Goal: Contribute content: Contribute content

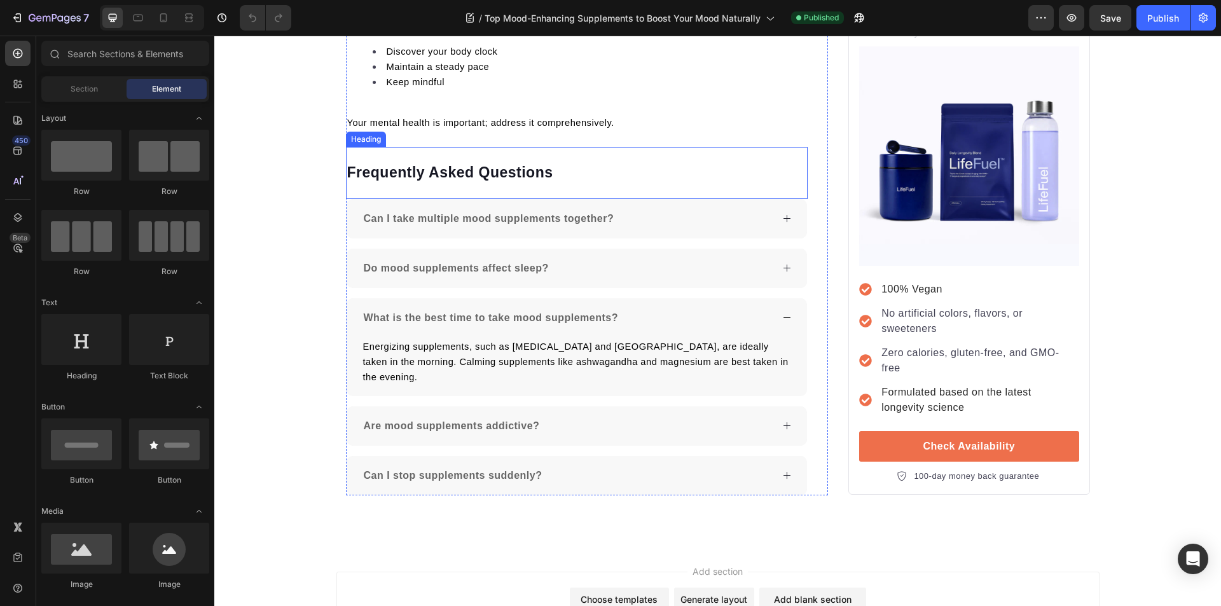
scroll to position [3537, 0]
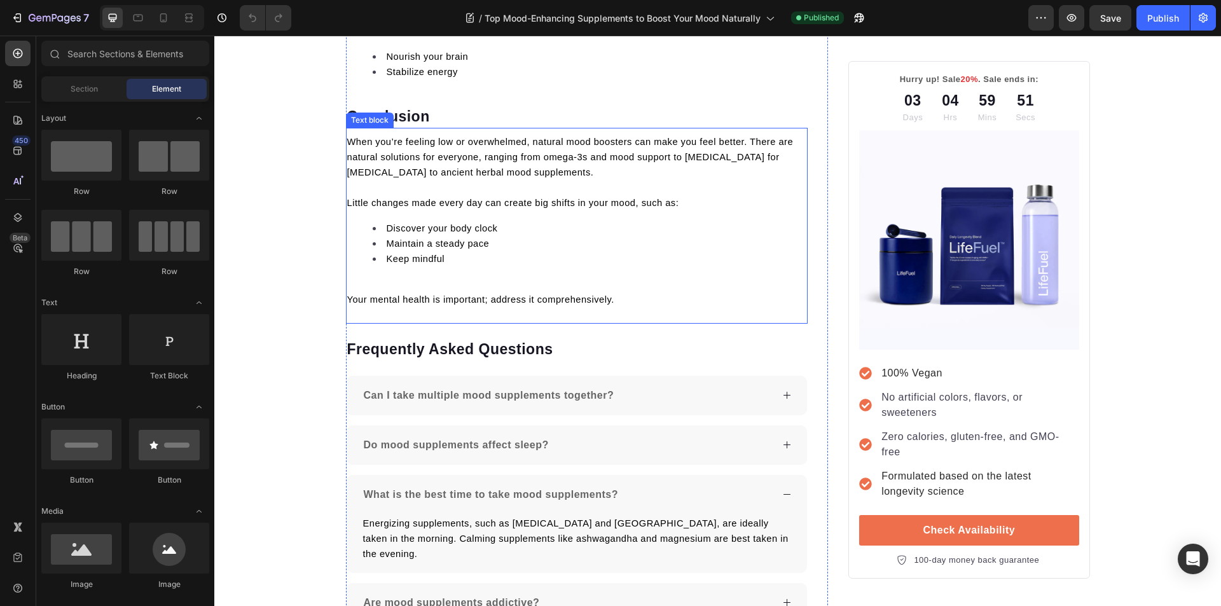
click at [556, 236] on li "Maintain a steady pace" at bounding box center [590, 243] width 434 height 15
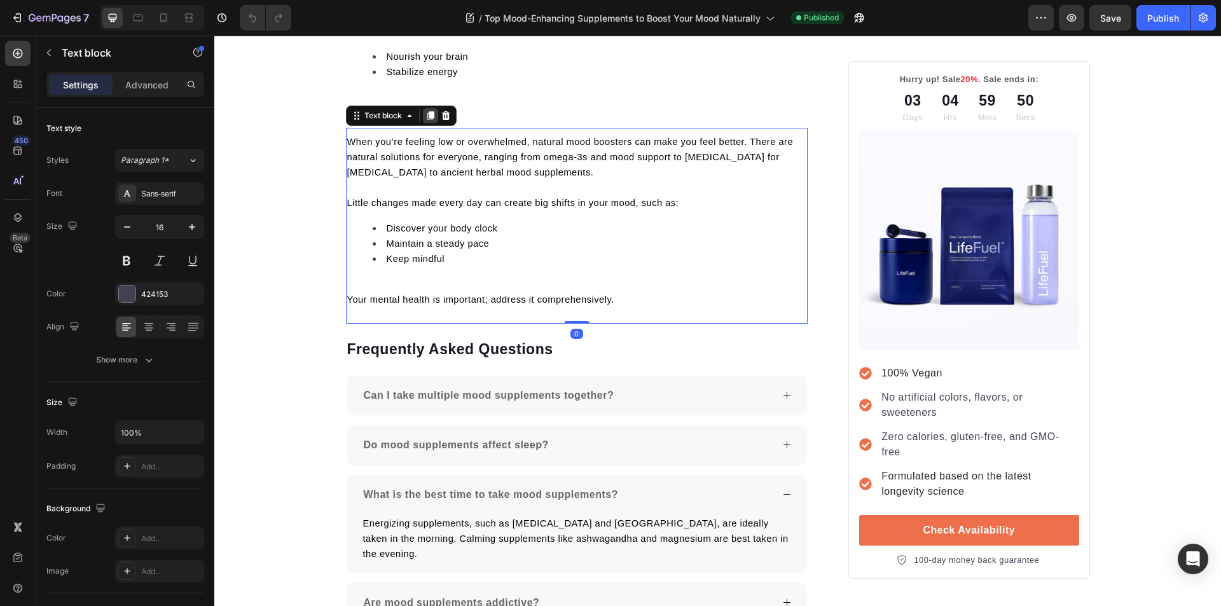
click at [427, 111] on icon at bounding box center [430, 115] width 7 height 9
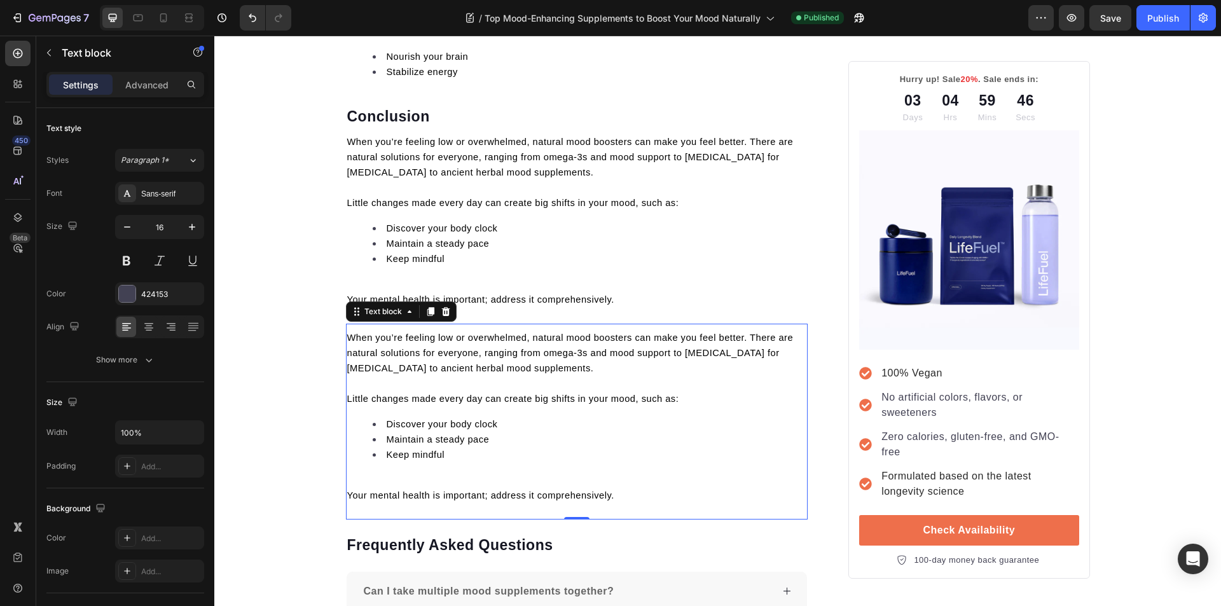
click at [617, 488] on p "Your mental health is important; address it comprehensively." at bounding box center [577, 495] width 460 height 15
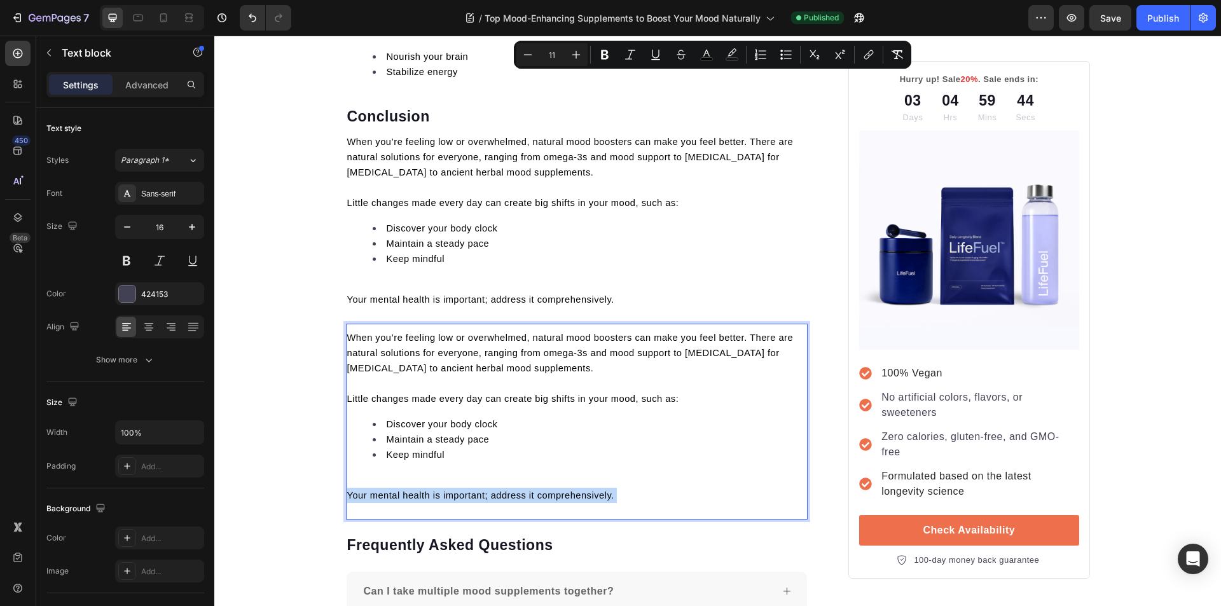
drag, startPoint x: 617, startPoint y: 465, endPoint x: 348, endPoint y: 308, distance: 312.3
click at [348, 329] on div "When you’re feeling low or overwhelmed, natural mood boosters can make you feel…" at bounding box center [577, 416] width 462 height 175
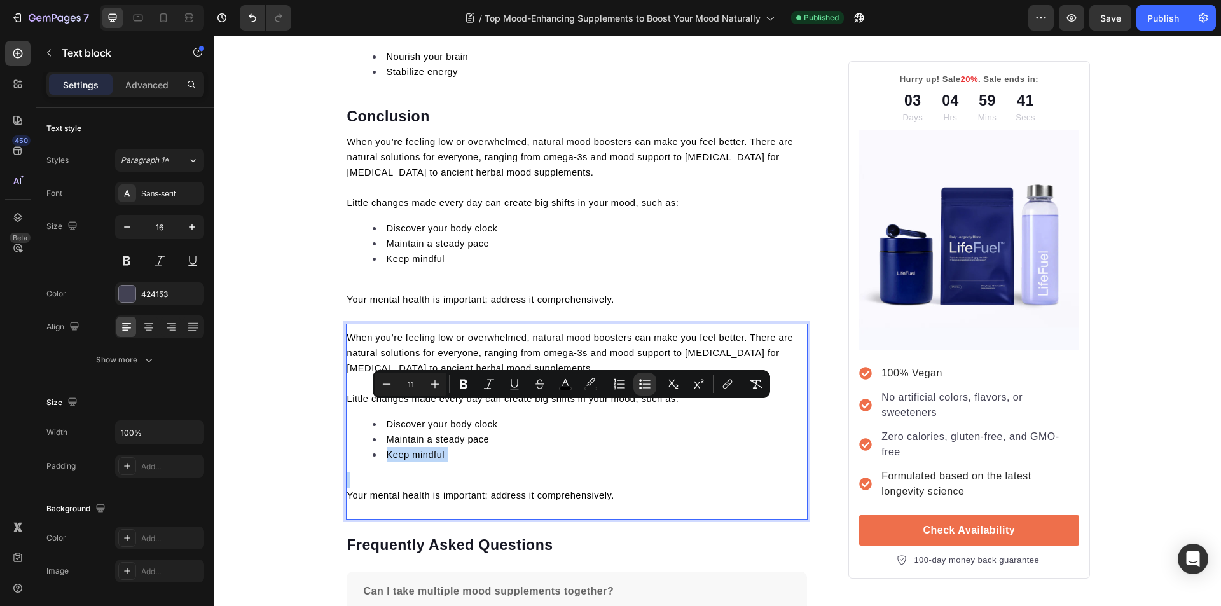
click at [576, 472] on p "Rich Text Editor. Editing area: main" at bounding box center [577, 479] width 460 height 15
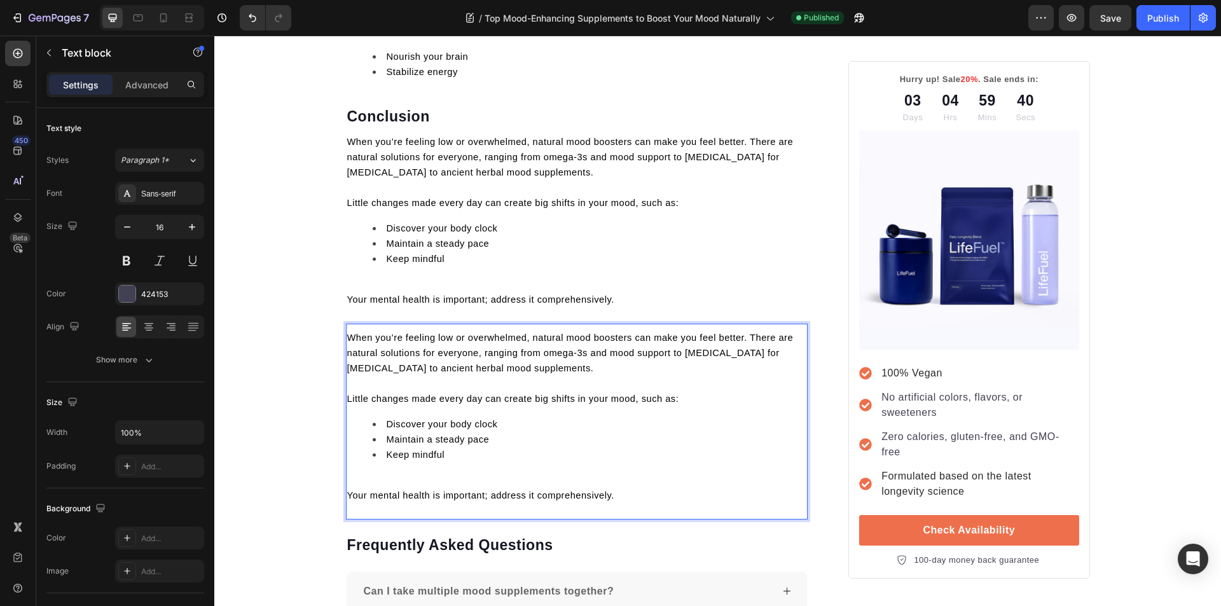
click at [618, 488] on p "Your mental health is important; address it comprehensively." at bounding box center [577, 495] width 460 height 15
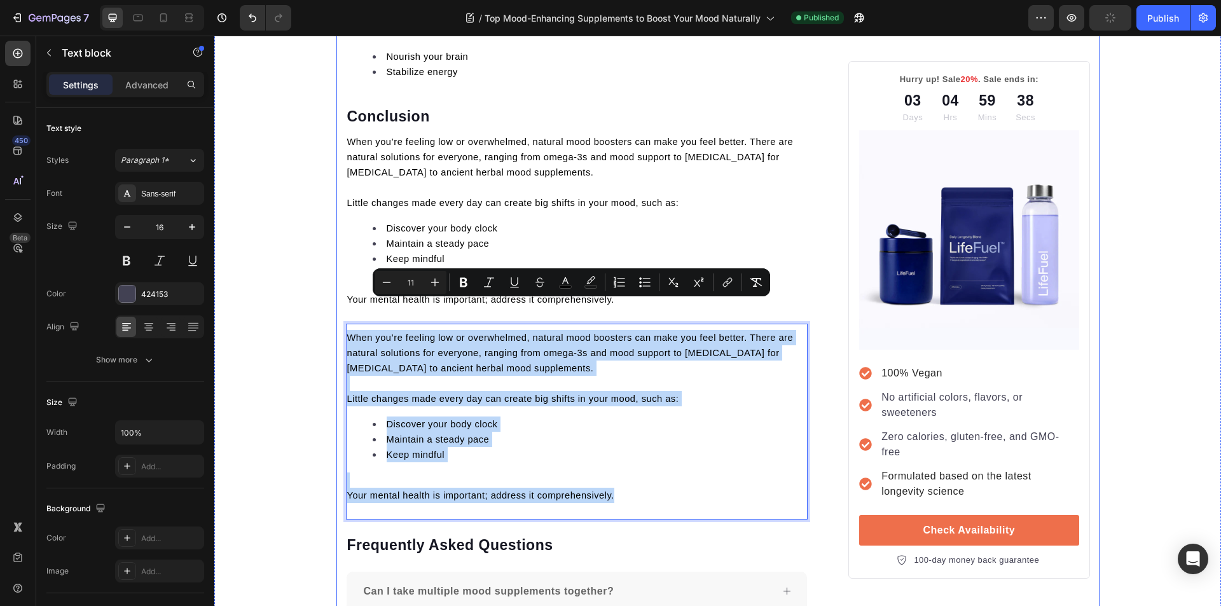
drag, startPoint x: 618, startPoint y: 470, endPoint x: 332, endPoint y: 307, distance: 329.1
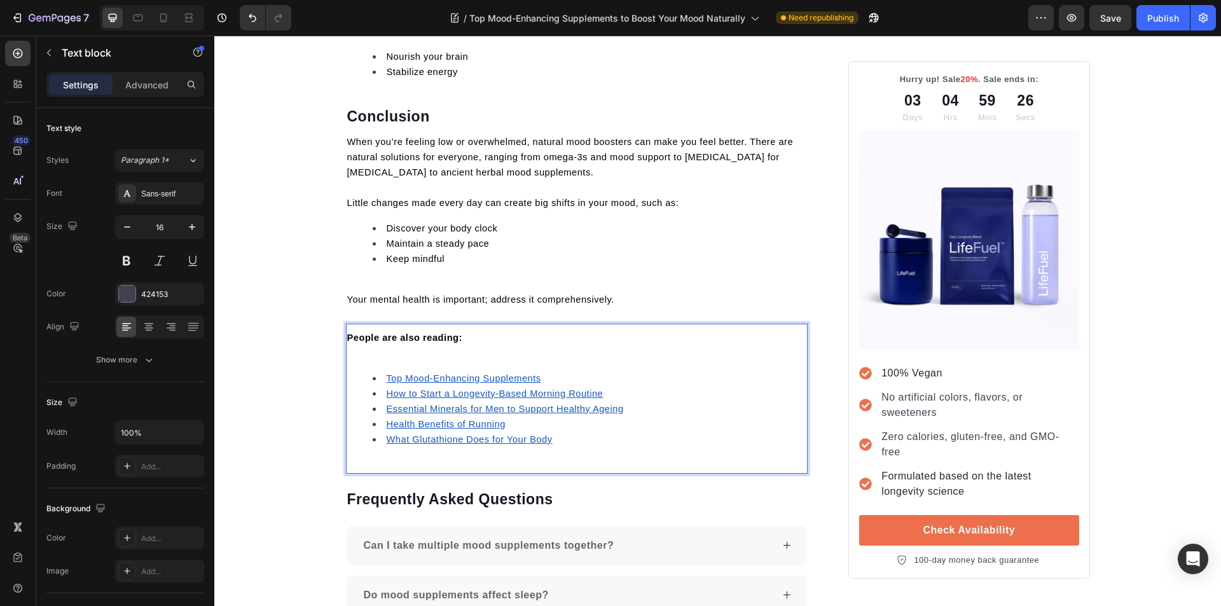
click at [401, 345] on p "Rich Text Editor. Editing area: main" at bounding box center [577, 352] width 460 height 15
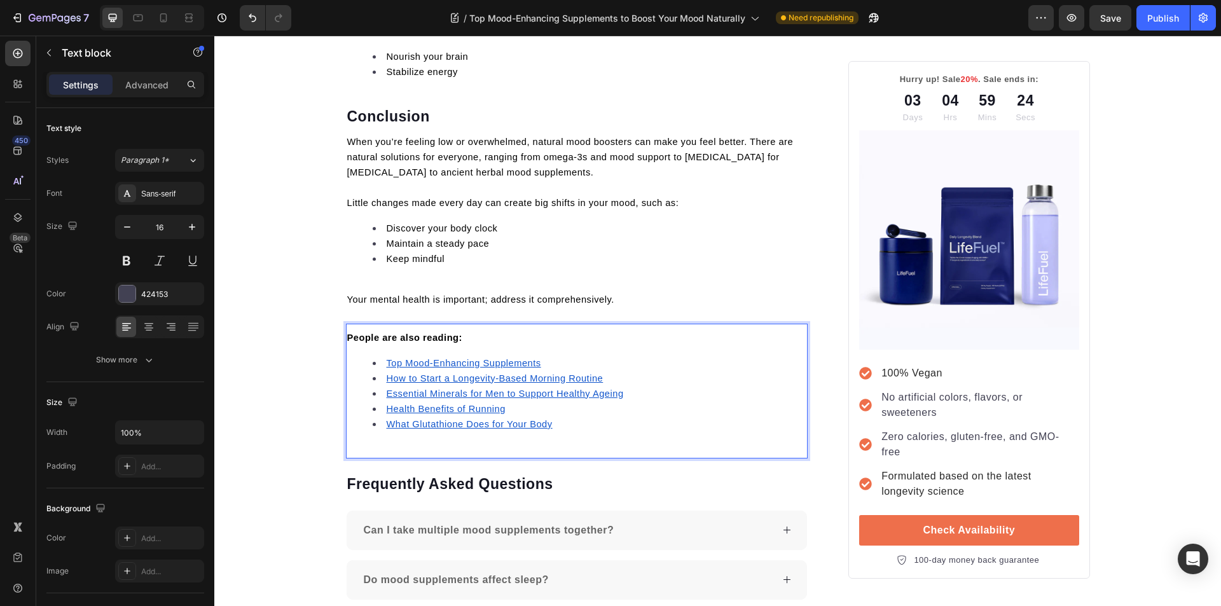
click at [414, 332] on strong "People are also reading:" at bounding box center [404, 337] width 115 height 10
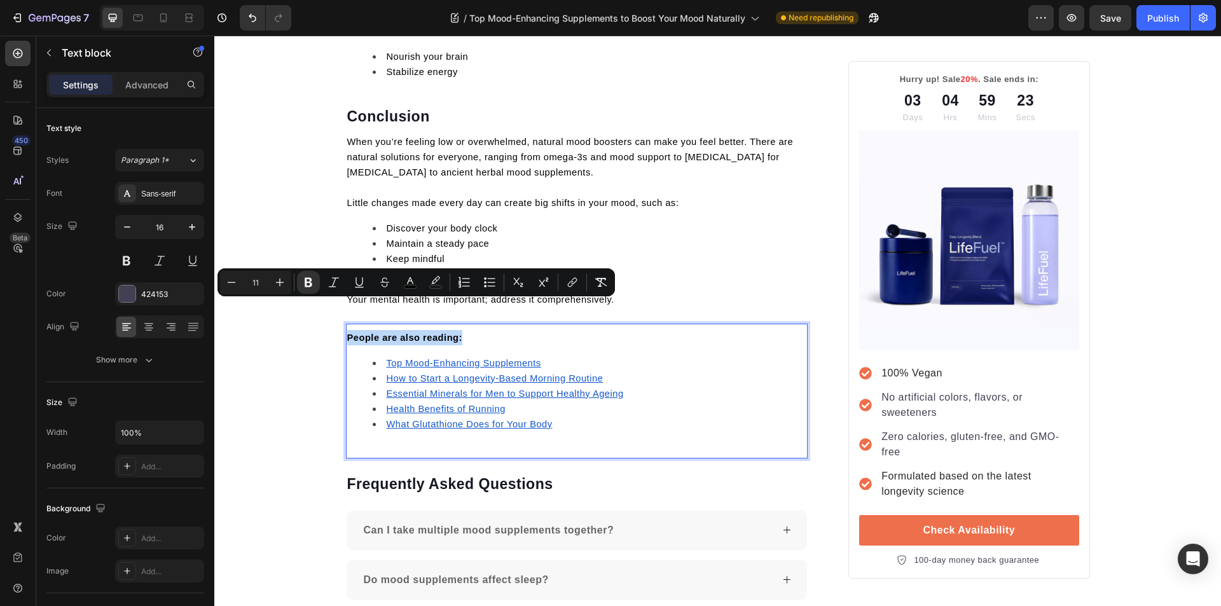
click at [414, 332] on strong "People are also reading:" at bounding box center [404, 337] width 115 height 10
click at [603, 416] on li "What Glutathione Does for Your Body" at bounding box center [590, 423] width 434 height 15
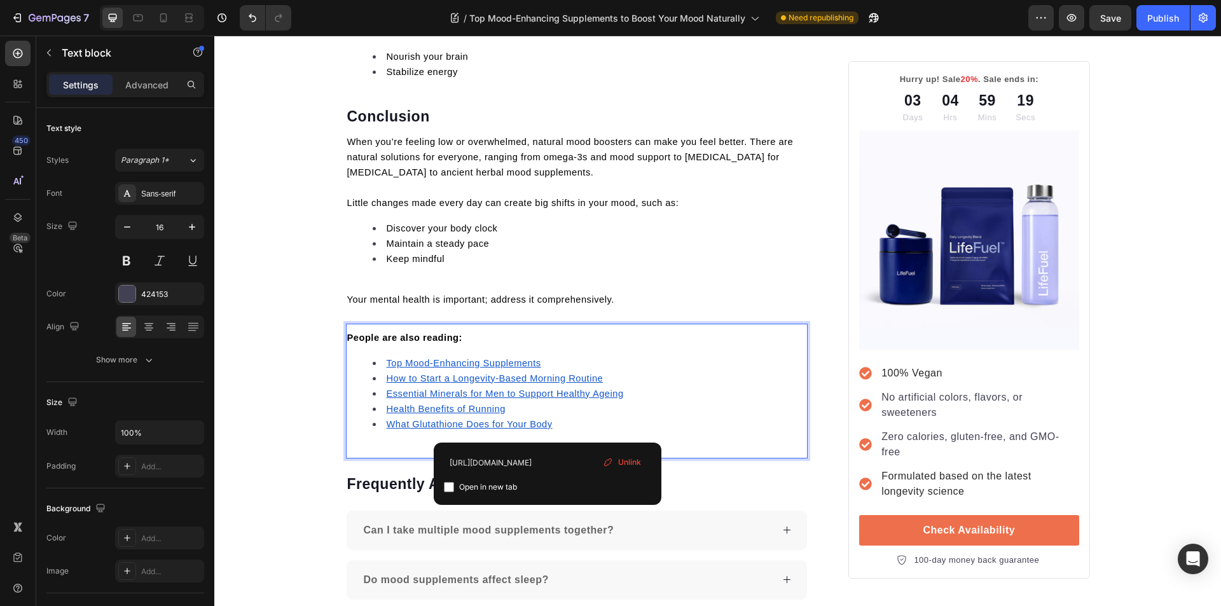
click at [482, 358] on u "Top Mood-Enhancing Supplements" at bounding box center [464, 363] width 154 height 10
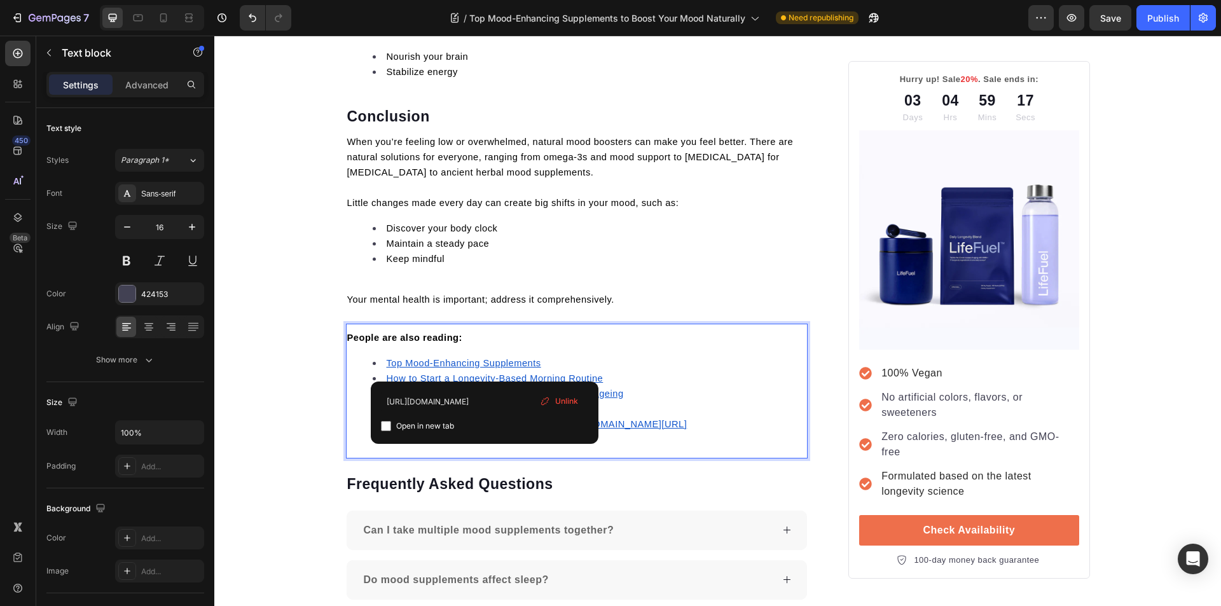
click at [388, 422] on input "checkbox" at bounding box center [386, 426] width 10 height 10
checkbox input "true"
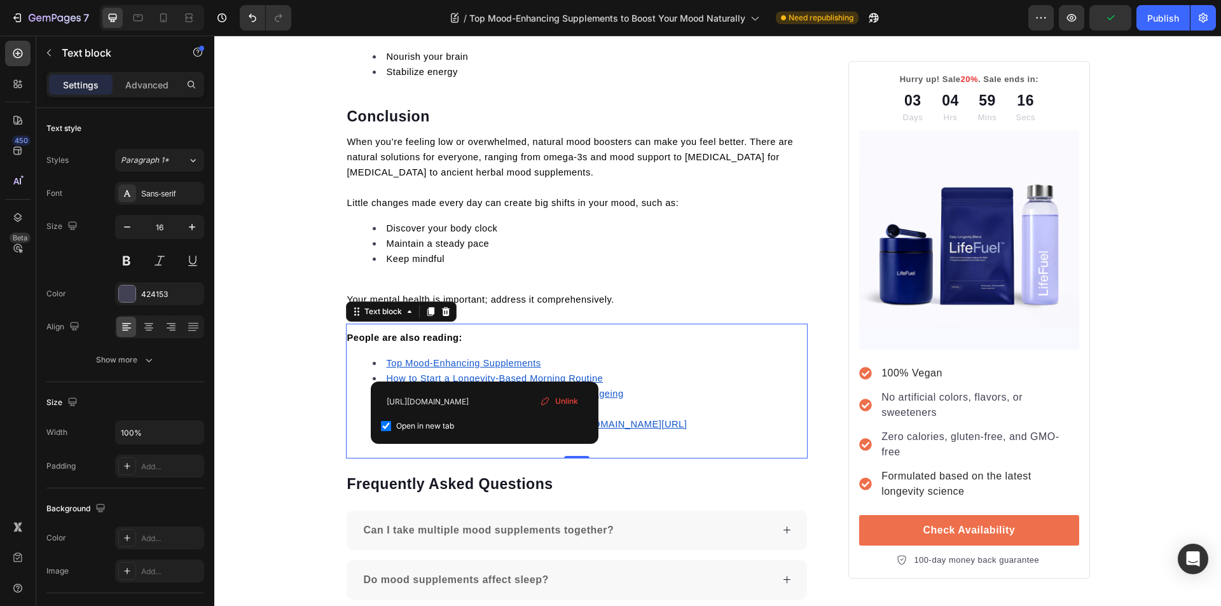
click at [435, 373] on u "How to Start a Longevity-Based Morning Routine" at bounding box center [495, 378] width 217 height 10
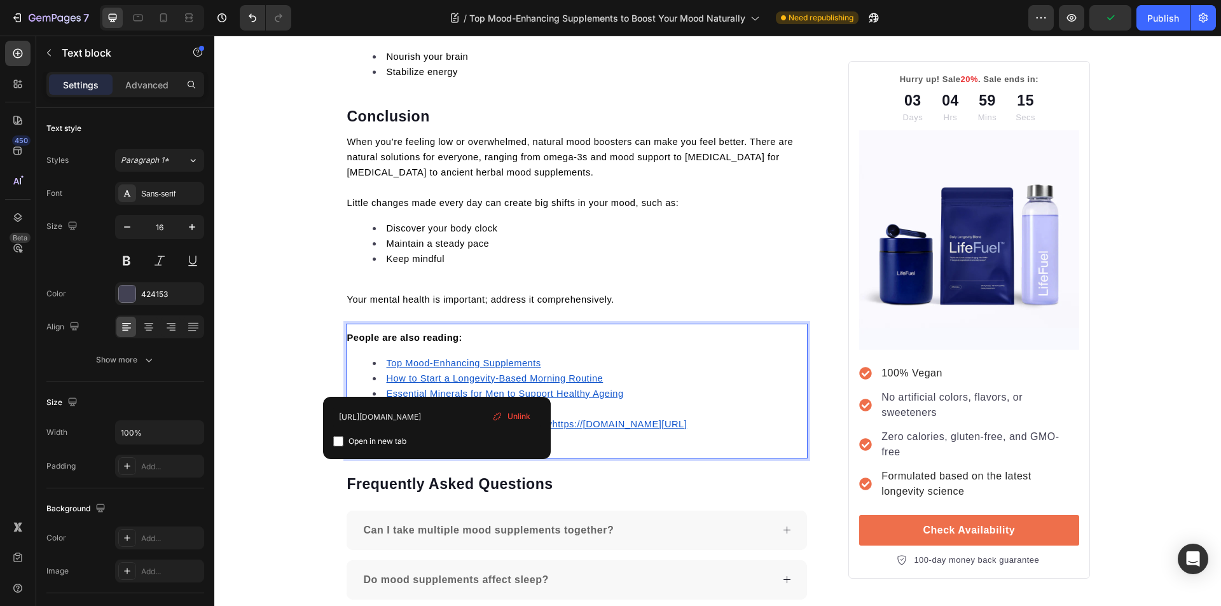
click at [341, 443] on input "checkbox" at bounding box center [338, 441] width 10 height 10
checkbox input "true"
click at [427, 388] on u "Essential Minerals for Men to Support Healthy Ageing" at bounding box center [505, 393] width 237 height 10
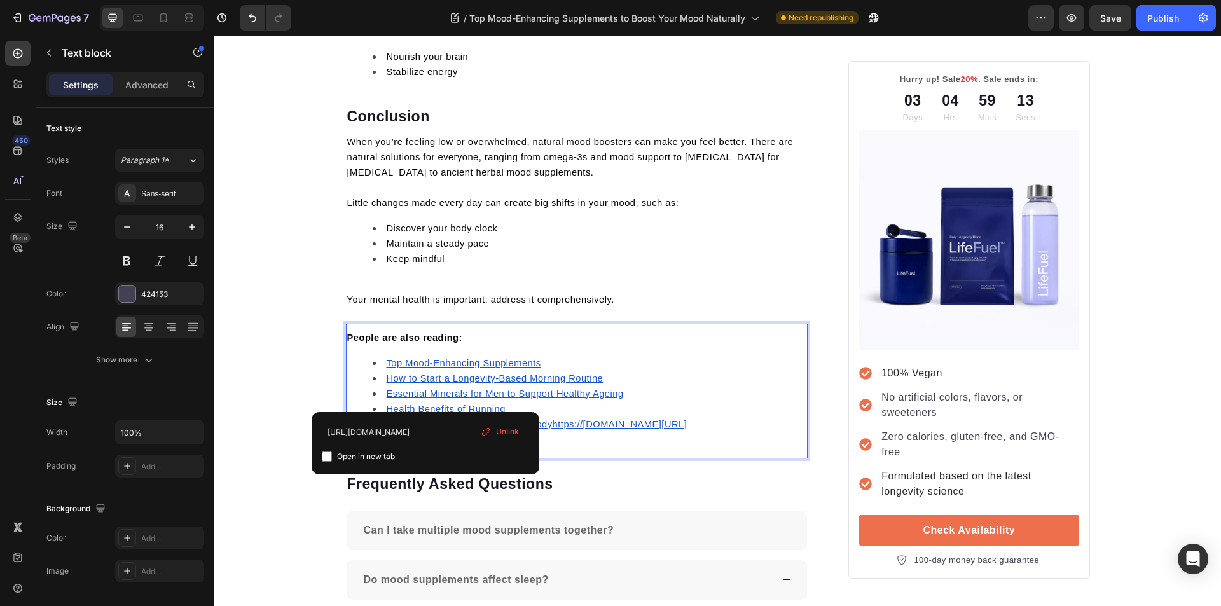
click at [325, 456] on input "checkbox" at bounding box center [327, 456] width 10 height 10
checkbox input "true"
click at [428, 404] on u "Health Benefits of Running" at bounding box center [446, 409] width 119 height 10
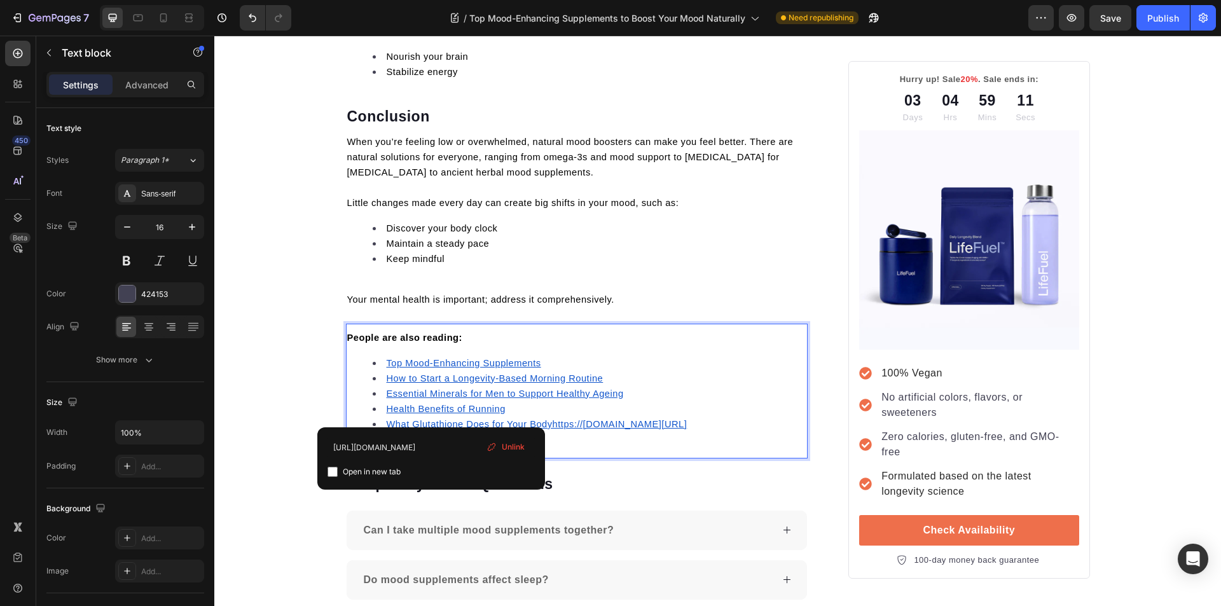
click at [334, 471] on input "checkbox" at bounding box center [332, 472] width 10 height 10
checkbox input "true"
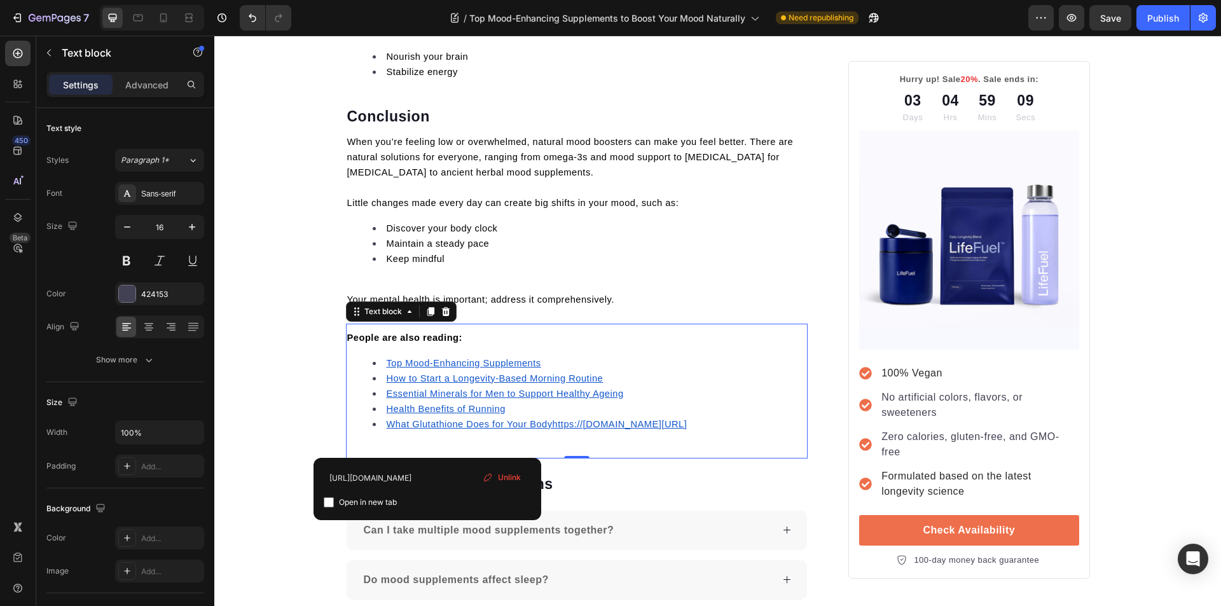
click at [476, 416] on li "What Glutathione Does for Your Bodyhttps://trylifefuel.com/blogs/news/what-glut…" at bounding box center [590, 423] width 434 height 15
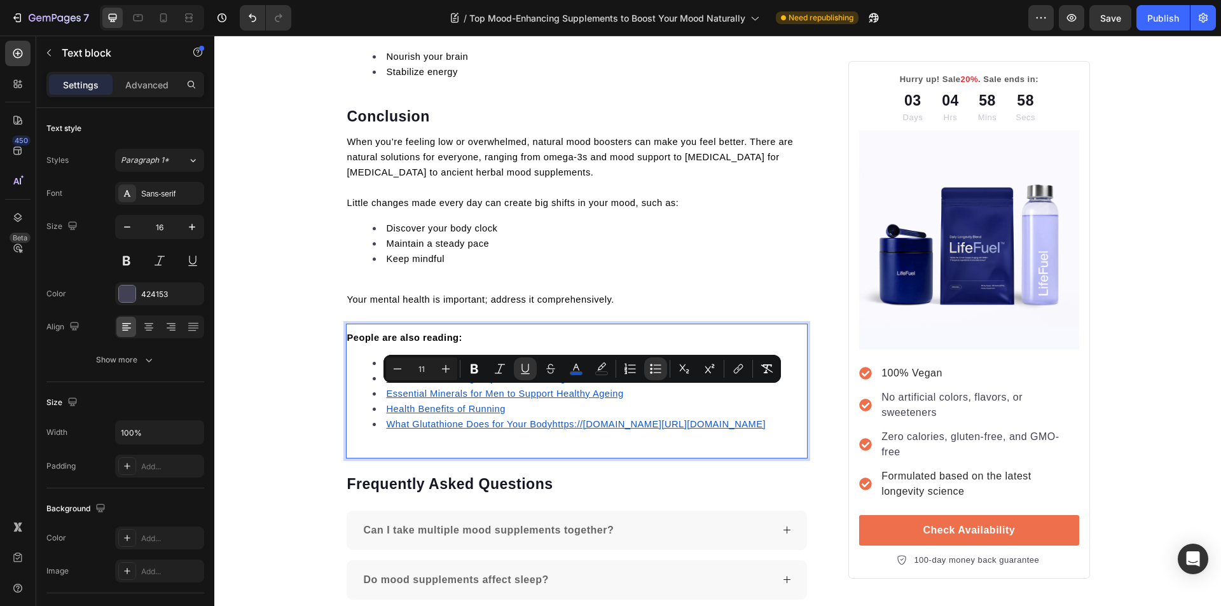
drag, startPoint x: 448, startPoint y: 407, endPoint x: 383, endPoint y: 400, distance: 64.7
click at [500, 423] on div "People are also reading: Top Mood-Enhancing Supplements How to Start a Longevit…" at bounding box center [577, 386] width 462 height 114
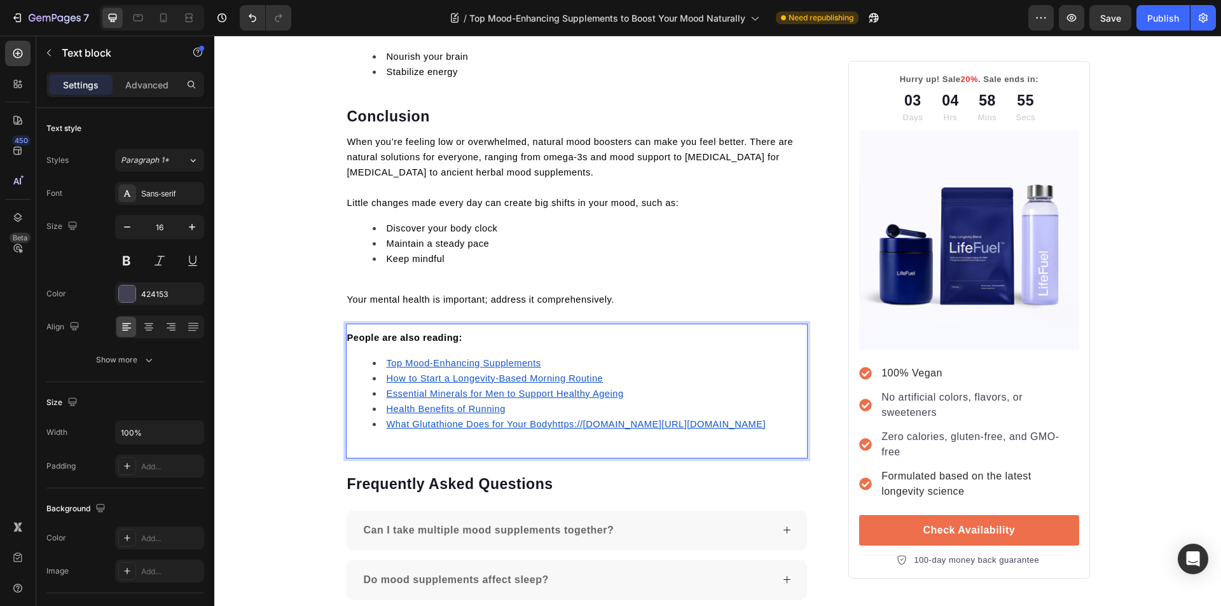
drag, startPoint x: 748, startPoint y: 410, endPoint x: 385, endPoint y: 397, distance: 363.2
click at [385, 416] on li "What Glutathione Does for Your Bodyhttps://trylifefuel.com/blogs/news/what-glut…" at bounding box center [590, 423] width 434 height 15
click at [470, 419] on u "What Glutathione Does for Your Body" at bounding box center [470, 424] width 166 height 10
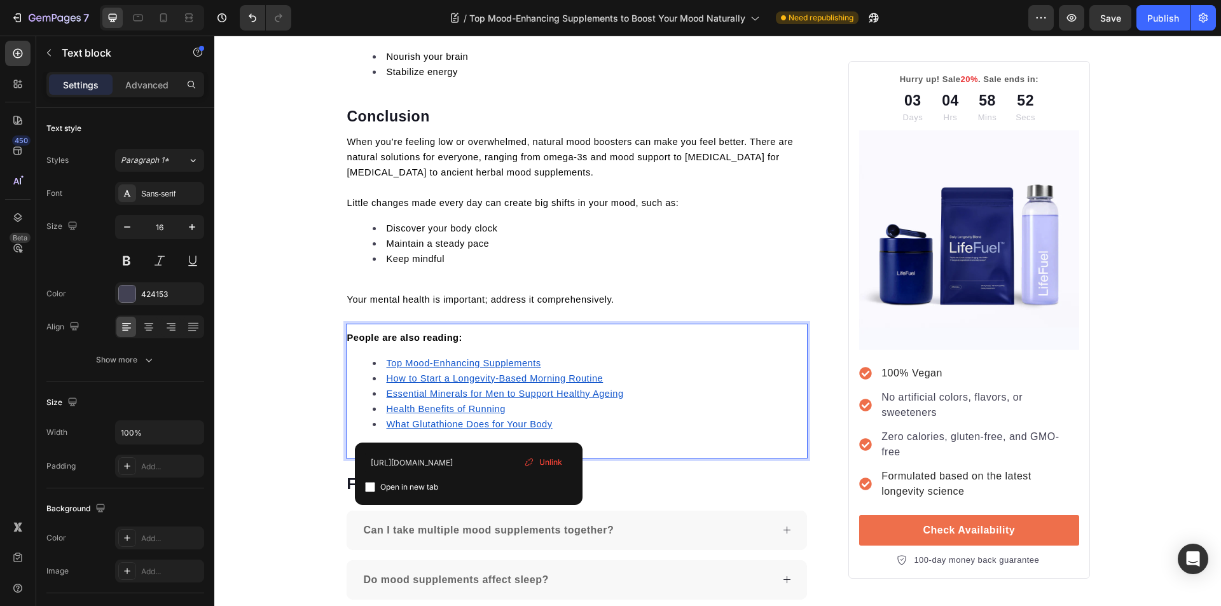
click at [368, 488] on input "checkbox" at bounding box center [370, 487] width 10 height 10
checkbox input "true"
click at [415, 358] on u "Top Mood-Enhancing Supplements" at bounding box center [464, 363] width 154 height 10
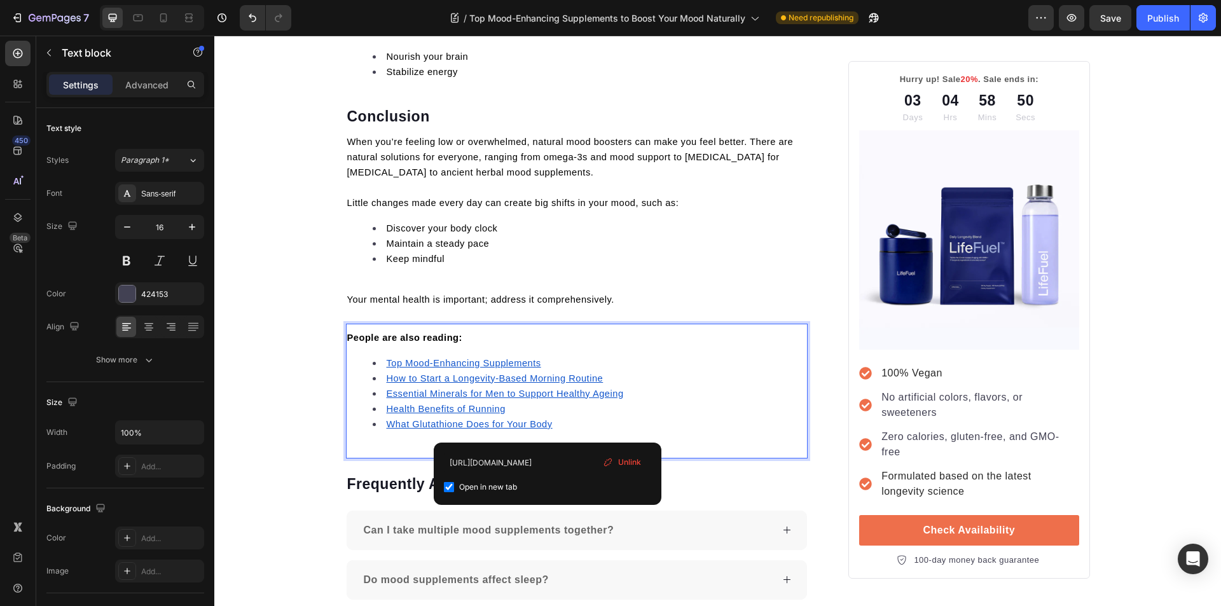
click at [568, 416] on li "What Glutathione Does for Your Body" at bounding box center [590, 423] width 434 height 15
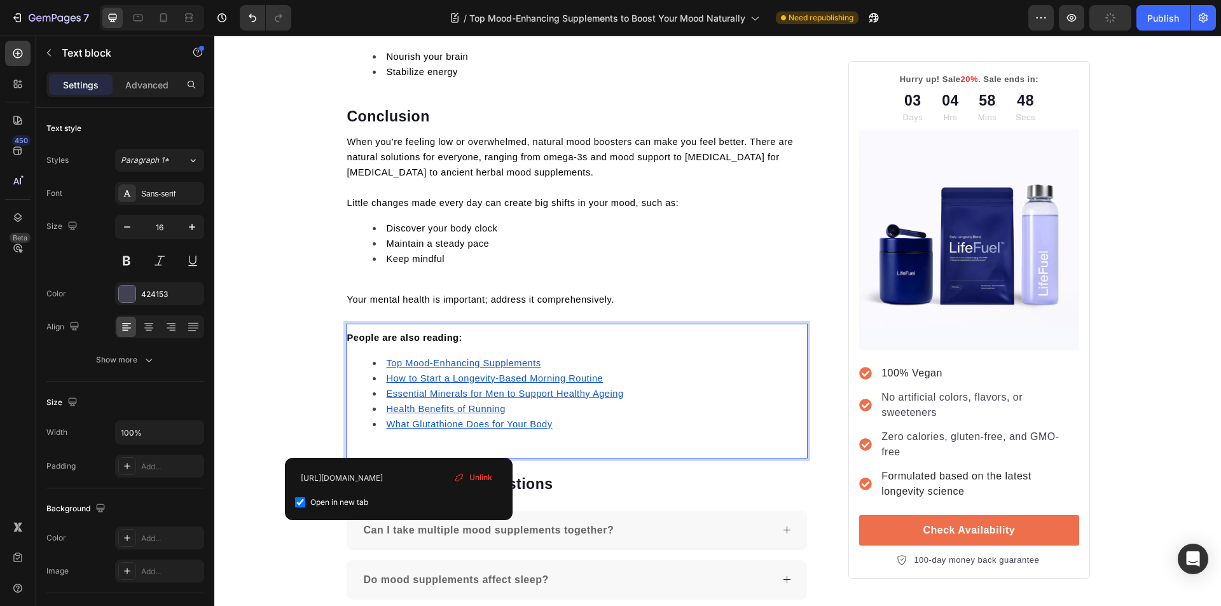
click at [398, 408] on div "People are also reading: Top Mood-Enhancing Supplements How to Start a Longevit…" at bounding box center [577, 386] width 462 height 114
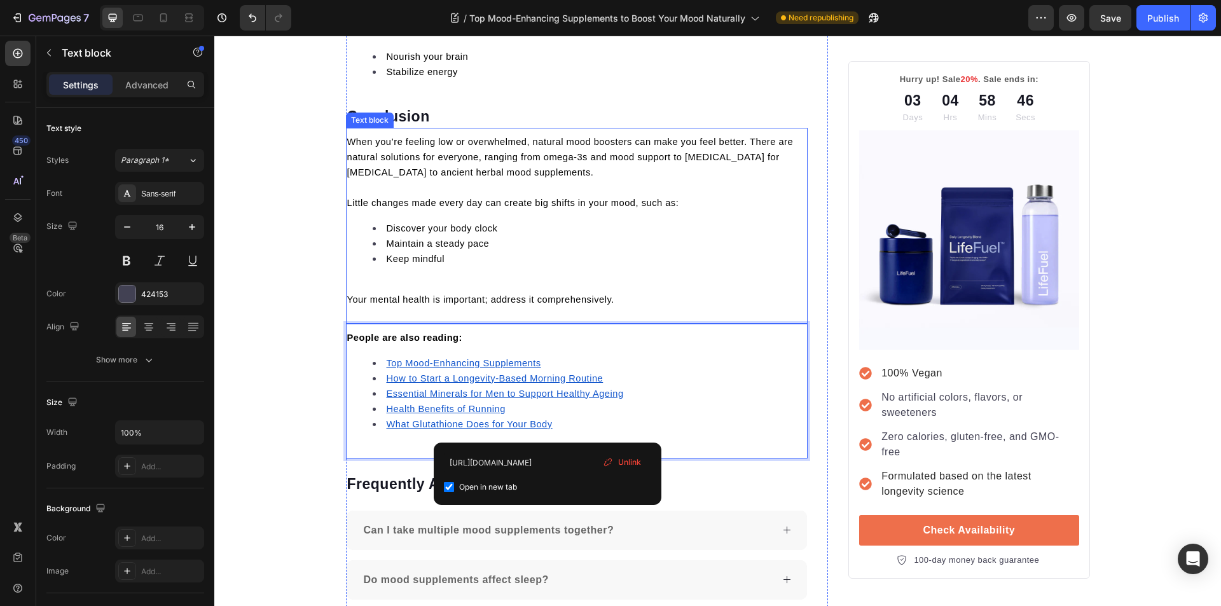
click at [633, 292] on p "Your mental health is important; address it comprehensively." at bounding box center [577, 299] width 460 height 15
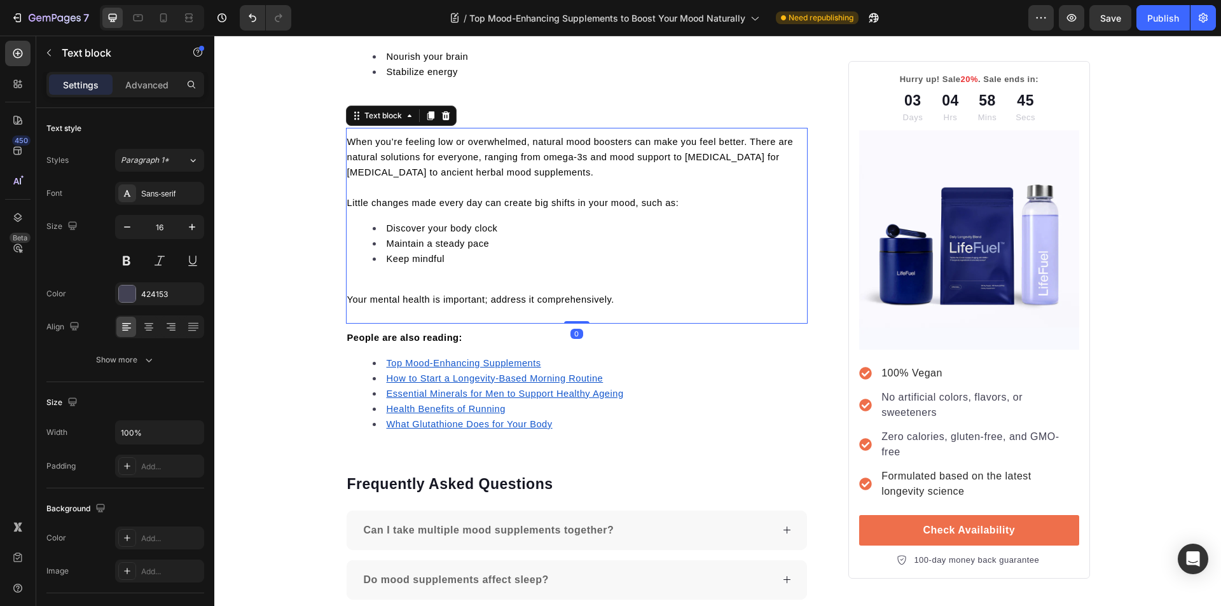
click at [568, 236] on li "Maintain a steady pace" at bounding box center [590, 243] width 434 height 15
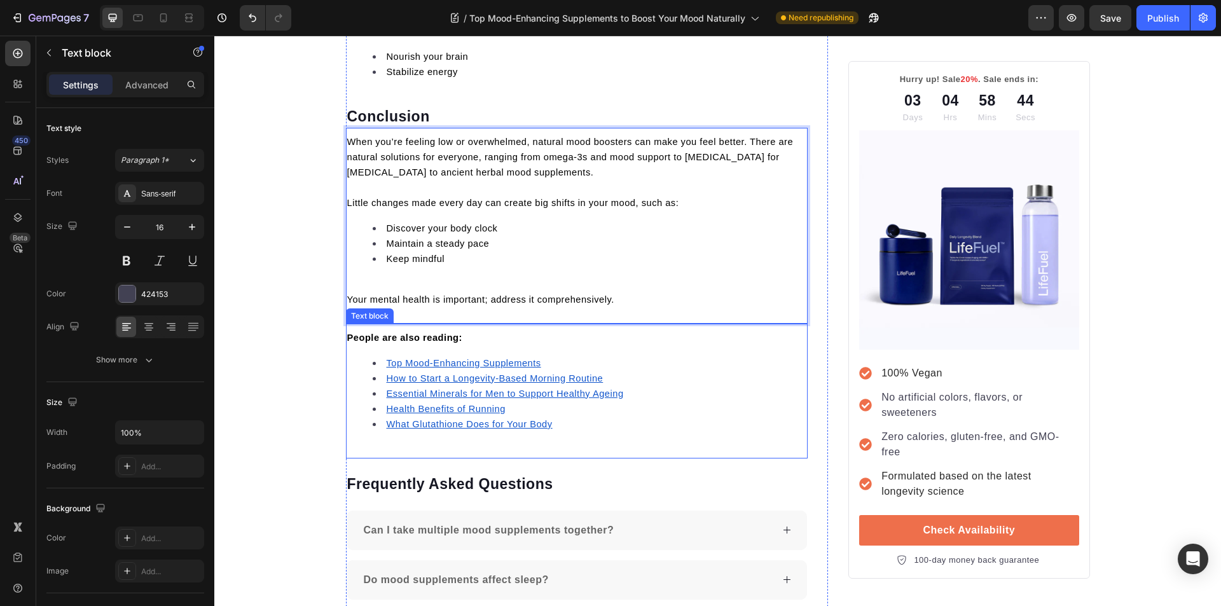
click at [654, 386] on li "Essential Minerals for Men to Support Healthy Ageing" at bounding box center [590, 393] width 434 height 15
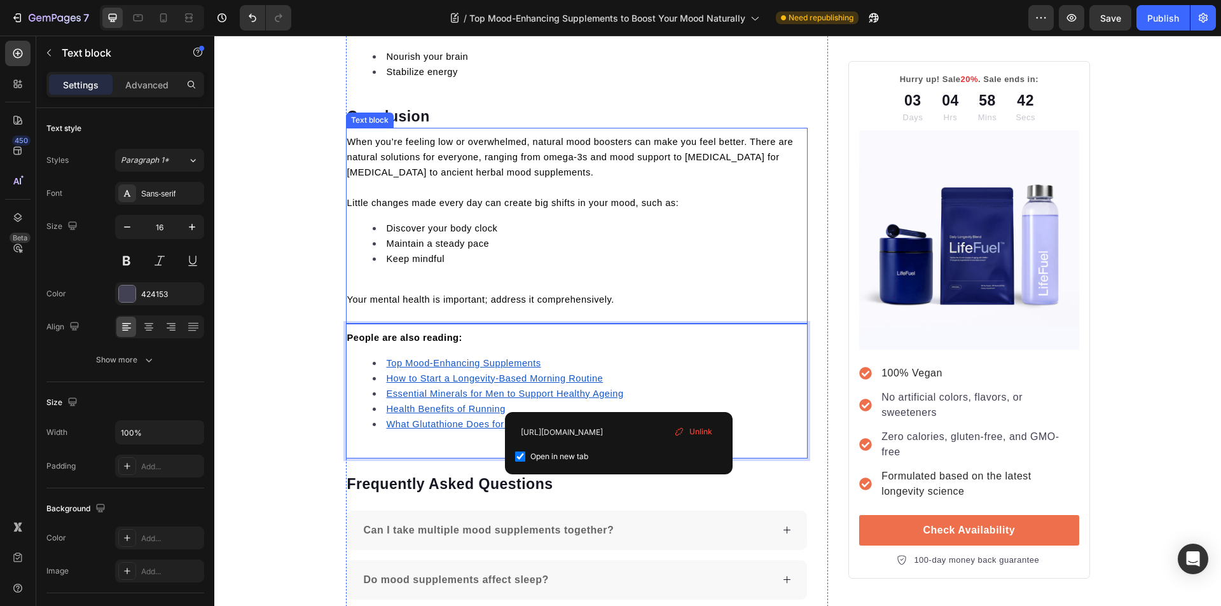
click at [649, 251] on li "Keep mindful" at bounding box center [590, 258] width 434 height 15
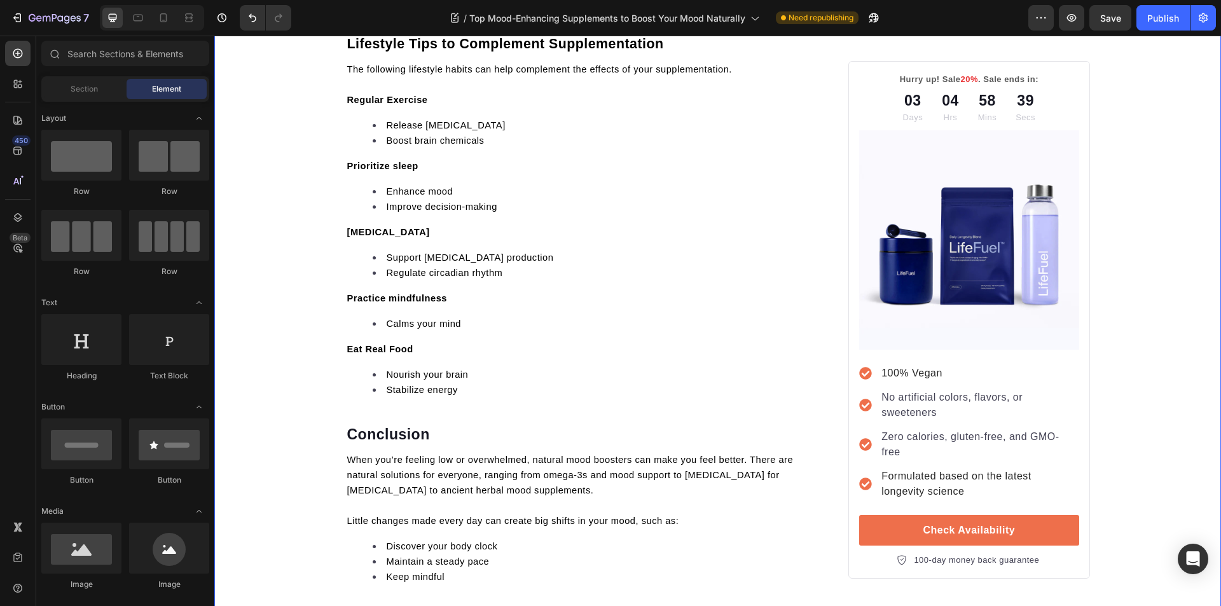
scroll to position [0, 0]
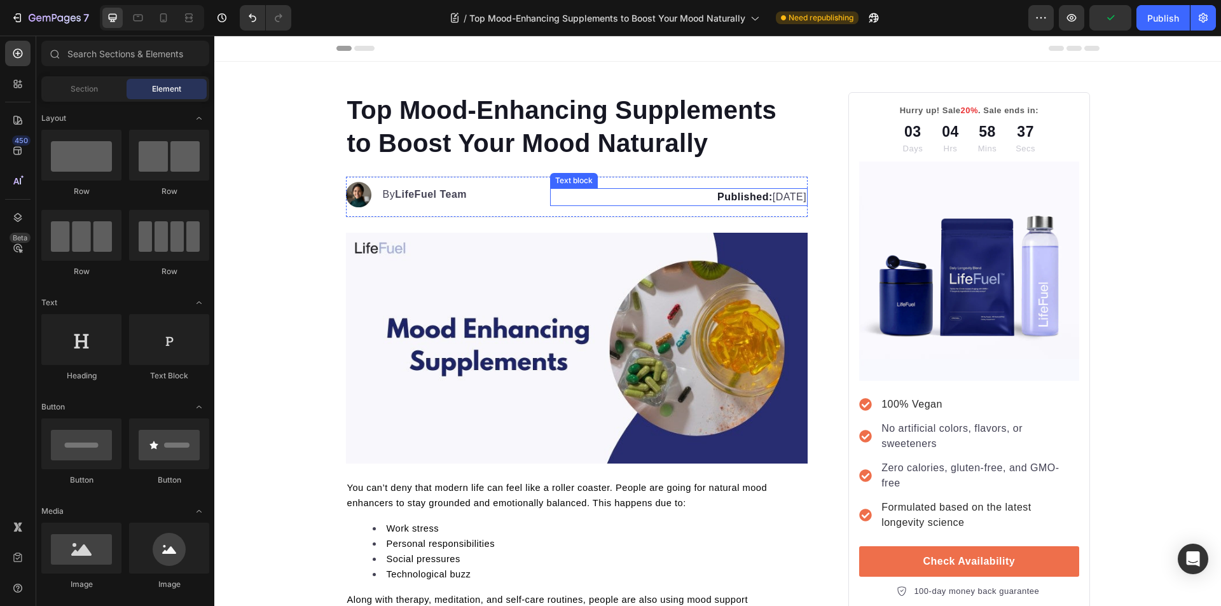
click at [747, 197] on p "Published: August 20, 2025" at bounding box center [678, 196] width 255 height 15
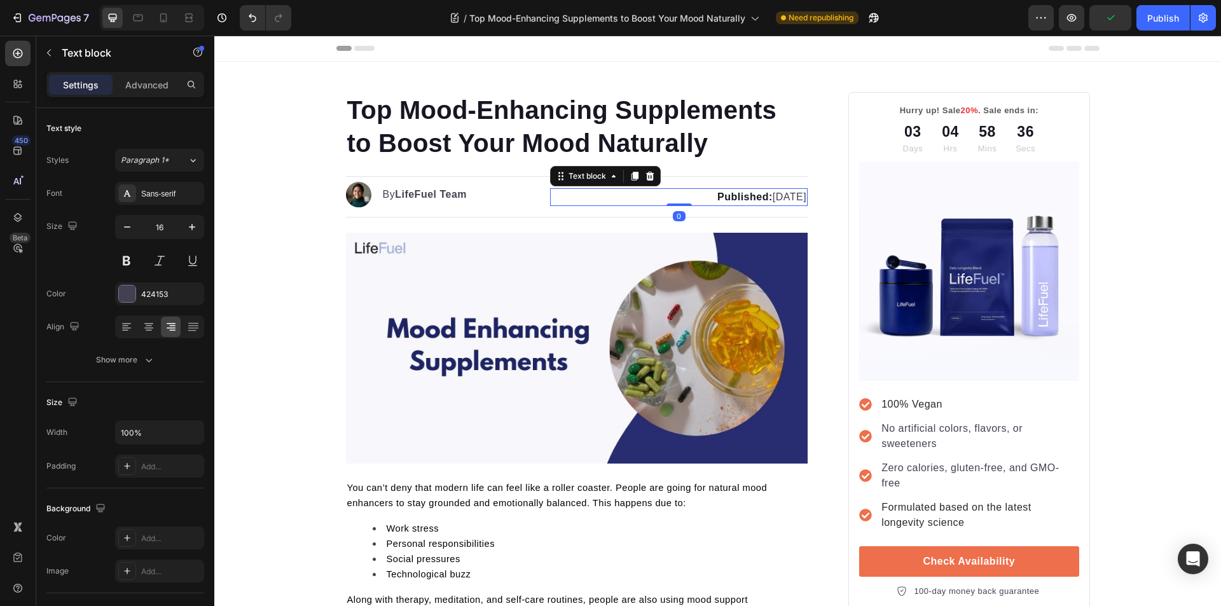
click at [717, 198] on strong "Published:" at bounding box center [744, 196] width 55 height 11
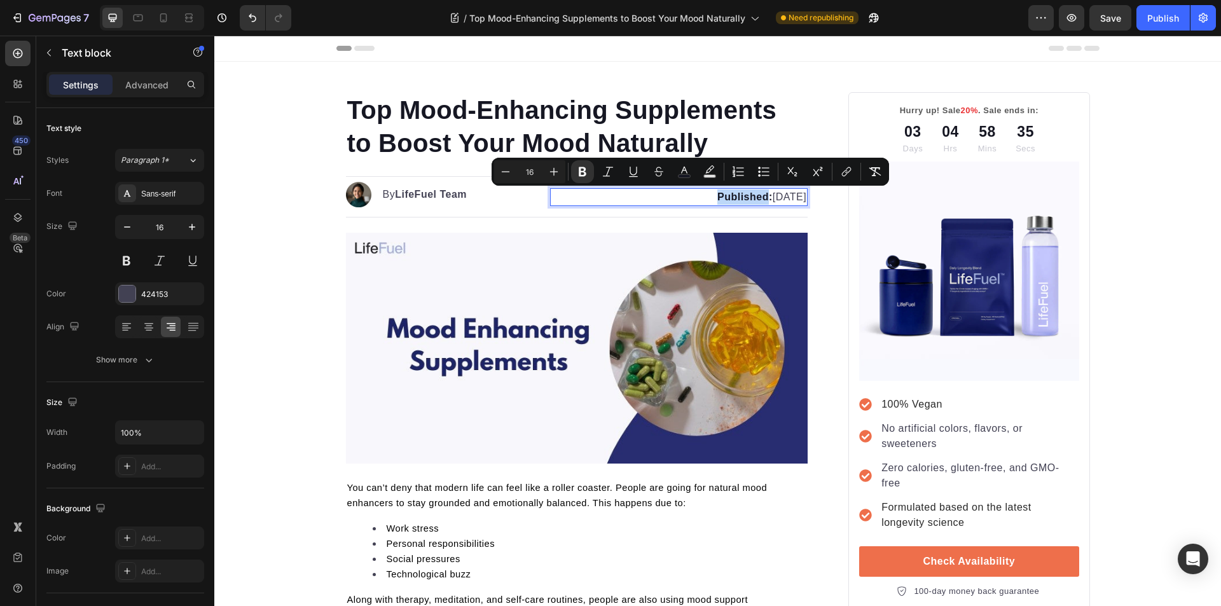
drag, startPoint x: 716, startPoint y: 198, endPoint x: 663, endPoint y: 197, distance: 53.4
click at [663, 200] on p "Published: August 20, 2025" at bounding box center [678, 196] width 255 height 15
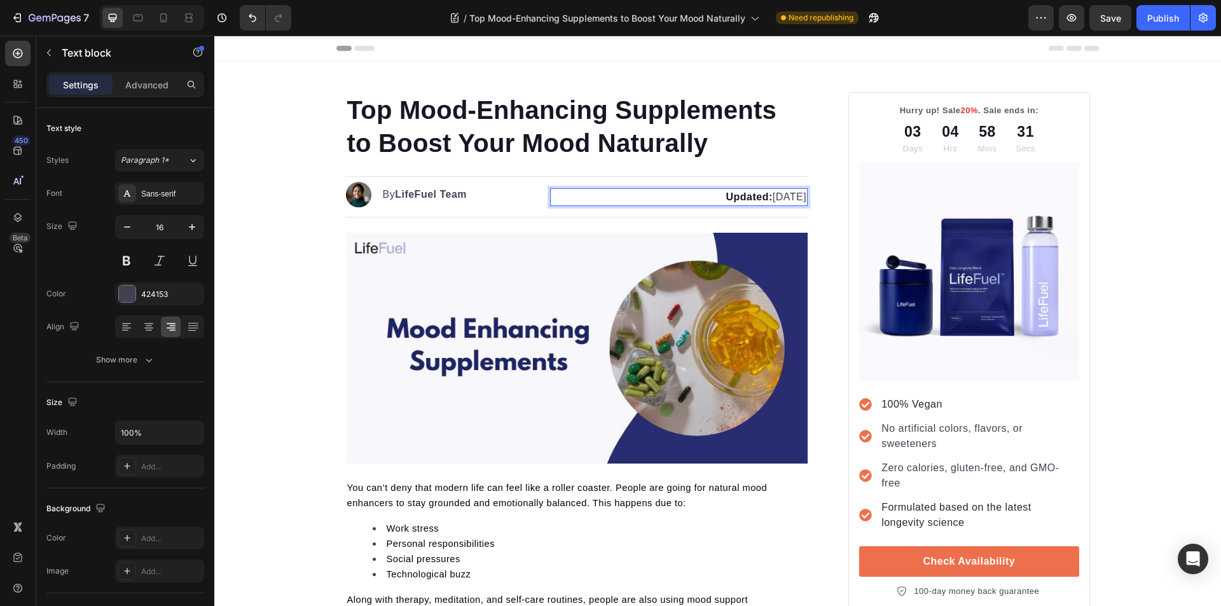
click at [767, 198] on p "Updated: August 20, 2025" at bounding box center [678, 196] width 255 height 15
click at [769, 198] on p "Updated: August 20, 2025" at bounding box center [678, 196] width 255 height 15
click at [1158, 20] on div "Publish" at bounding box center [1163, 17] width 32 height 13
click at [1158, 25] on button "Publish" at bounding box center [1162, 17] width 53 height 25
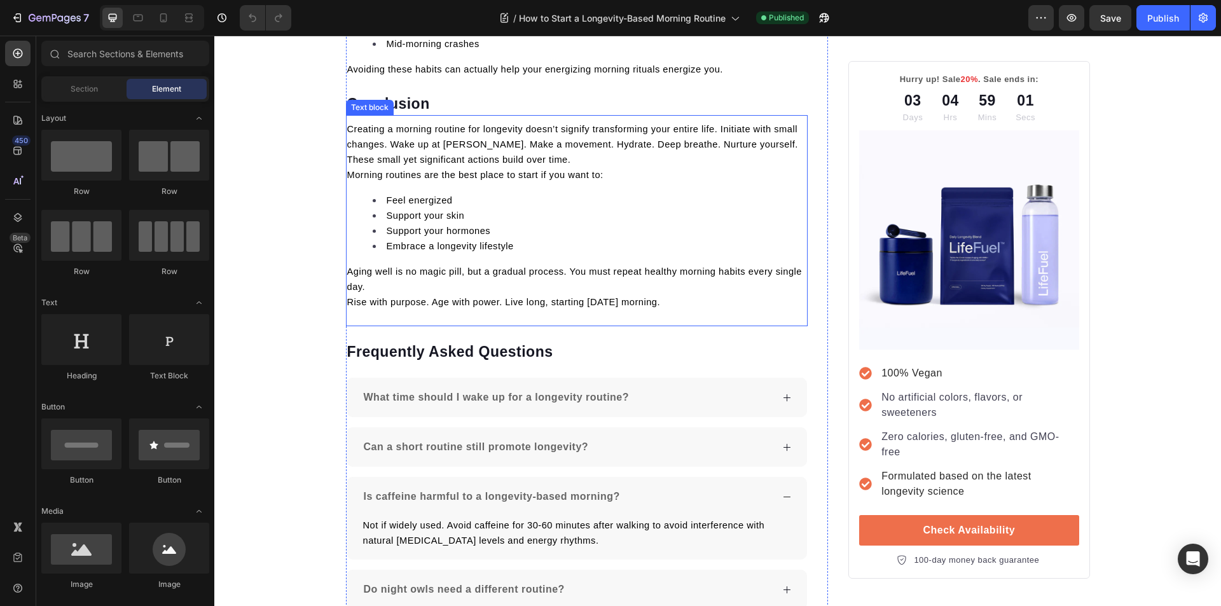
scroll to position [4105, 0]
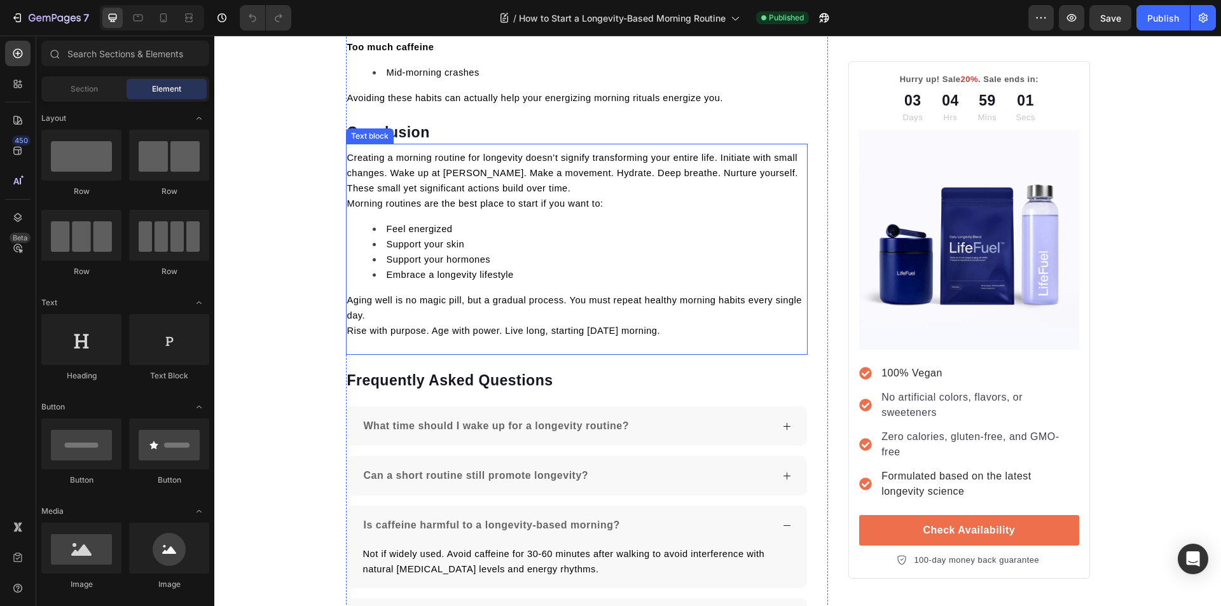
drag, startPoint x: 559, startPoint y: 214, endPoint x: 366, endPoint y: 146, distance: 205.1
click at [558, 214] on div "Creating a morning routine for longevity doesn’t signify transforming your enti…" at bounding box center [577, 244] width 462 height 191
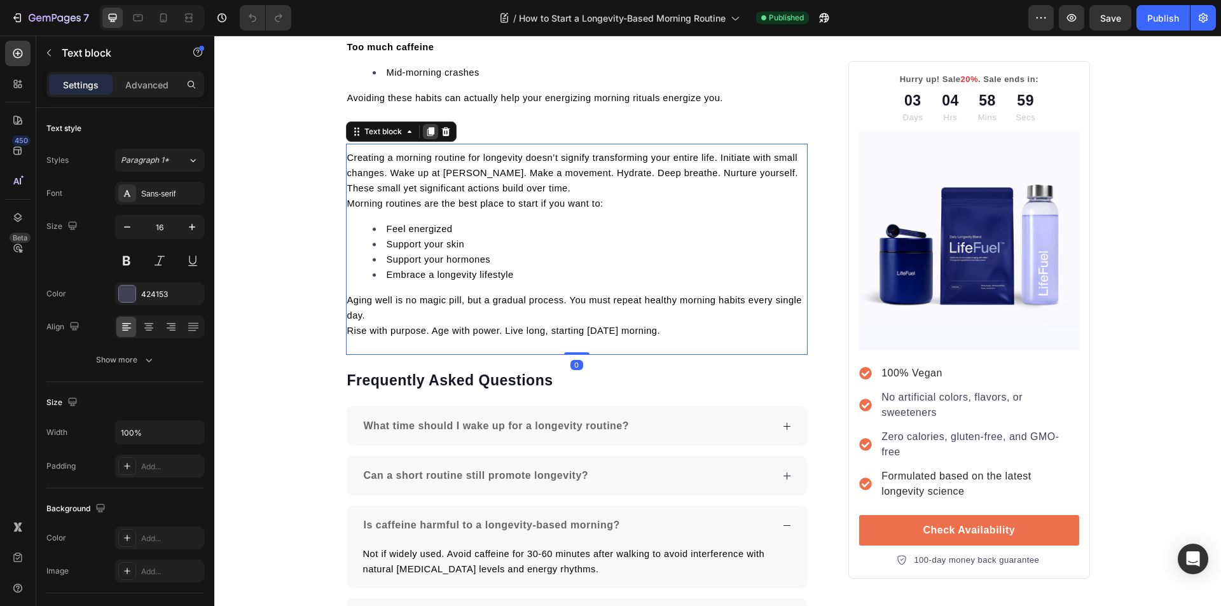
click at [427, 130] on icon at bounding box center [430, 131] width 7 height 9
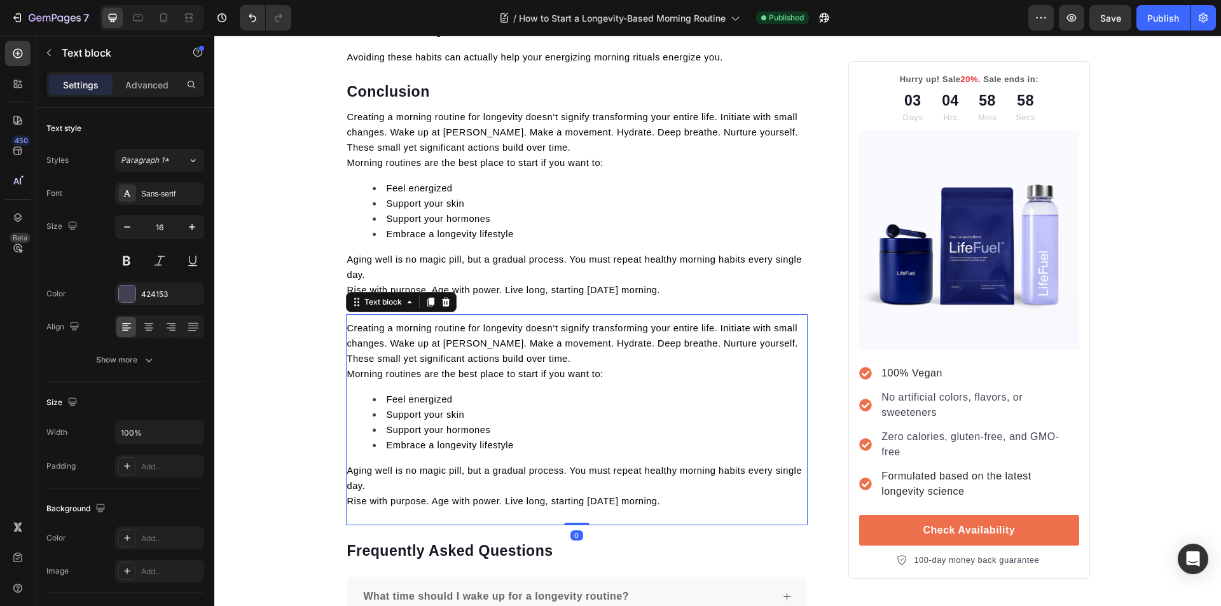
scroll to position [4169, 0]
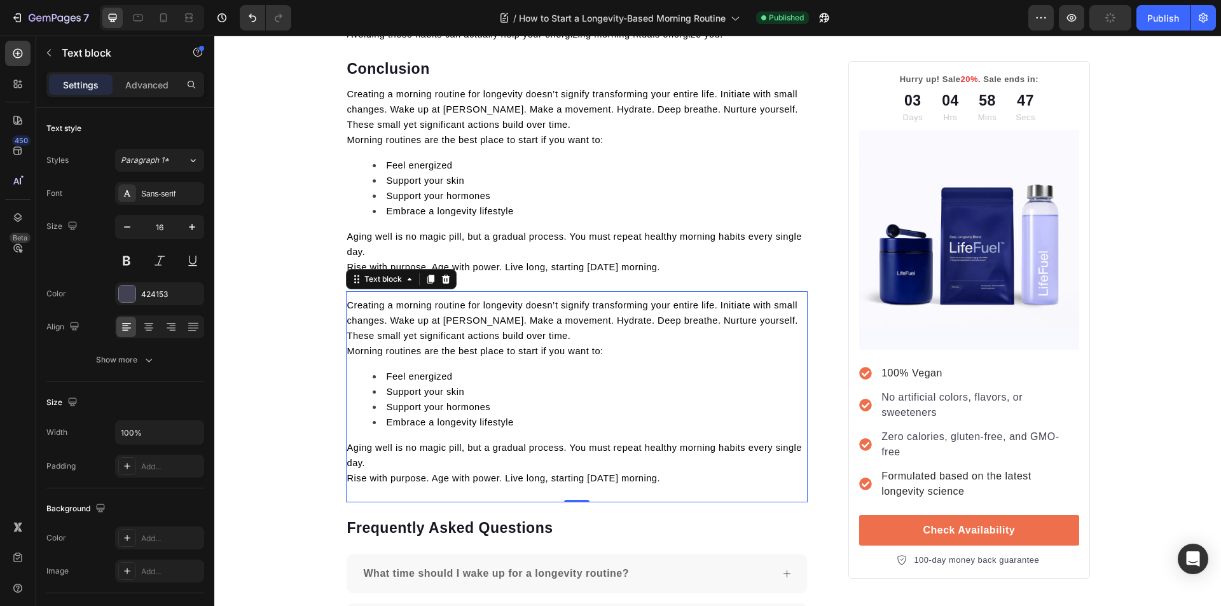
click at [675, 477] on p "Rise with purpose. Age with power. Live long, starting tomorrow morning." at bounding box center [577, 477] width 460 height 15
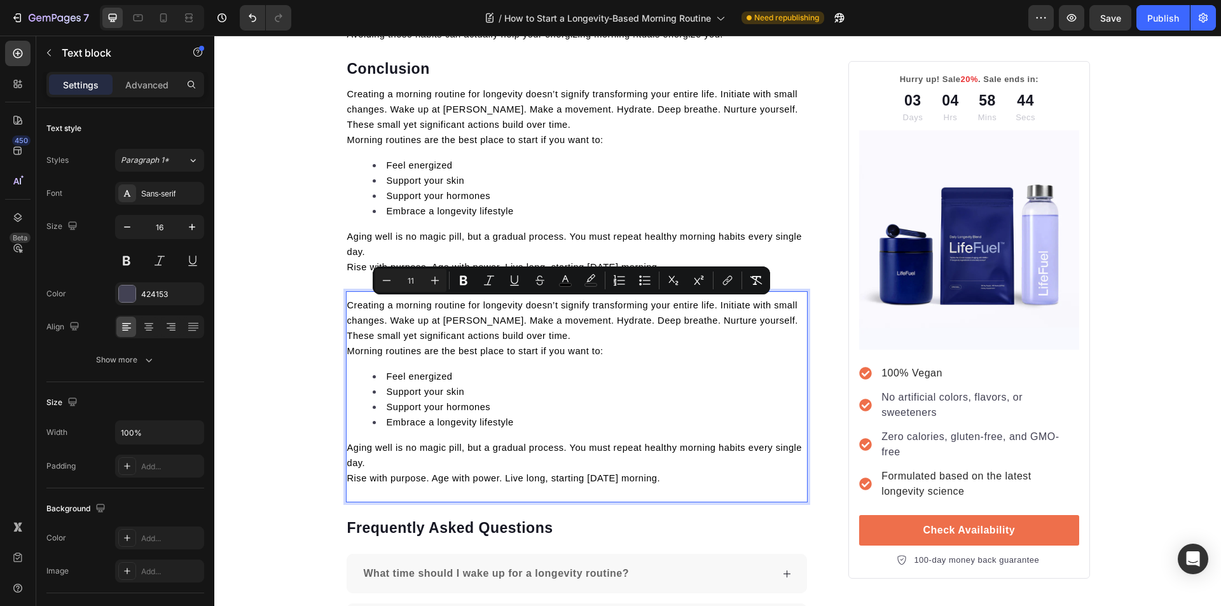
drag, startPoint x: 675, startPoint y: 480, endPoint x: 345, endPoint y: 306, distance: 372.2
click at [346, 306] on div "Creating a morning routine for longevity doesn’t signify transforming your enti…" at bounding box center [577, 391] width 462 height 191
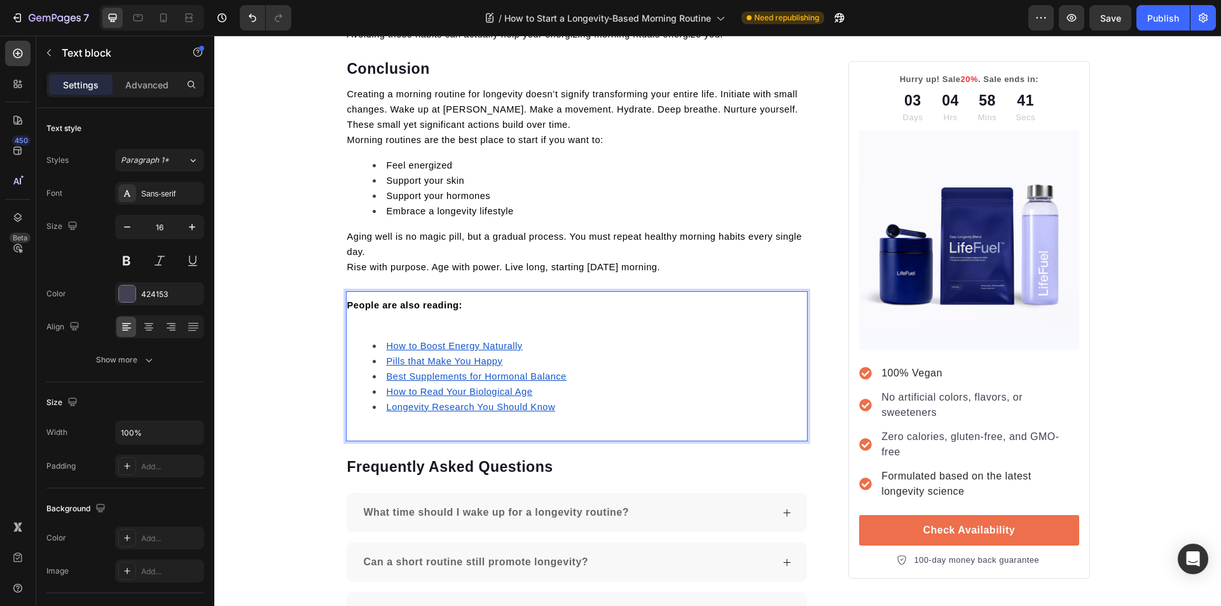
click at [390, 316] on p "Rich Text Editor. Editing area: main" at bounding box center [577, 320] width 460 height 15
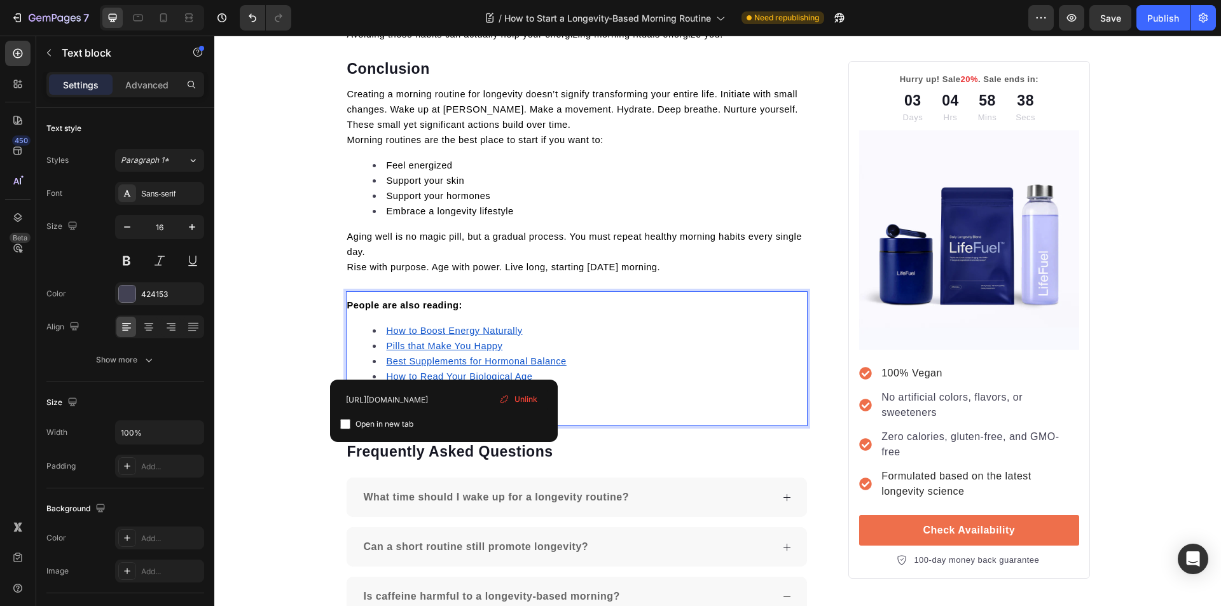
click at [443, 326] on u "How to Boost Energy Naturally" at bounding box center [455, 330] width 136 height 10
click at [343, 428] on input "checkbox" at bounding box center [345, 424] width 10 height 10
checkbox input "true"
click at [412, 343] on u "Pills that Make You Happy" at bounding box center [445, 346] width 116 height 10
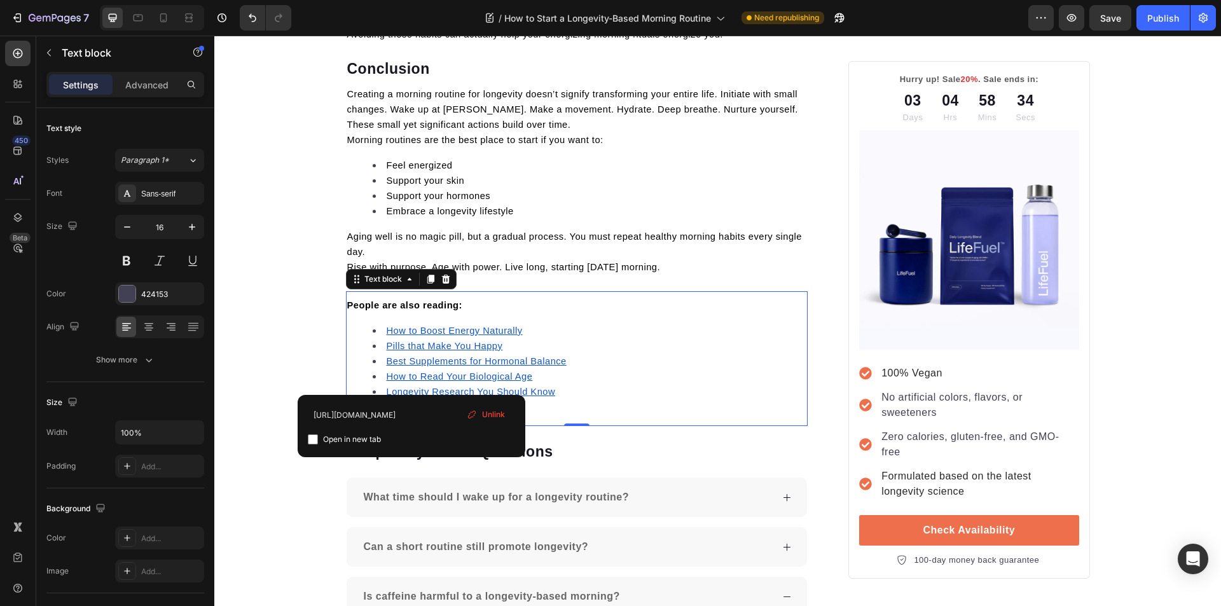
click at [311, 441] on input "checkbox" at bounding box center [313, 439] width 10 height 10
checkbox input "true"
click at [408, 364] on u "Best Supplements for Hormonal Balance" at bounding box center [477, 361] width 180 height 10
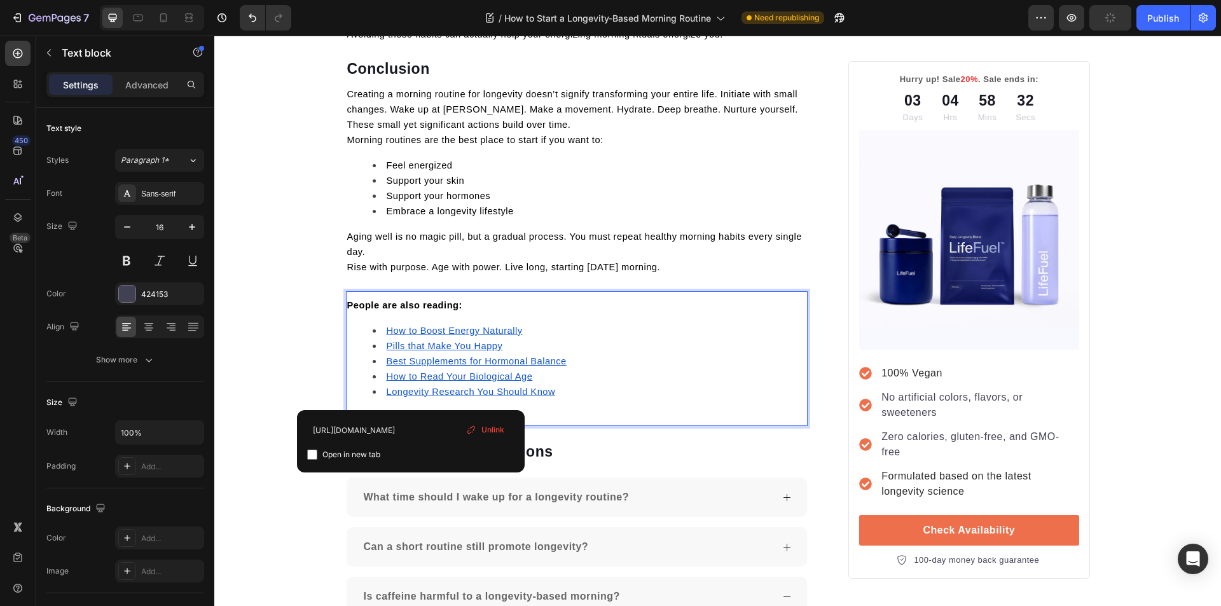
click at [315, 453] on input "checkbox" at bounding box center [312, 454] width 10 height 10
checkbox input "true"
click at [409, 381] on u "How to Read Your Biological Age" at bounding box center [460, 376] width 146 height 10
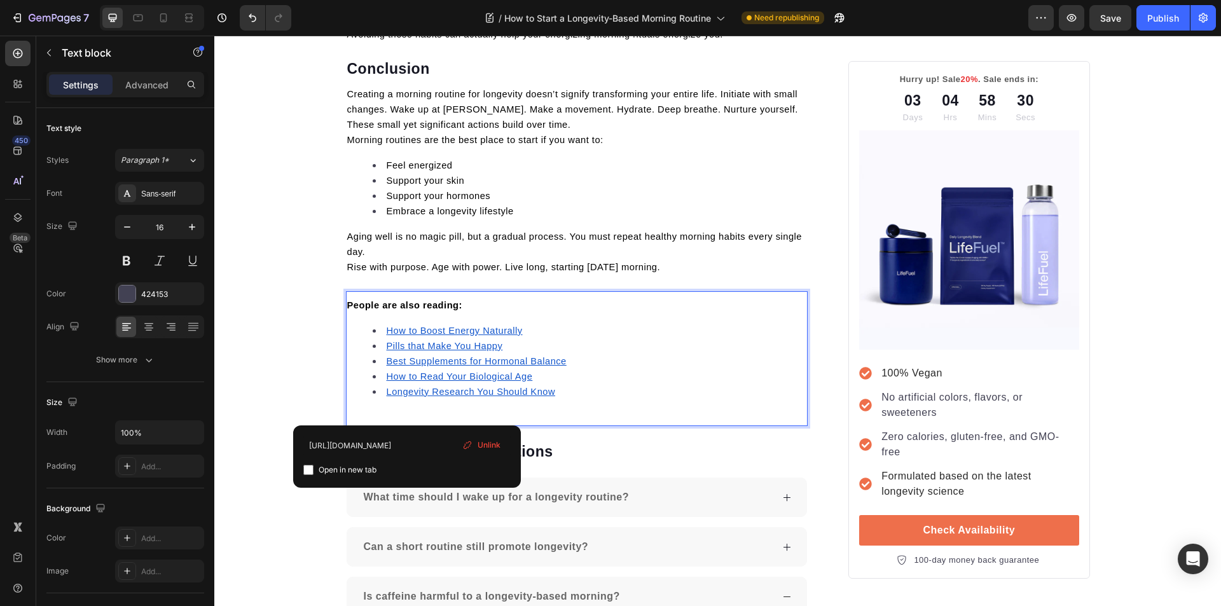
click at [310, 466] on input "checkbox" at bounding box center [308, 470] width 10 height 10
checkbox input "true"
click at [429, 391] on u "Longevity Research You Should Know" at bounding box center [471, 392] width 169 height 10
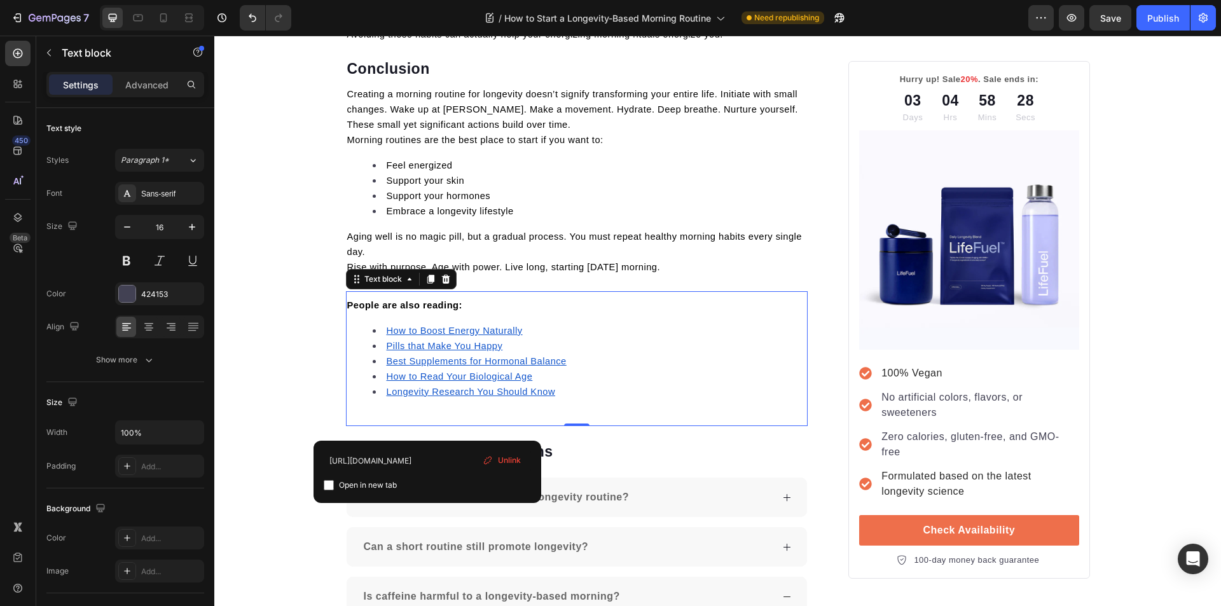
click at [332, 489] on input "checkbox" at bounding box center [329, 485] width 10 height 10
checkbox input "true"
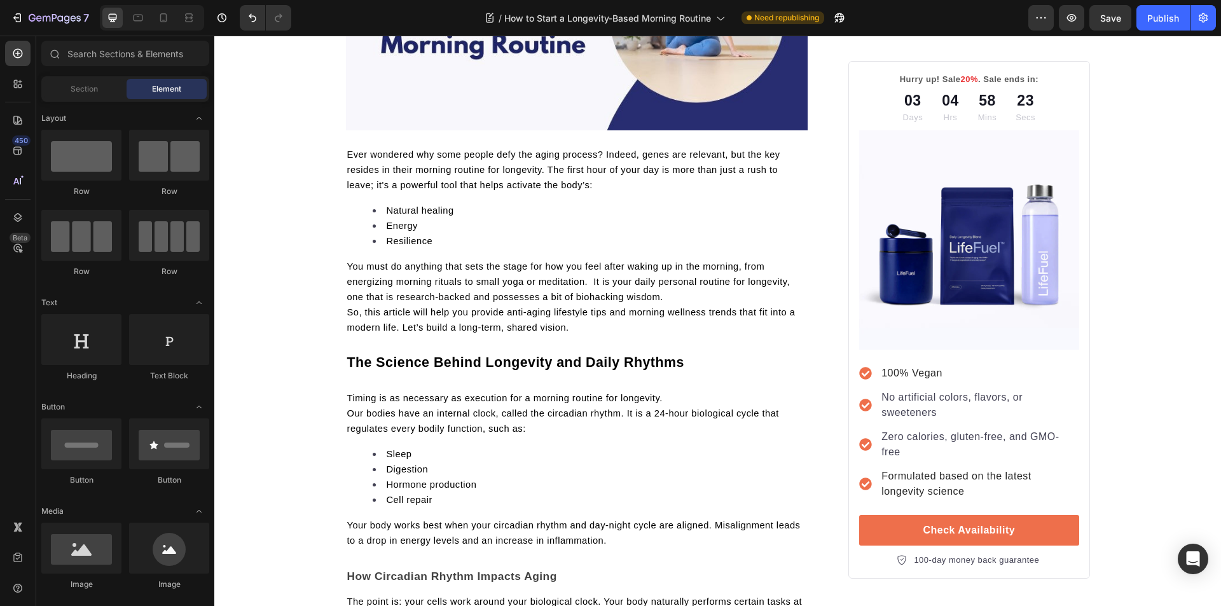
scroll to position [0, 0]
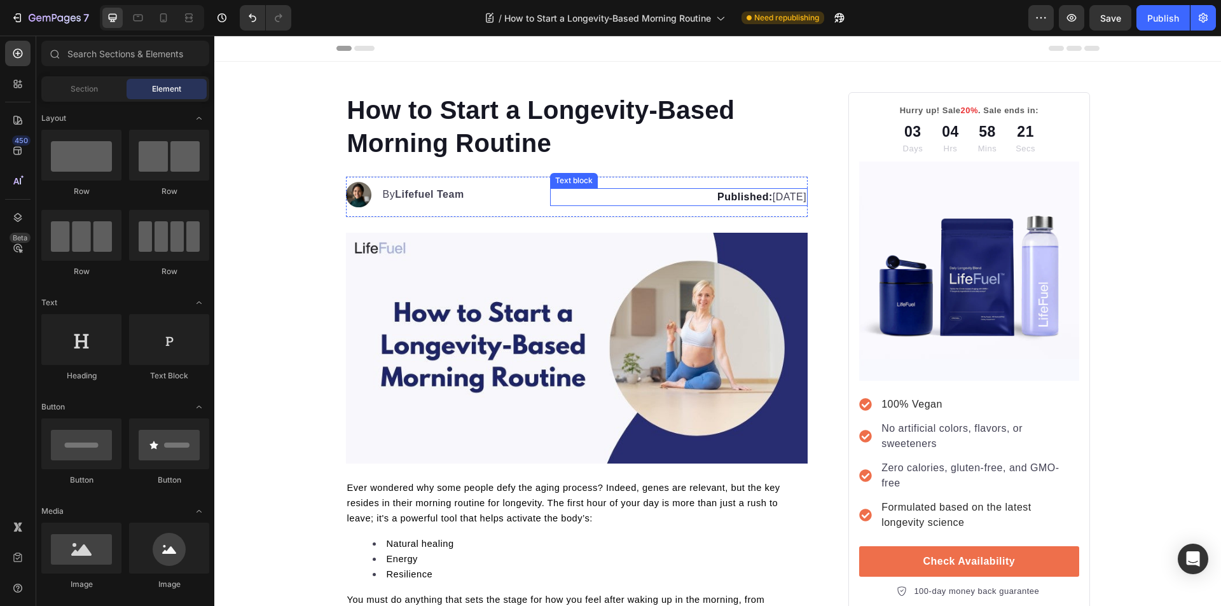
click at [717, 197] on strong "Published:" at bounding box center [744, 196] width 55 height 11
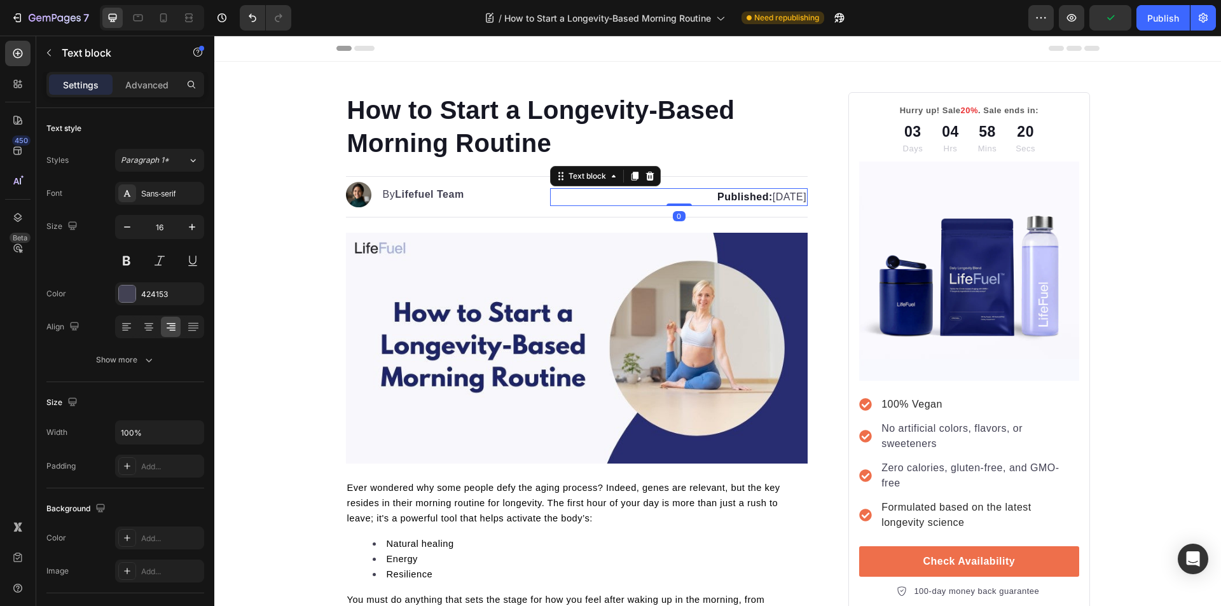
click at [717, 197] on strong "Published:" at bounding box center [744, 196] width 55 height 11
click at [1160, 21] on div "Publish" at bounding box center [1163, 17] width 32 height 13
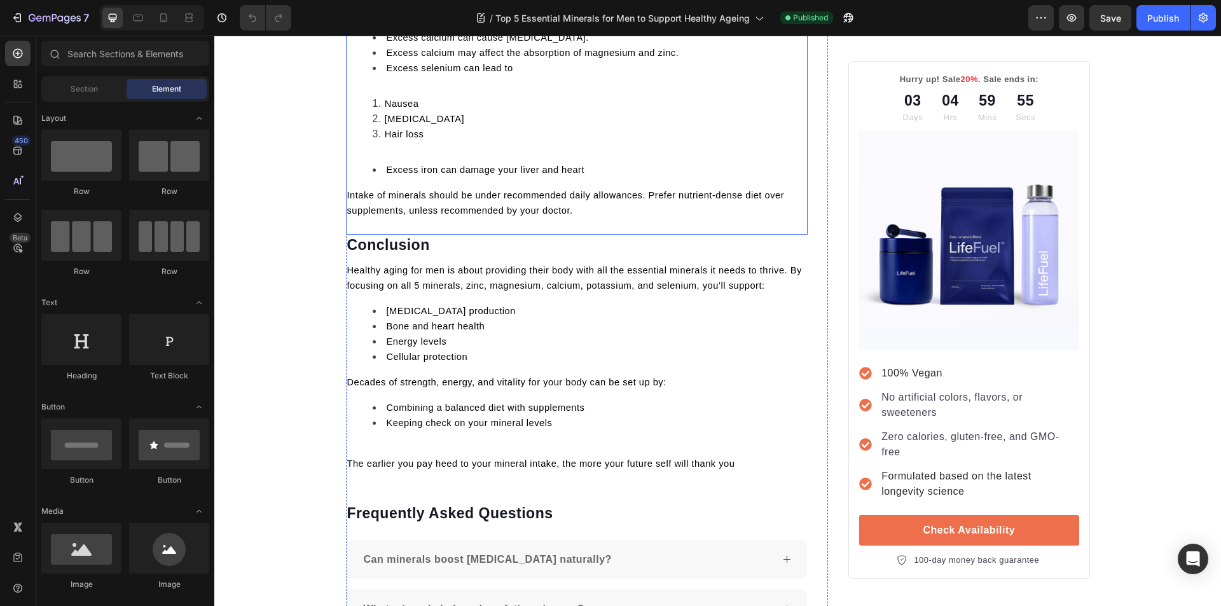
scroll to position [4530, 0]
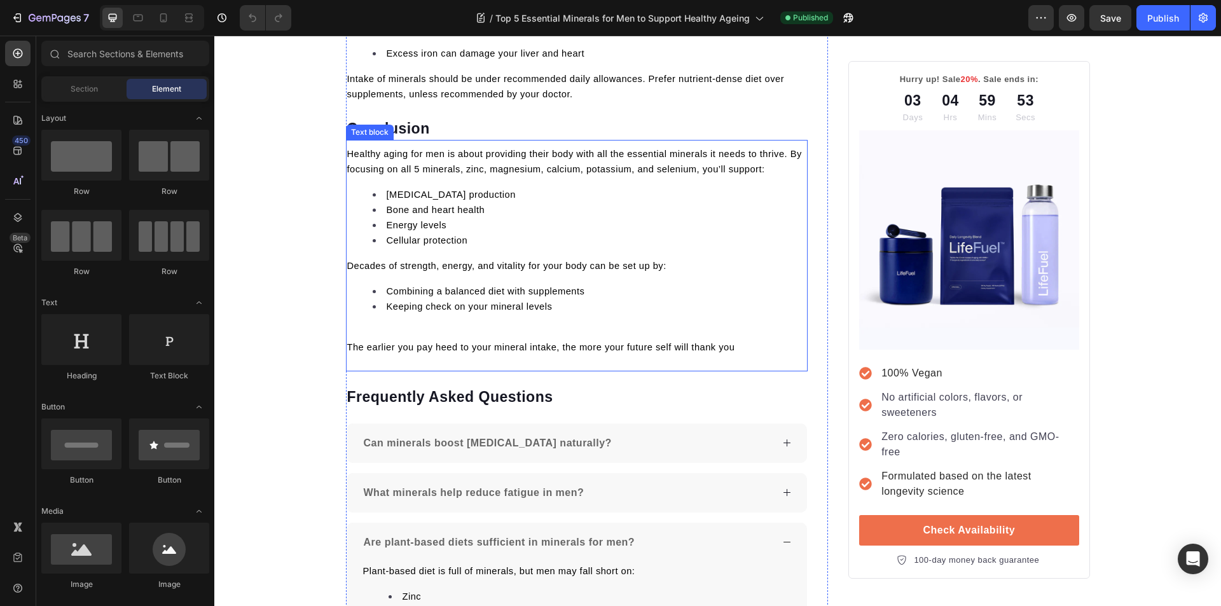
click at [505, 218] on li "Energy levels" at bounding box center [590, 224] width 434 height 15
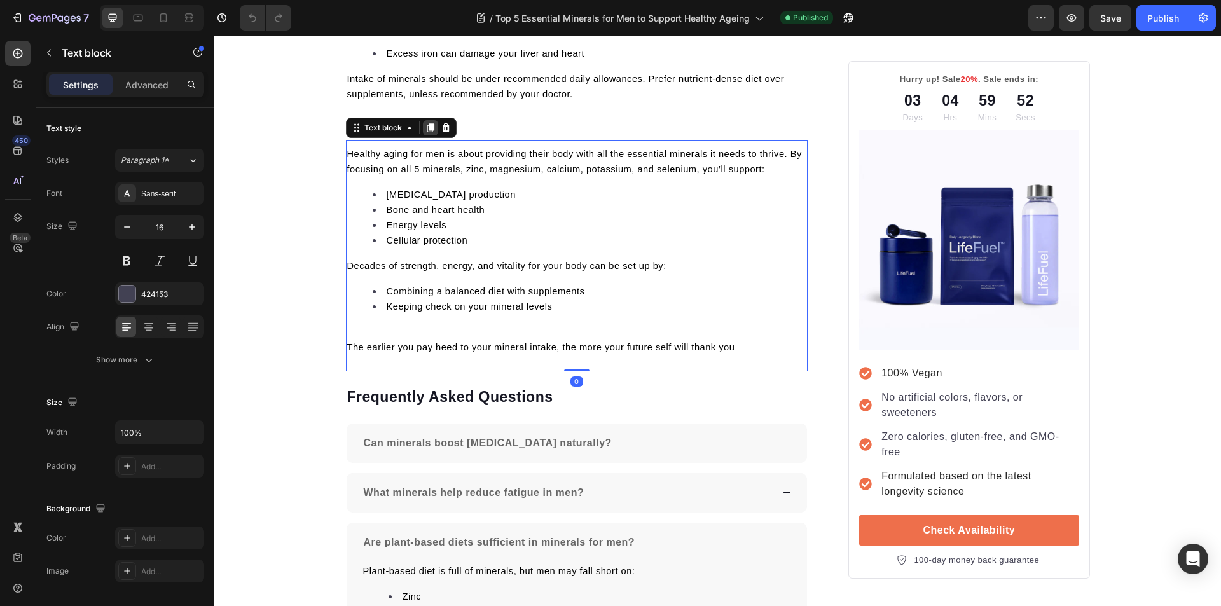
click at [429, 127] on icon at bounding box center [430, 127] width 7 height 9
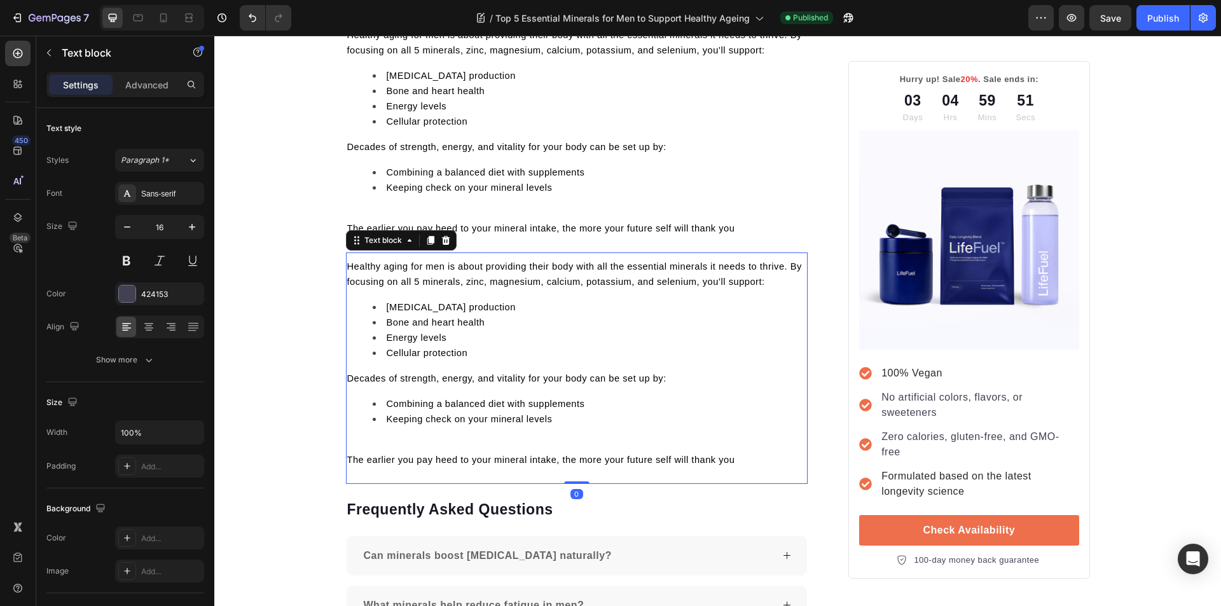
scroll to position [4657, 0]
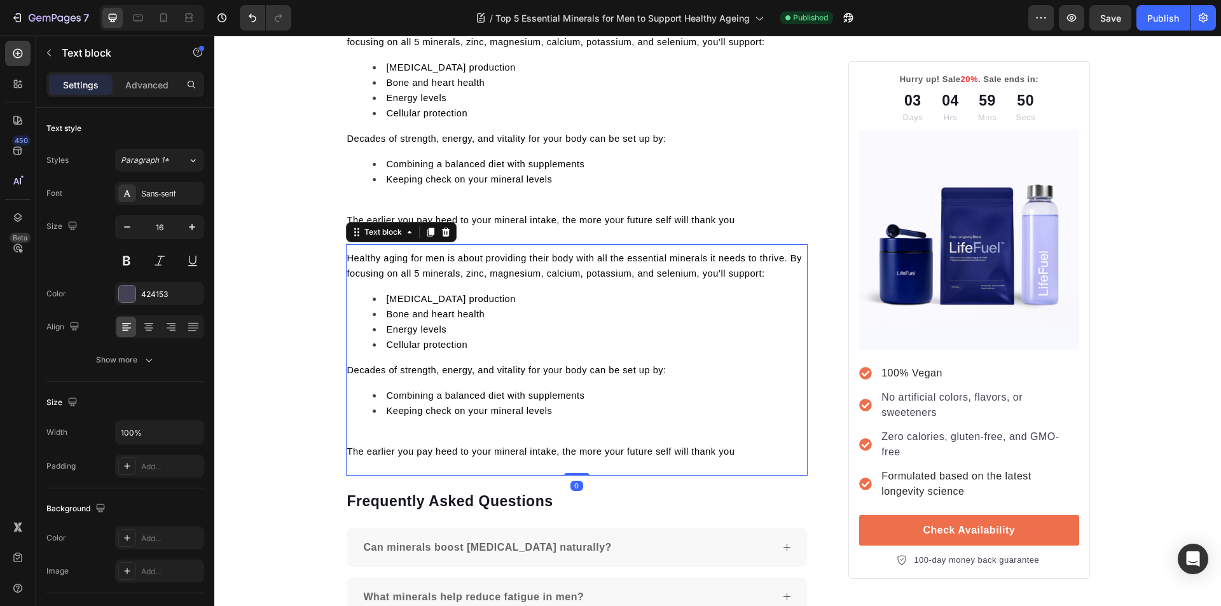
click at [740, 453] on p "The earlier you pay heed to your mineral intake, the more your future self will…" at bounding box center [577, 451] width 460 height 15
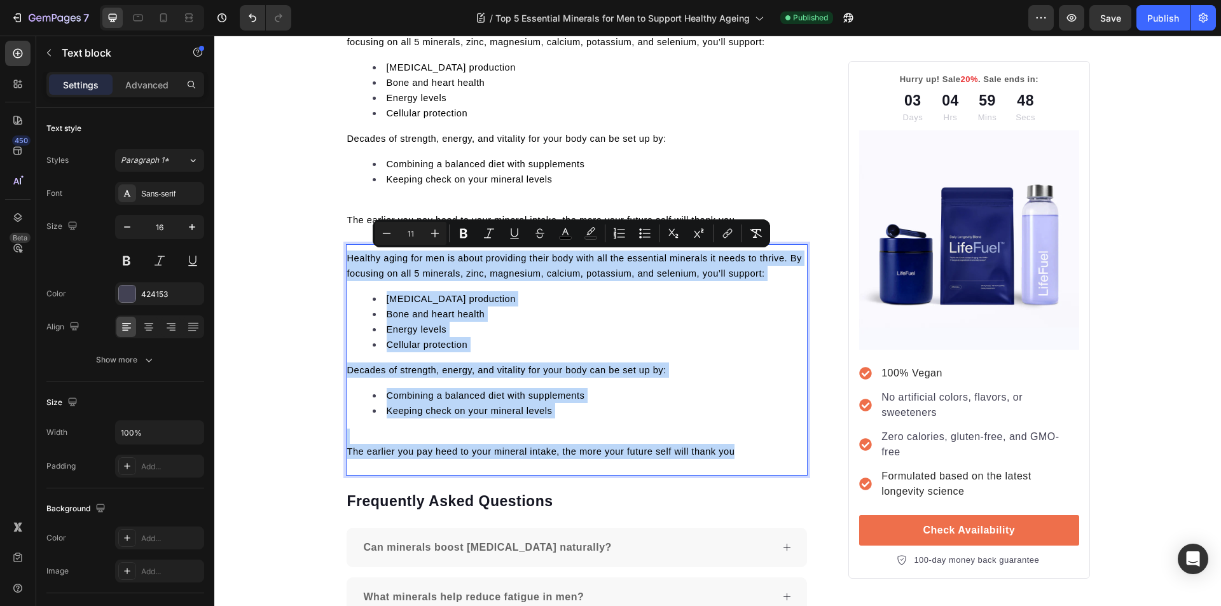
drag, startPoint x: 740, startPoint y: 453, endPoint x: 341, endPoint y: 260, distance: 442.7
click at [346, 260] on div "Healthy aging for men is about providing their body with all the essential mine…" at bounding box center [577, 354] width 462 height 211
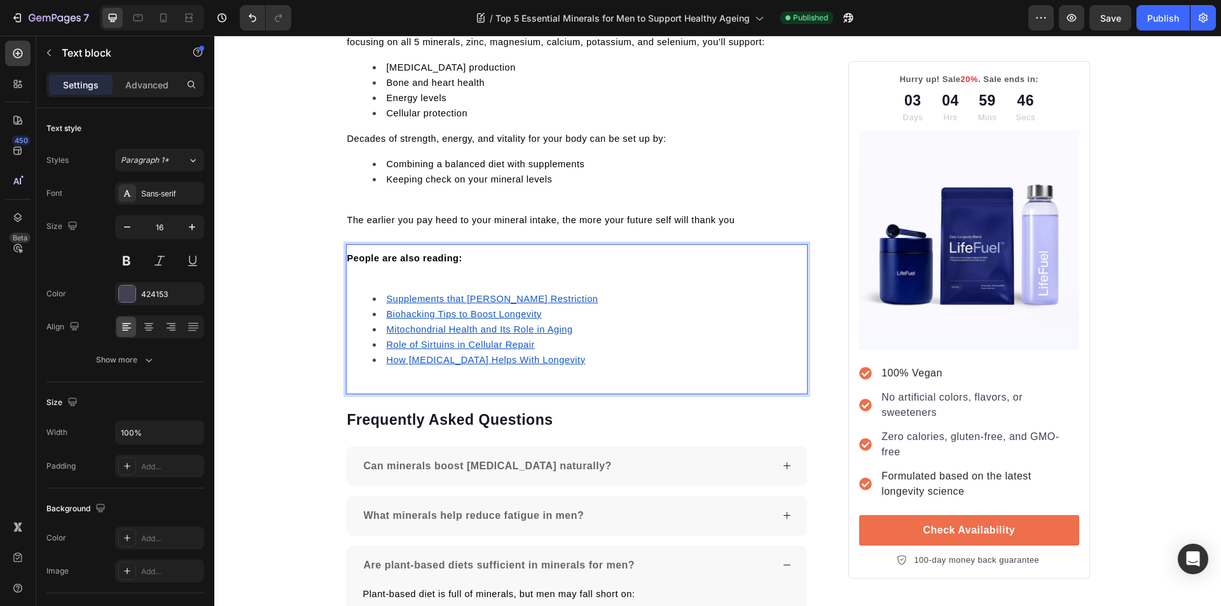
click at [384, 275] on p "Rich Text Editor. Editing area: main" at bounding box center [577, 273] width 460 height 15
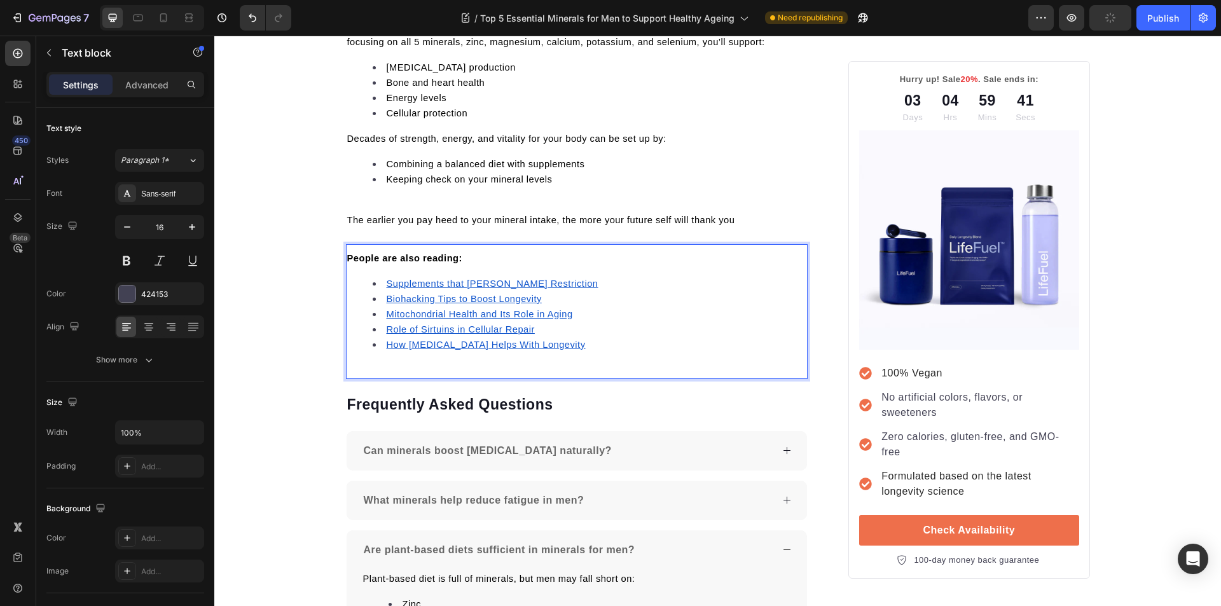
click at [450, 285] on u "Supplements that [PERSON_NAME] Restriction" at bounding box center [493, 283] width 212 height 10
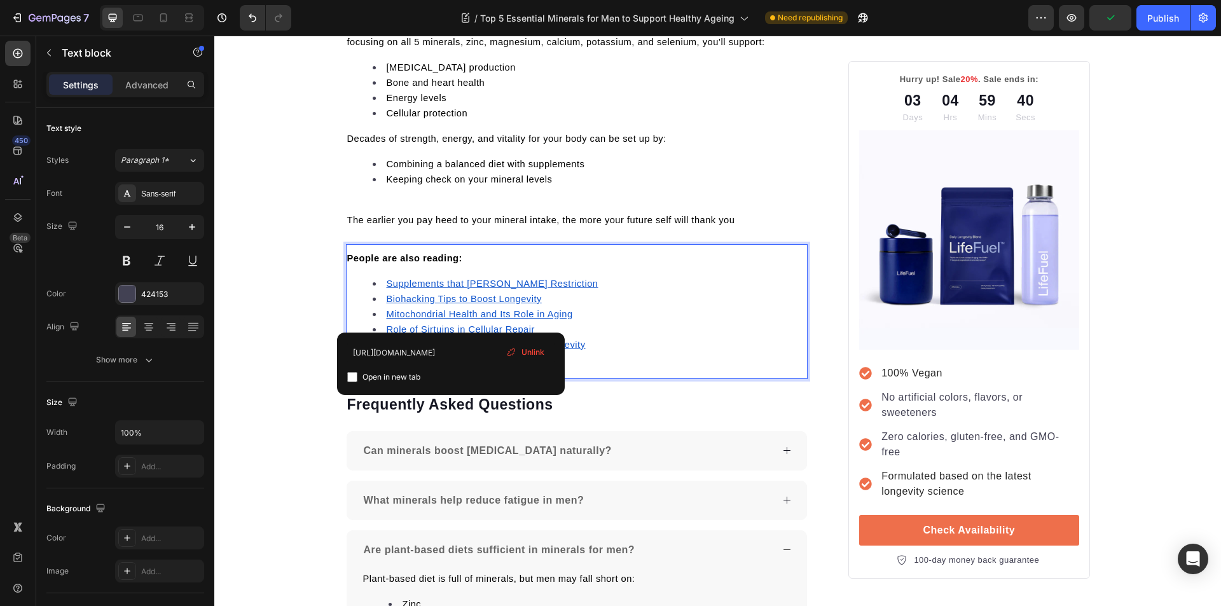
click at [348, 374] on input "checkbox" at bounding box center [352, 377] width 10 height 10
checkbox input "true"
click at [421, 300] on u "Biohacking Tips to Boost Longevity" at bounding box center [464, 299] width 155 height 10
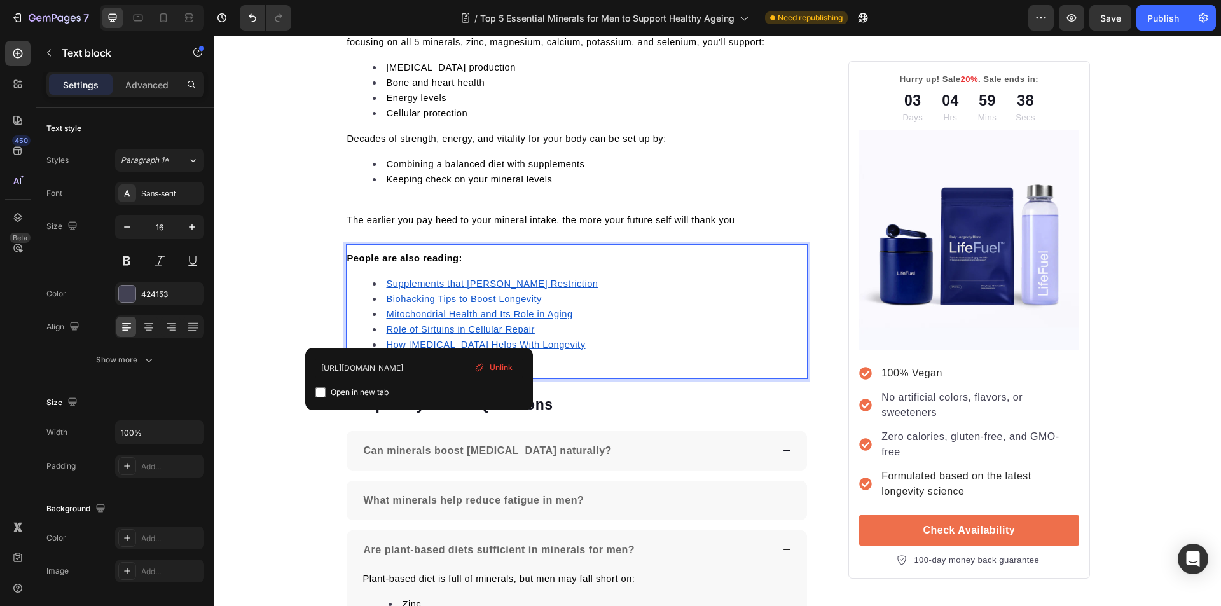
click at [324, 390] on input "checkbox" at bounding box center [320, 392] width 10 height 10
checkbox input "true"
click at [427, 315] on u "Mitochondrial Health and Its Role in Aging" at bounding box center [480, 314] width 186 height 10
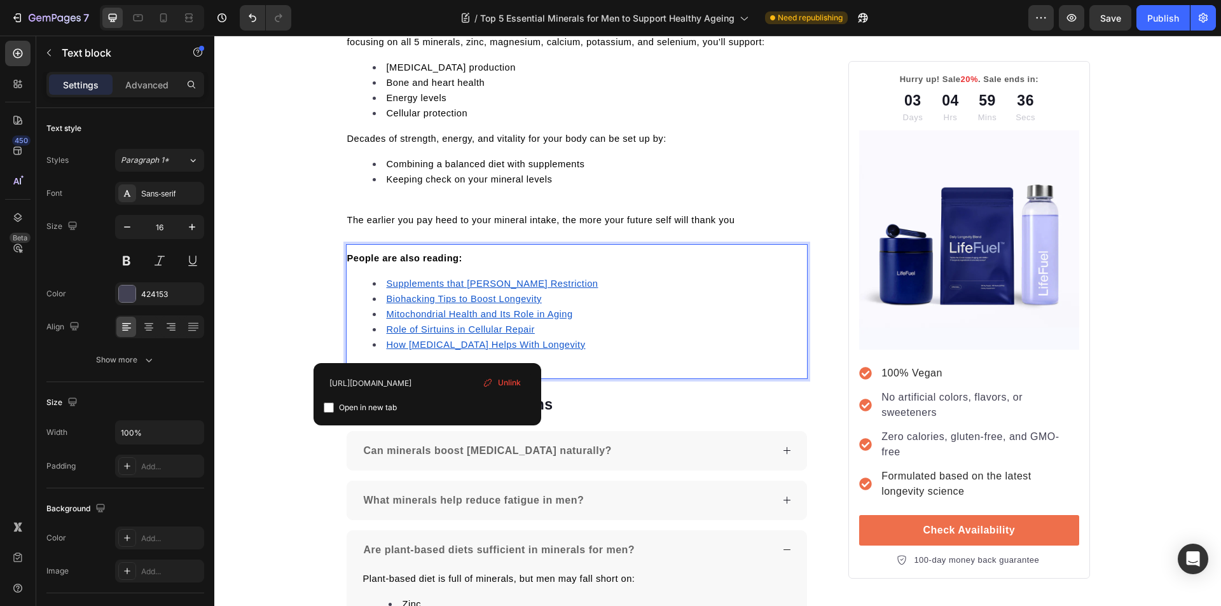
click at [332, 408] on input "checkbox" at bounding box center [329, 407] width 10 height 10
checkbox input "true"
click at [419, 329] on u "Role of Sirtuins in Cellular Repair" at bounding box center [461, 329] width 148 height 10
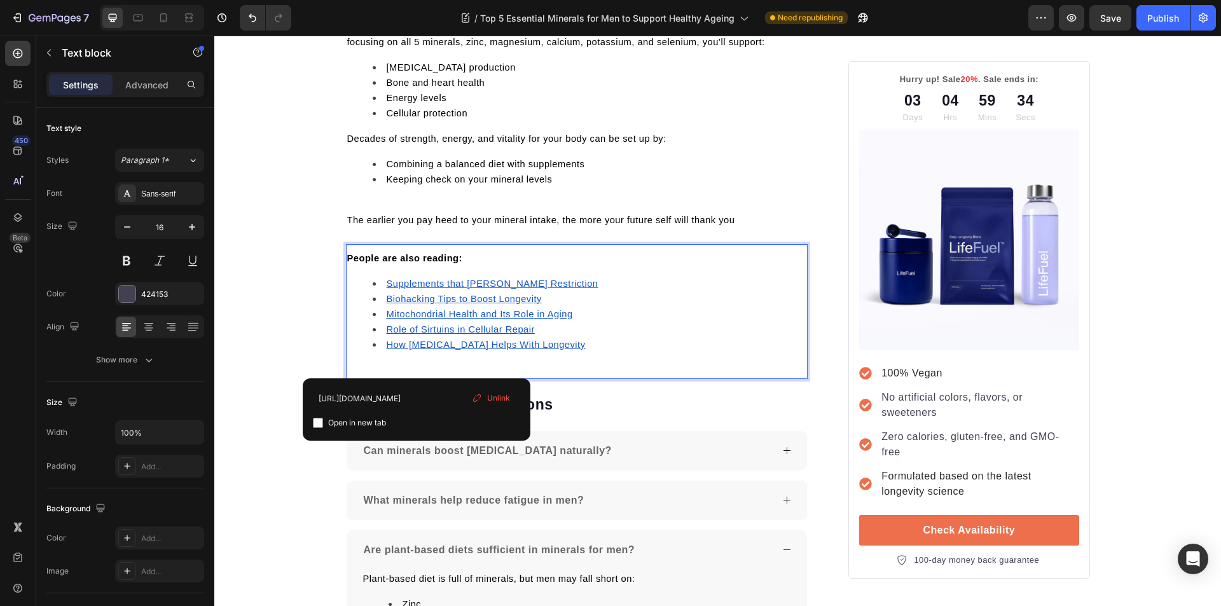
click at [315, 423] on input "checkbox" at bounding box center [318, 423] width 10 height 10
checkbox input "true"
click at [424, 347] on u "How Glycine Helps With Longevity" at bounding box center [486, 344] width 199 height 10
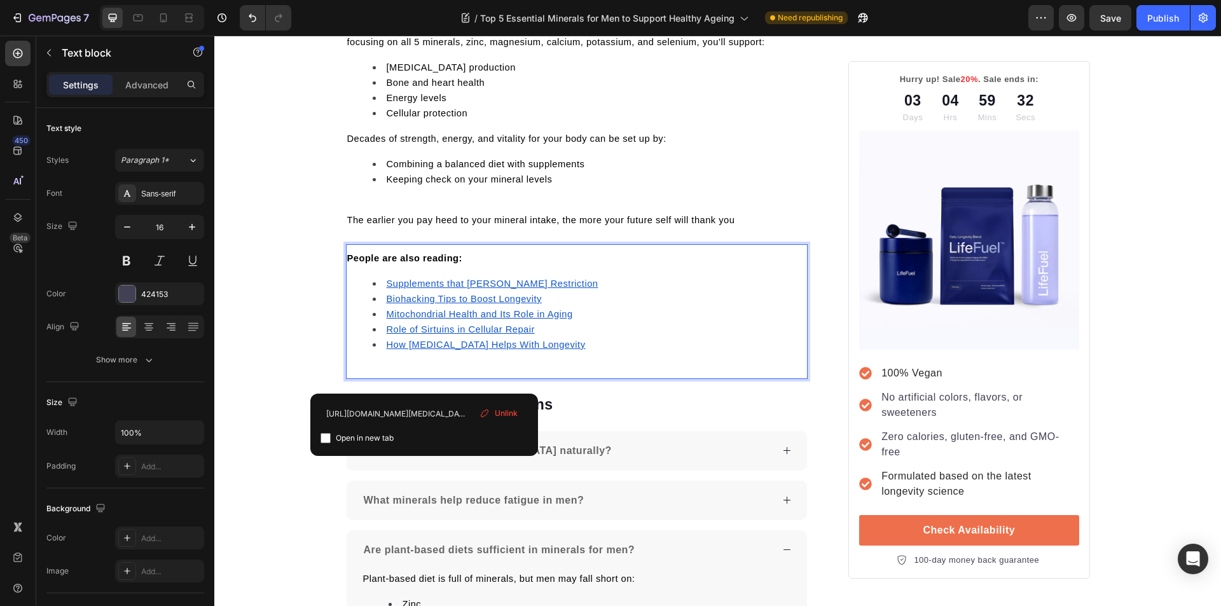
click at [325, 442] on input "checkbox" at bounding box center [325, 438] width 10 height 10
checkbox input "true"
click at [647, 413] on p "Frequently Asked Questions" at bounding box center [577, 404] width 460 height 19
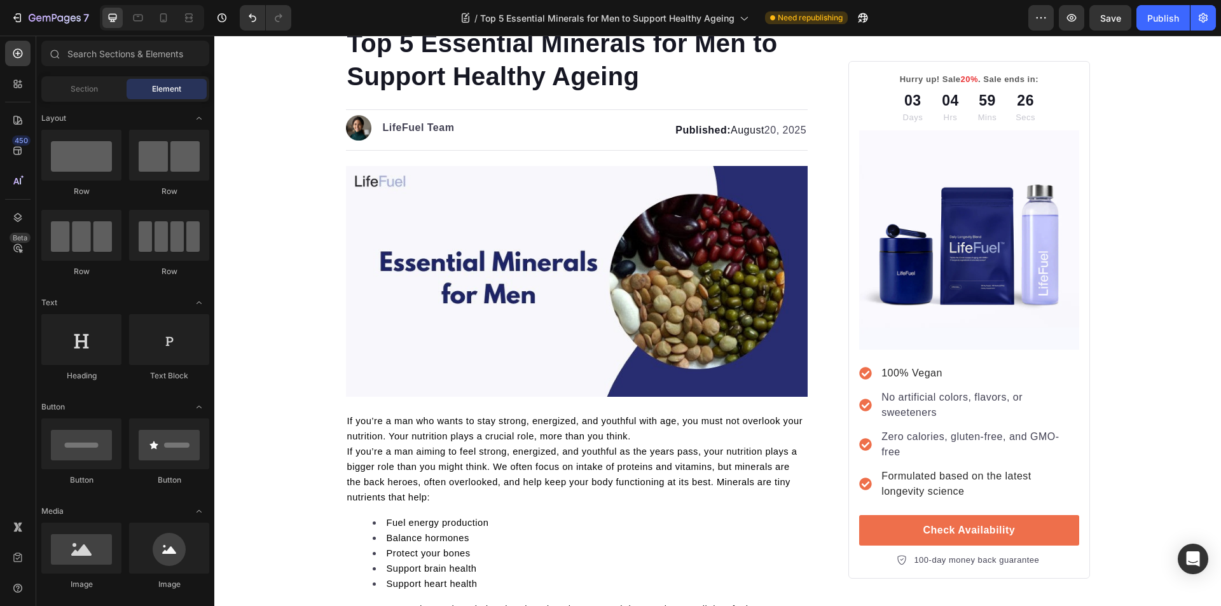
scroll to position [0, 0]
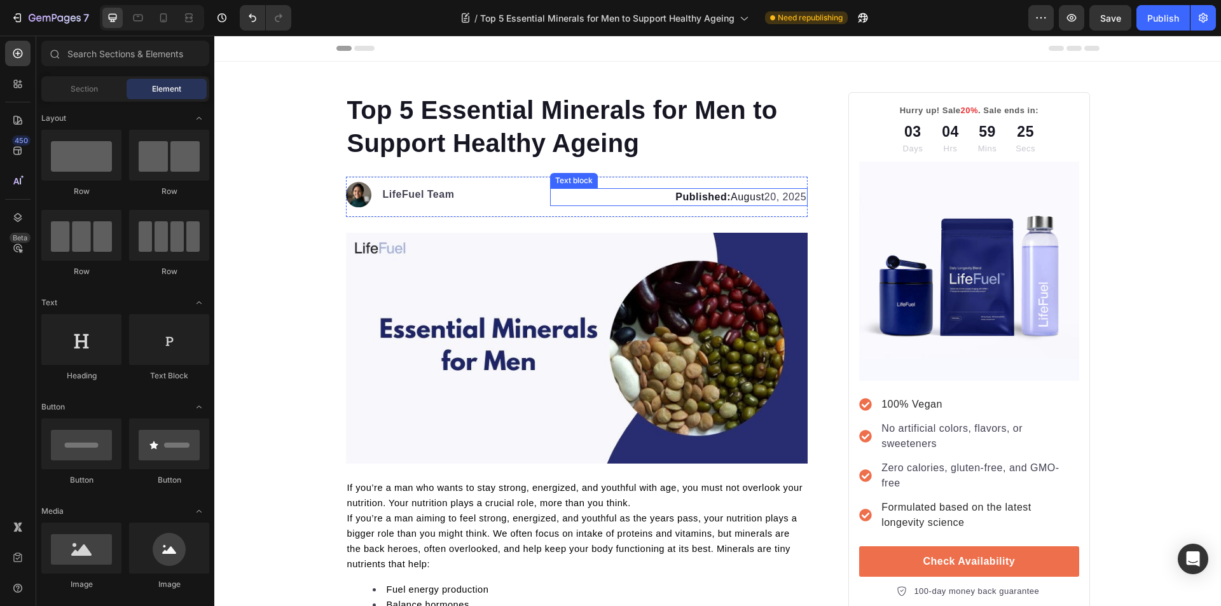
click at [714, 193] on strong "Published:" at bounding box center [702, 196] width 55 height 11
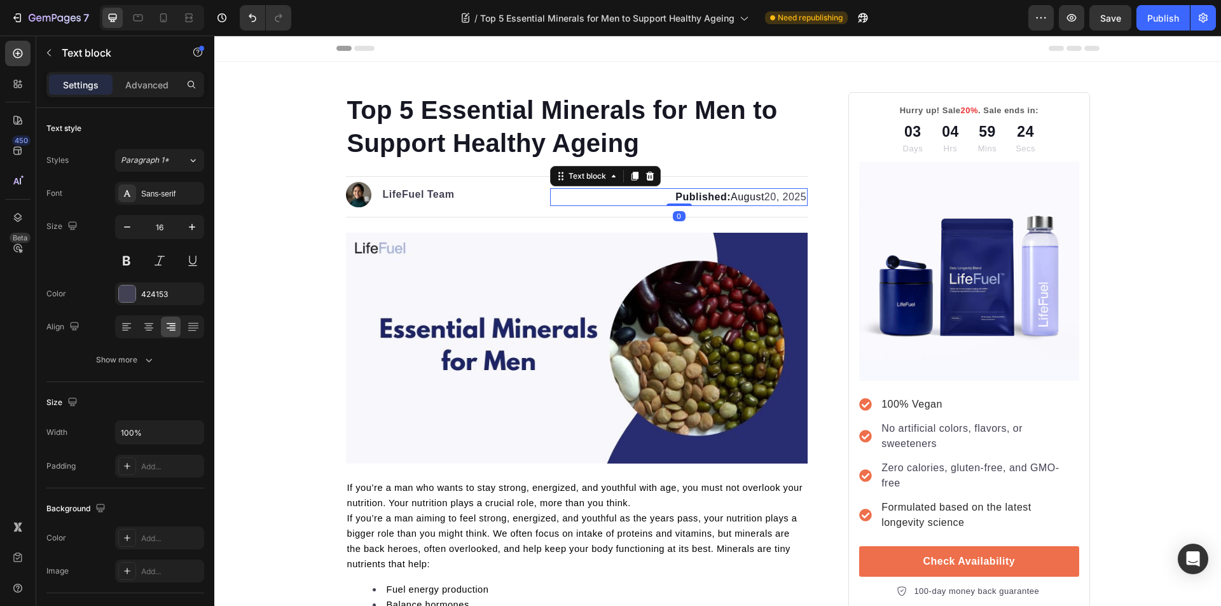
click at [714, 196] on strong "Published:" at bounding box center [702, 196] width 55 height 11
click at [671, 502] on p "If you’re a man who wants to stay strong, energized, and youthful with age, you…" at bounding box center [577, 495] width 460 height 31
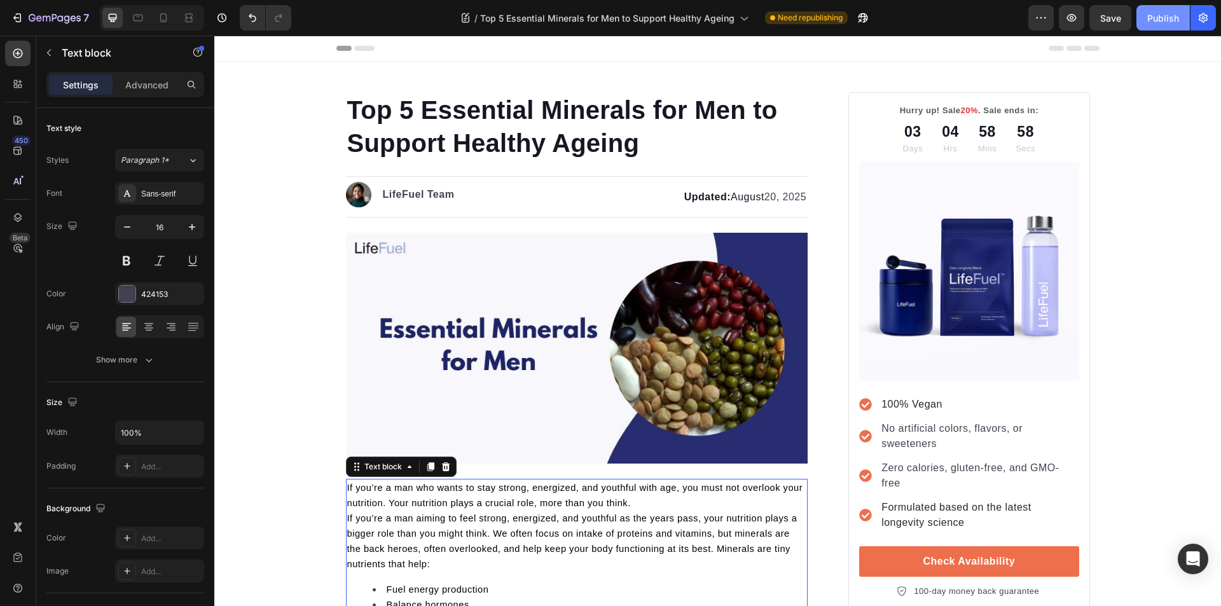
click at [1146, 15] on button "Publish" at bounding box center [1162, 17] width 53 height 25
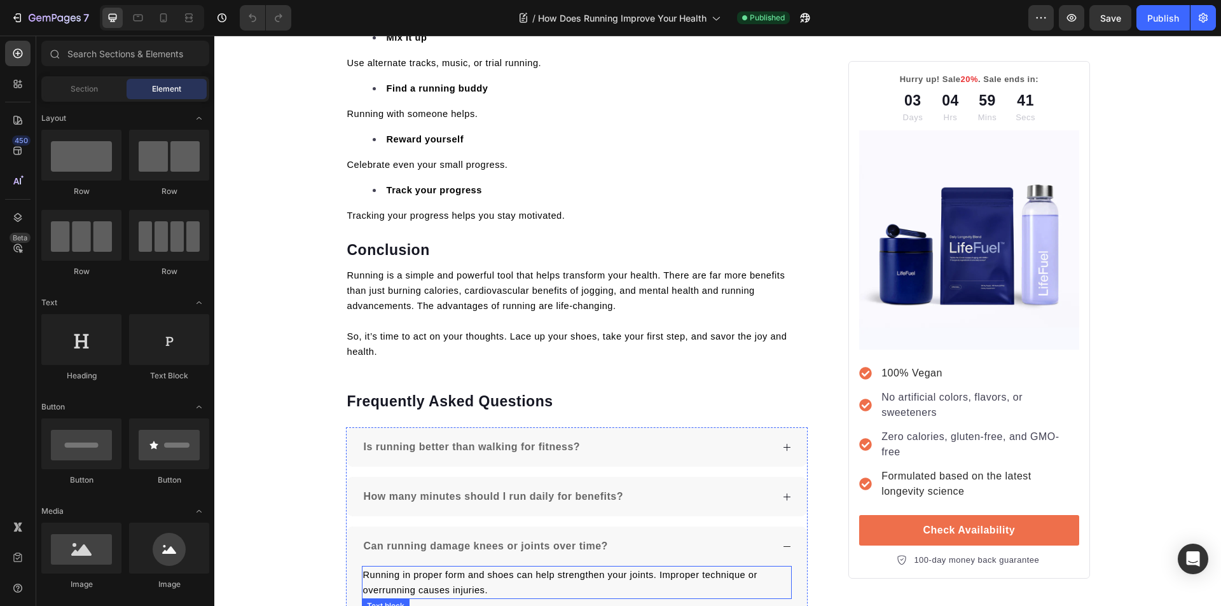
scroll to position [3149, 0]
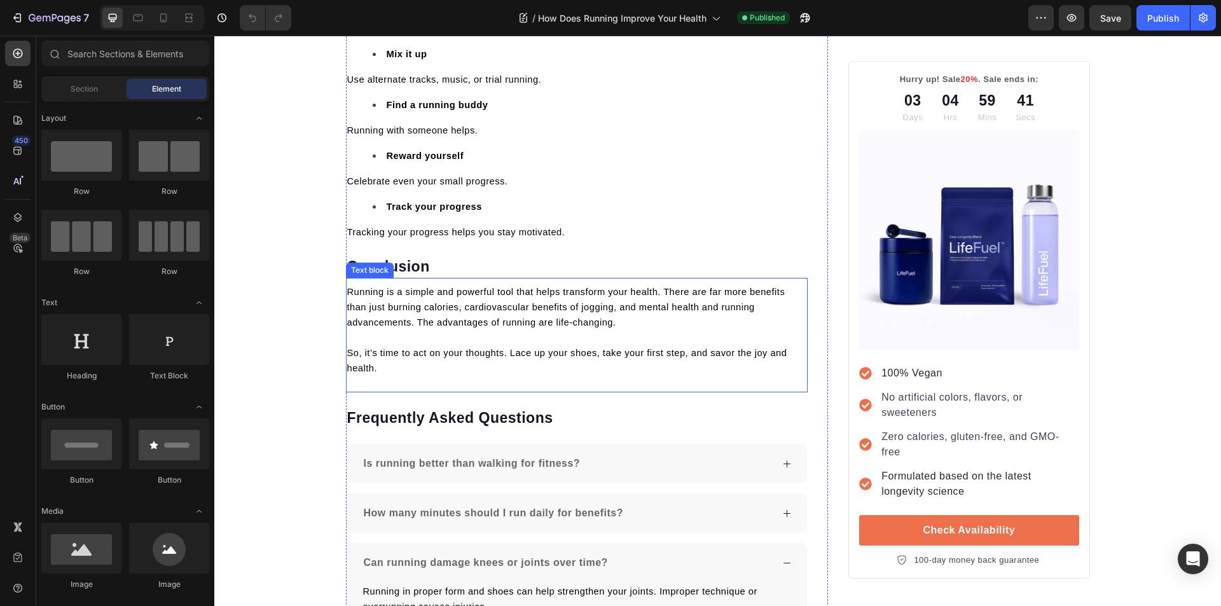
click at [474, 328] on p "Running is a simple and powerful tool that helps transform your health. There a…" at bounding box center [577, 307] width 460 height 46
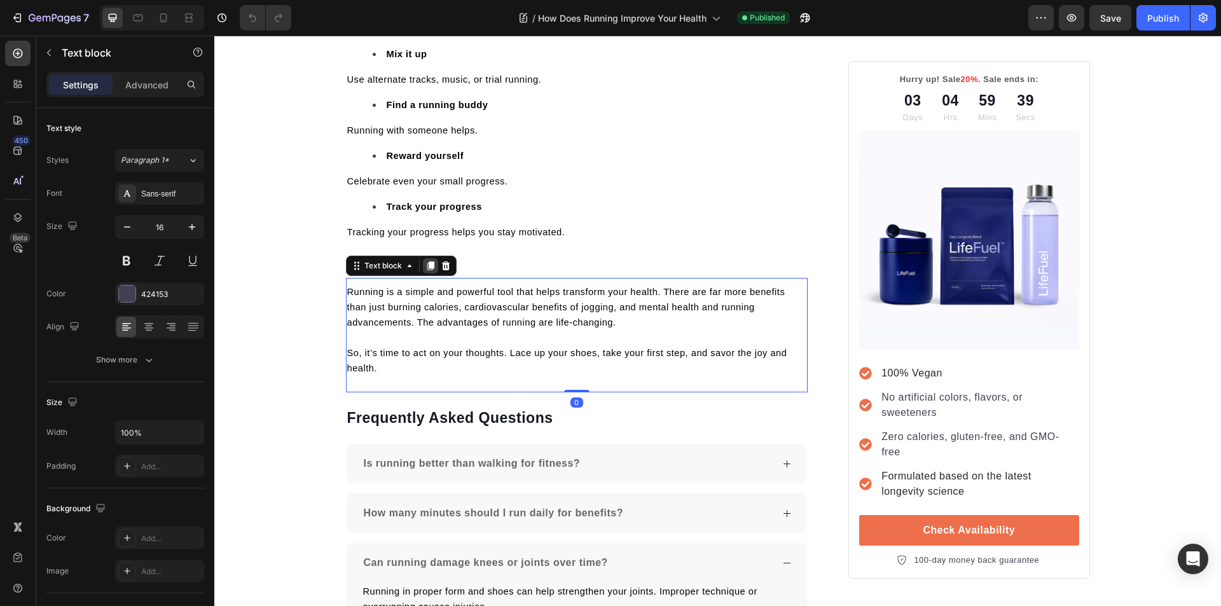
click at [428, 266] on icon at bounding box center [430, 265] width 7 height 9
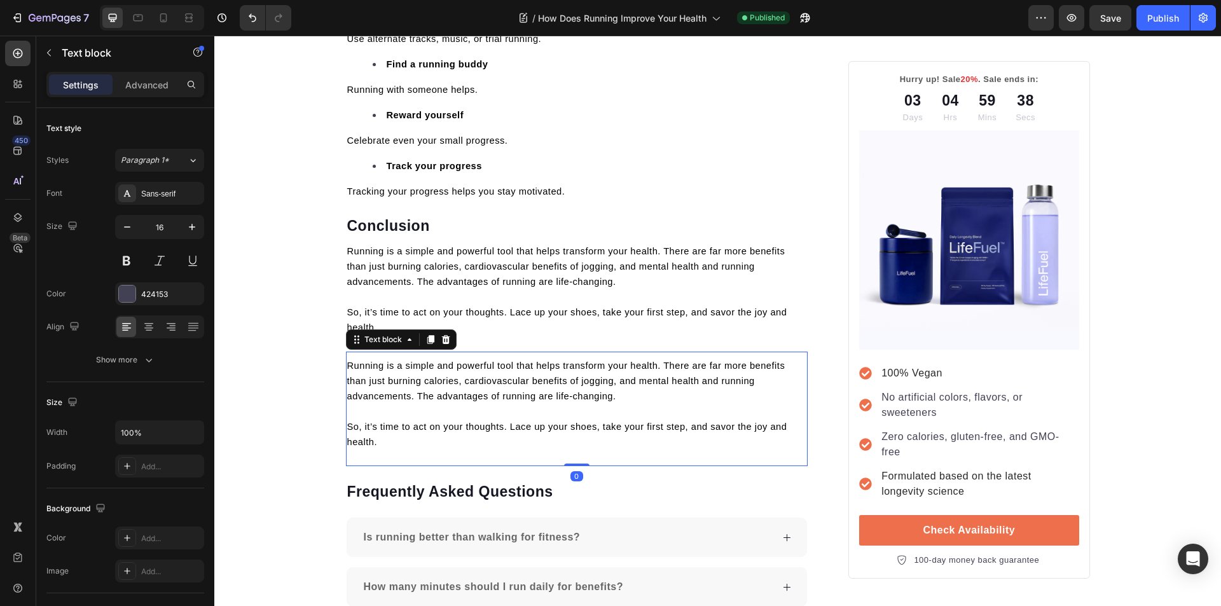
scroll to position [3212, 0]
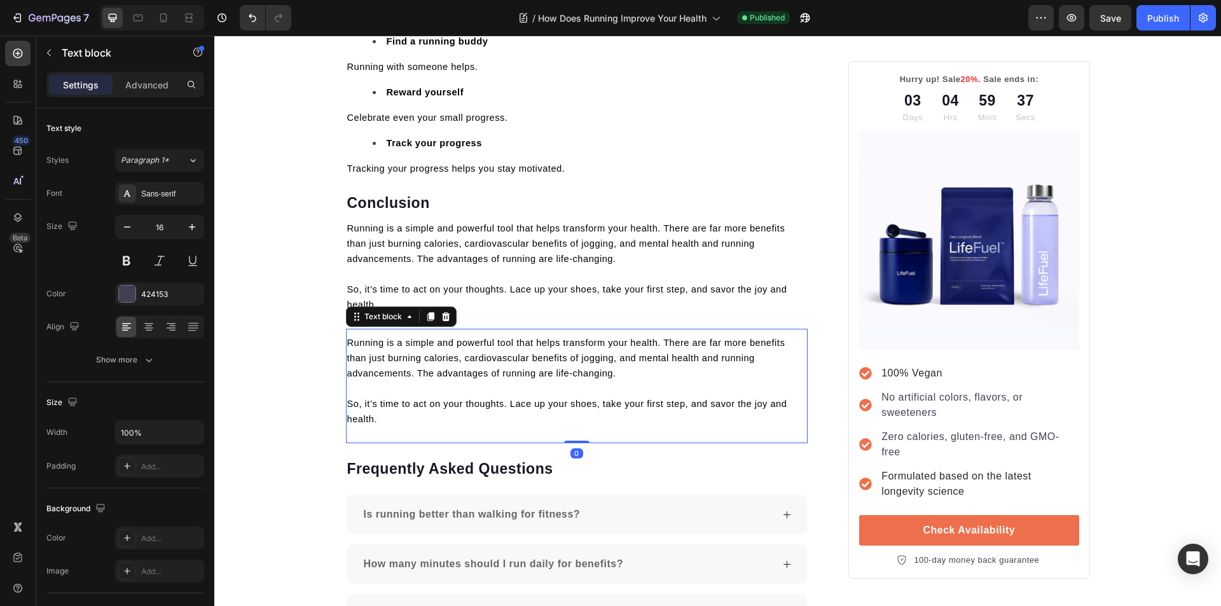
click at [407, 425] on p "So, it’s time to act on your thoughts. Lace up your shoes, take your first step…" at bounding box center [577, 411] width 460 height 31
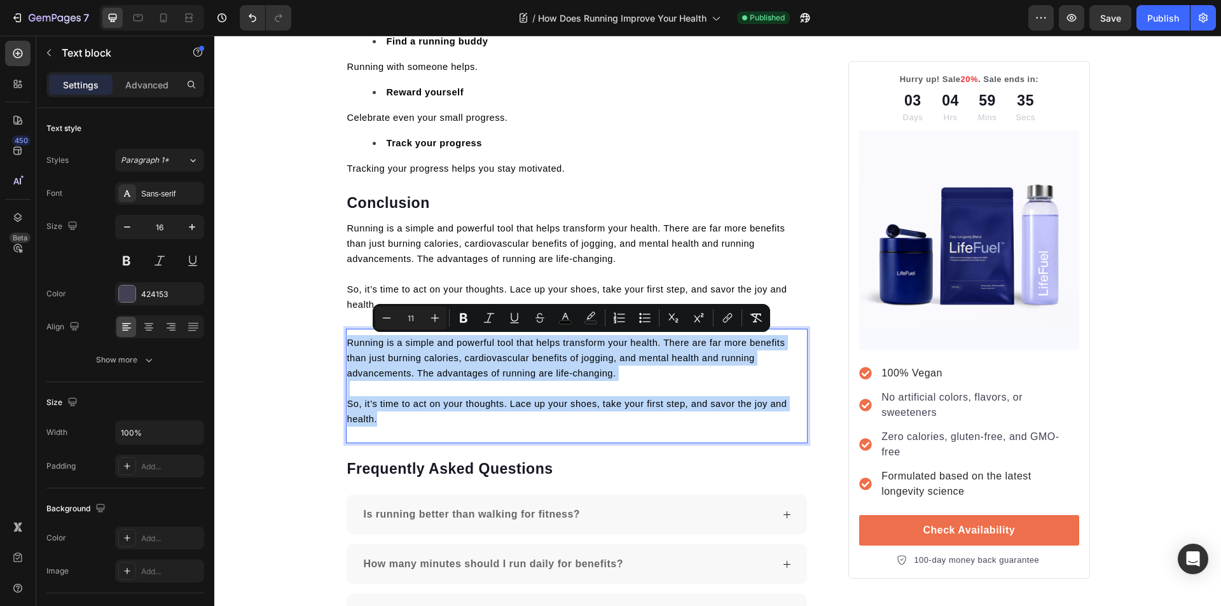
drag, startPoint x: 406, startPoint y: 423, endPoint x: 343, endPoint y: 343, distance: 101.9
click at [346, 343] on div "Running is a simple and powerful tool that helps transform your health. There a…" at bounding box center [577, 381] width 462 height 94
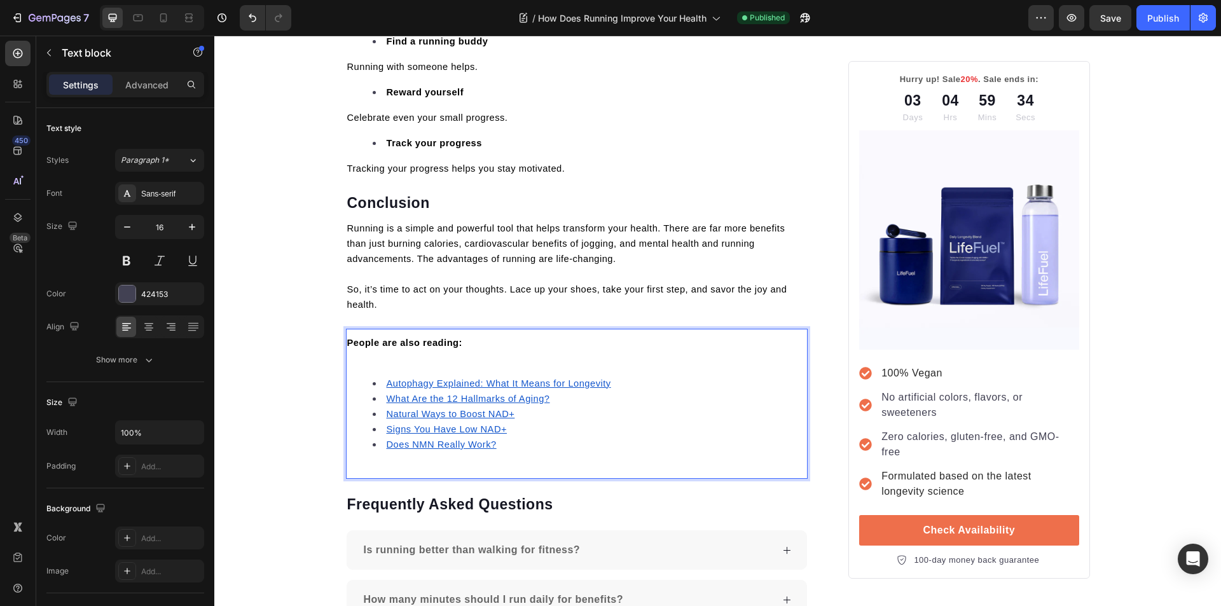
click at [392, 364] on p "Rich Text Editor. Editing area: main" at bounding box center [577, 357] width 460 height 15
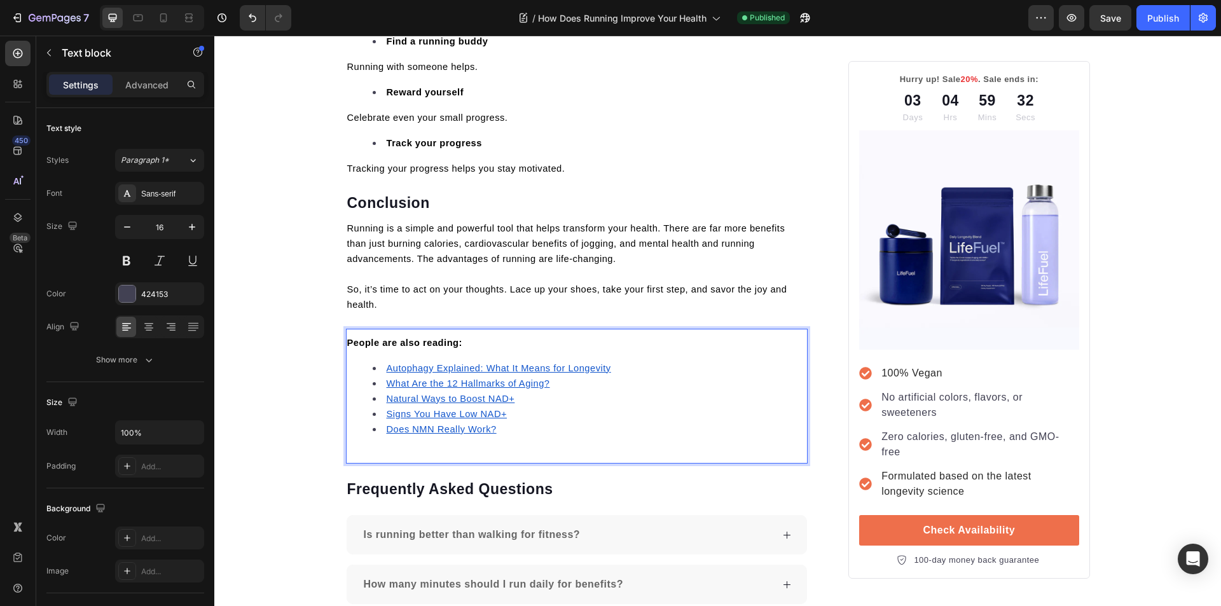
click at [419, 368] on u "Autophagy Explained: What It Means for Longevity" at bounding box center [499, 368] width 224 height 10
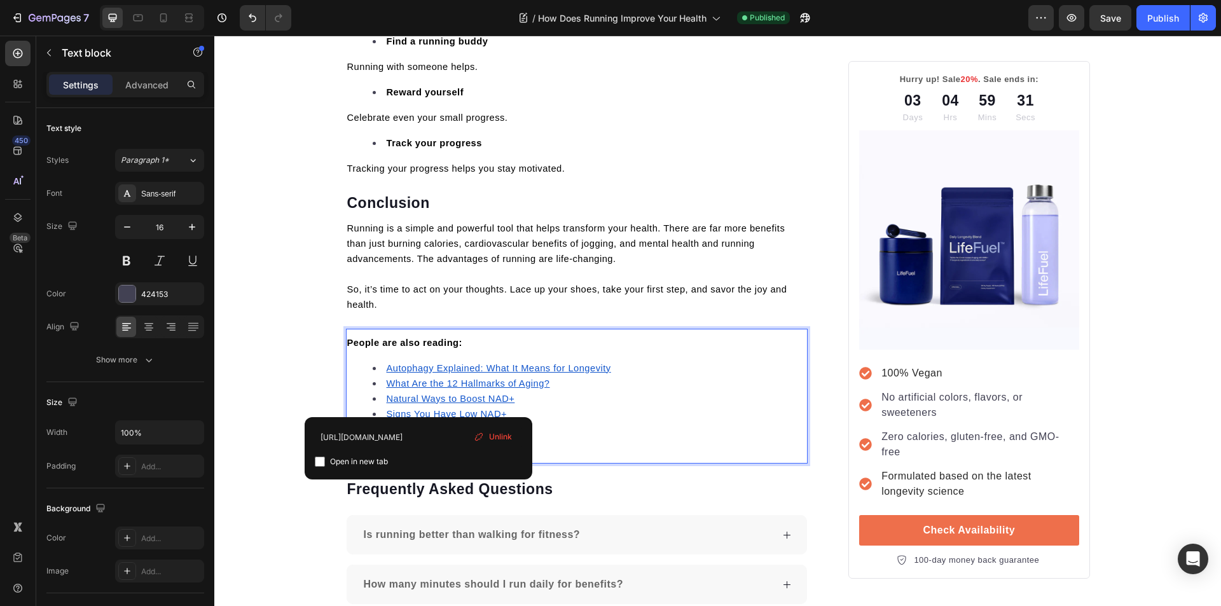
click at [323, 458] on input "checkbox" at bounding box center [320, 461] width 10 height 10
checkbox input "true"
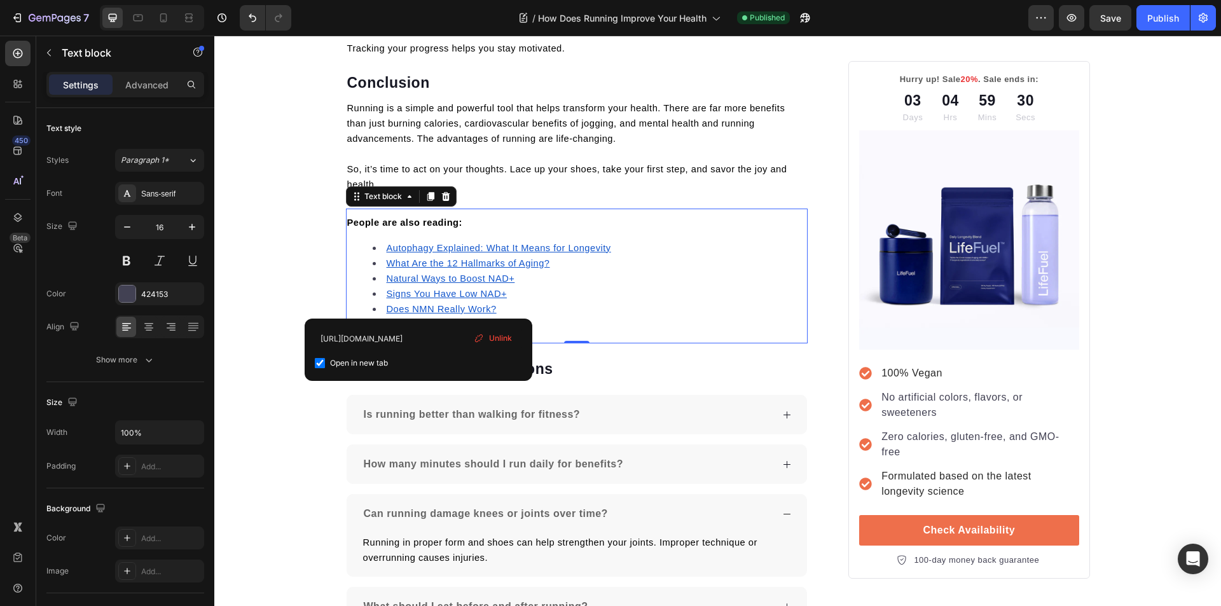
scroll to position [3339, 0]
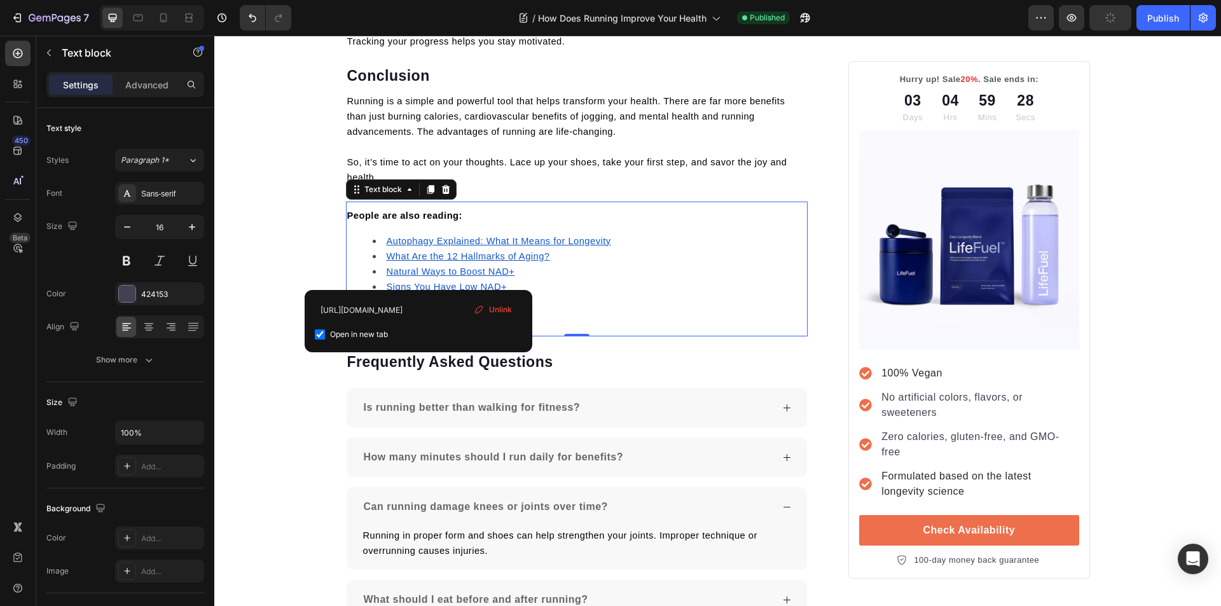
click at [435, 259] on u "What Are the 12 Hallmarks of Aging?" at bounding box center [468, 256] width 163 height 10
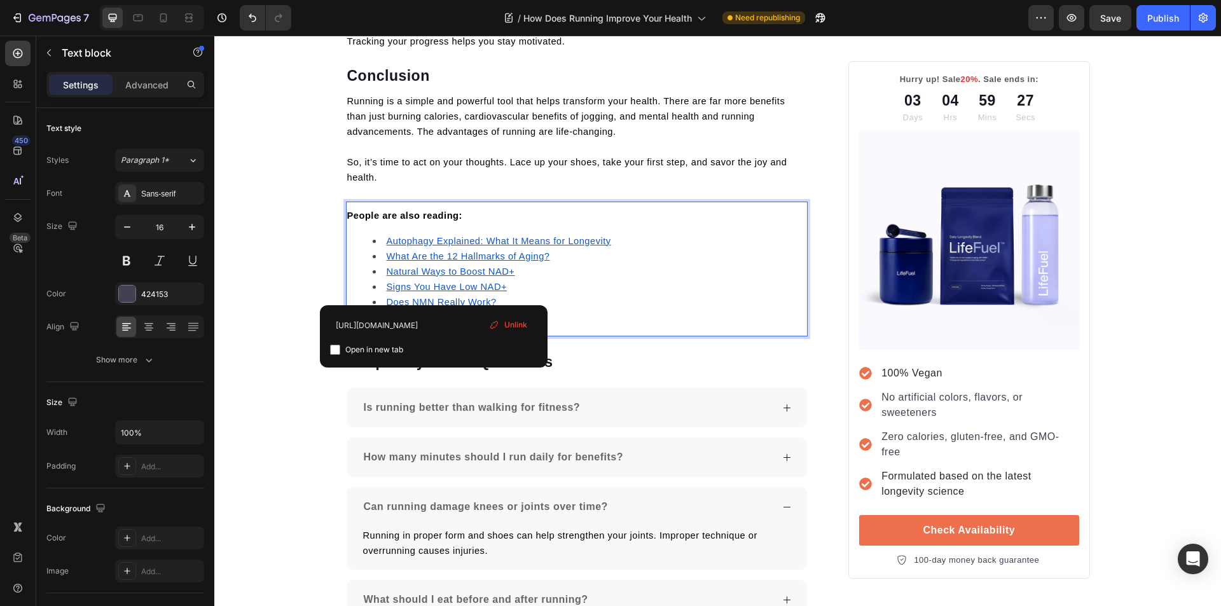
click at [336, 348] on input "checkbox" at bounding box center [335, 350] width 10 height 10
checkbox input "true"
click at [412, 275] on u "Natural Ways to Boost NAD+" at bounding box center [451, 271] width 128 height 10
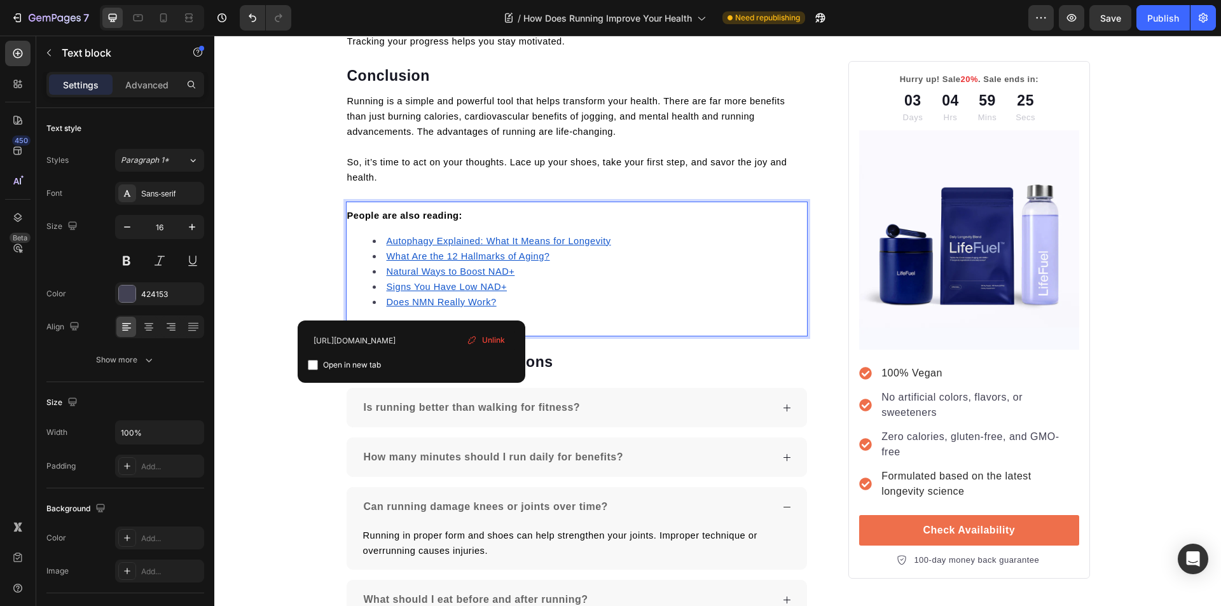
click at [312, 366] on input "checkbox" at bounding box center [313, 365] width 10 height 10
checkbox input "true"
click at [405, 287] on u "Signs You Have Low NAD+" at bounding box center [447, 287] width 121 height 10
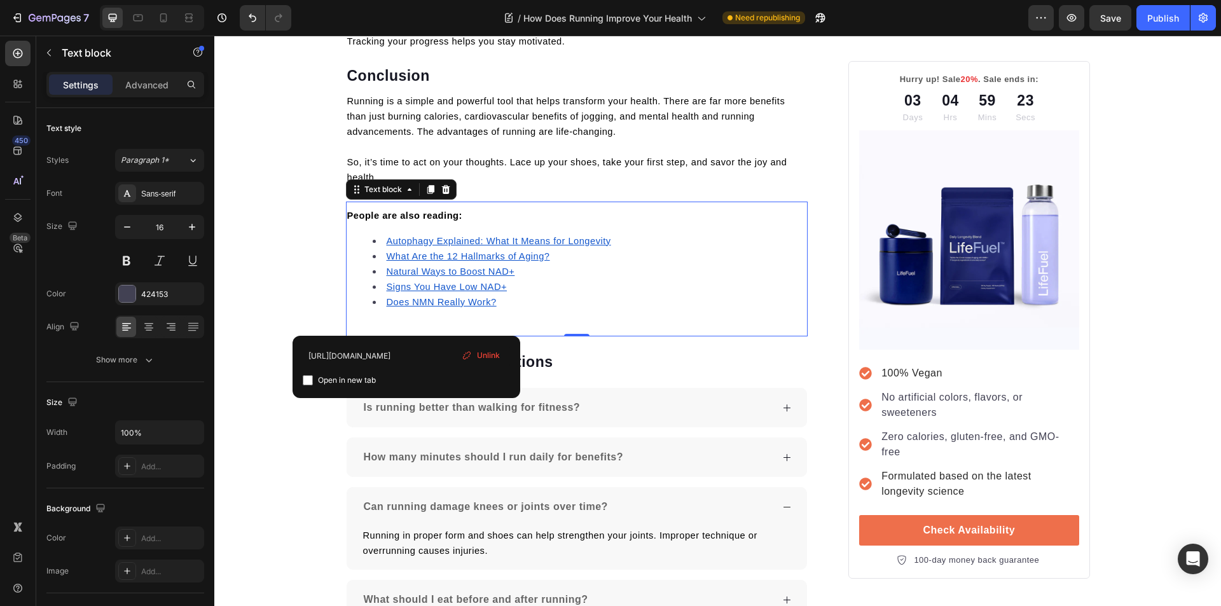
click at [309, 383] on input "checkbox" at bounding box center [308, 380] width 10 height 10
checkbox input "true"
click at [425, 299] on u "Does NMN Really Work?" at bounding box center [442, 302] width 110 height 10
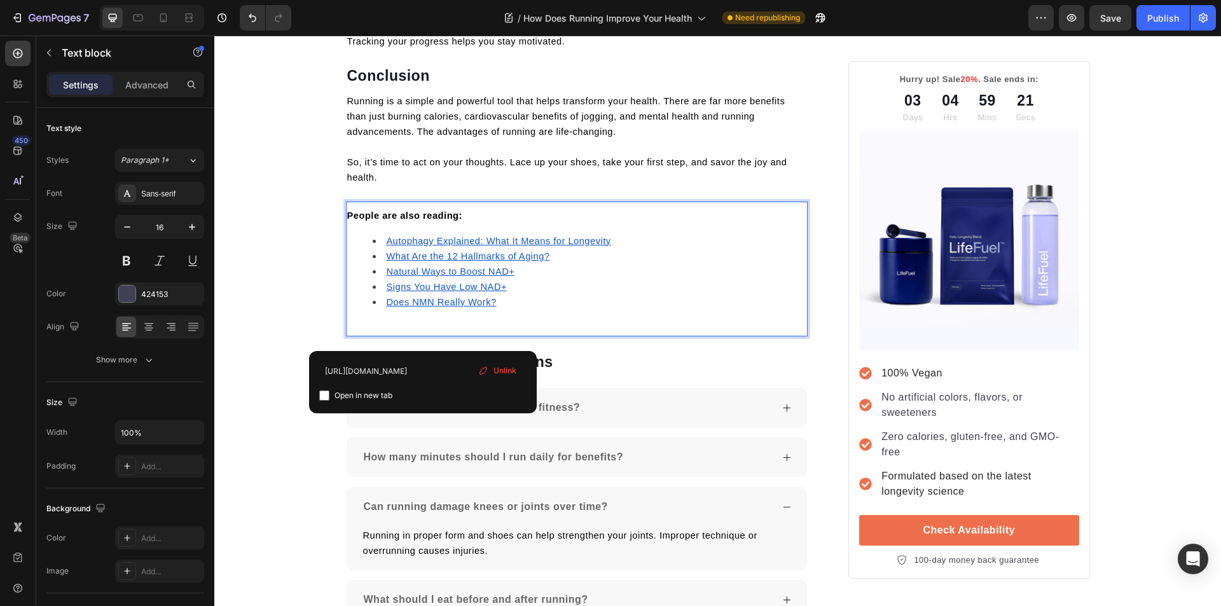
click at [324, 398] on input "checkbox" at bounding box center [324, 395] width 10 height 10
checkbox input "true"
click at [508, 300] on li "Does NMN Really Work?" at bounding box center [590, 301] width 434 height 15
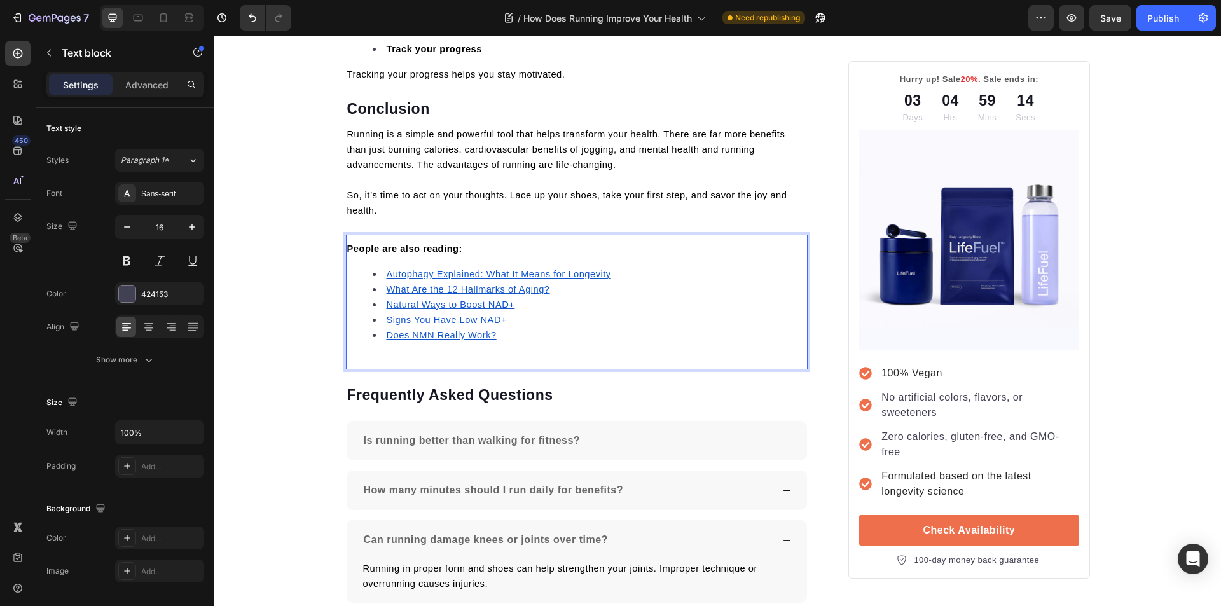
scroll to position [3276, 0]
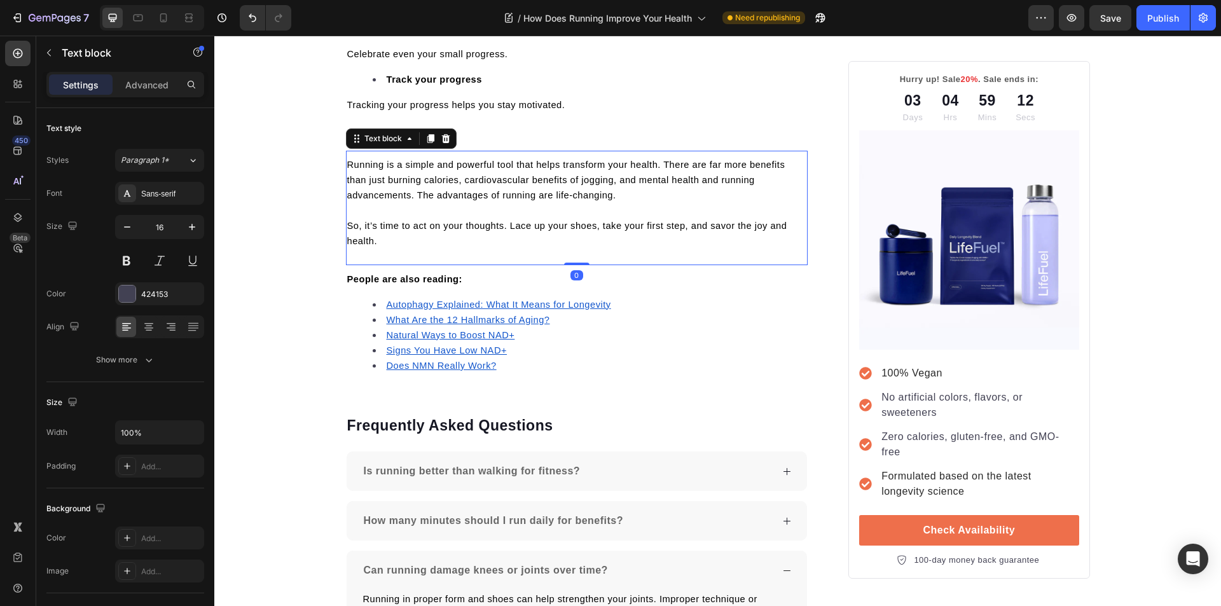
click at [384, 243] on p "So, it’s time to act on your thoughts. Lace up your shoes, take your first step…" at bounding box center [577, 233] width 460 height 31
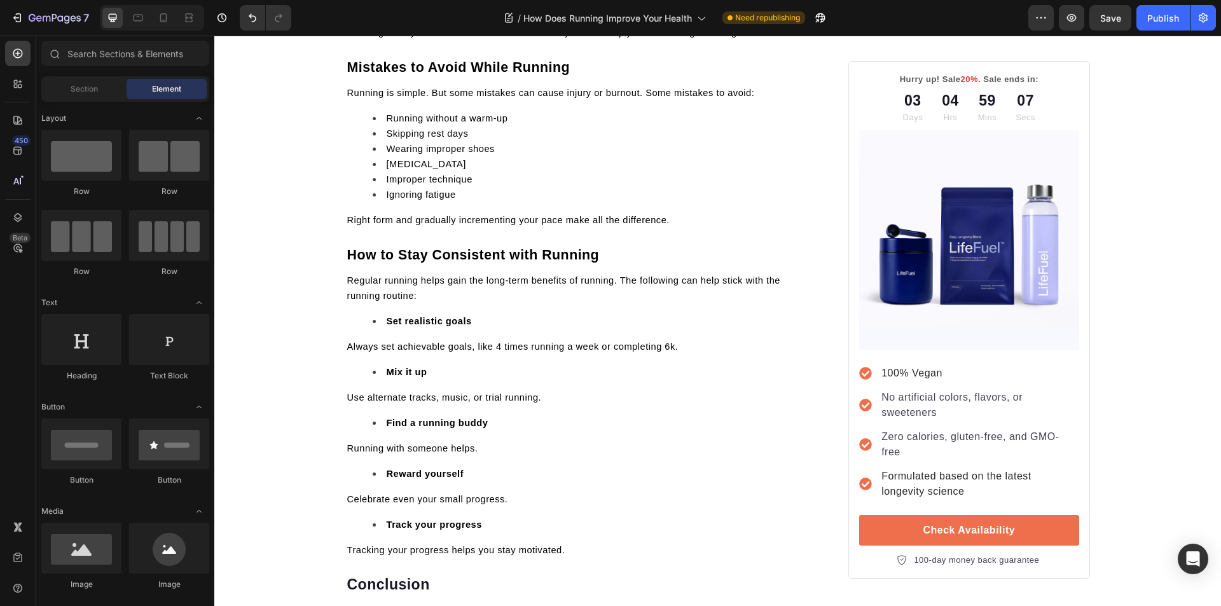
scroll to position [0, 0]
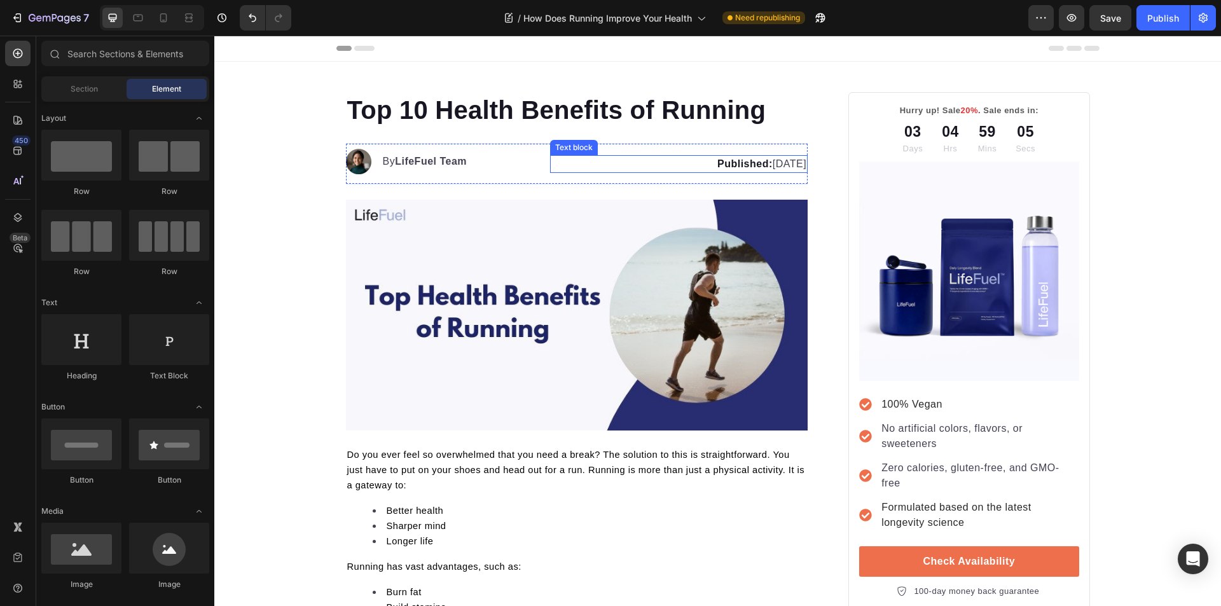
click at [717, 168] on strong "Published:" at bounding box center [744, 163] width 55 height 11
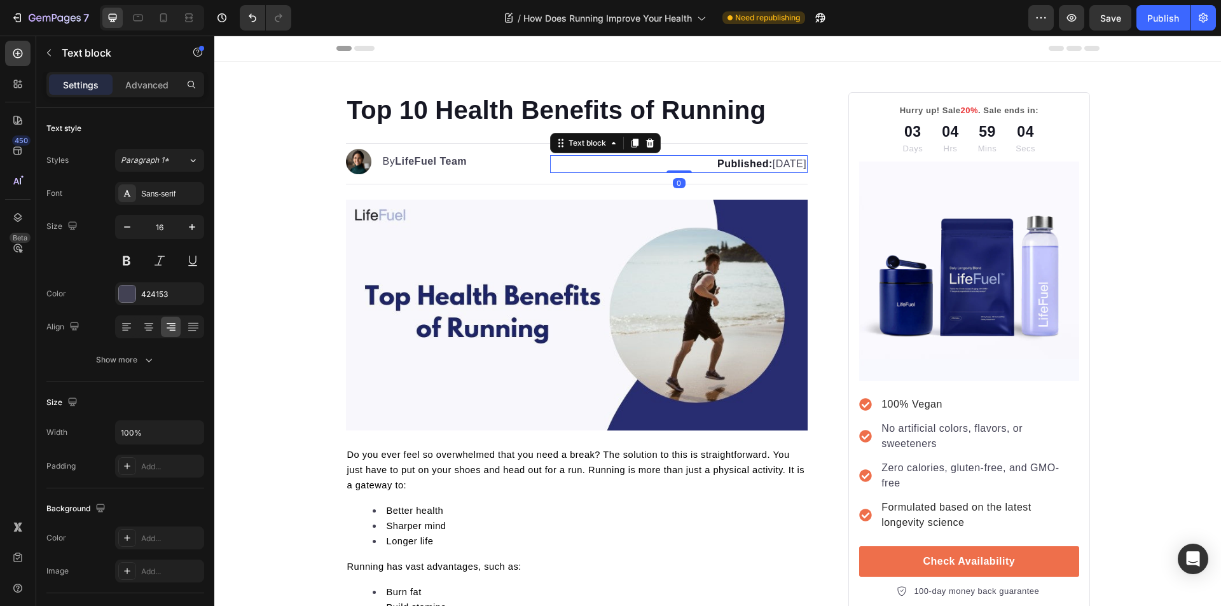
click at [717, 167] on strong "Published:" at bounding box center [744, 163] width 55 height 11
drag, startPoint x: 1165, startPoint y: 18, endPoint x: 702, endPoint y: 61, distance: 464.2
click at [1165, 18] on div "Publish" at bounding box center [1163, 17] width 32 height 13
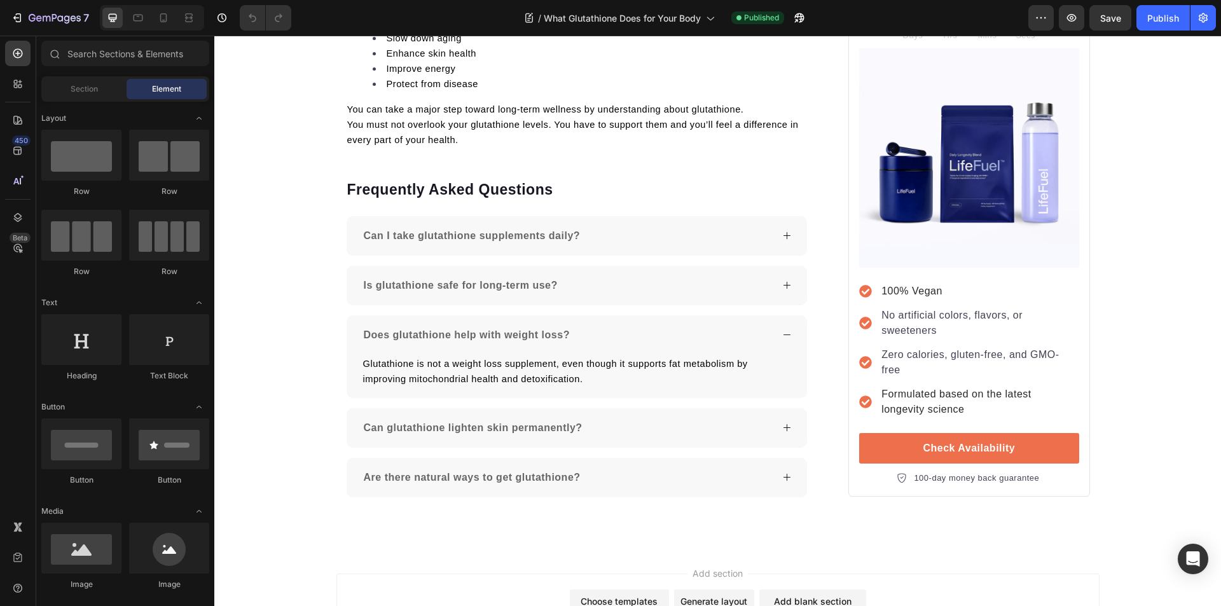
scroll to position [3940, 0]
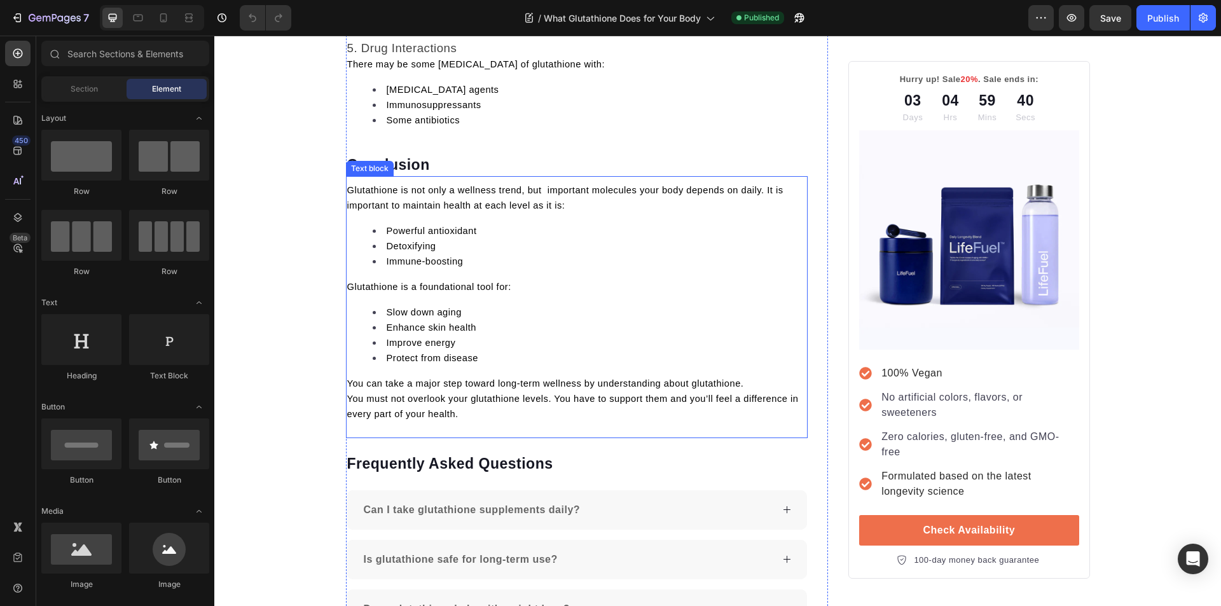
click at [528, 257] on li "Immune-boosting" at bounding box center [590, 261] width 434 height 15
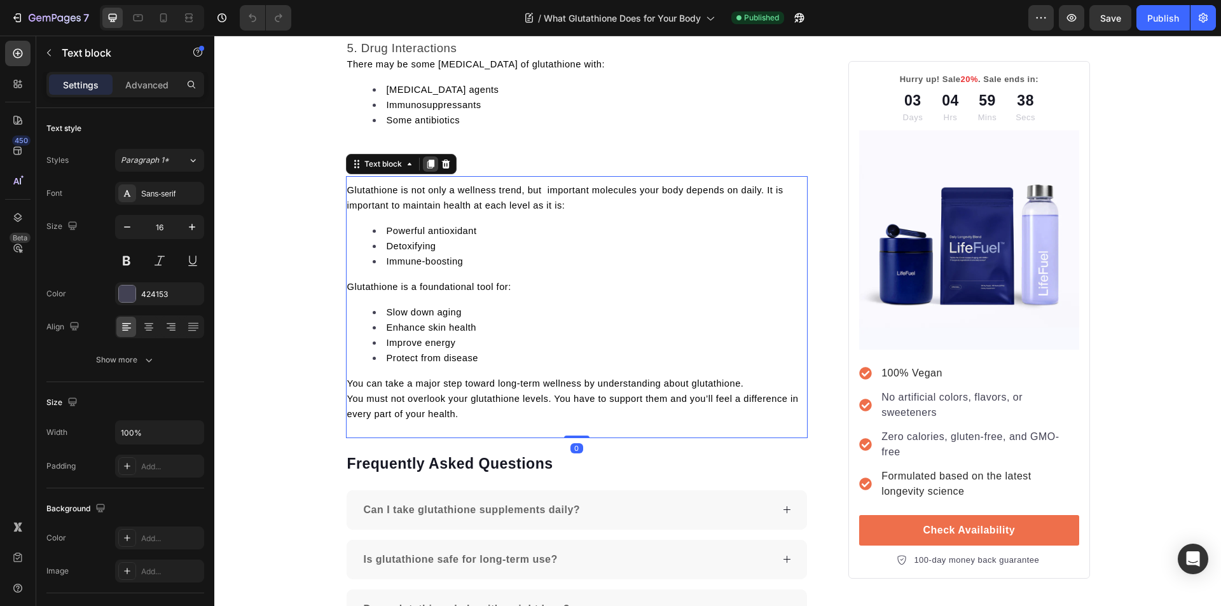
click at [425, 167] on icon at bounding box center [430, 164] width 10 height 10
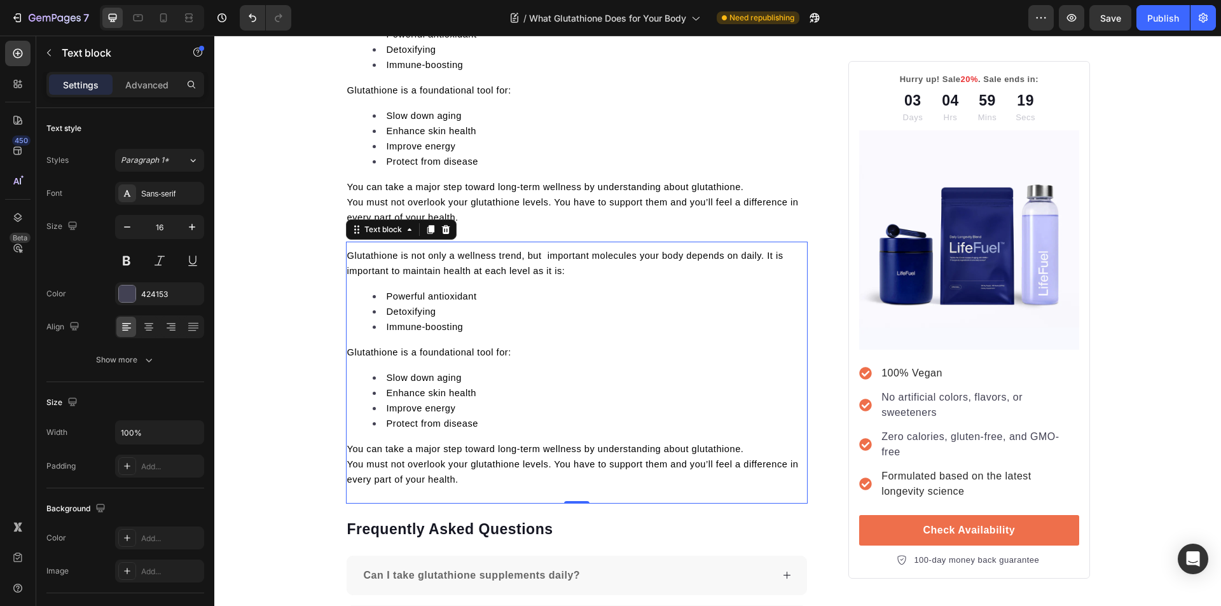
scroll to position [4171, 0]
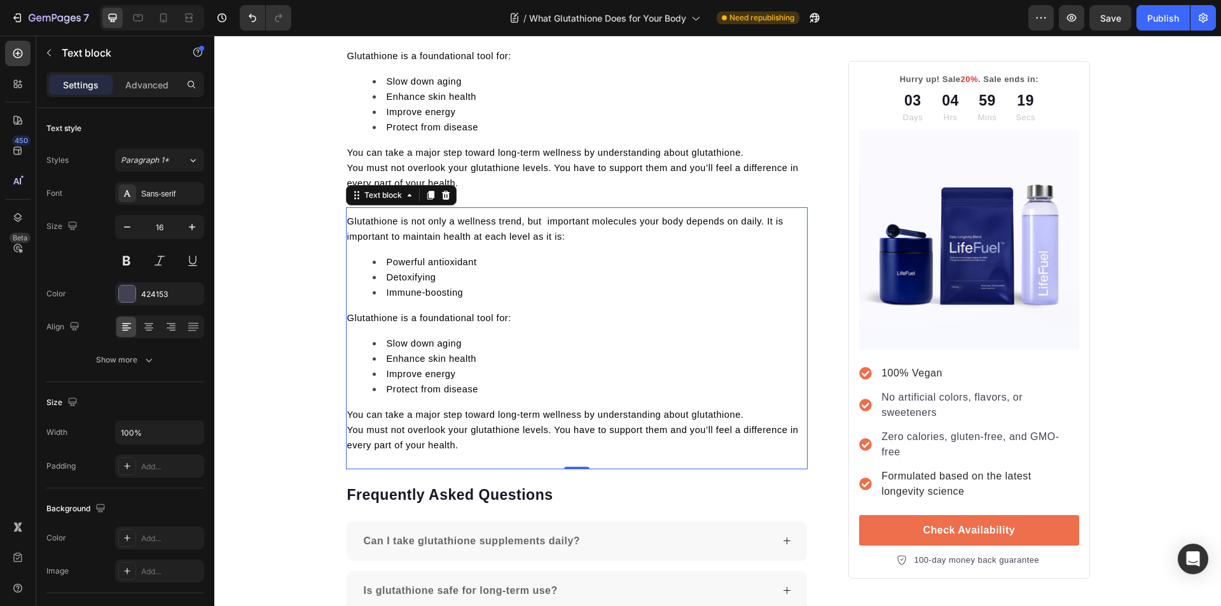
click at [477, 442] on p "You must not overlook your glutathione levels. You have to support them and you…" at bounding box center [577, 437] width 460 height 31
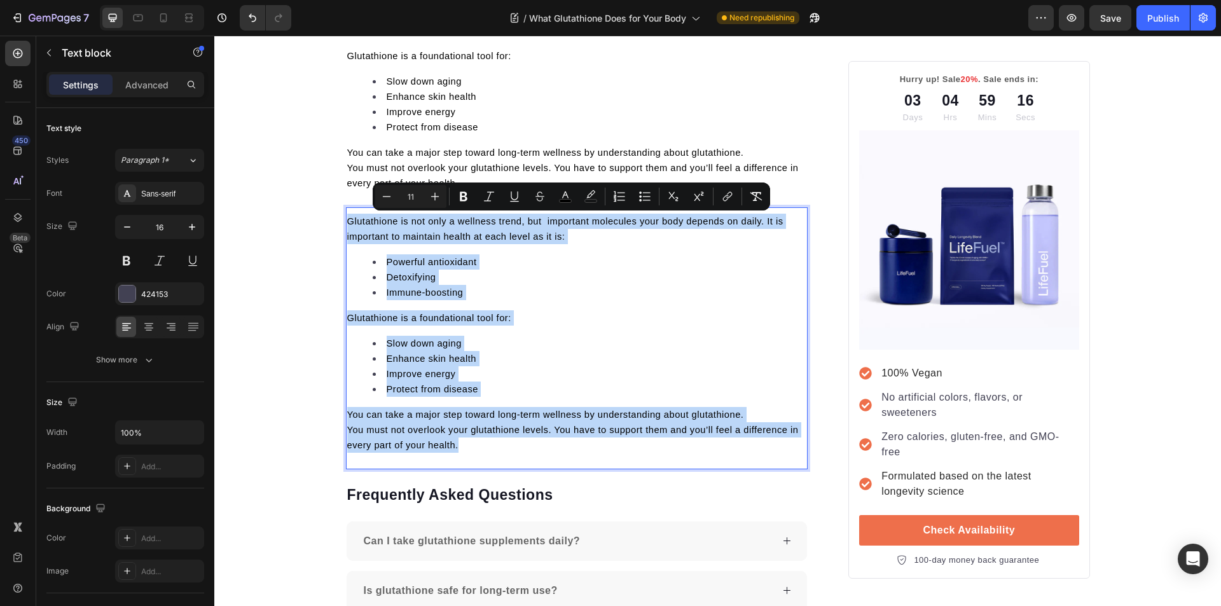
drag, startPoint x: 407, startPoint y: 394, endPoint x: 344, endPoint y: 221, distance: 184.2
click at [346, 221] on div "Glutathione is not only a wellness trend, but important molecules your body dep…" at bounding box center [577, 333] width 462 height 242
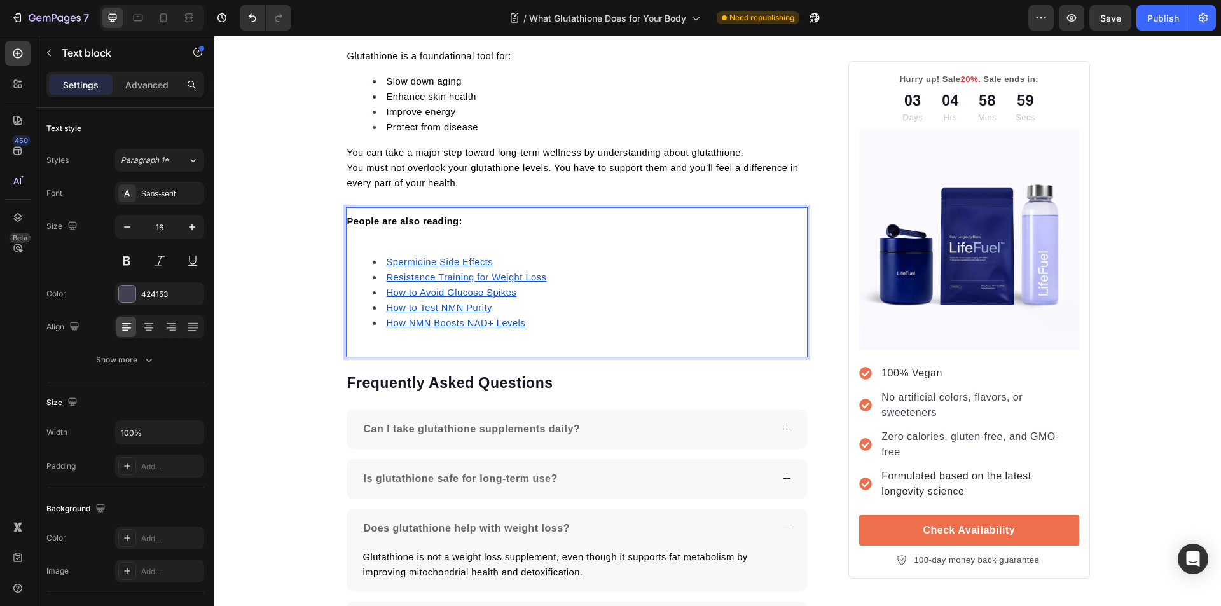
click at [371, 247] on div "People are also reading: Spermidine Side Effects Resistance Training for Weight…" at bounding box center [577, 277] width 462 height 130
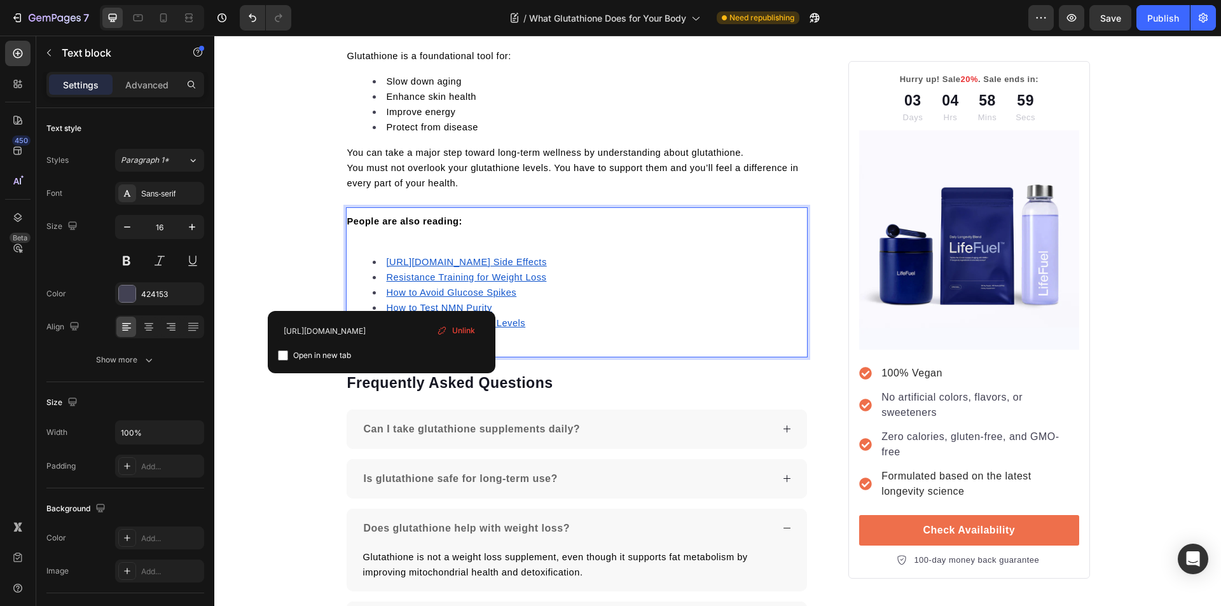
click at [378, 236] on p "Rich Text Editor. Editing area: main" at bounding box center [577, 236] width 460 height 15
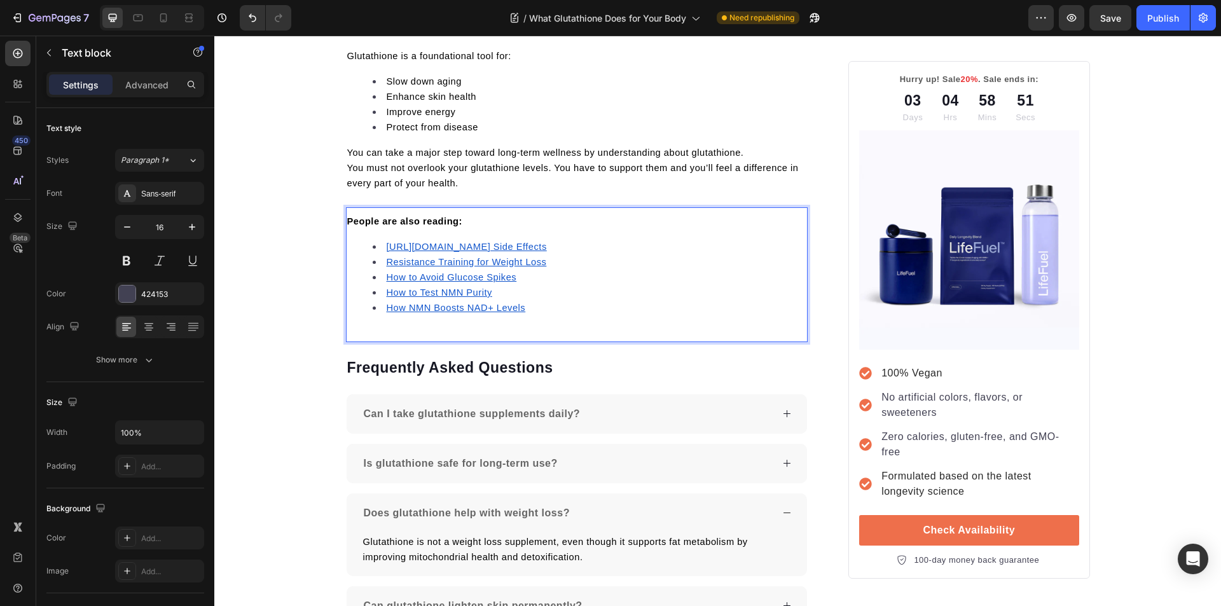
click at [743, 246] on li "[URL][DOMAIN_NAME] Side Effects" at bounding box center [590, 246] width 434 height 15
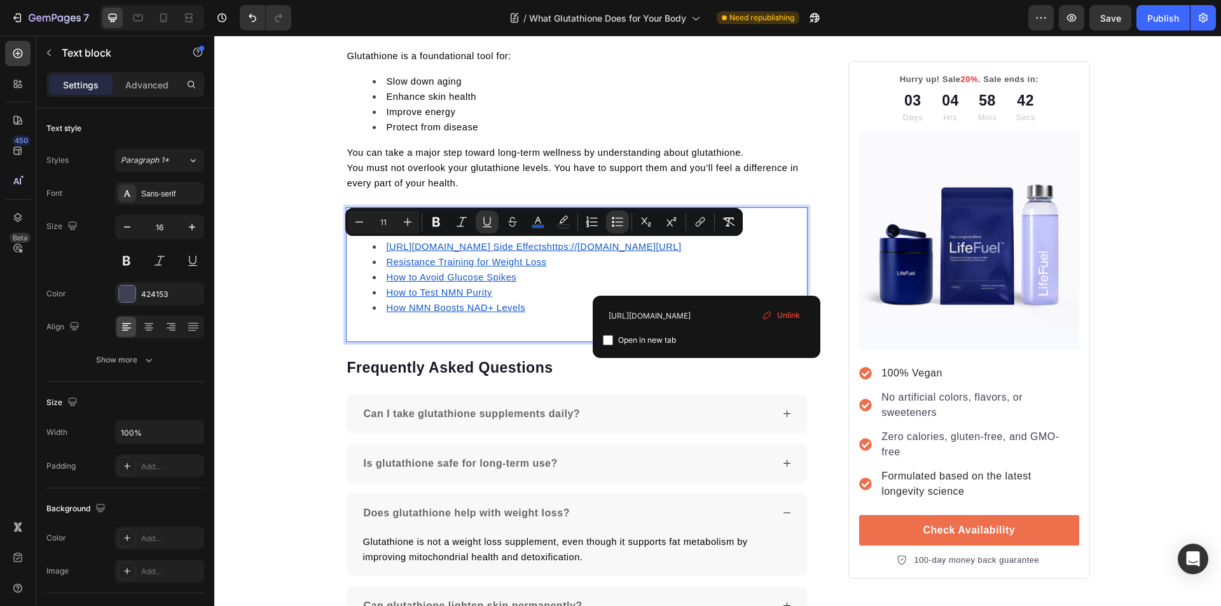
drag, startPoint x: 748, startPoint y: 245, endPoint x: 370, endPoint y: 249, distance: 377.6
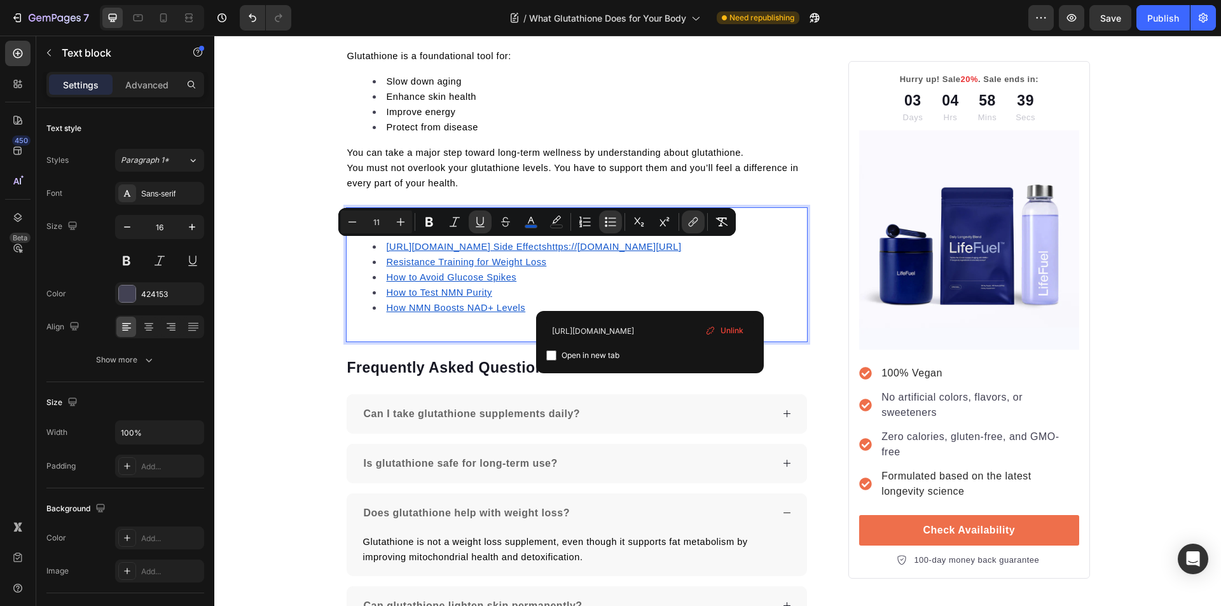
drag, startPoint x: 654, startPoint y: 266, endPoint x: 384, endPoint y: 249, distance: 270.7
click at [384, 249] on li "[URL][DOMAIN_NAME] Side Effectshttps://[DOMAIN_NAME][URL]" at bounding box center [590, 246] width 434 height 15
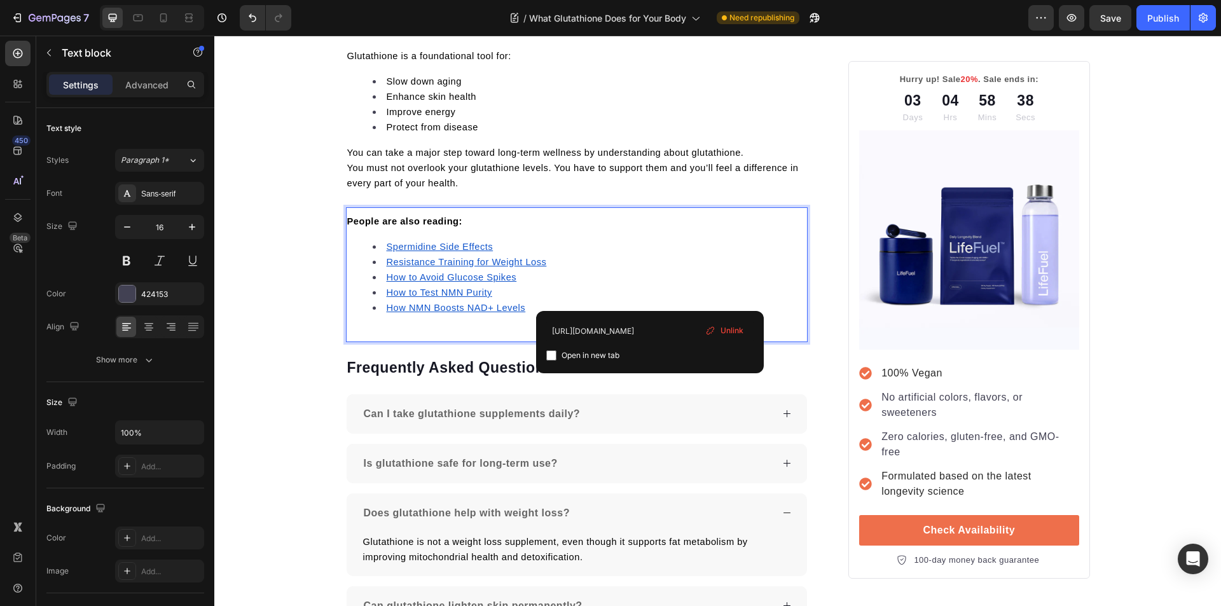
click at [418, 248] on u "Spermidine Side Effects" at bounding box center [440, 247] width 107 height 10
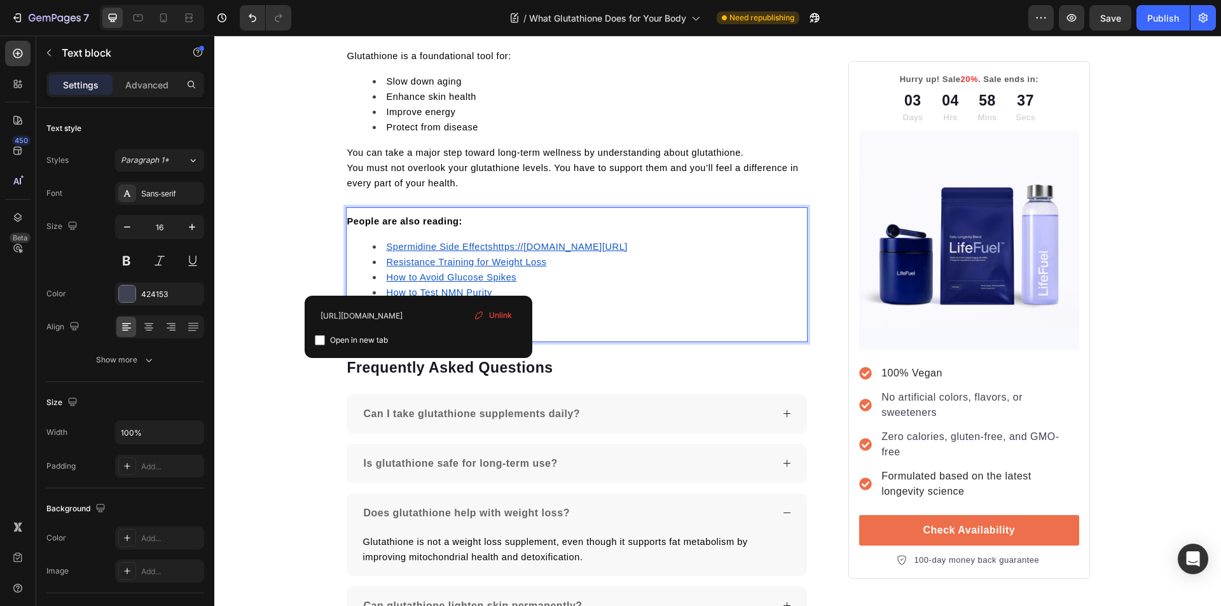
click at [322, 336] on input "checkbox" at bounding box center [320, 340] width 10 height 10
checkbox input "true"
click at [401, 259] on u "Resistance Training for Weight Loss" at bounding box center [467, 262] width 160 height 10
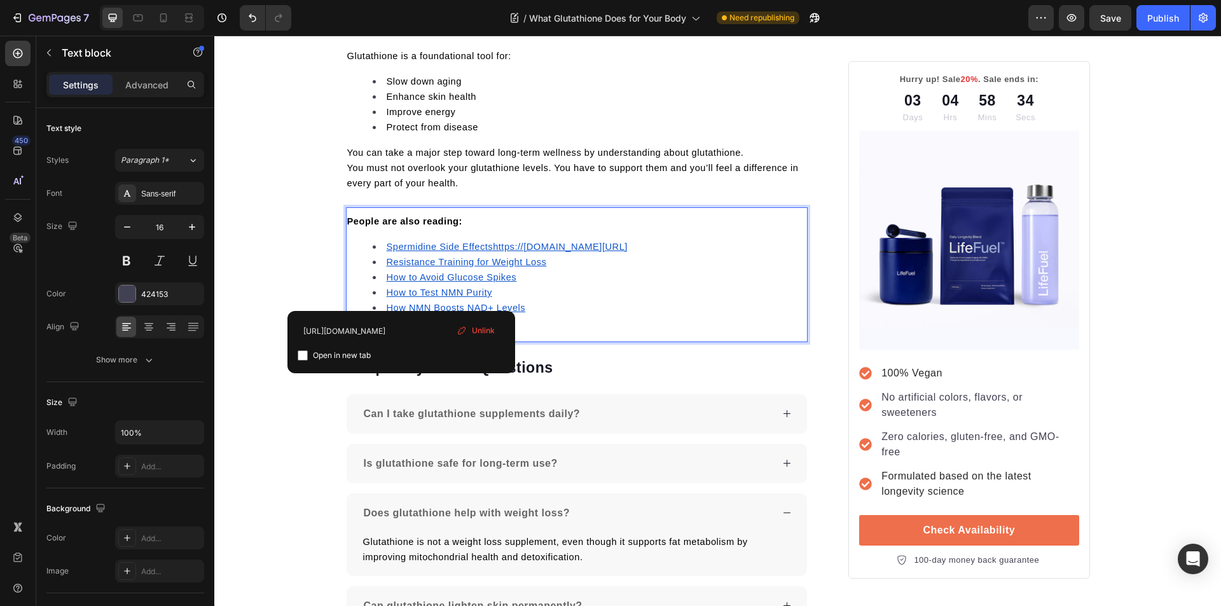
click at [303, 359] on input "checkbox" at bounding box center [303, 355] width 10 height 10
checkbox input "true"
click at [421, 277] on u "How to Avoid Glucose Spikes" at bounding box center [452, 277] width 130 height 10
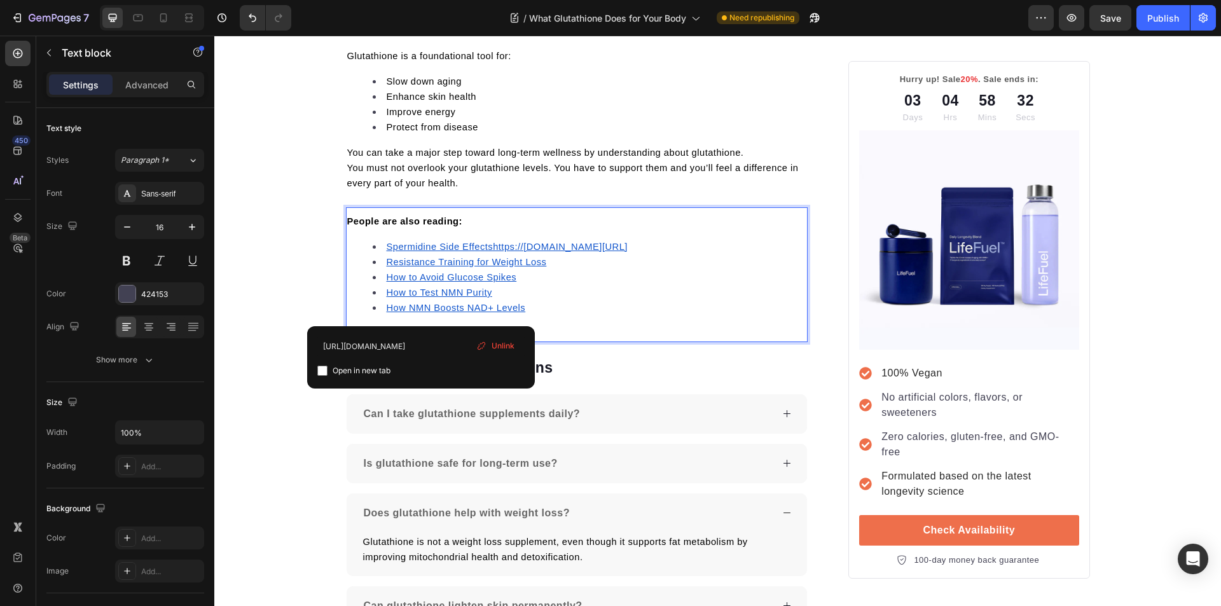
click at [321, 371] on input "checkbox" at bounding box center [322, 371] width 10 height 10
checkbox input "true"
click at [404, 295] on u "How to Test NMN Purity" at bounding box center [440, 292] width 106 height 10
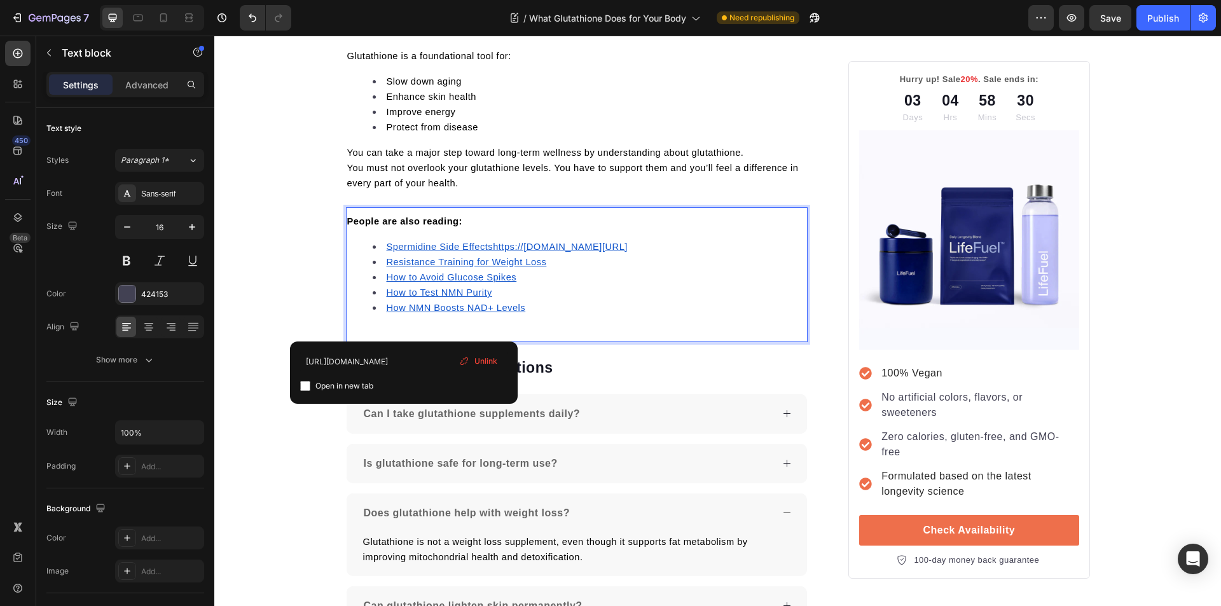
click at [304, 387] on input "checkbox" at bounding box center [305, 386] width 10 height 10
checkbox input "true"
click at [405, 309] on u "How NMN Boosts NAD+ Levels" at bounding box center [456, 308] width 139 height 10
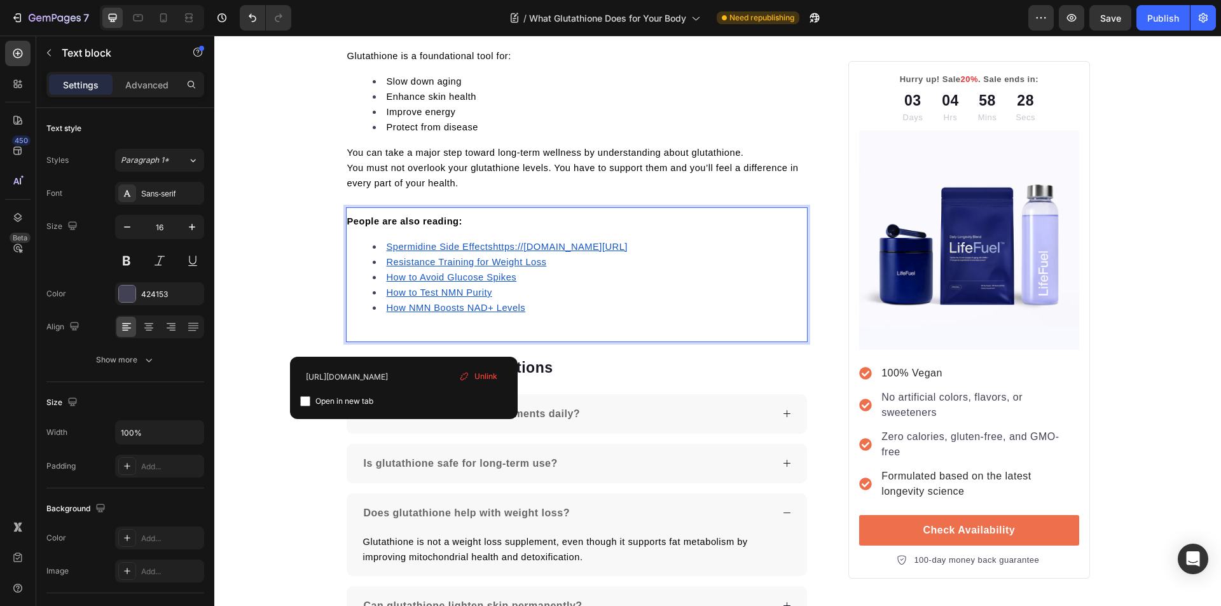
click at [307, 402] on input "checkbox" at bounding box center [305, 401] width 10 height 10
checkbox input "true"
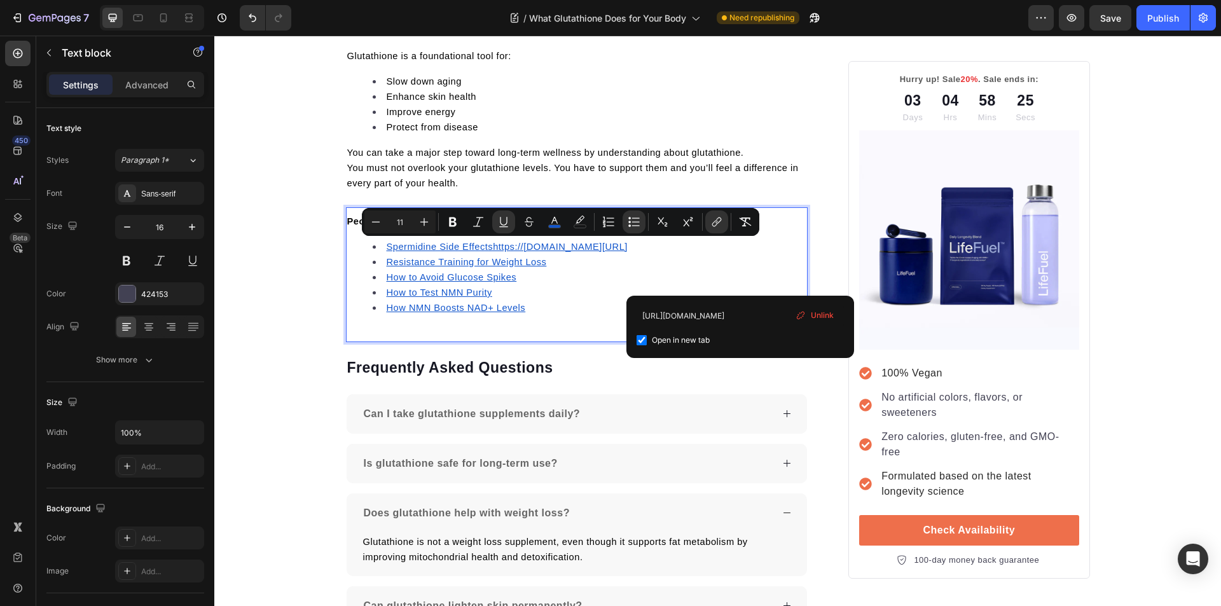
drag, startPoint x: 748, startPoint y: 248, endPoint x: 384, endPoint y: 247, distance: 363.6
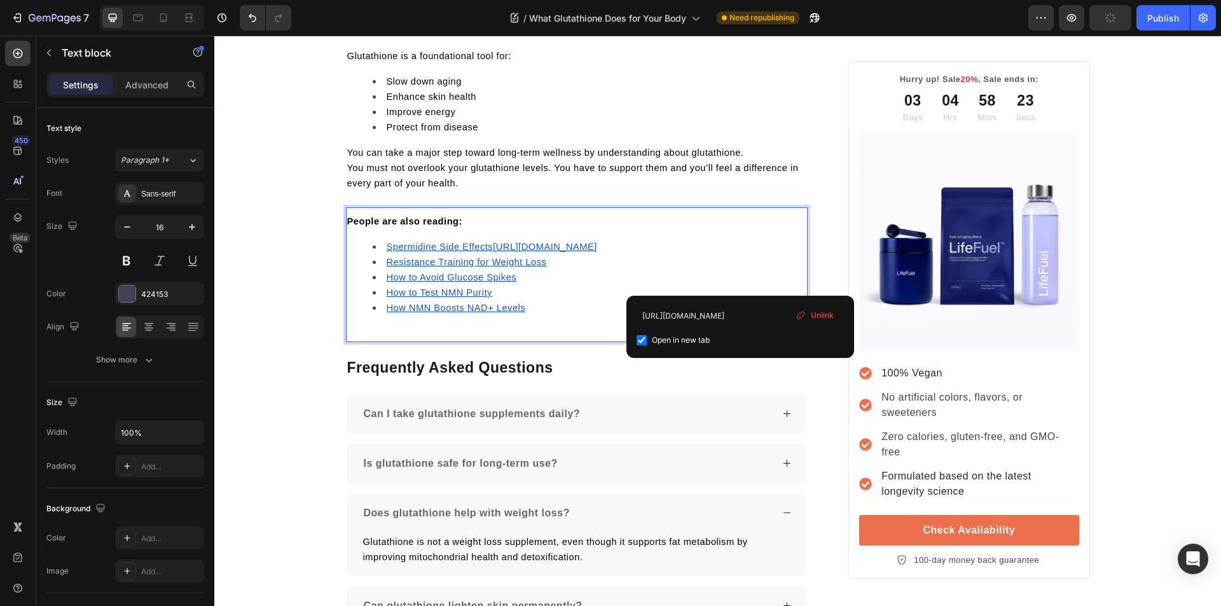
click at [421, 250] on u "Spermidine Side Effects" at bounding box center [440, 247] width 107 height 10
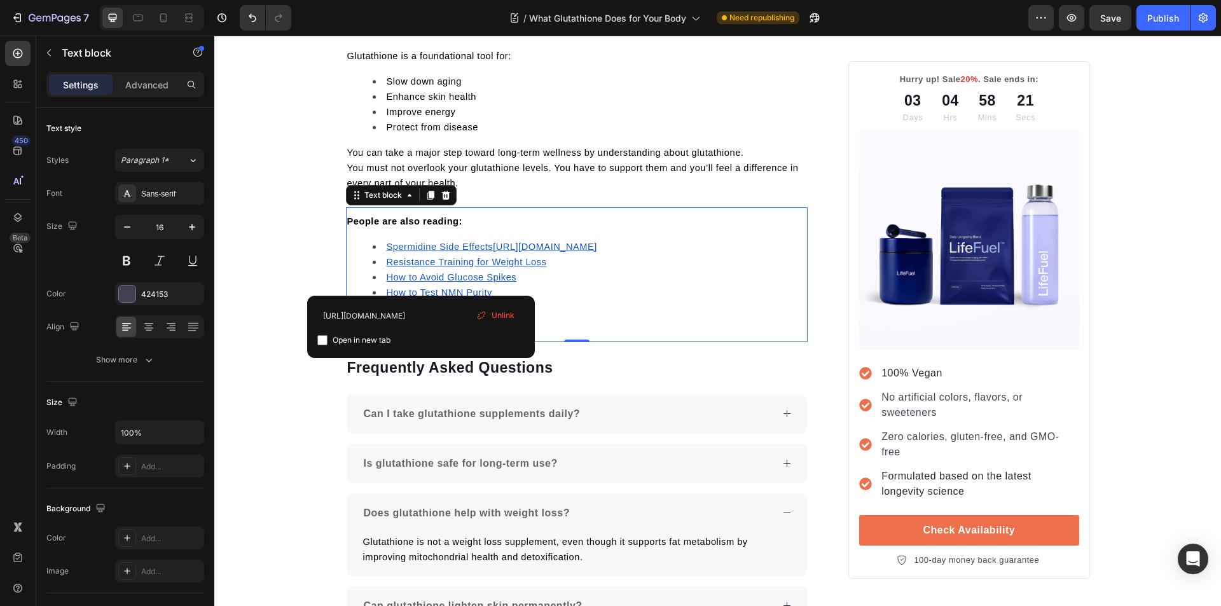
click at [318, 342] on input "checkbox" at bounding box center [322, 340] width 10 height 10
checkbox input "true"
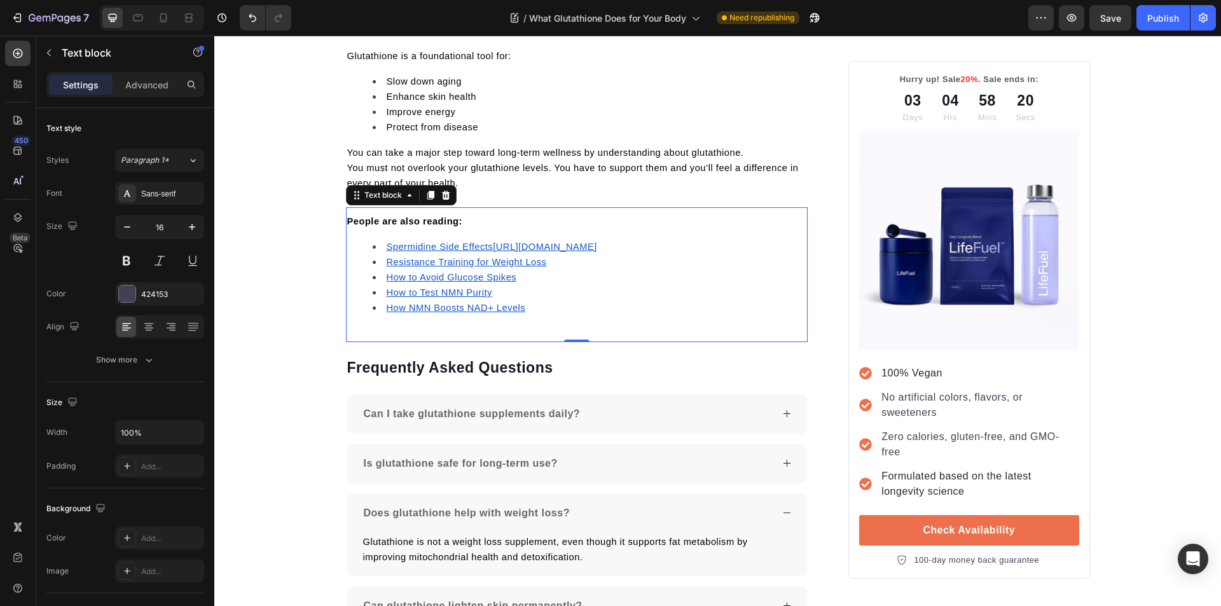
click at [478, 224] on p "People are also reading:" at bounding box center [577, 221] width 460 height 15
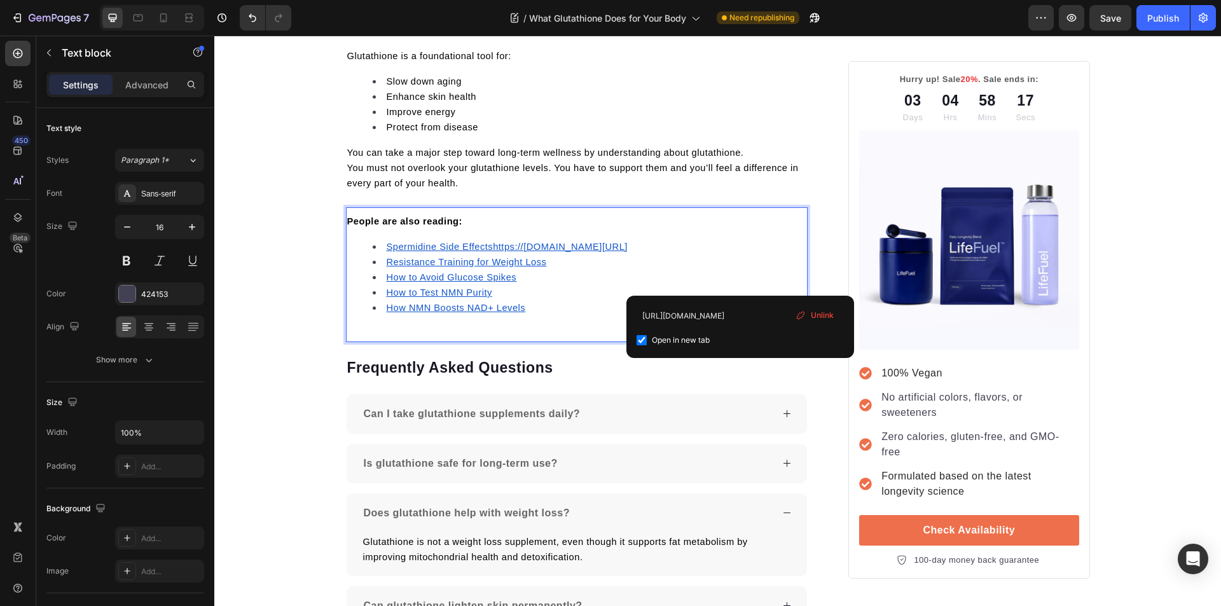
drag, startPoint x: 746, startPoint y: 245, endPoint x: 382, endPoint y: 235, distance: 363.8
click at [382, 235] on div "People are also reading: Spermidine Side Effectshttps://trylifefuel.com/blogs/n…" at bounding box center [577, 269] width 462 height 114
click at [563, 263] on li "Resistance Training for Weight Loss" at bounding box center [590, 261] width 434 height 15
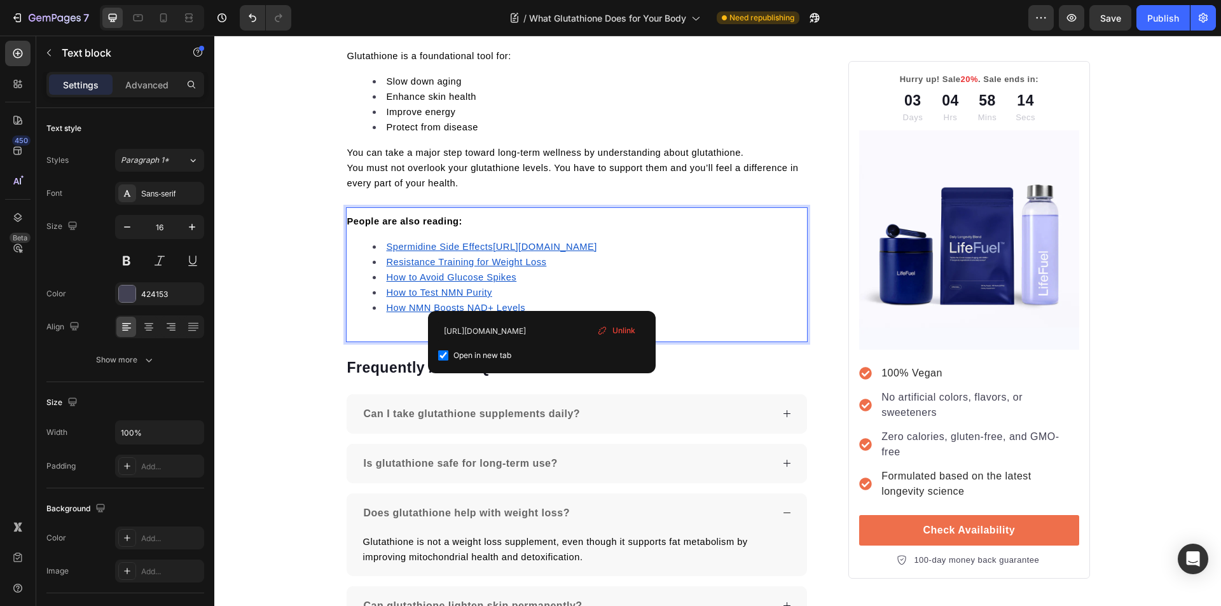
type input "https://trylifefuel.com/blogs/news/spermidine-side-effects"
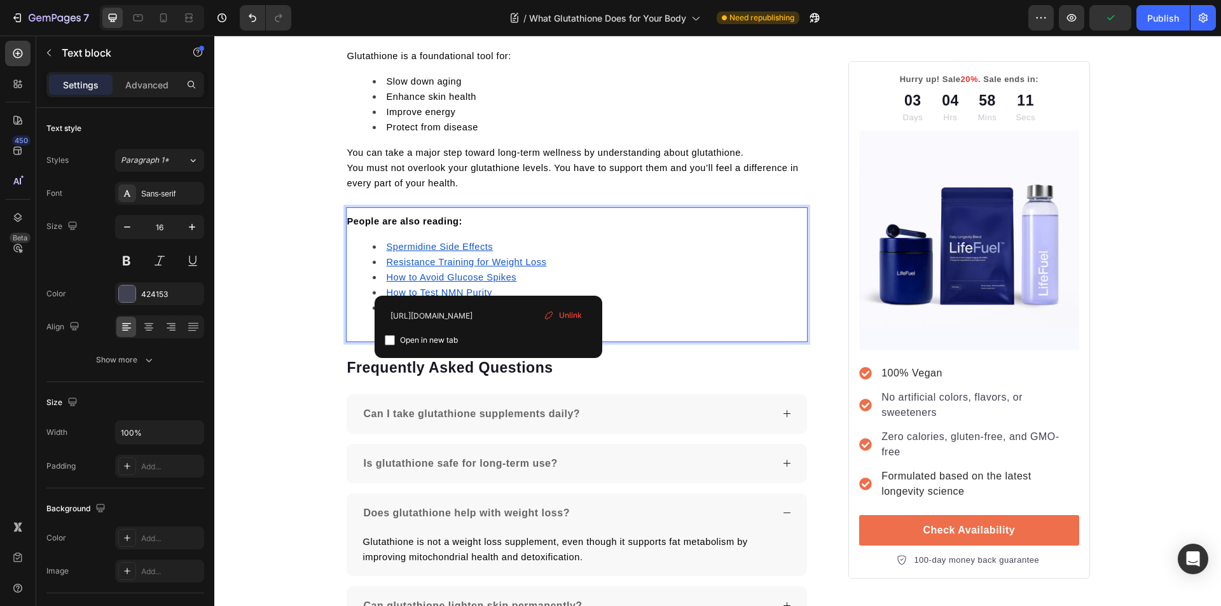
click at [392, 342] on input "checkbox" at bounding box center [390, 340] width 10 height 10
checkbox input "true"
click at [484, 179] on p "You must not overlook your glutathione levels. You have to support them and you…" at bounding box center [577, 175] width 460 height 31
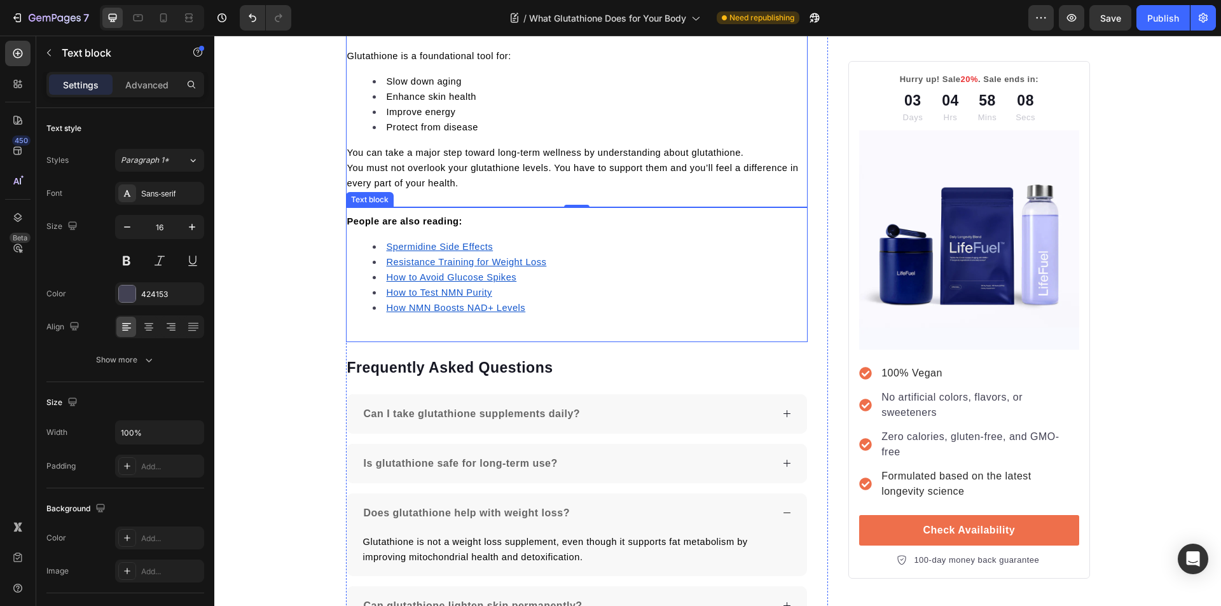
click at [448, 247] on u "Spermidine Side Effects" at bounding box center [440, 247] width 107 height 10
click at [483, 178] on p "You must not overlook your glutathione levels. You have to support them and you…" at bounding box center [577, 175] width 460 height 31
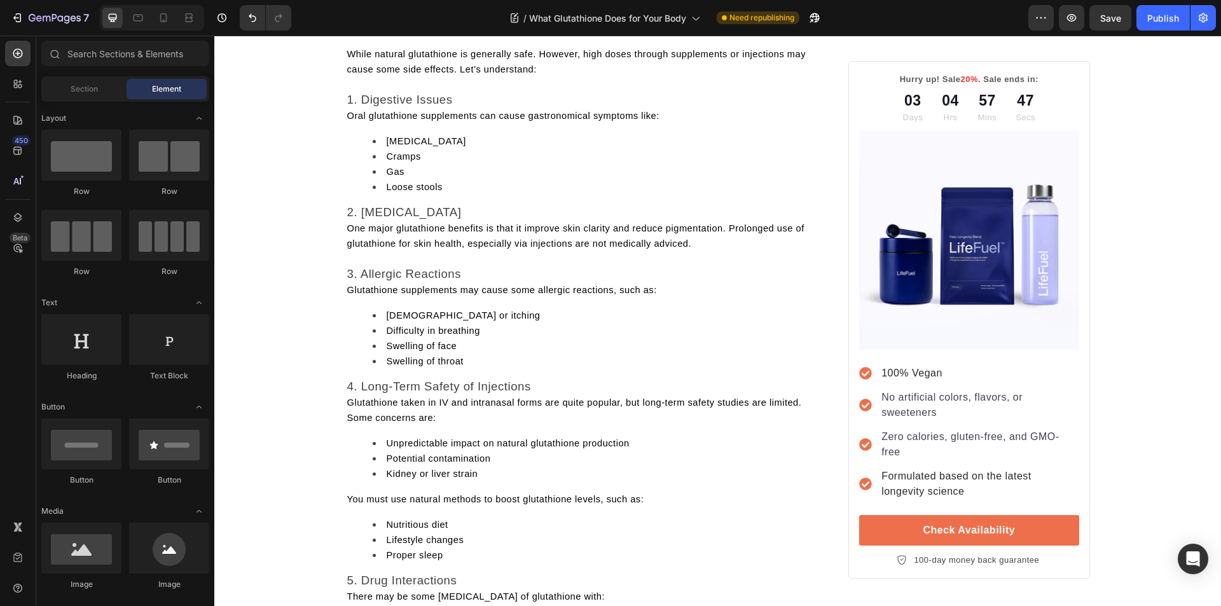
scroll to position [0, 0]
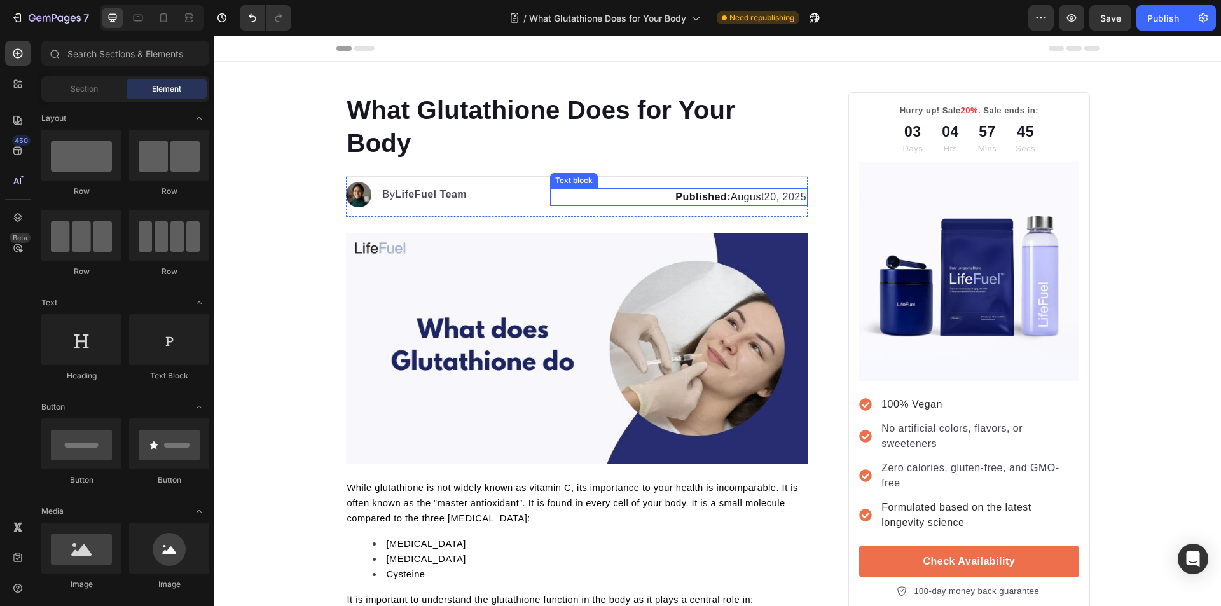
click at [713, 198] on strong "Published:" at bounding box center [702, 196] width 55 height 11
click at [715, 198] on strong "Published:" at bounding box center [702, 196] width 55 height 11
click at [1158, 23] on div "Publish" at bounding box center [1163, 17] width 32 height 13
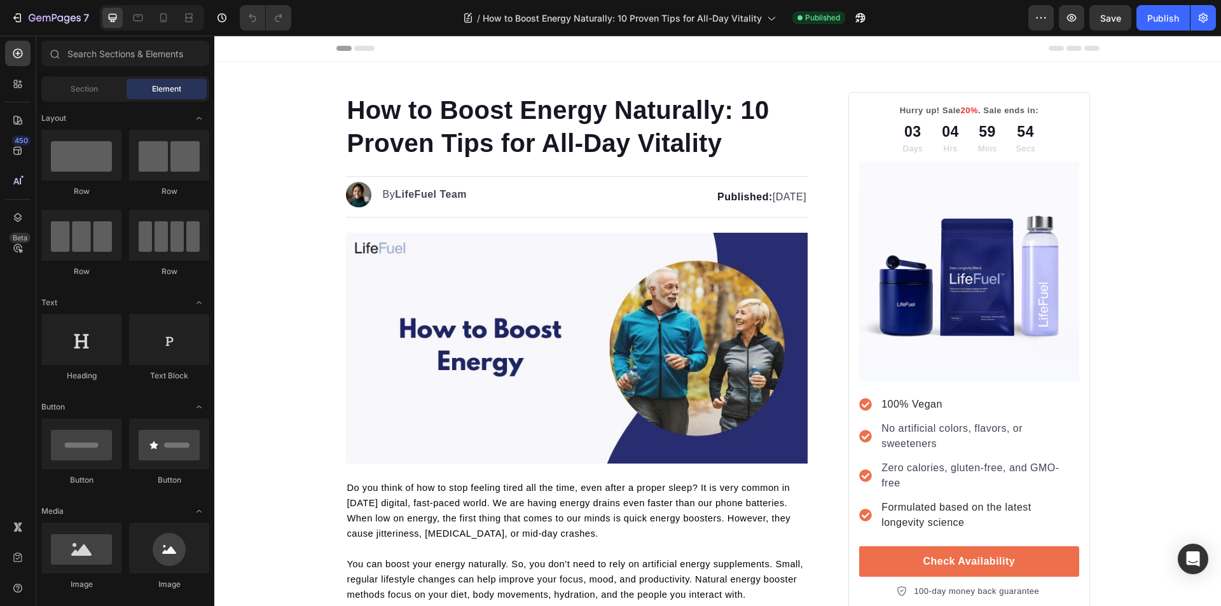
drag, startPoint x: 1220, startPoint y: 65, endPoint x: 1277, endPoint y: 58, distance: 57.0
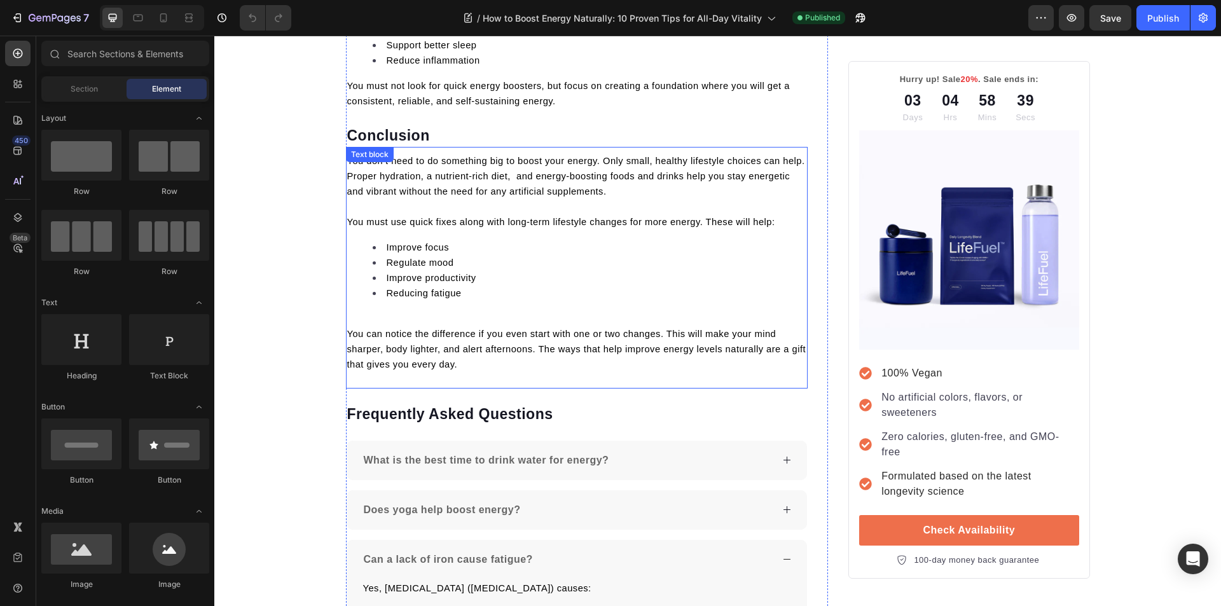
scroll to position [2987, 0]
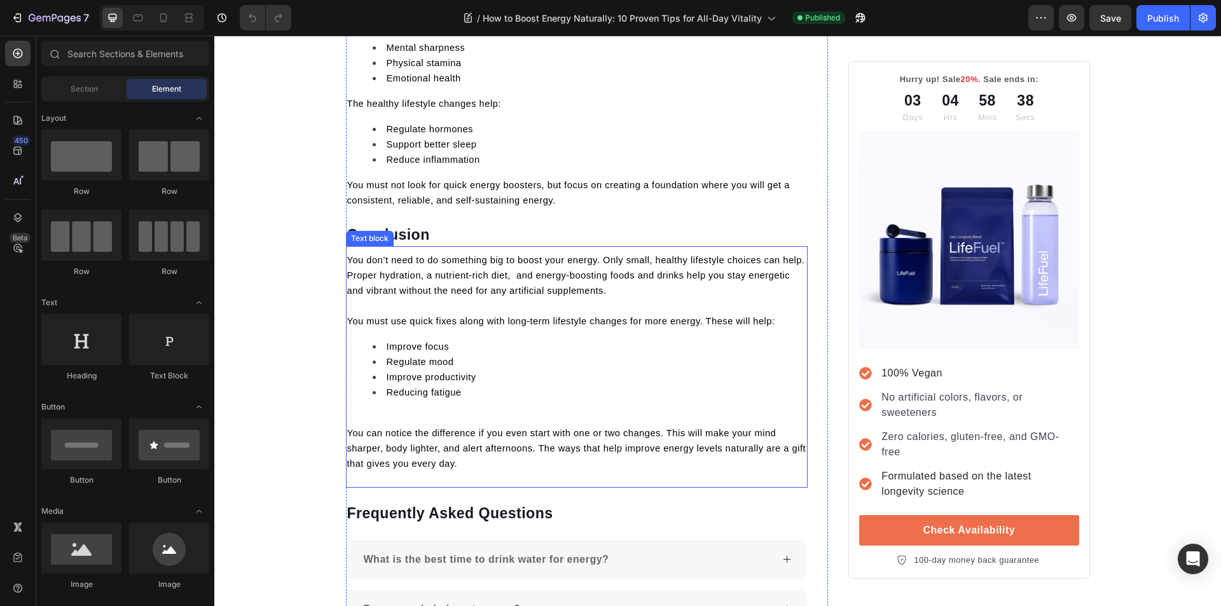
drag, startPoint x: 447, startPoint y: 308, endPoint x: 432, endPoint y: 238, distance: 71.0
click at [447, 308] on p at bounding box center [577, 305] width 460 height 15
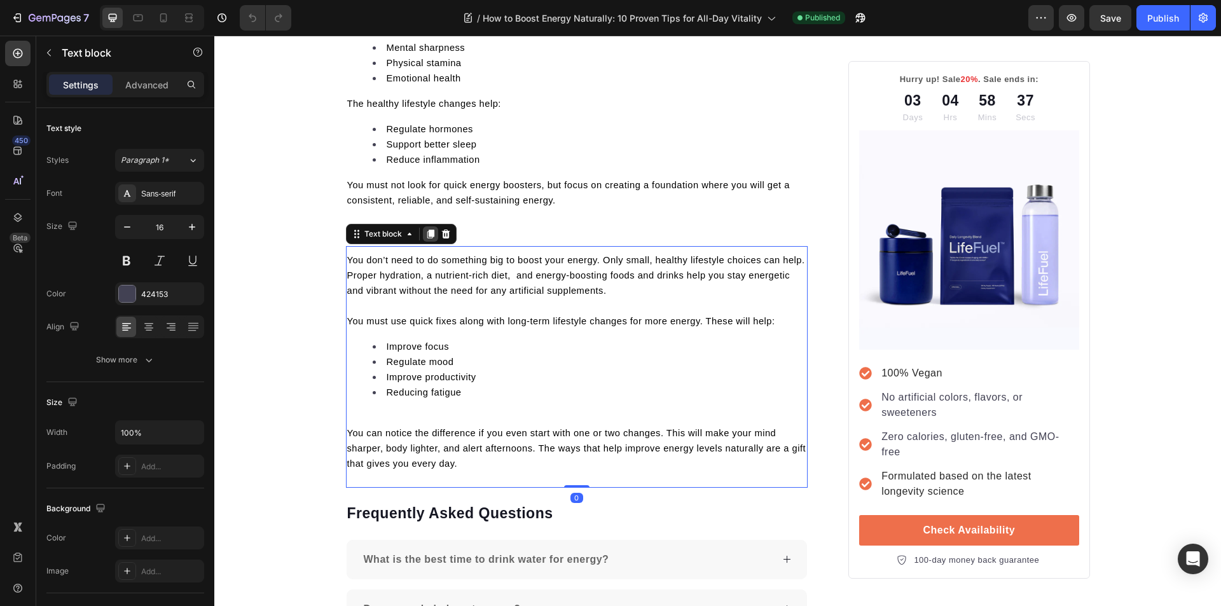
drag, startPoint x: 429, startPoint y: 234, endPoint x: 880, endPoint y: 58, distance: 483.9
click at [428, 234] on icon at bounding box center [430, 233] width 7 height 9
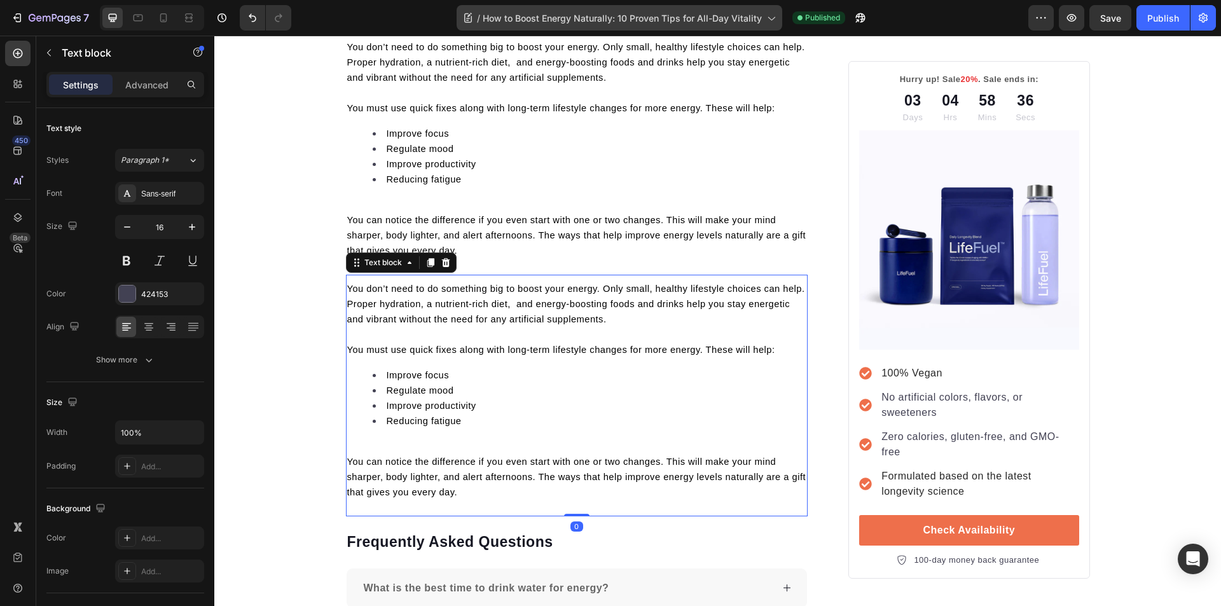
scroll to position [3394, 0]
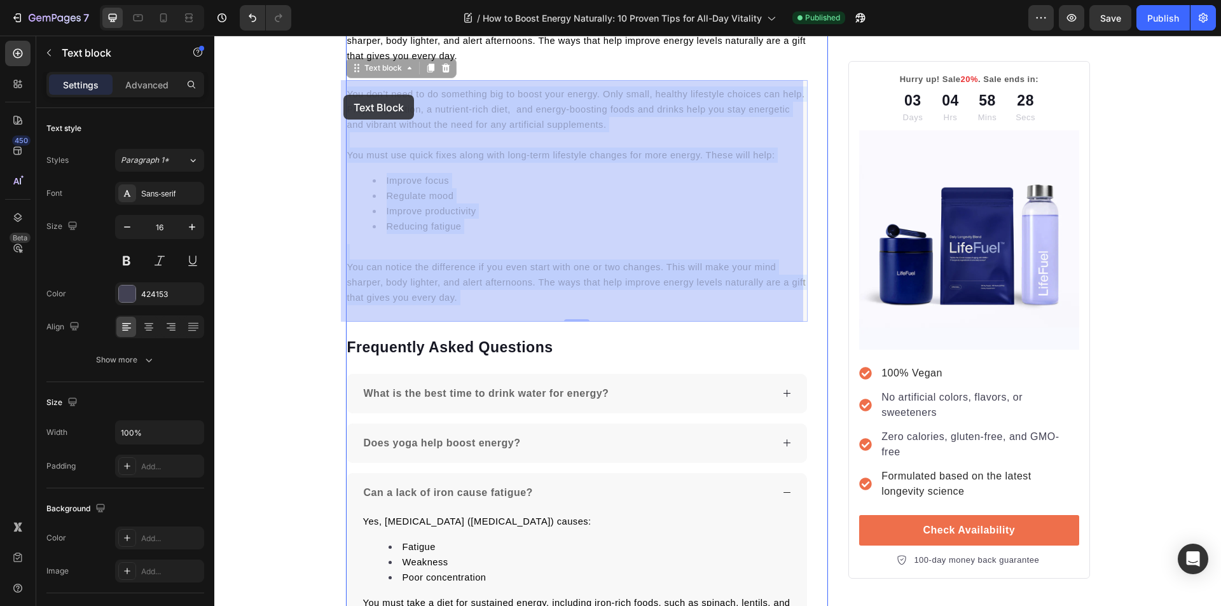
drag, startPoint x: 510, startPoint y: 294, endPoint x: 448, endPoint y: 263, distance: 69.7
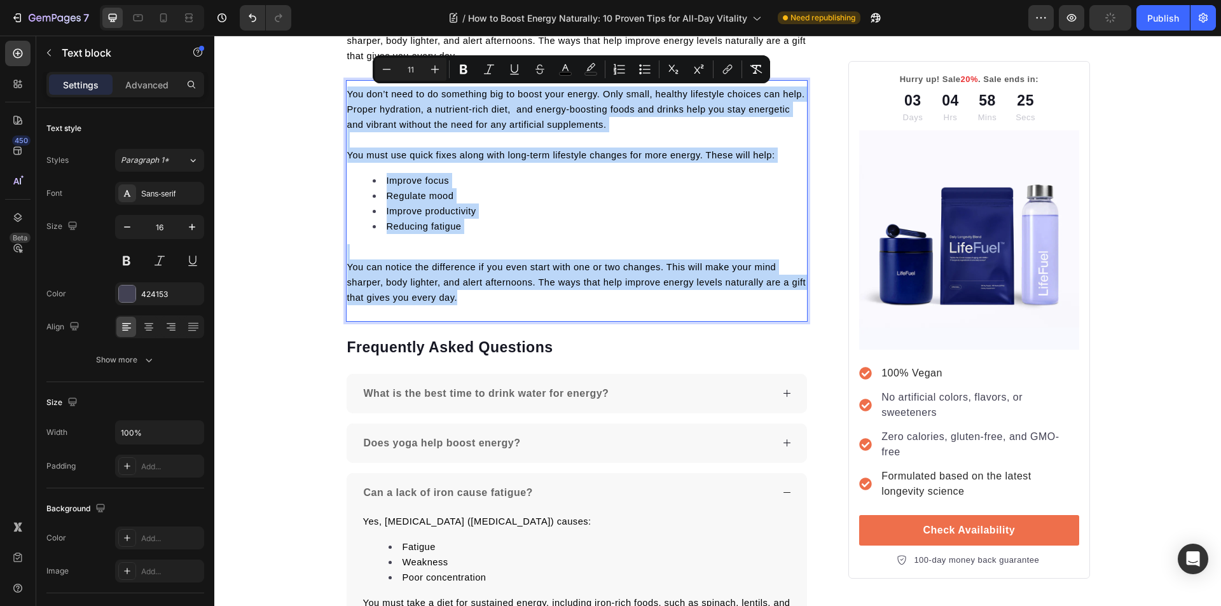
drag, startPoint x: 458, startPoint y: 293, endPoint x: 342, endPoint y: 95, distance: 229.9
click at [346, 95] on div "You don’t need to do something big to boost your energy. Only small, healthy li…" at bounding box center [577, 195] width 462 height 221
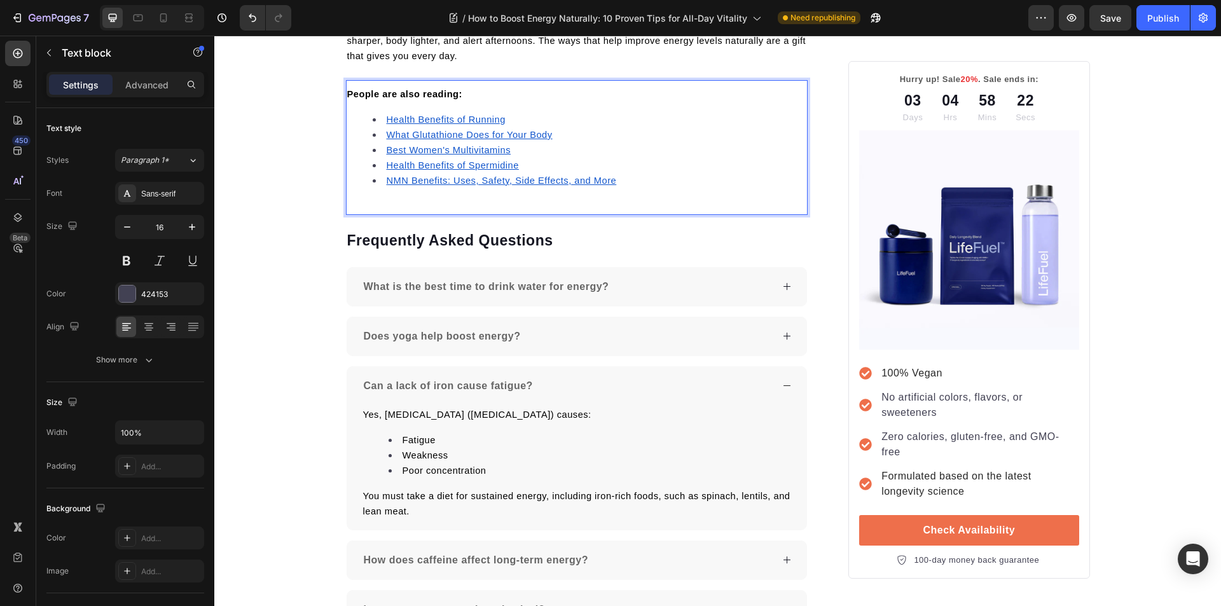
click at [427, 116] on u "Health Benefits of Running" at bounding box center [446, 119] width 119 height 10
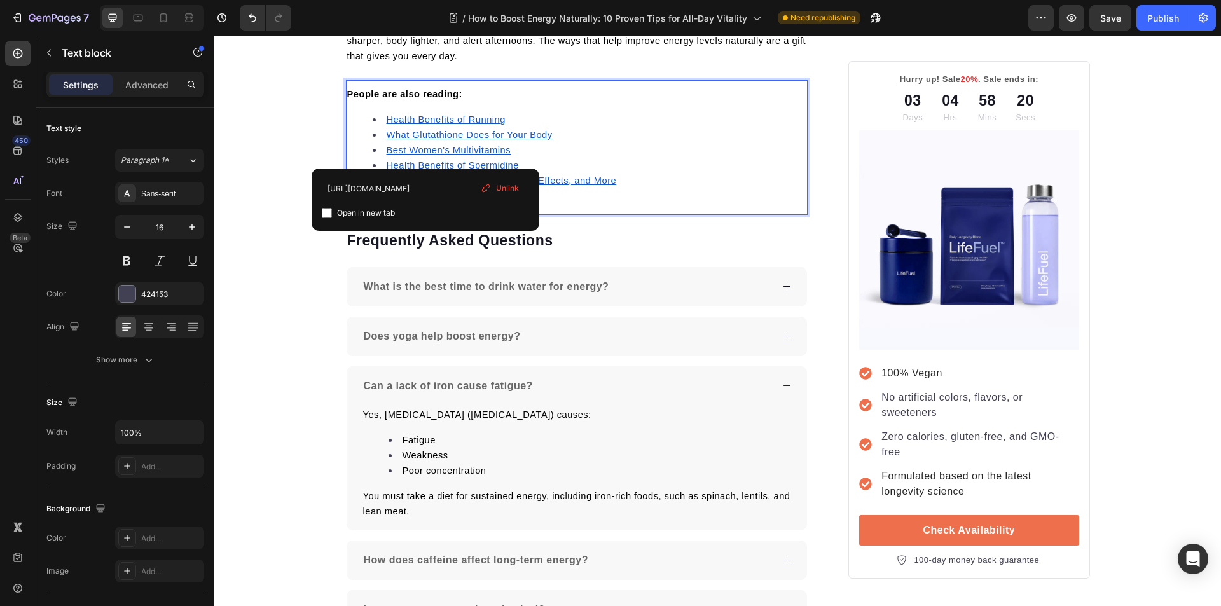
click at [327, 212] on input "checkbox" at bounding box center [327, 213] width 10 height 10
checkbox input "true"
click at [402, 135] on u "What Glutathione Does for Your Body" at bounding box center [470, 135] width 166 height 10
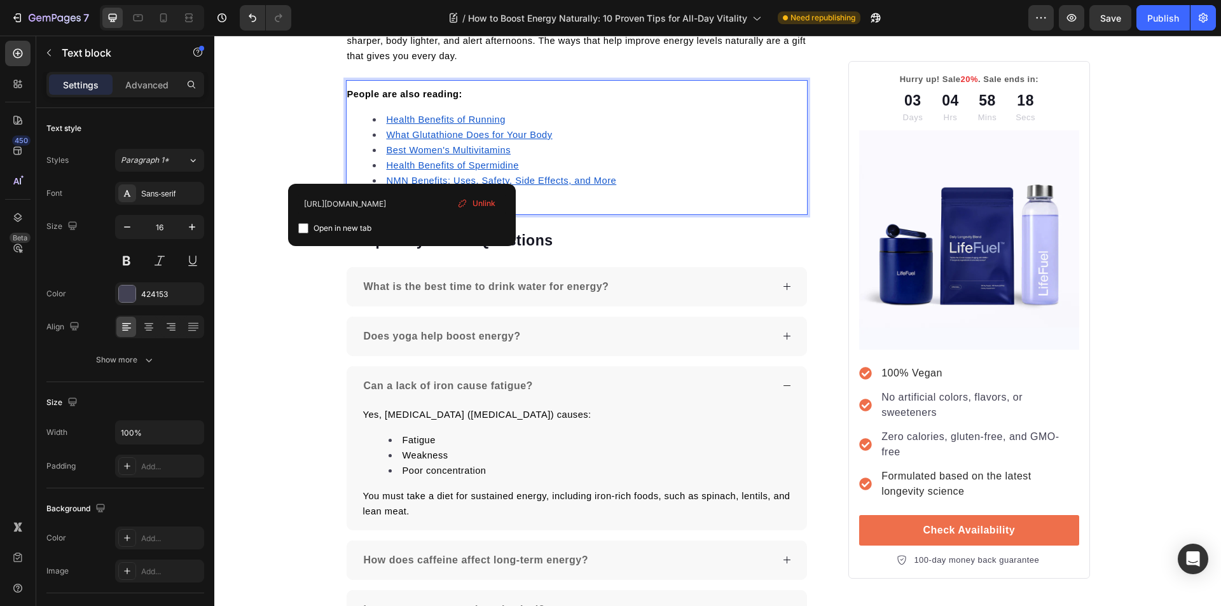
click at [301, 229] on input "checkbox" at bounding box center [303, 228] width 10 height 10
checkbox input "true"
click at [421, 152] on u "Best Women's Multivitamins" at bounding box center [449, 150] width 125 height 10
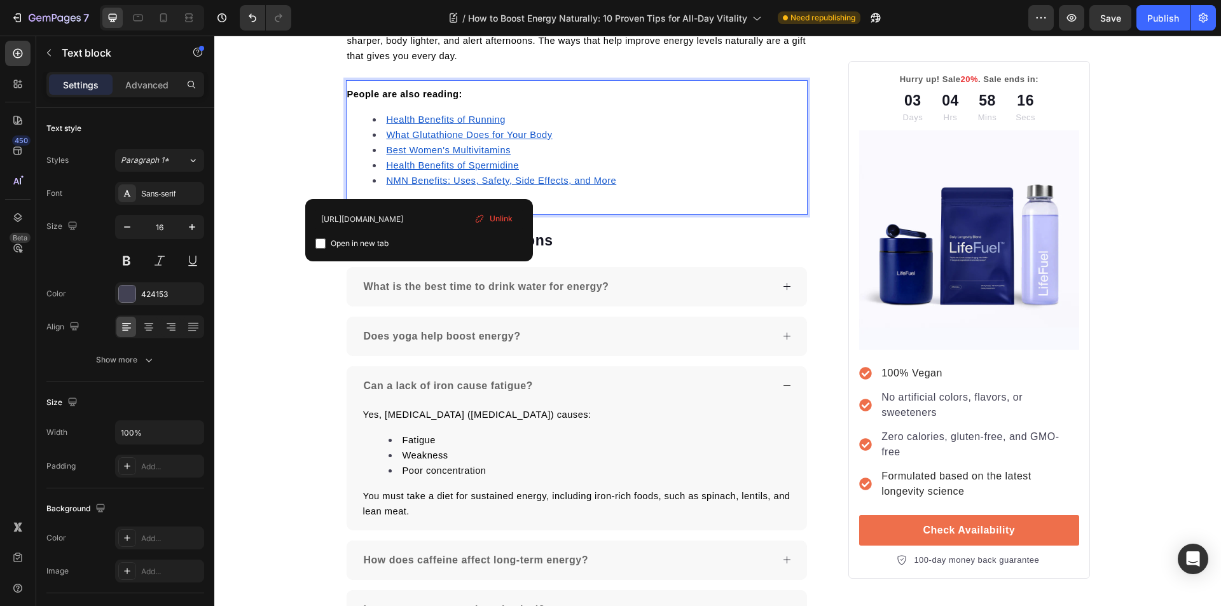
click at [322, 245] on input "checkbox" at bounding box center [320, 243] width 10 height 10
checkbox input "true"
click at [420, 164] on u "Health Benefits of Spermidine" at bounding box center [453, 165] width 132 height 10
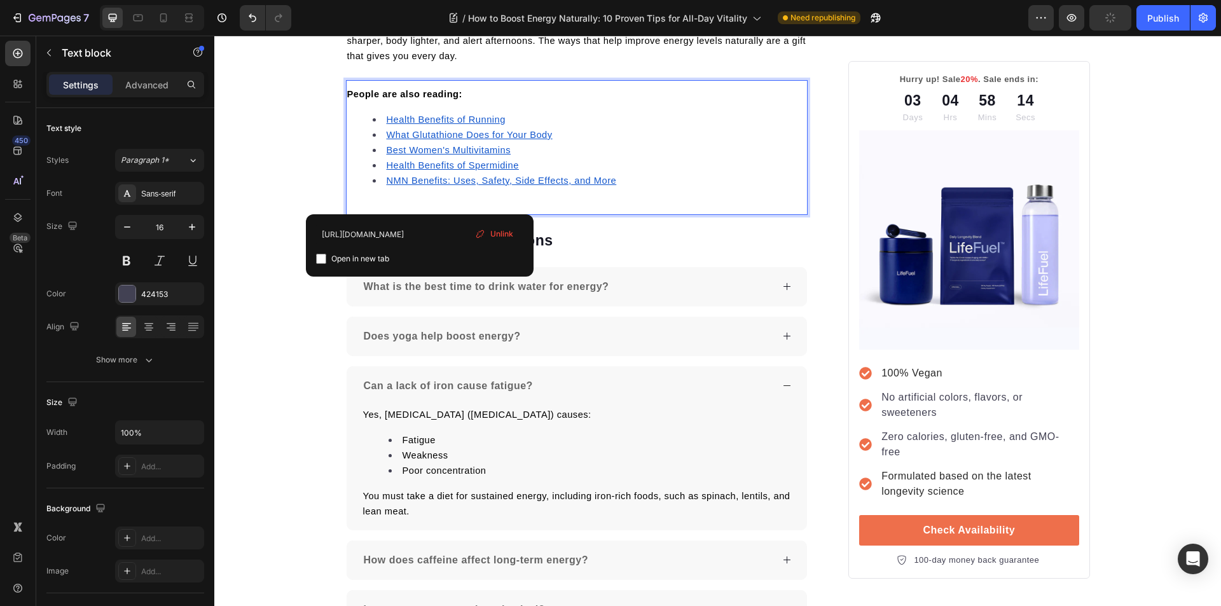
click at [322, 258] on input "checkbox" at bounding box center [321, 259] width 10 height 10
checkbox input "true"
click at [429, 180] on u "NMN Benefits: Uses, Safety, Side Effects, and More" at bounding box center [502, 180] width 230 height 10
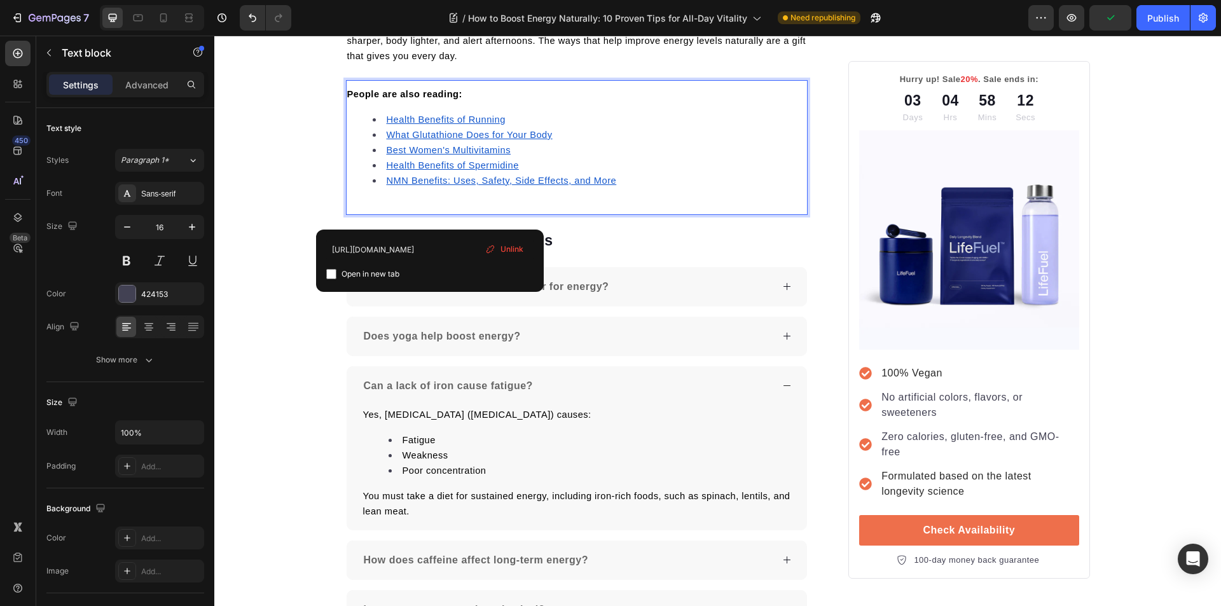
click at [334, 270] on input "checkbox" at bounding box center [331, 274] width 10 height 10
checkbox input "true"
click at [470, 90] on p "People are also reading:" at bounding box center [577, 93] width 460 height 15
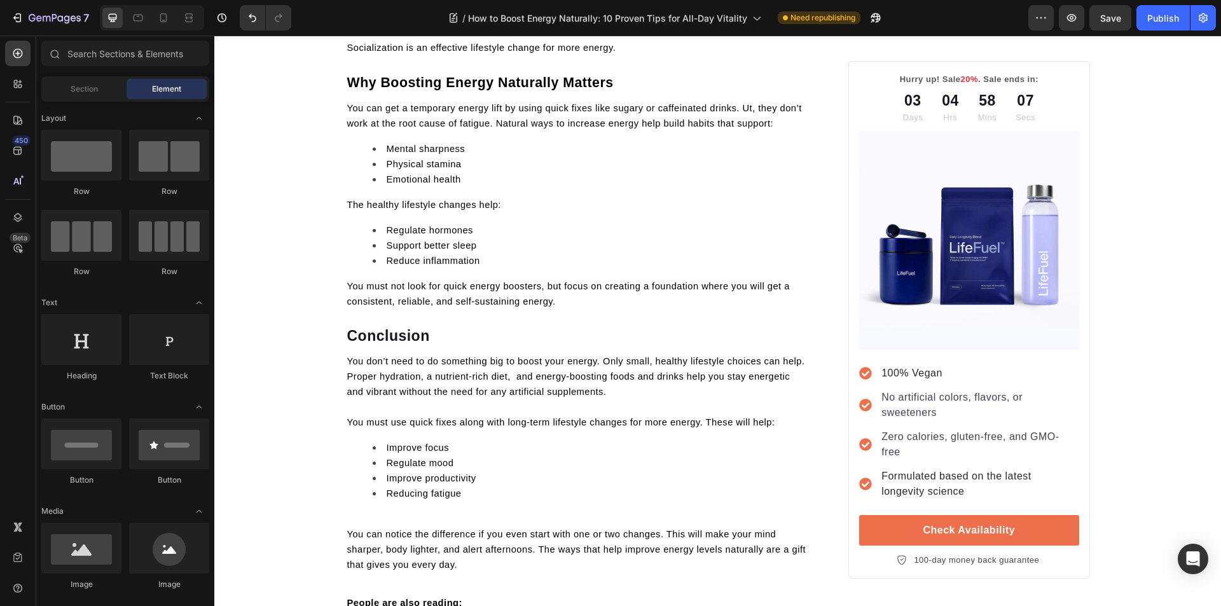
scroll to position [0, 0]
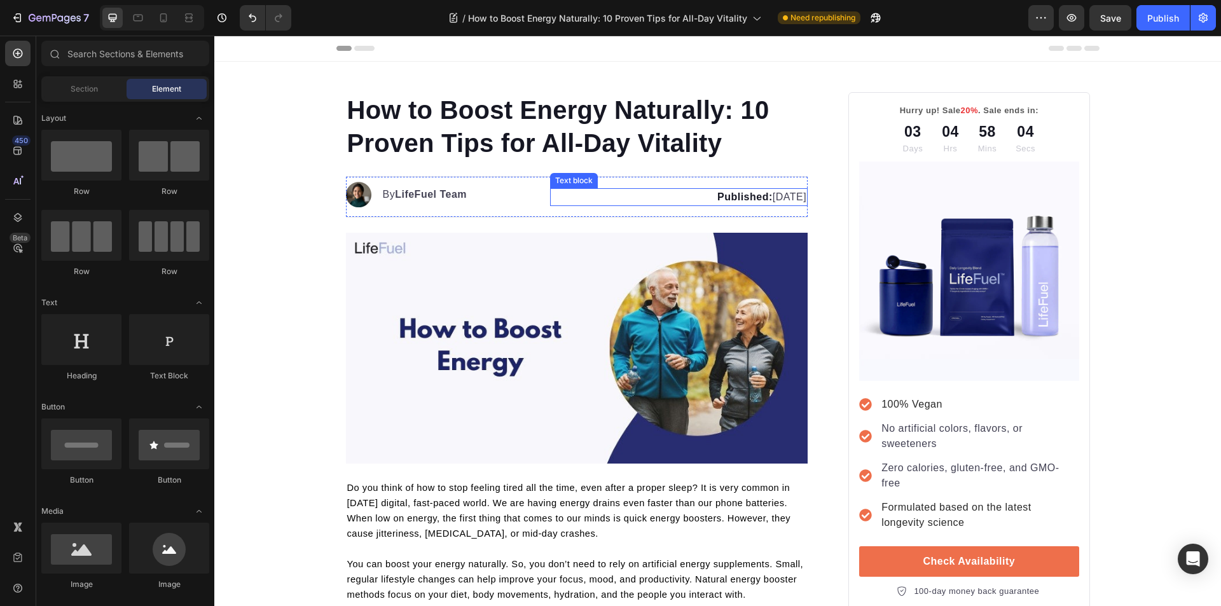
click at [717, 196] on strong "Published:" at bounding box center [744, 196] width 55 height 11
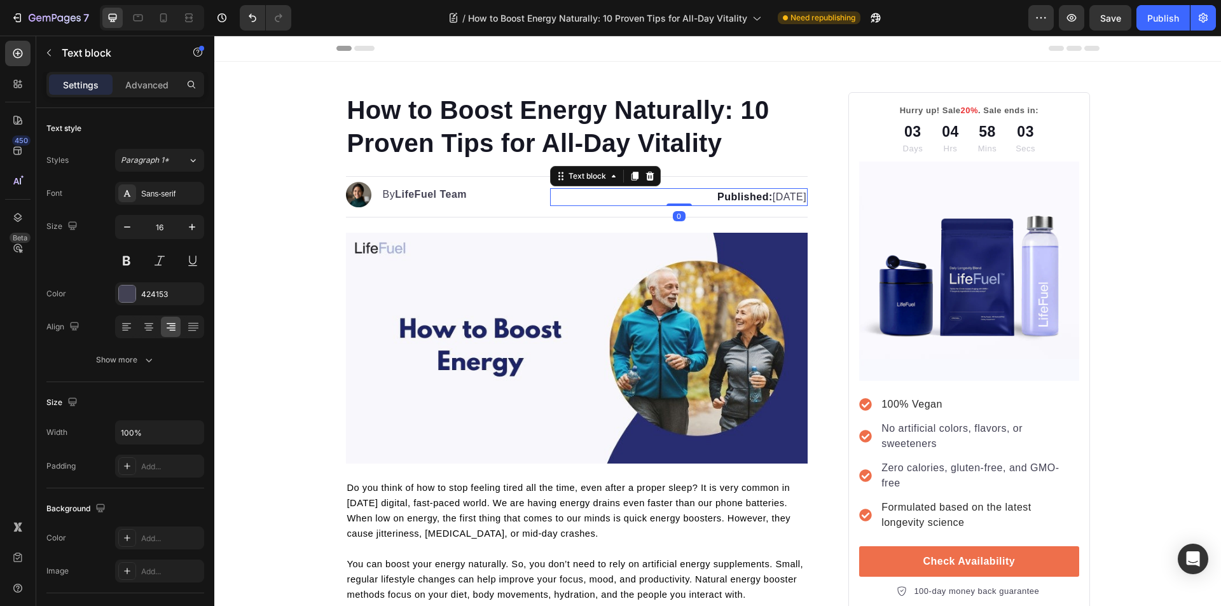
click at [717, 200] on strong "Published:" at bounding box center [744, 196] width 55 height 11
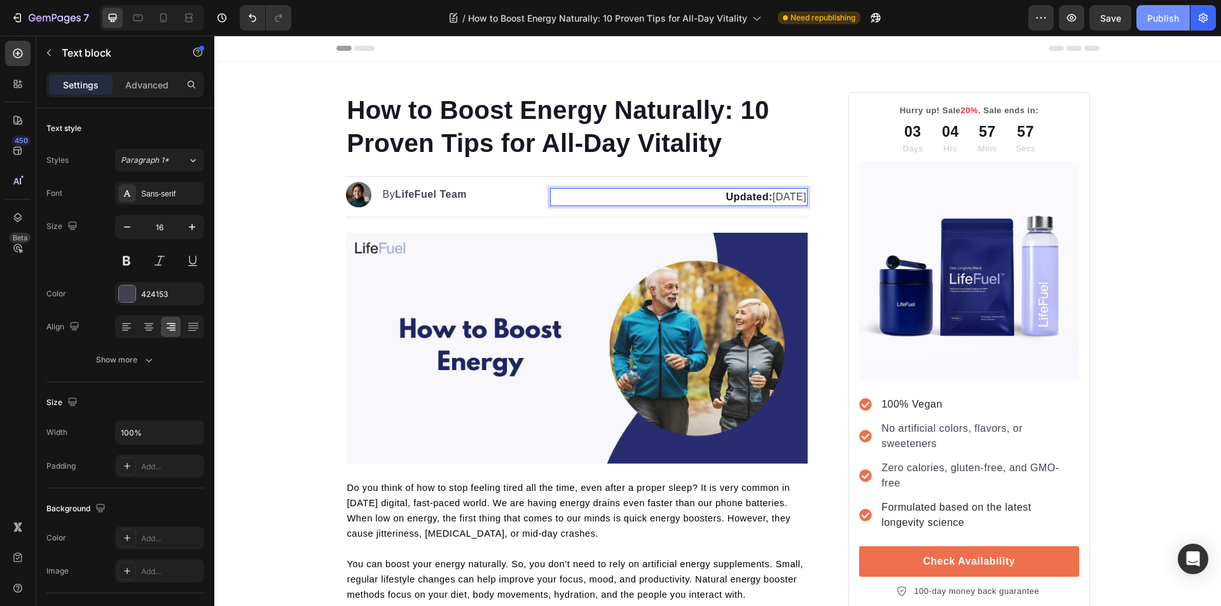
click at [1165, 11] on div "Publish" at bounding box center [1163, 17] width 32 height 13
click at [214, 36] on div at bounding box center [214, 36] width 0 height 0
click at [769, 196] on p "Updated: August 20, 2025" at bounding box center [678, 196] width 255 height 15
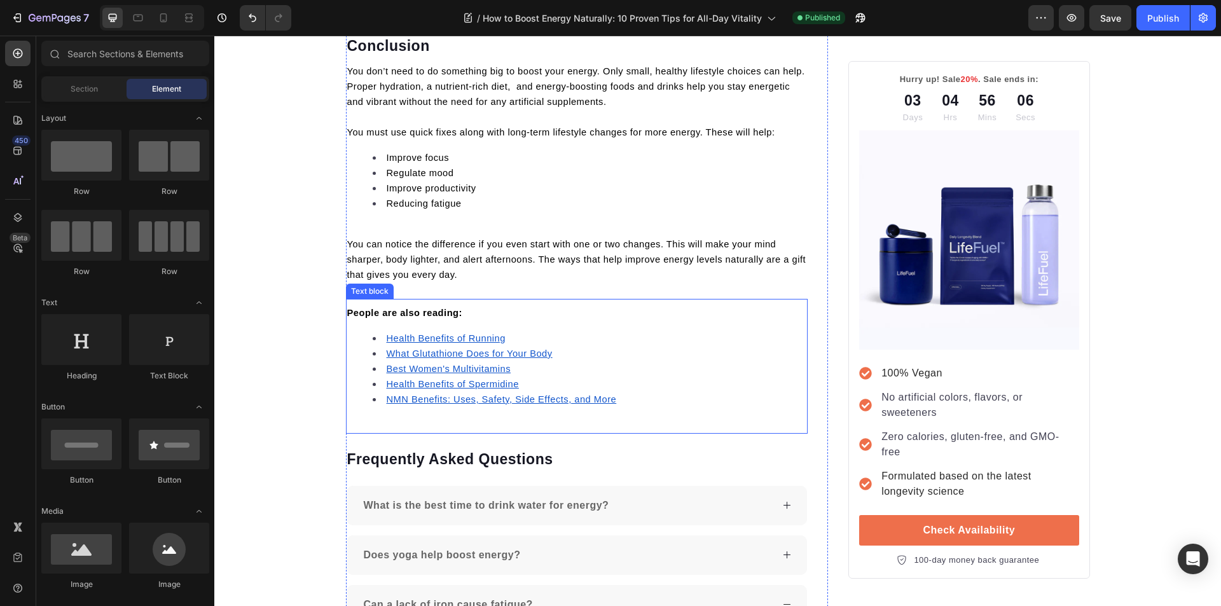
scroll to position [2730, 0]
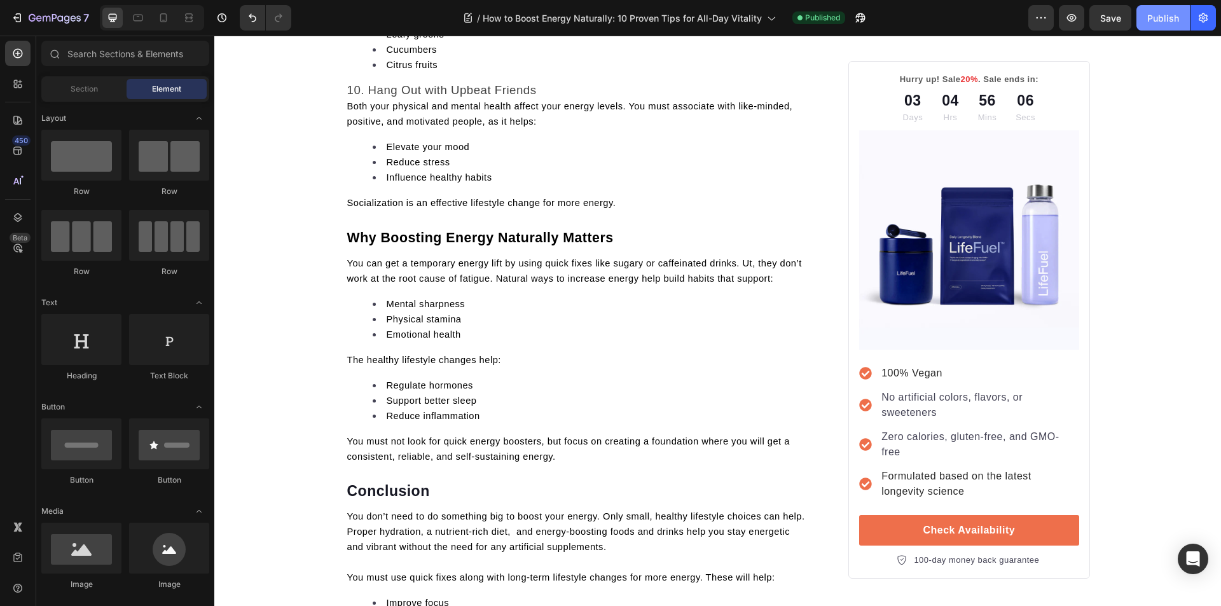
click at [1170, 22] on div "Publish" at bounding box center [1163, 17] width 32 height 13
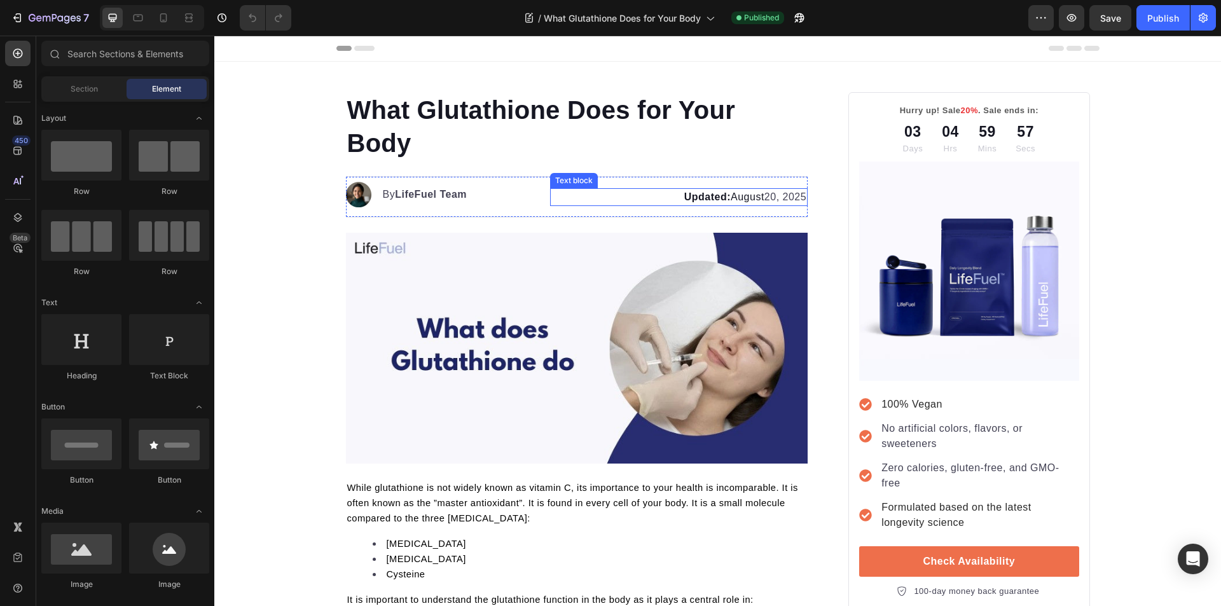
click at [748, 196] on span "Updated: August" at bounding box center [724, 196] width 80 height 11
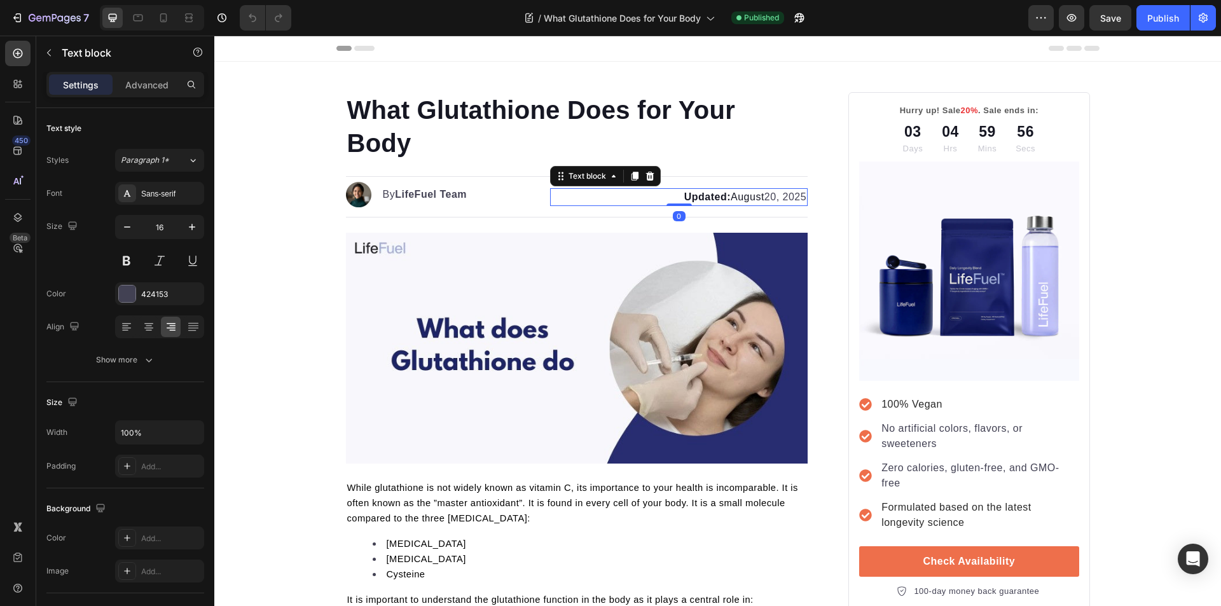
click at [770, 197] on p "Updated: [DATE]" at bounding box center [678, 196] width 255 height 15
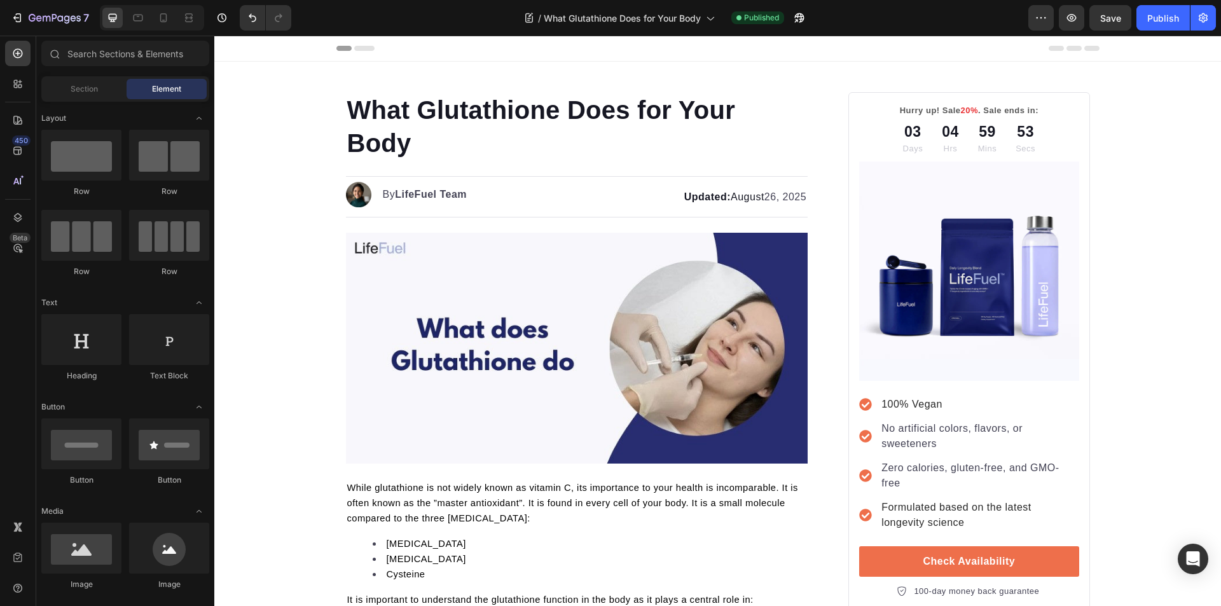
scroll to position [3906, 0]
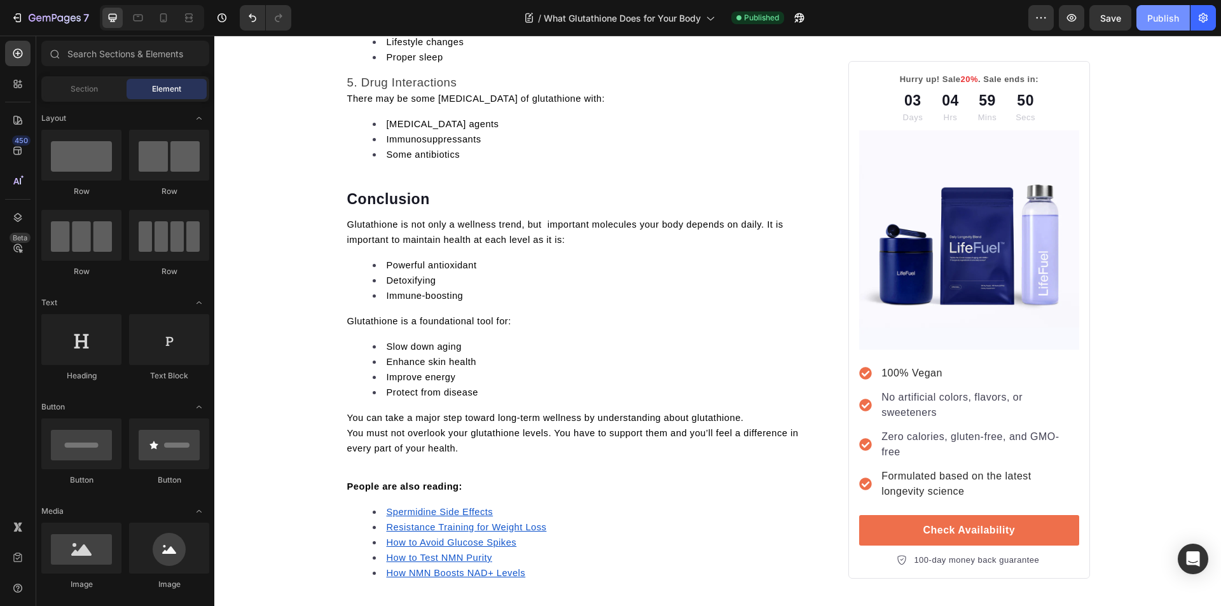
click at [1163, 22] on div "Publish" at bounding box center [1163, 17] width 32 height 13
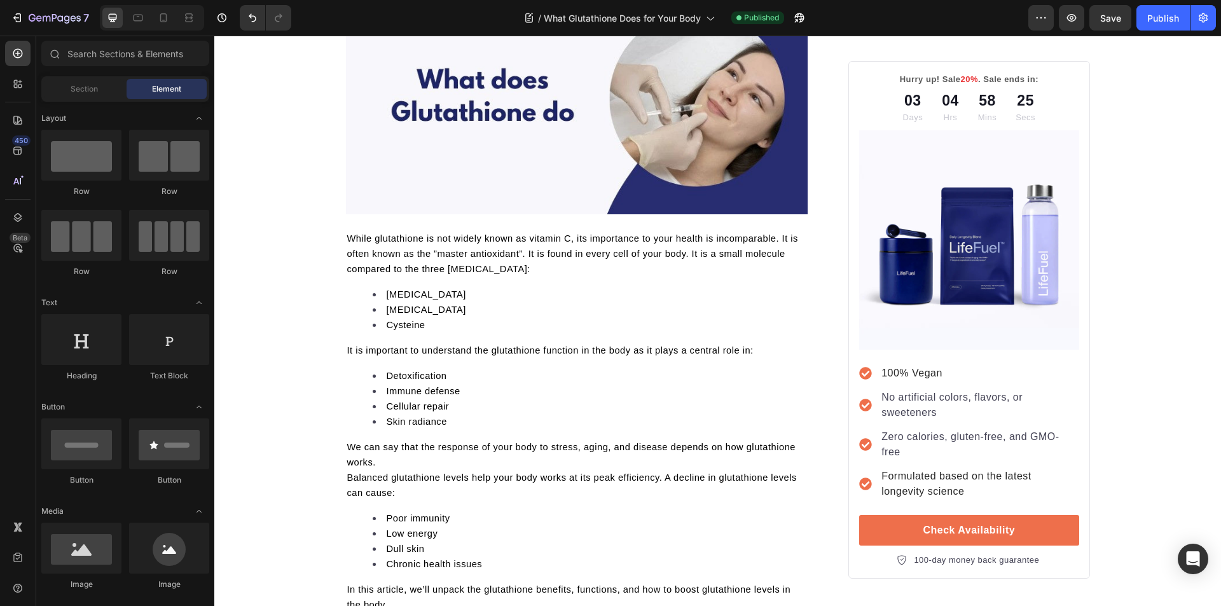
scroll to position [0, 0]
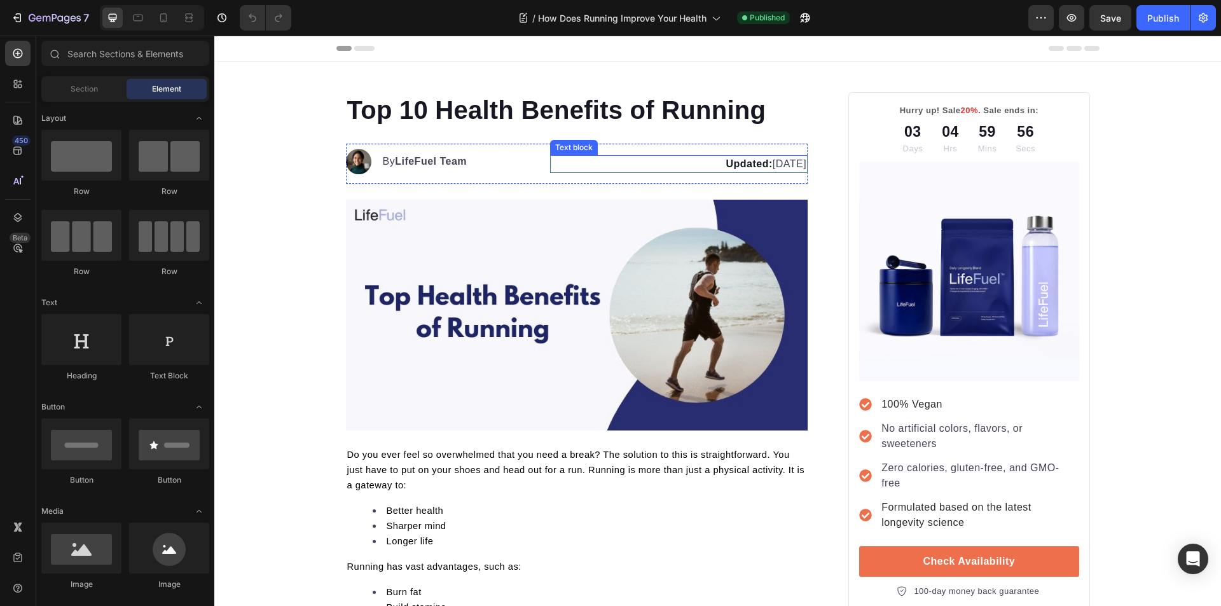
click at [774, 163] on p "Updated: [DATE]" at bounding box center [678, 163] width 255 height 15
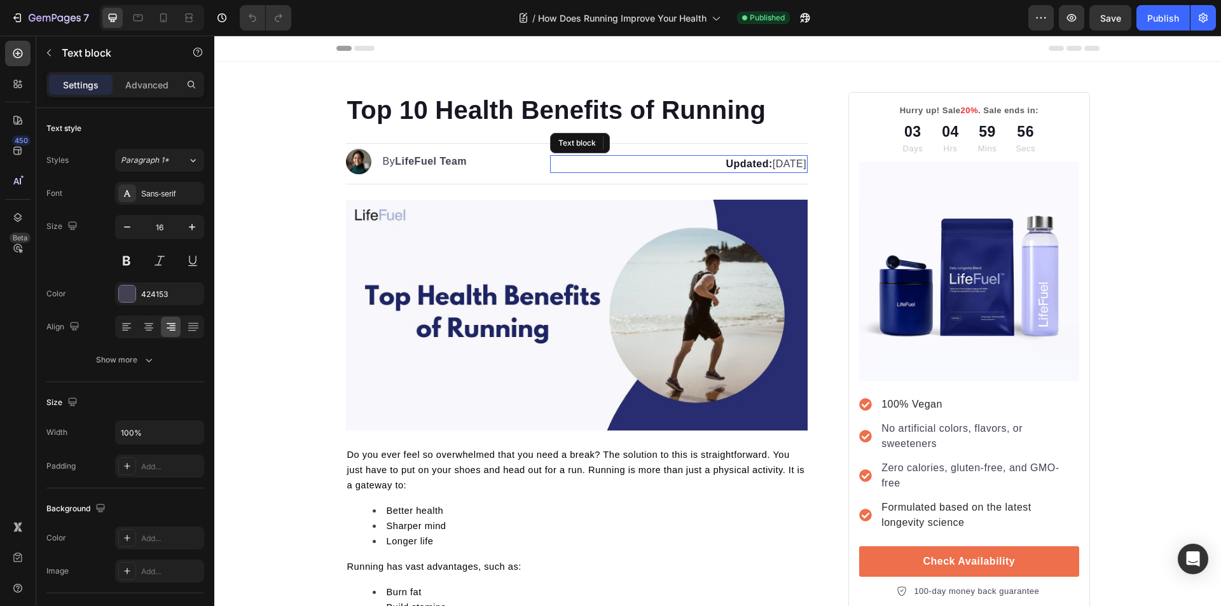
click at [769, 167] on p "Updated: [DATE]" at bounding box center [678, 163] width 255 height 15
click at [1153, 24] on div "Publish" at bounding box center [1163, 17] width 32 height 13
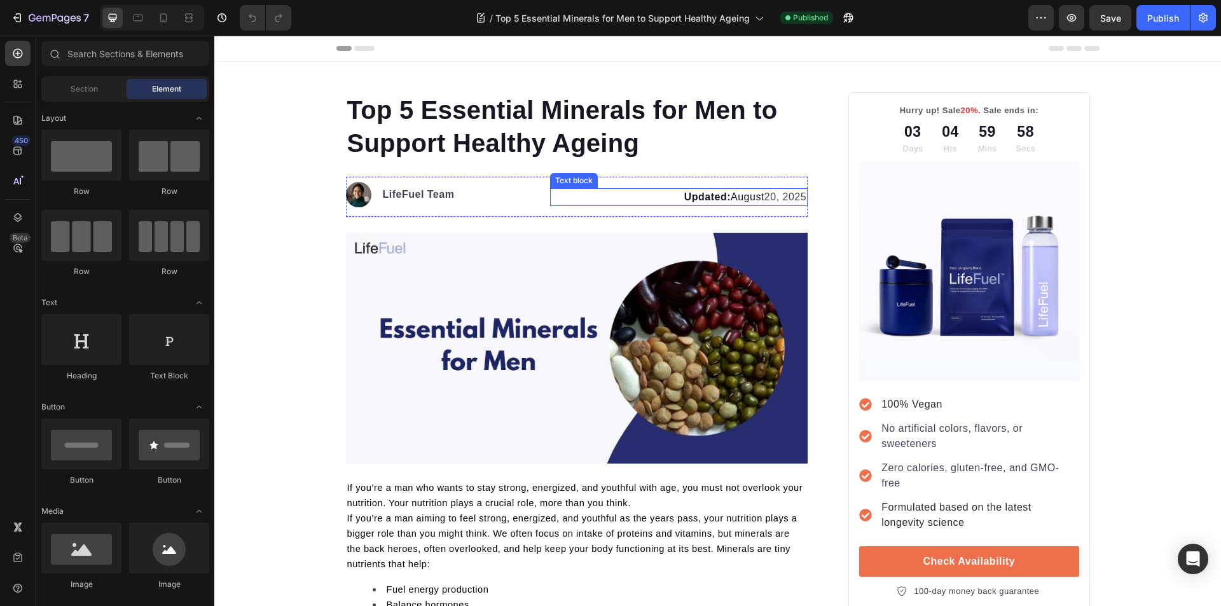
click at [762, 197] on p "Updated: [DATE]" at bounding box center [678, 196] width 255 height 15
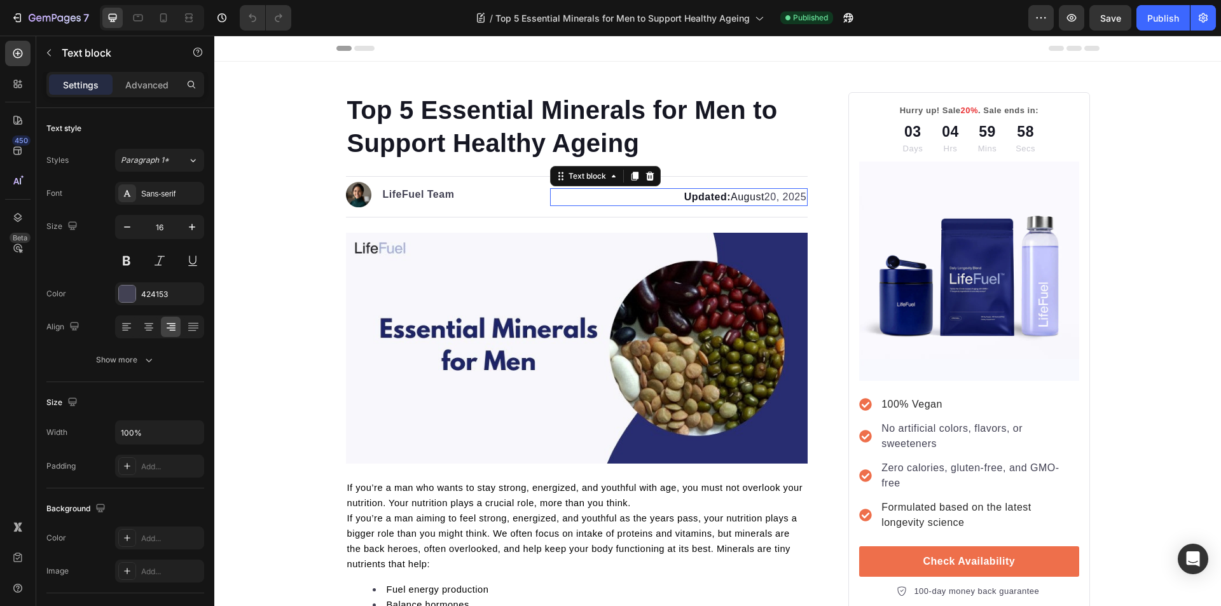
click at [769, 200] on p "Updated: [DATE]" at bounding box center [678, 196] width 255 height 15
click at [1163, 22] on div "Publish" at bounding box center [1163, 17] width 32 height 13
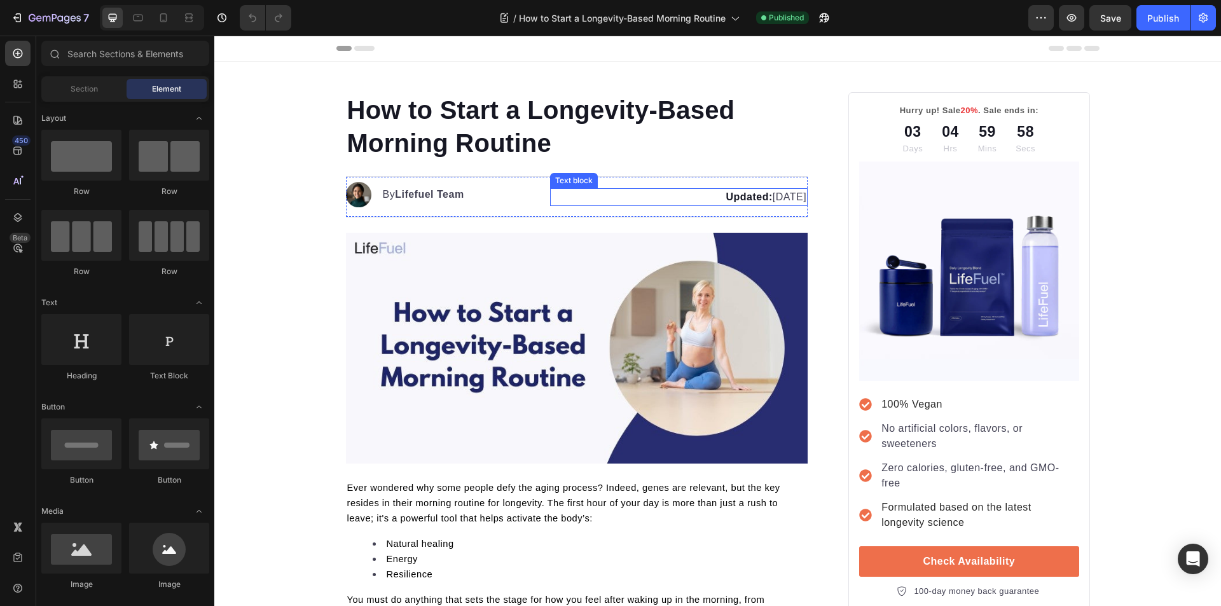
click at [766, 198] on p "Updated: August 20, 2025" at bounding box center [678, 196] width 255 height 15
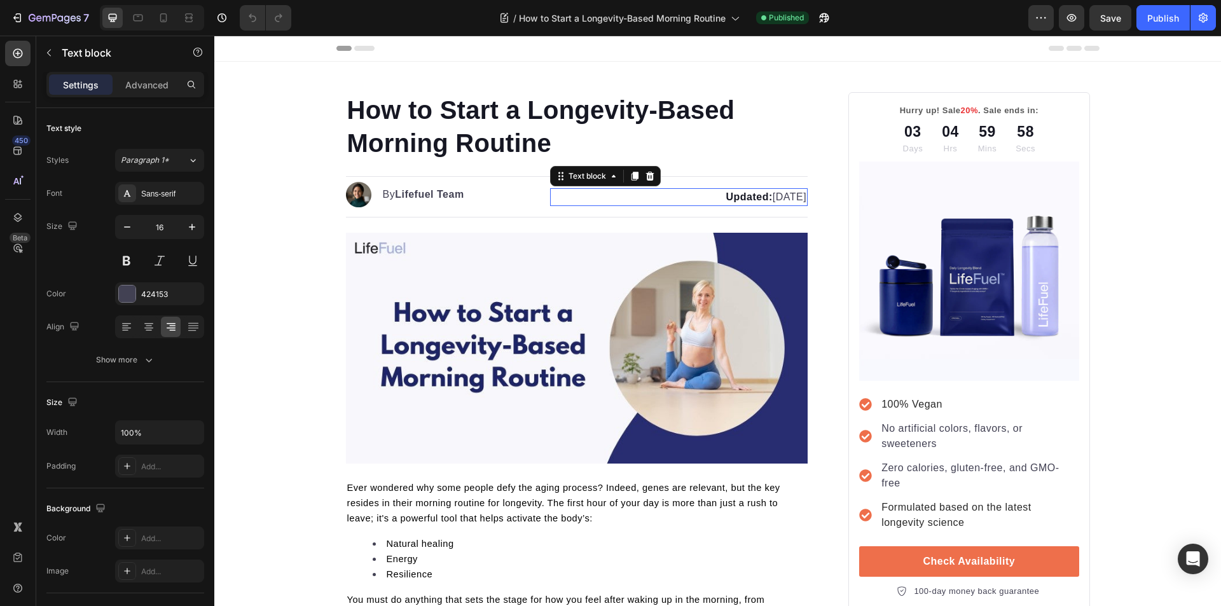
click at [769, 198] on p "Updated: August 20, 2025" at bounding box center [678, 196] width 255 height 15
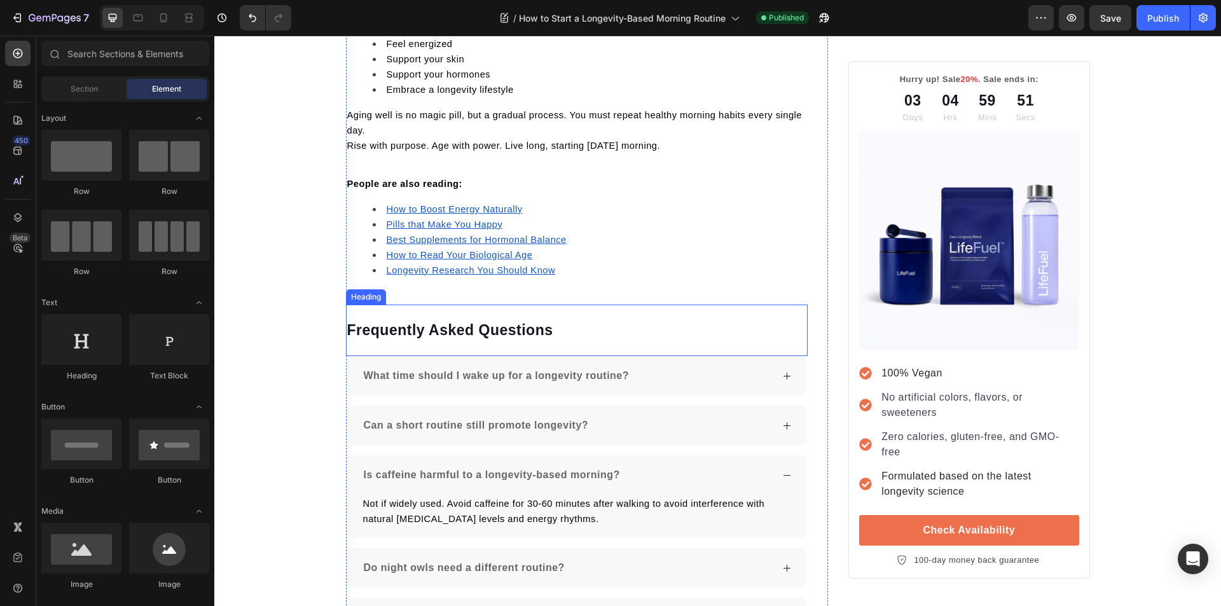
scroll to position [4227, 0]
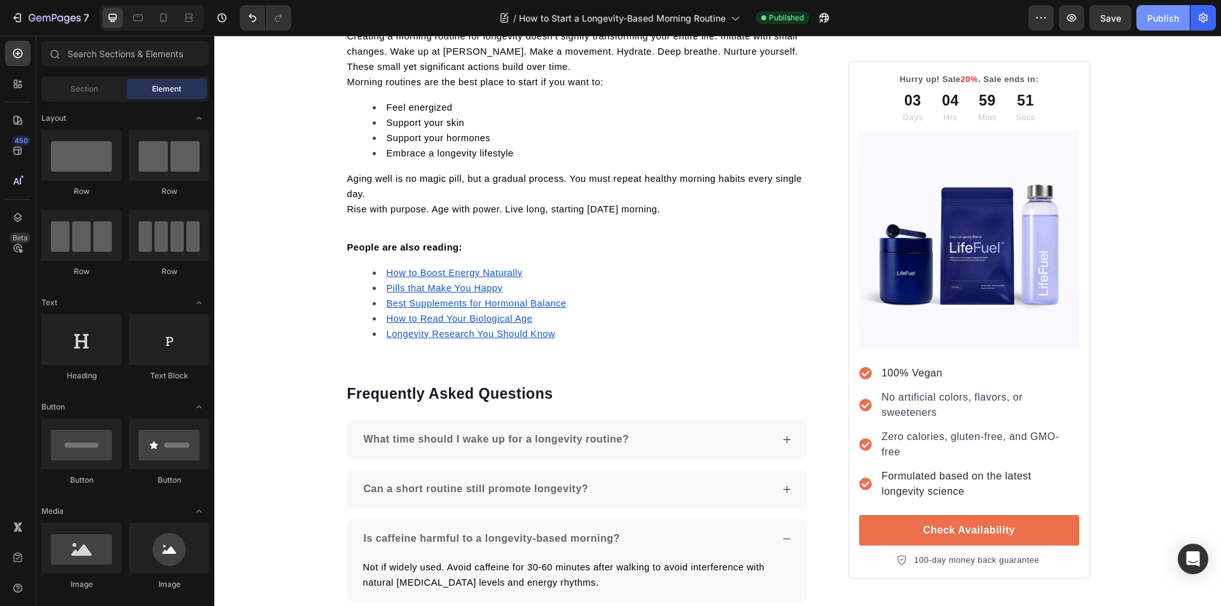
click at [1153, 15] on div "Publish" at bounding box center [1163, 17] width 32 height 13
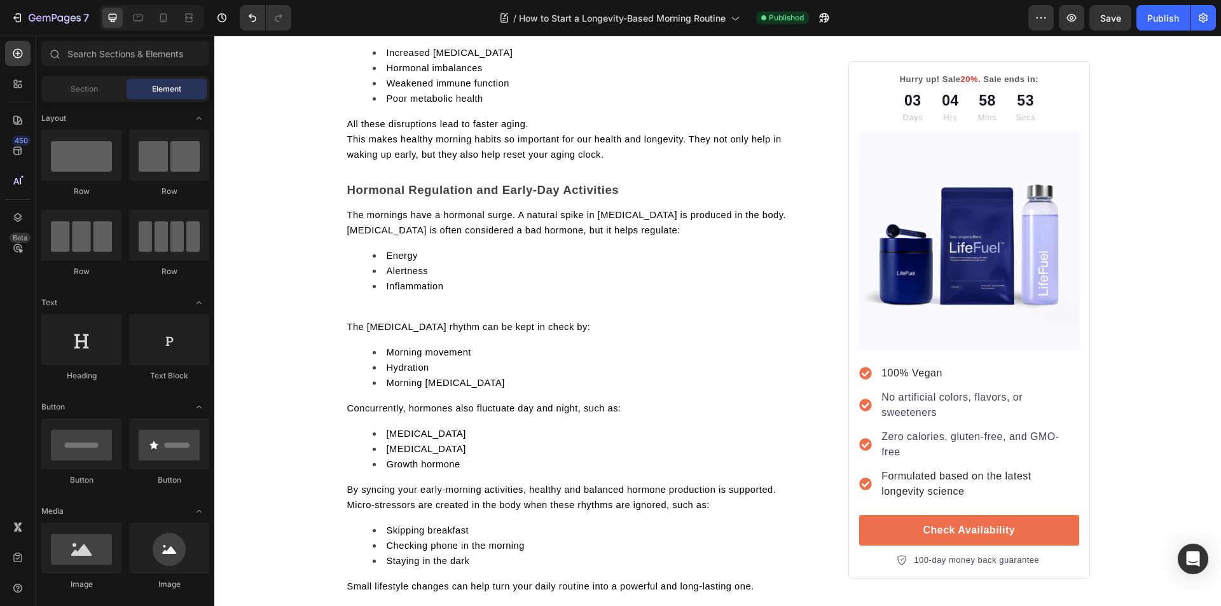
scroll to position [0, 0]
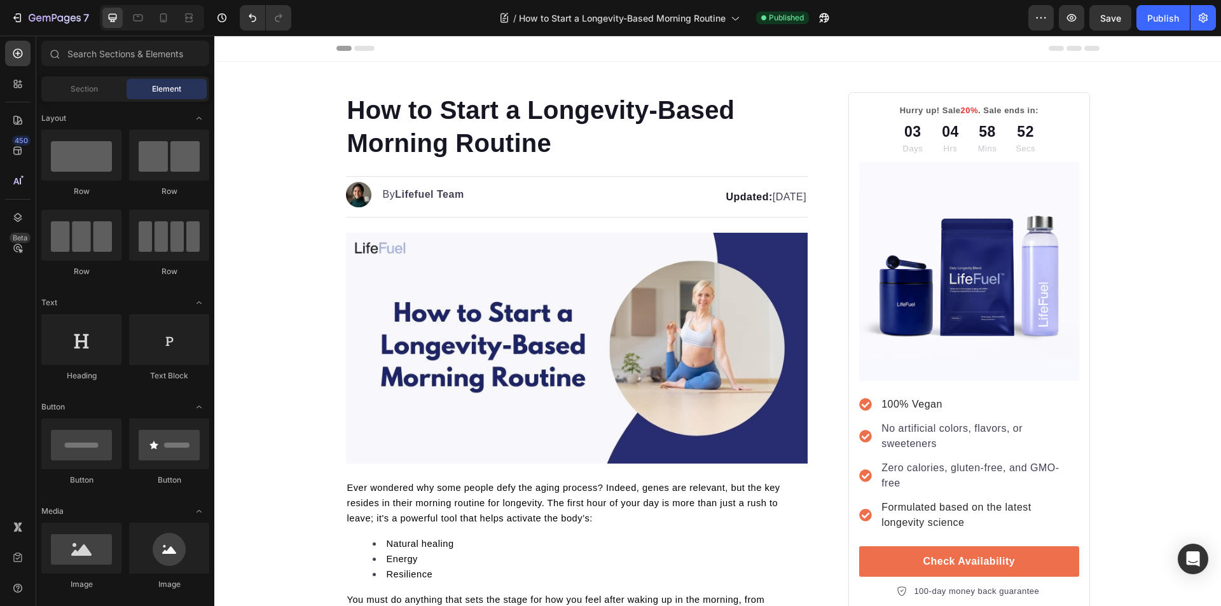
drag, startPoint x: 1217, startPoint y: 379, endPoint x: 1407, endPoint y: 62, distance: 368.9
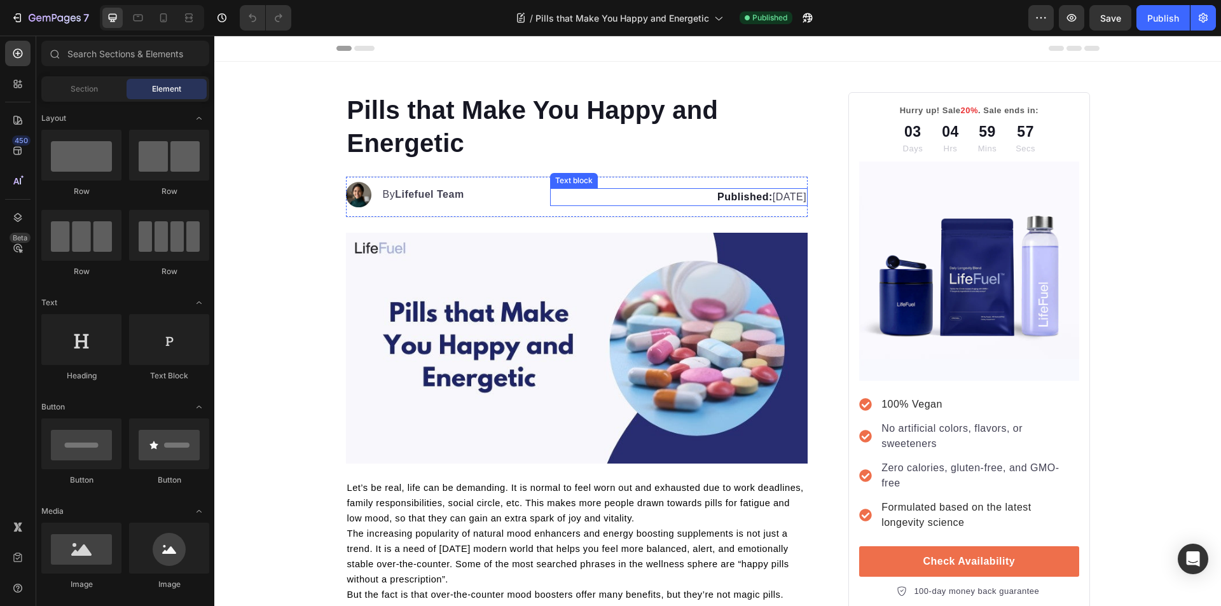
click at [768, 196] on p "Published: [DATE]" at bounding box center [678, 196] width 255 height 15
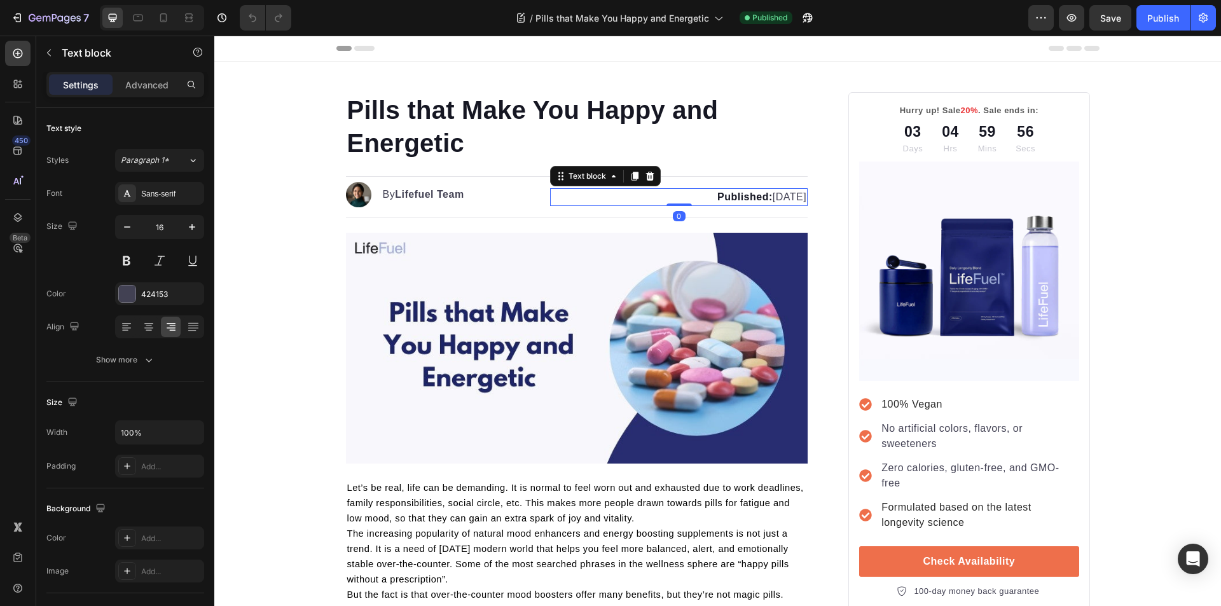
click at [771, 200] on p "Published: [DATE]" at bounding box center [678, 196] width 255 height 15
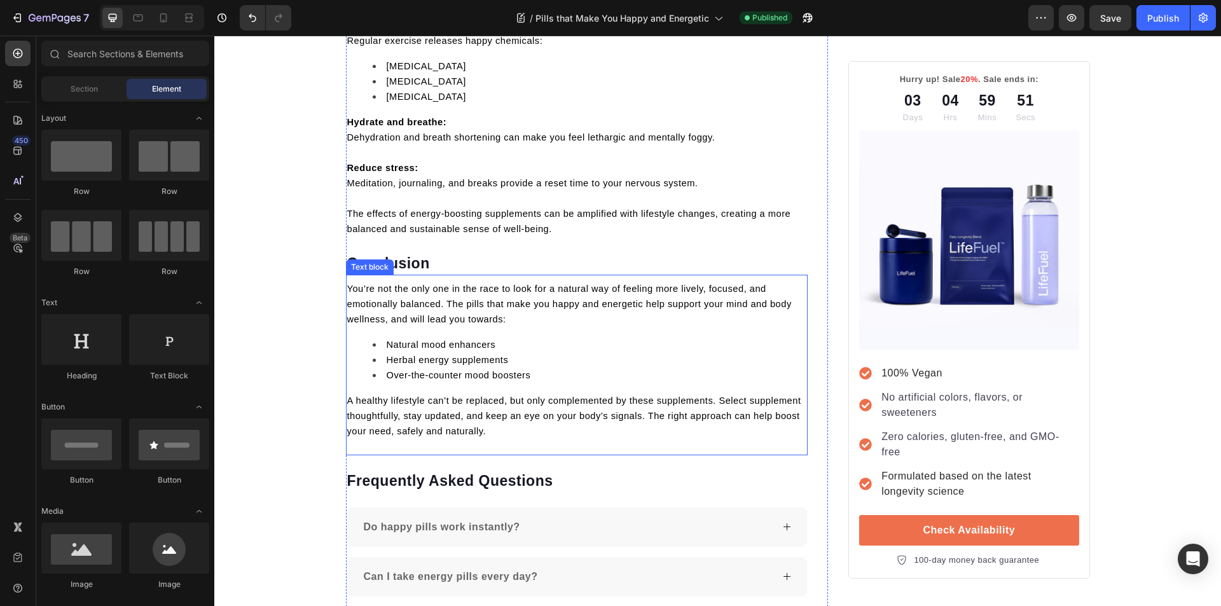
scroll to position [3369, 0]
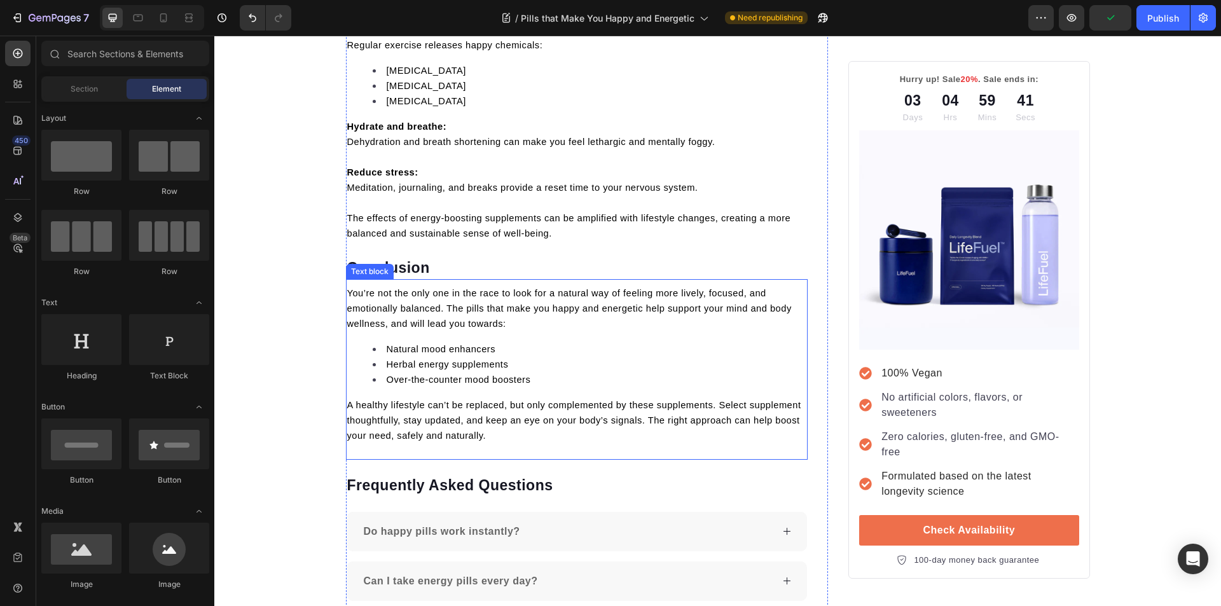
click at [510, 288] on span "You’re not the only one in the race to look for a natural way of feeling more l…" at bounding box center [569, 308] width 444 height 41
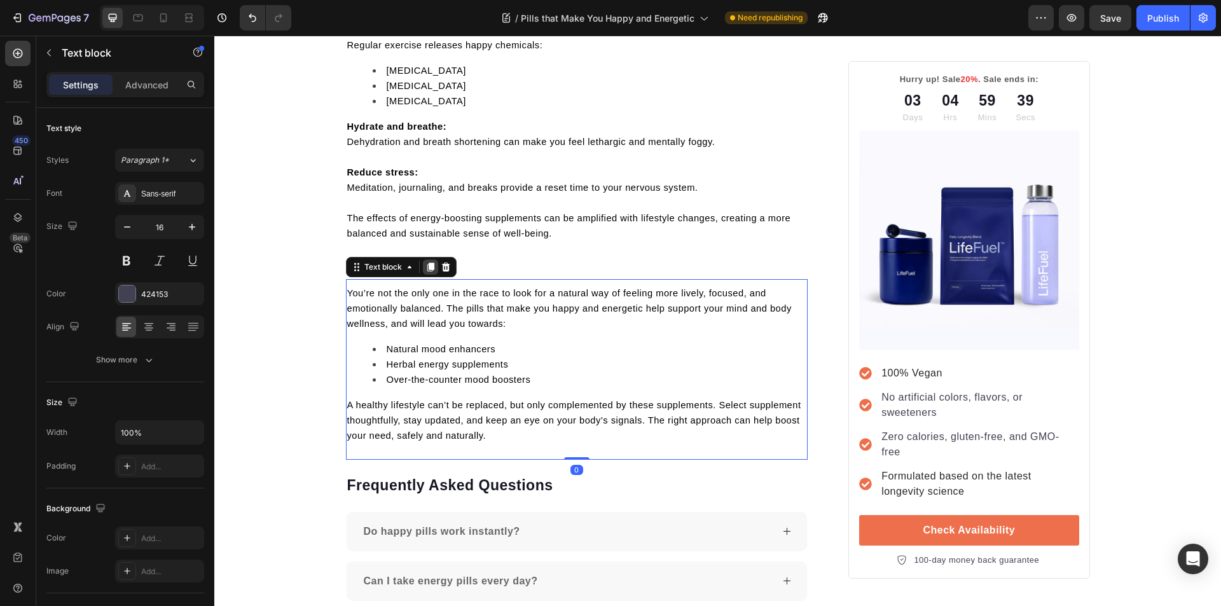
click at [427, 263] on icon at bounding box center [430, 267] width 7 height 9
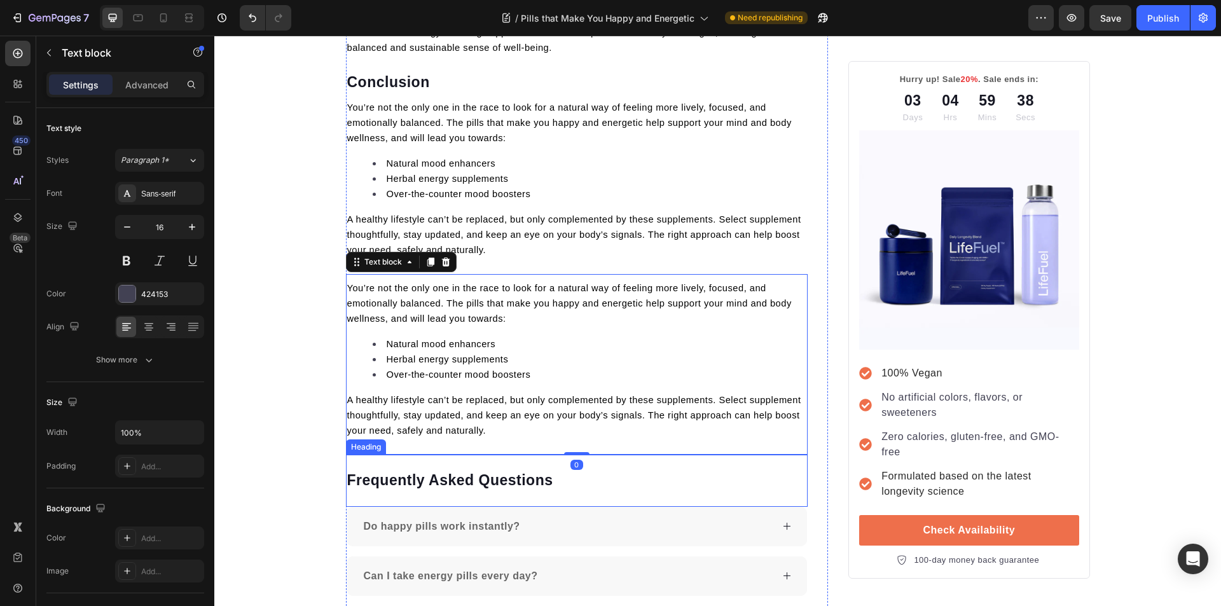
scroll to position [3560, 0]
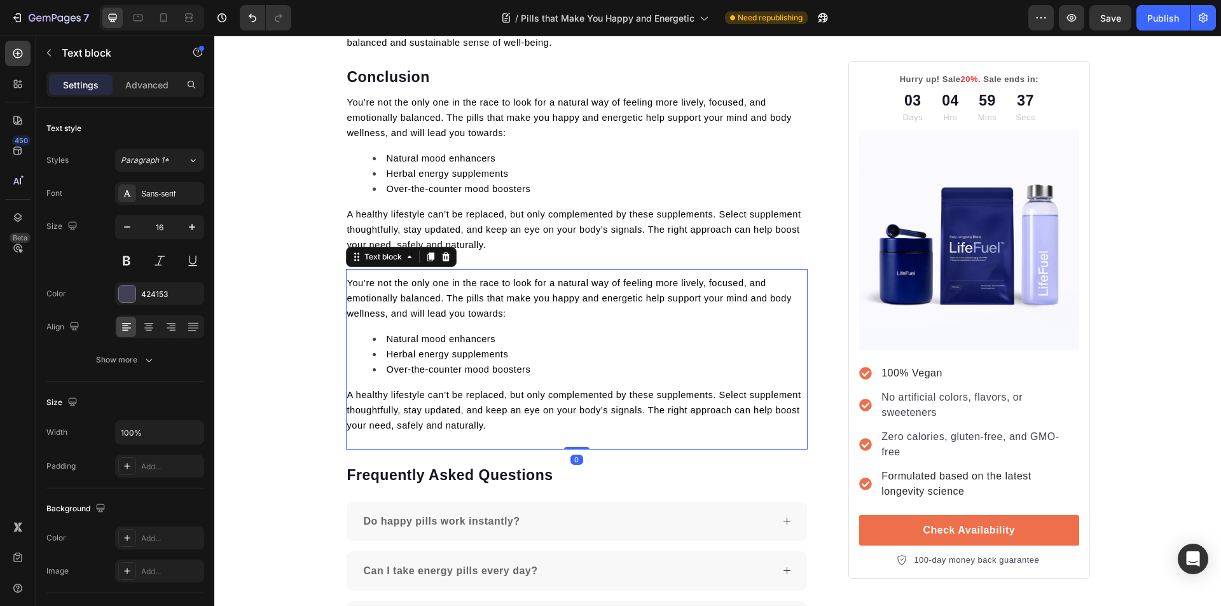
click at [496, 399] on p "A healthy lifestyle can’t be replaced, but only complemented by these supplemen…" at bounding box center [577, 410] width 460 height 46
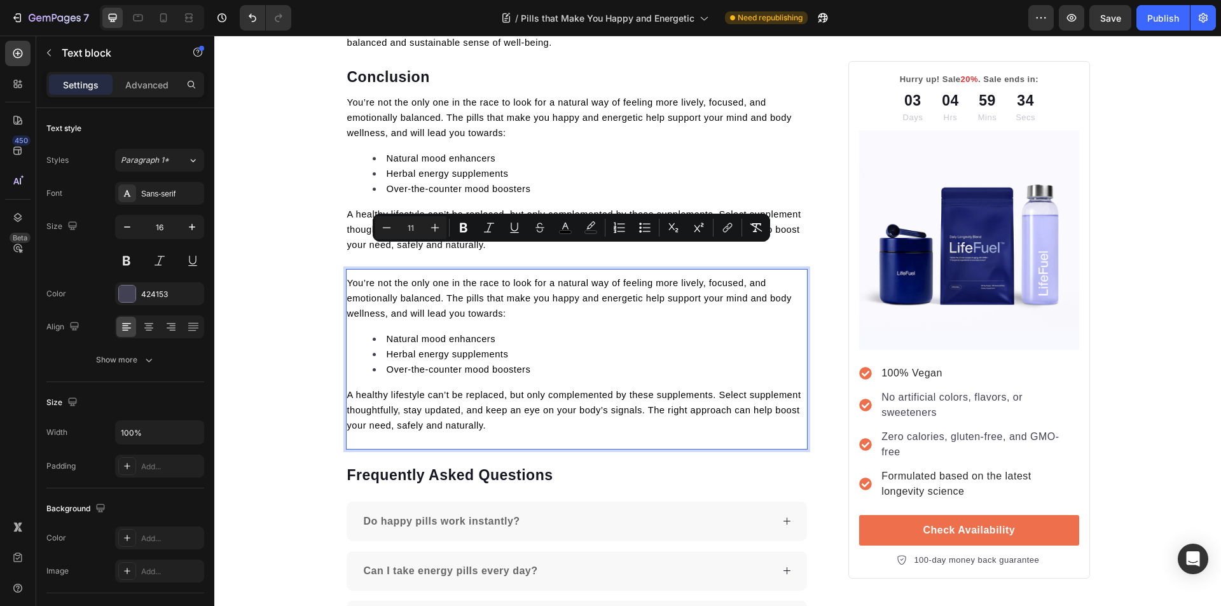
drag, startPoint x: 495, startPoint y: 398, endPoint x: 344, endPoint y: 253, distance: 209.1
click at [346, 274] on div "You’re not the only one in the race to look for a natural way of feeling more l…" at bounding box center [577, 354] width 462 height 160
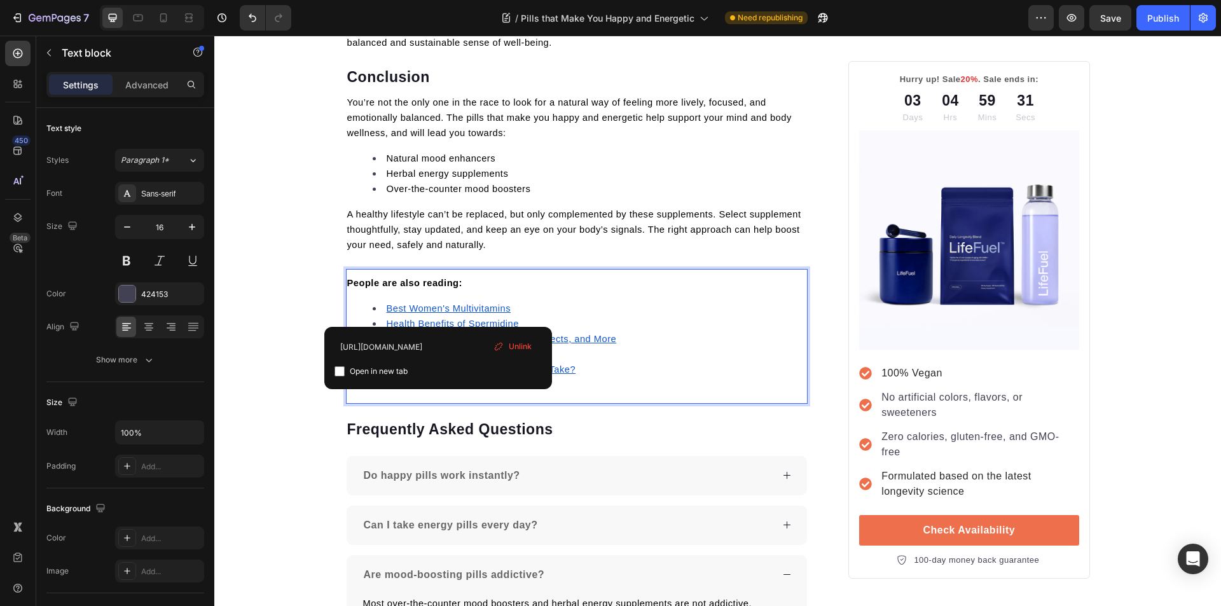
click at [436, 303] on u "Best Women's Multivitamins" at bounding box center [449, 308] width 125 height 10
click at [340, 373] on input "checkbox" at bounding box center [339, 371] width 10 height 10
checkbox input "true"
click at [394, 318] on u "Health Benefits of Spermidine" at bounding box center [453, 323] width 132 height 10
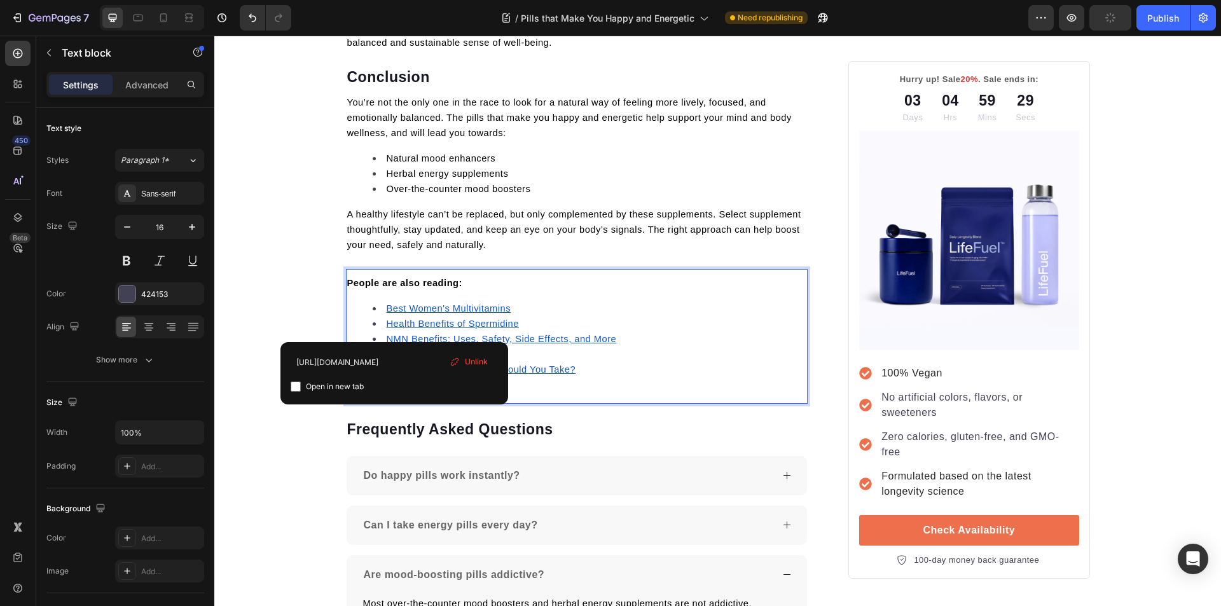
click at [294, 384] on input "checkbox" at bounding box center [296, 386] width 10 height 10
checkbox input "true"
click at [393, 334] on u "NMN Benefits: Uses, Safety, Side Effects, and More" at bounding box center [502, 339] width 230 height 10
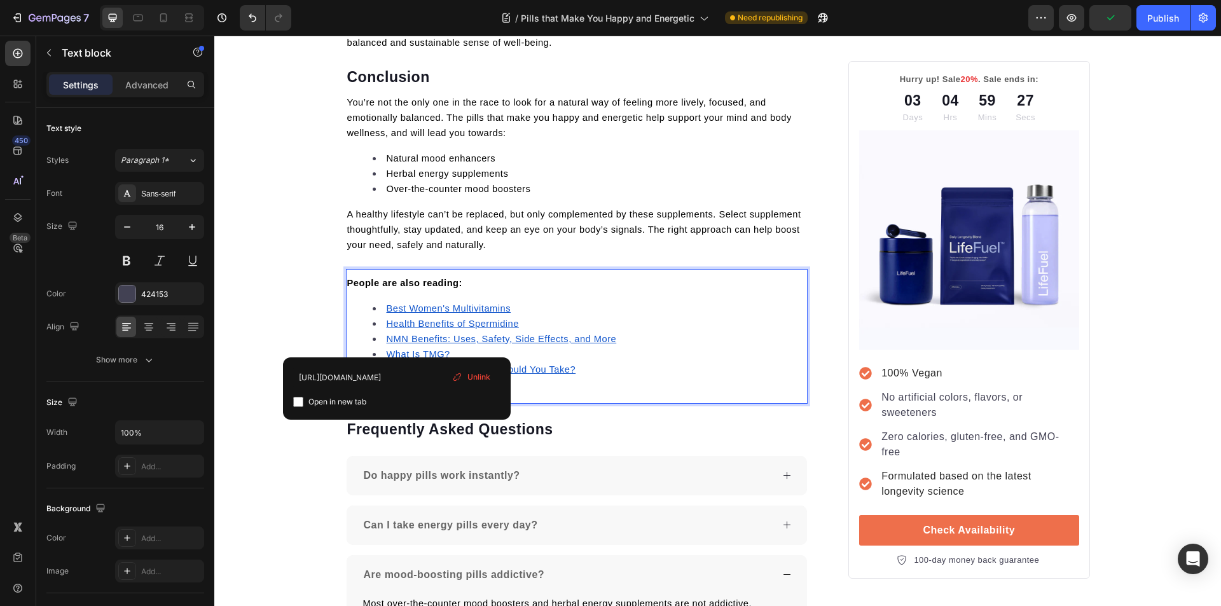
click at [299, 403] on input "checkbox" at bounding box center [298, 402] width 10 height 10
checkbox input "true"
click at [402, 349] on u "What Is TMG?" at bounding box center [419, 354] width 64 height 10
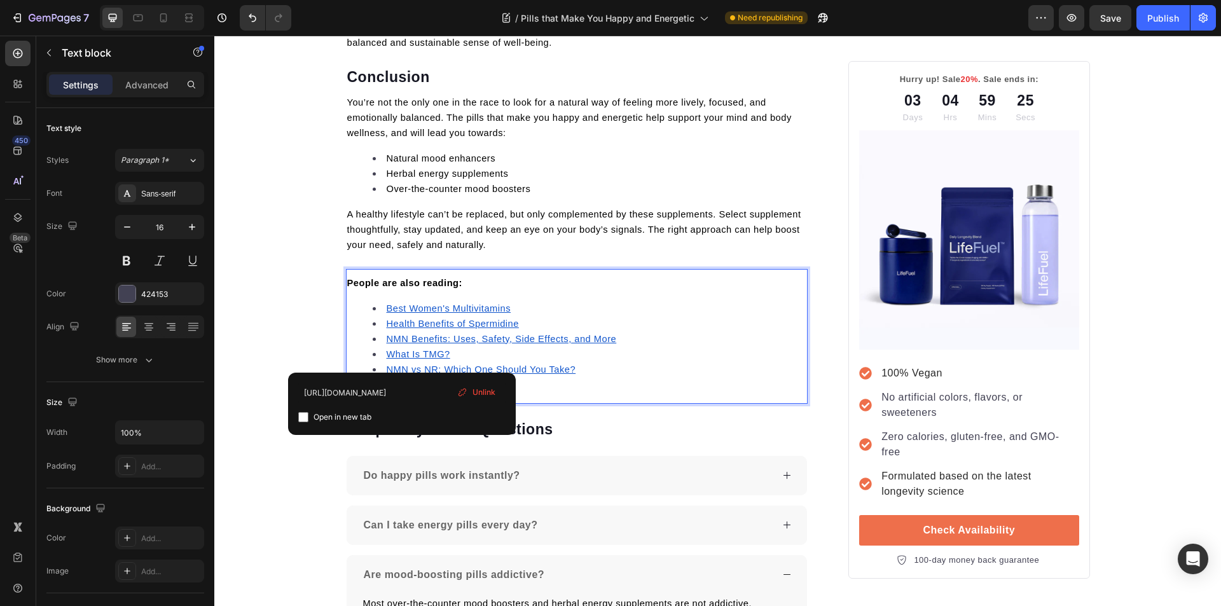
click at [303, 414] on input "checkbox" at bounding box center [303, 417] width 10 height 10
checkbox input "true"
click at [404, 364] on u "NMN vs NR: Which One Should You Take?" at bounding box center [481, 369] width 189 height 10
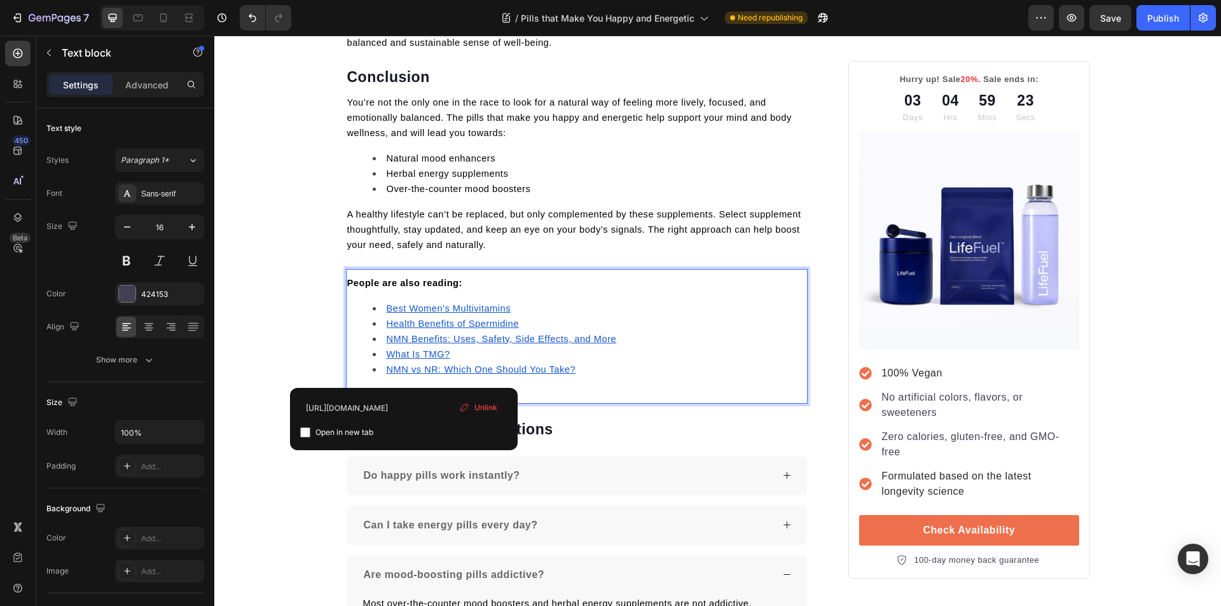
click at [305, 435] on input "checkbox" at bounding box center [305, 432] width 10 height 10
checkbox input "true"
click at [599, 362] on li "NMN vs NR: Which One Should You Take?" at bounding box center [590, 369] width 434 height 15
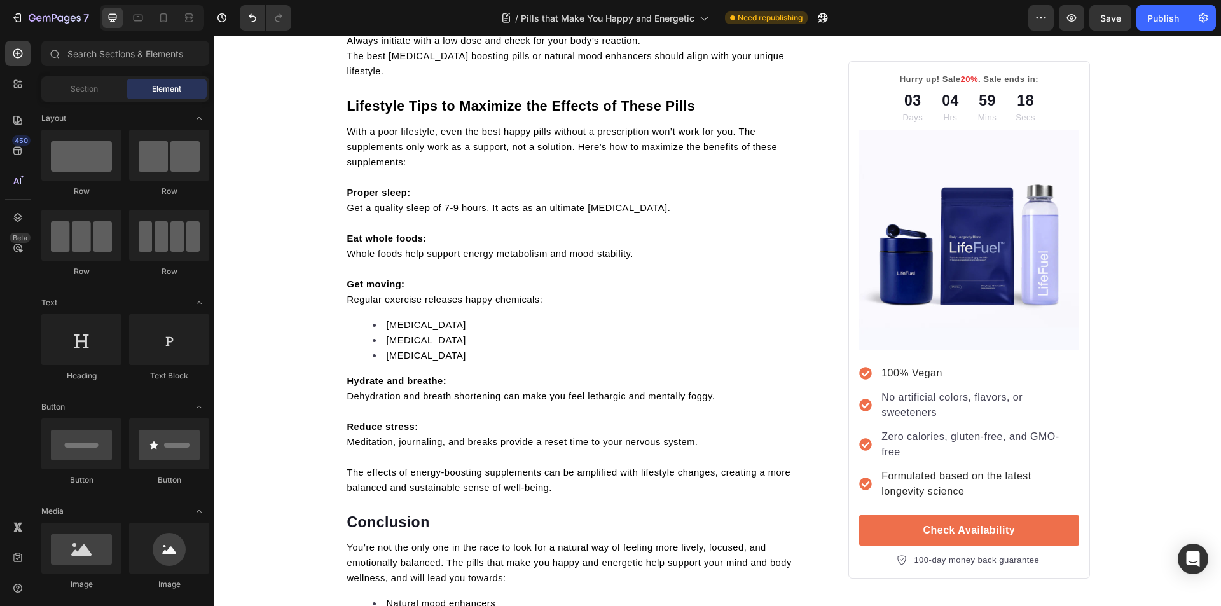
scroll to position [0, 0]
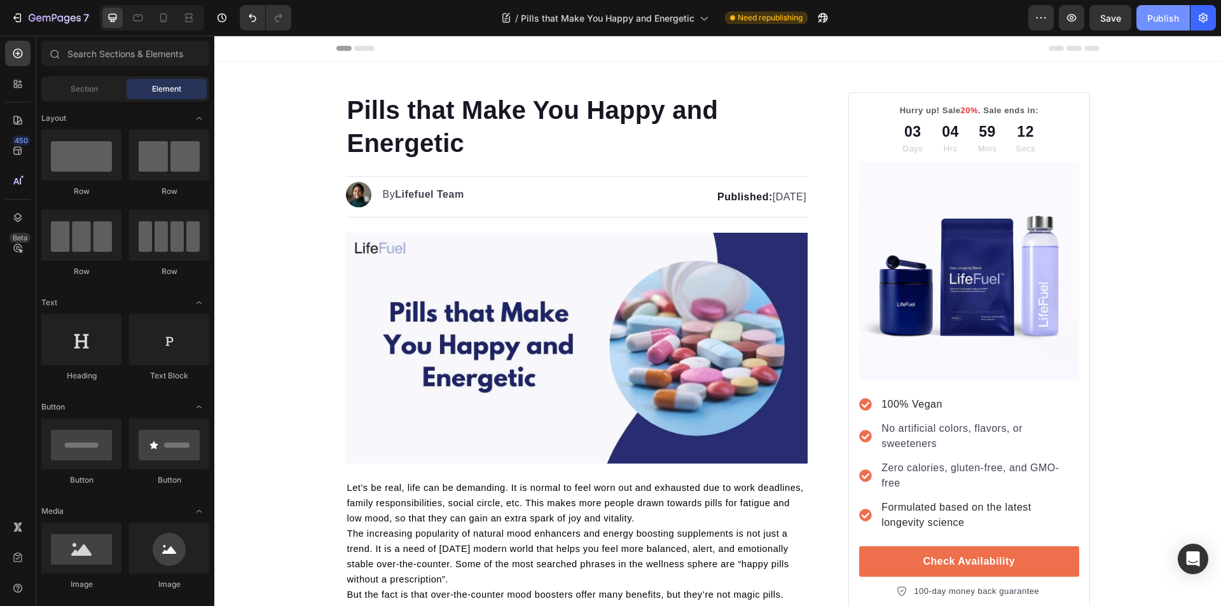
click at [1155, 17] on div "Publish" at bounding box center [1163, 17] width 32 height 13
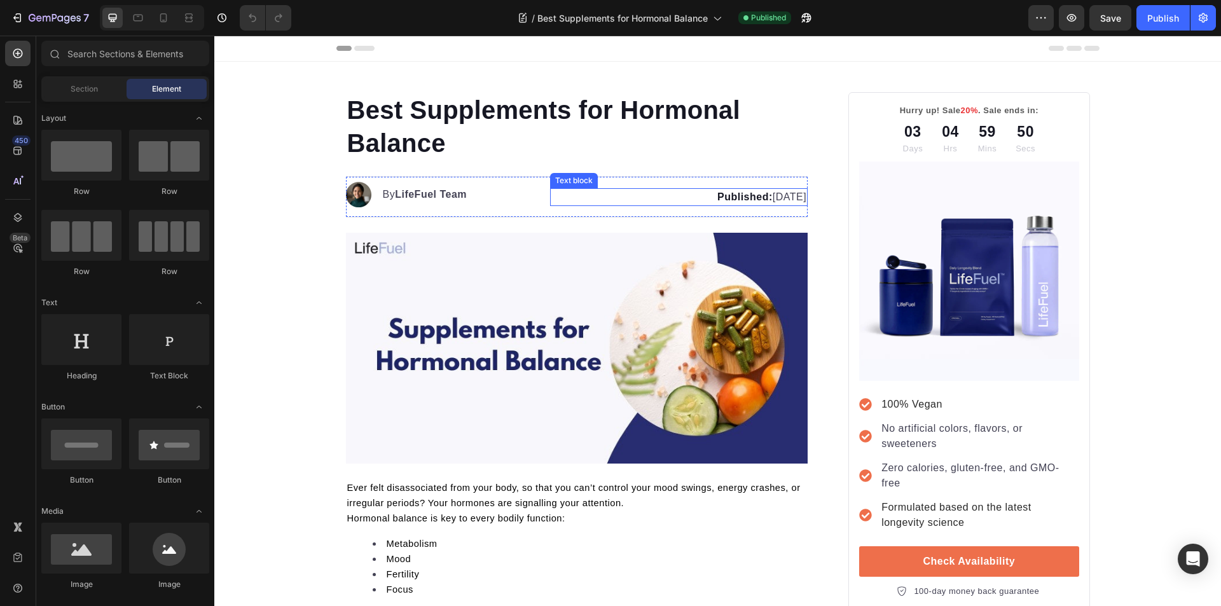
click at [771, 198] on p "Published: August 19, 2025" at bounding box center [678, 196] width 255 height 15
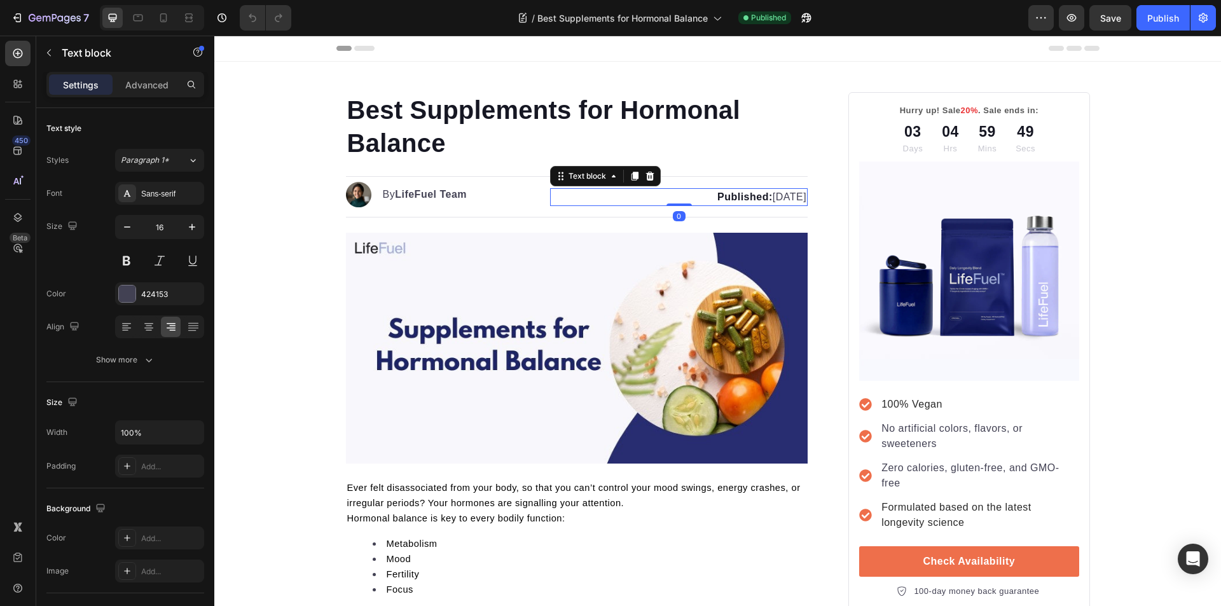
click at [769, 198] on p "Published: August 19, 2025" at bounding box center [678, 196] width 255 height 15
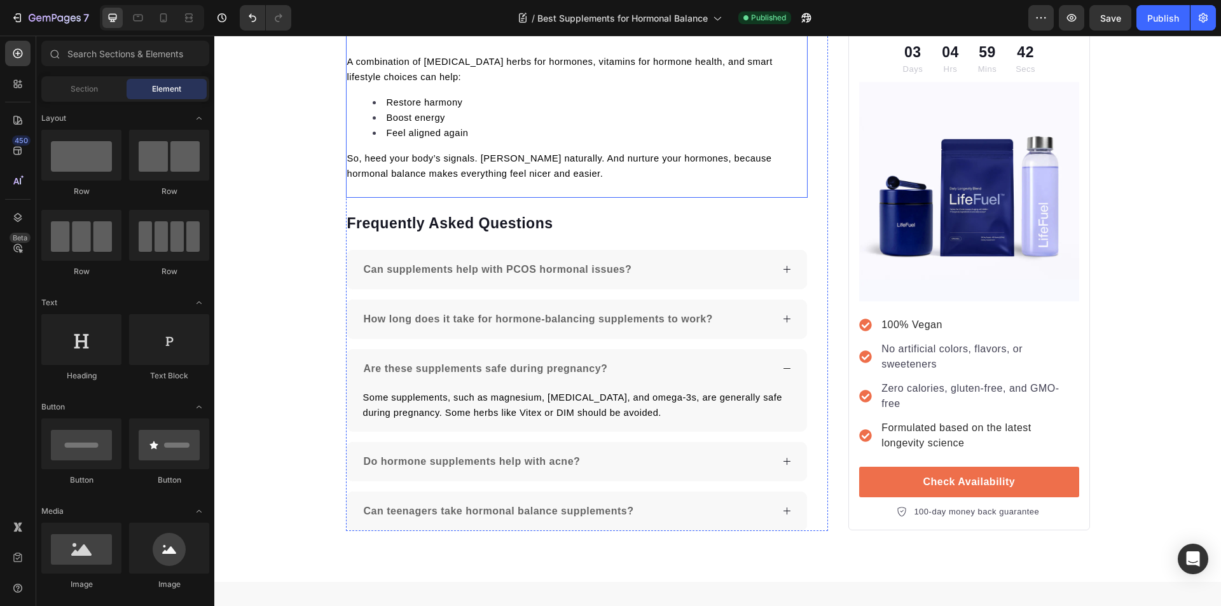
scroll to position [5139, 0]
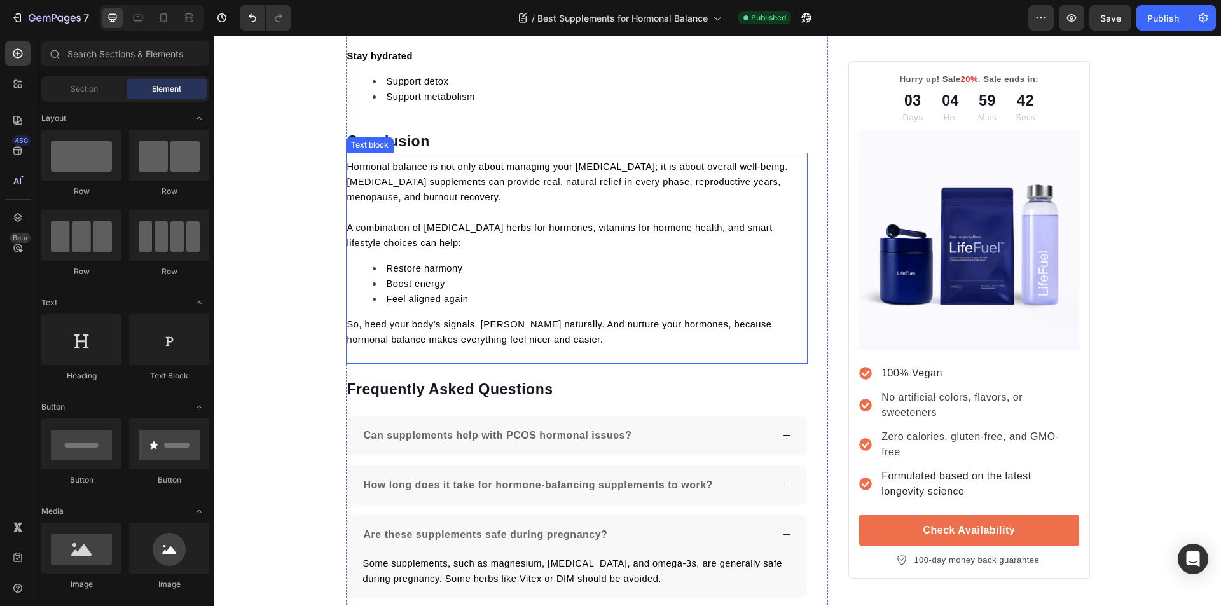
click at [483, 235] on p "A combination of adaptogenic herbs for hormones, vitamins for hormone health, a…" at bounding box center [577, 235] width 460 height 31
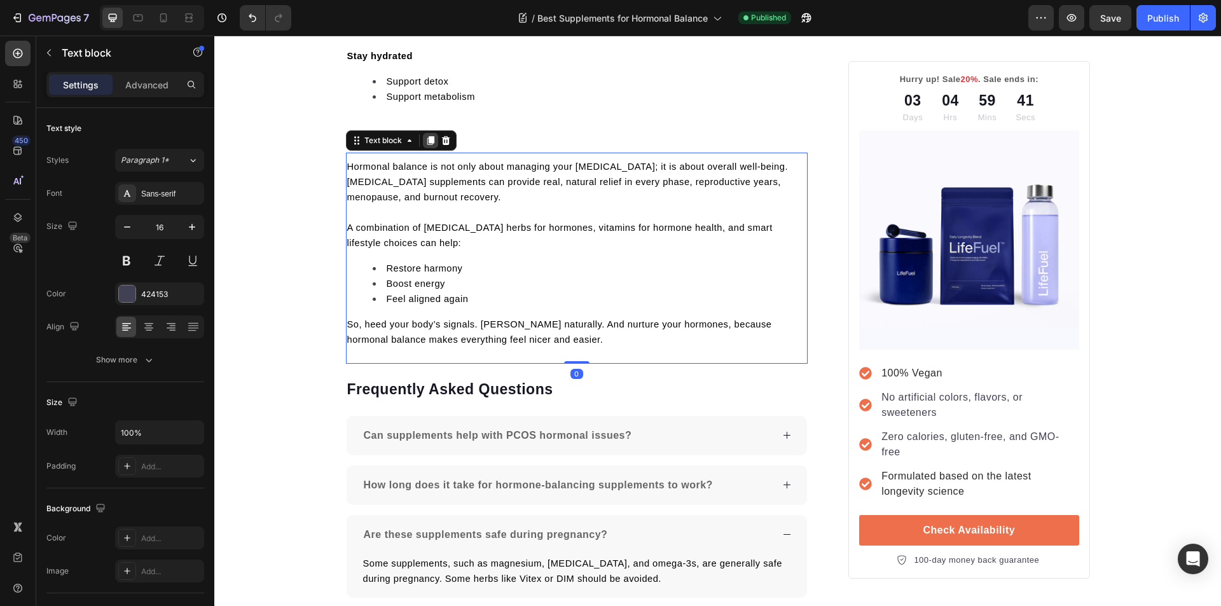
click at [429, 136] on icon at bounding box center [430, 140] width 7 height 9
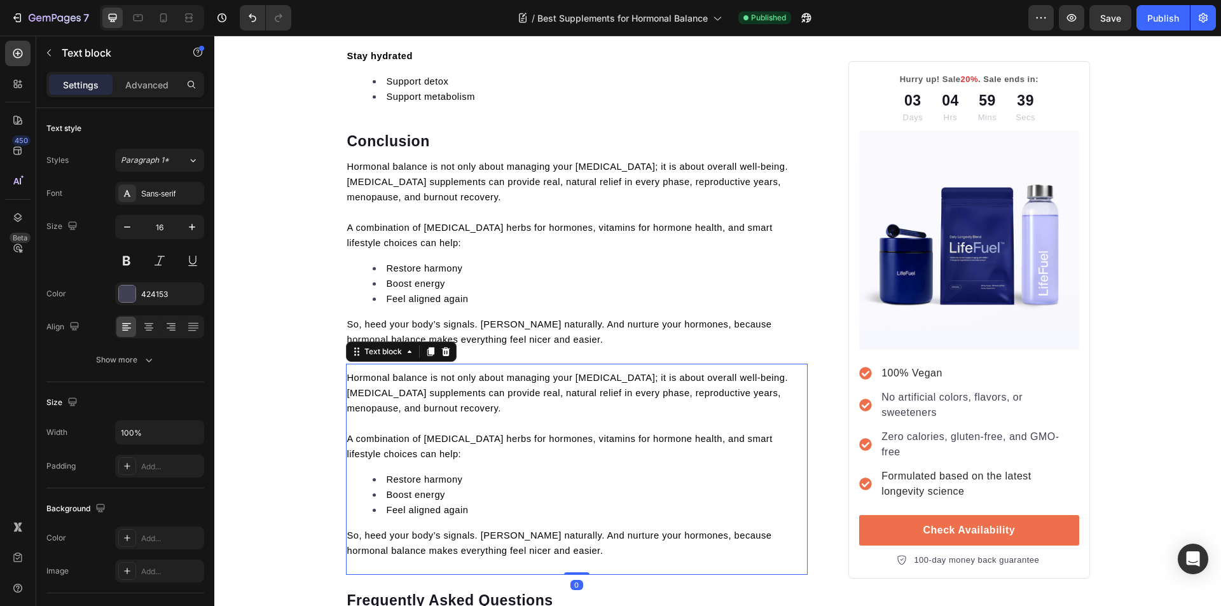
click at [524, 537] on p "So, heed your body’s signals. Foster naturally. And nurture your hormones, beca…" at bounding box center [577, 543] width 460 height 31
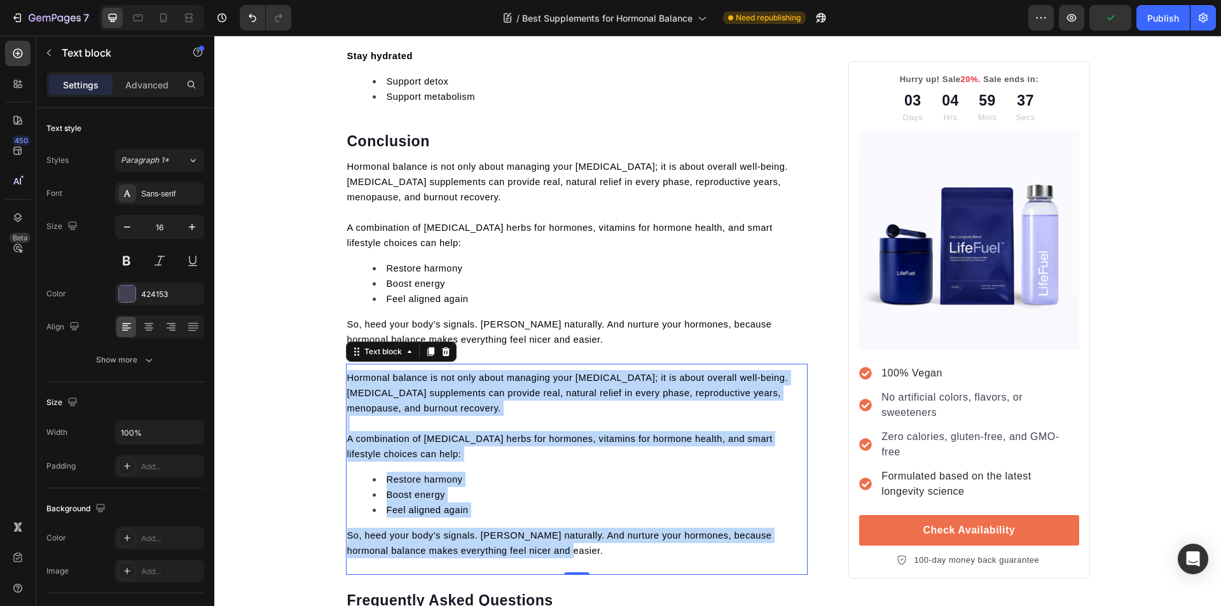
drag, startPoint x: 499, startPoint y: 530, endPoint x: 344, endPoint y: 363, distance: 228.1
click at [346, 369] on div "Hormonal balance is not only about managing your menstrual cycle; it is about o…" at bounding box center [577, 464] width 462 height 191
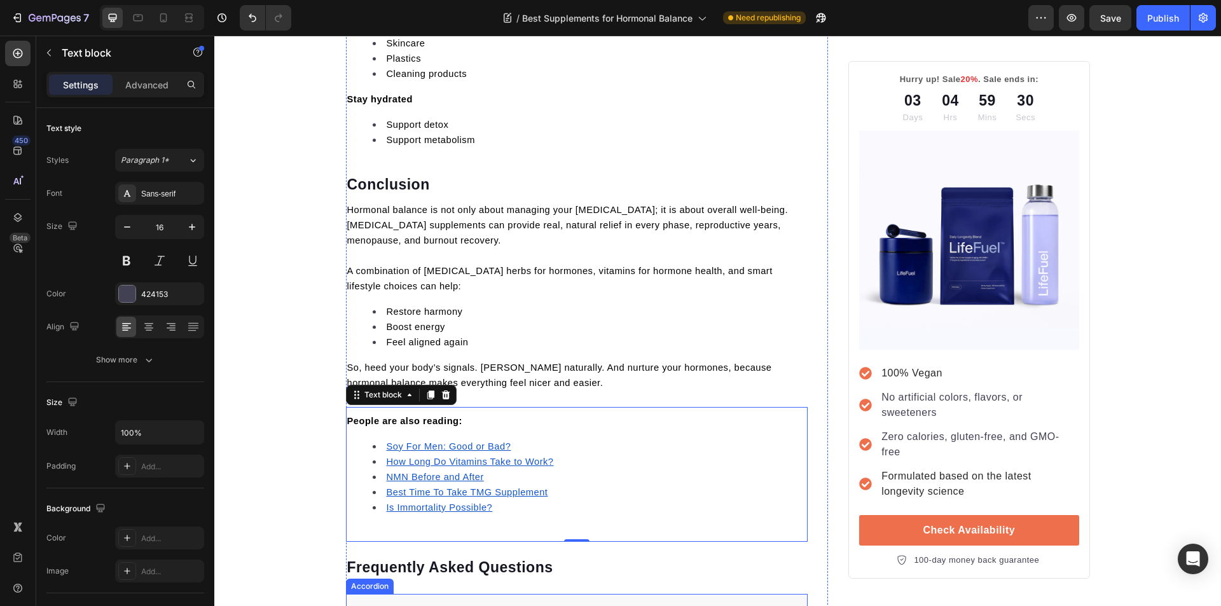
scroll to position [5075, 0]
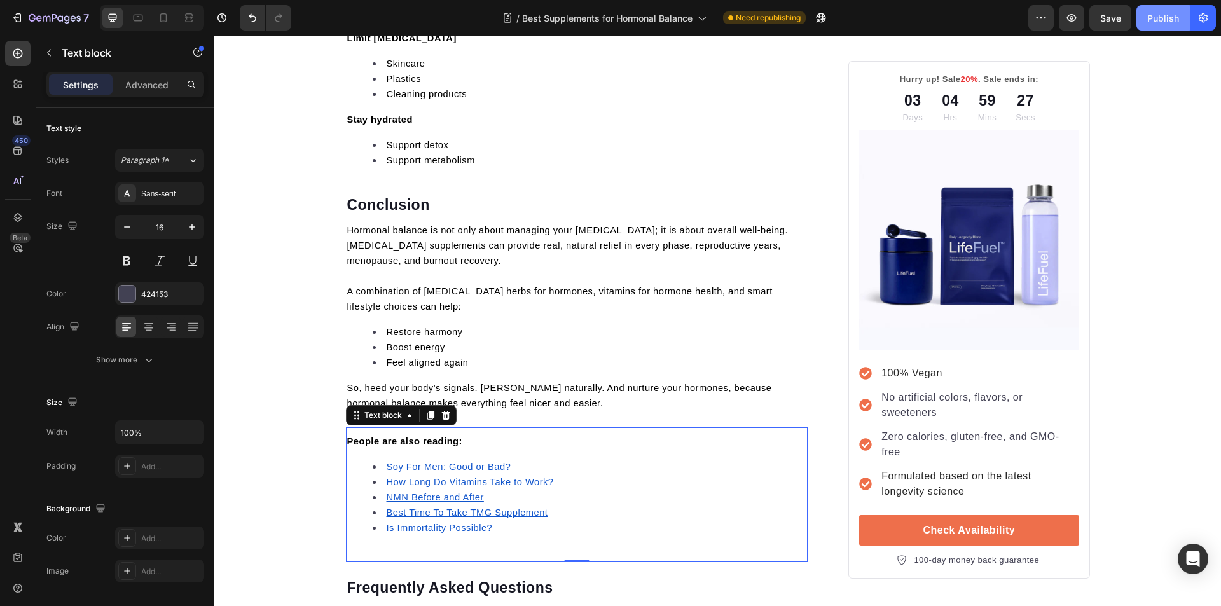
click at [1163, 16] on div "Publish" at bounding box center [1163, 17] width 32 height 13
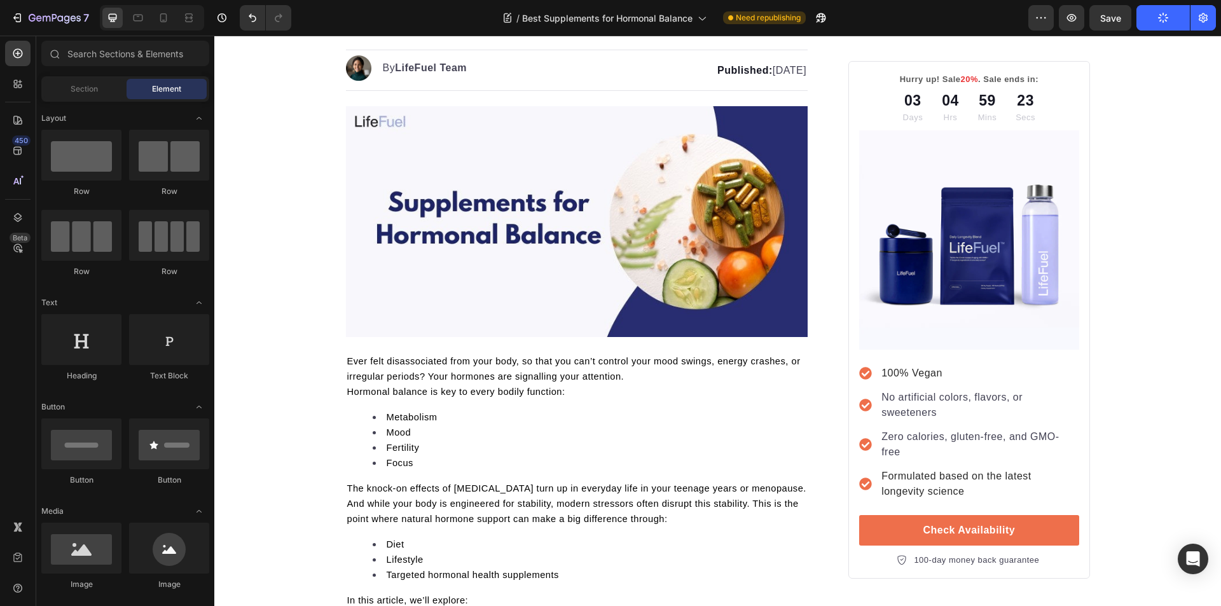
scroll to position [0, 0]
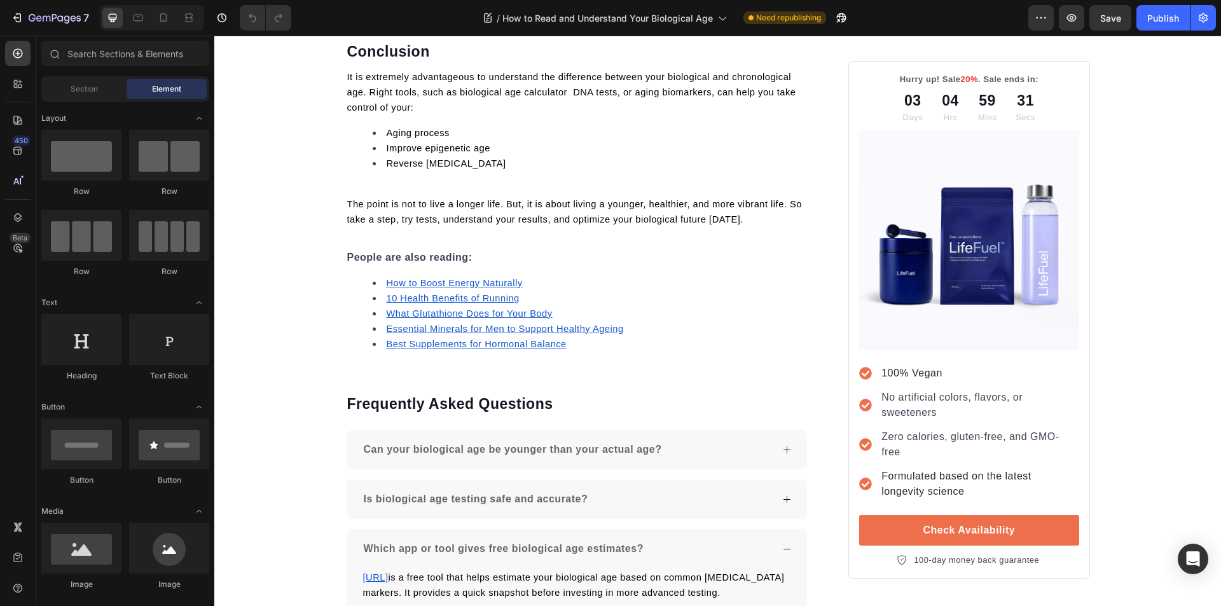
scroll to position [4178, 0]
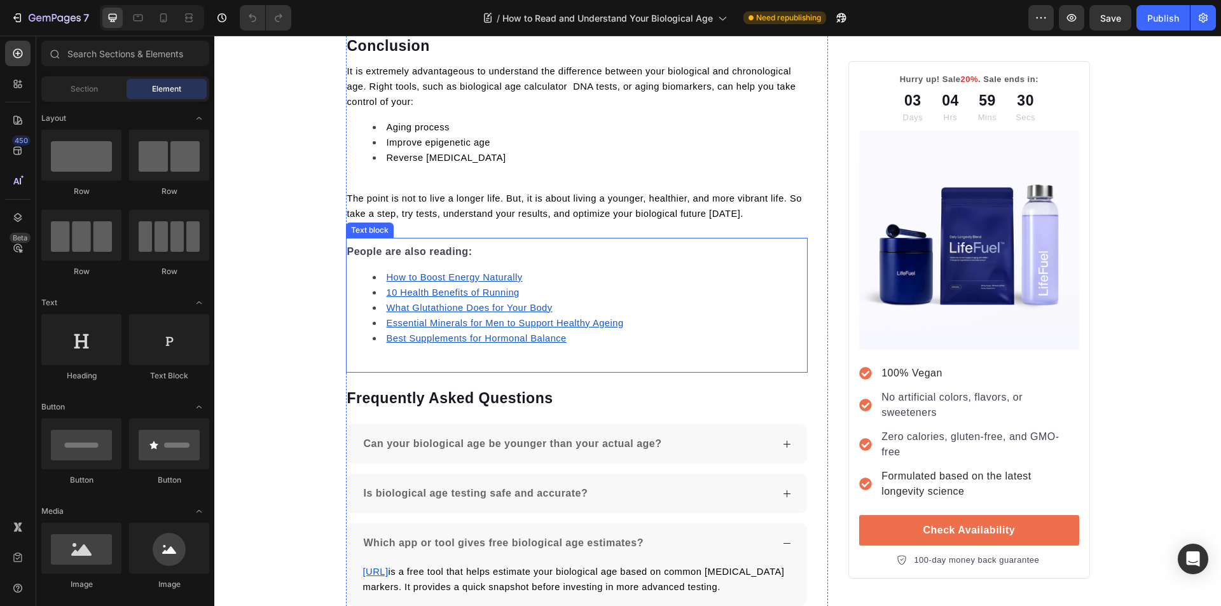
click at [409, 272] on u "How to Boost Energy Naturally" at bounding box center [455, 277] width 136 height 10
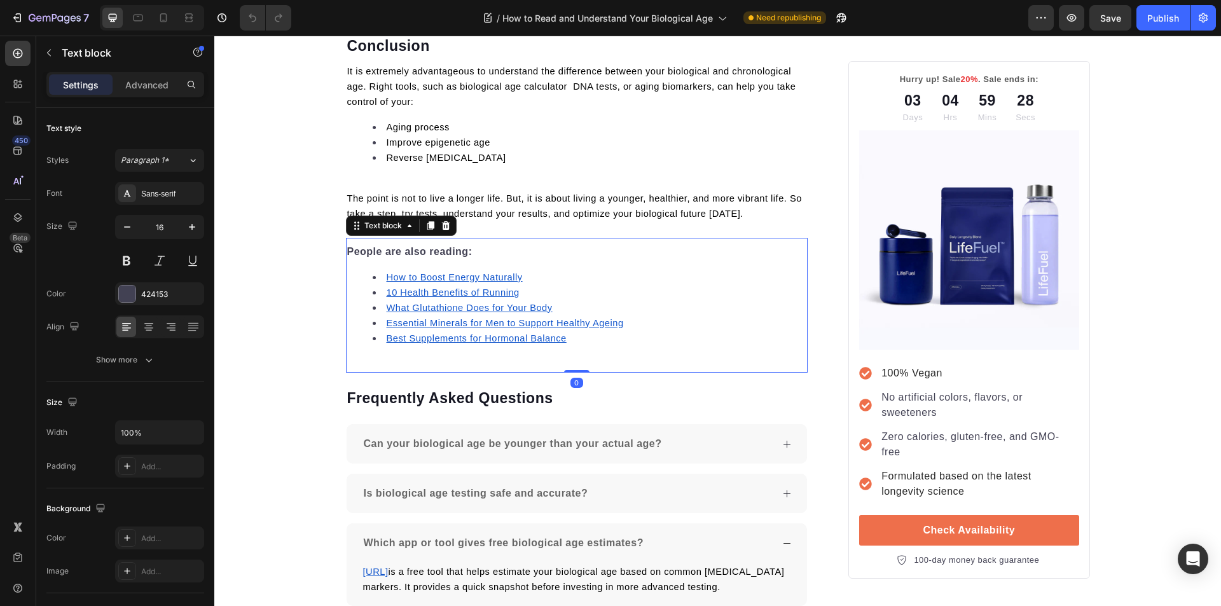
click at [416, 287] on u "10 Health Benefits of Running" at bounding box center [453, 292] width 133 height 10
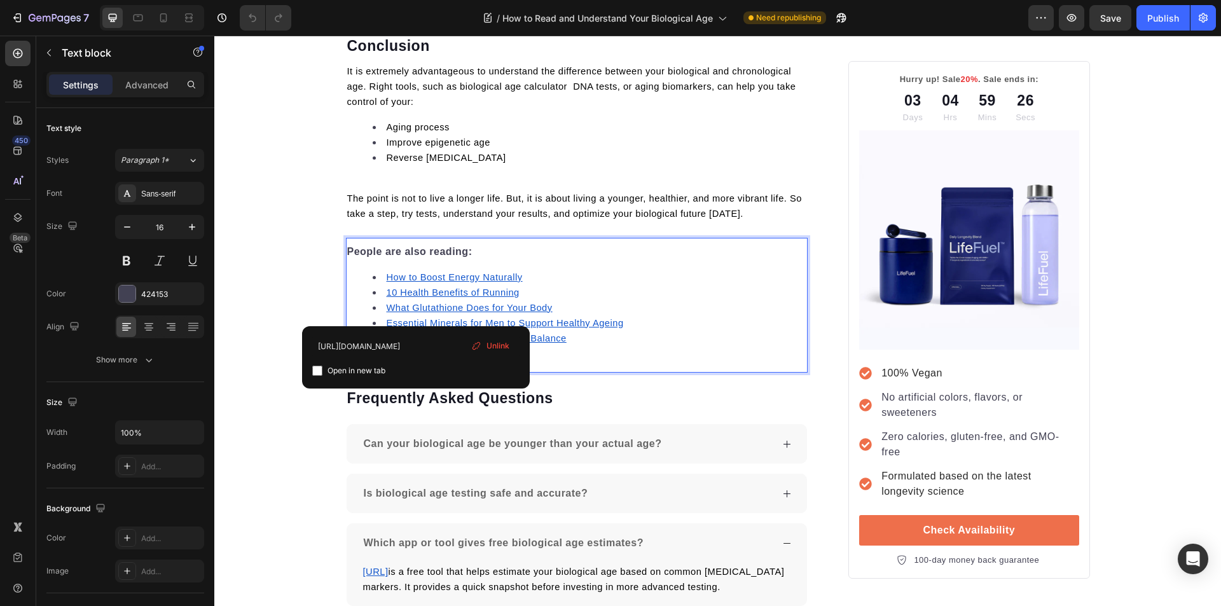
click at [407, 272] on u "How to Boost Energy Naturally" at bounding box center [455, 277] width 136 height 10
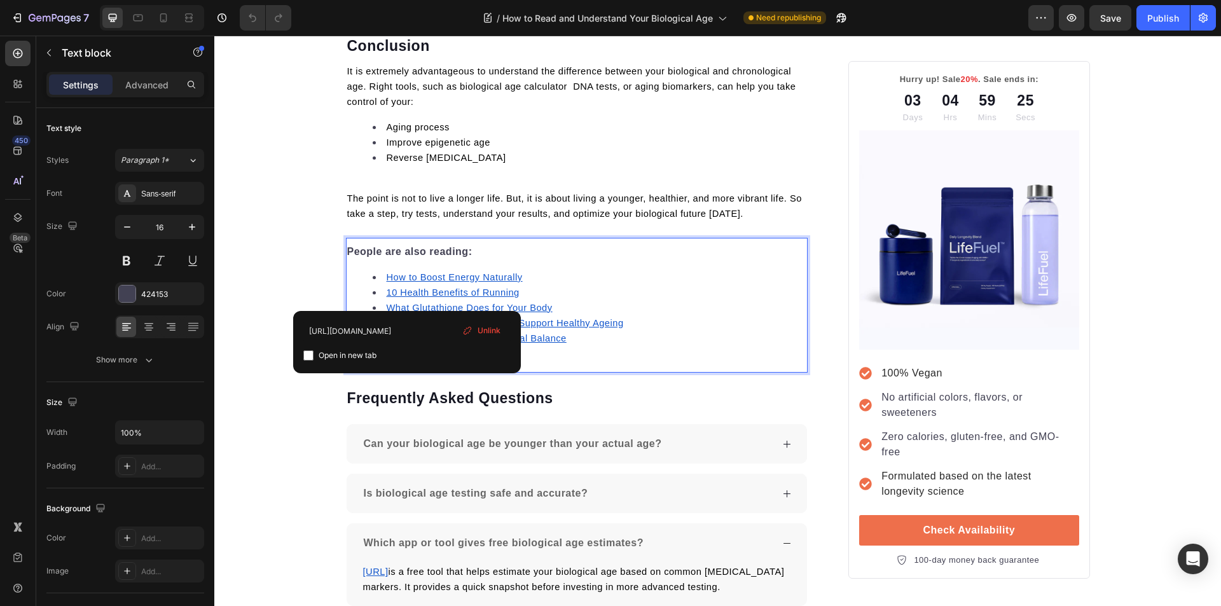
click at [311, 355] on input "checkbox" at bounding box center [308, 355] width 10 height 10
checkbox input "true"
click at [432, 287] on u "10 Health Benefits of Running" at bounding box center [453, 292] width 133 height 10
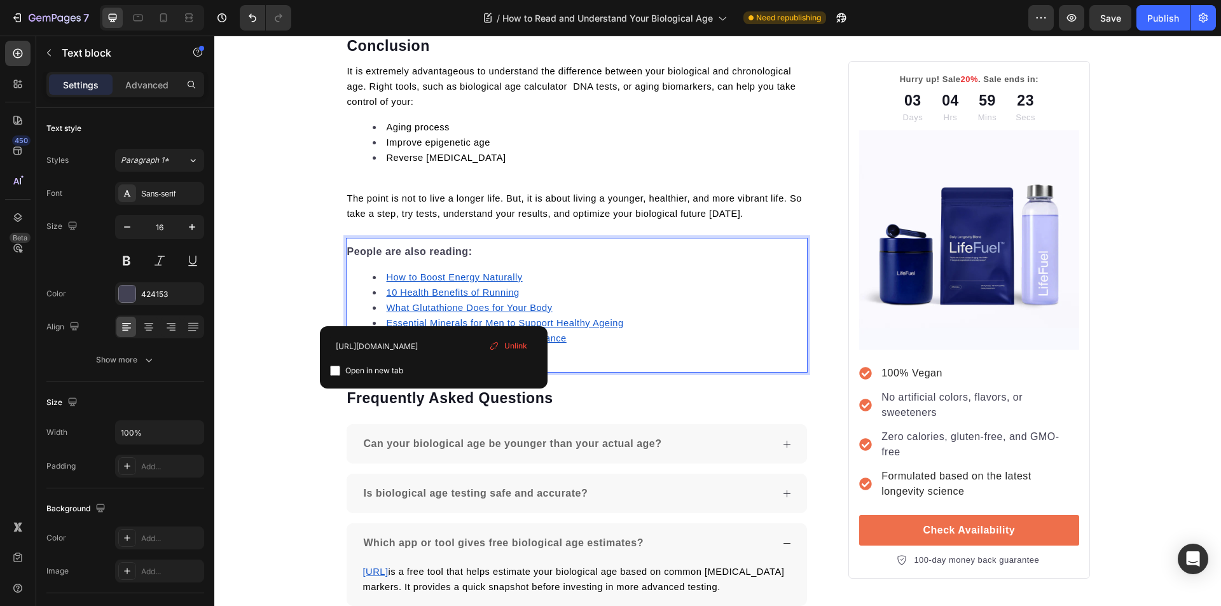
click at [335, 374] on input "checkbox" at bounding box center [335, 371] width 10 height 10
checkbox input "true"
click at [428, 303] on u "What Glutathione Does for Your Body" at bounding box center [470, 308] width 166 height 10
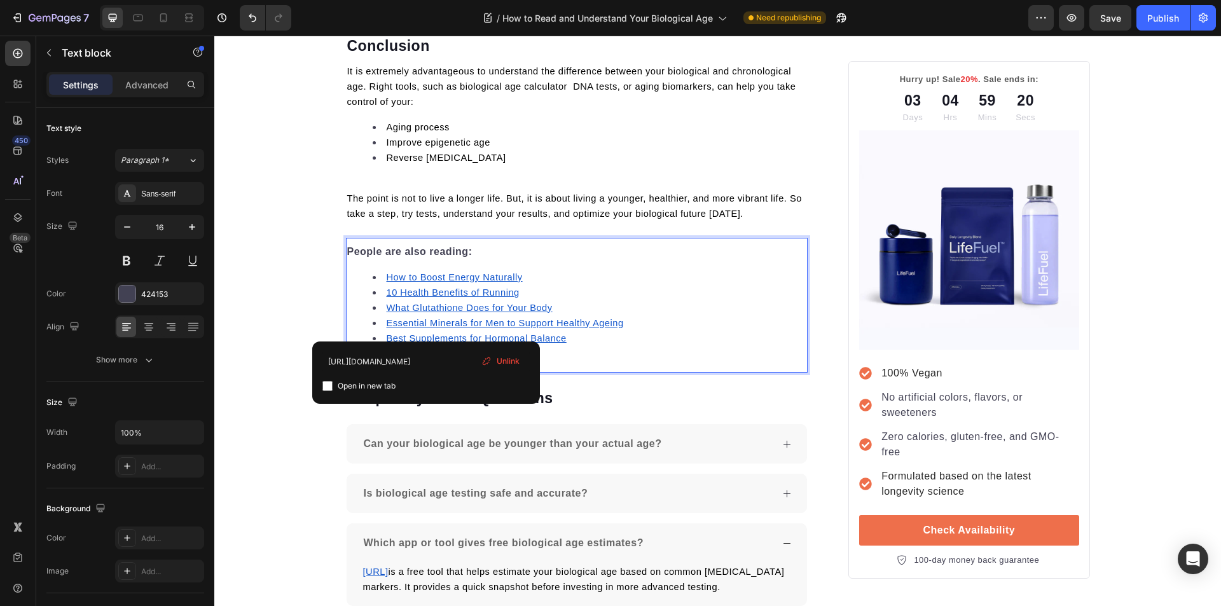
click at [330, 388] on input "checkbox" at bounding box center [327, 386] width 10 height 10
checkbox input "true"
click at [398, 318] on u "Essential Minerals for Men to Support Healthy Ageing" at bounding box center [505, 323] width 237 height 10
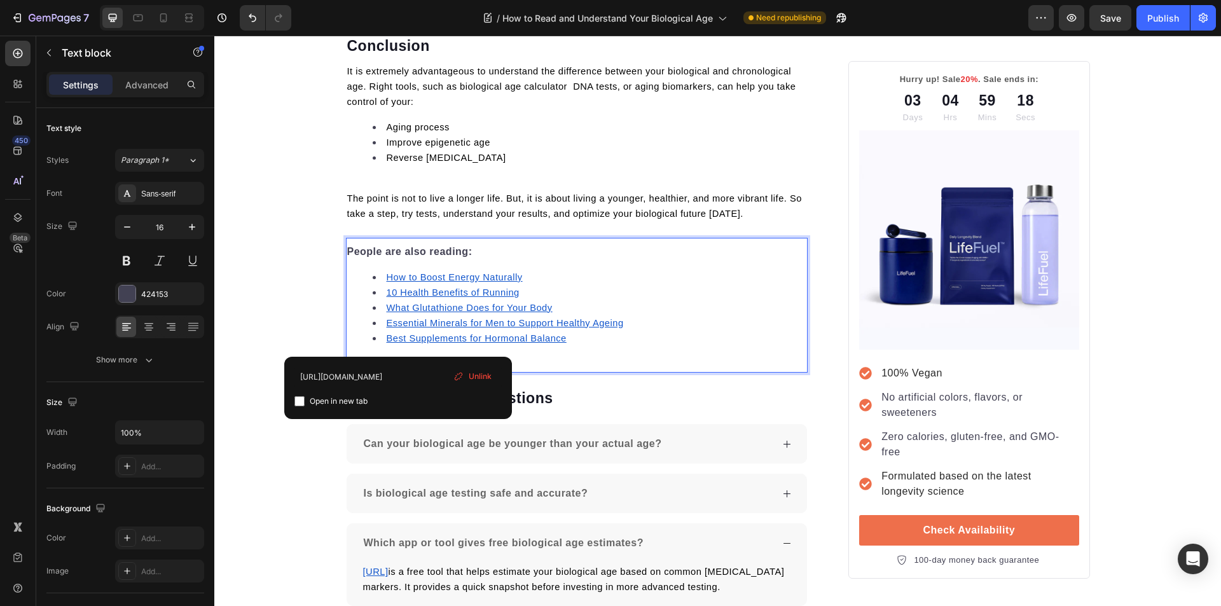
click at [300, 401] on input "checkbox" at bounding box center [299, 401] width 10 height 10
checkbox input "true"
click at [414, 333] on u "Best Supplements for Hormonal Balance" at bounding box center [477, 338] width 180 height 10
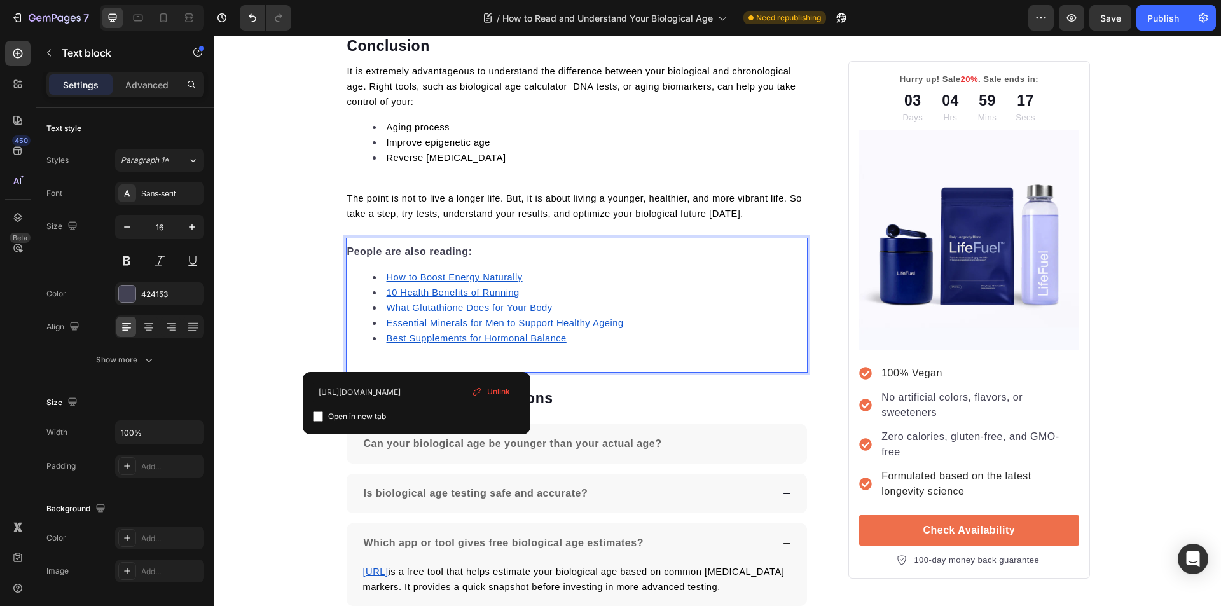
click at [317, 414] on input "checkbox" at bounding box center [318, 416] width 10 height 10
checkbox input "true"
click at [559, 193] on span "The point is not to live a longer life. But, it is about living a younger, heal…" at bounding box center [574, 205] width 455 height 25
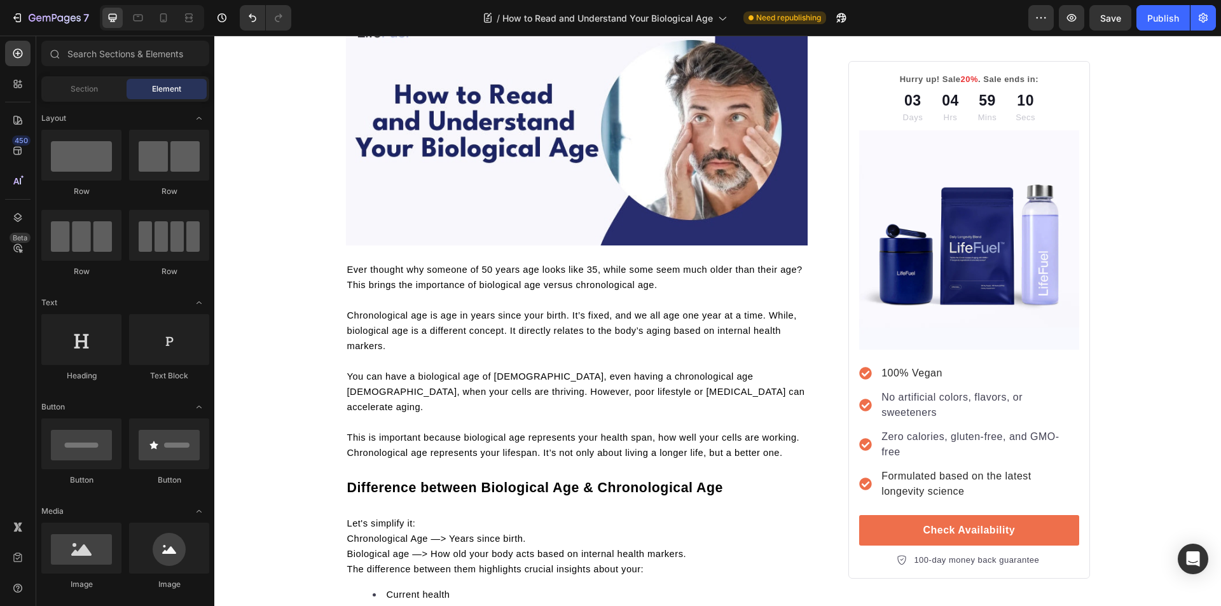
scroll to position [0, 0]
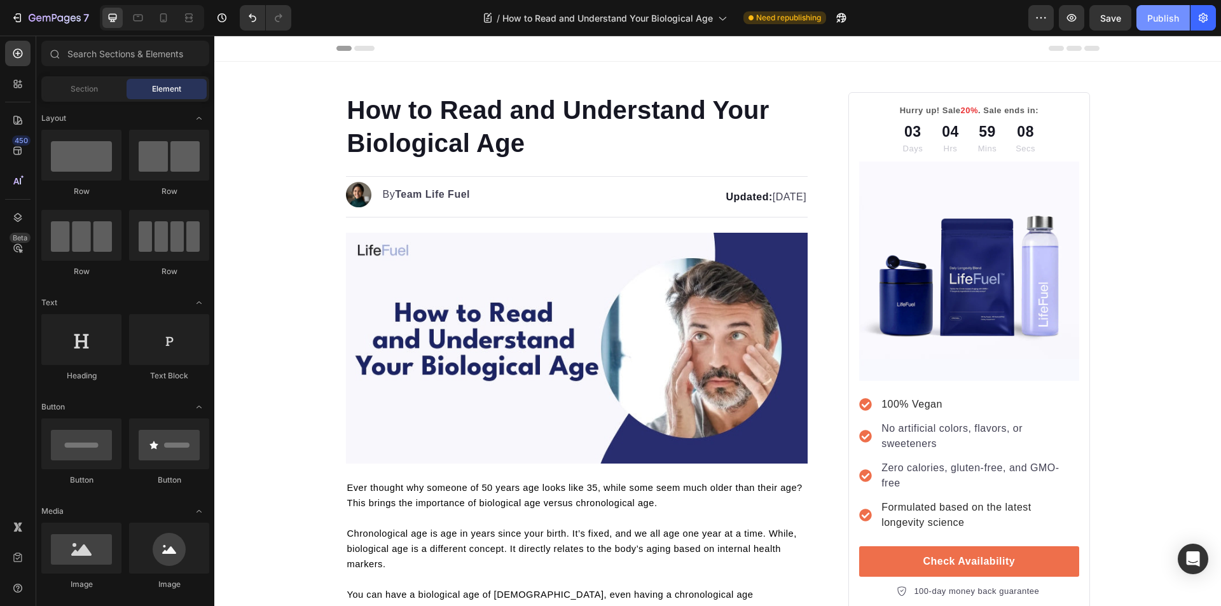
click at [1174, 28] on button "Publish" at bounding box center [1162, 17] width 53 height 25
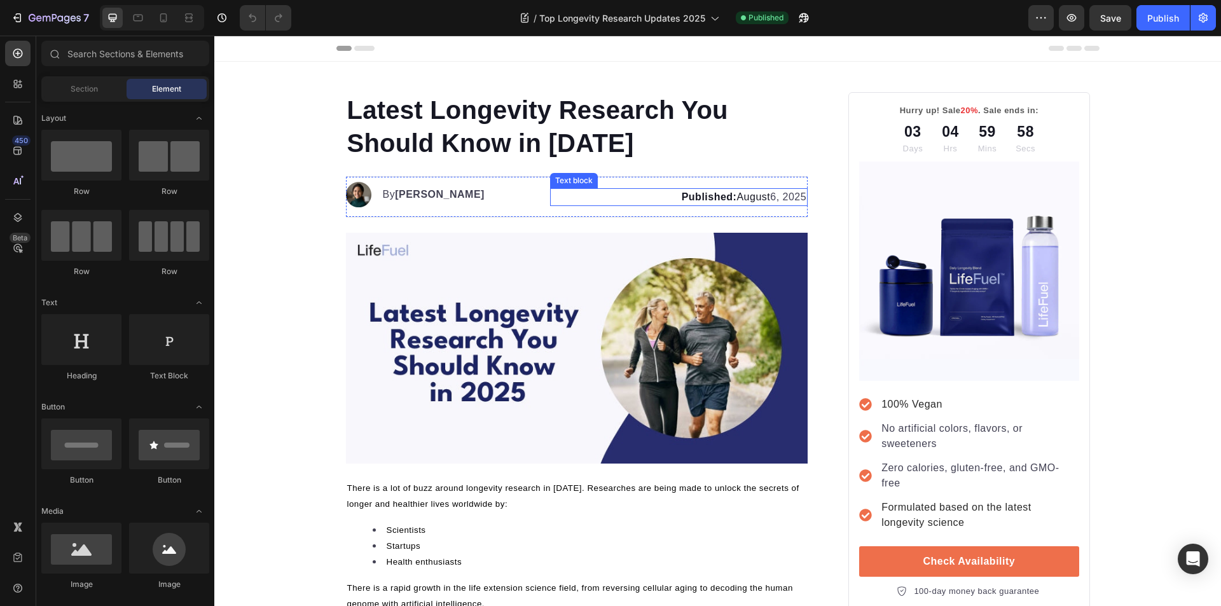
click at [766, 199] on p "Published: [DATE]" at bounding box center [678, 196] width 255 height 15
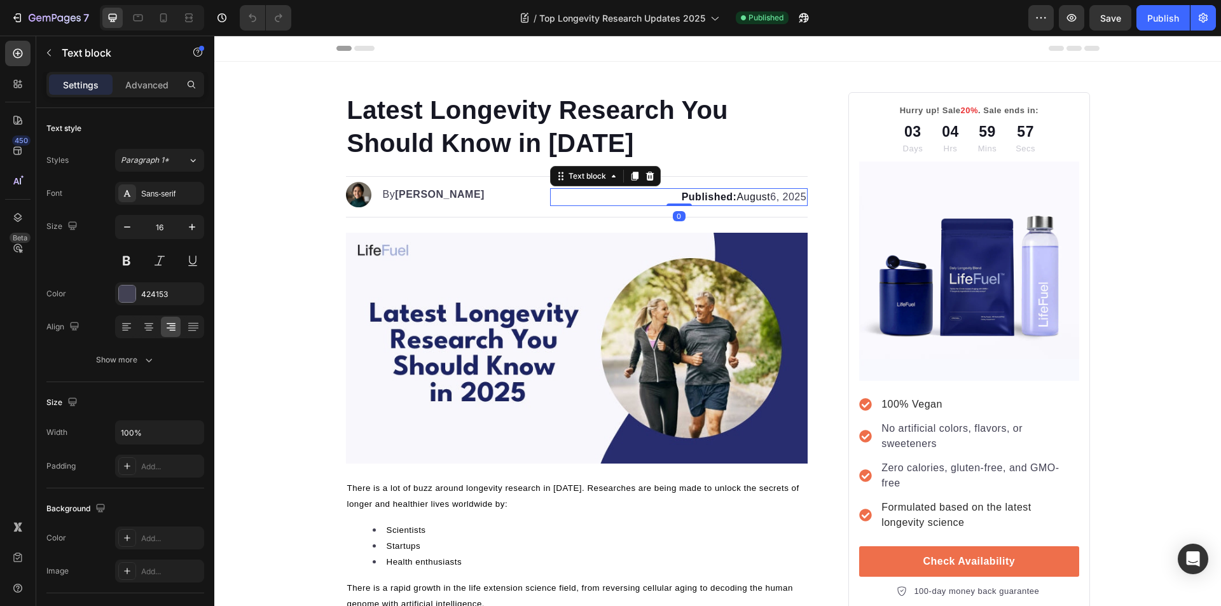
click at [766, 198] on p "Published: [DATE]" at bounding box center [678, 196] width 255 height 15
click at [717, 200] on strong "Published:" at bounding box center [702, 196] width 55 height 11
drag, startPoint x: 716, startPoint y: 197, endPoint x: 658, endPoint y: 200, distance: 58.5
click at [658, 200] on p "Published: [DATE]" at bounding box center [678, 196] width 255 height 15
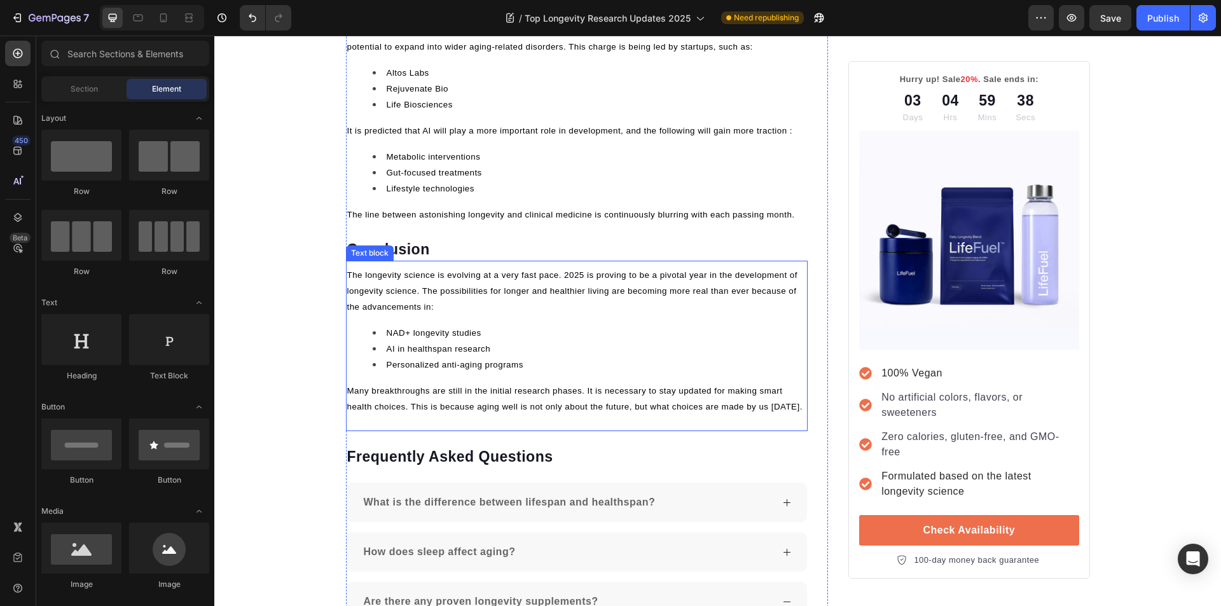
scroll to position [2715, 0]
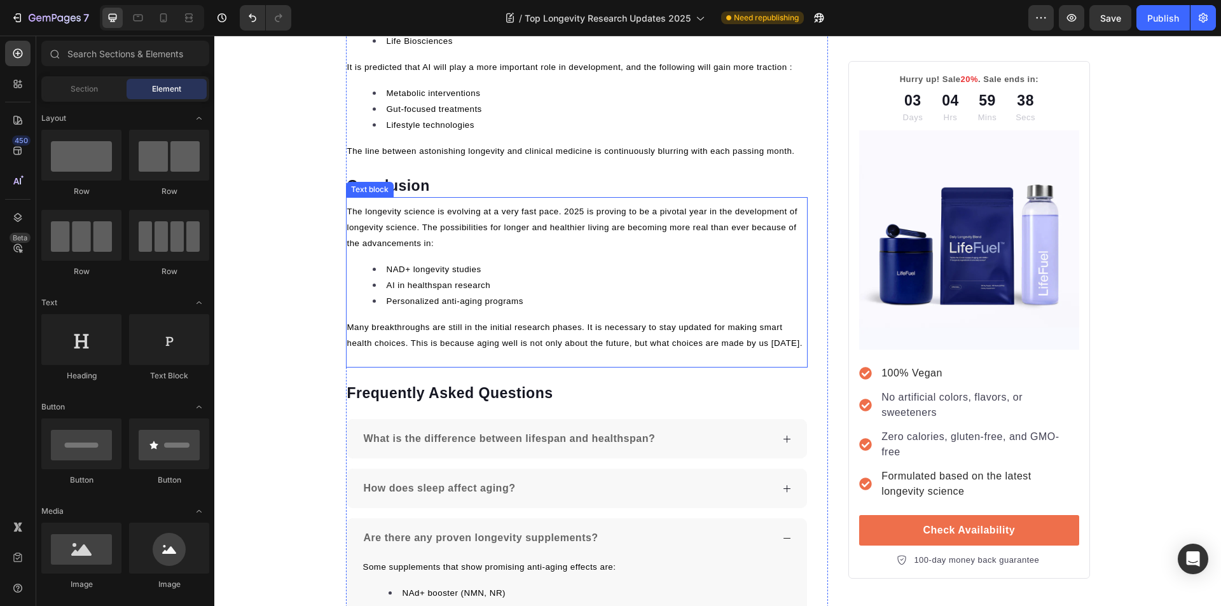
click at [525, 254] on div "The longevity science is evolving at a very fast pace. 2025 is proving to be a …" at bounding box center [577, 277] width 462 height 150
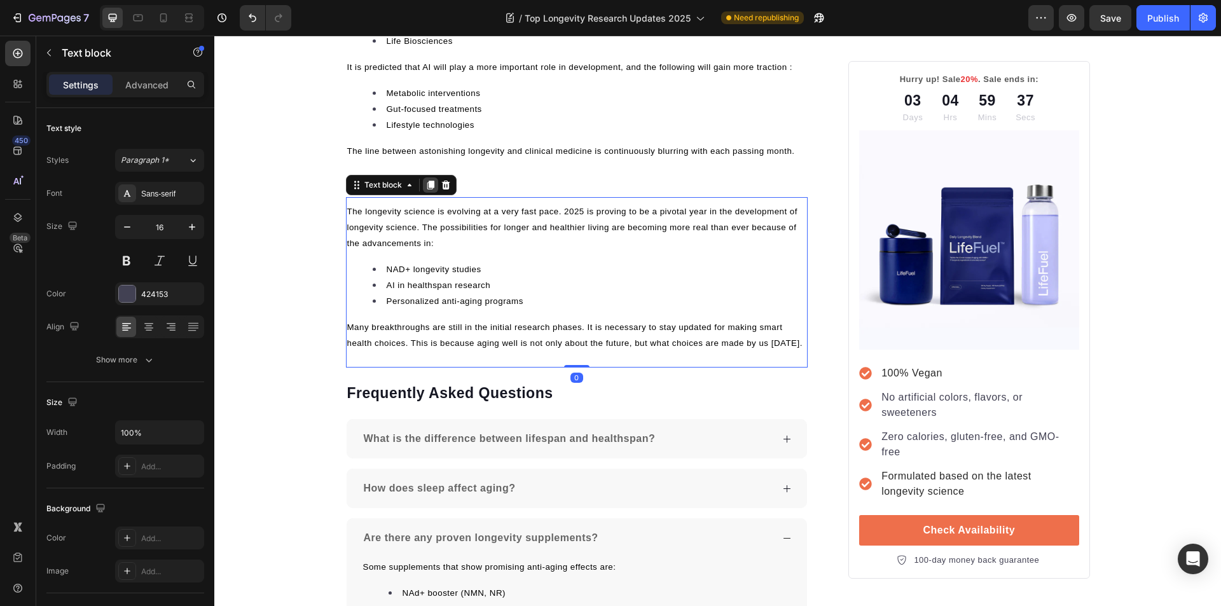
click at [429, 185] on icon at bounding box center [430, 185] width 7 height 9
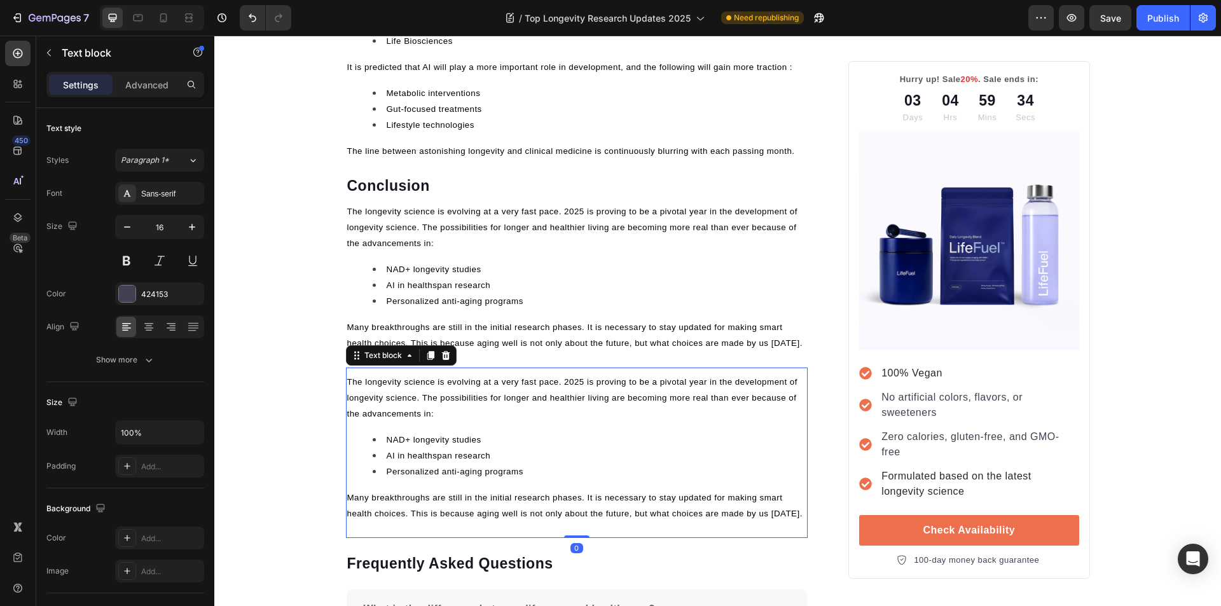
click at [795, 514] on p "Many breakthroughs are still in the initial research phases. It is necessary to…" at bounding box center [577, 506] width 460 height 32
click at [214, 36] on icon "Please click to verify you’re human" at bounding box center [214, 36] width 0 height 0
click at [766, 524] on div "The longevity science is evolving at a very fast pace. 2025 is proving to be a …" at bounding box center [577, 452] width 462 height 170
click at [791, 519] on p "Many breakthroughs are still in the initial research phases. It is necessary to…" at bounding box center [577, 506] width 460 height 32
click at [791, 523] on div "The longevity science is evolving at a very fast pace. 2025 is proving to be a …" at bounding box center [577, 452] width 462 height 170
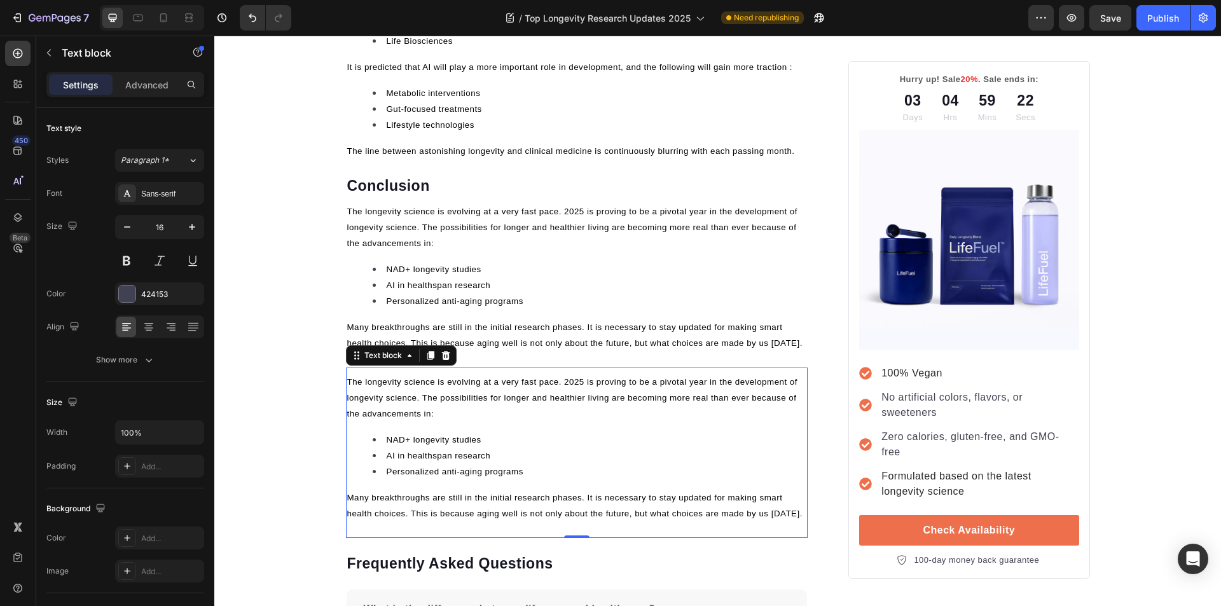
drag, startPoint x: 791, startPoint y: 523, endPoint x: 460, endPoint y: 465, distance: 336.3
click at [460, 465] on div "The longevity science is evolving at a very fast pace. 2025 is proving to be a …" at bounding box center [577, 452] width 462 height 170
click at [460, 462] on li "AI in healthspan research" at bounding box center [590, 456] width 434 height 16
click at [707, 514] on span "Many breakthroughs are still in the initial research phases. It is necessary to…" at bounding box center [574, 505] width 455 height 25
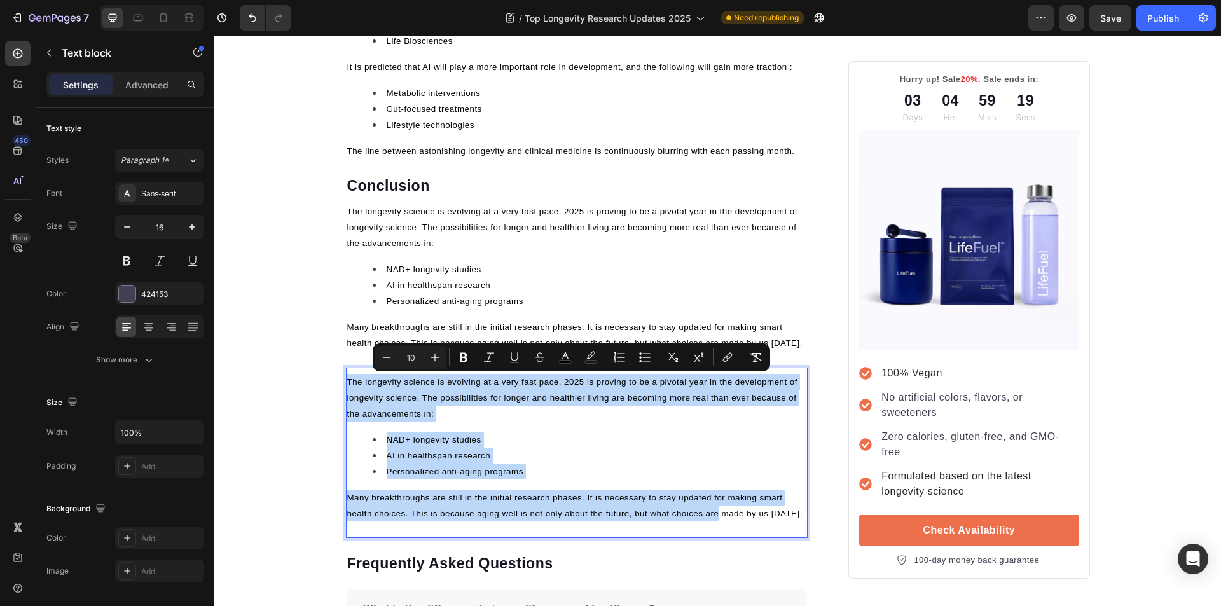
drag, startPoint x: 707, startPoint y: 514, endPoint x: 346, endPoint y: 382, distance: 383.7
click at [346, 382] on div "The longevity science is evolving at a very fast pace. 2025 is proving to be a …" at bounding box center [577, 448] width 462 height 150
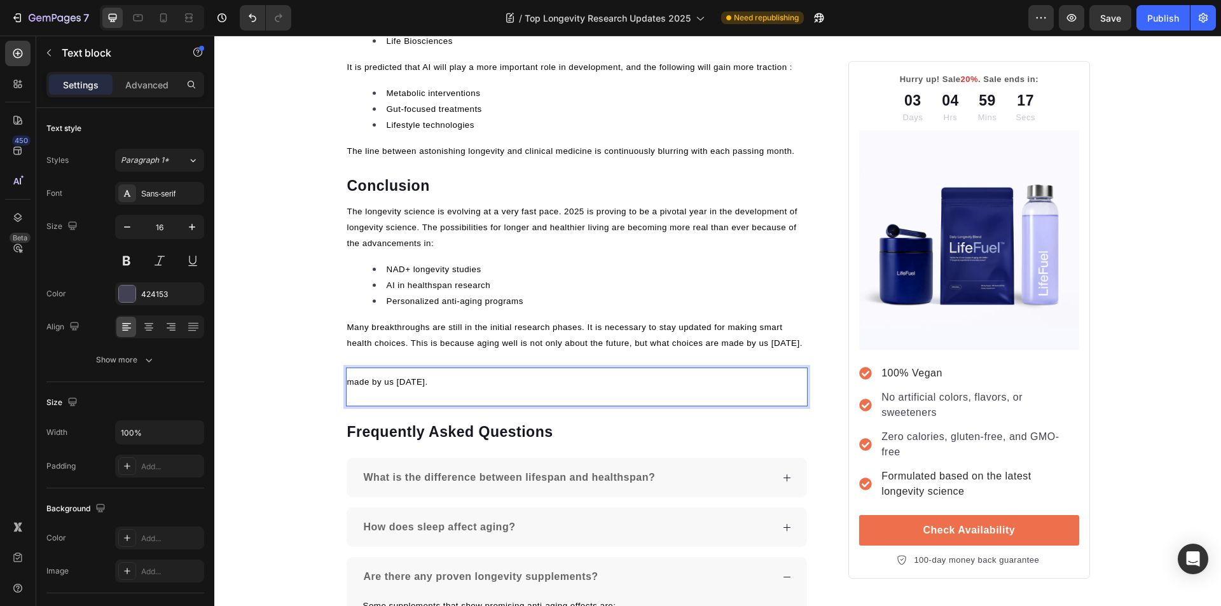
click at [481, 379] on p "made by us today." at bounding box center [577, 382] width 460 height 16
drag, startPoint x: 481, startPoint y: 379, endPoint x: 343, endPoint y: 382, distance: 137.4
click at [347, 382] on p "made by us today." at bounding box center [577, 382] width 460 height 16
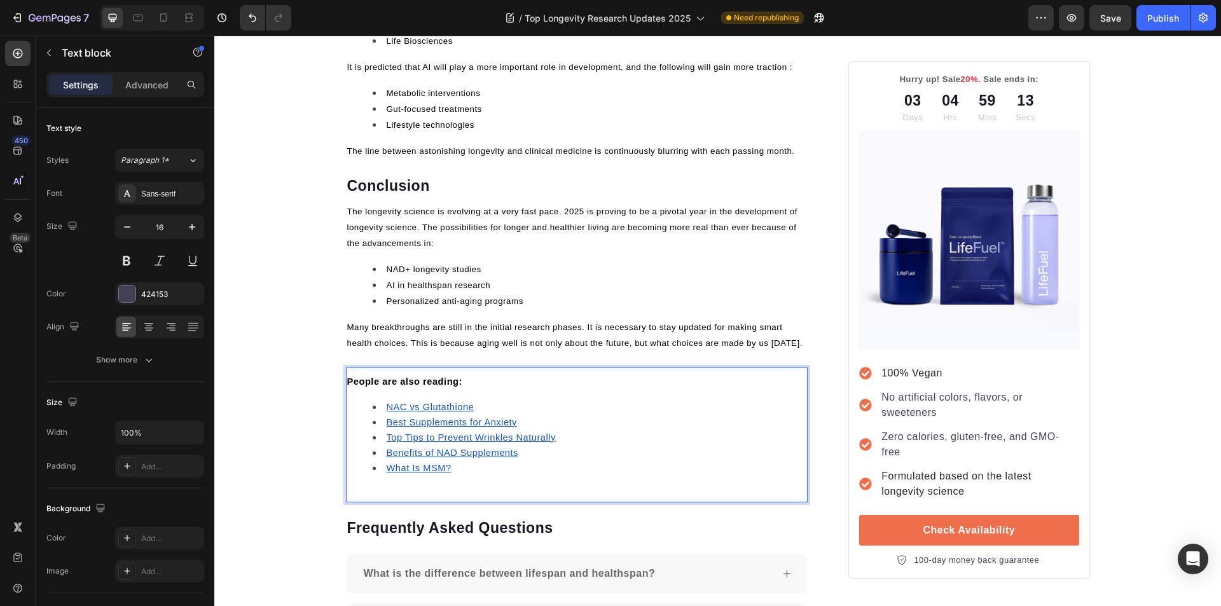
click at [416, 402] on u "NAC vs Glutathione" at bounding box center [431, 407] width 88 height 10
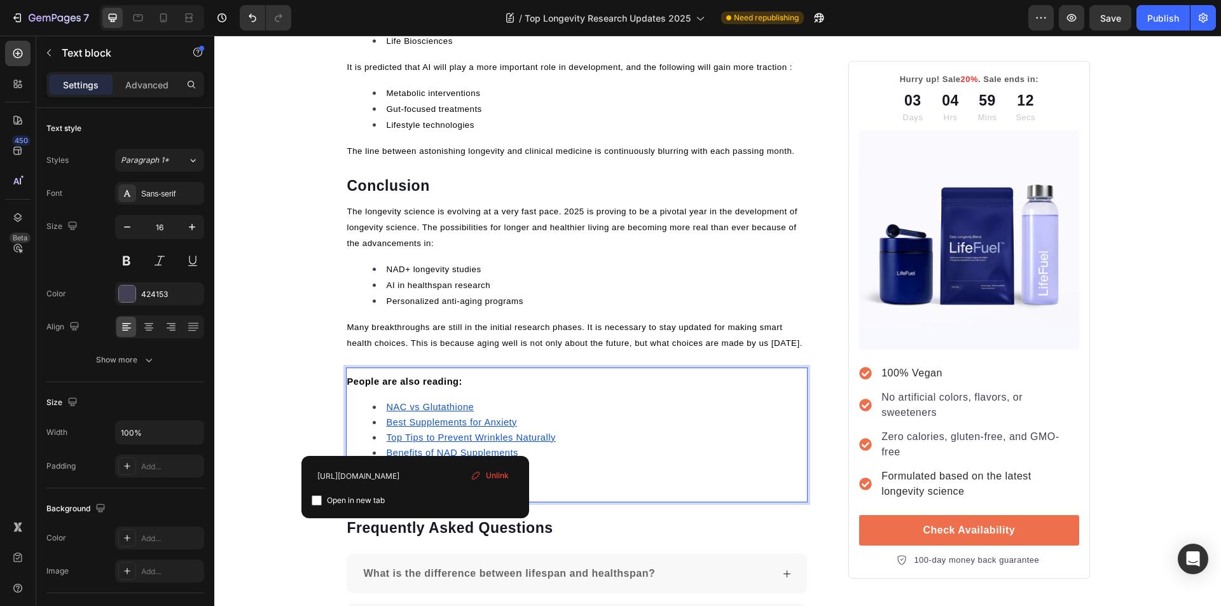
click at [315, 499] on input "checkbox" at bounding box center [317, 500] width 10 height 10
checkbox input "true"
click at [409, 422] on u "Best Supplements for Anxiety" at bounding box center [452, 422] width 130 height 10
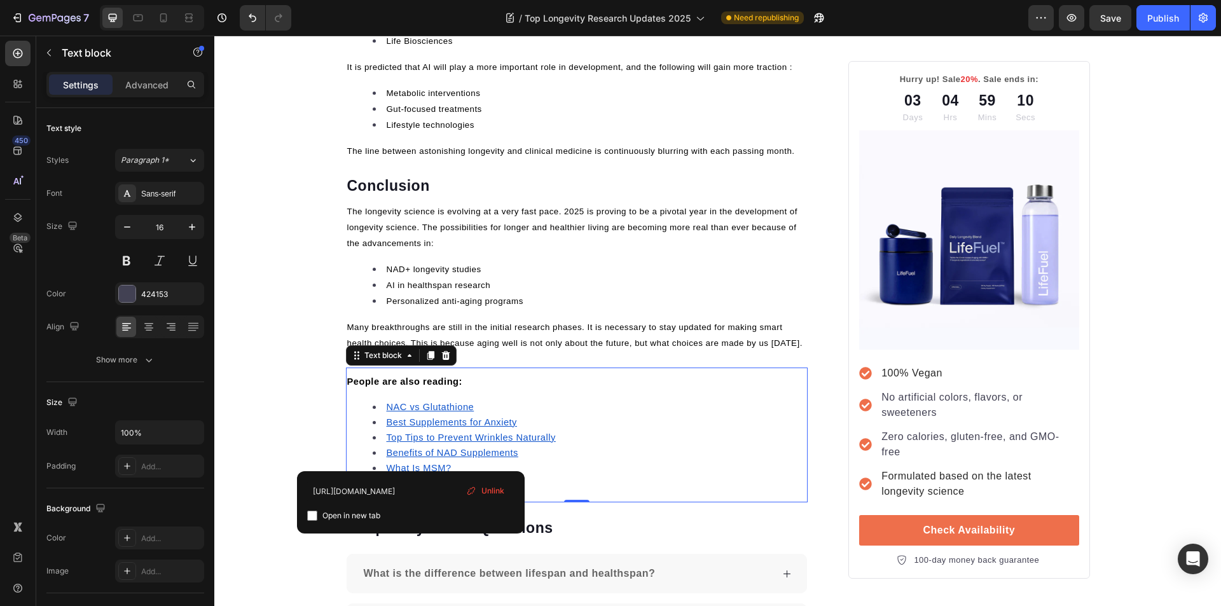
click at [316, 514] on input "checkbox" at bounding box center [312, 515] width 10 height 10
checkbox input "true"
click at [410, 436] on u "Top Tips to Prevent Wrinkles Naturally" at bounding box center [471, 437] width 169 height 10
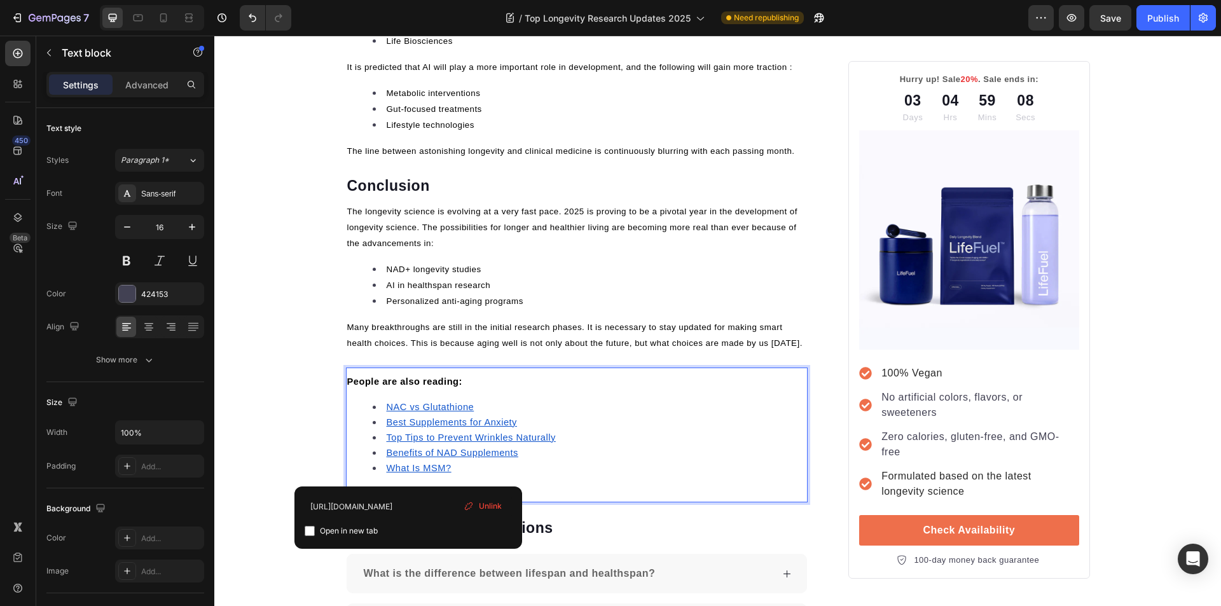
click at [308, 533] on input "checkbox" at bounding box center [310, 531] width 10 height 10
checkbox input "true"
click at [425, 455] on u "Benefits of NAD Supplements" at bounding box center [453, 453] width 132 height 10
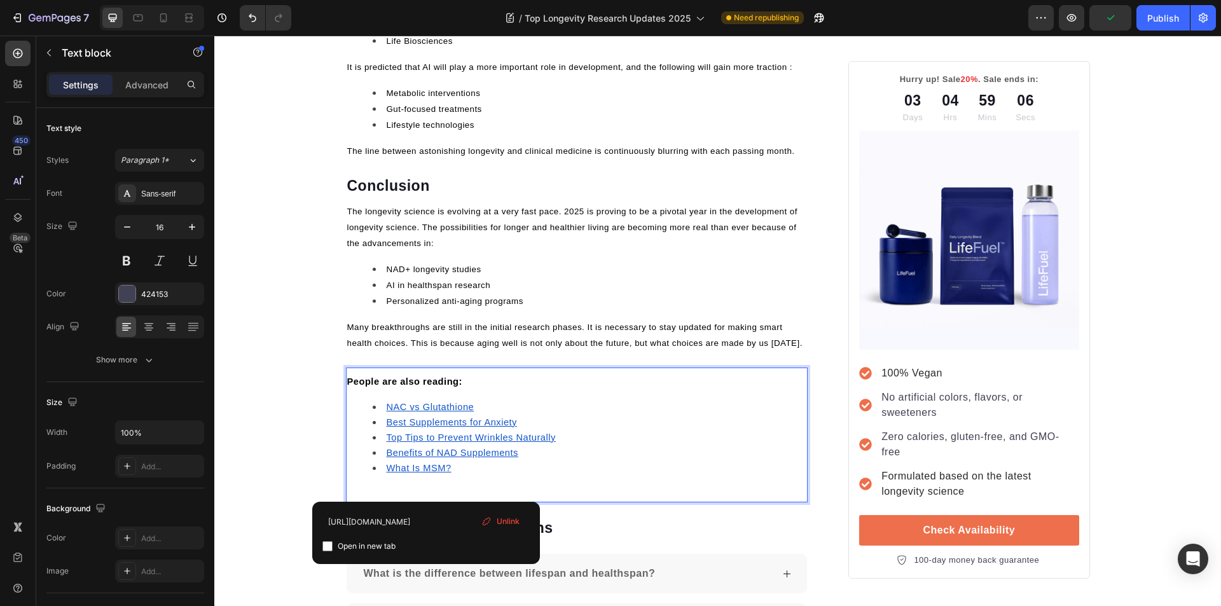
click at [327, 547] on input "checkbox" at bounding box center [327, 546] width 10 height 10
checkbox input "true"
click at [414, 470] on u "What Is MSM?" at bounding box center [419, 468] width 65 height 10
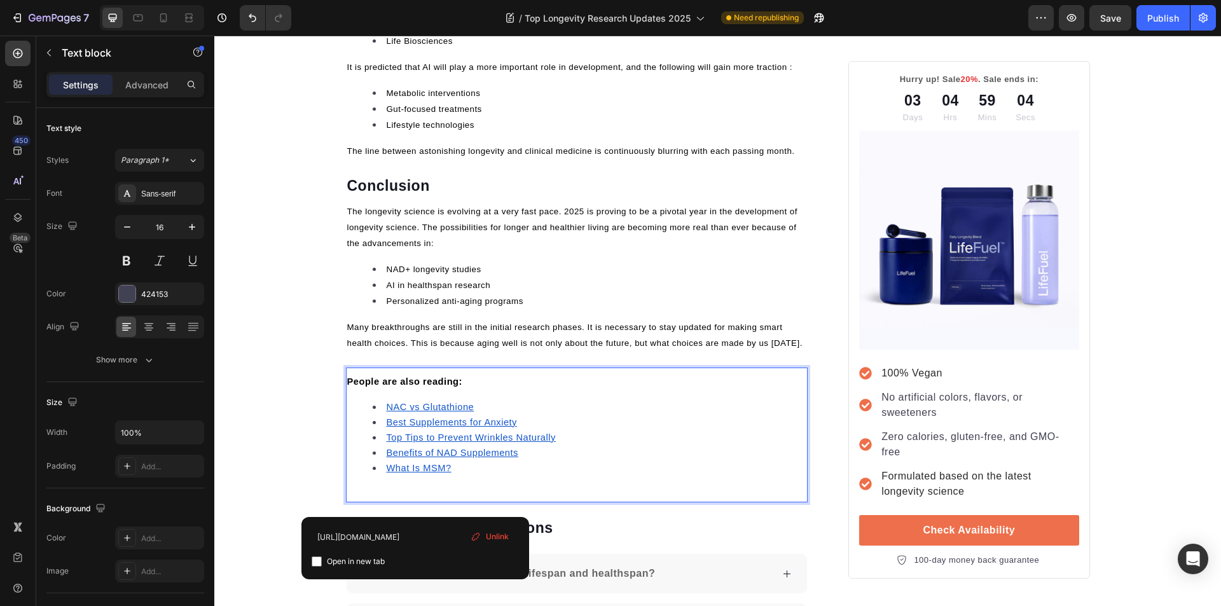
click at [318, 563] on input "checkbox" at bounding box center [317, 561] width 10 height 10
checkbox input "true"
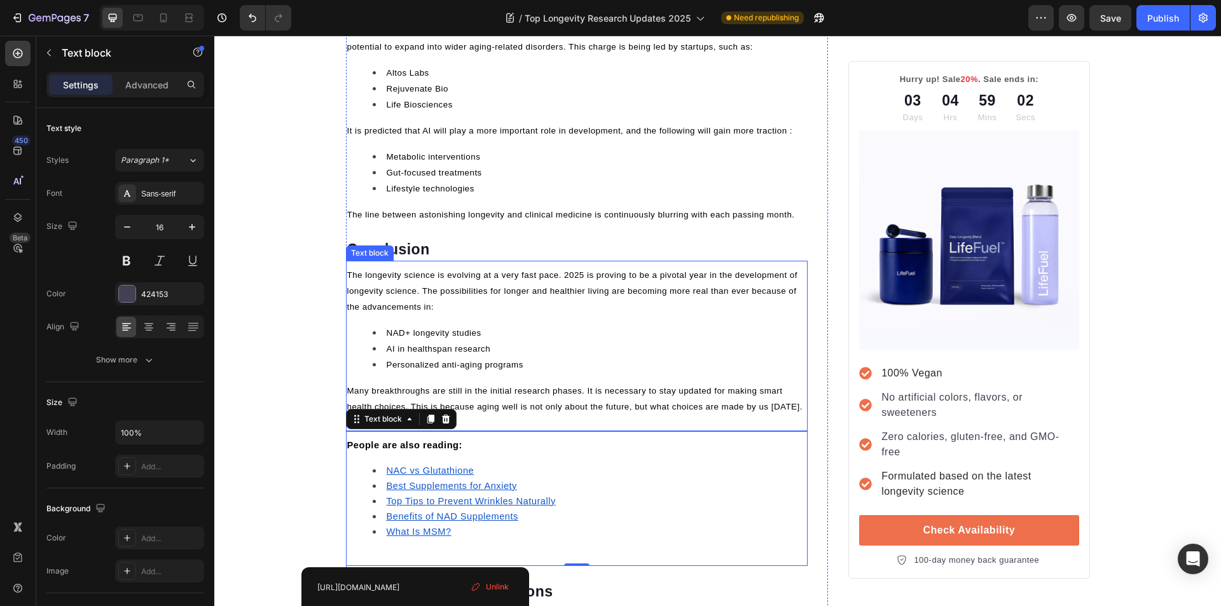
click at [551, 322] on div "The longevity science is evolving at a very fast pace. 2025 is proving to be a …" at bounding box center [577, 341] width 462 height 150
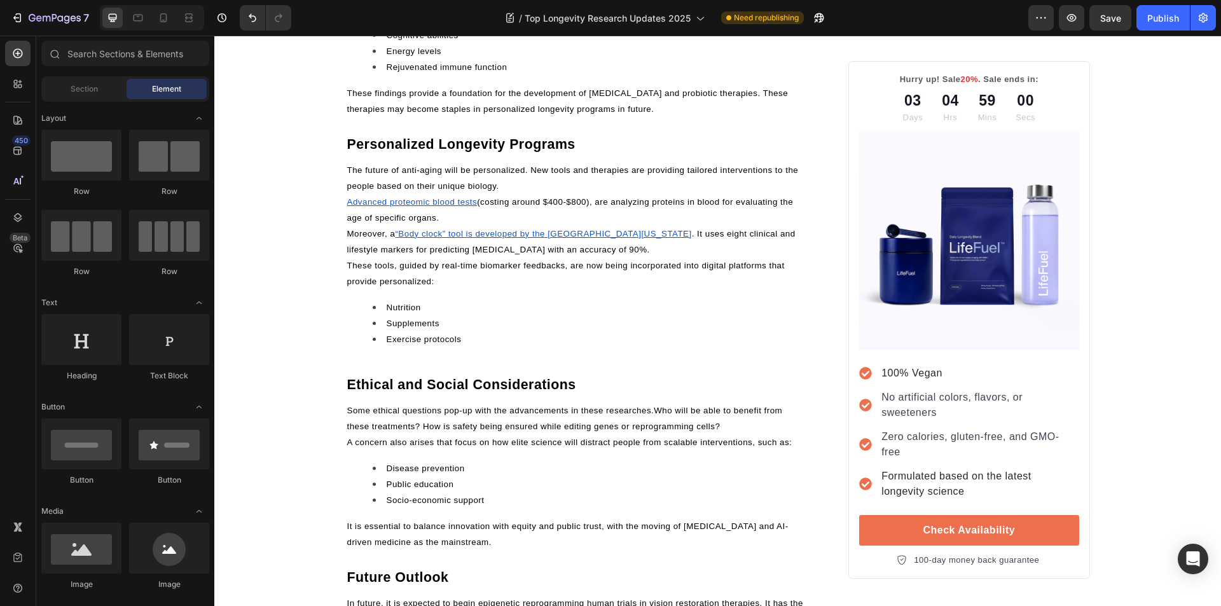
scroll to position [0, 0]
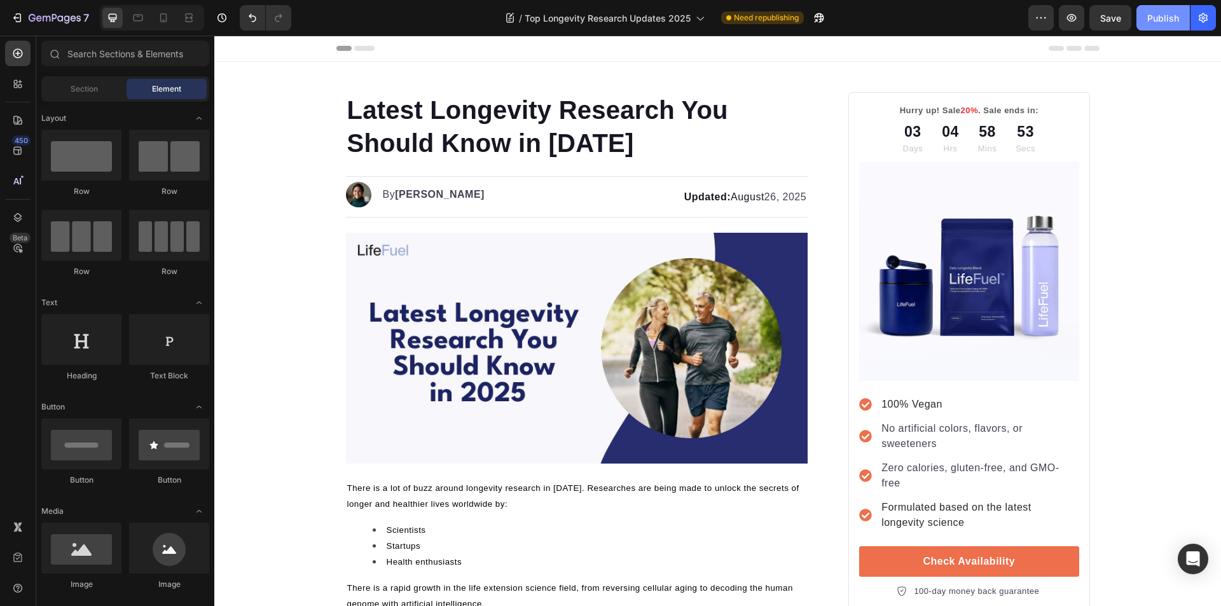
click at [1157, 24] on div "Publish" at bounding box center [1163, 17] width 32 height 13
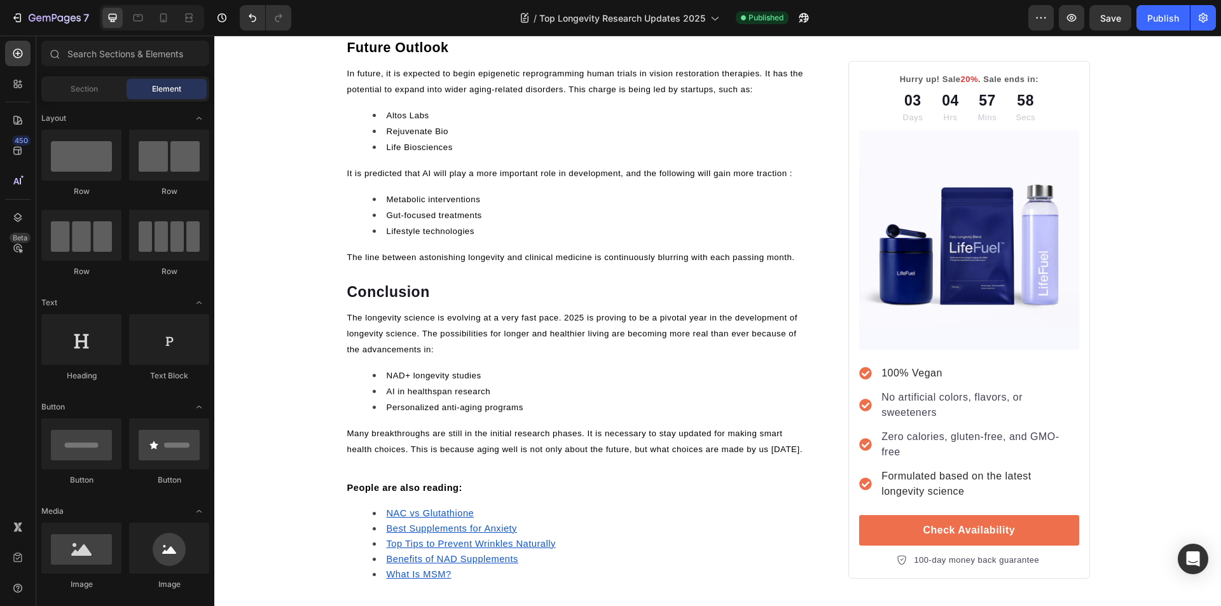
scroll to position [2790, 0]
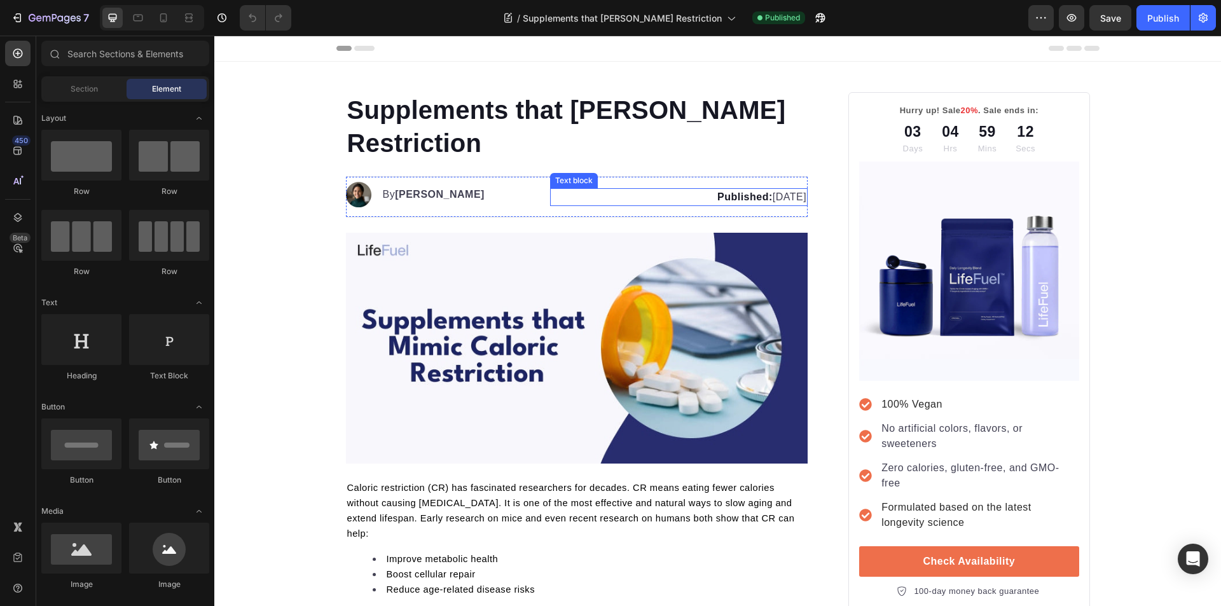
click at [764, 199] on p "Published: [DATE]" at bounding box center [678, 196] width 255 height 15
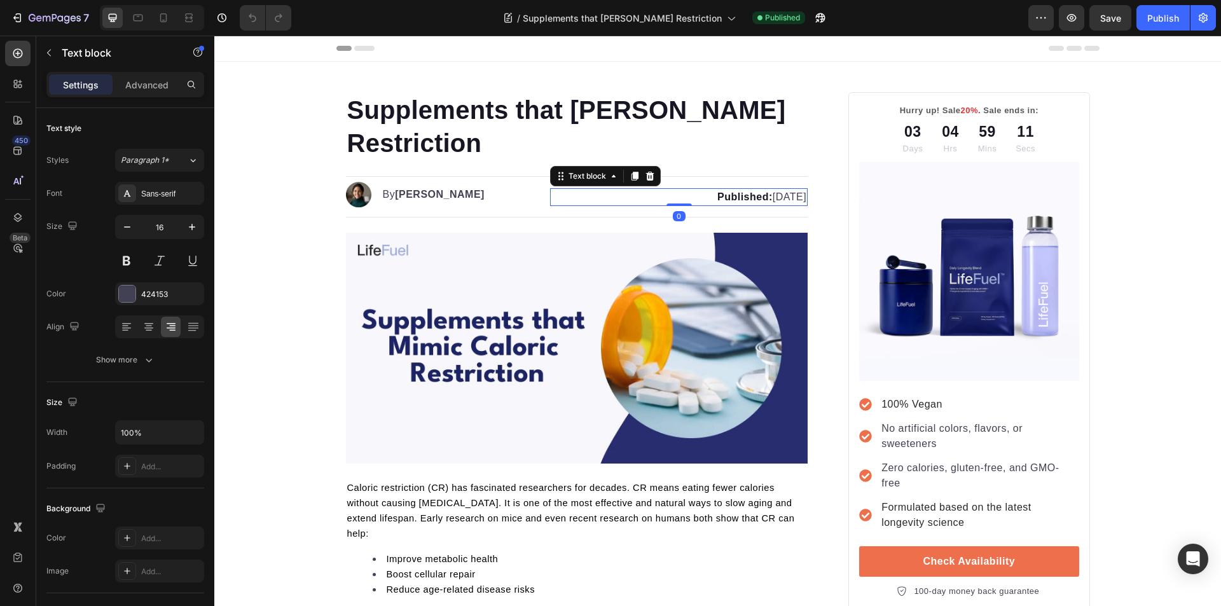
click at [765, 199] on p "Published: [DATE]" at bounding box center [678, 196] width 255 height 15
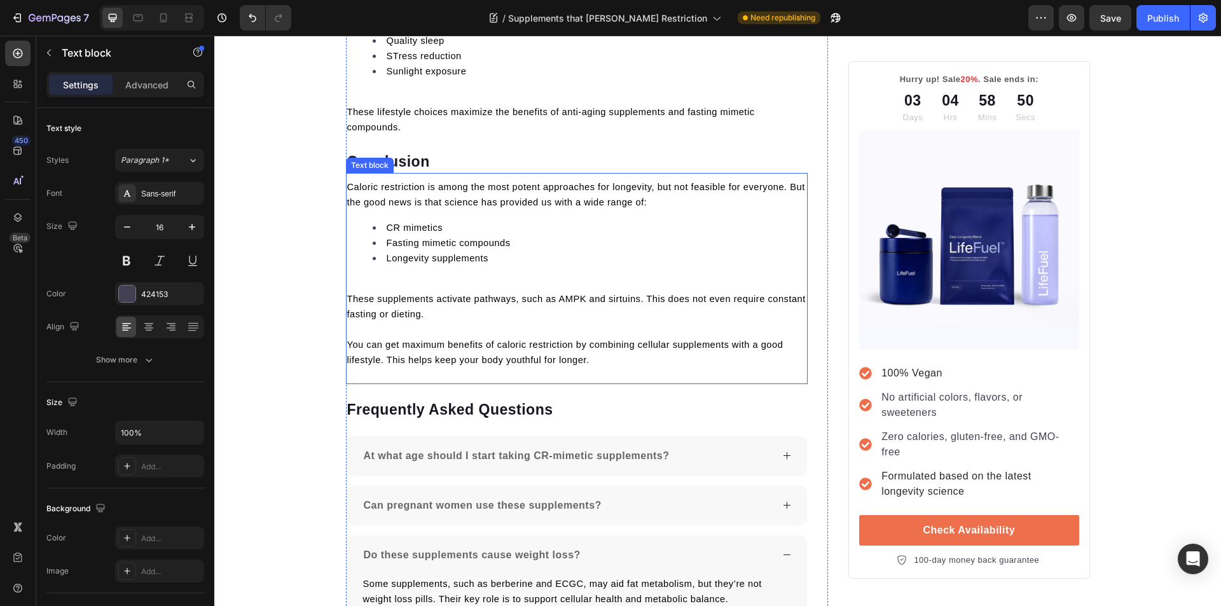
scroll to position [3905, 0]
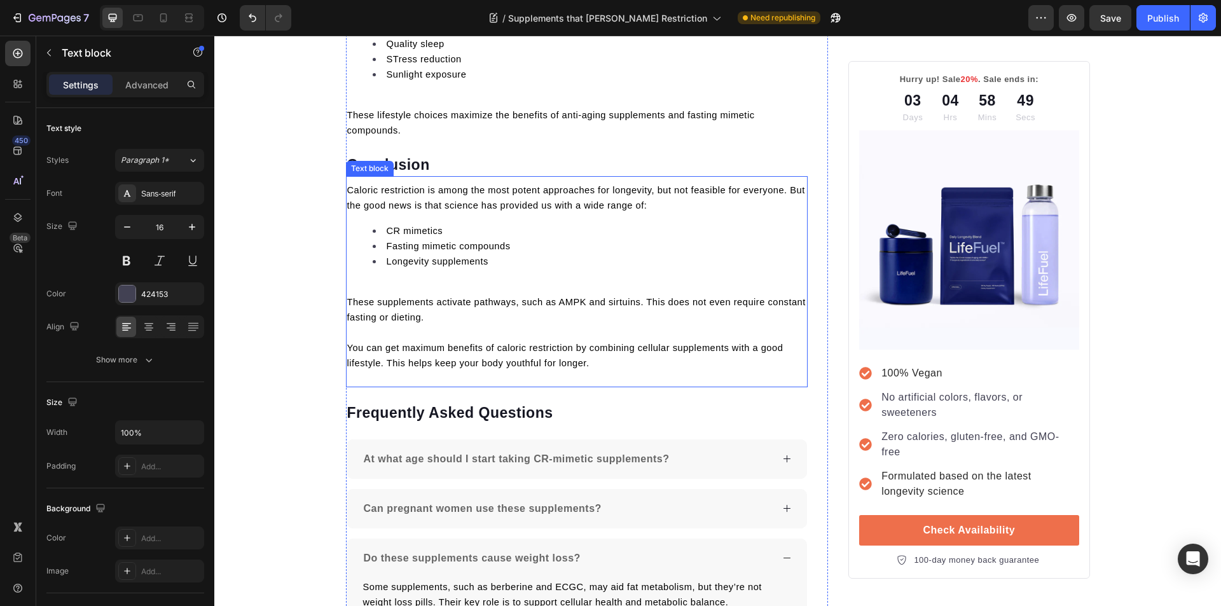
click at [485, 239] on div "Caloric restriction is among the most potent approaches for longevity, but not …" at bounding box center [577, 276] width 462 height 191
click at [428, 160] on icon at bounding box center [430, 164] width 7 height 9
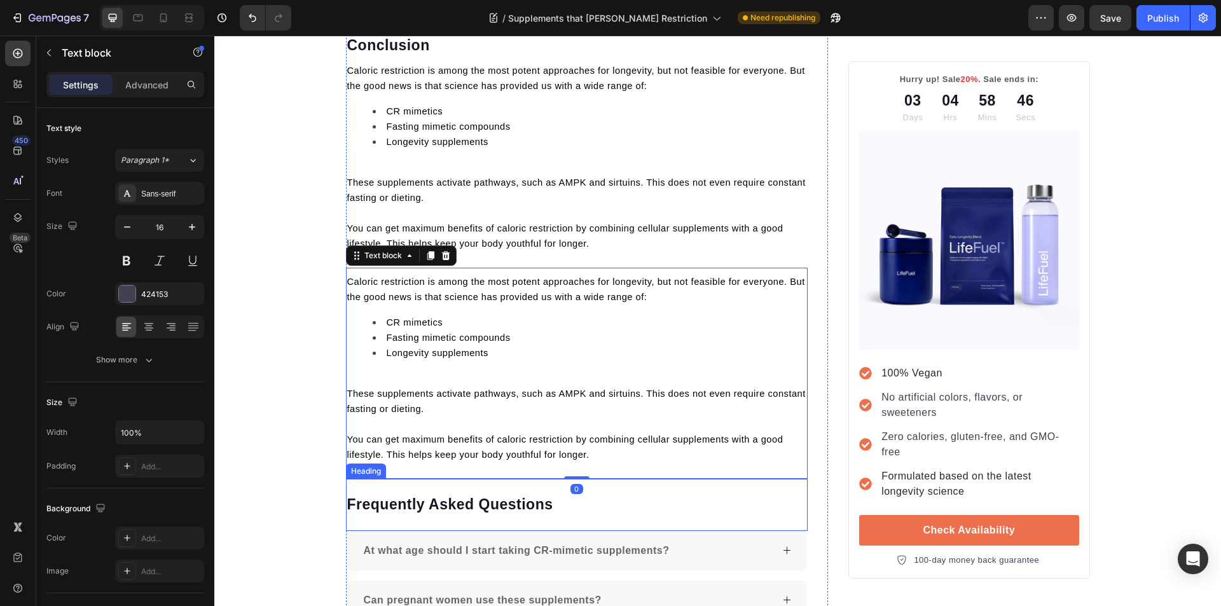
scroll to position [4032, 0]
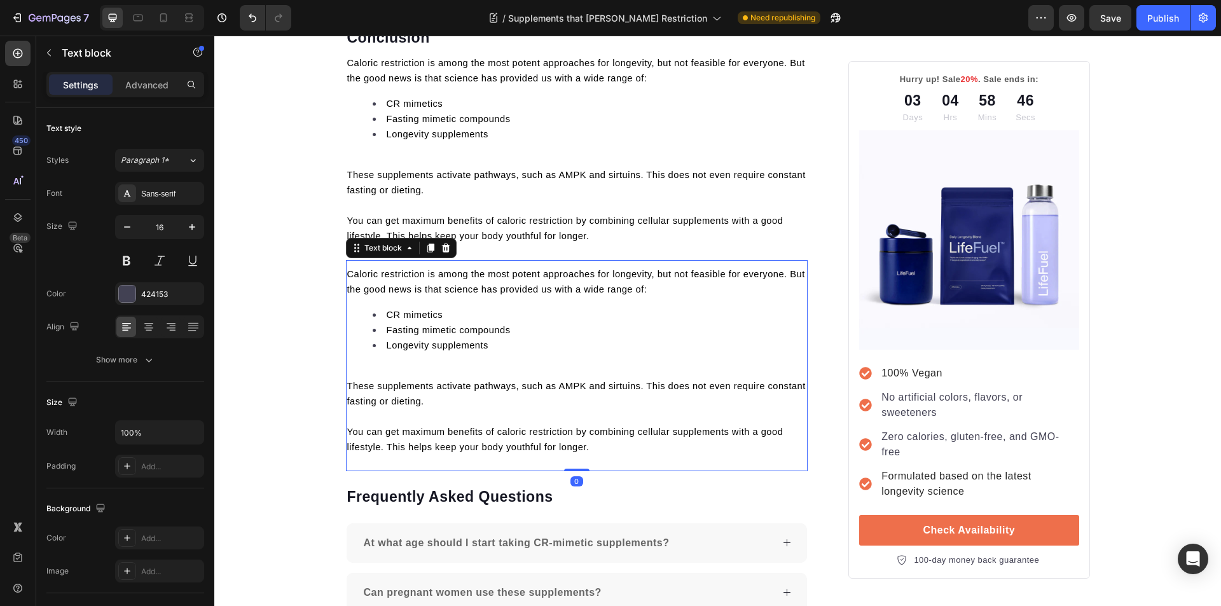
click at [599, 424] on p "You can get maximum benefits of caloric restriction by combining cellular suppl…" at bounding box center [577, 439] width 460 height 31
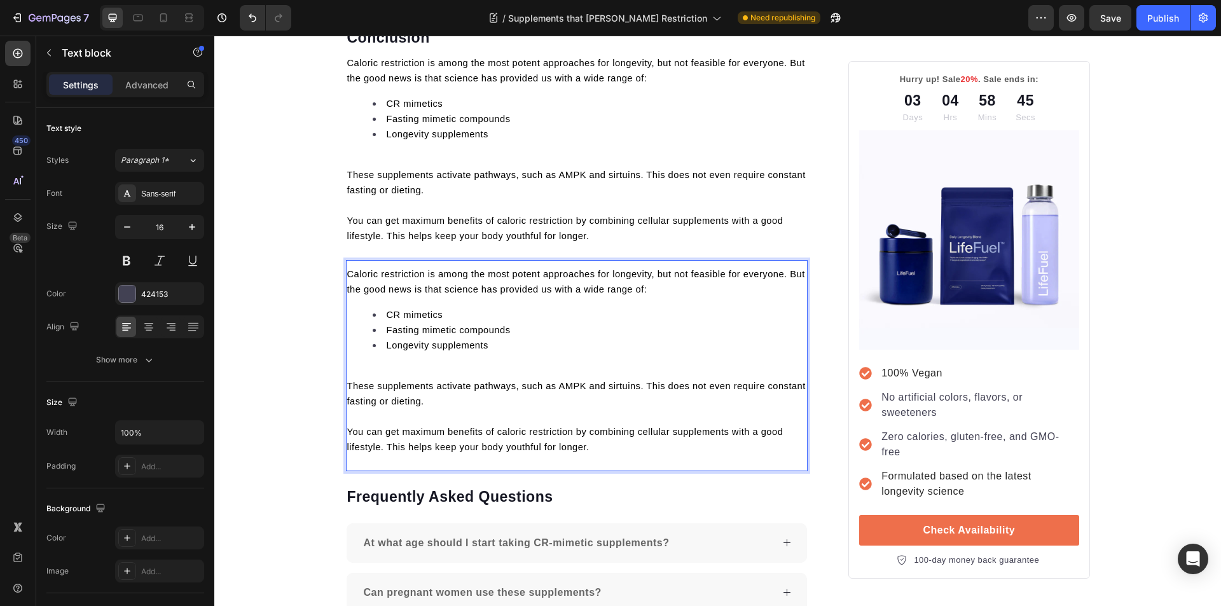
click at [599, 424] on p "You can get maximum benefits of caloric restriction by combining cellular suppl…" at bounding box center [577, 439] width 460 height 31
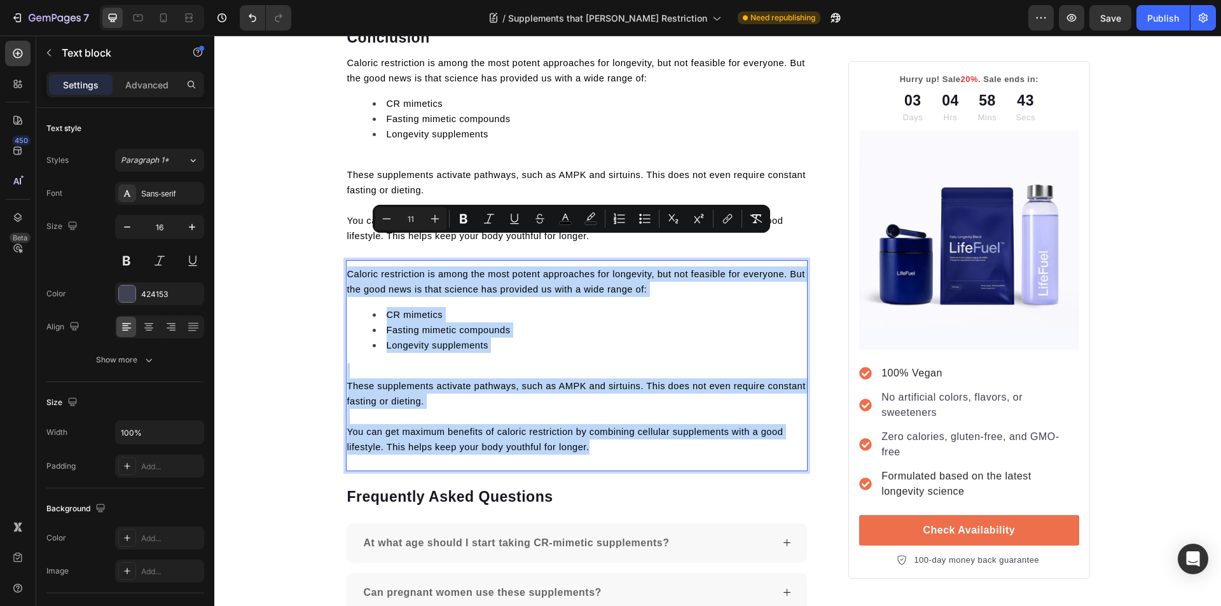
drag, startPoint x: 599, startPoint y: 417, endPoint x: 345, endPoint y: 249, distance: 304.7
click at [346, 265] on div "Caloric restriction is among the most potent approaches for longevity, but not …" at bounding box center [577, 360] width 462 height 191
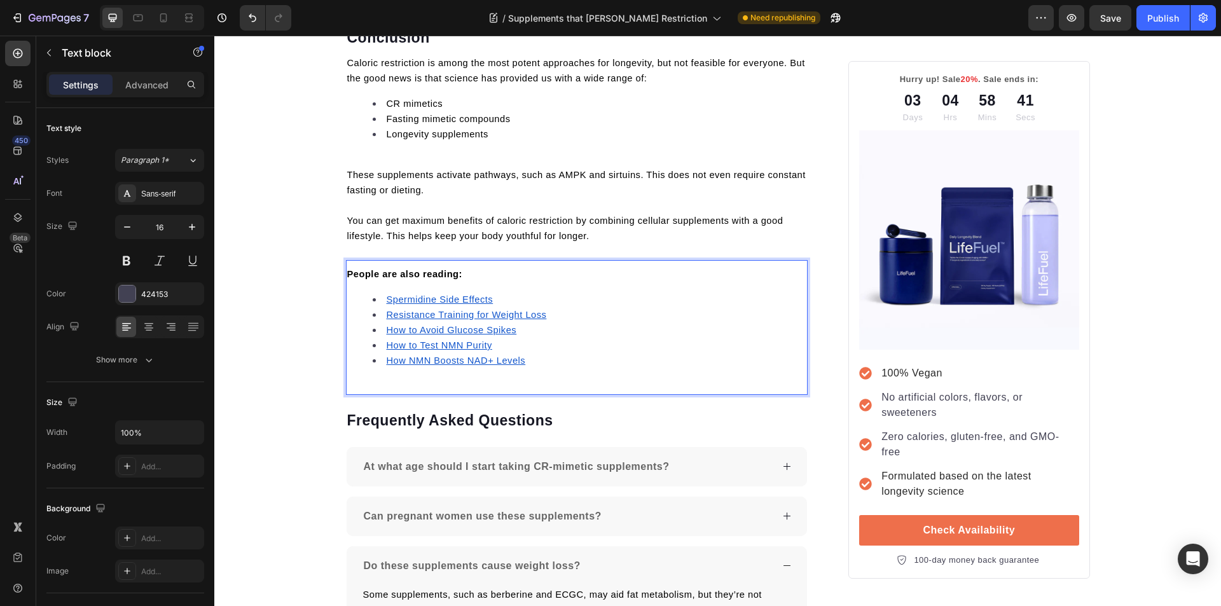
click at [427, 294] on u "Spermidine Side Effects" at bounding box center [440, 299] width 107 height 10
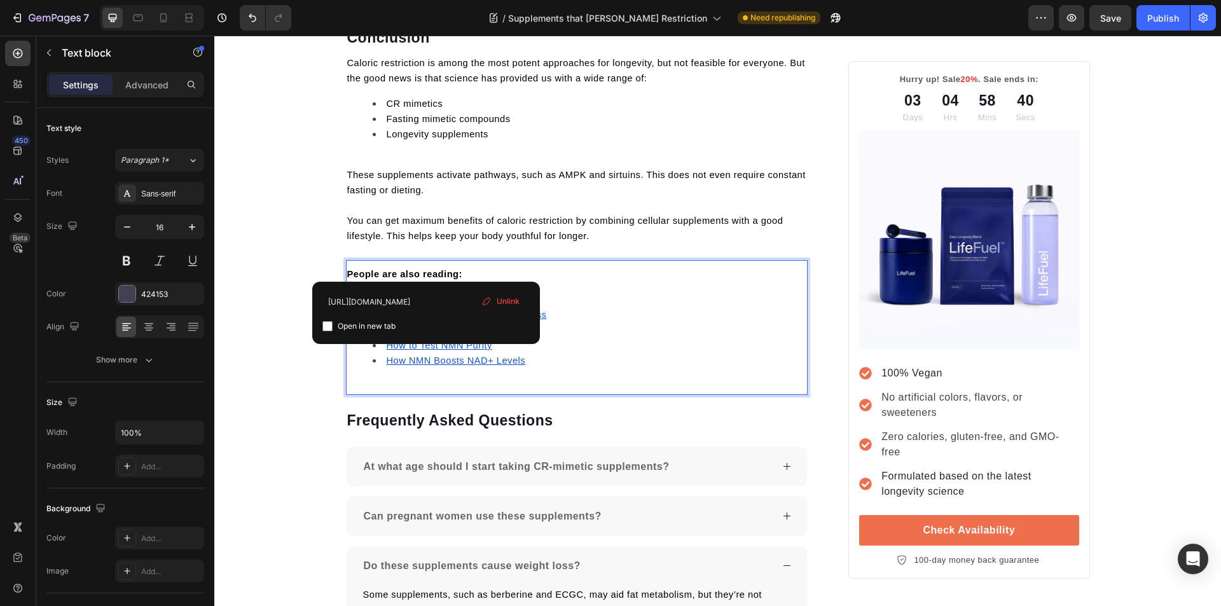
click at [325, 326] on input "checkbox" at bounding box center [327, 326] width 10 height 10
checkbox input "true"
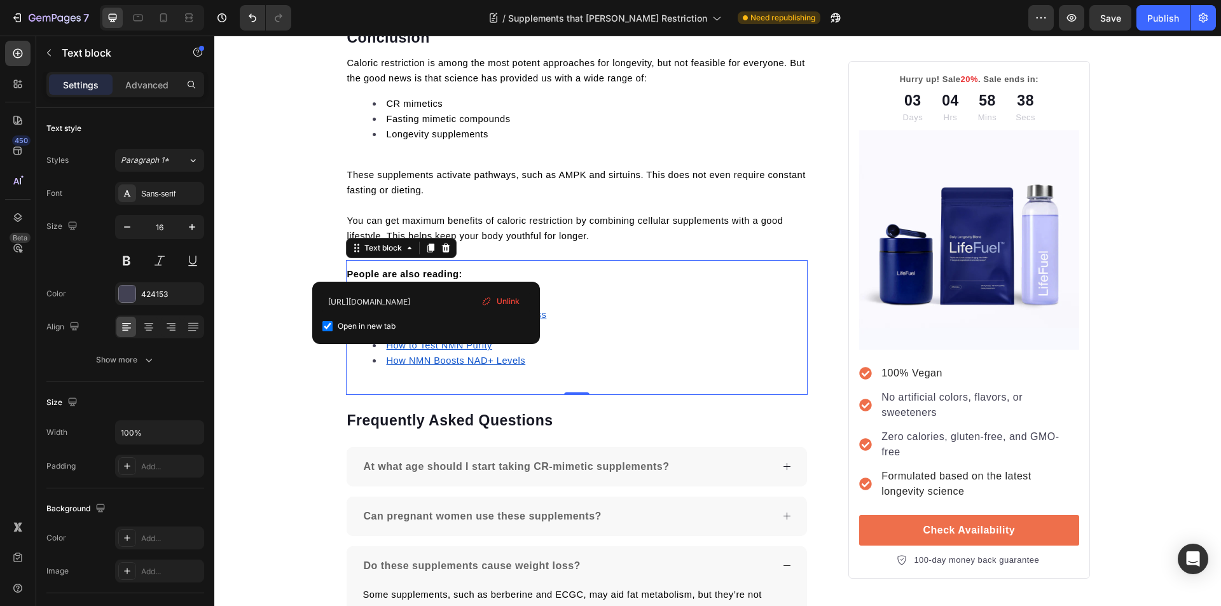
click at [570, 307] on li "Resistance Training for Weight Loss" at bounding box center [590, 314] width 434 height 15
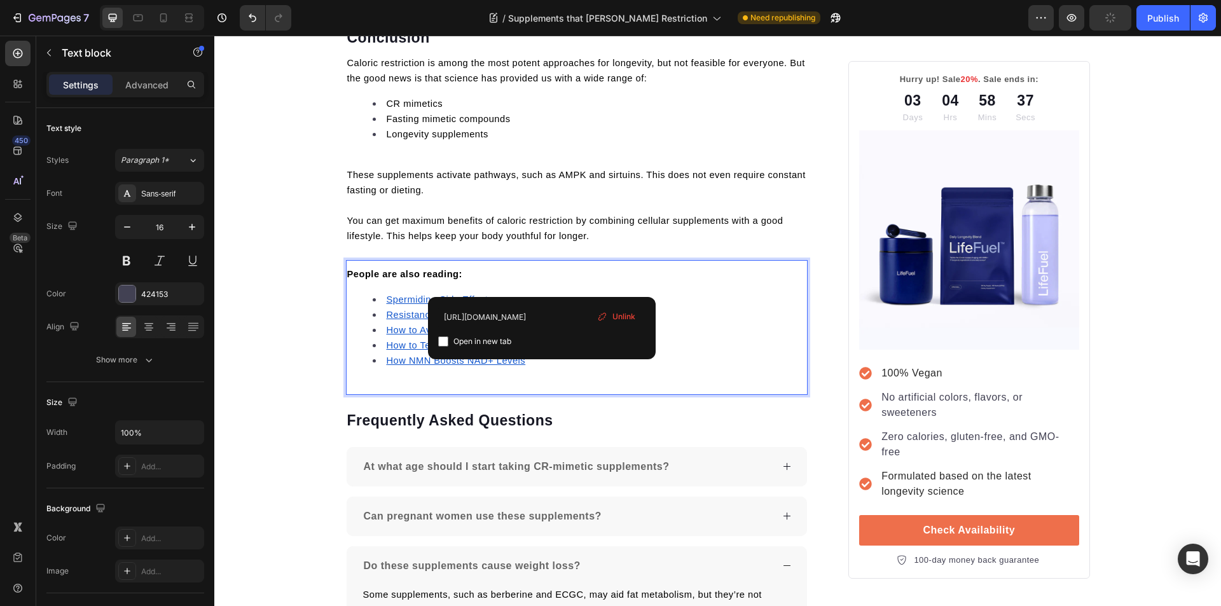
click at [429, 310] on u "Resistance Training for Weight Loss" at bounding box center [467, 315] width 160 height 10
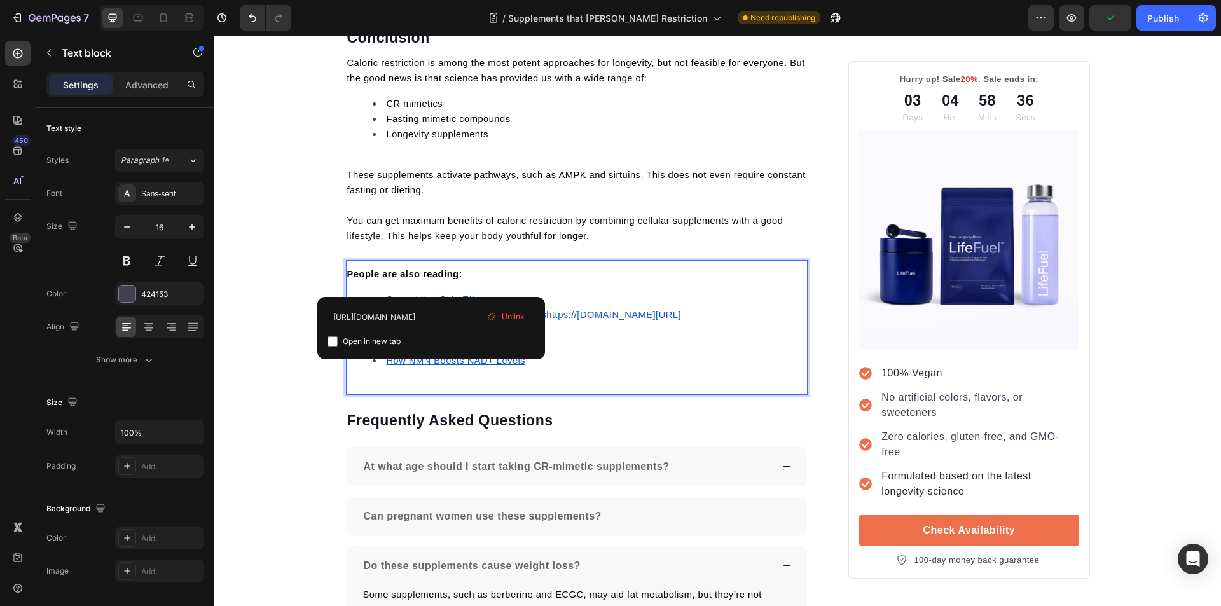
click at [334, 345] on input "checkbox" at bounding box center [332, 341] width 10 height 10
checkbox input "true"
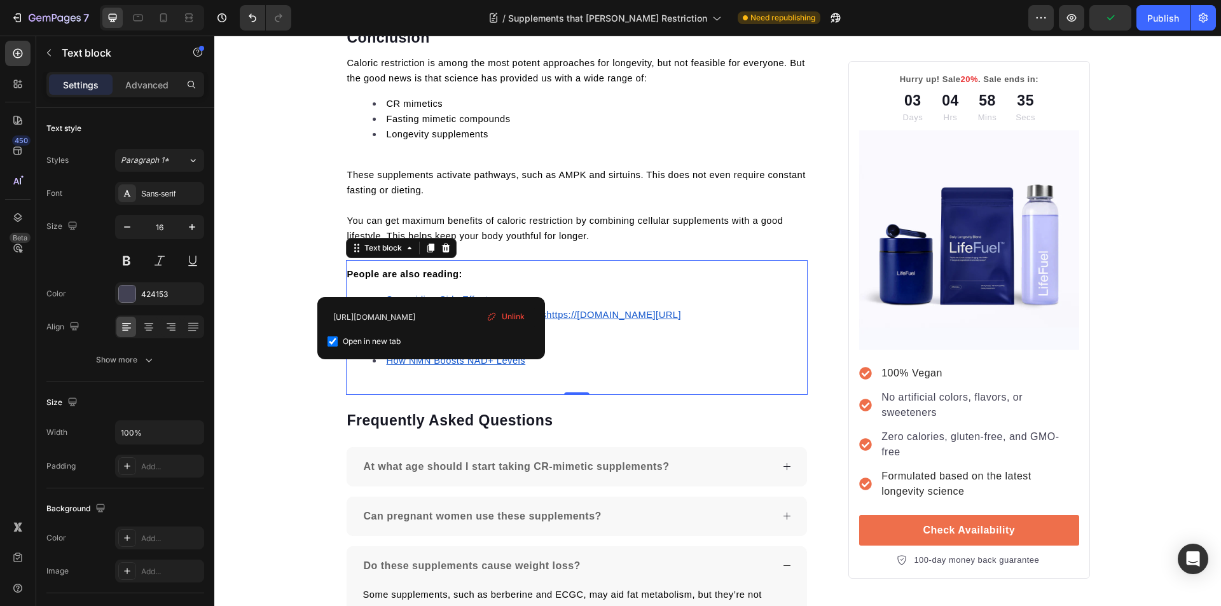
click at [617, 322] on li "How to Avoid Glucose Spikes" at bounding box center [590, 329] width 434 height 15
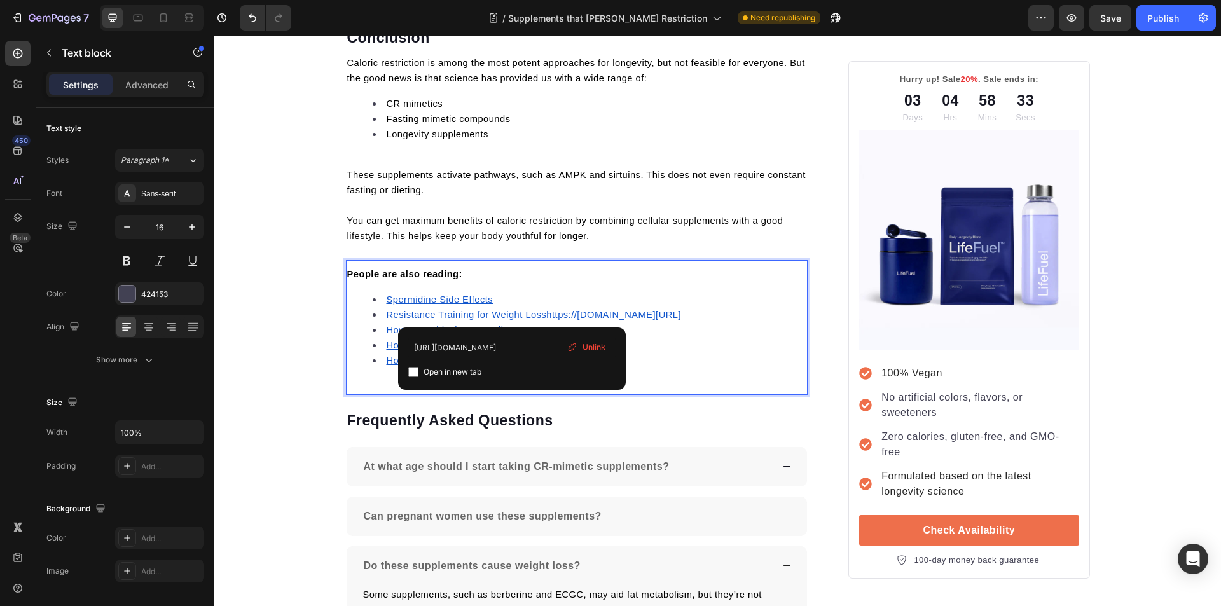
type input "https://trylifefuel.com/blogs/news/resistance-training-for-weight-loss"
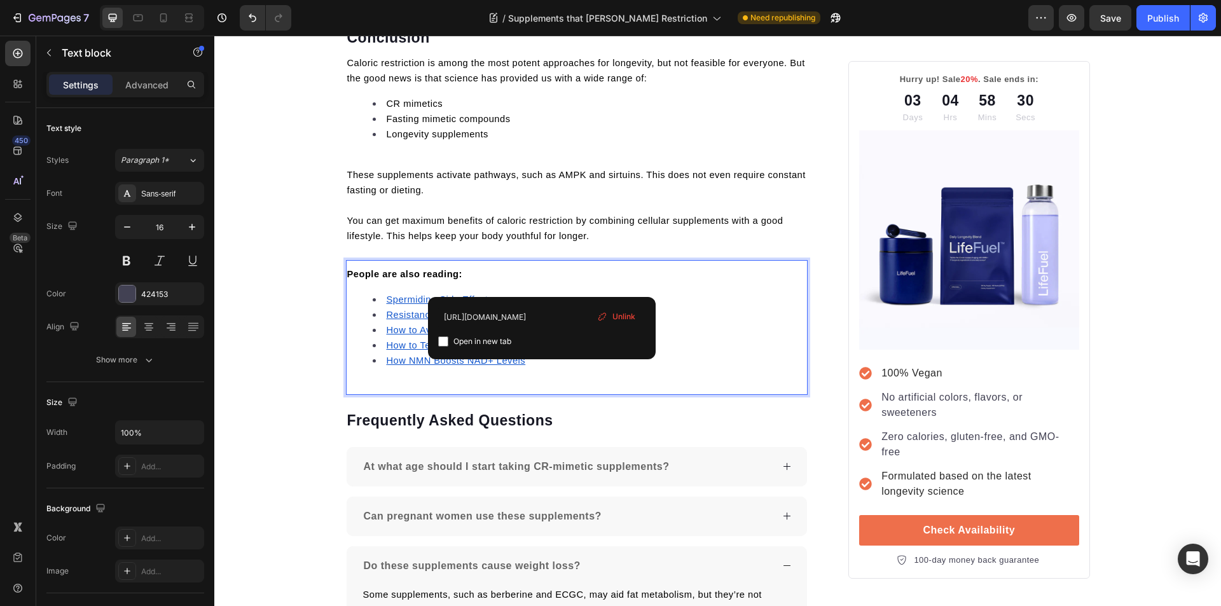
click at [427, 310] on u "Resistance Training for Weight Loss" at bounding box center [467, 315] width 160 height 10
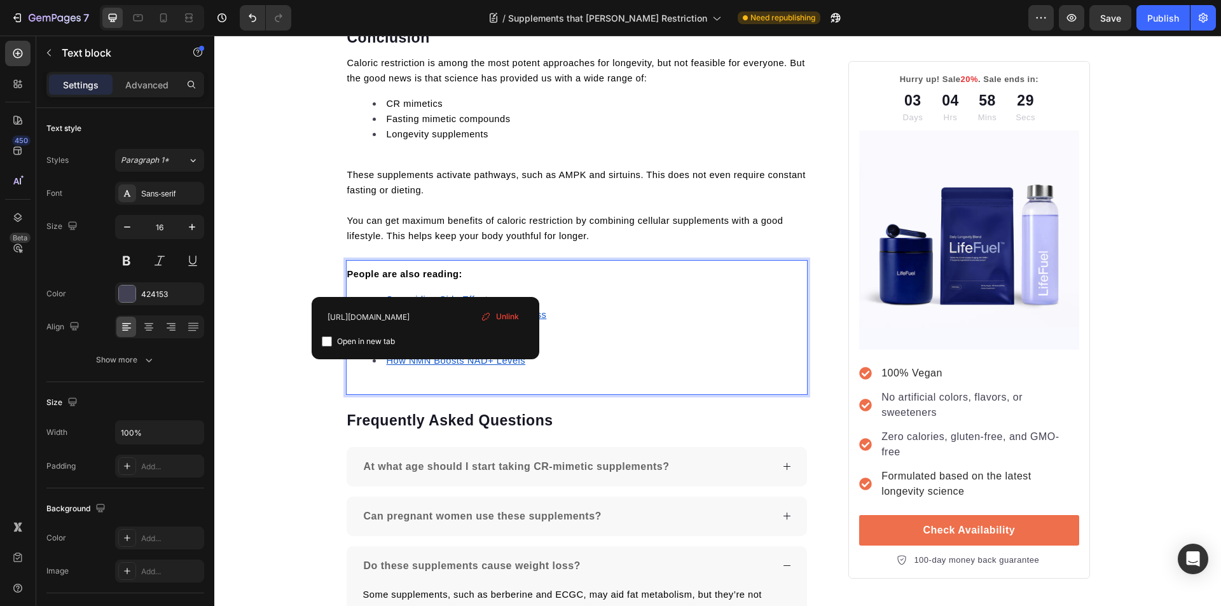
click at [325, 340] on input "checkbox" at bounding box center [327, 341] width 10 height 10
checkbox input "true"
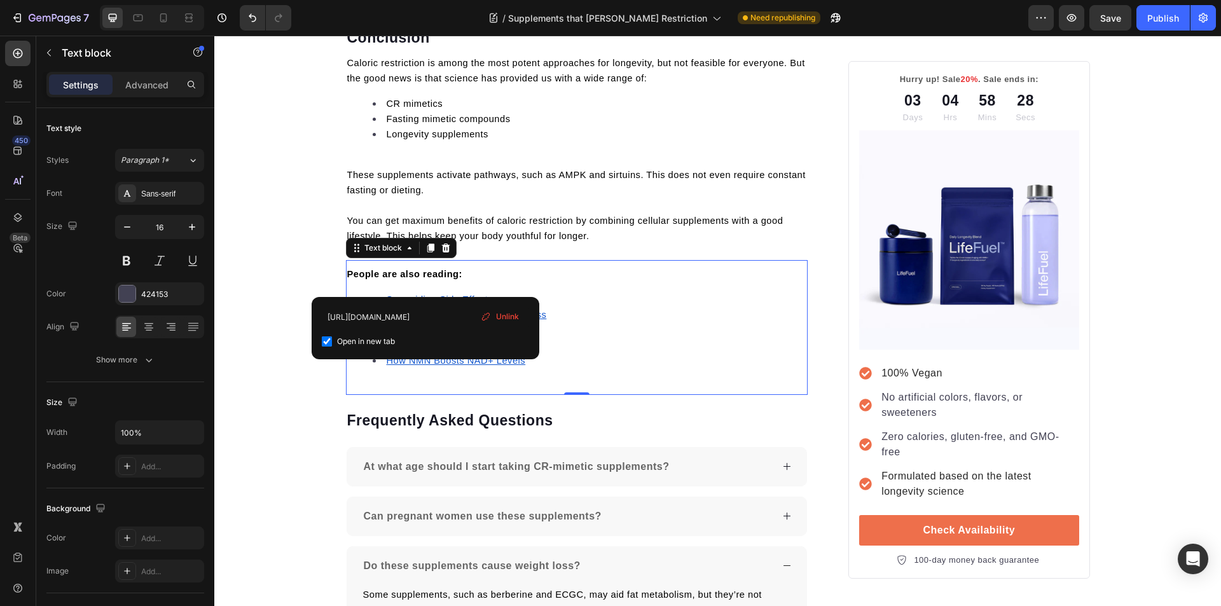
click at [606, 353] on li "How NMN Boosts NAD+ Levels" at bounding box center [590, 360] width 434 height 15
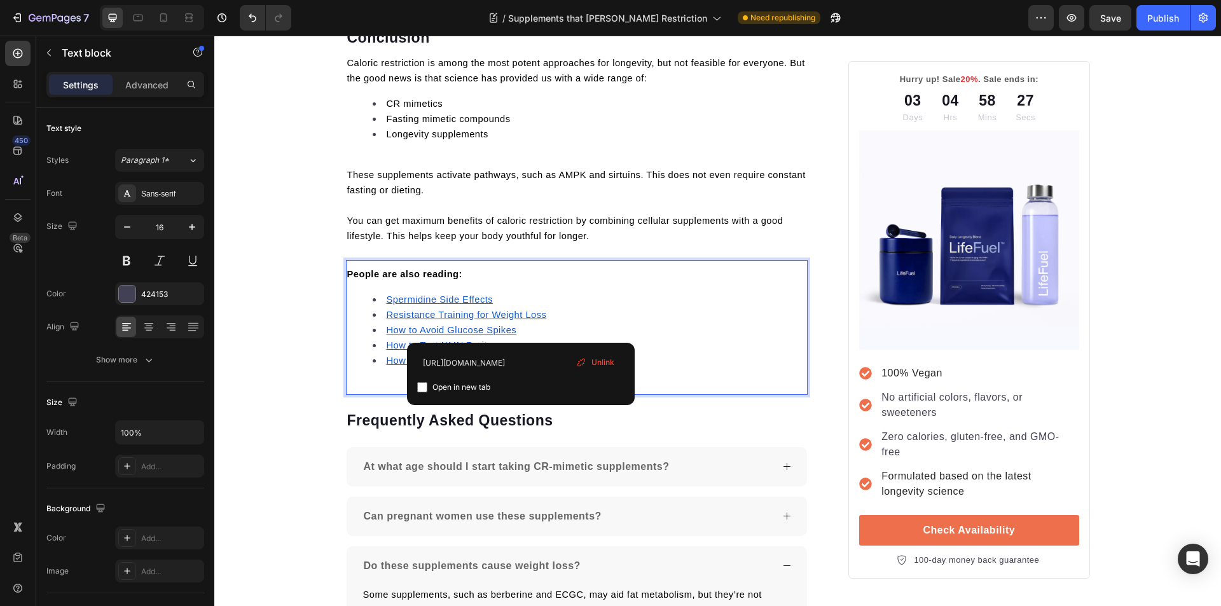
click at [443, 325] on u "How to Avoid Glucose Spikes" at bounding box center [452, 330] width 130 height 10
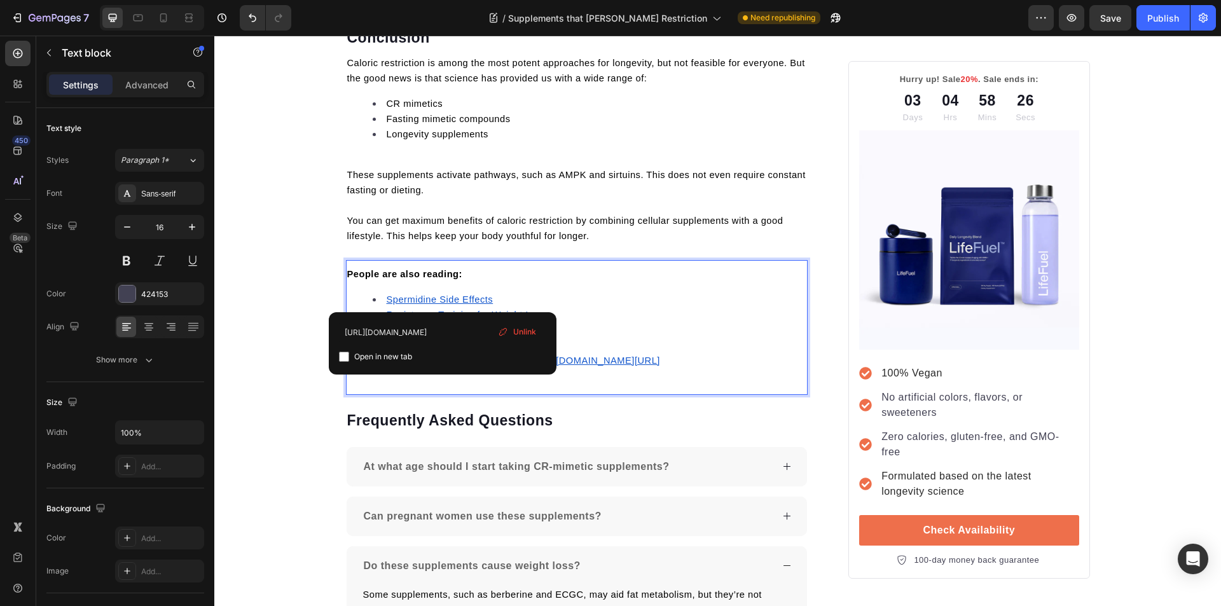
click at [345, 356] on input "checkbox" at bounding box center [344, 357] width 10 height 10
checkbox input "true"
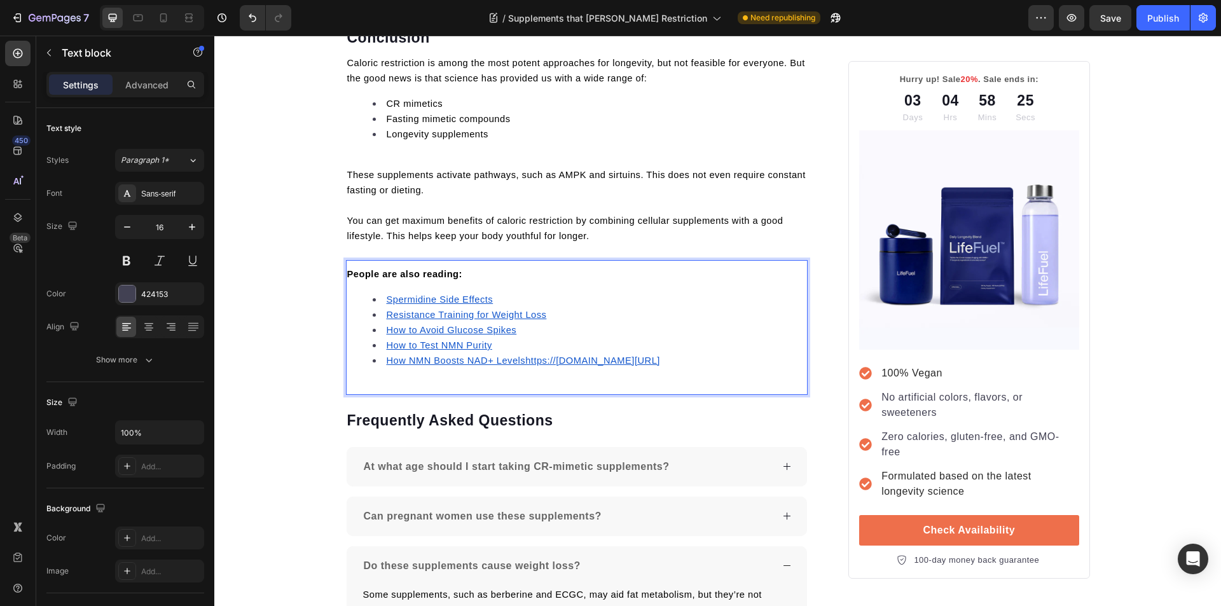
click at [579, 322] on li "How to Avoid Glucose Spikes ⁠⁠⁠⁠⁠⁠⁠" at bounding box center [590, 329] width 434 height 15
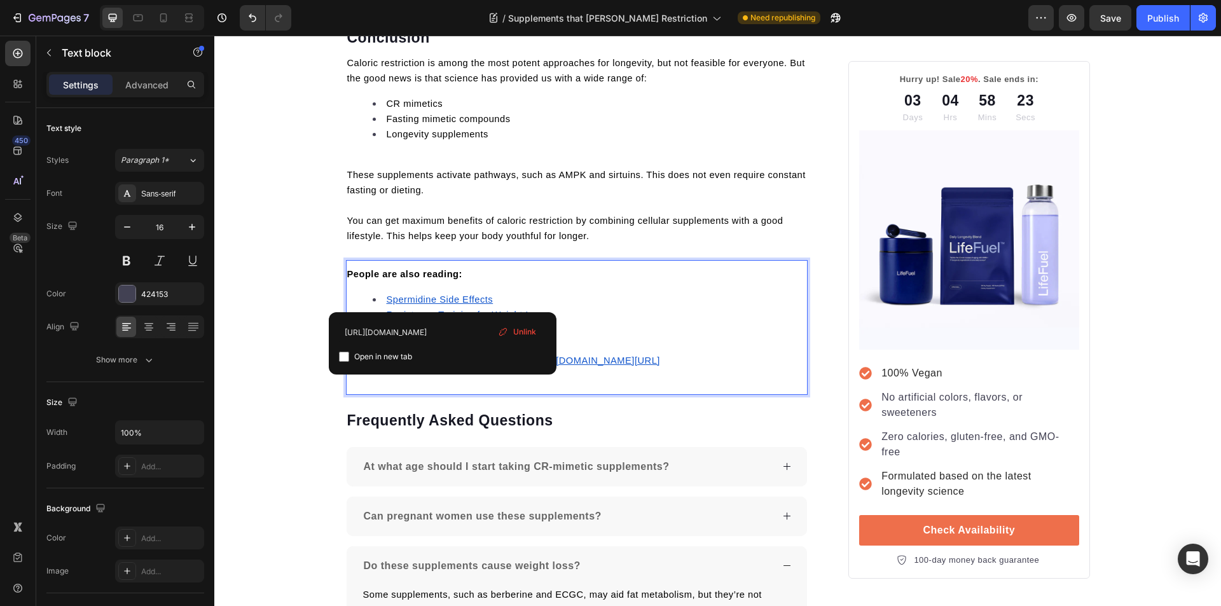
type input "https://trylifefuel.com/blogs/news/how-nmn-boosts-nad-levels-naturally"
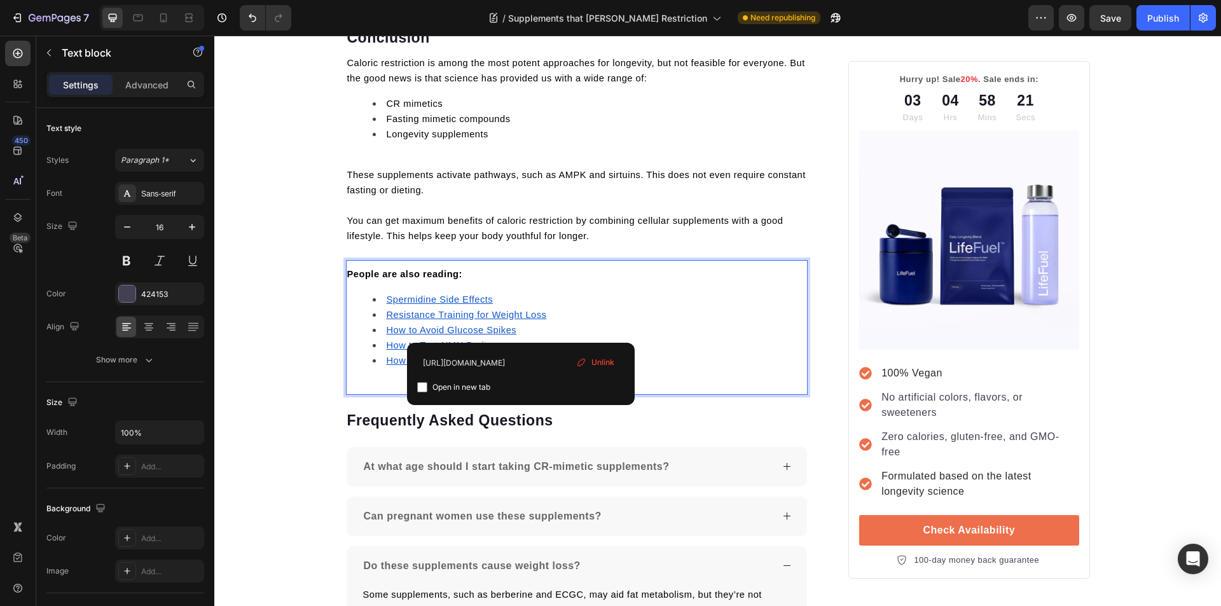
click at [427, 325] on u "How to Avoid Glucose Spikes" at bounding box center [452, 330] width 130 height 10
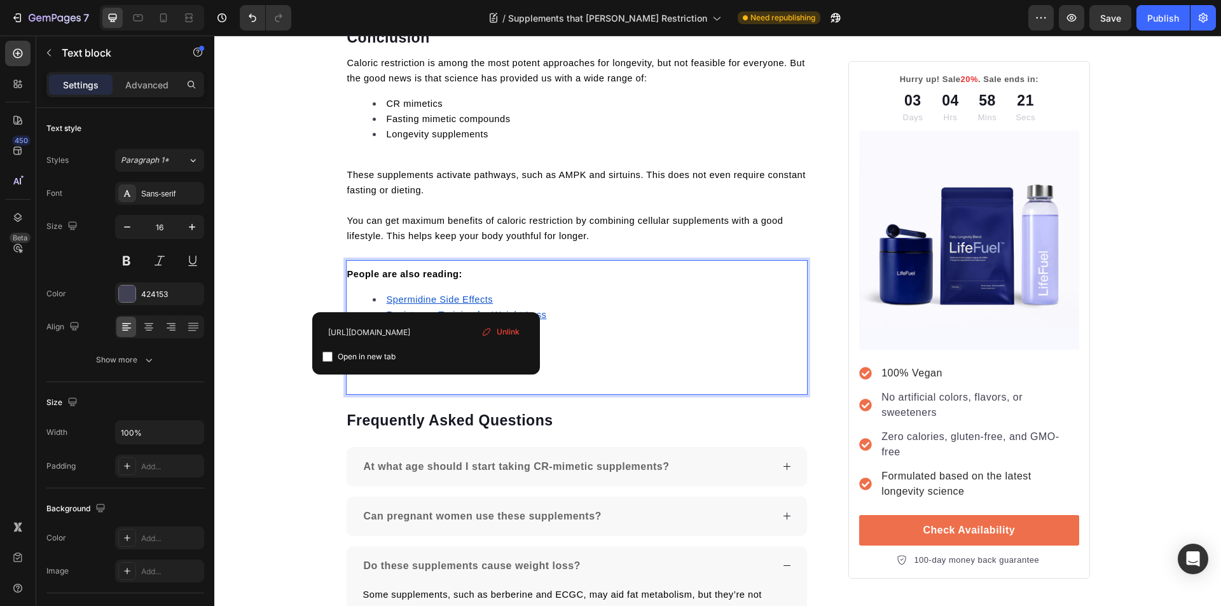
click at [329, 354] on input "checkbox" at bounding box center [327, 357] width 10 height 10
checkbox input "true"
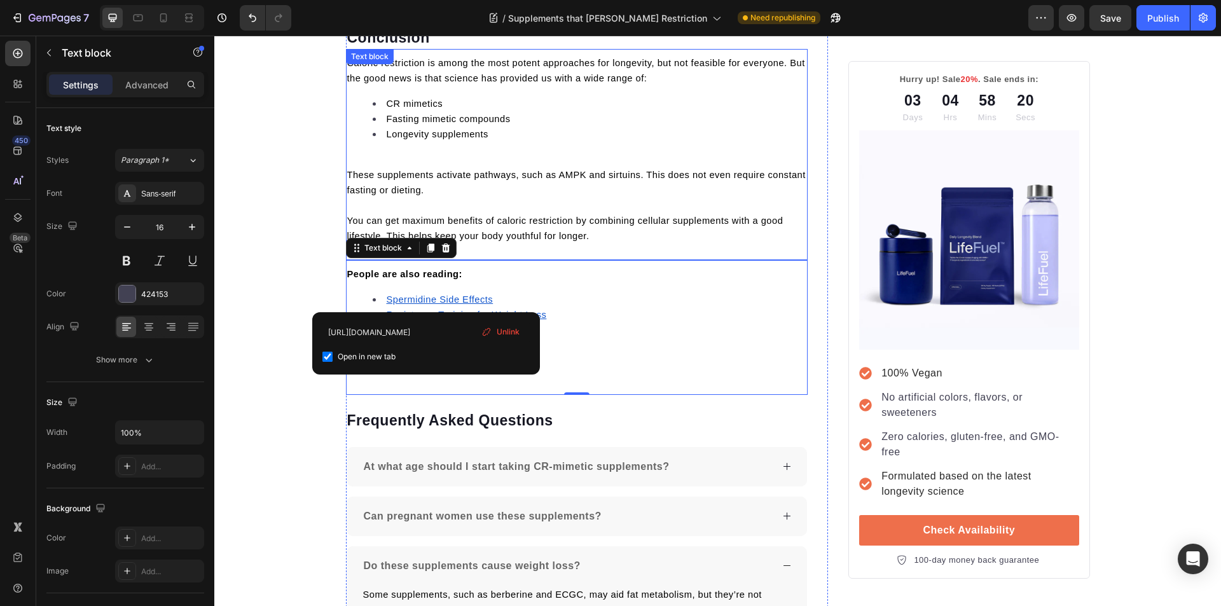
click at [476, 213] on p "You can get maximum benefits of caloric restriction by combining cellular suppl…" at bounding box center [577, 228] width 460 height 31
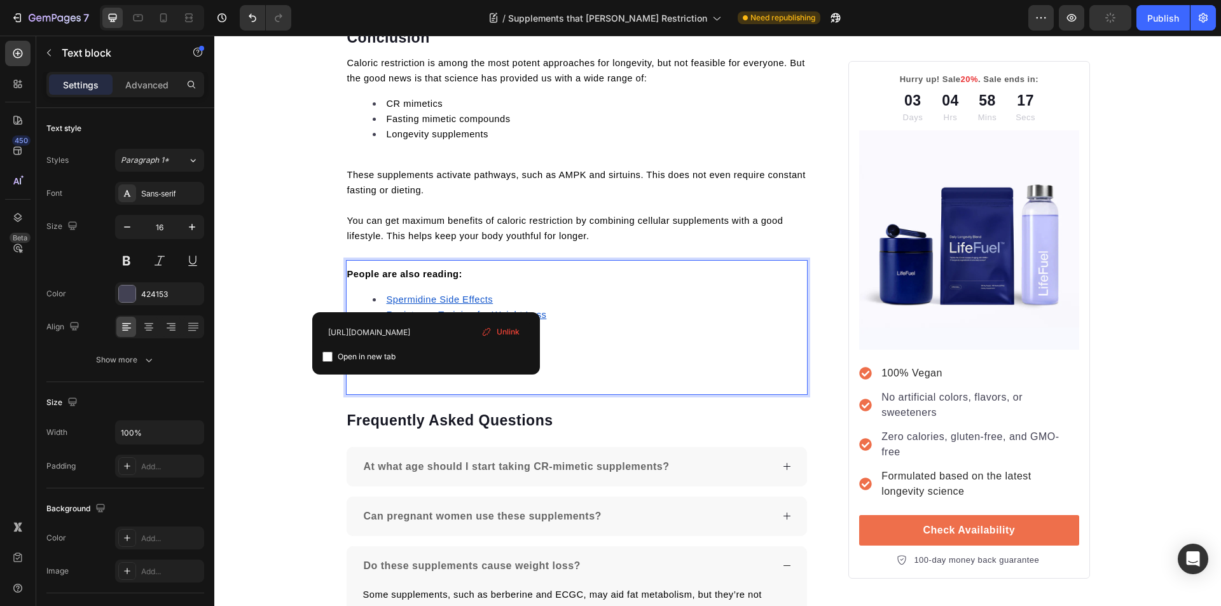
click at [493, 338] on li "How to Test NMN Purity" at bounding box center [590, 345] width 434 height 15
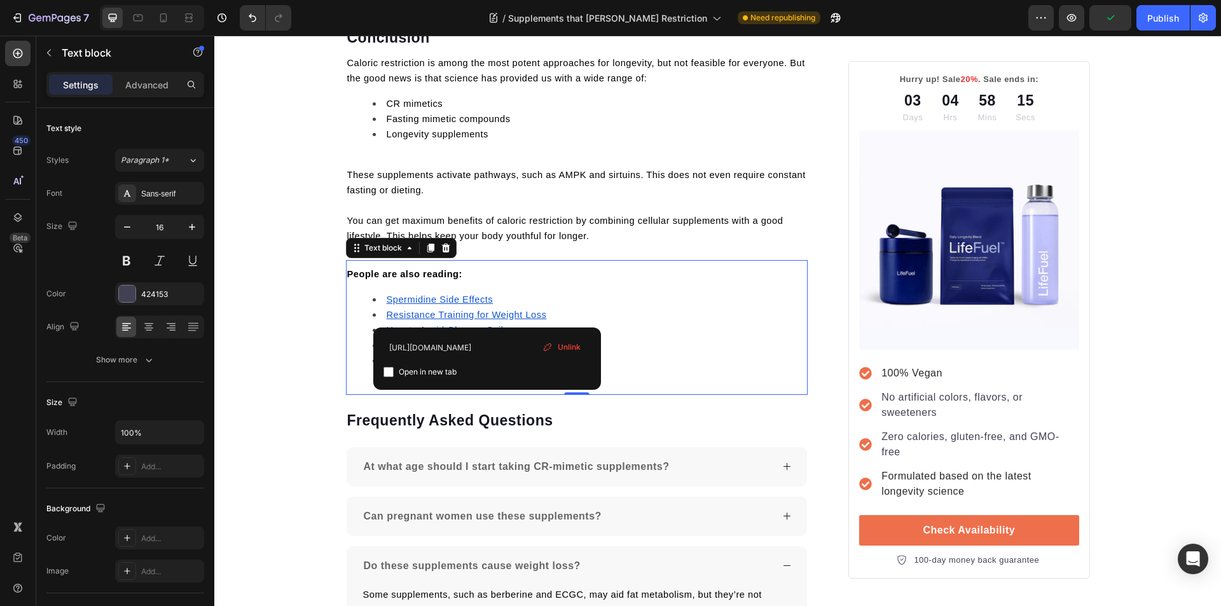
click at [388, 371] on input "checkbox" at bounding box center [388, 372] width 10 height 10
checkbox input "true"
click at [518, 198] on p at bounding box center [577, 205] width 460 height 15
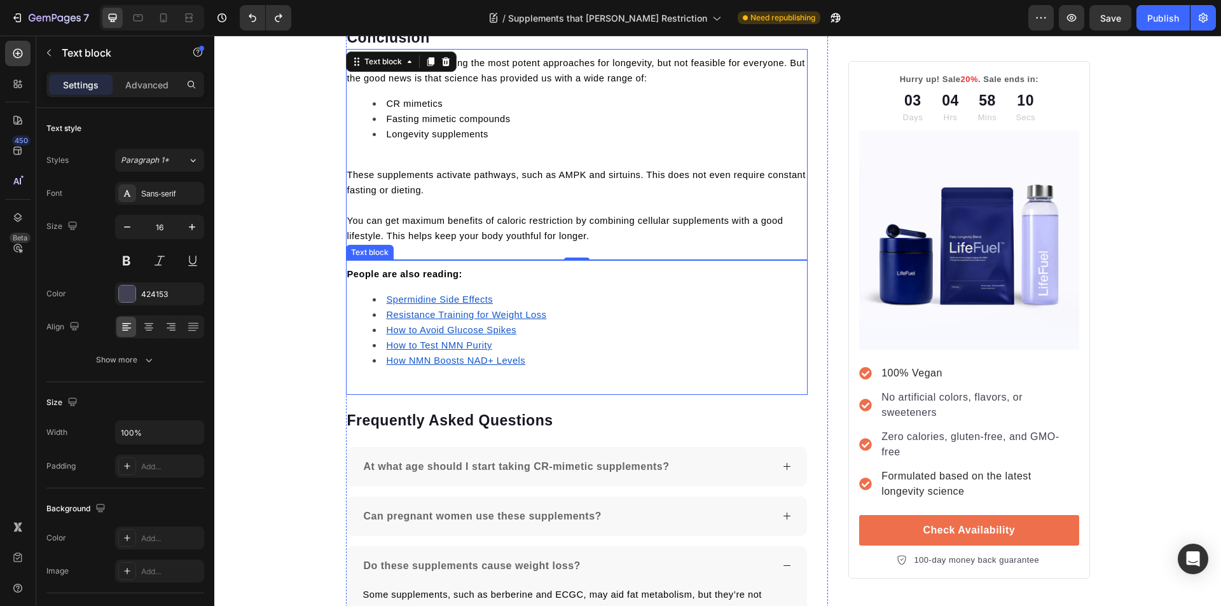
click at [444, 355] on u "How NMN Boosts NAD+ Levels" at bounding box center [456, 360] width 139 height 10
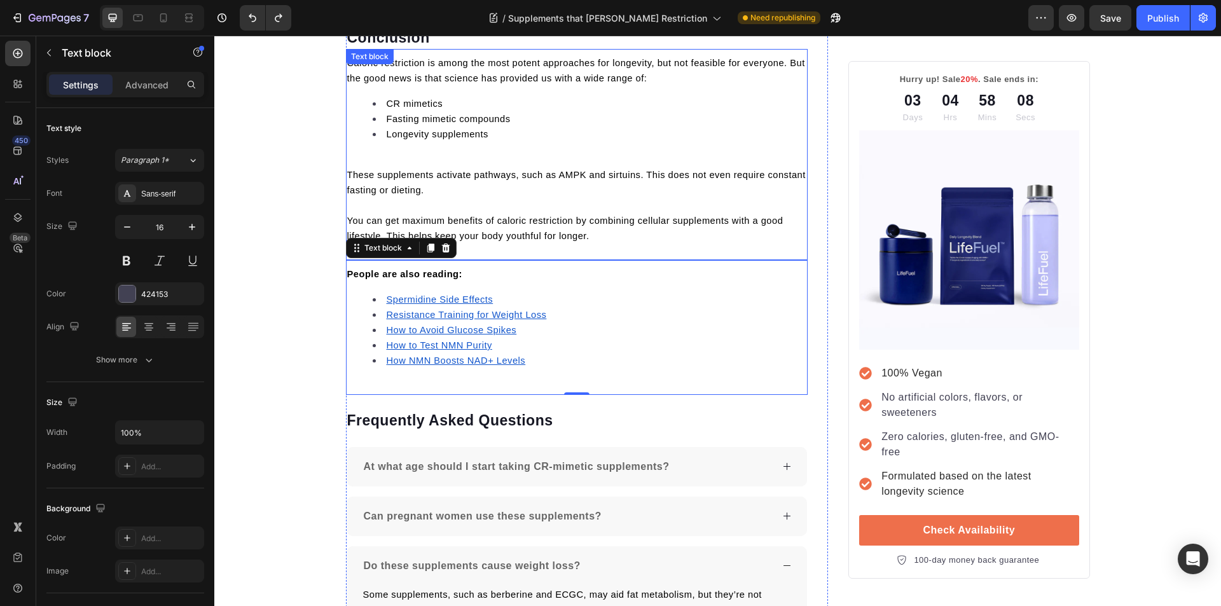
click at [555, 127] on li "Longevity supplements" at bounding box center [590, 134] width 434 height 15
click at [486, 167] on p "These supplements activate pathways, such as AMPK and sirtuins. This does not e…" at bounding box center [577, 182] width 460 height 31
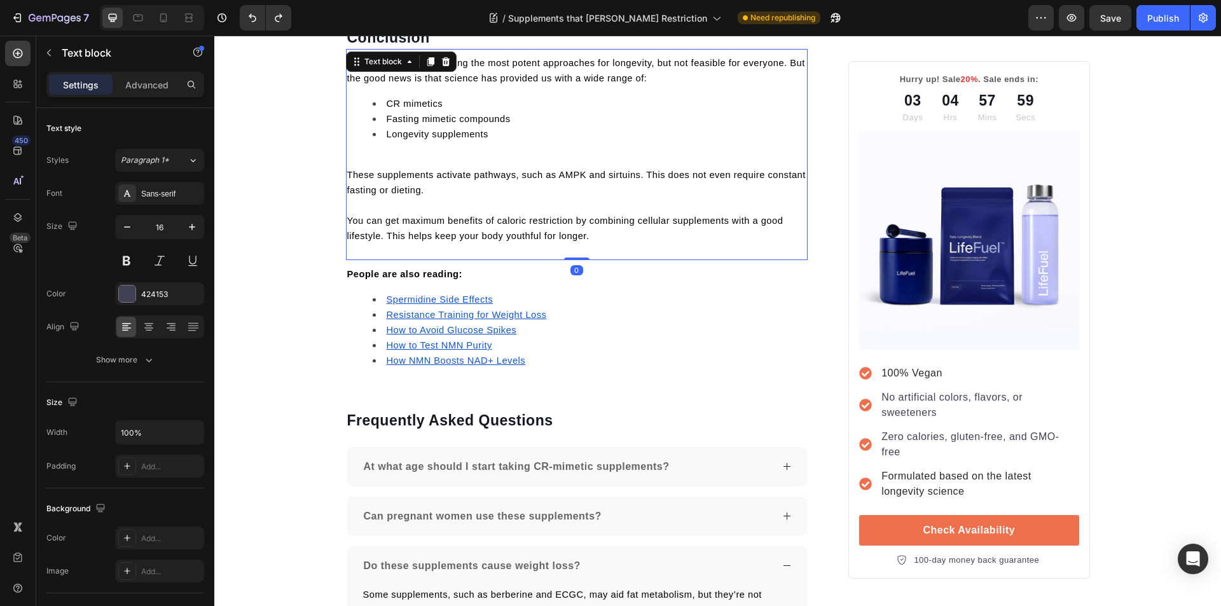
click at [487, 167] on p "These supplements activate pathways, such as AMPK and sirtuins. This does not e…" at bounding box center [577, 182] width 460 height 31
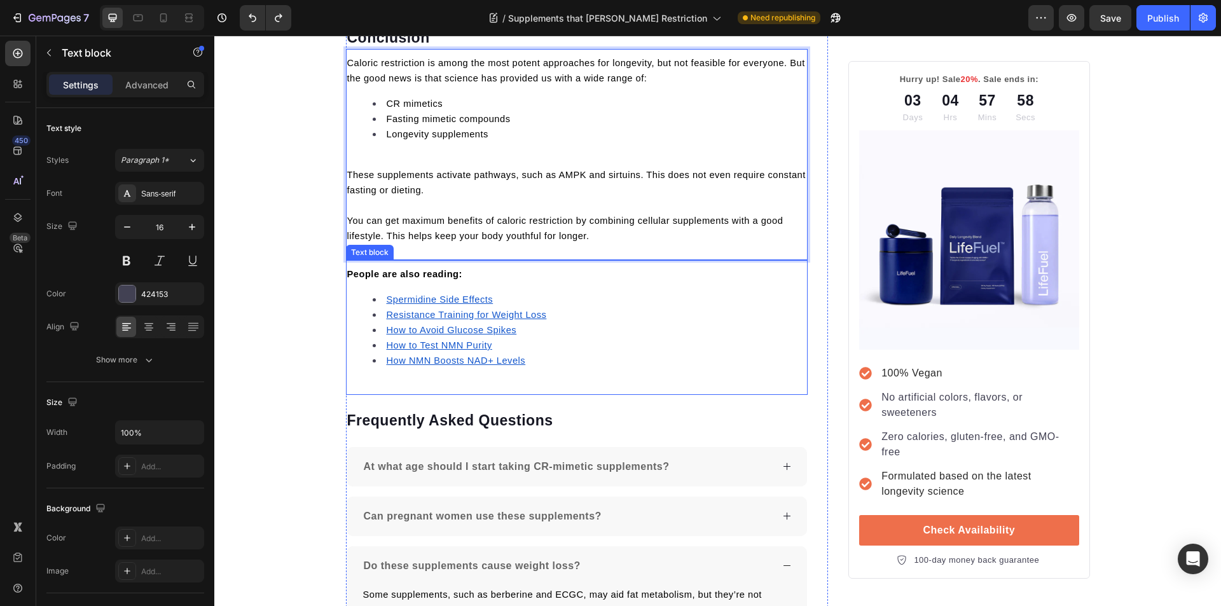
click at [494, 292] on li "Spermidine Side Effects" at bounding box center [590, 299] width 434 height 15
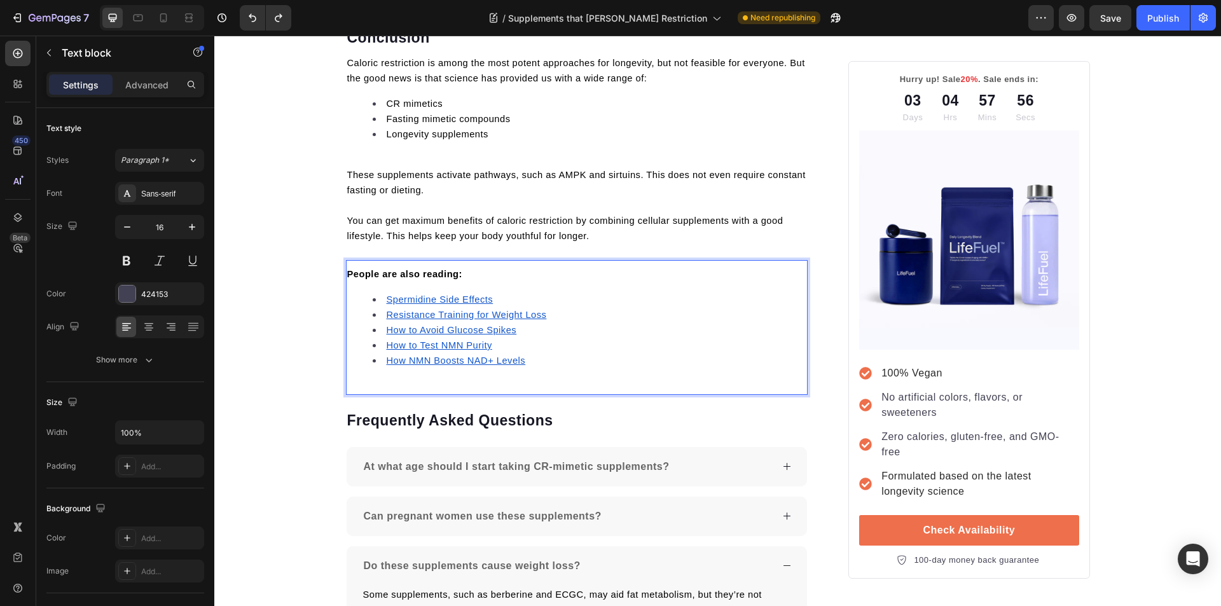
click at [495, 338] on li "How to Test NMN Purity" at bounding box center [590, 345] width 434 height 15
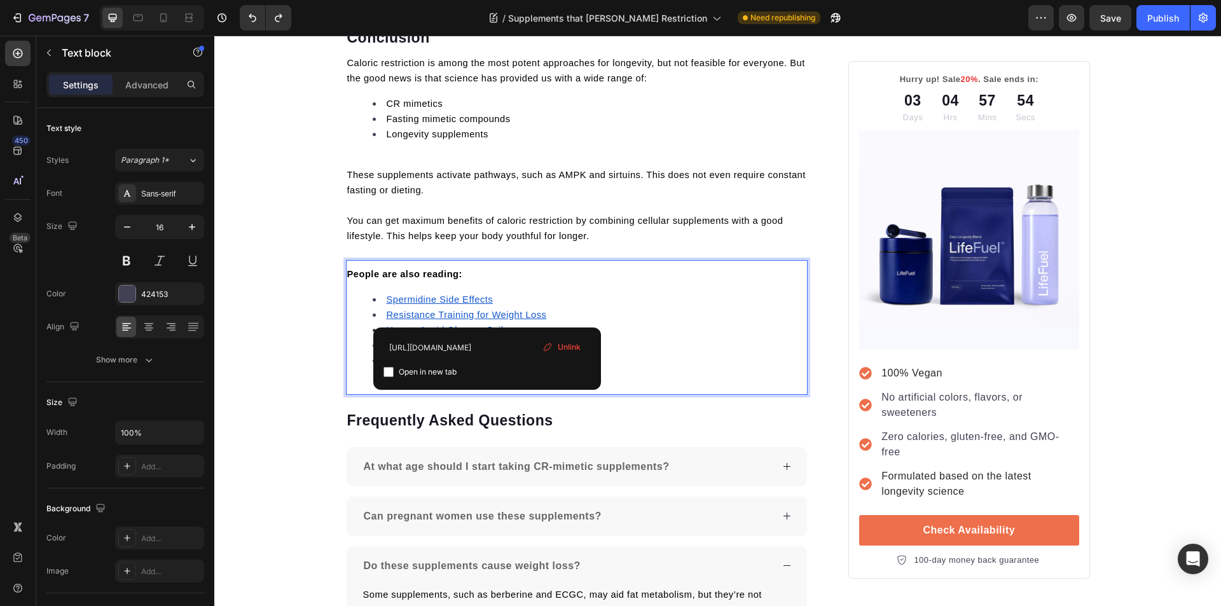
click at [392, 371] on input "checkbox" at bounding box center [388, 372] width 10 height 10
checkbox input "true"
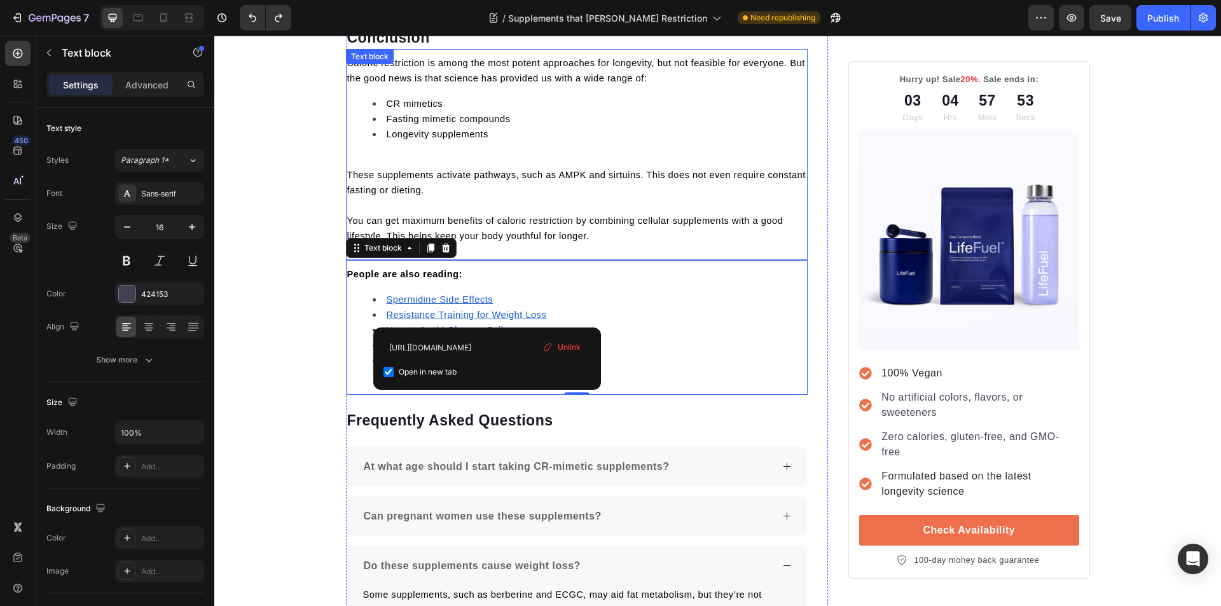
click at [544, 152] on p "Rich Text Editor. Editing area: main" at bounding box center [577, 159] width 460 height 15
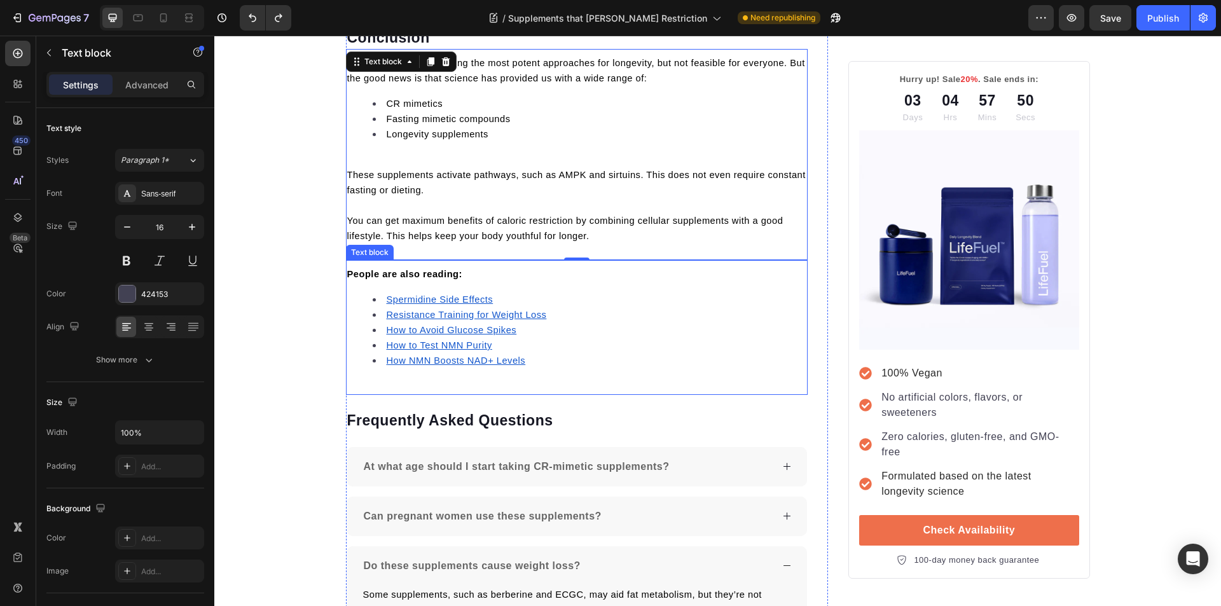
click at [471, 355] on u "How NMN Boosts NAD+ Levels" at bounding box center [456, 360] width 139 height 10
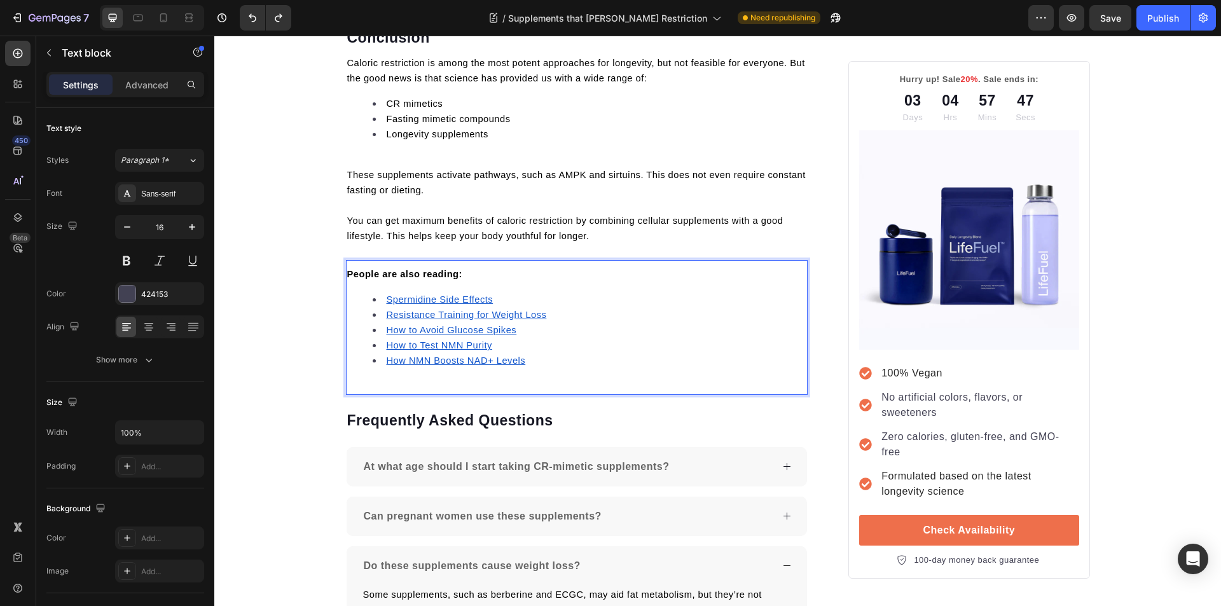
click at [531, 353] on li "How NMN Boosts NAD+ Levels" at bounding box center [590, 360] width 434 height 15
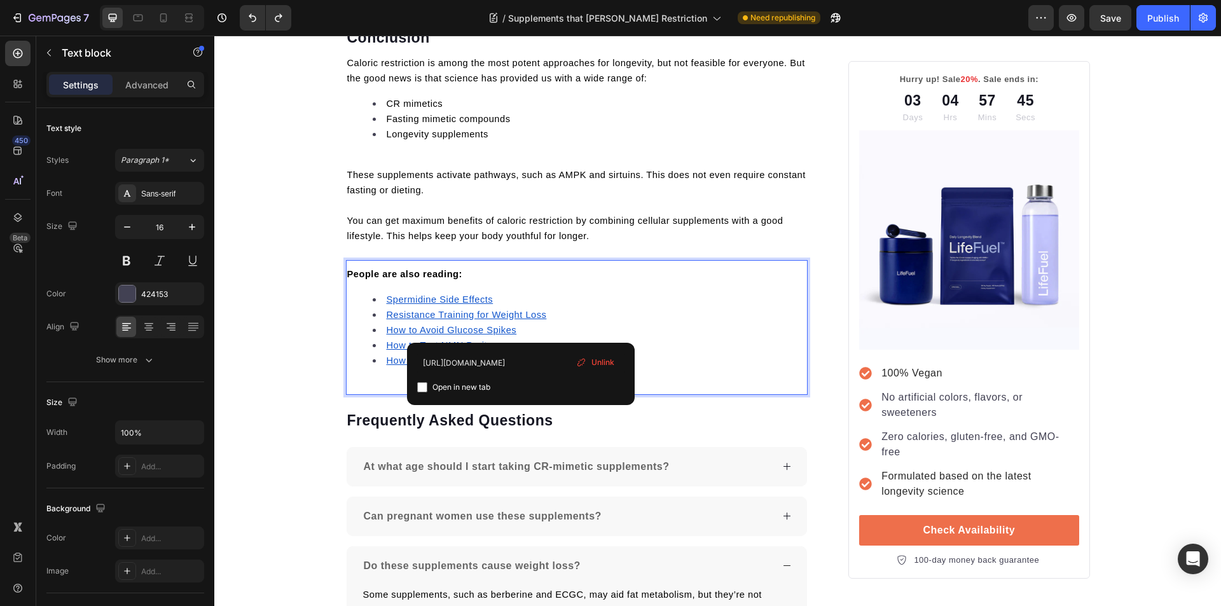
click at [424, 390] on input "checkbox" at bounding box center [422, 387] width 10 height 10
checkbox input "true"
click at [495, 338] on li "How to Test NMN Purity" at bounding box center [590, 345] width 434 height 15
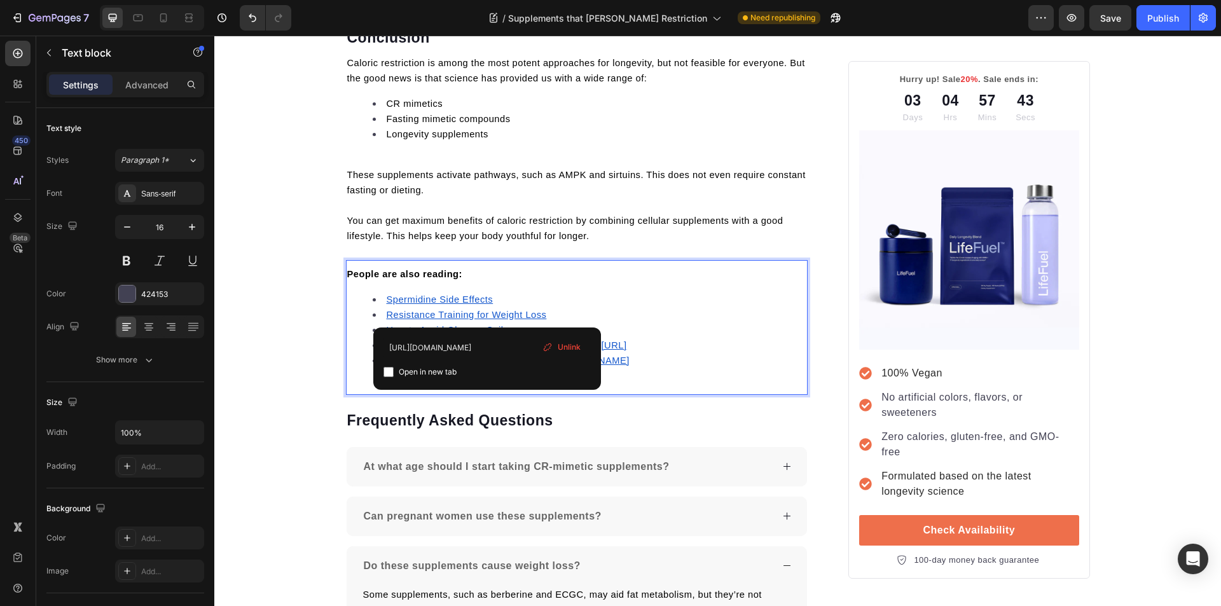
click at [505, 338] on li "How to Test NMN Purityhttps://trylifefuel.com/blogs/news/how-to-test-nmn-purity" at bounding box center [590, 345] width 434 height 15
type input "https://trylifefuel.com/blogs/news/how-nmn-boosts-nad-levels-naturally"
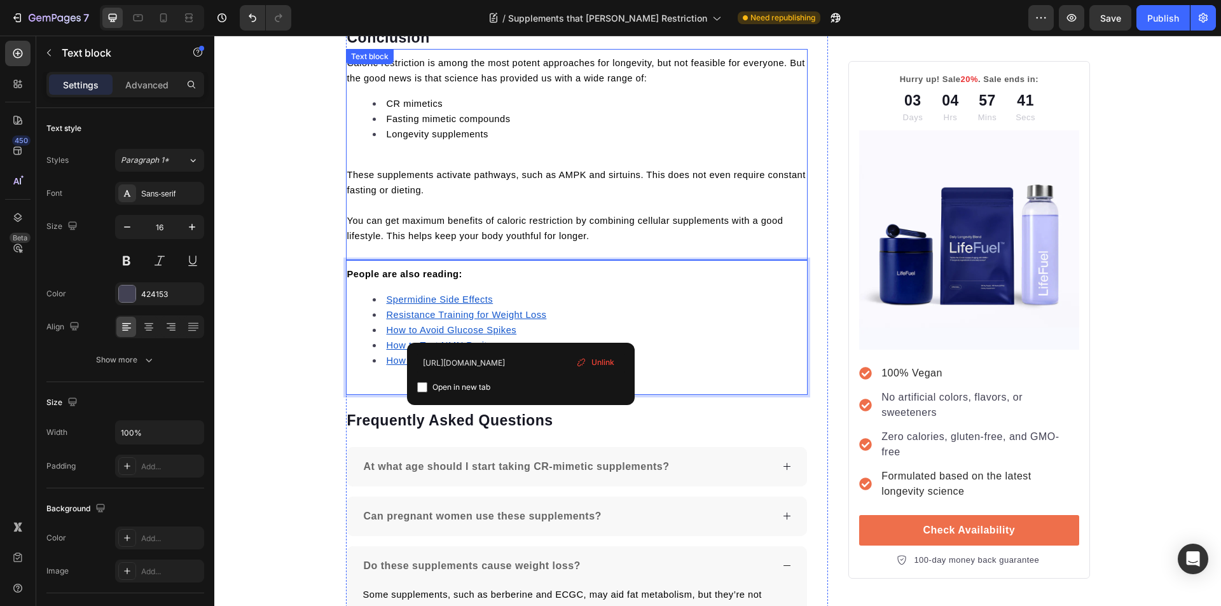
click at [532, 198] on p "Rich Text Editor. Editing area: main" at bounding box center [577, 205] width 460 height 15
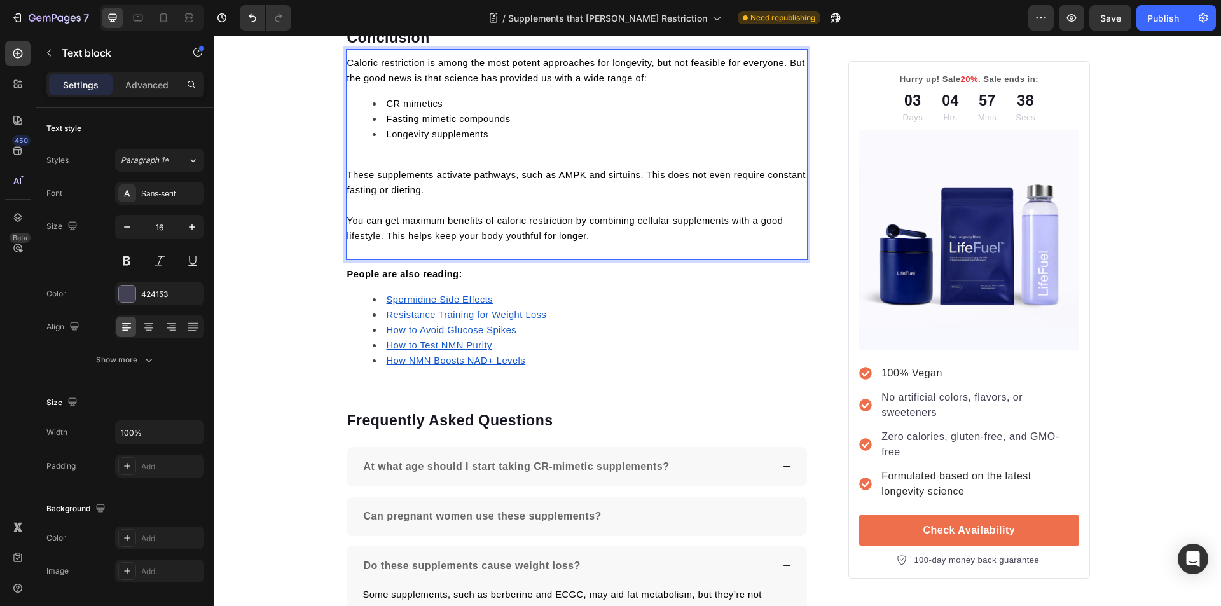
click at [417, 170] on span "These supplements activate pathways, such as AMPK and sirtuins. This does not e…" at bounding box center [576, 182] width 458 height 25
click at [421, 170] on span "These supplements activate pathways, such as AMPK and sirtuins. This does not e…" at bounding box center [576, 182] width 458 height 25
click at [531, 322] on li "How to Avoid Glucose Spikes" at bounding box center [590, 329] width 434 height 15
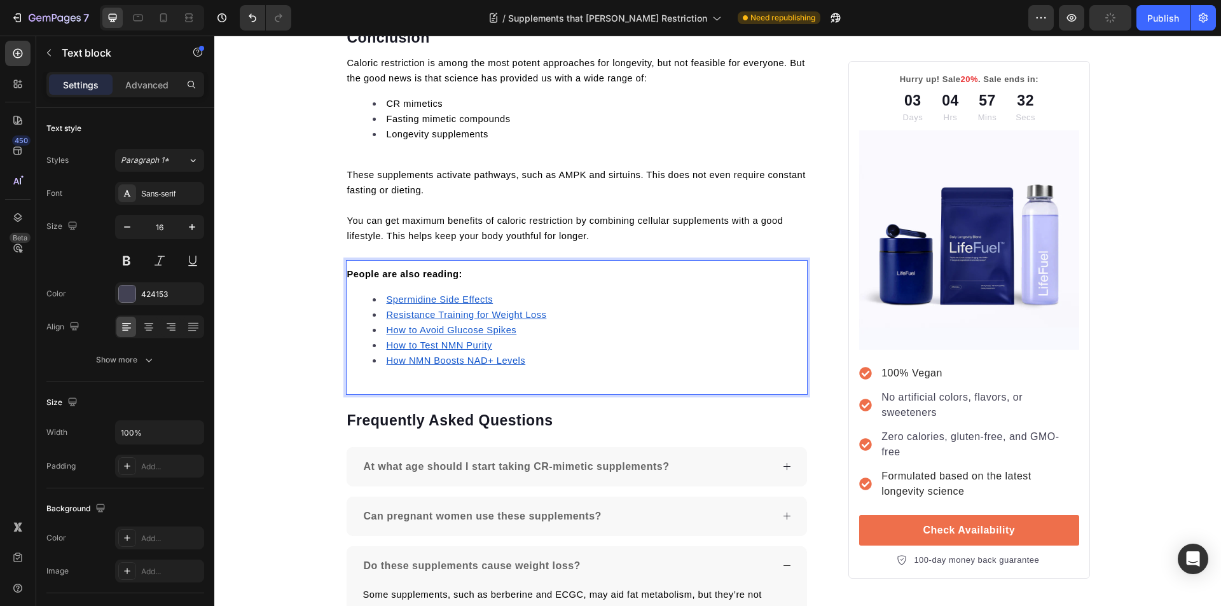
click at [424, 340] on u "How to Test NMN Purity" at bounding box center [440, 345] width 106 height 10
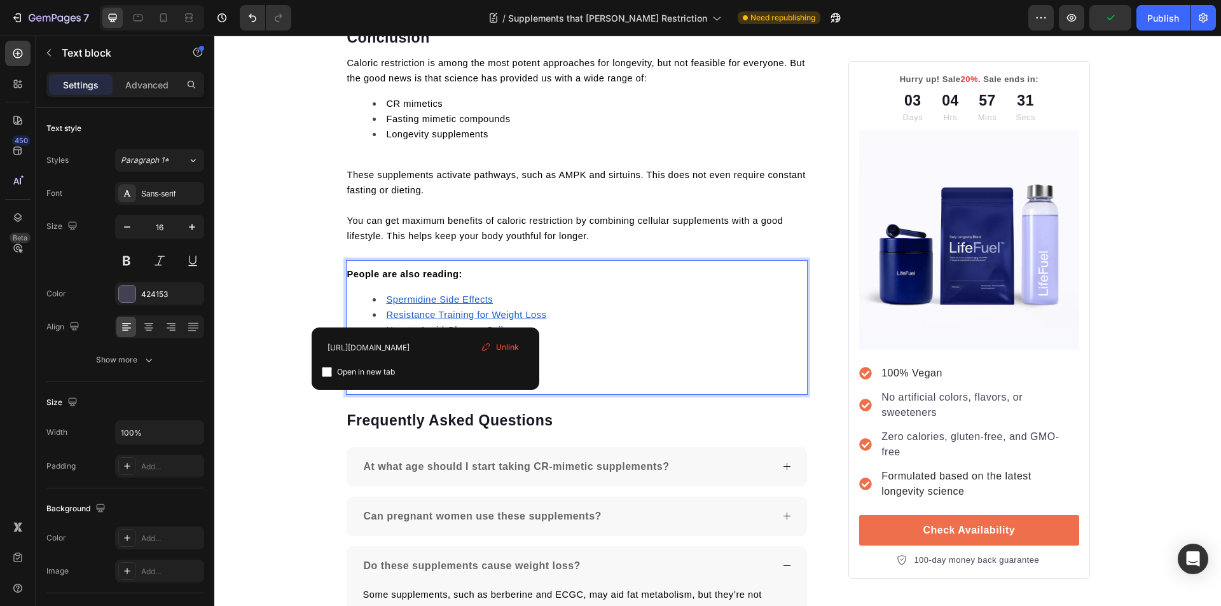
click at [328, 371] on input "checkbox" at bounding box center [327, 372] width 10 height 10
checkbox input "true"
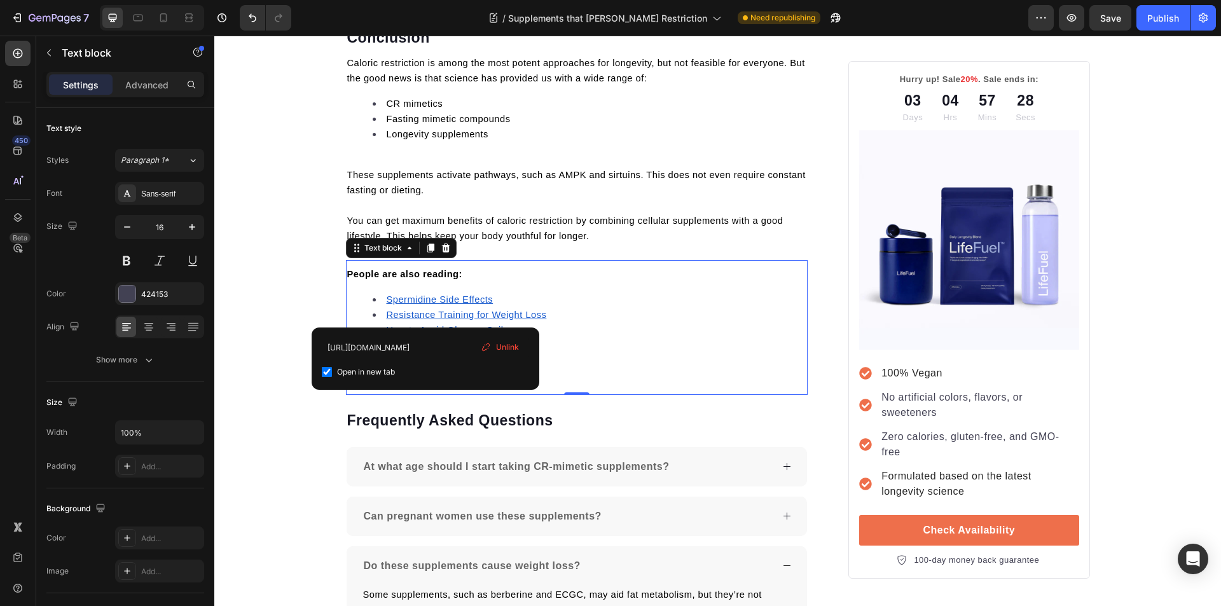
click at [405, 325] on u "How to Avoid Glucose Spikes" at bounding box center [452, 330] width 130 height 10
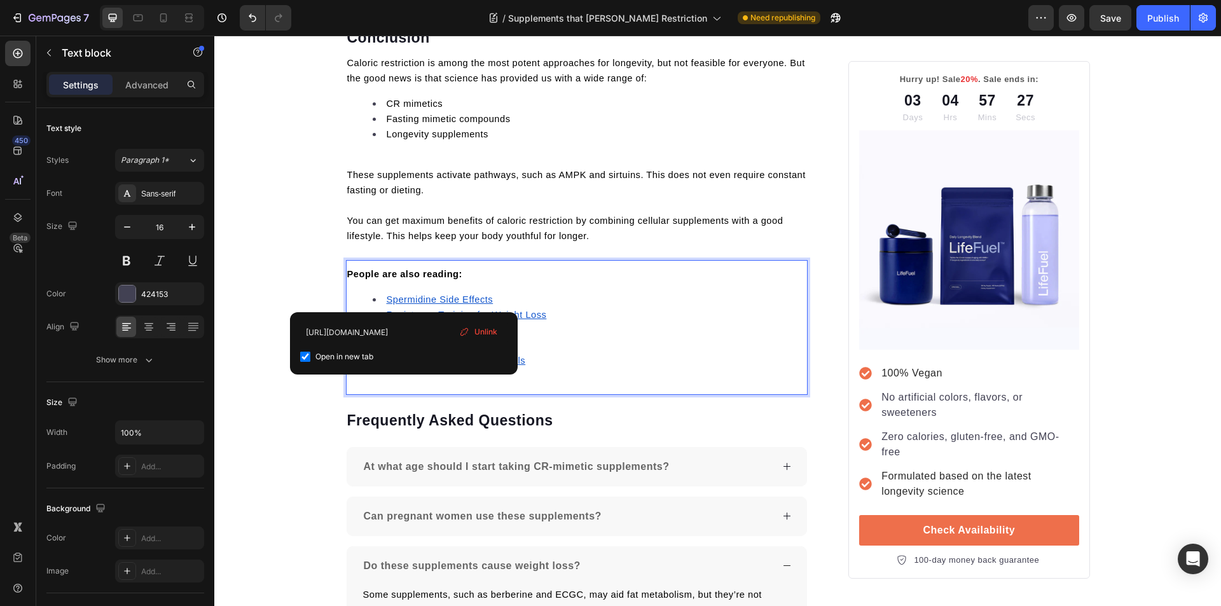
click at [409, 310] on u "Resistance Training for Weight Loss" at bounding box center [467, 315] width 160 height 10
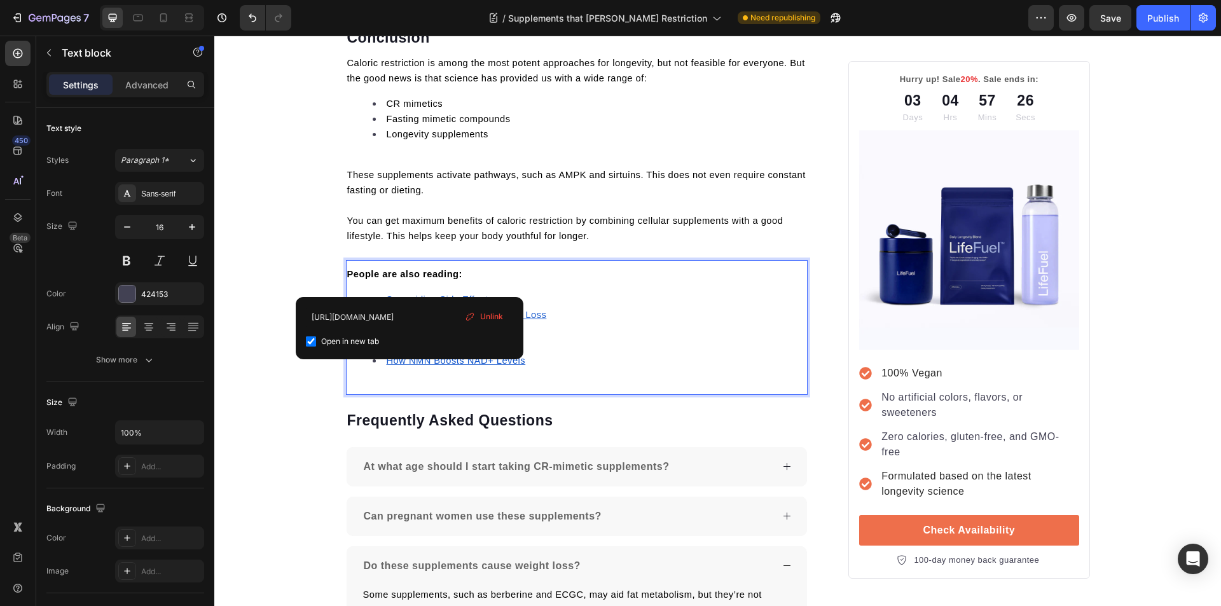
click at [557, 338] on li "How to Test NMN Purity" at bounding box center [590, 345] width 434 height 15
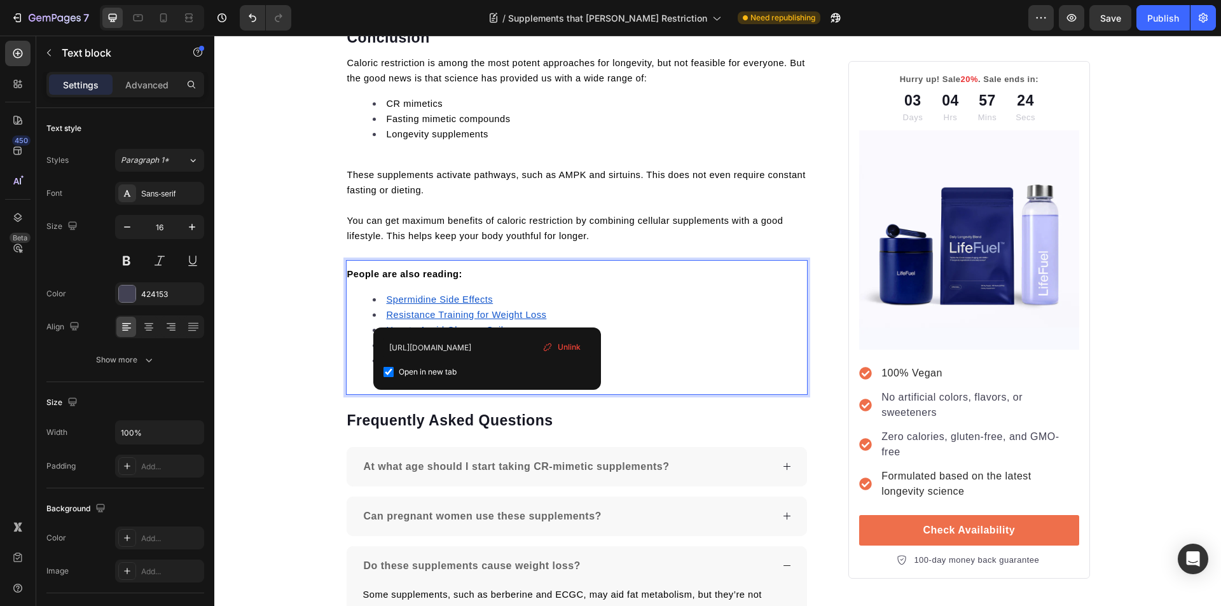
click at [402, 355] on u "How NMN Boosts NAD+ Levels" at bounding box center [456, 360] width 139 height 10
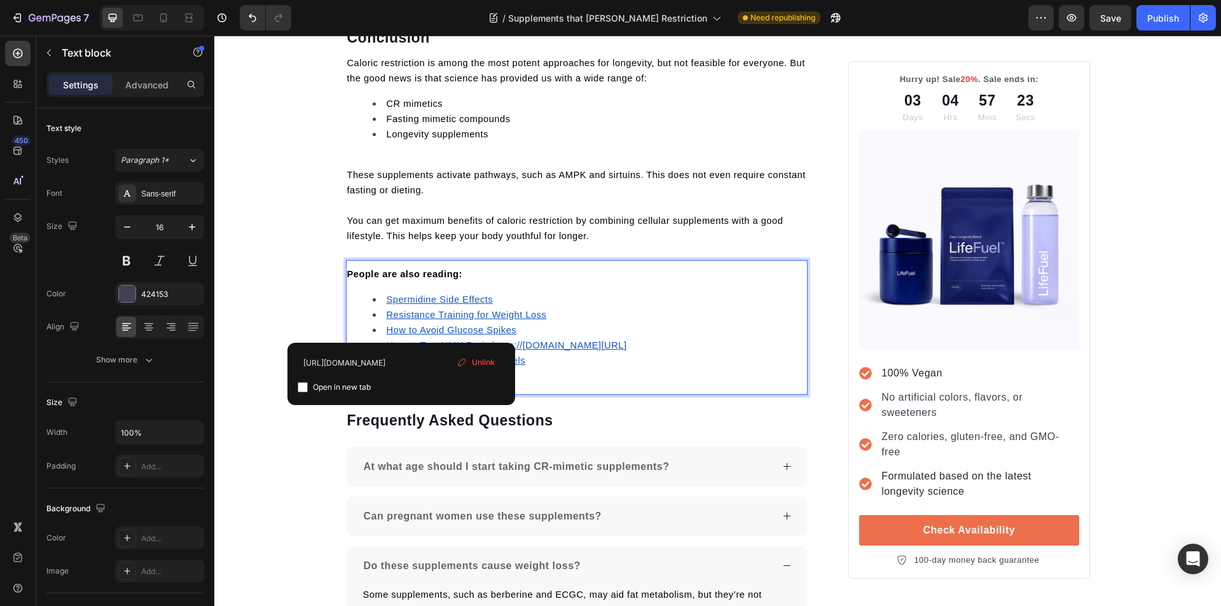
click at [301, 385] on input "checkbox" at bounding box center [303, 387] width 10 height 10
checkbox input "true"
click at [584, 213] on p "You can get maximum benefits of caloric restriction by combining cellular suppl…" at bounding box center [577, 228] width 460 height 31
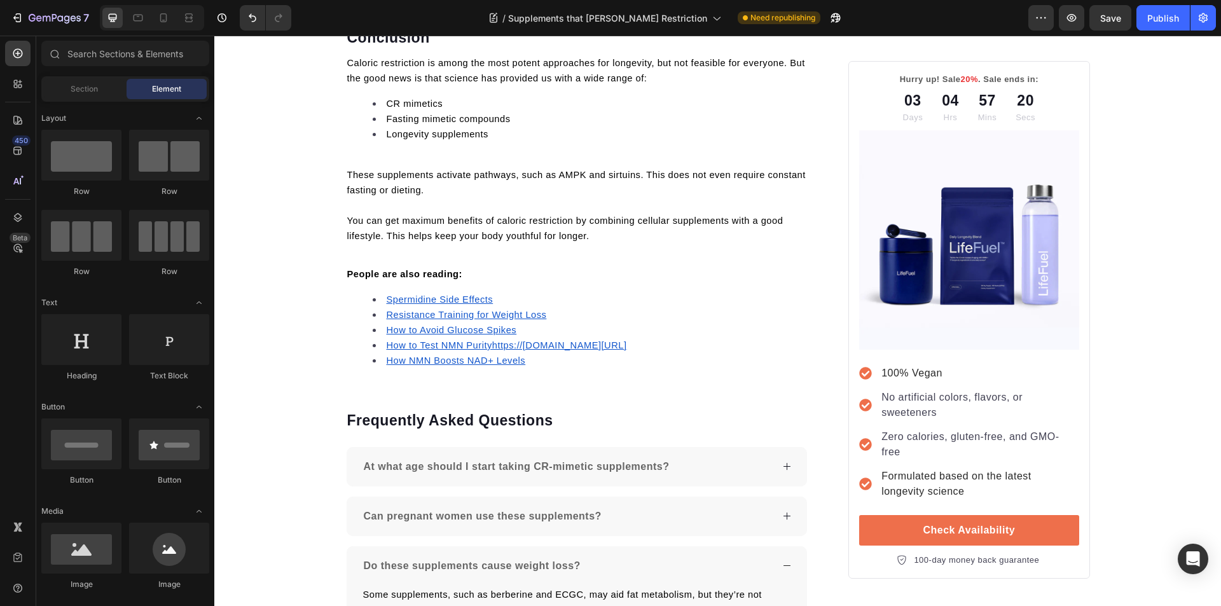
scroll to position [3992, 0]
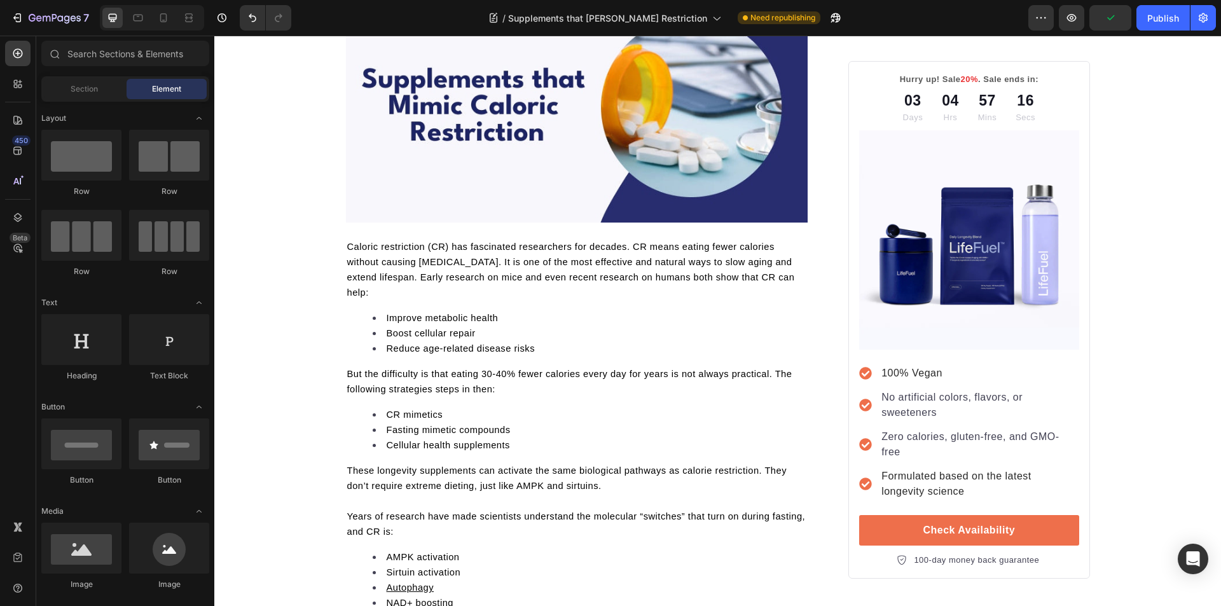
scroll to position [0, 0]
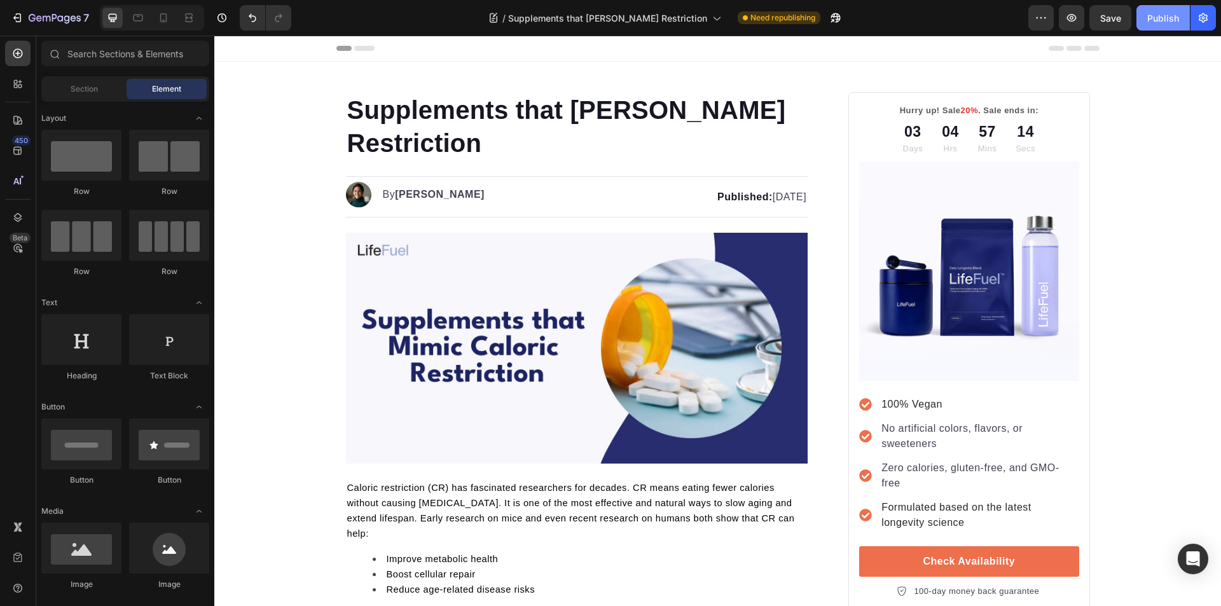
click at [1157, 25] on button "Publish" at bounding box center [1162, 17] width 53 height 25
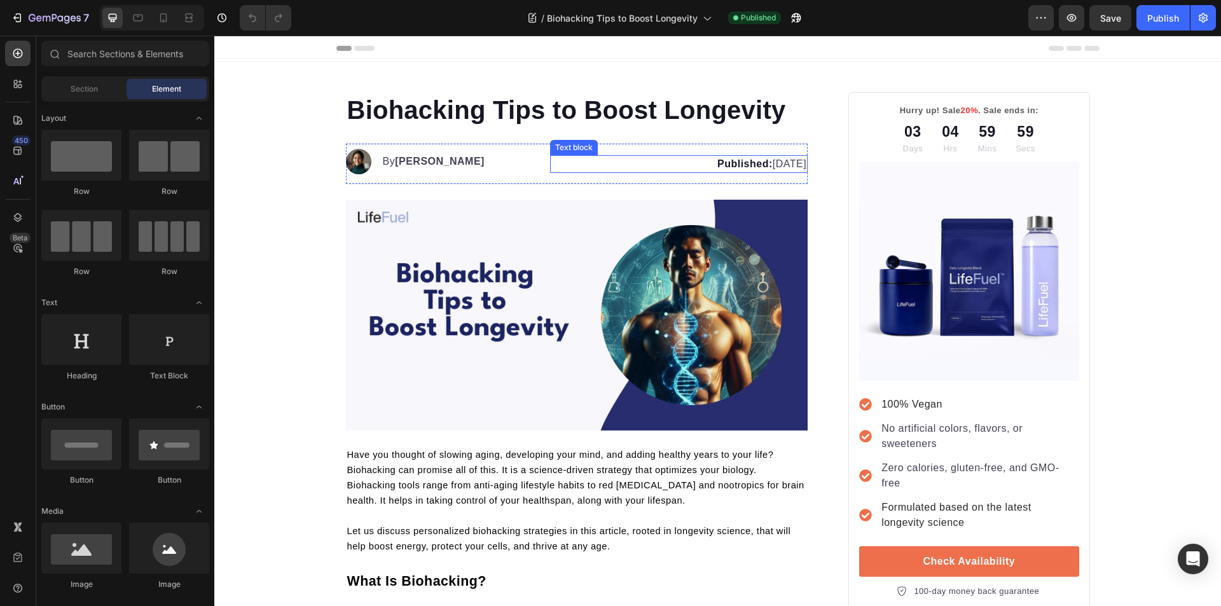
click at [765, 163] on p "Published: [DATE]" at bounding box center [678, 163] width 255 height 15
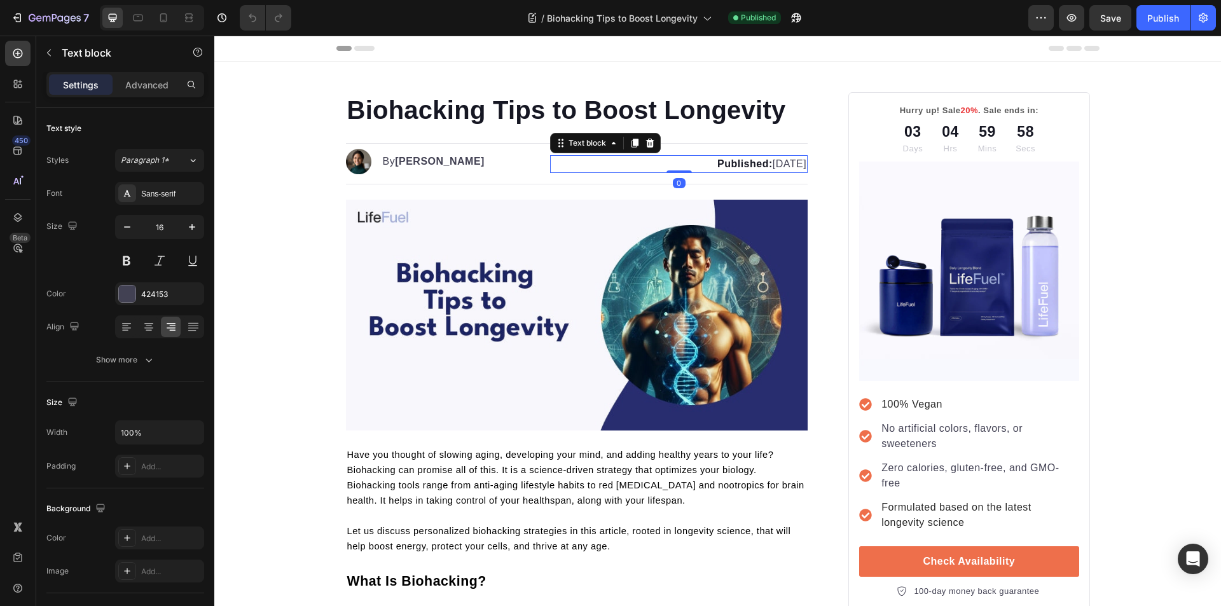
click at [765, 163] on p "Published: [DATE]" at bounding box center [678, 163] width 255 height 15
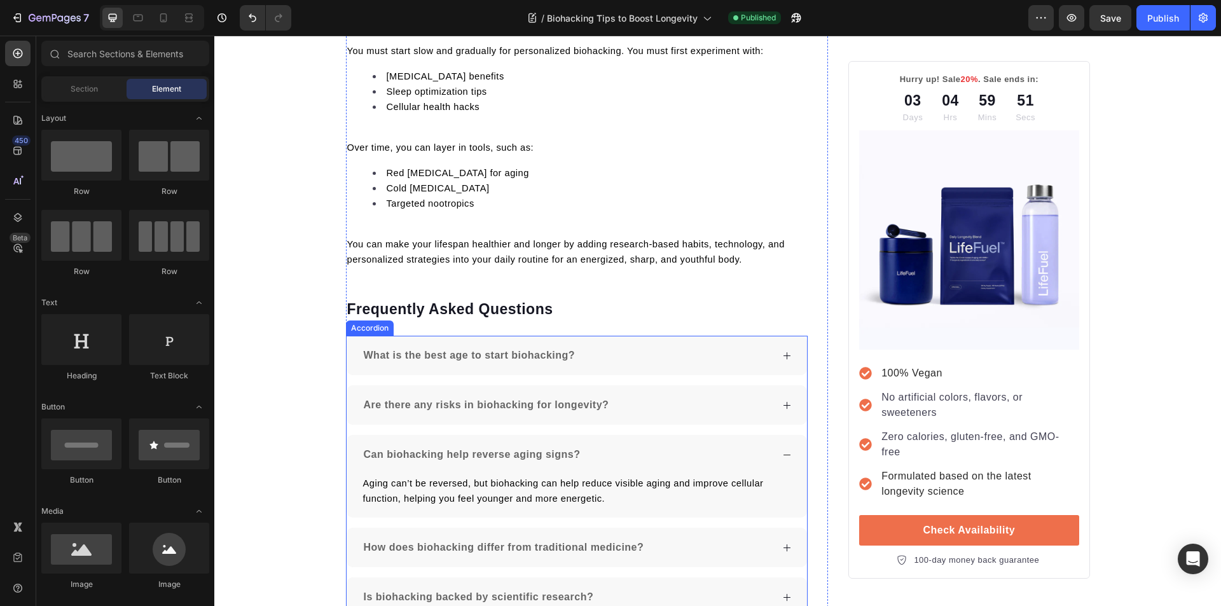
scroll to position [4631, 0]
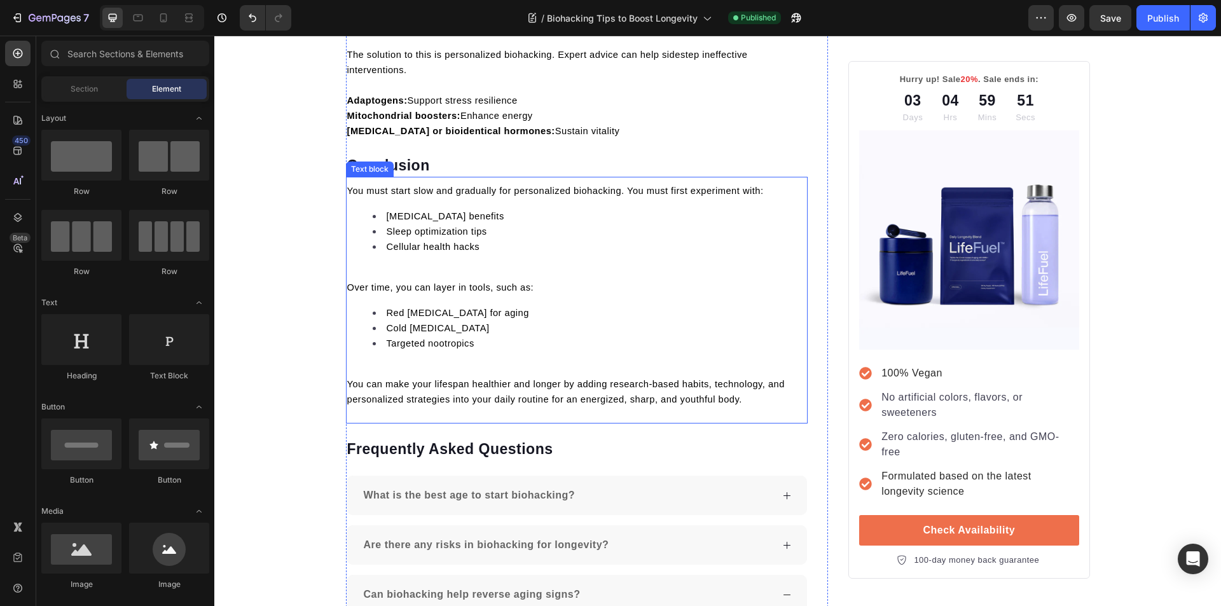
click at [506, 261] on div "You must start slow and gradually for personalized biohacking. You must first e…" at bounding box center [577, 295] width 462 height 226
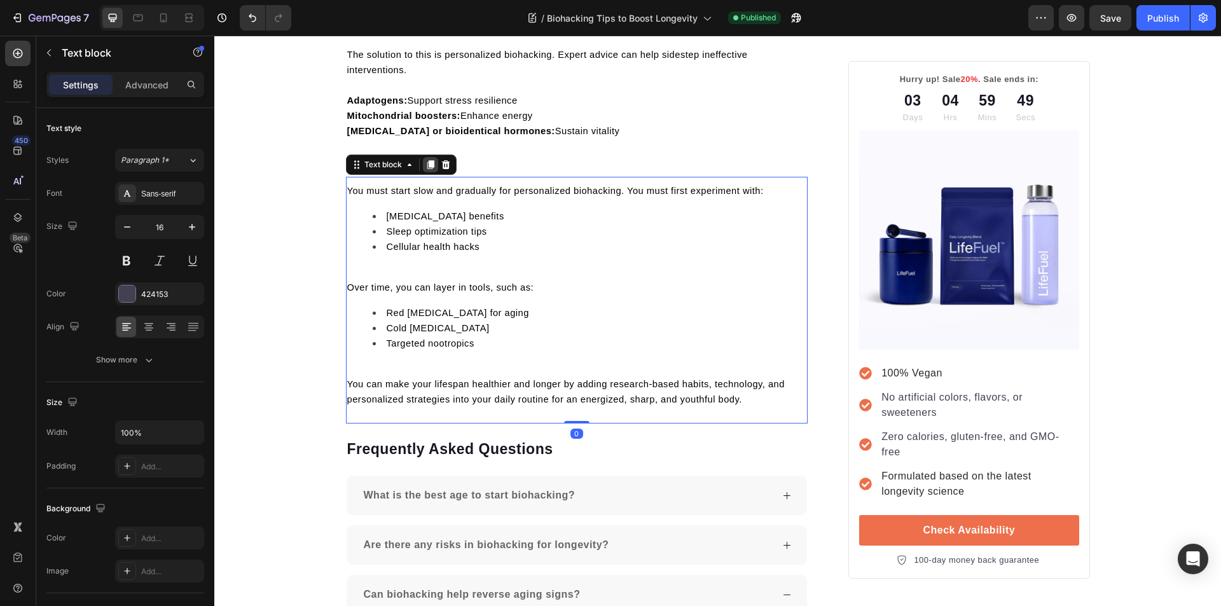
click at [428, 168] on icon at bounding box center [430, 165] width 10 height 10
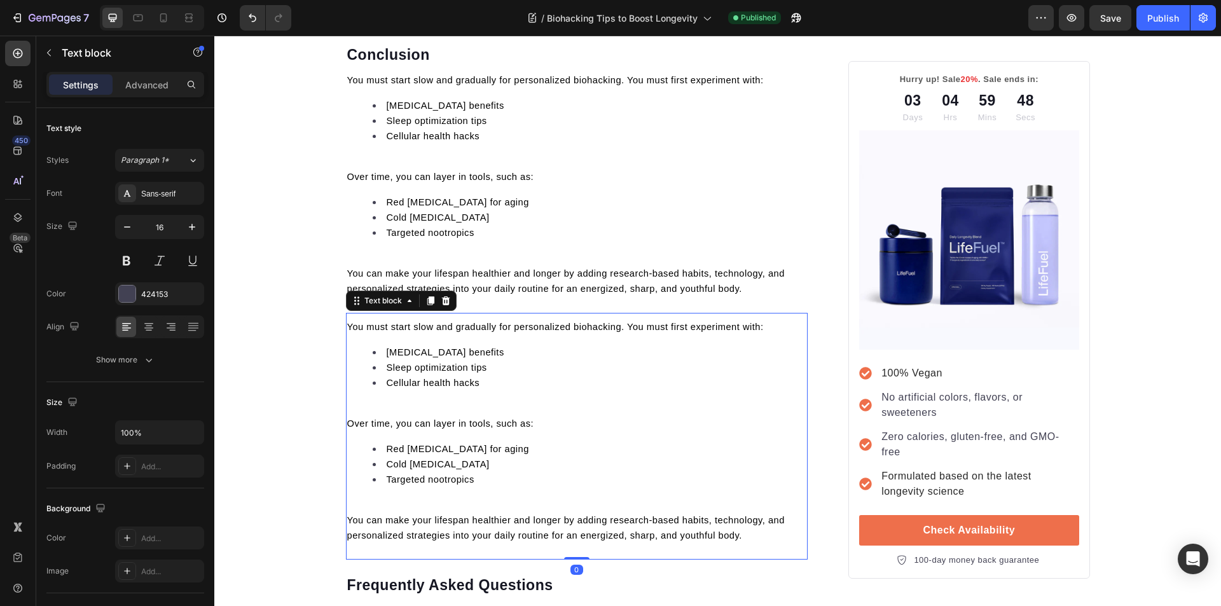
scroll to position [4885, 0]
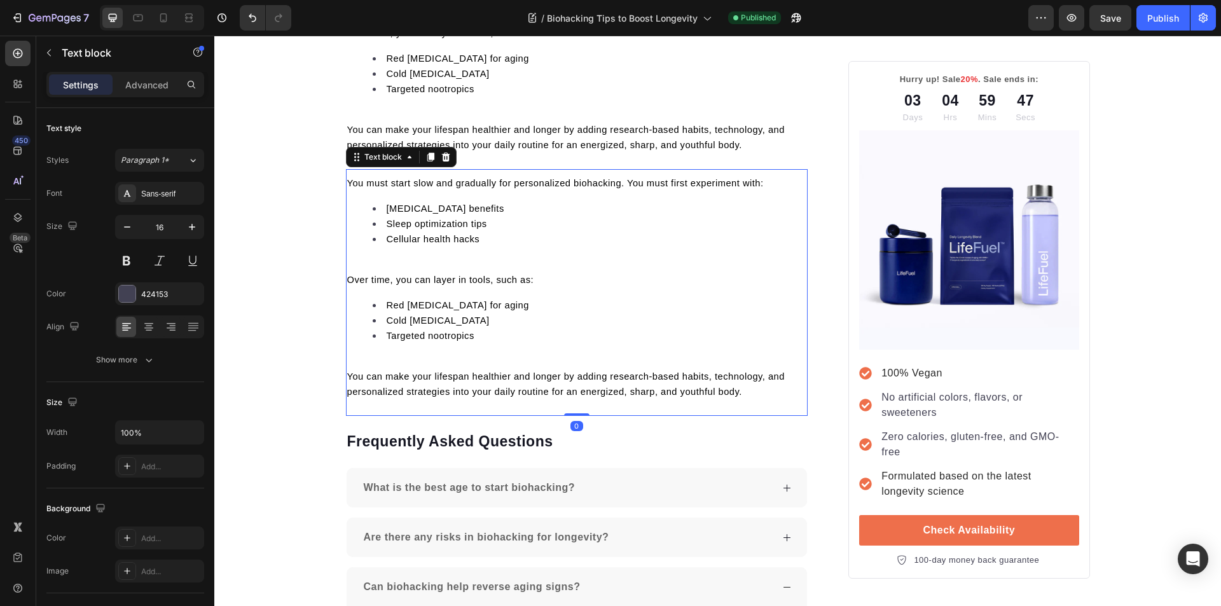
click at [751, 394] on p "You can make your lifespan healthier and longer by adding research-based habits…" at bounding box center [577, 384] width 460 height 31
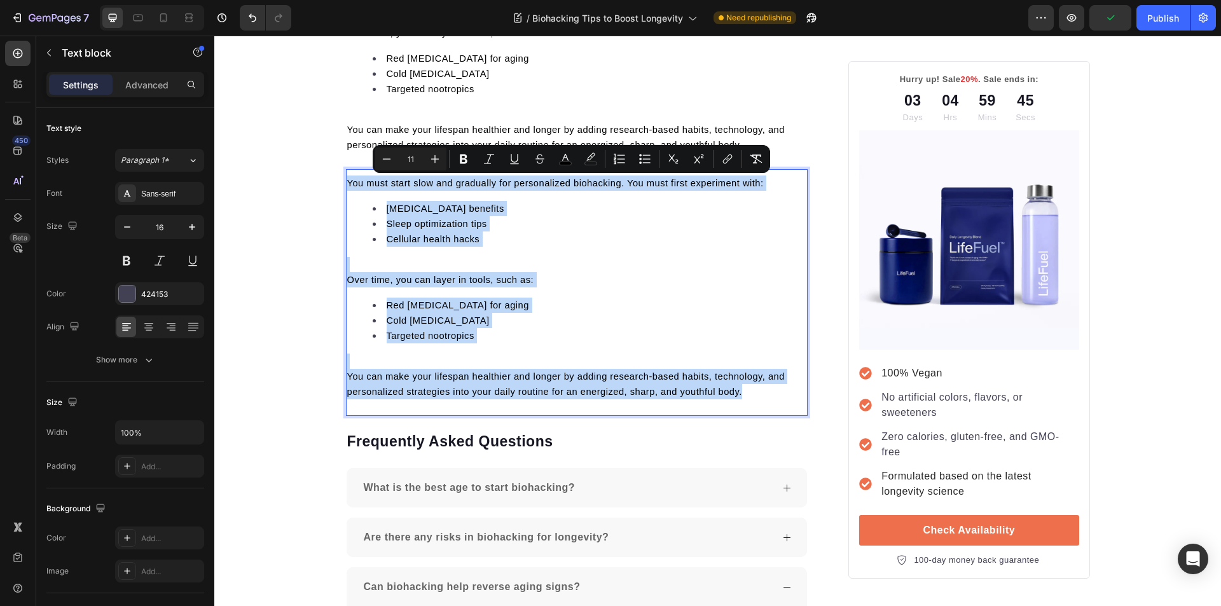
drag, startPoint x: 736, startPoint y: 392, endPoint x: 341, endPoint y: 187, distance: 445.0
click at [346, 187] on div "You must start slow and gradually for personalized biohacking. You must first e…" at bounding box center [577, 287] width 462 height 226
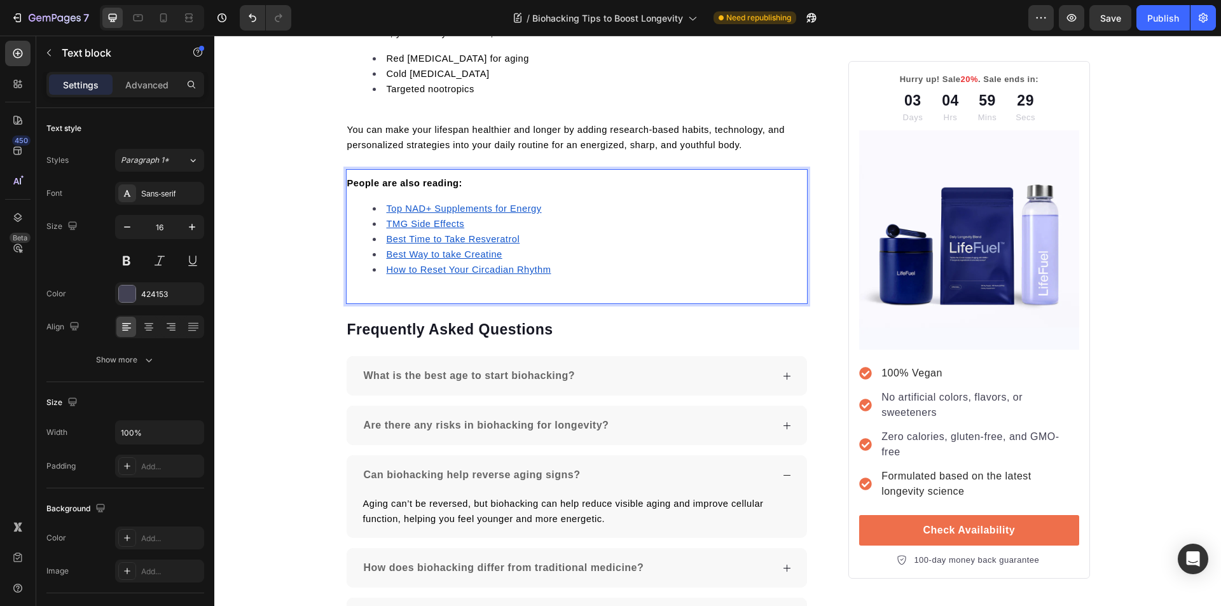
click at [404, 269] on u "How to Reset Your Circadian Rhythm" at bounding box center [469, 269] width 165 height 10
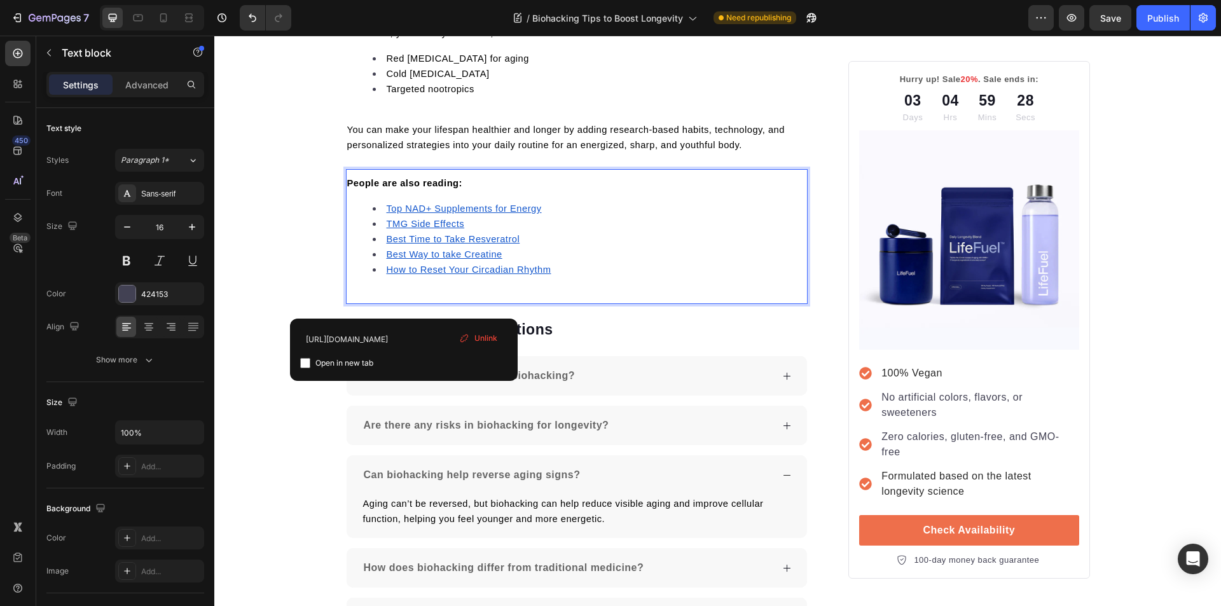
click at [306, 362] on input "checkbox" at bounding box center [305, 363] width 10 height 10
checkbox input "true"
click at [419, 251] on u "Best Way to take Creatine" at bounding box center [445, 254] width 116 height 10
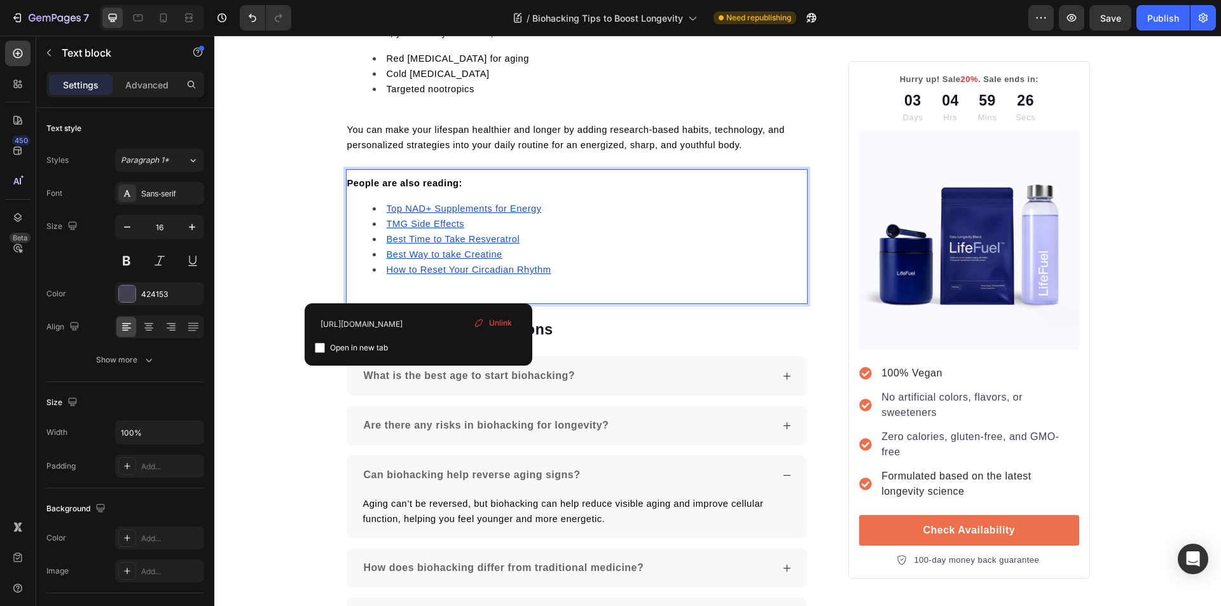
click at [322, 344] on input "checkbox" at bounding box center [320, 348] width 10 height 10
checkbox input "true"
click at [421, 237] on u "Best Time to Take Resveratrol" at bounding box center [454, 239] width 134 height 10
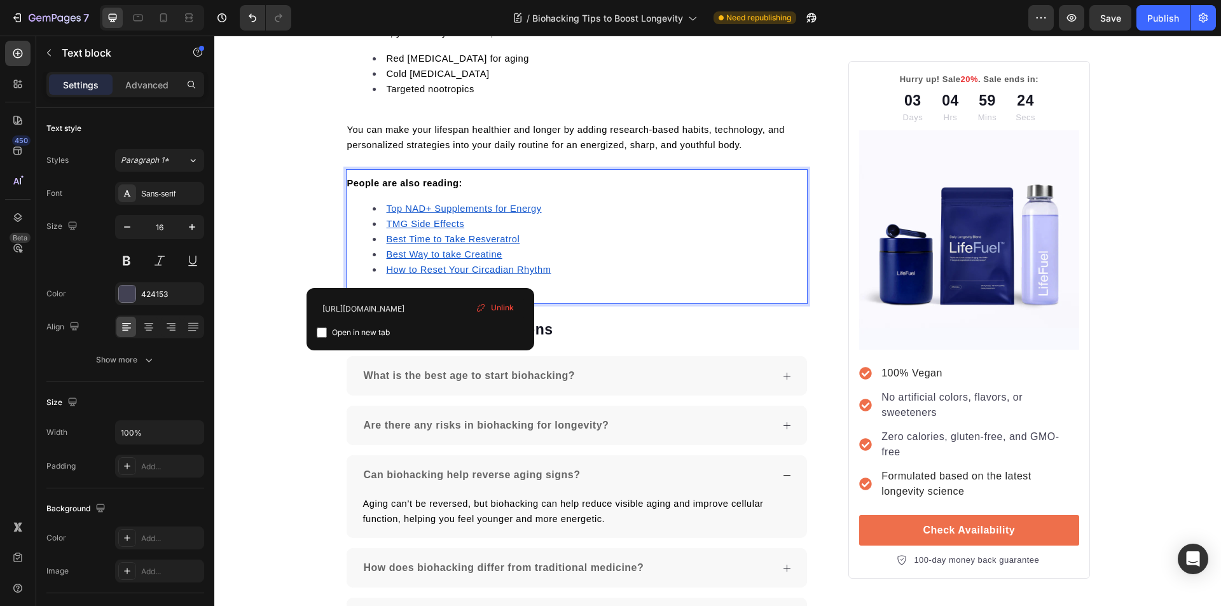
click at [318, 332] on input "checkbox" at bounding box center [322, 332] width 10 height 10
checkbox input "true"
click at [421, 224] on u "TMG Side Effects" at bounding box center [426, 224] width 78 height 10
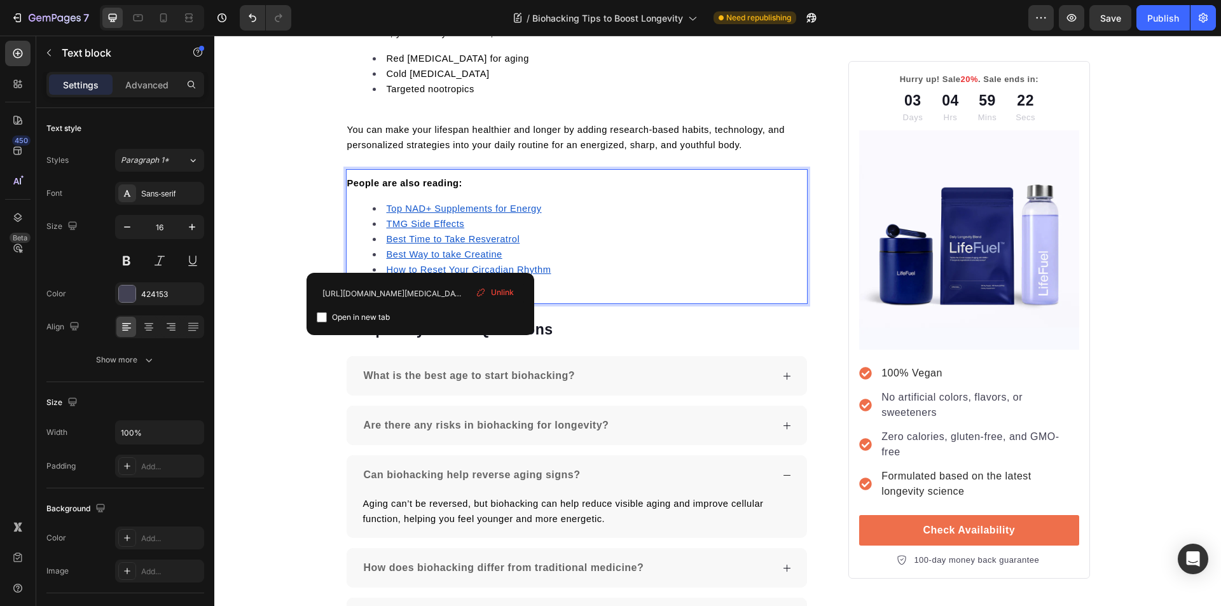
click at [322, 315] on input "checkbox" at bounding box center [322, 317] width 10 height 10
checkbox input "true"
click at [423, 209] on u "Top NAD+ Supplements for Energy" at bounding box center [464, 208] width 155 height 10
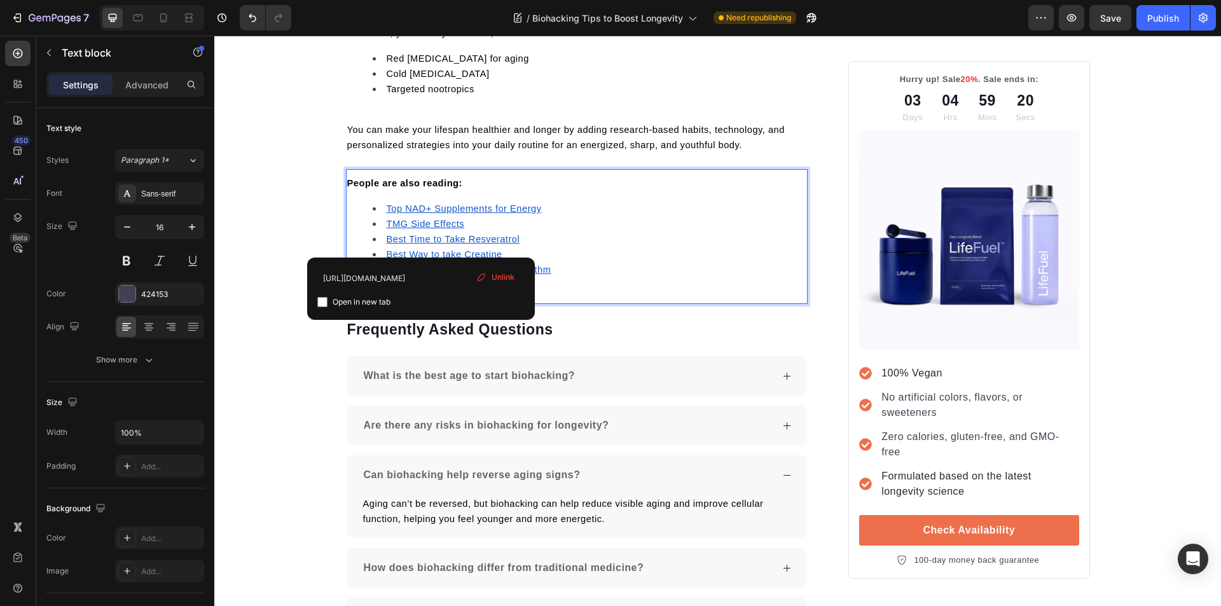
click at [321, 301] on input "checkbox" at bounding box center [322, 302] width 10 height 10
checkbox input "true"
click at [491, 140] on span "You can make your lifespan healthier and longer by adding research-based habits…" at bounding box center [565, 137] width 437 height 25
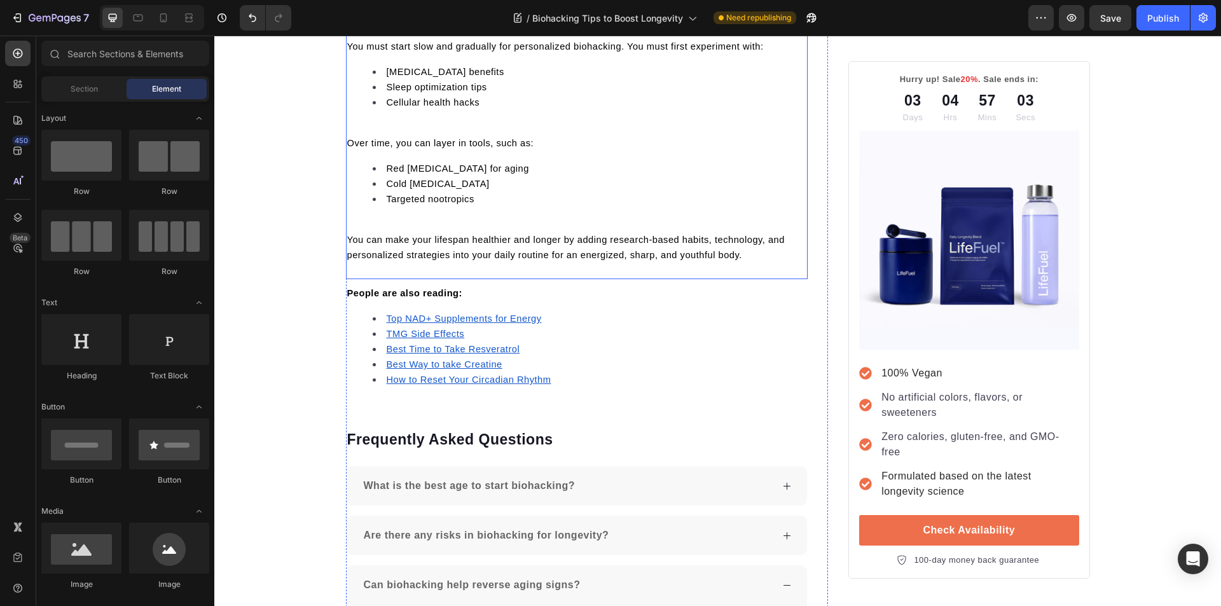
scroll to position [4842, 0]
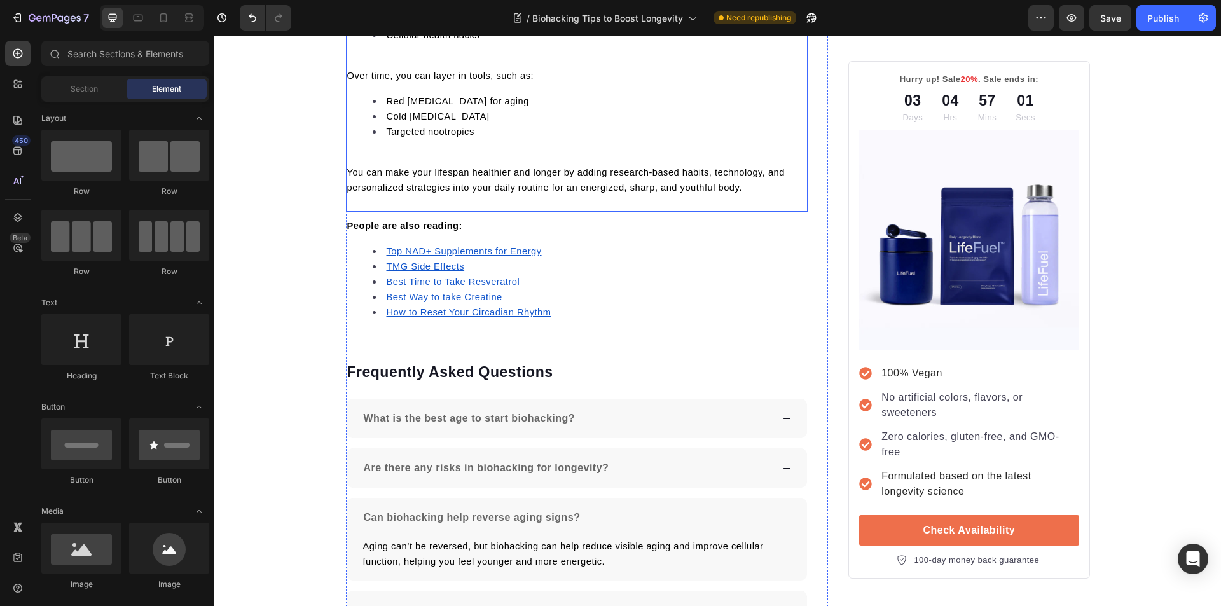
click at [476, 174] on span "You can make your lifespan healthier and longer by adding research-based habits…" at bounding box center [565, 179] width 437 height 25
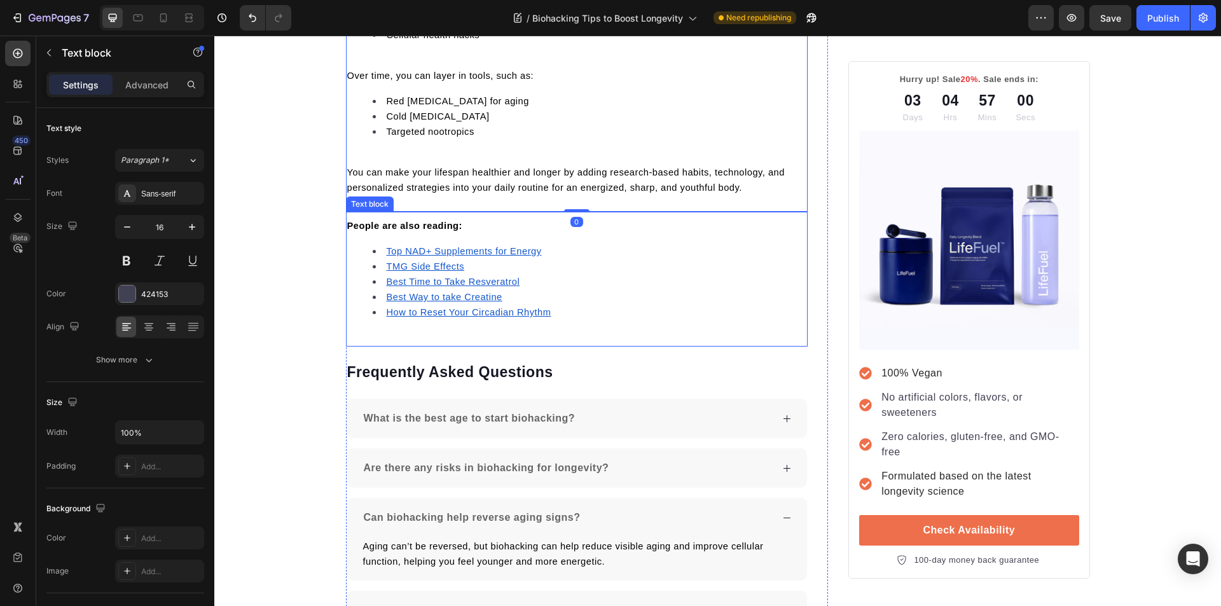
click at [455, 336] on div "People are also reading: Top NAD+ Supplements for Energy TMG Side Effects Best …" at bounding box center [577, 279] width 462 height 135
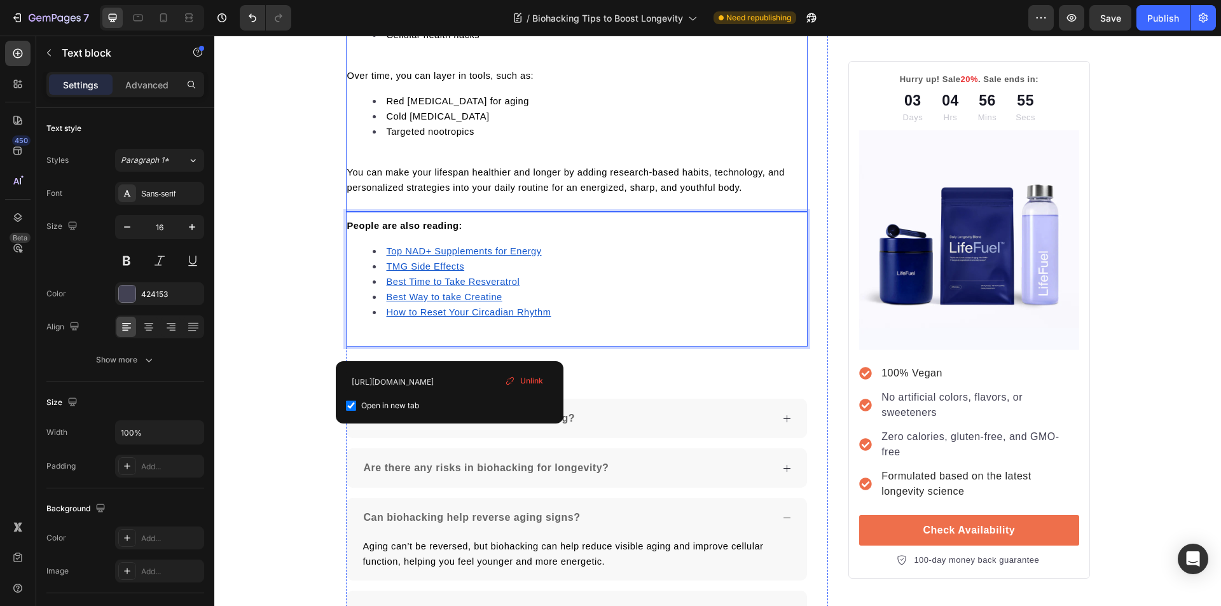
click at [561, 139] on li "Targeted nootropics" at bounding box center [590, 131] width 434 height 15
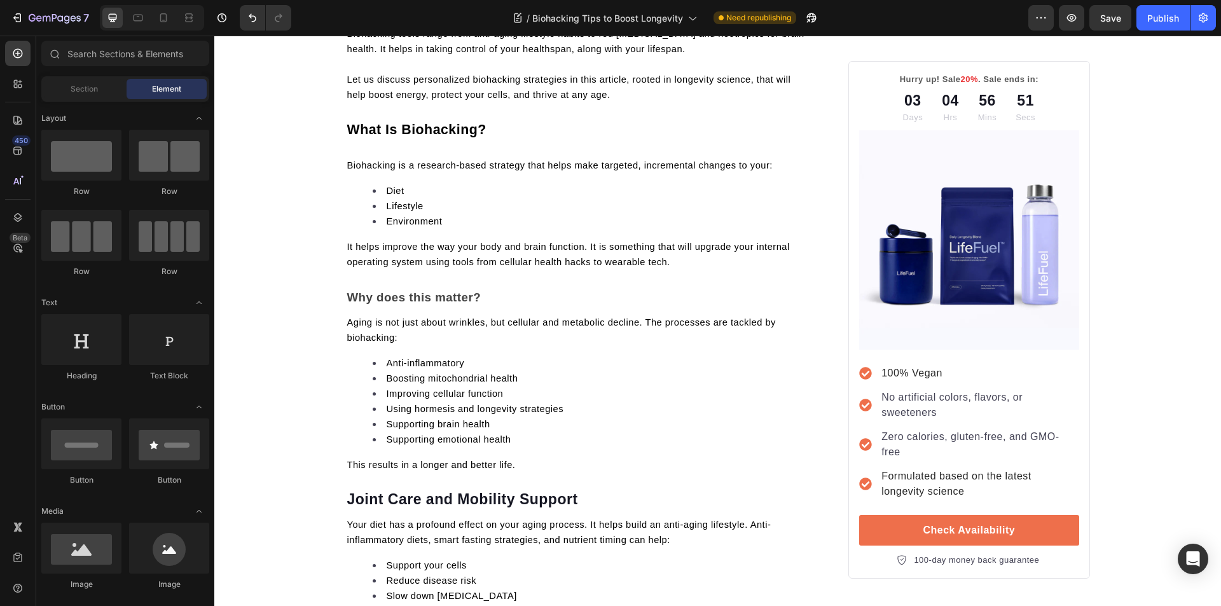
scroll to position [0, 0]
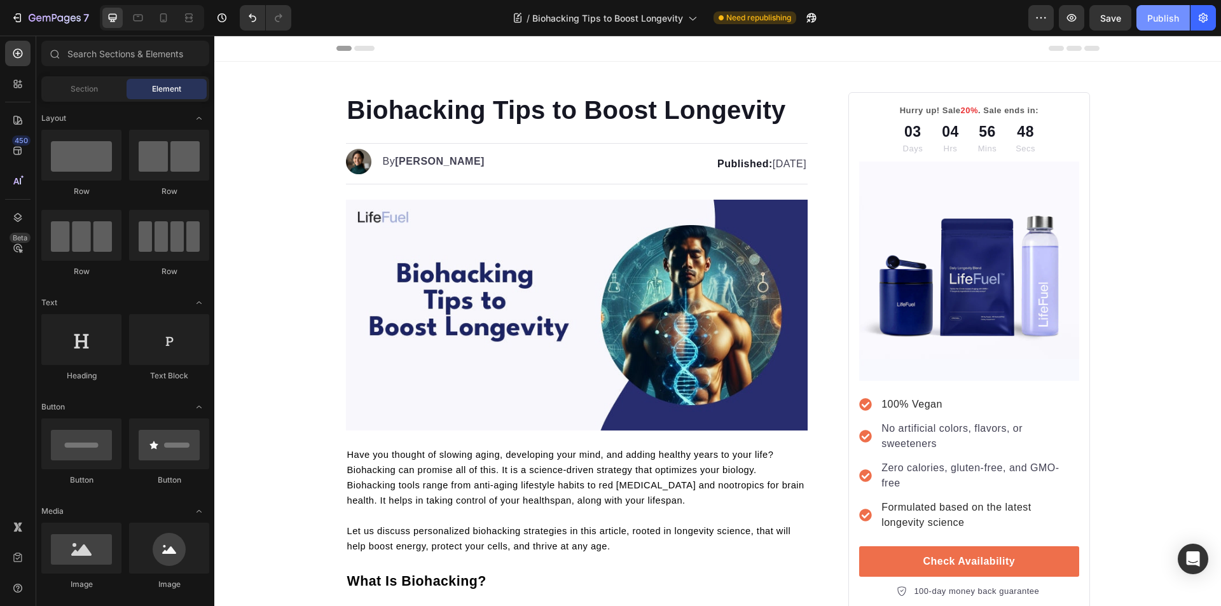
click at [1160, 29] on button "Publish" at bounding box center [1162, 17] width 53 height 25
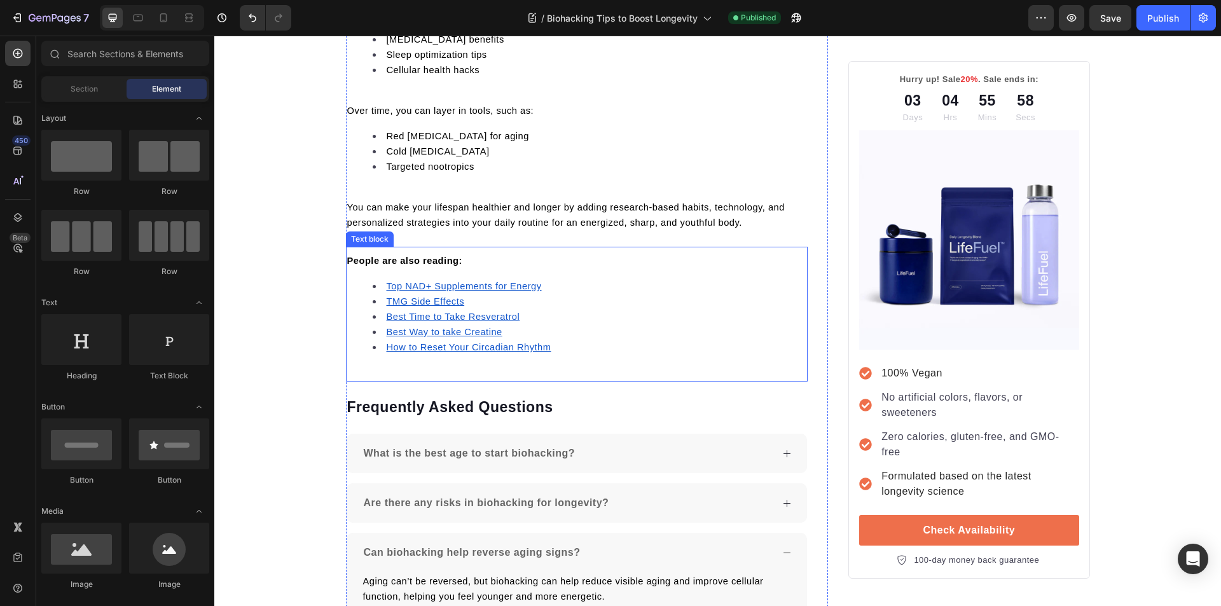
scroll to position [4816, 0]
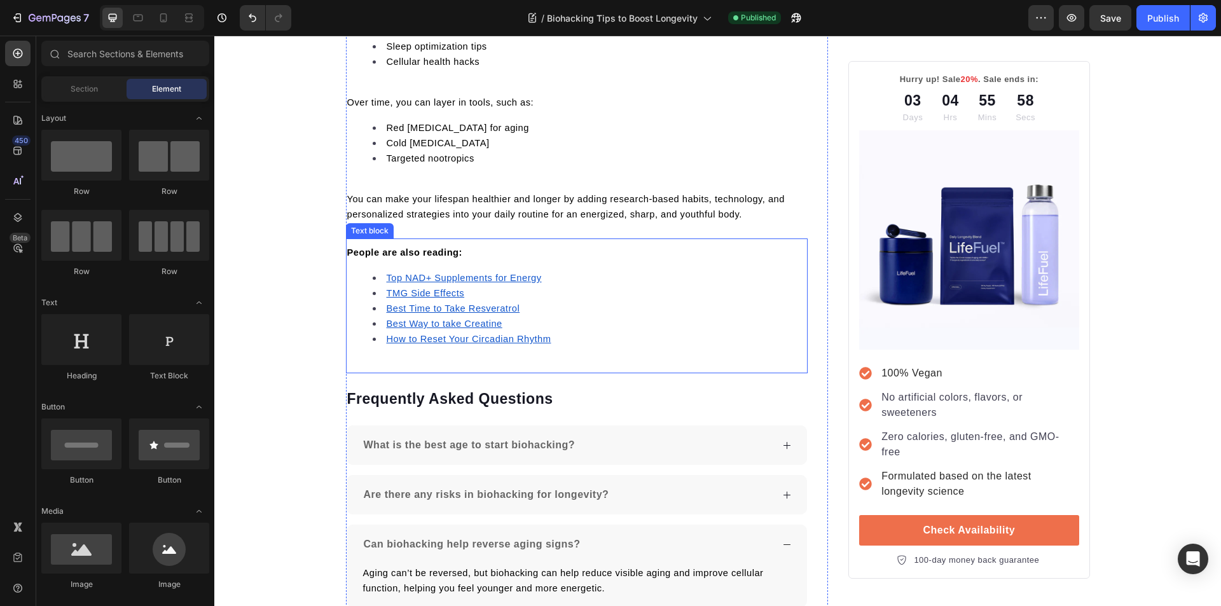
click at [572, 338] on li "How to Reset Your Circadian Rhythm" at bounding box center [590, 338] width 434 height 15
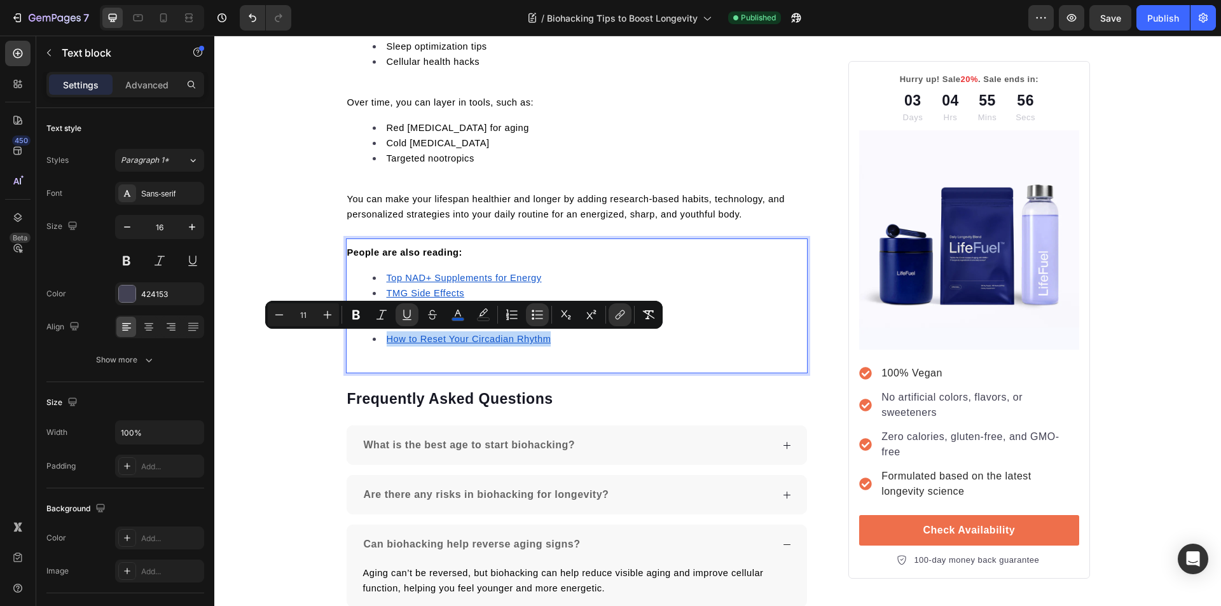
click at [580, 345] on li "How to Reset Your Circadian Rhythm" at bounding box center [590, 338] width 434 height 15
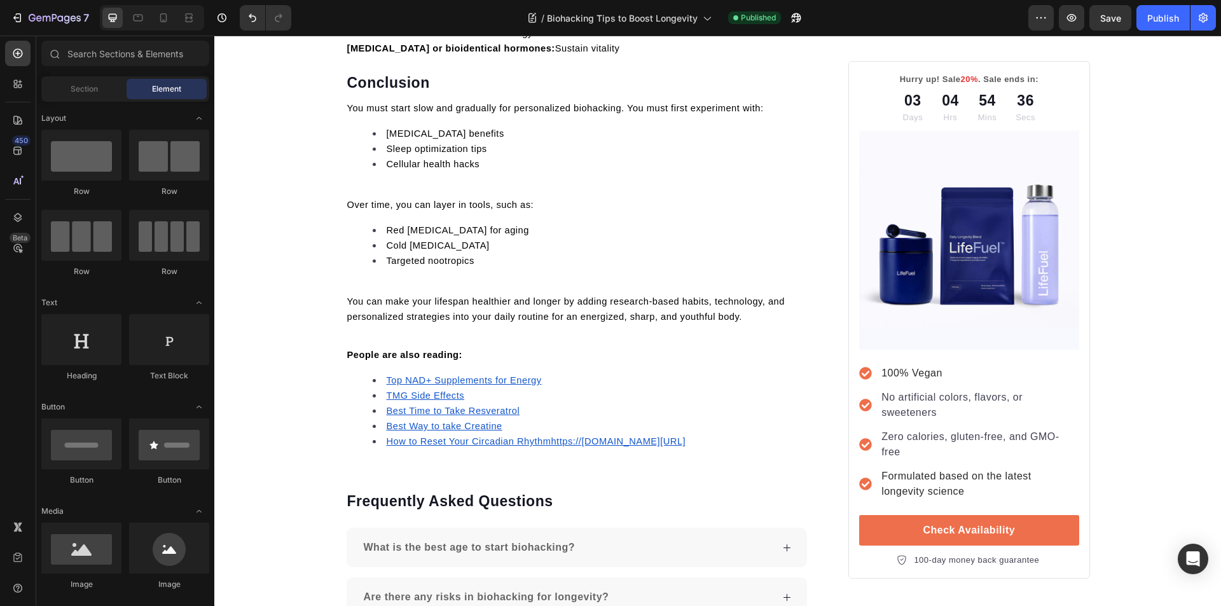
scroll to position [4947, 0]
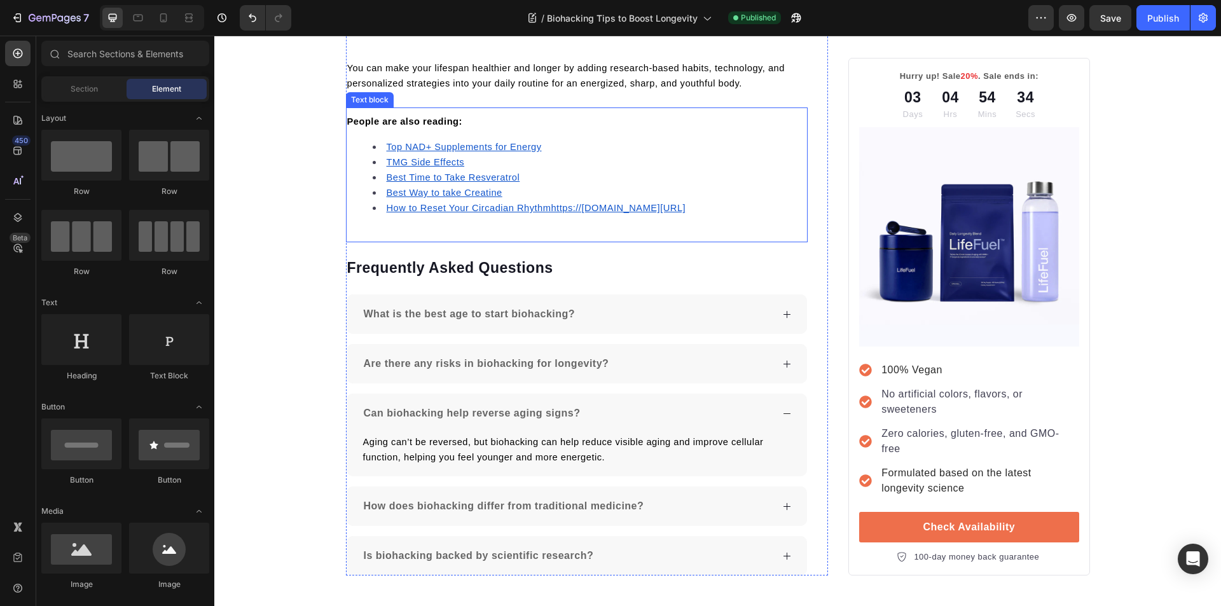
click at [631, 216] on li "How to Reset Your Circadian Rhythmhttps://trylifefuel.com/blogs/news/how-to-res…" at bounding box center [590, 207] width 434 height 15
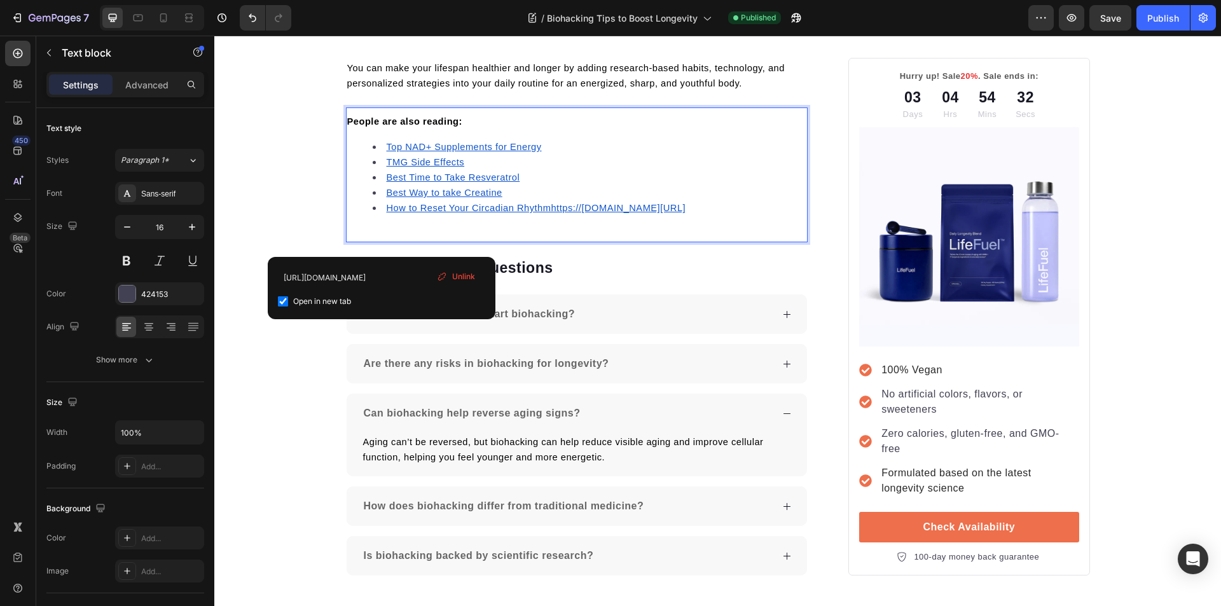
drag, startPoint x: 631, startPoint y: 225, endPoint x: 374, endPoint y: 210, distance: 257.2
click at [610, 216] on li "How to Reset Your Circadian Rhythmhttps://trylifefuel.com/blogs/news/how-to-res…" at bounding box center [590, 207] width 434 height 15
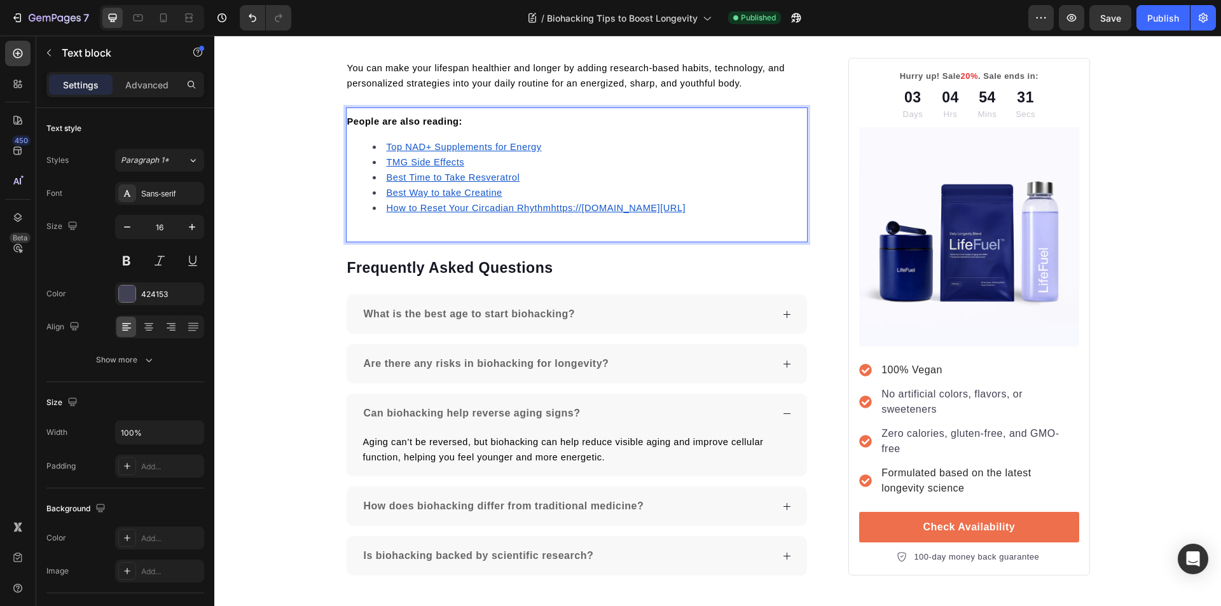
click at [610, 216] on li "How to Reset Your Circadian Rhythmhttps://trylifefuel.com/blogs/news/how-to-res…" at bounding box center [590, 207] width 434 height 15
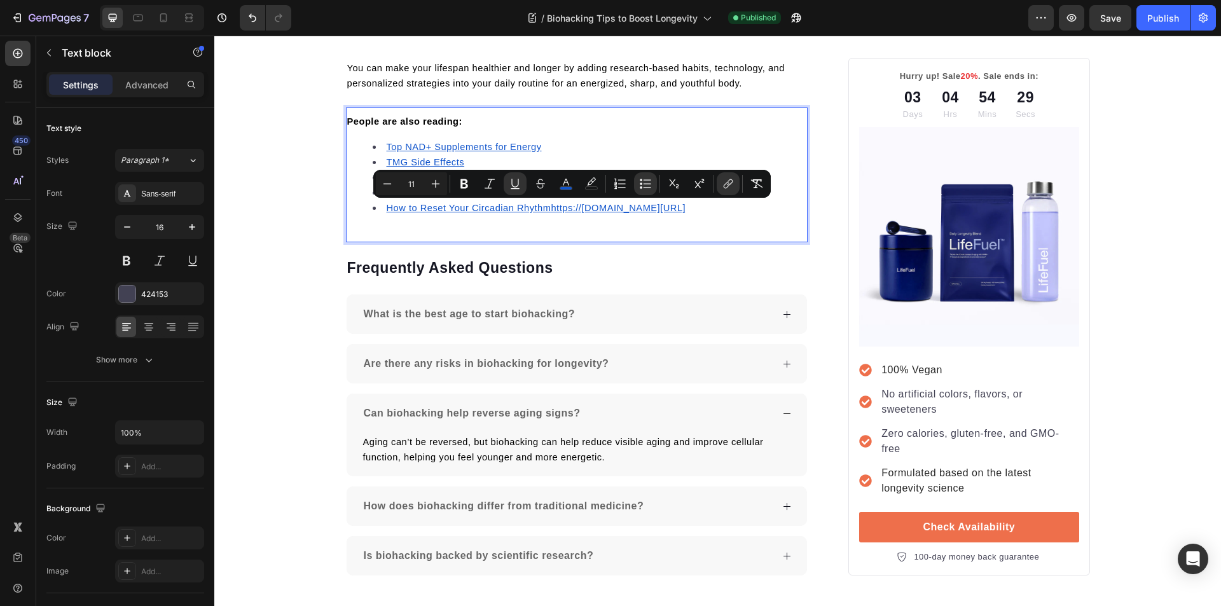
drag, startPoint x: 610, startPoint y: 224, endPoint x: 379, endPoint y: 214, distance: 231.7
click at [379, 214] on li "How to Reset Your Circadian Rhythmhttps://trylifefuel.com/blogs/news/how-to-res…" at bounding box center [590, 207] width 434 height 15
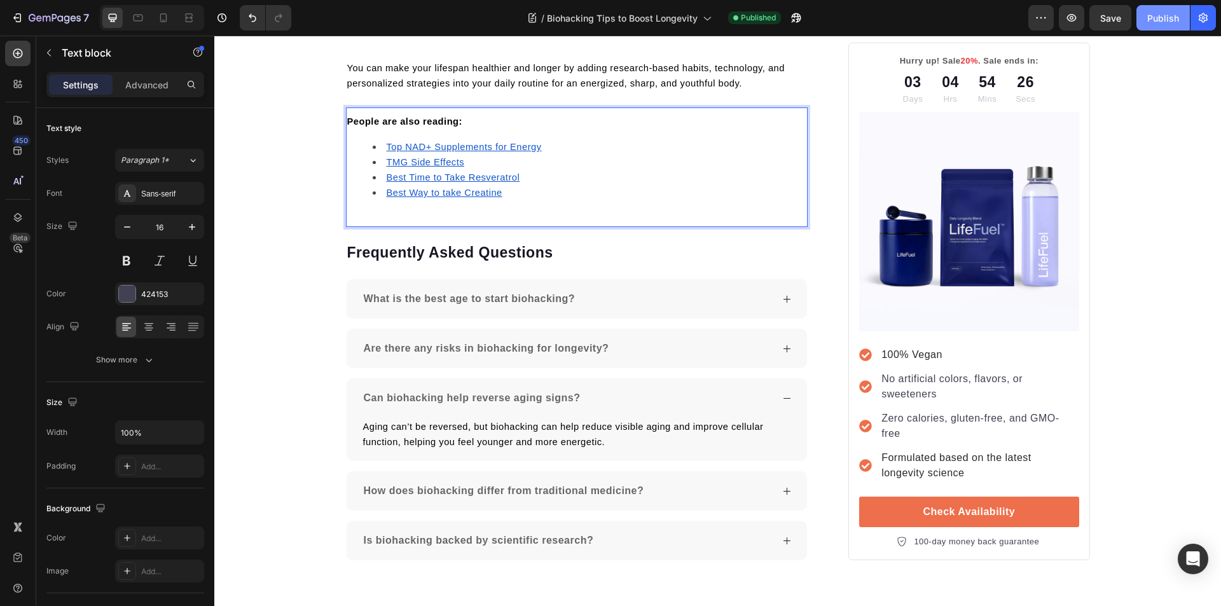
click at [1170, 17] on div "Publish" at bounding box center [1163, 17] width 32 height 13
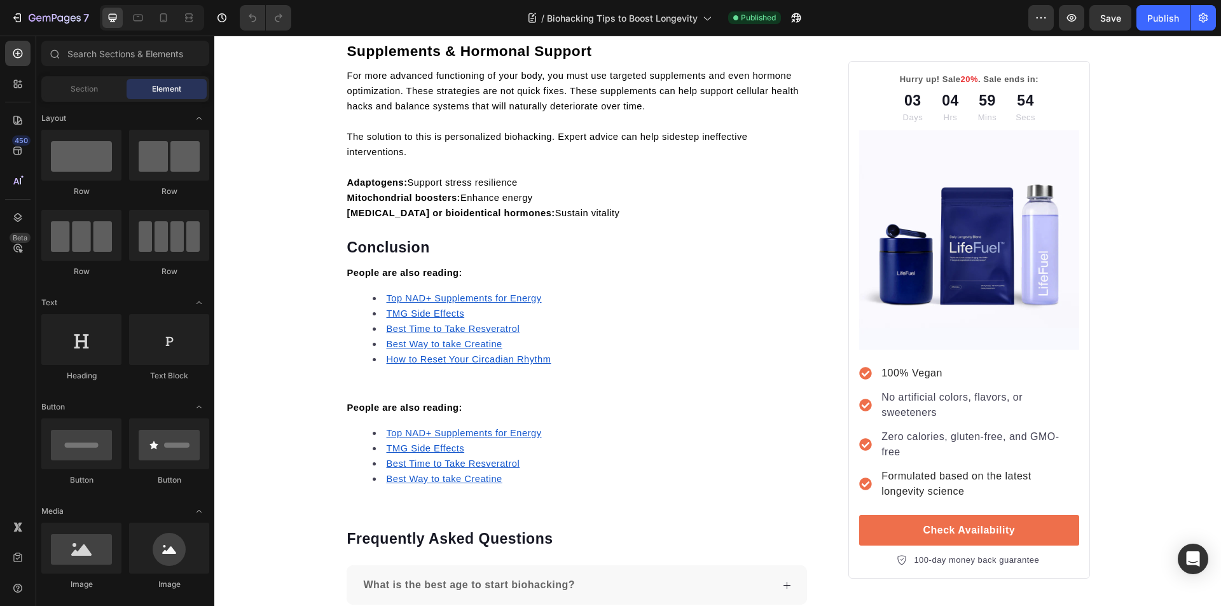
scroll to position [4555, 0]
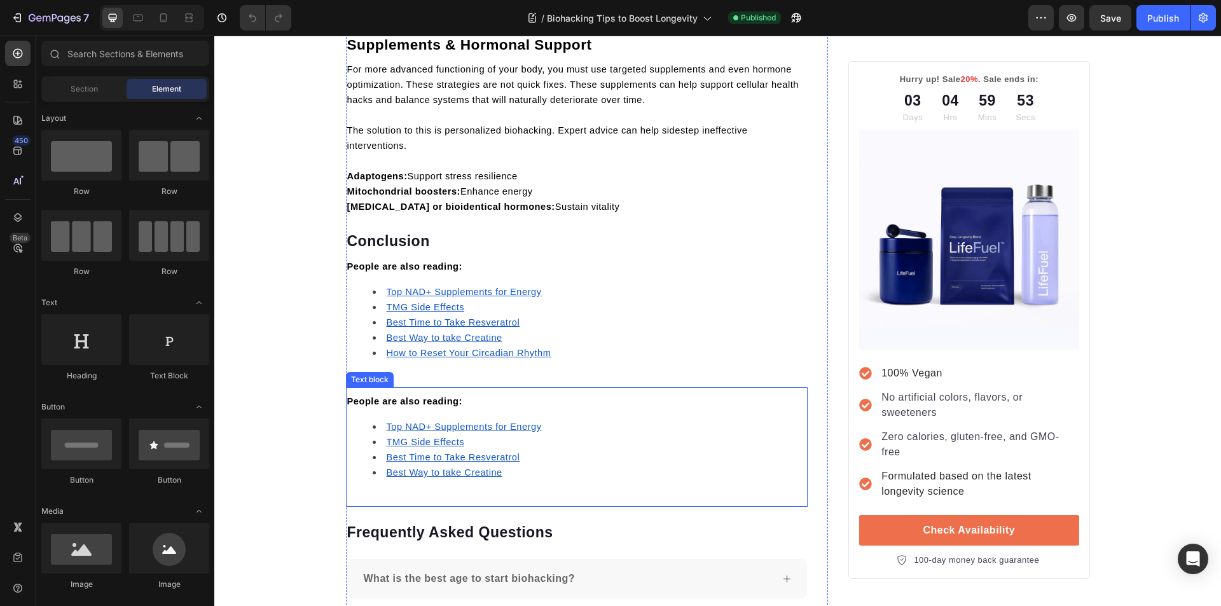
click at [553, 460] on li "Best Time to Take Resveratrol" at bounding box center [590, 456] width 434 height 15
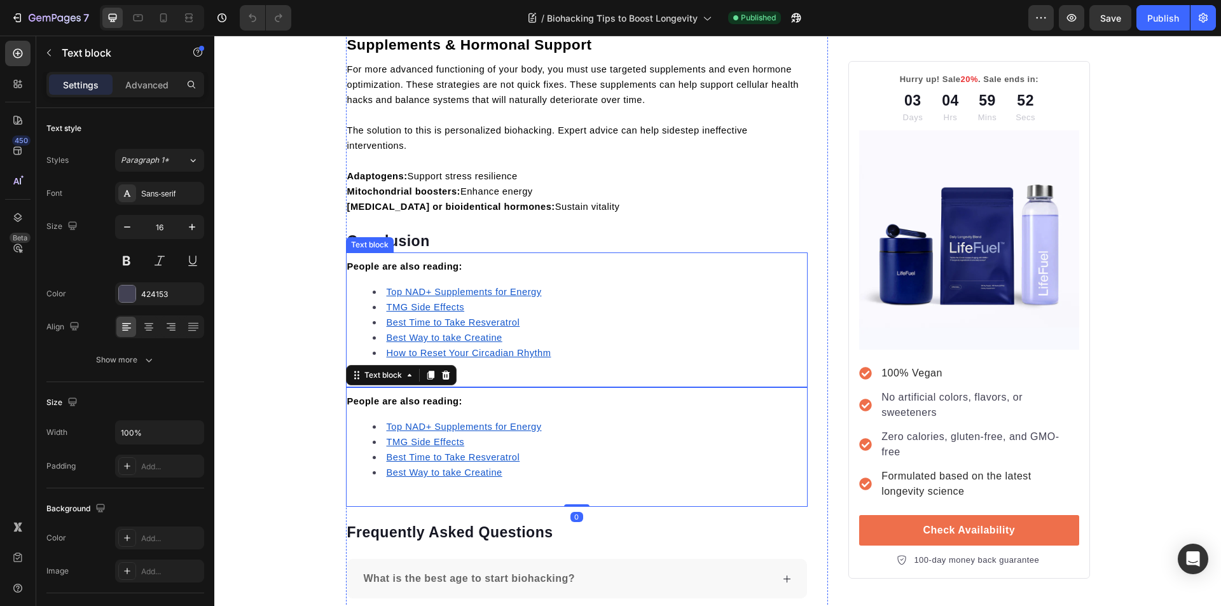
click at [565, 320] on li "Best Time to Take Resveratrol" at bounding box center [590, 322] width 434 height 15
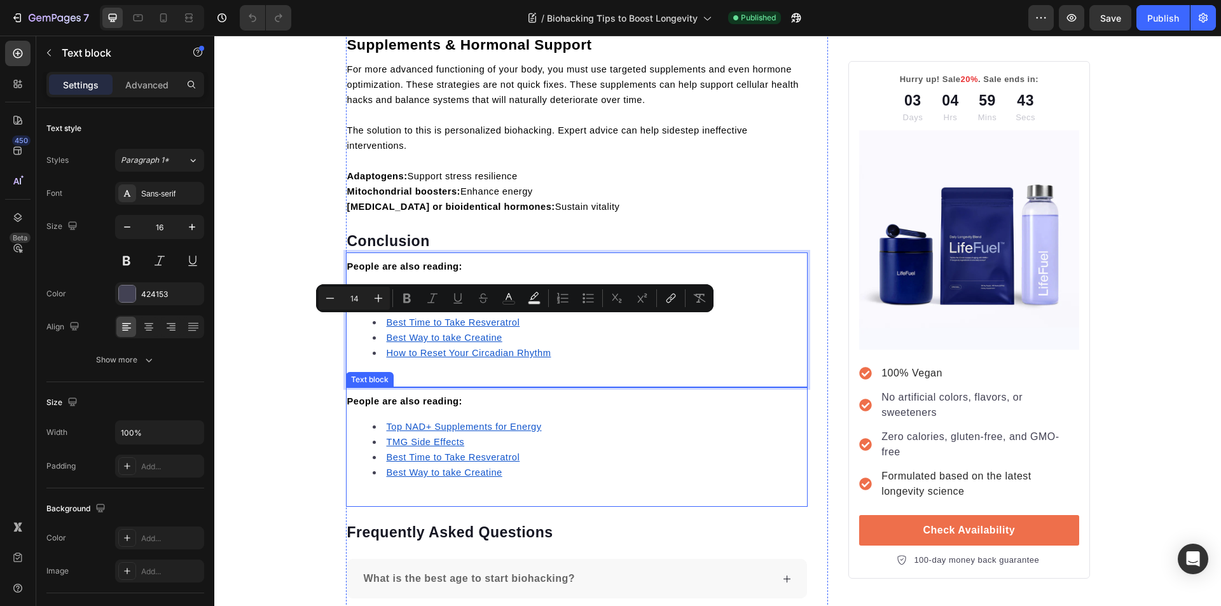
click at [612, 458] on li "Best Time to Take Resveratrol" at bounding box center [590, 456] width 434 height 15
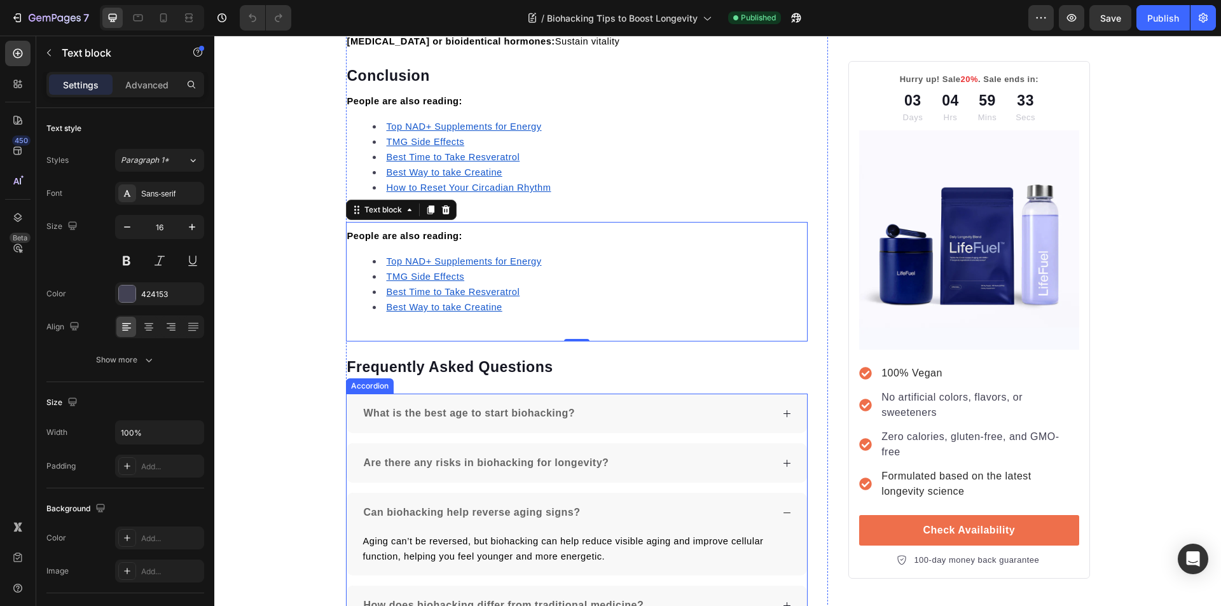
scroll to position [4682, 0]
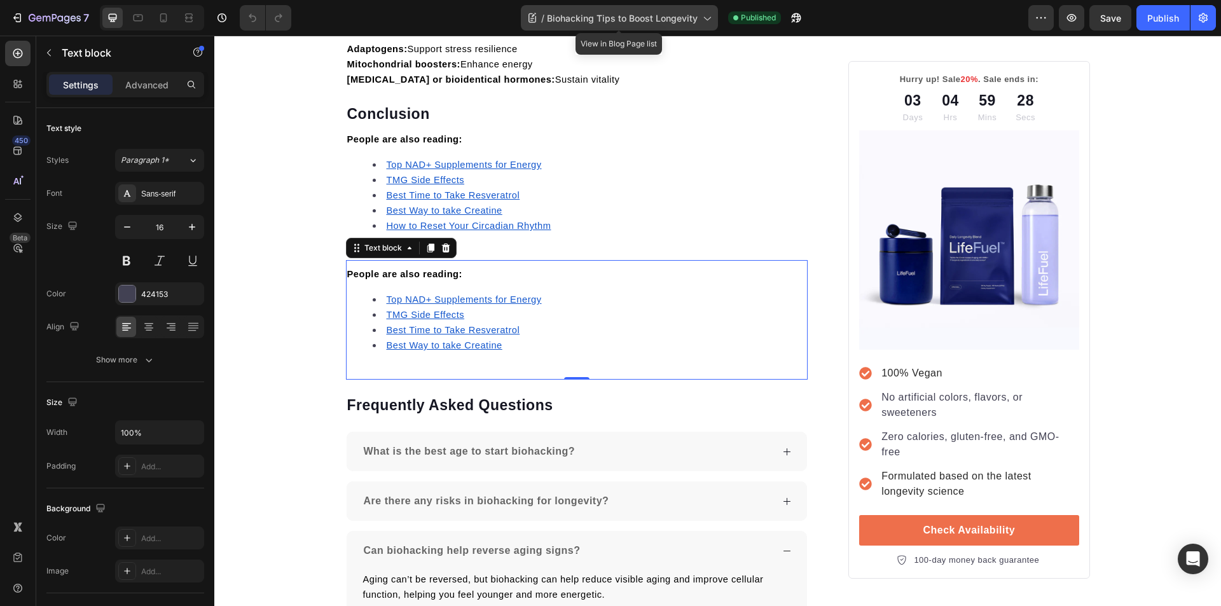
click at [706, 18] on icon at bounding box center [706, 17] width 13 height 13
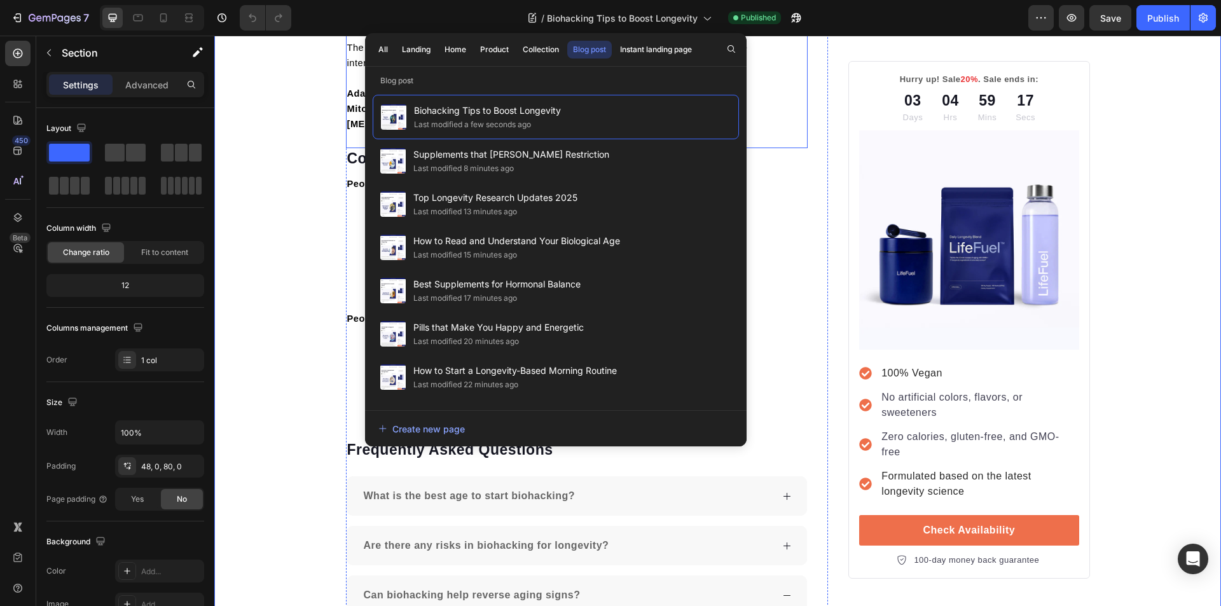
scroll to position [4619, 0]
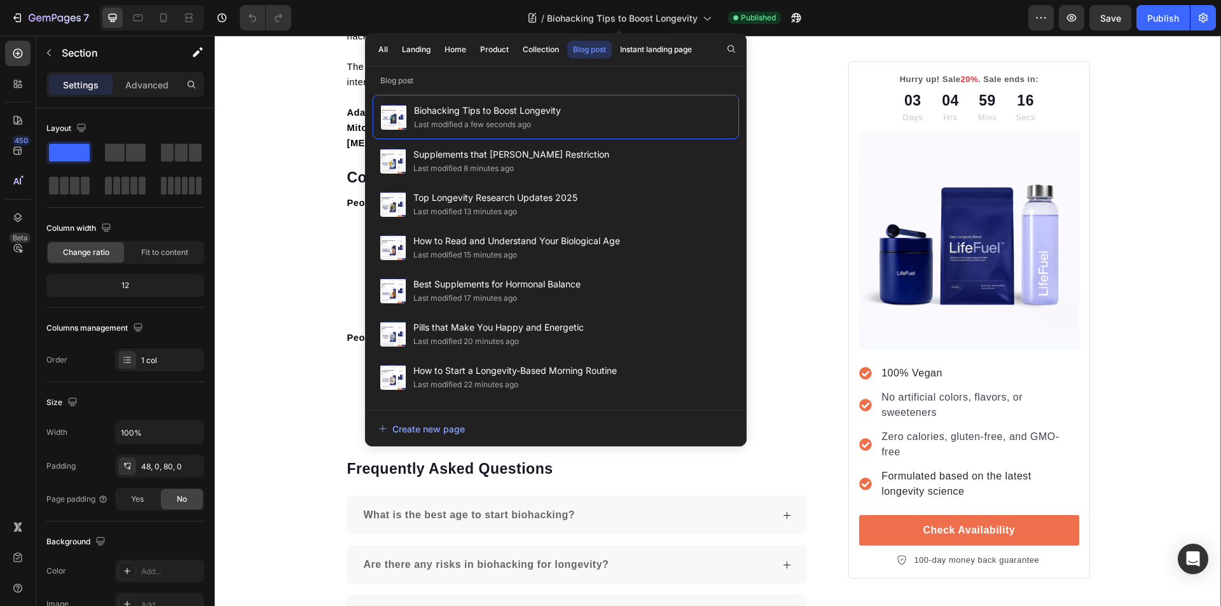
click at [709, 20] on icon at bounding box center [706, 17] width 13 height 13
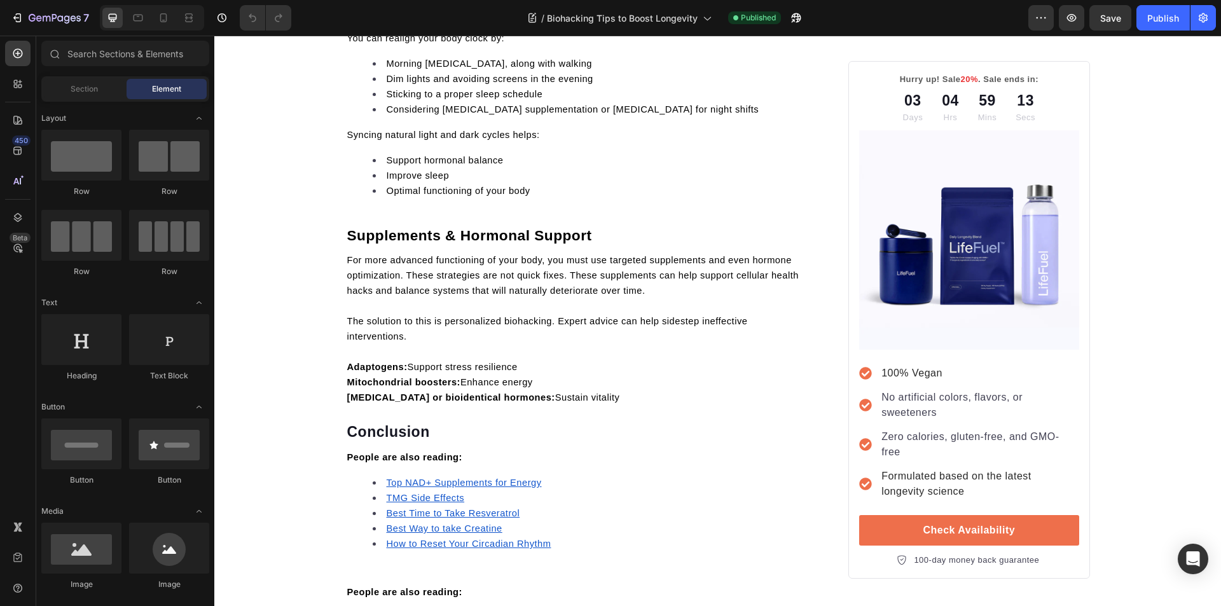
scroll to position [0, 0]
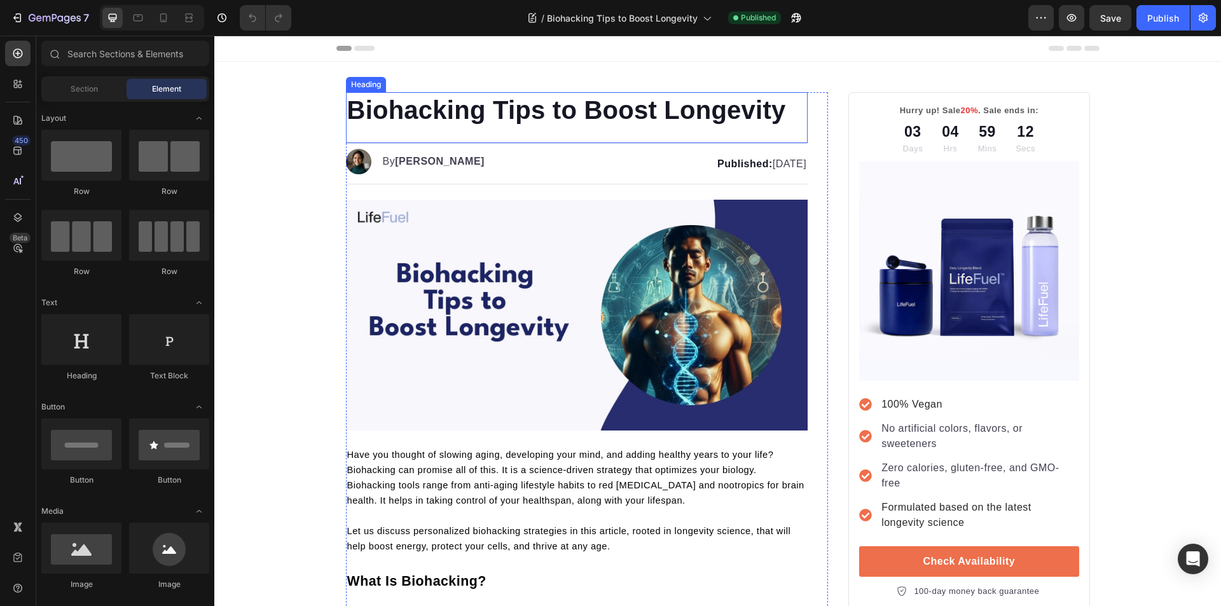
click at [460, 109] on h1 "Biohacking Tips to Boost Longevity" at bounding box center [577, 110] width 462 height 36
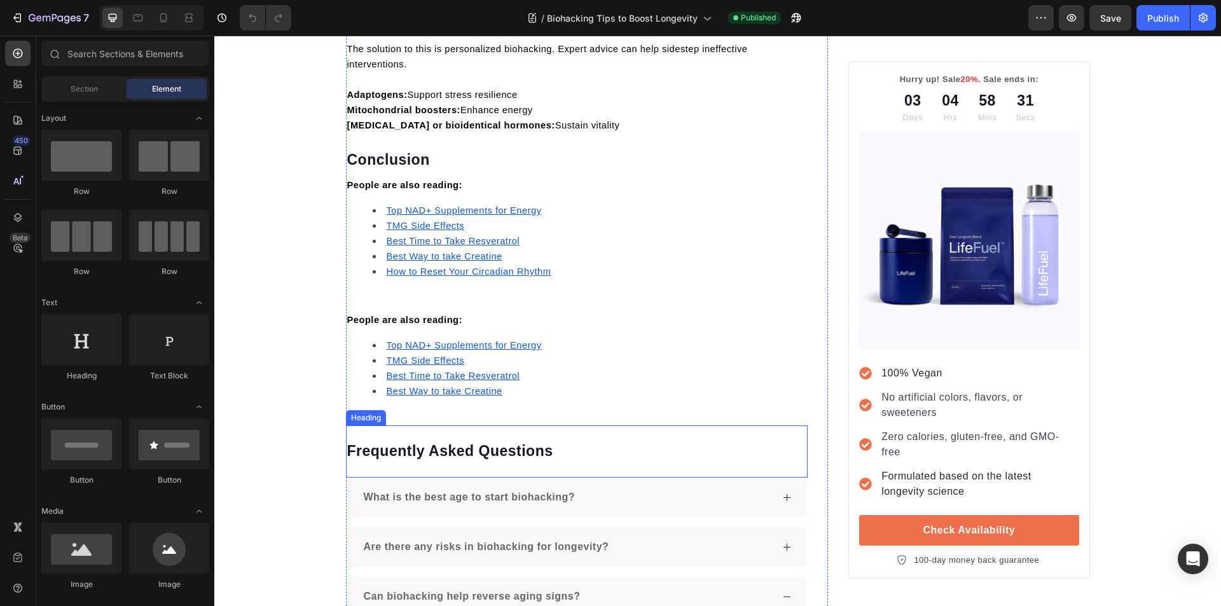
scroll to position [4619, 0]
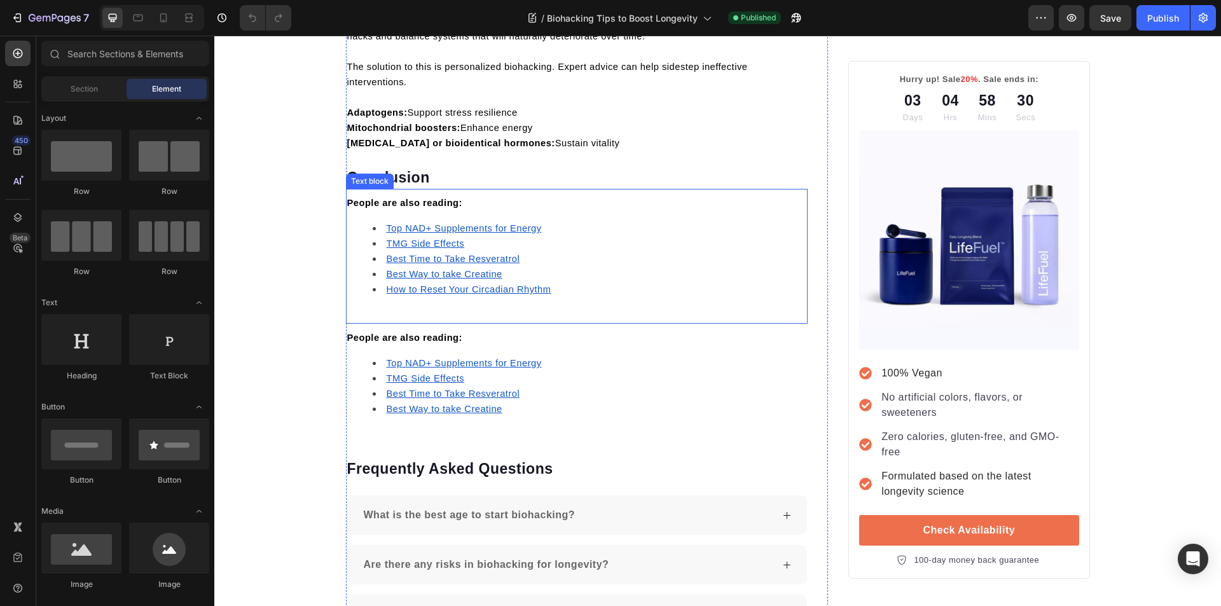
click at [586, 275] on li "Best Way to take Creatine" at bounding box center [590, 273] width 434 height 15
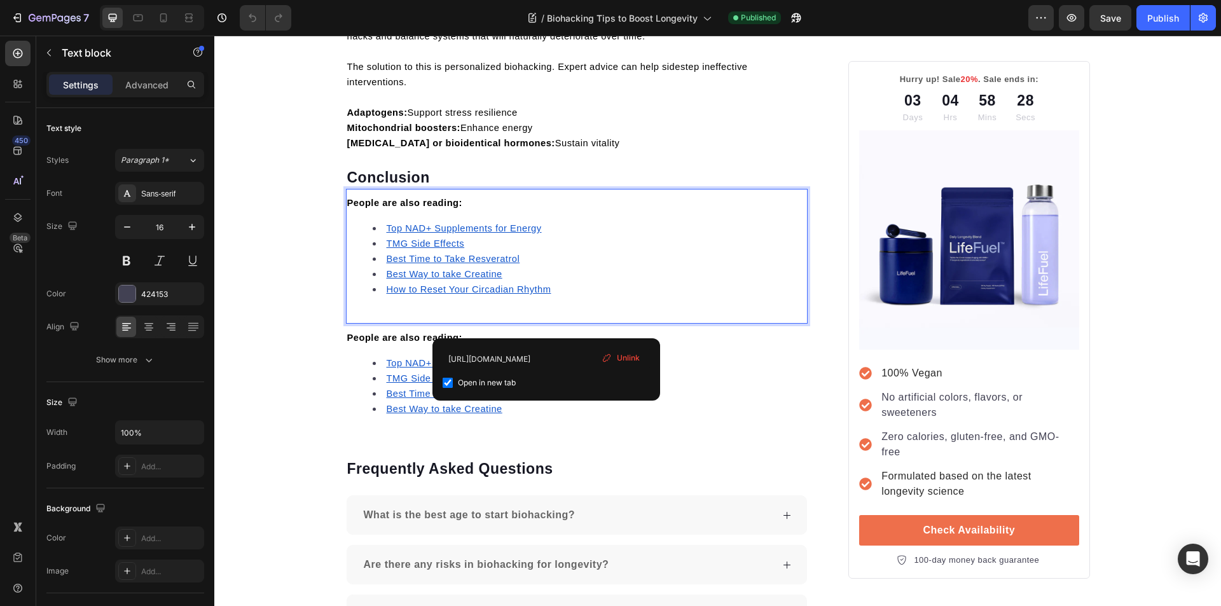
click at [571, 295] on li "How to Reset Your Circadian Rhythm" at bounding box center [590, 289] width 434 height 15
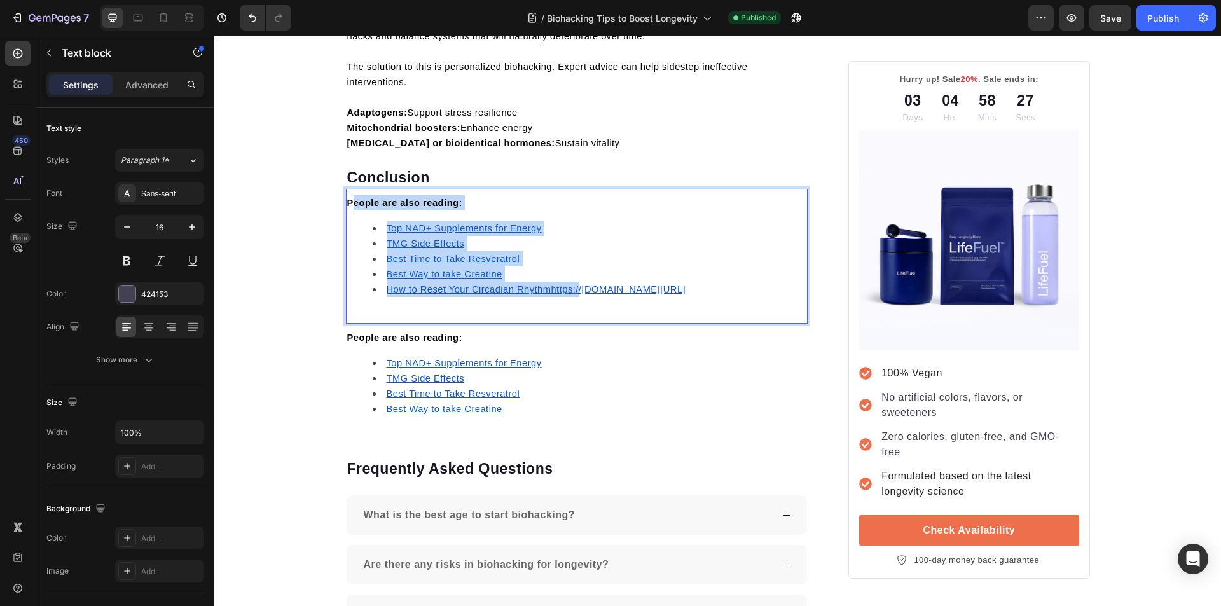
drag, startPoint x: 571, startPoint y: 295, endPoint x: 350, endPoint y: 203, distance: 239.4
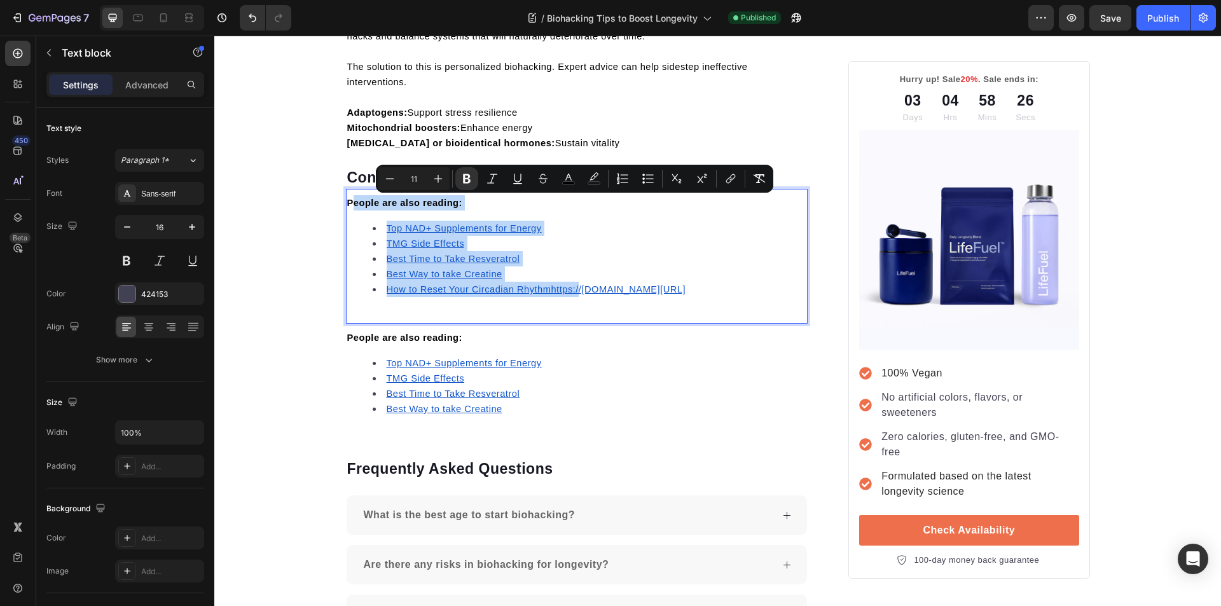
click at [620, 297] on li "How to Reset Your Circadian Rhythmhttps://trylifefuel.com/blogs/news/how-to-res…" at bounding box center [590, 289] width 434 height 15
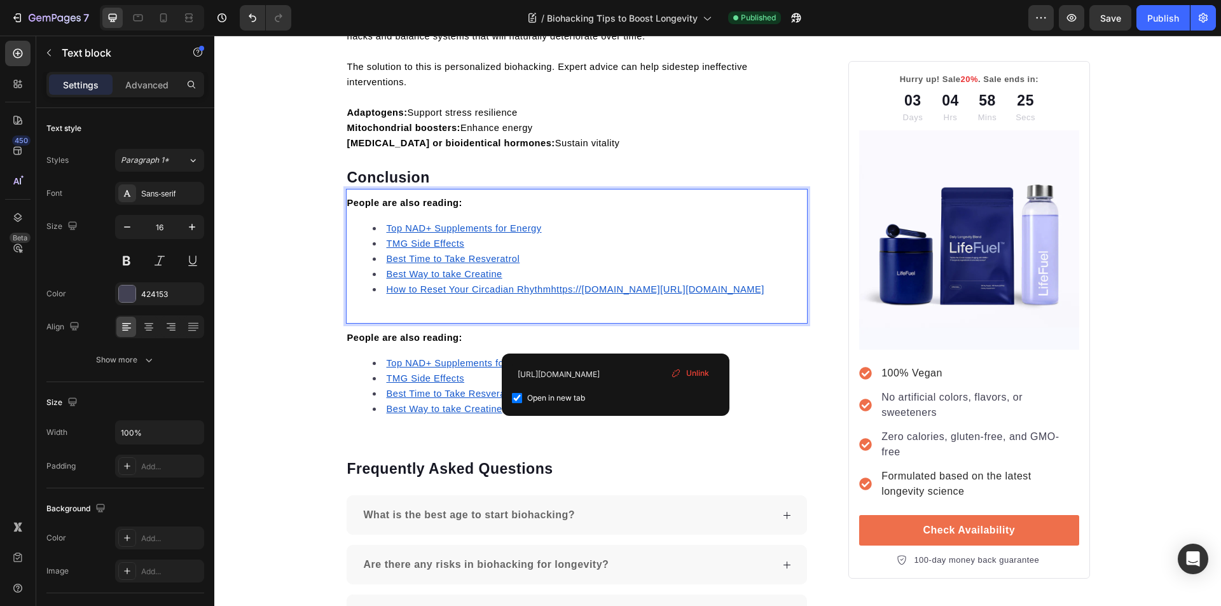
drag, startPoint x: 616, startPoint y: 308, endPoint x: 509, endPoint y: 291, distance: 108.2
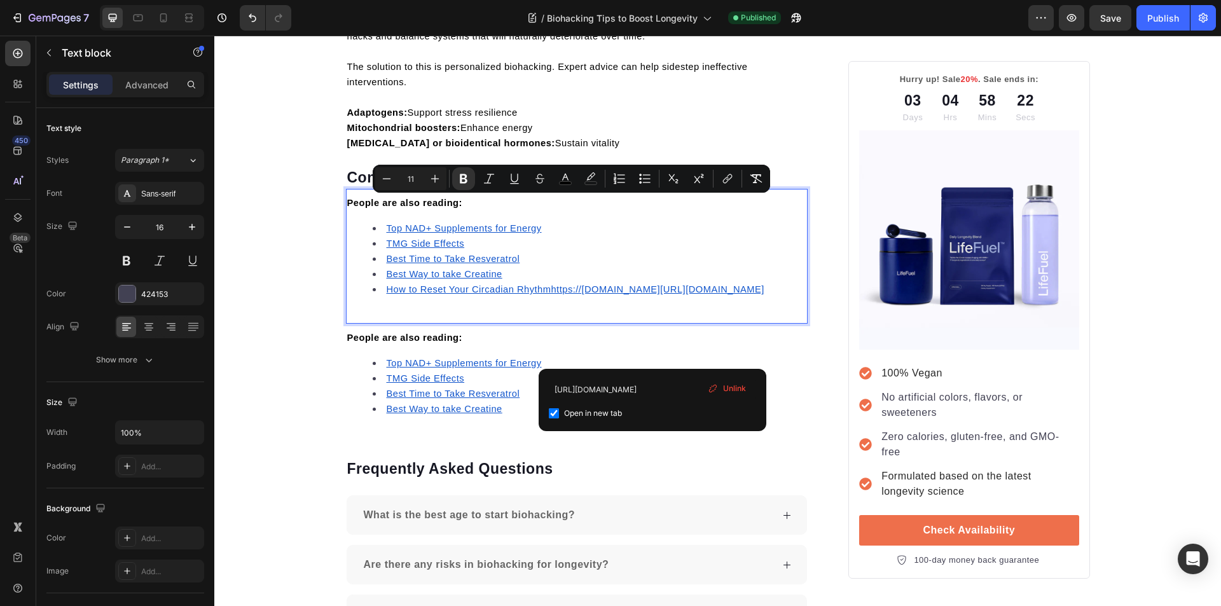
drag, startPoint x: 674, startPoint y: 325, endPoint x: 344, endPoint y: 201, distance: 352.5
click at [346, 201] on div "People are also reading: Top NAD+ Supplements for Energy TMG Side Effects Best …" at bounding box center [577, 251] width 462 height 114
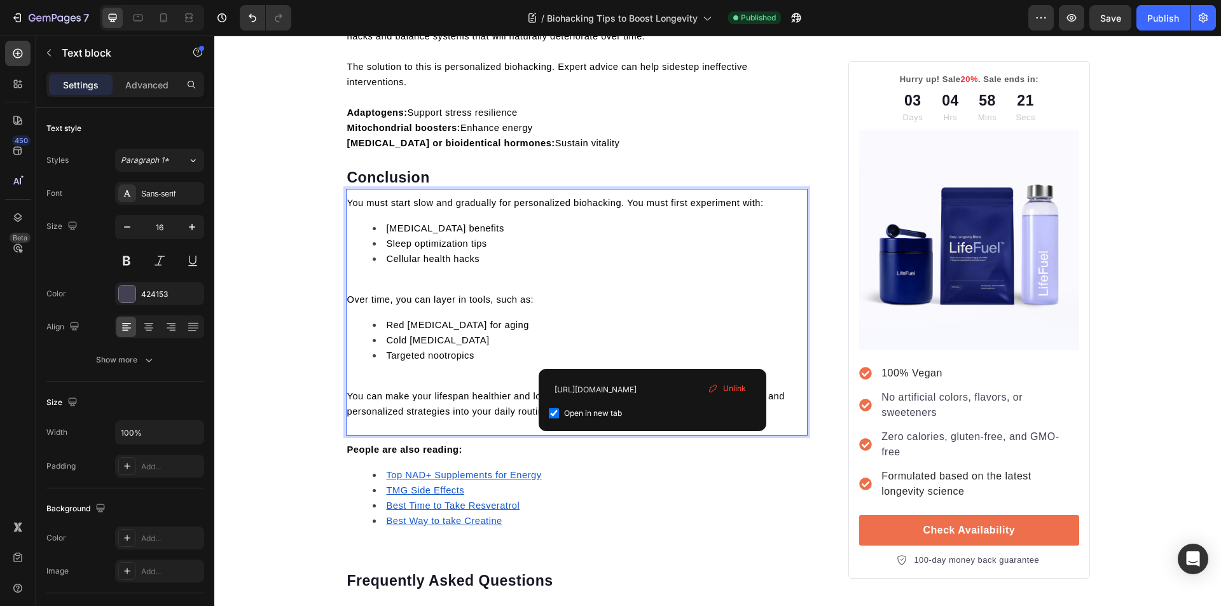
click at [404, 283] on p "Rich Text Editor. Editing area: main" at bounding box center [577, 284] width 460 height 15
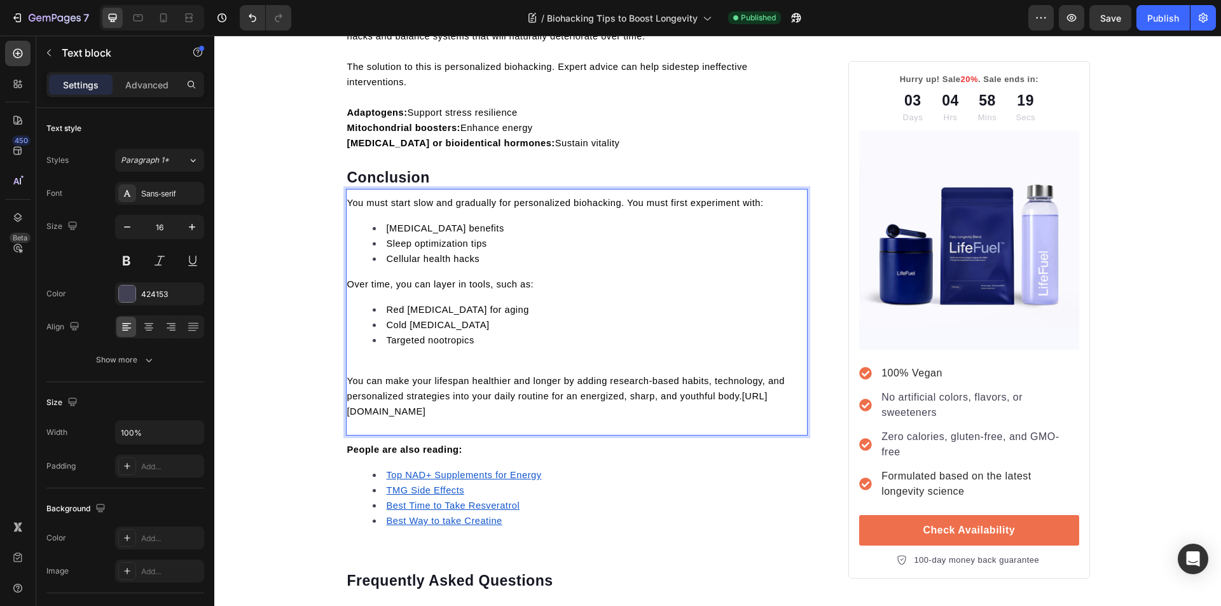
click at [381, 356] on div "You must start slow and gradually for personalized biohacking. You must first e…" at bounding box center [577, 307] width 462 height 226
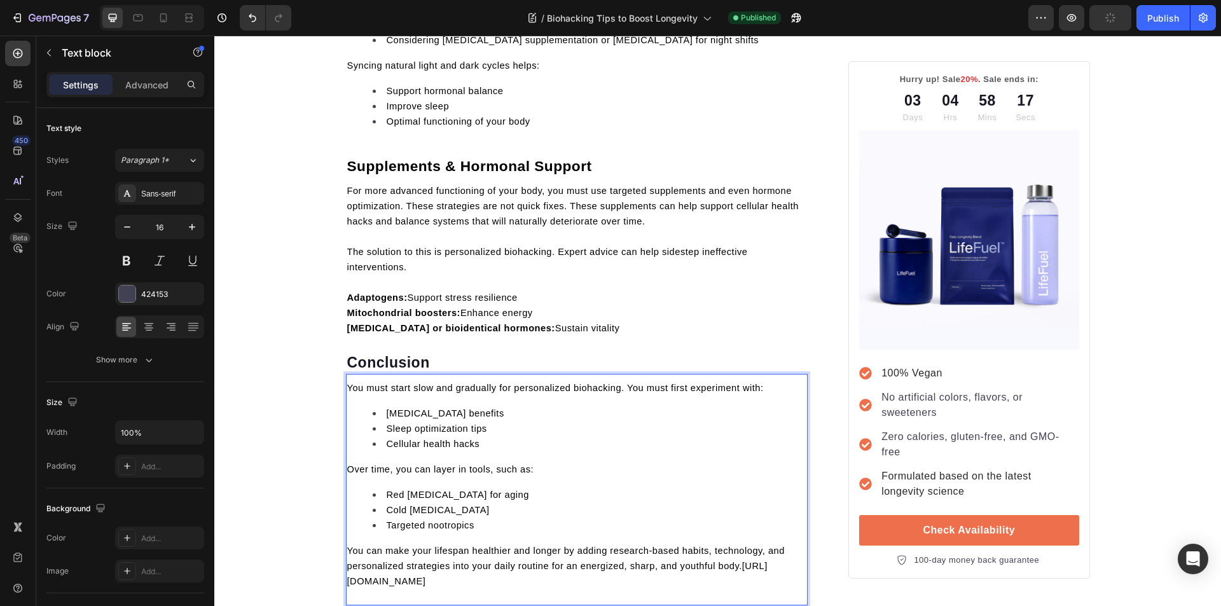
scroll to position [4364, 0]
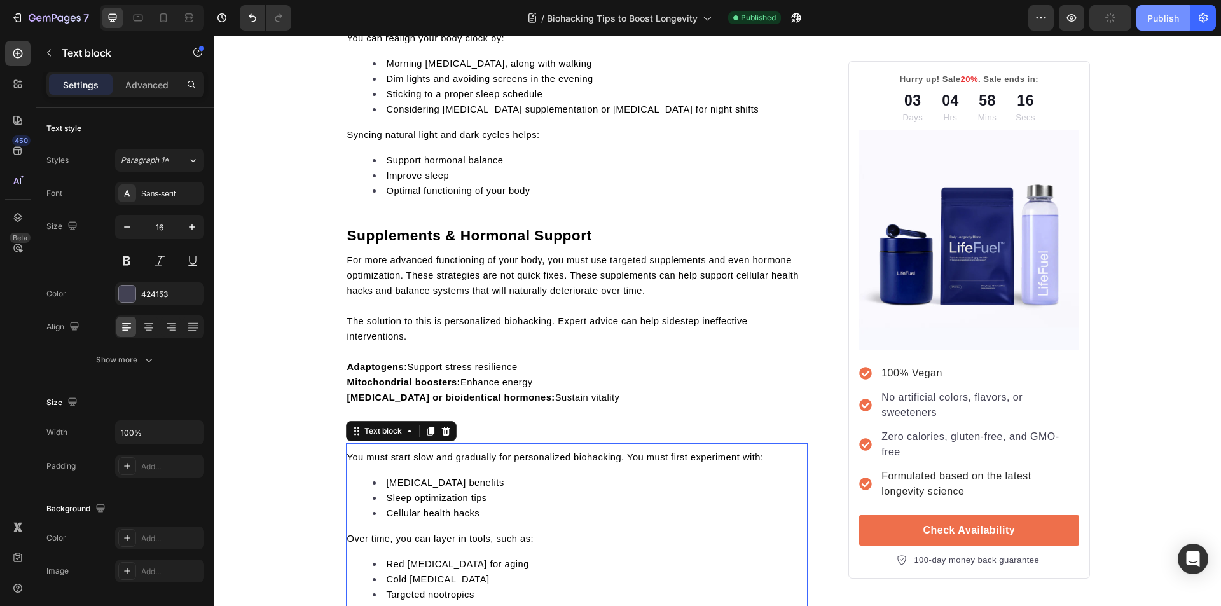
click at [1147, 27] on button "Publish" at bounding box center [1162, 17] width 53 height 25
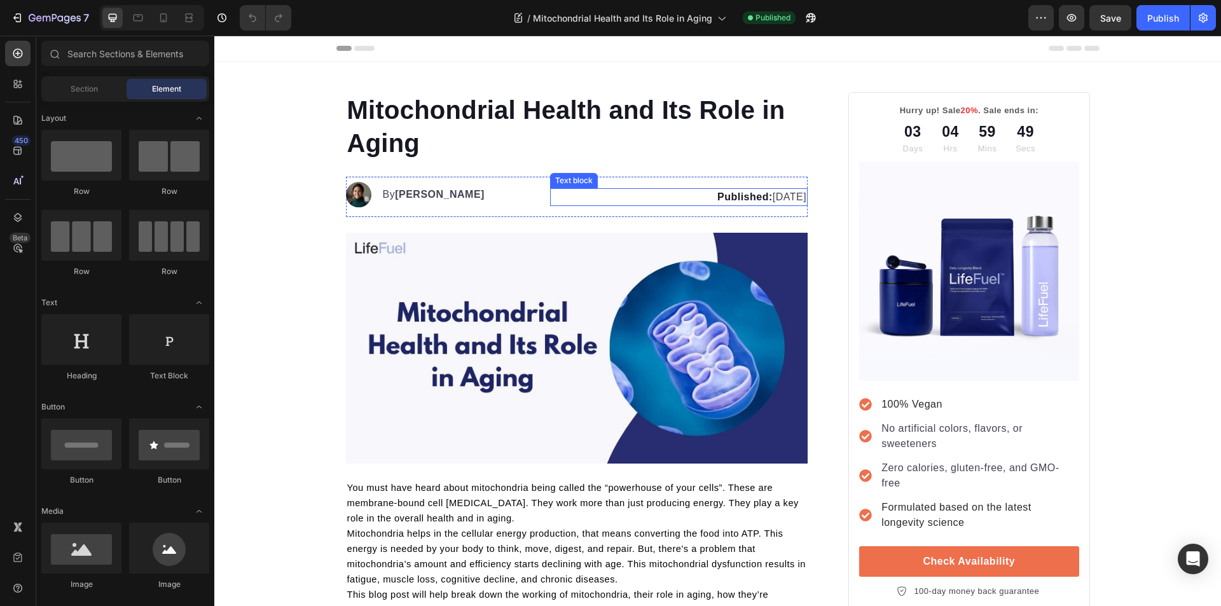
drag, startPoint x: 755, startPoint y: 189, endPoint x: 769, endPoint y: 197, distance: 15.4
click at [756, 189] on p "Published: [DATE]" at bounding box center [678, 196] width 255 height 15
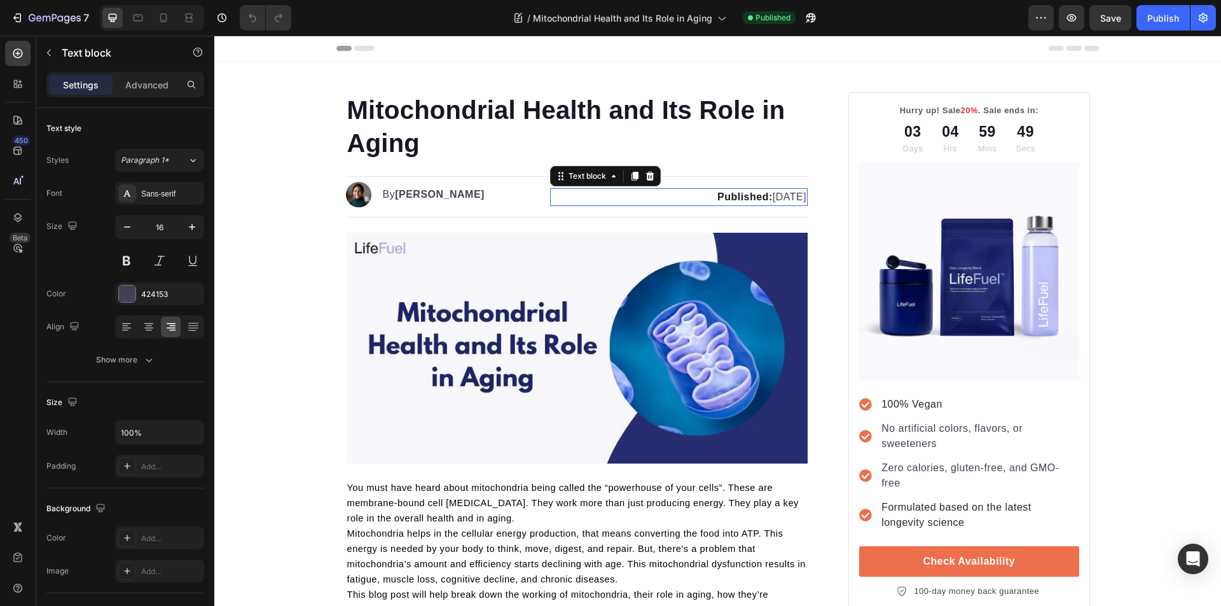
click at [769, 197] on p "Published: [DATE]" at bounding box center [678, 196] width 255 height 15
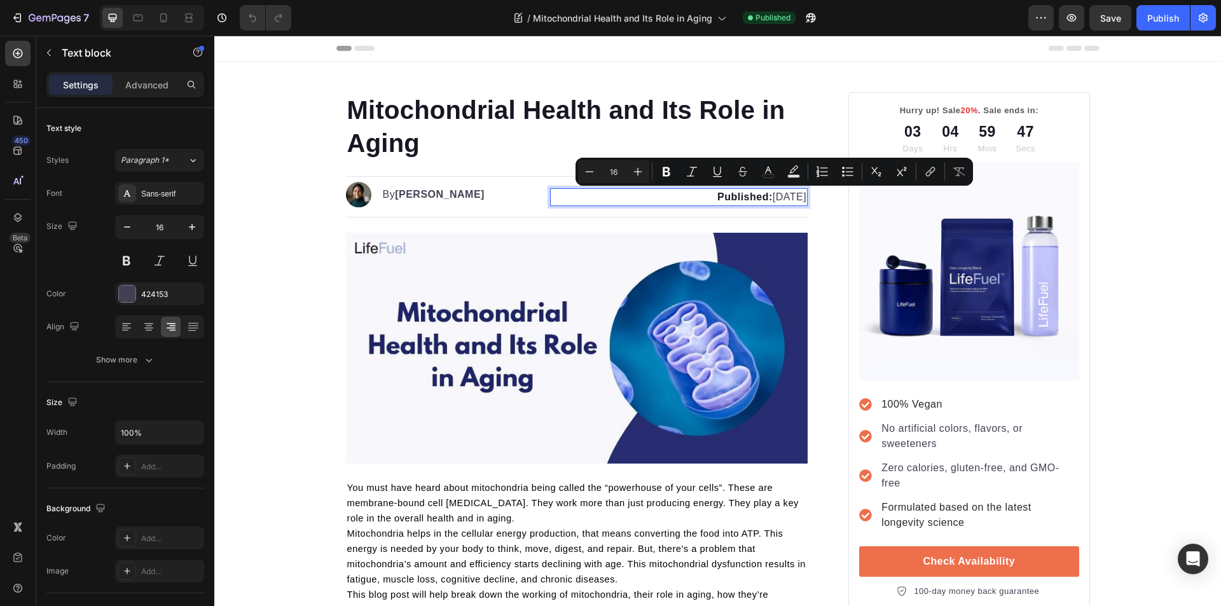
click at [769, 197] on p "Published: [DATE]" at bounding box center [678, 196] width 255 height 15
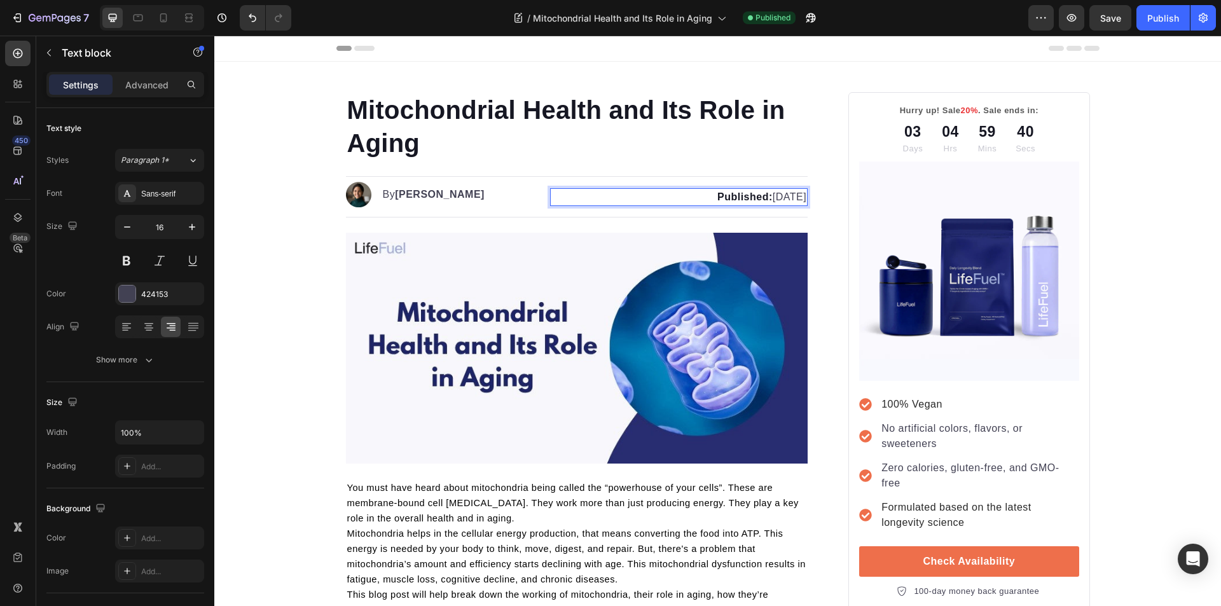
click at [717, 199] on strong "Published:" at bounding box center [744, 196] width 55 height 11
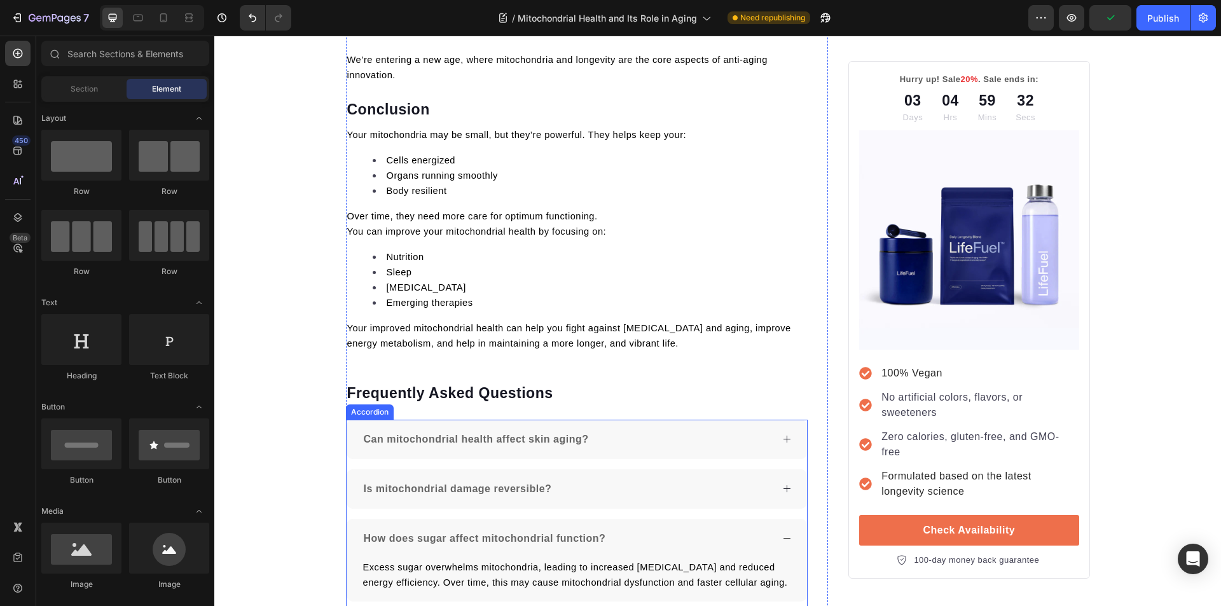
scroll to position [3168, 0]
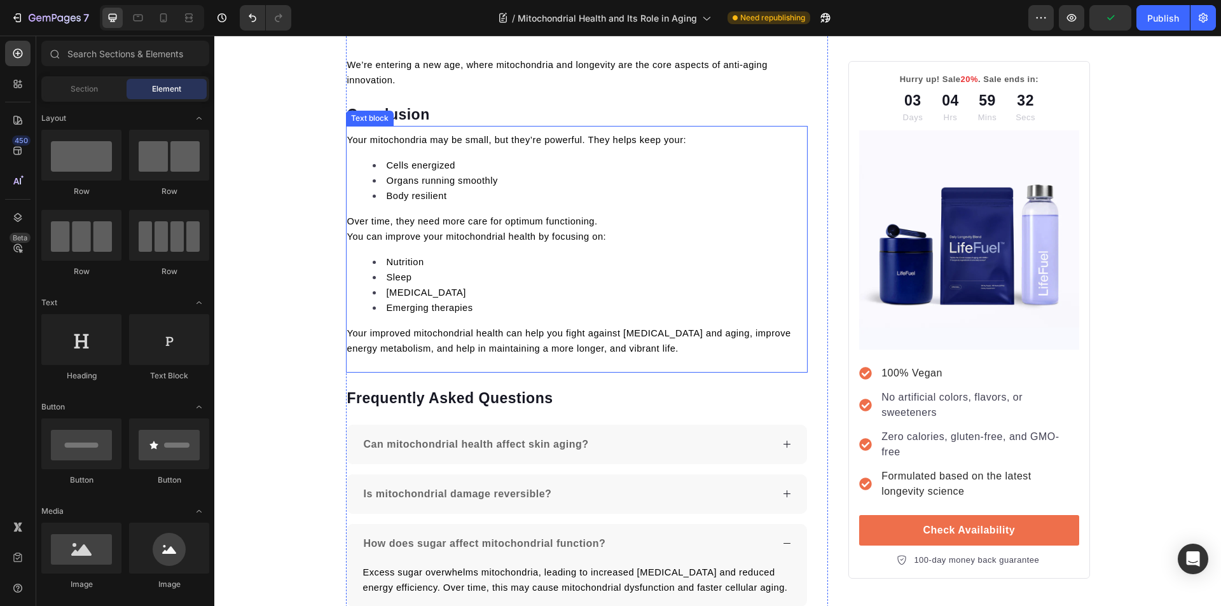
click at [490, 284] on li "Sleep" at bounding box center [590, 277] width 434 height 15
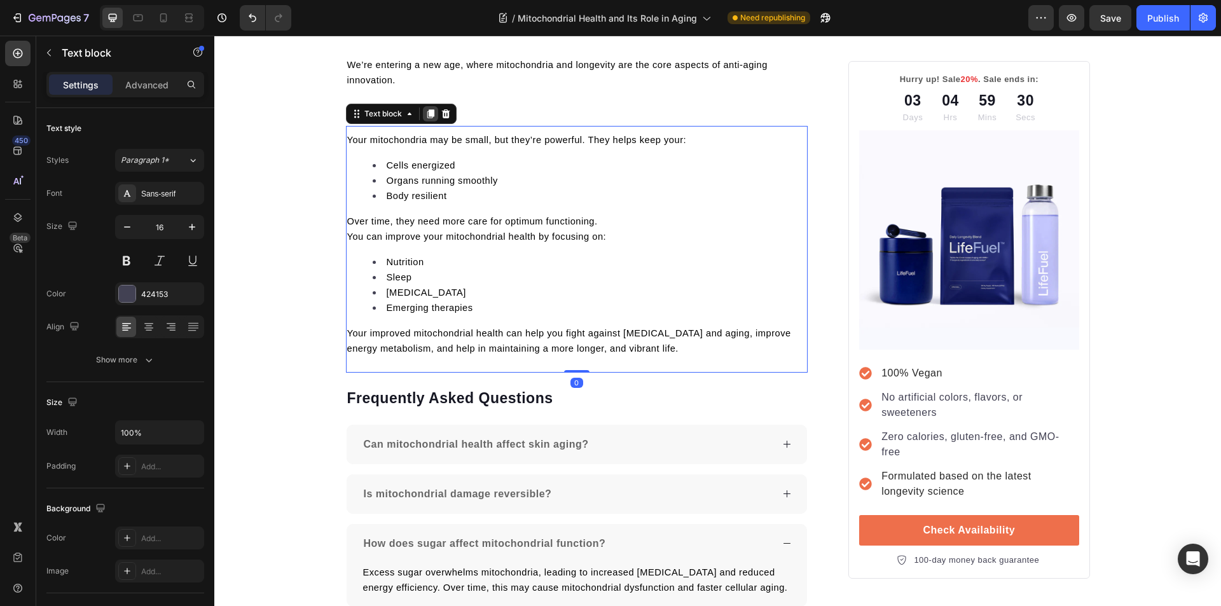
click at [428, 114] on icon at bounding box center [430, 113] width 7 height 9
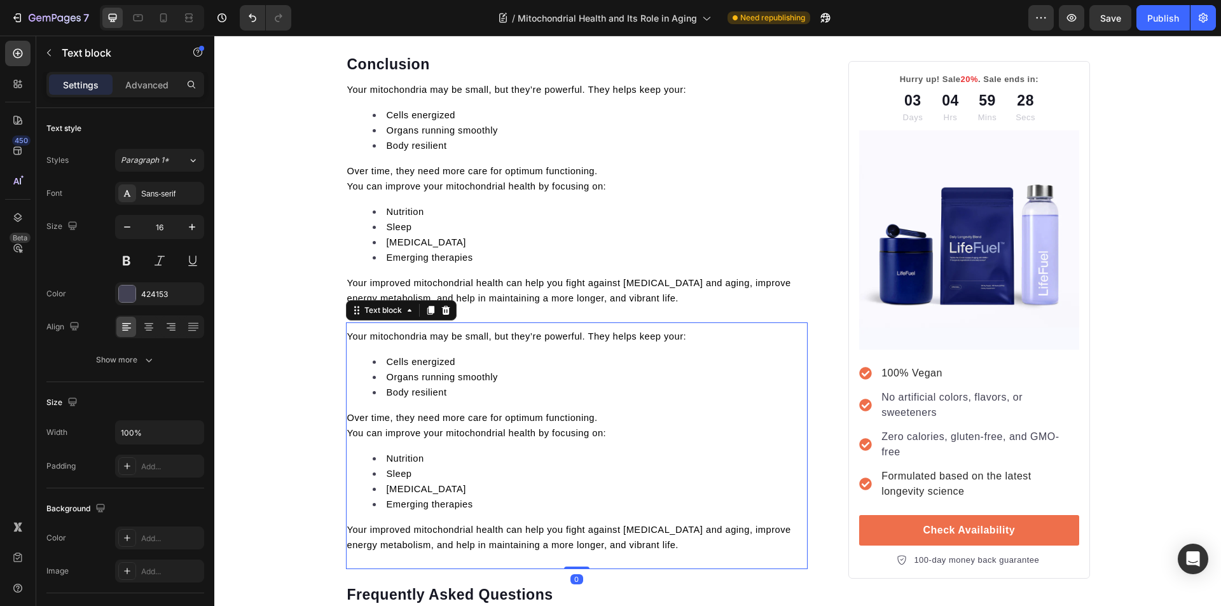
scroll to position [3296, 0]
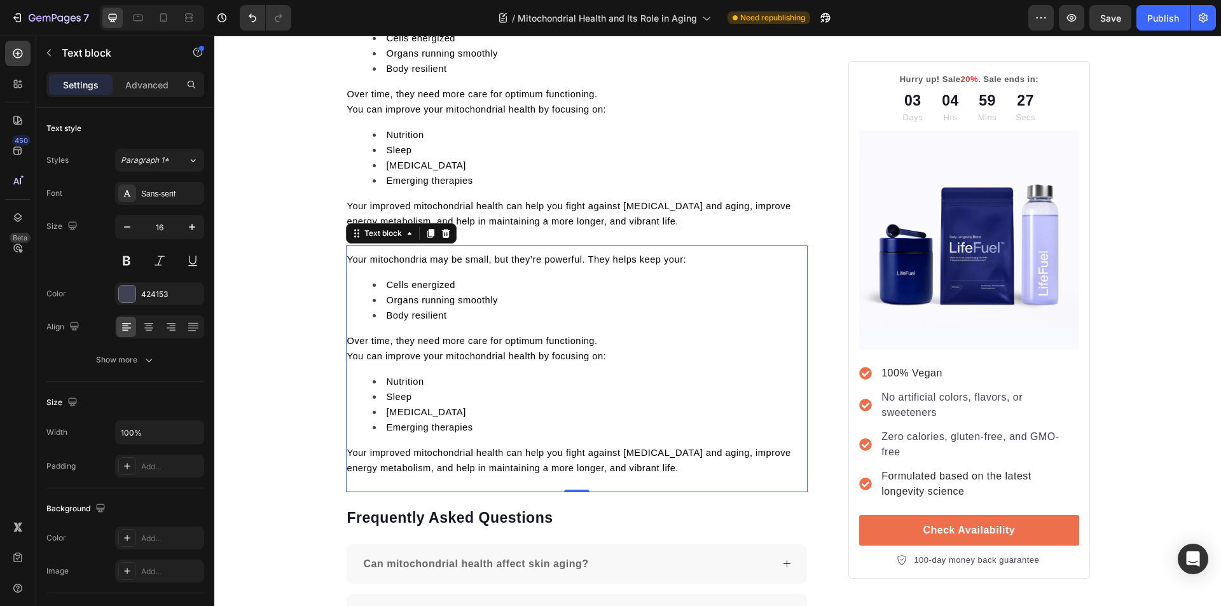
click at [694, 474] on p "Your improved mitochondrial health can help you fight against oxidative stress …" at bounding box center [577, 460] width 460 height 31
drag, startPoint x: 694, startPoint y: 474, endPoint x: 343, endPoint y: 258, distance: 411.6
click at [346, 258] on div "Your mitochondria may be small, but they’re powerful. They helps keep your: Cel…" at bounding box center [577, 363] width 462 height 226
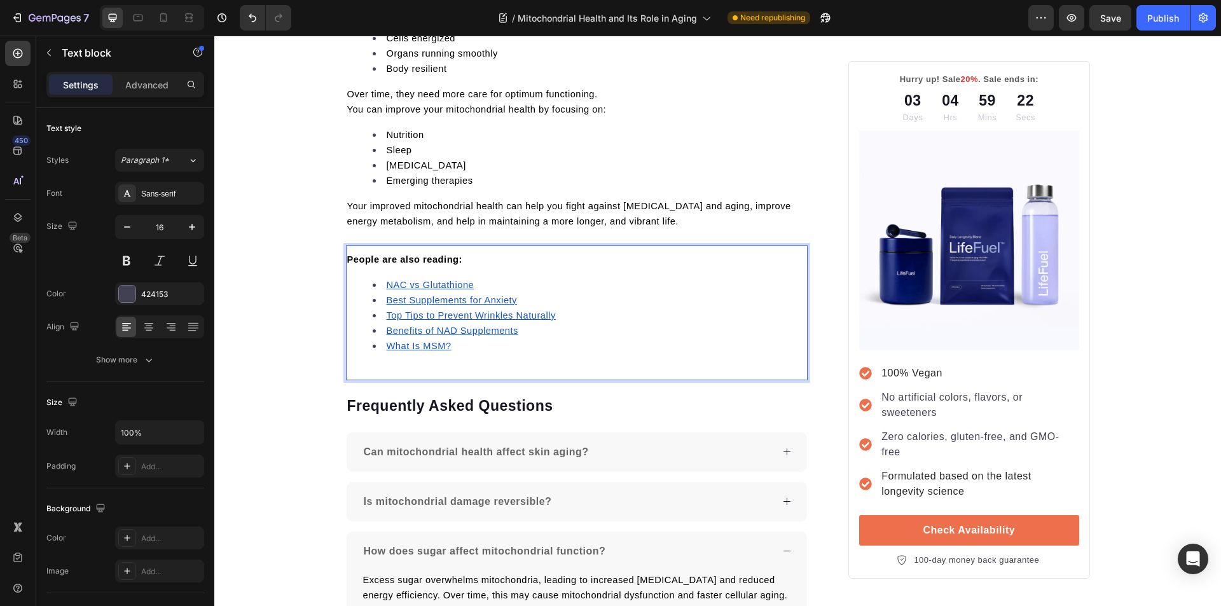
click at [407, 349] on u "What Is MSM?" at bounding box center [419, 346] width 65 height 10
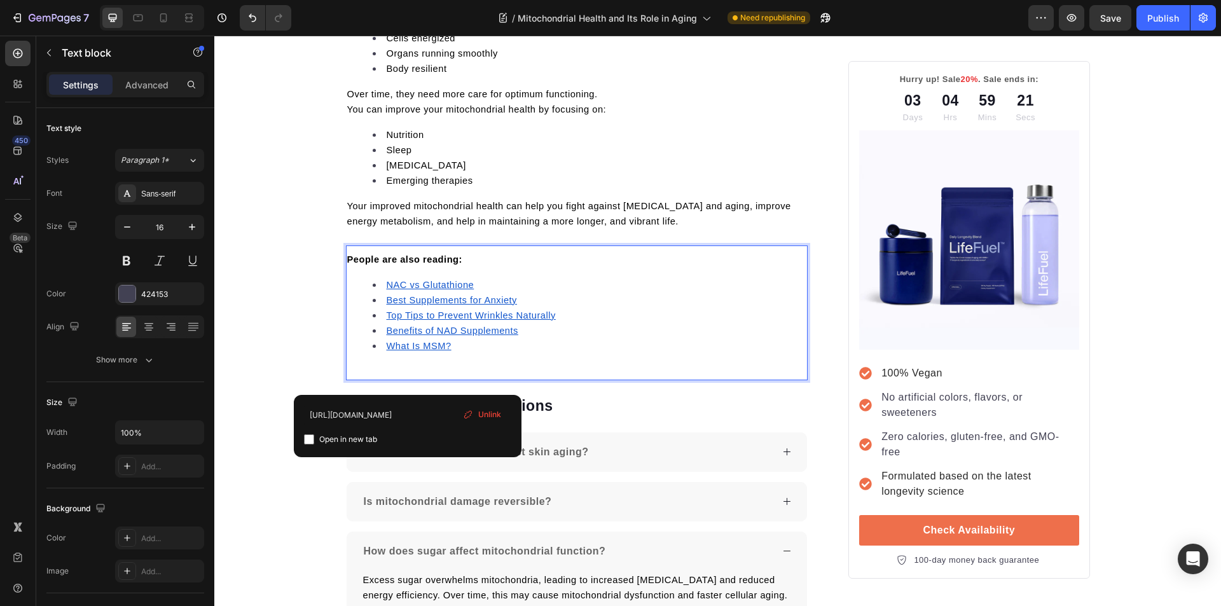
click at [308, 442] on input "checkbox" at bounding box center [309, 439] width 10 height 10
checkbox input "true"
click at [397, 334] on u "Benefits of NAD Supplements" at bounding box center [453, 330] width 132 height 10
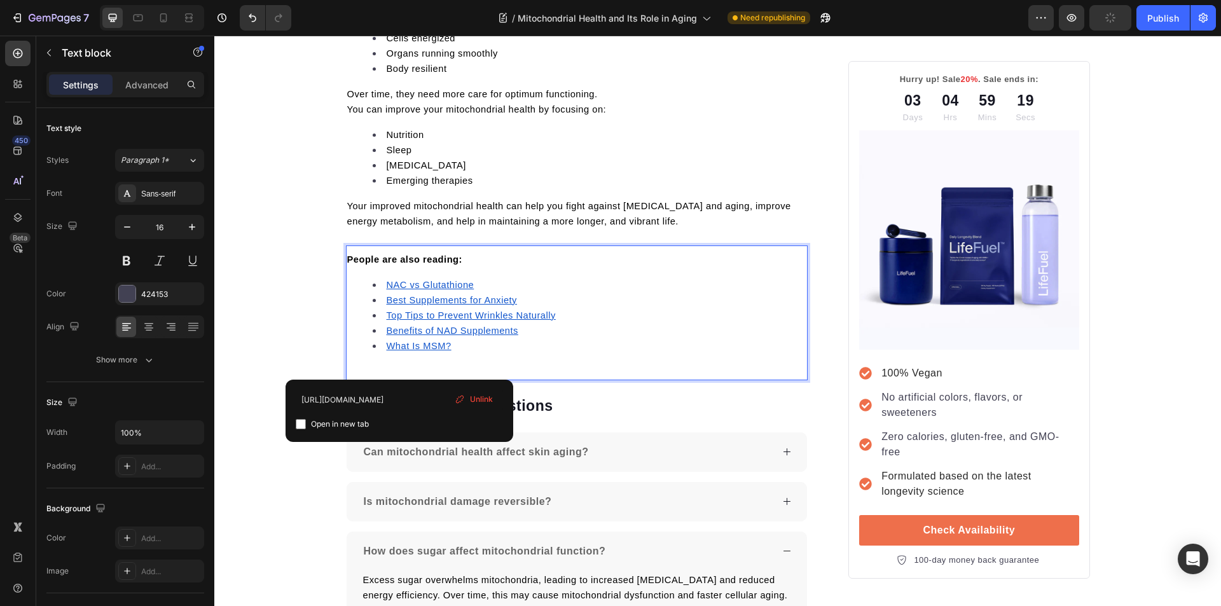
click at [302, 423] on input "checkbox" at bounding box center [301, 424] width 10 height 10
checkbox input "true"
click at [397, 315] on u "Top Tips to Prevent Wrinkles Naturally" at bounding box center [471, 315] width 169 height 10
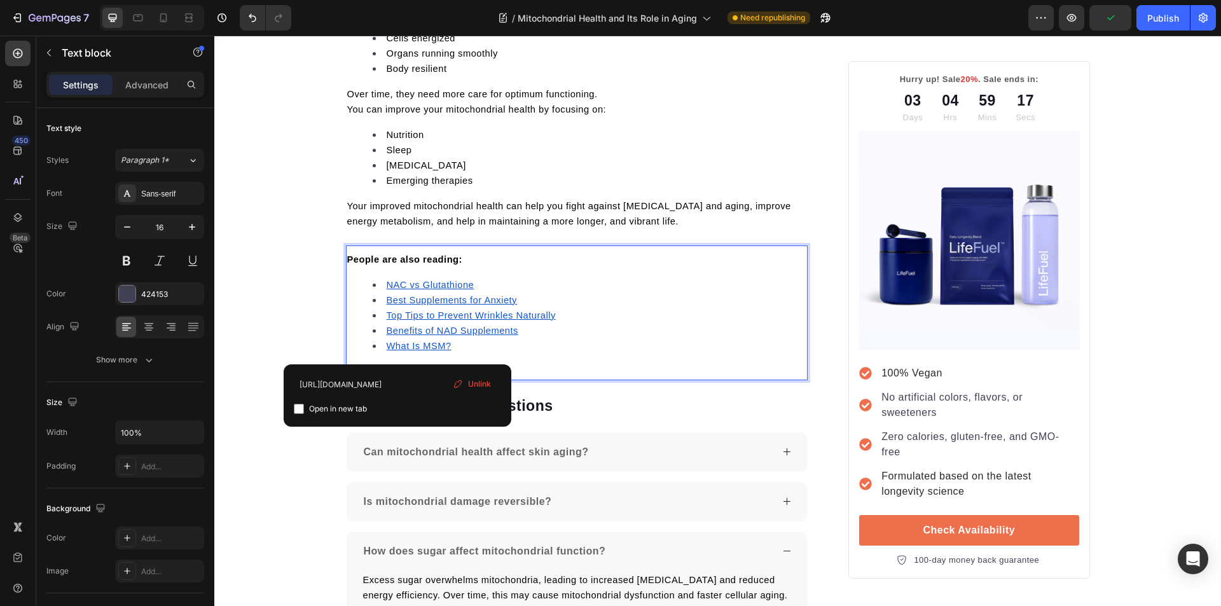
click at [299, 409] on input "checkbox" at bounding box center [299, 409] width 10 height 10
checkbox input "true"
click at [413, 299] on u "Best Supplements for Anxiety" at bounding box center [452, 300] width 130 height 10
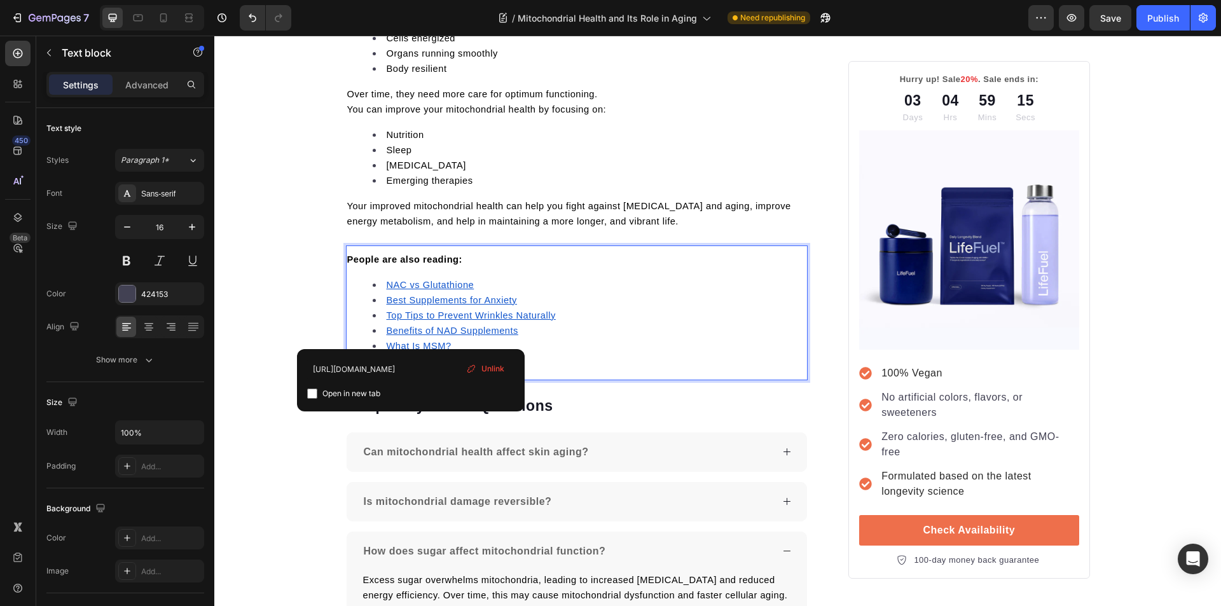
click at [315, 397] on input "checkbox" at bounding box center [312, 393] width 10 height 10
checkbox input "true"
click at [430, 287] on u "NAC vs Glutathione" at bounding box center [431, 285] width 88 height 10
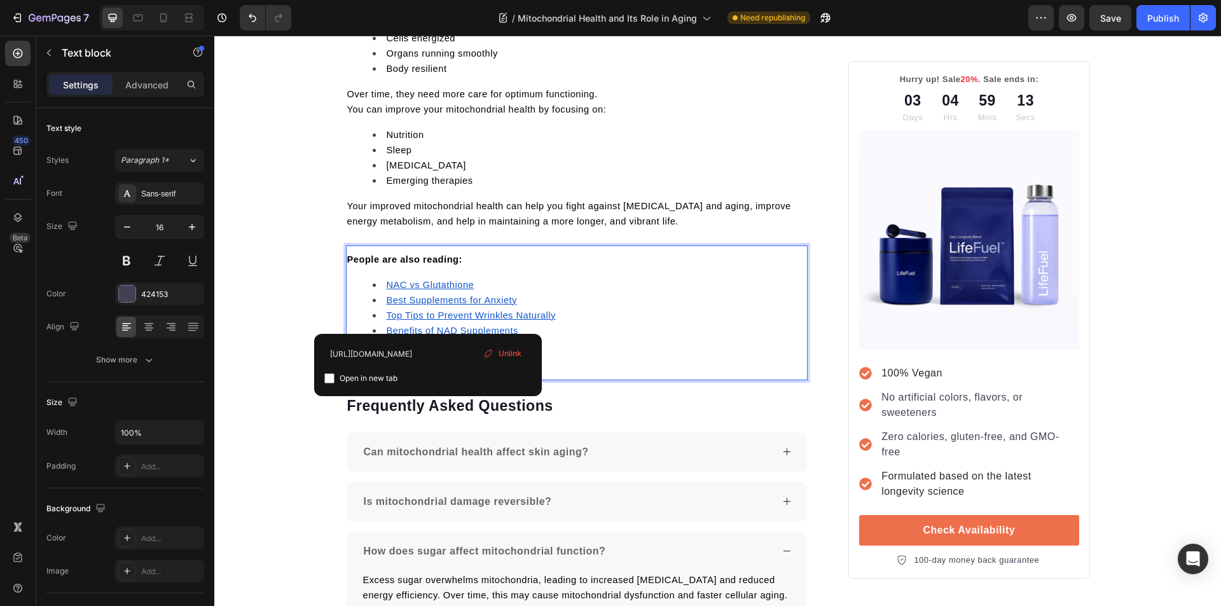
click at [329, 376] on input "checkbox" at bounding box center [329, 378] width 10 height 10
checkbox input "true"
click at [665, 167] on li "Stress management" at bounding box center [590, 165] width 434 height 15
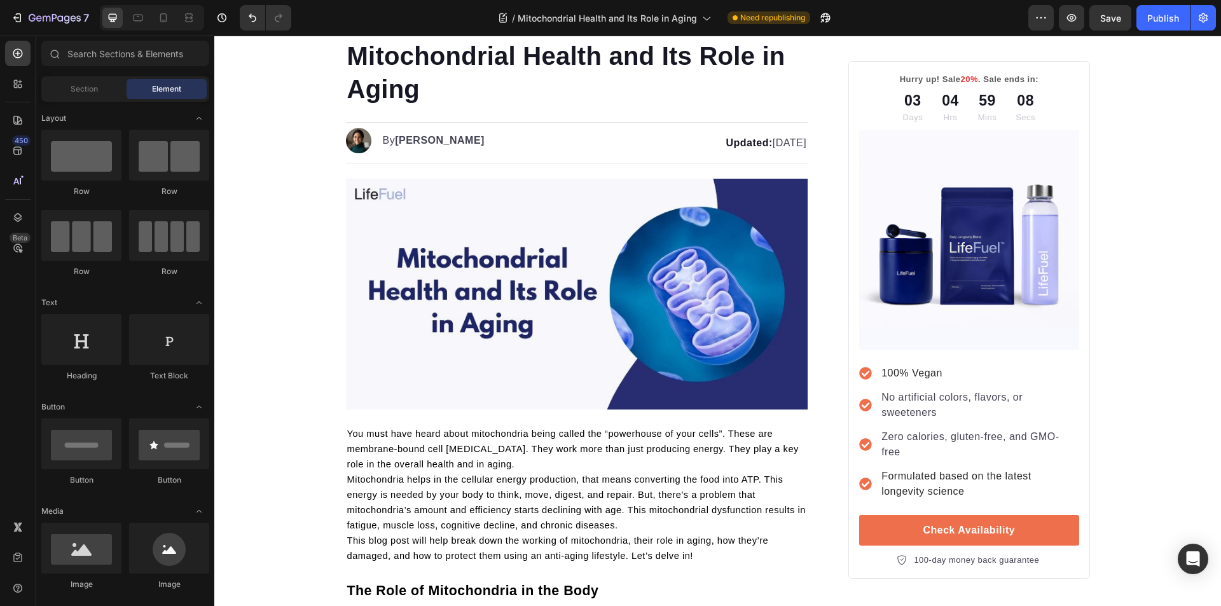
scroll to position [0, 0]
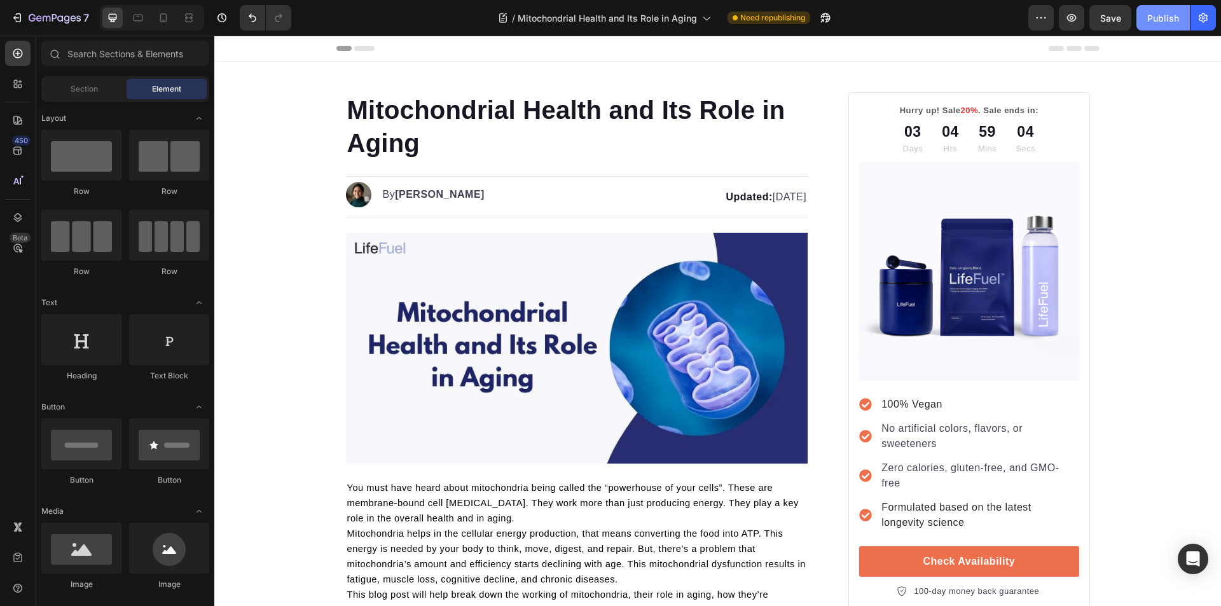
click at [1167, 24] on div "Publish" at bounding box center [1163, 17] width 32 height 13
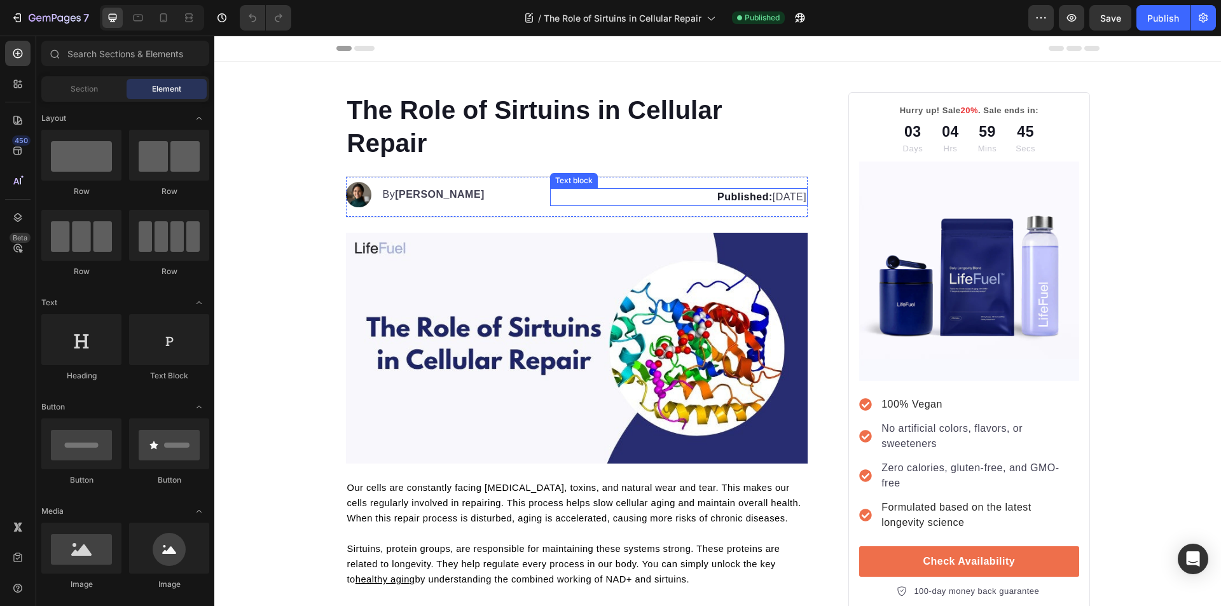
click at [767, 197] on p "Published: [DATE]" at bounding box center [678, 196] width 255 height 15
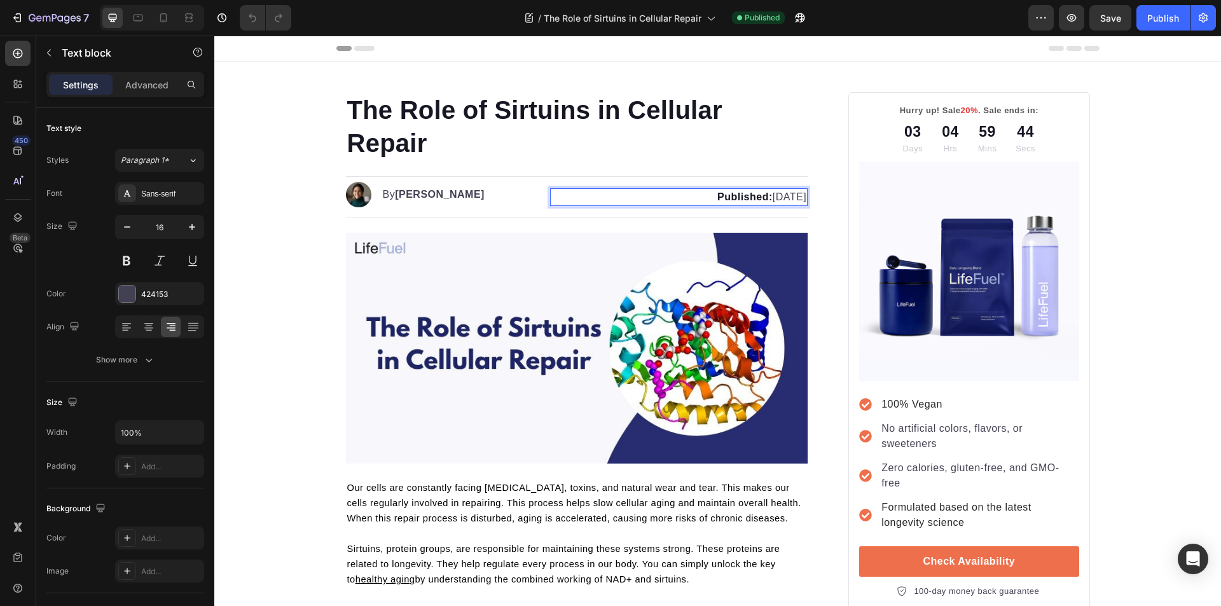
click at [769, 197] on p "Published: [DATE]" at bounding box center [678, 196] width 255 height 15
click at [770, 198] on p "Published: [DATE]" at bounding box center [678, 196] width 255 height 15
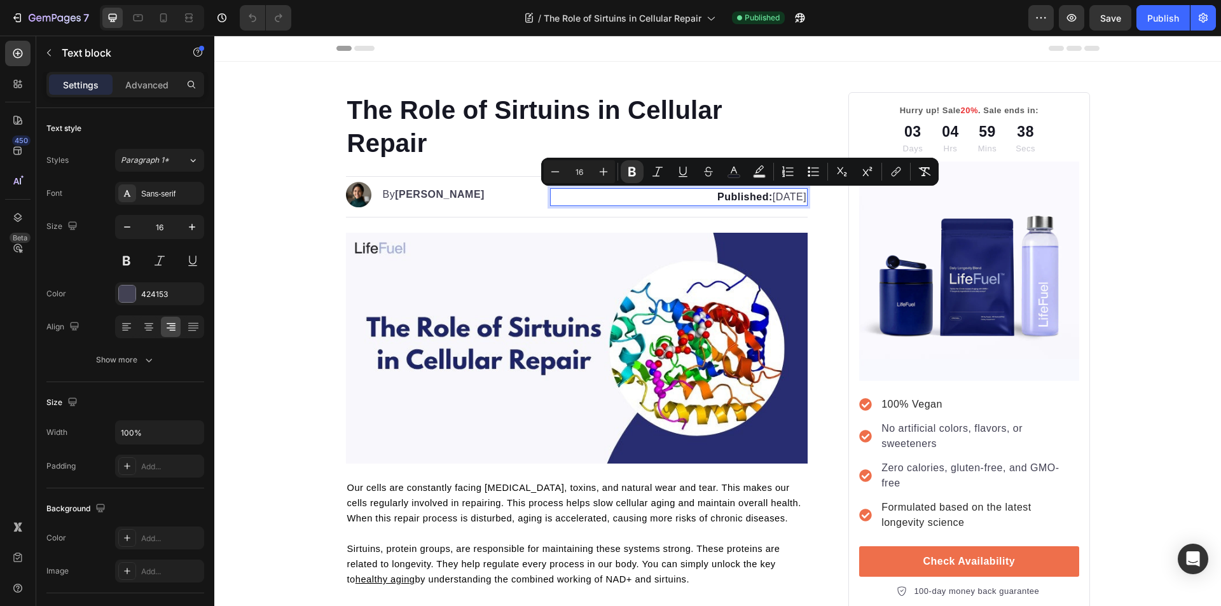
click at [722, 200] on strong "Published:" at bounding box center [744, 196] width 55 height 11
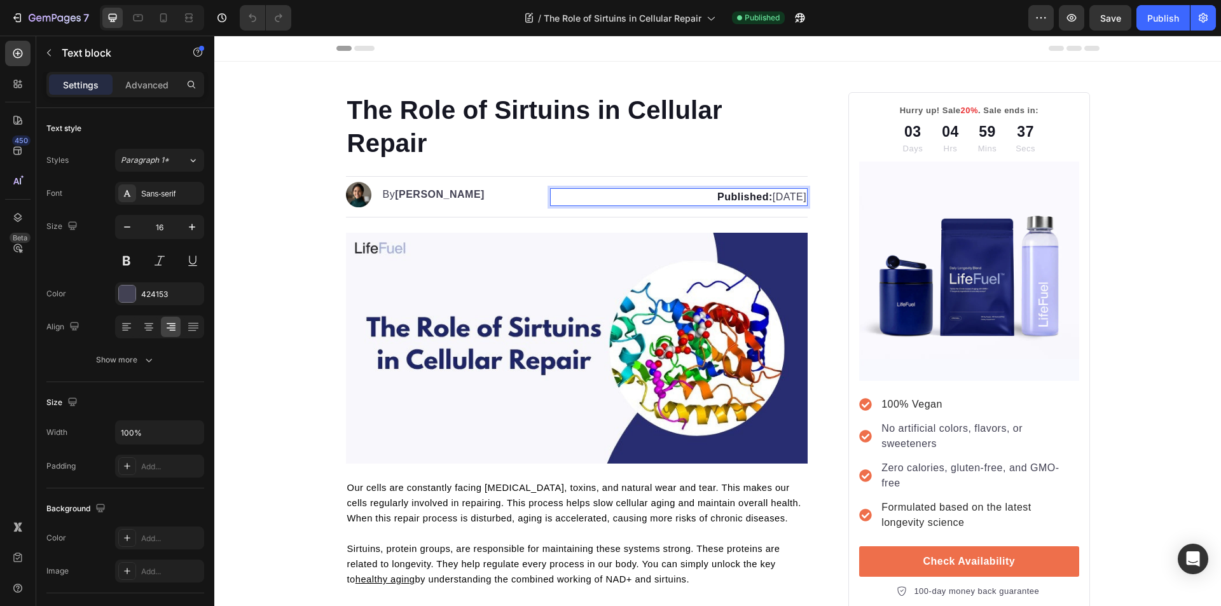
click at [730, 198] on strong "Published:" at bounding box center [744, 196] width 55 height 11
click at [770, 198] on p "Updated: July 30, 2025" at bounding box center [678, 196] width 255 height 15
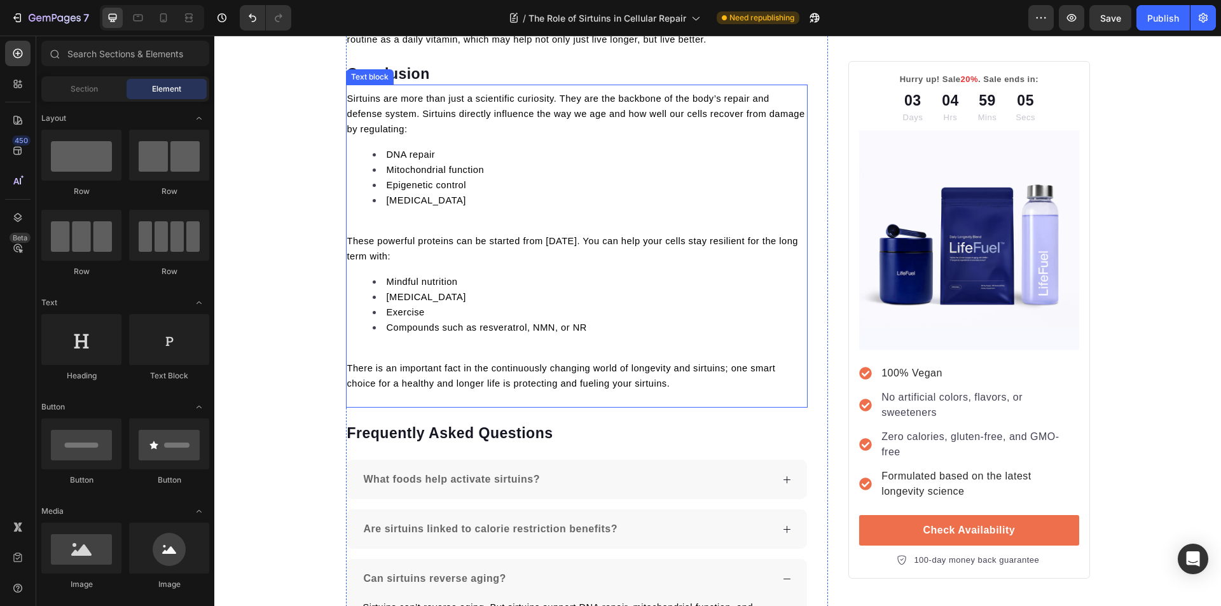
scroll to position [4563, 0]
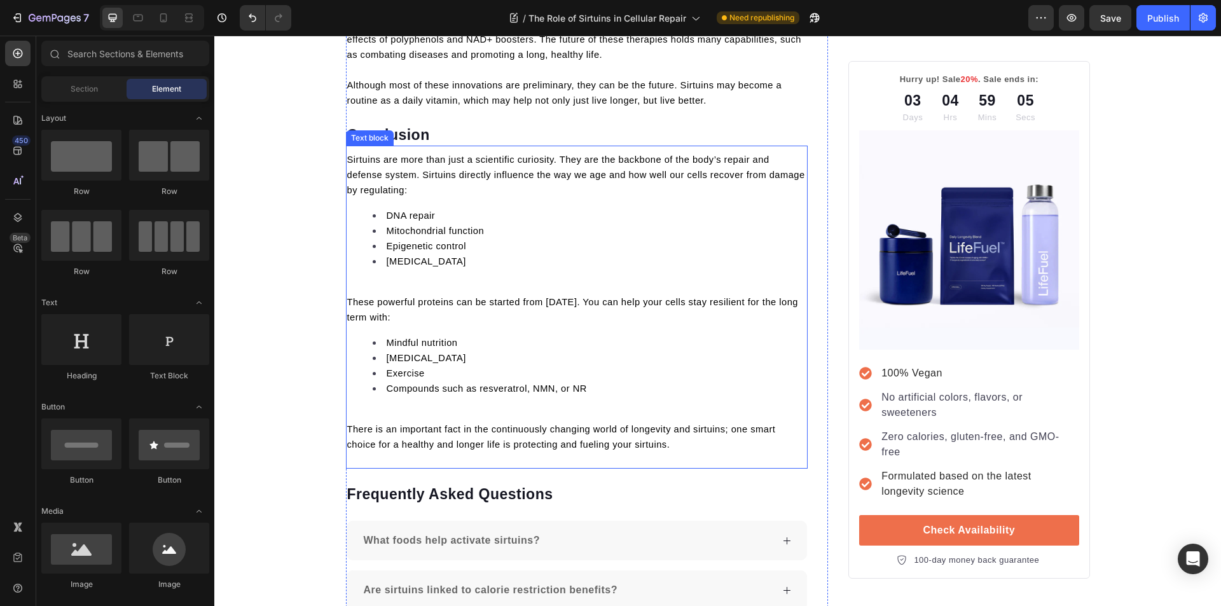
click at [542, 243] on li "Epigenetic control" at bounding box center [590, 245] width 434 height 15
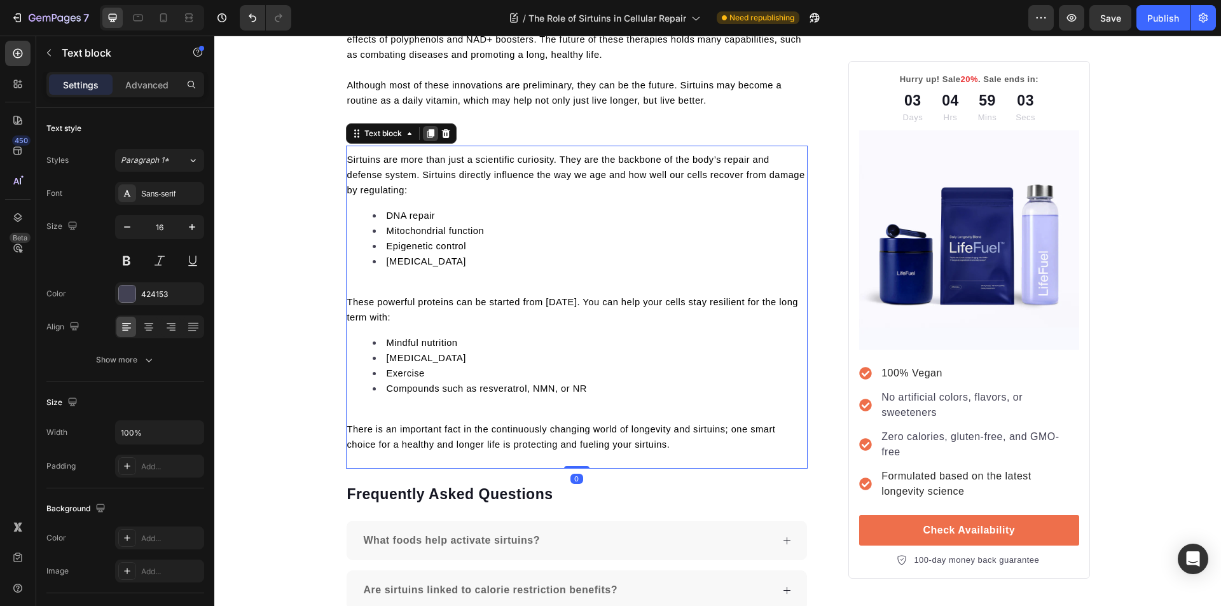
click at [428, 131] on icon at bounding box center [430, 134] width 7 height 9
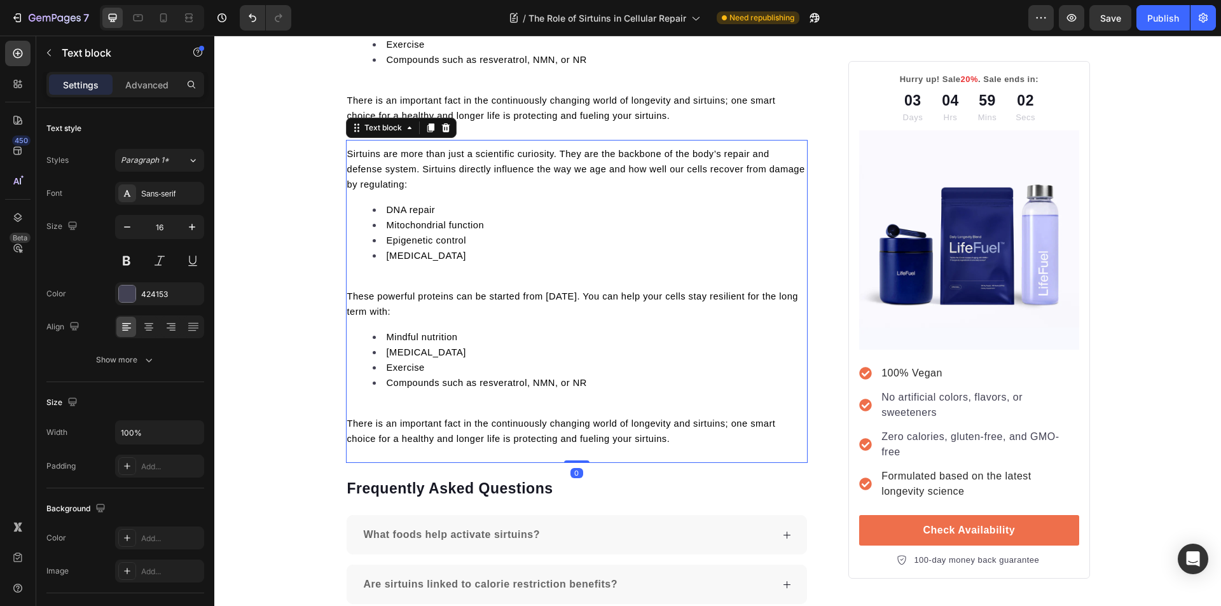
scroll to position [4951, 0]
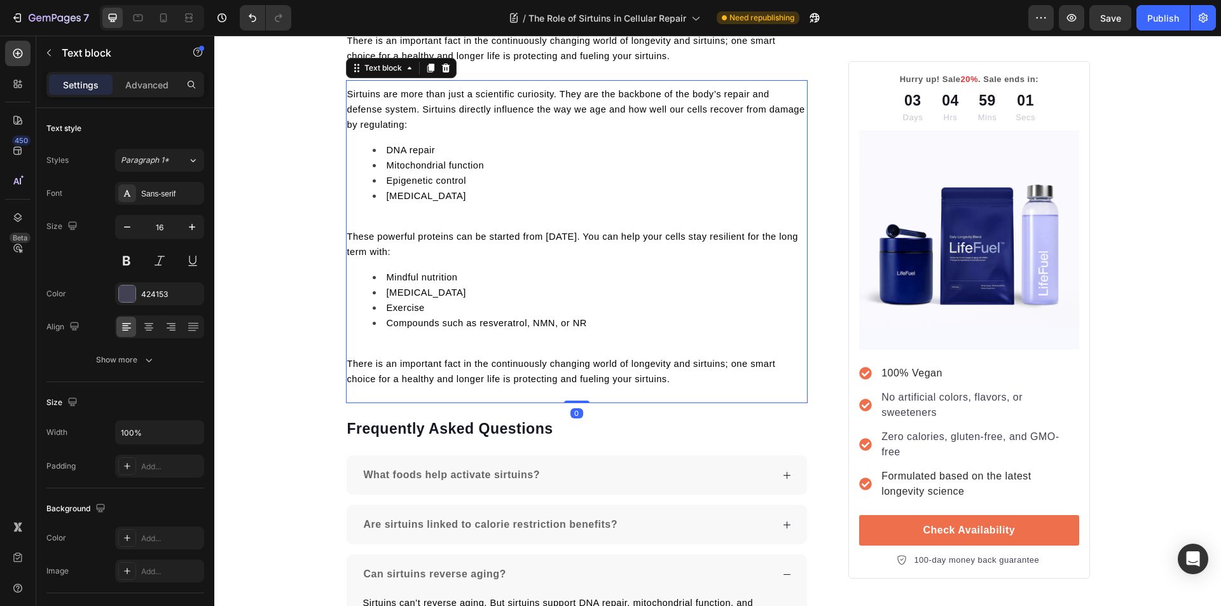
click at [672, 376] on p "There is an important fact in the continuously changing world of longevity and …" at bounding box center [577, 371] width 460 height 31
click at [492, 271] on div "Sirtuins are more than just a scientific curiosity. They are the backbone of th…" at bounding box center [577, 236] width 462 height 303
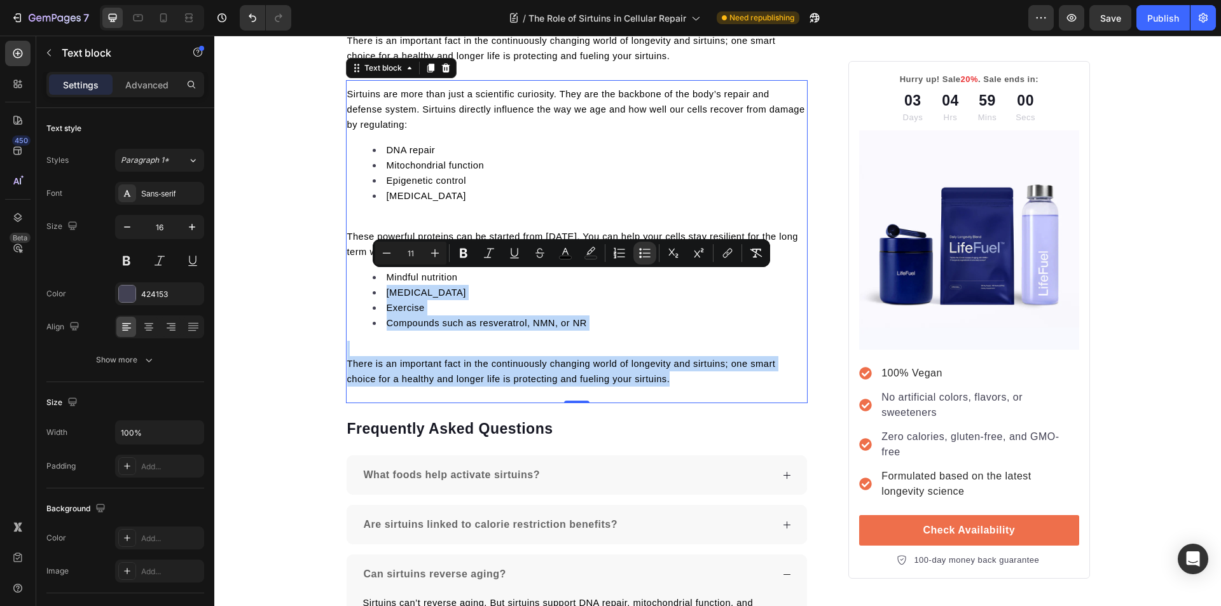
click at [676, 371] on p "There is an important fact in the continuously changing world of longevity and …" at bounding box center [577, 371] width 460 height 31
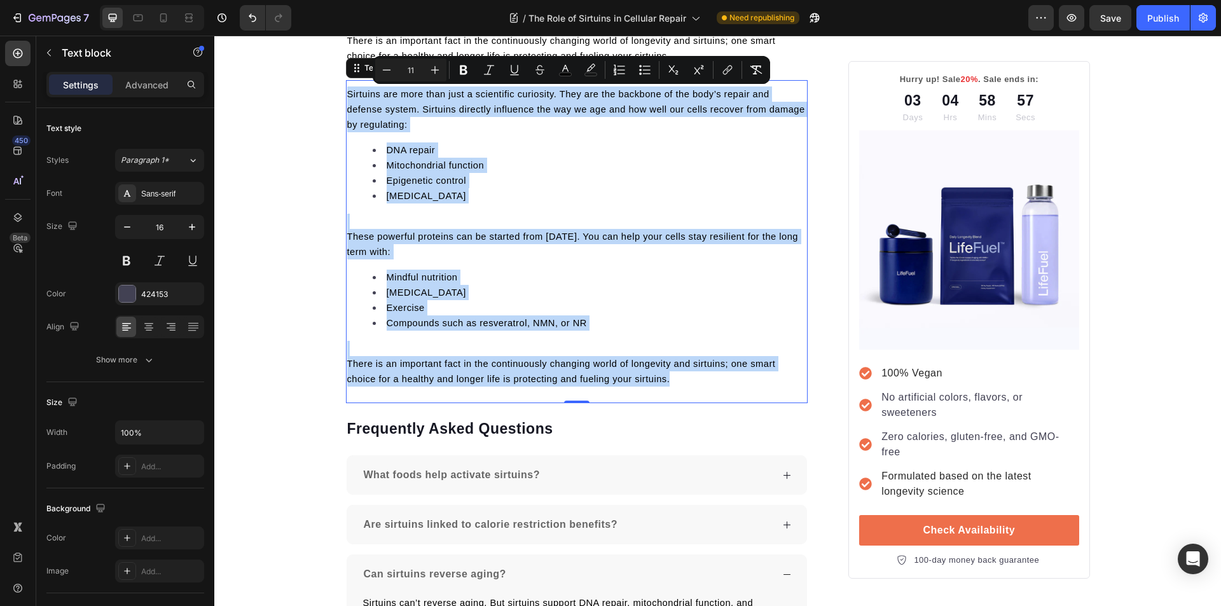
drag, startPoint x: 675, startPoint y: 385, endPoint x: 345, endPoint y: 94, distance: 439.1
click at [346, 94] on div "Sirtuins are more than just a scientific curiosity. They are the backbone of th…" at bounding box center [577, 236] width 462 height 303
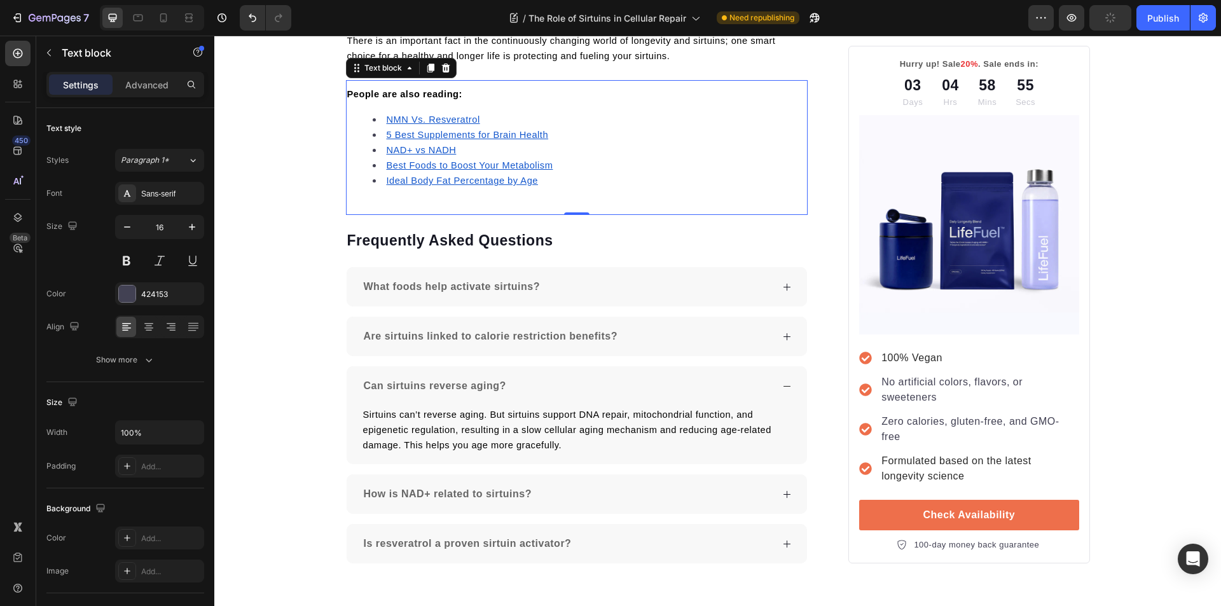
click at [423, 177] on u "Ideal Body Fat Percentage by Age" at bounding box center [462, 180] width 151 height 10
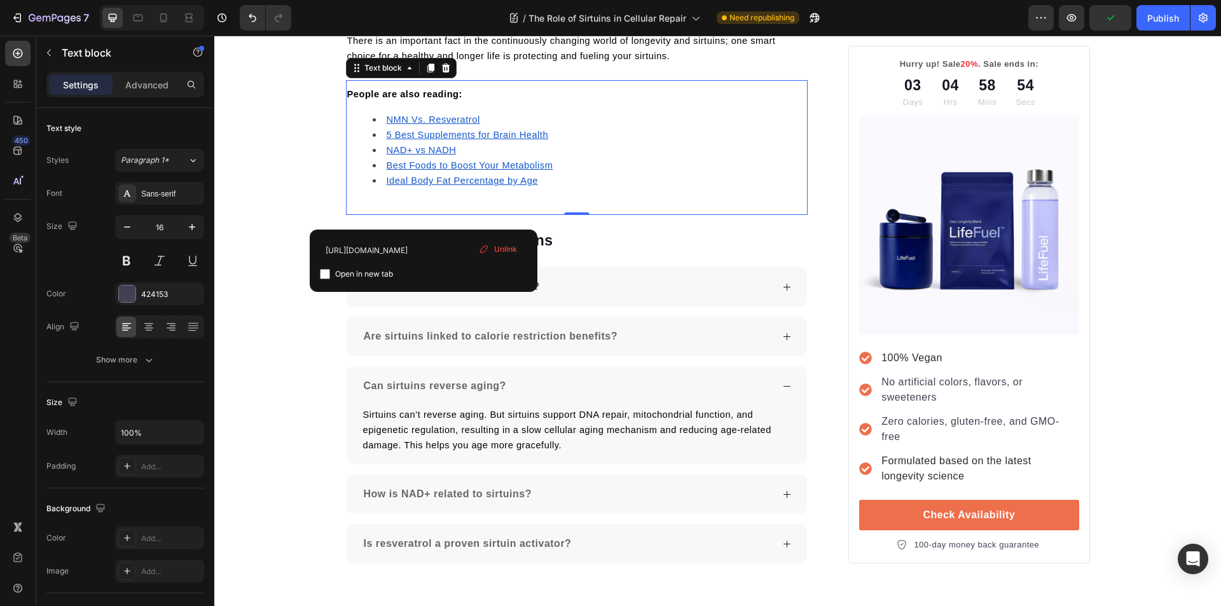
click at [324, 274] on input "checkbox" at bounding box center [325, 274] width 10 height 10
checkbox input "true"
click at [569, 185] on li "Ideal Body Fat Percentage by Age" at bounding box center [590, 180] width 434 height 15
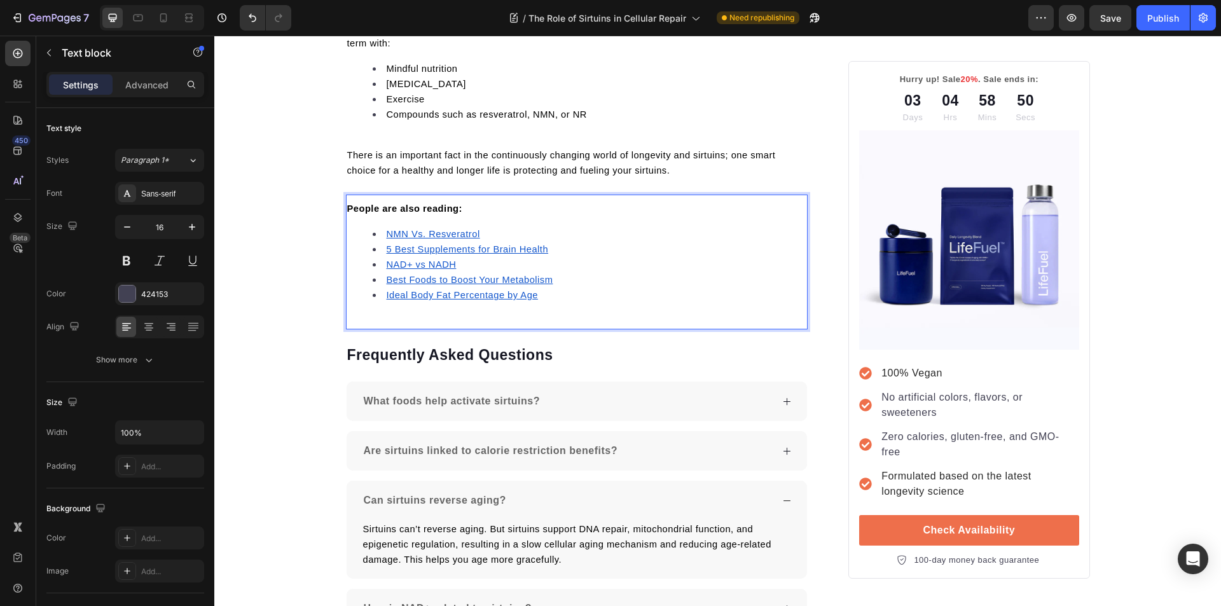
scroll to position [4824, 0]
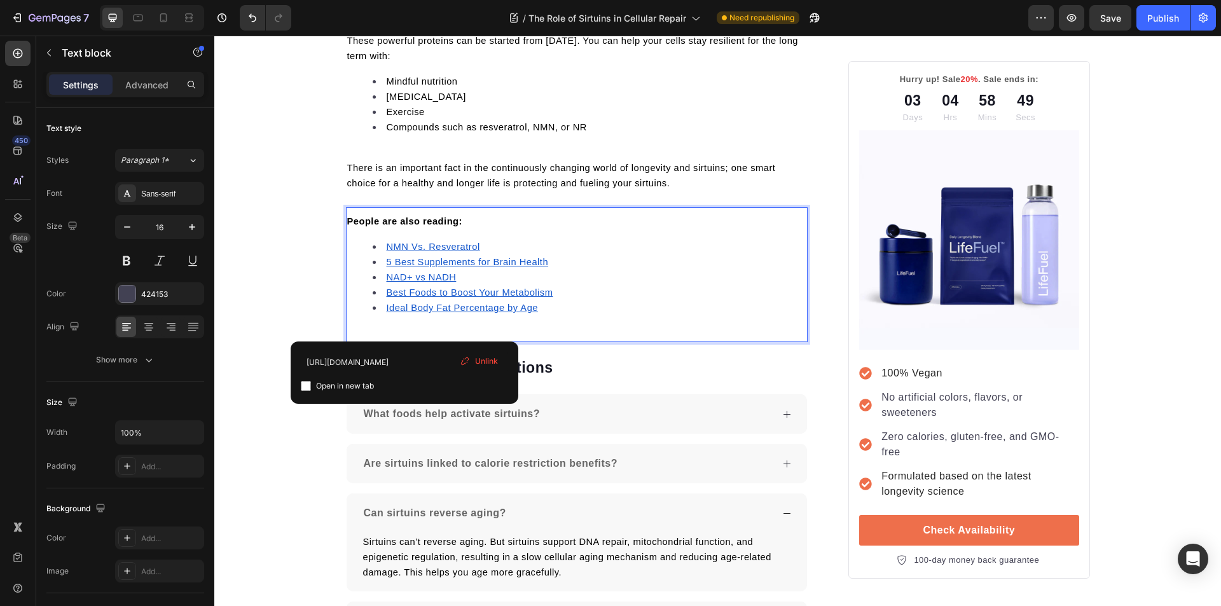
click at [405, 294] on u "Best Foods to Boost Your Metabolism" at bounding box center [470, 292] width 167 height 10
click at [308, 385] on input "checkbox" at bounding box center [306, 386] width 10 height 10
checkbox input "true"
click at [415, 280] on u "NAD+ vs NADH" at bounding box center [422, 277] width 70 height 10
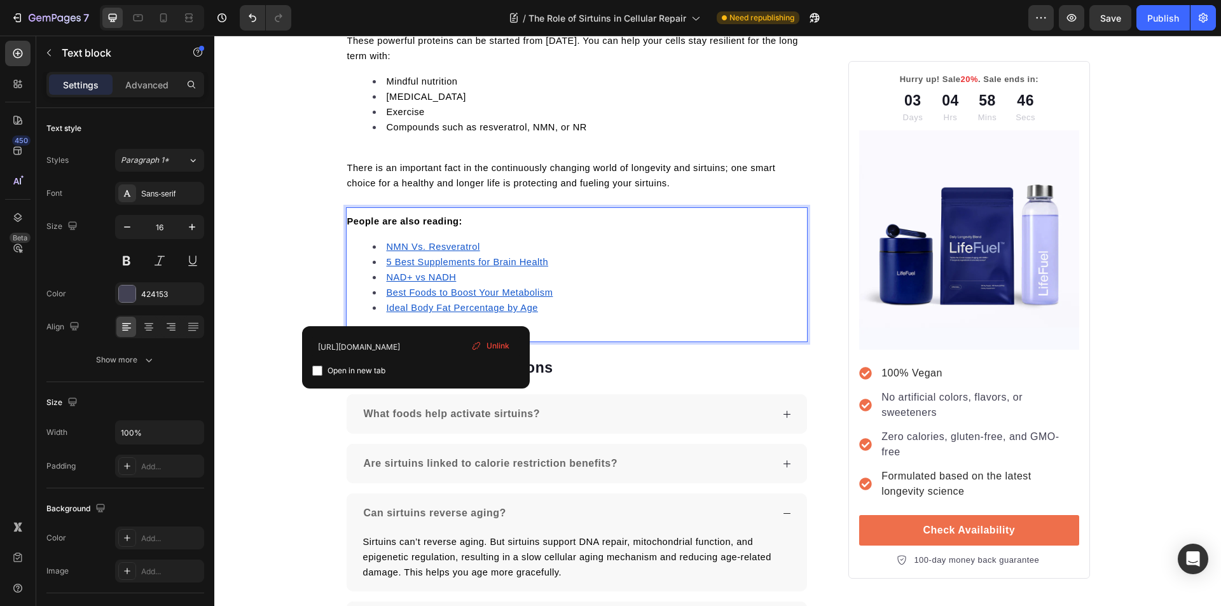
click at [318, 368] on input "checkbox" at bounding box center [317, 371] width 10 height 10
checkbox input "true"
click at [418, 261] on u "5 Best Supplements for Brain Health" at bounding box center [468, 262] width 162 height 10
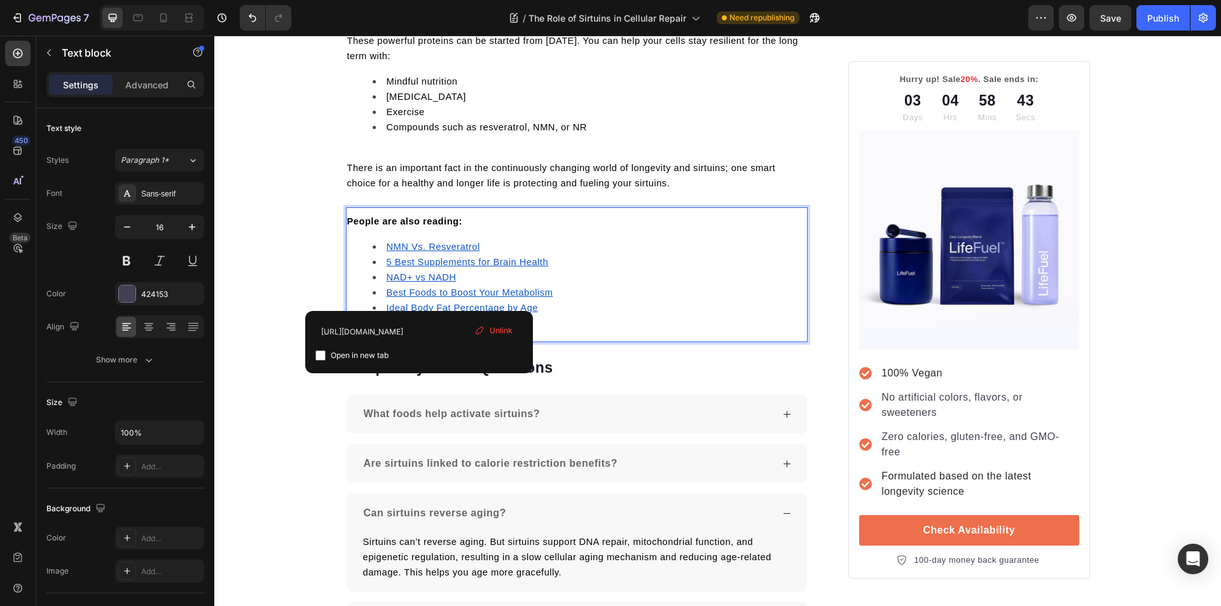
click at [322, 354] on input "checkbox" at bounding box center [320, 355] width 10 height 10
checkbox input "true"
click at [404, 247] on u "NMN Vs. Resveratrol" at bounding box center [433, 247] width 93 height 10
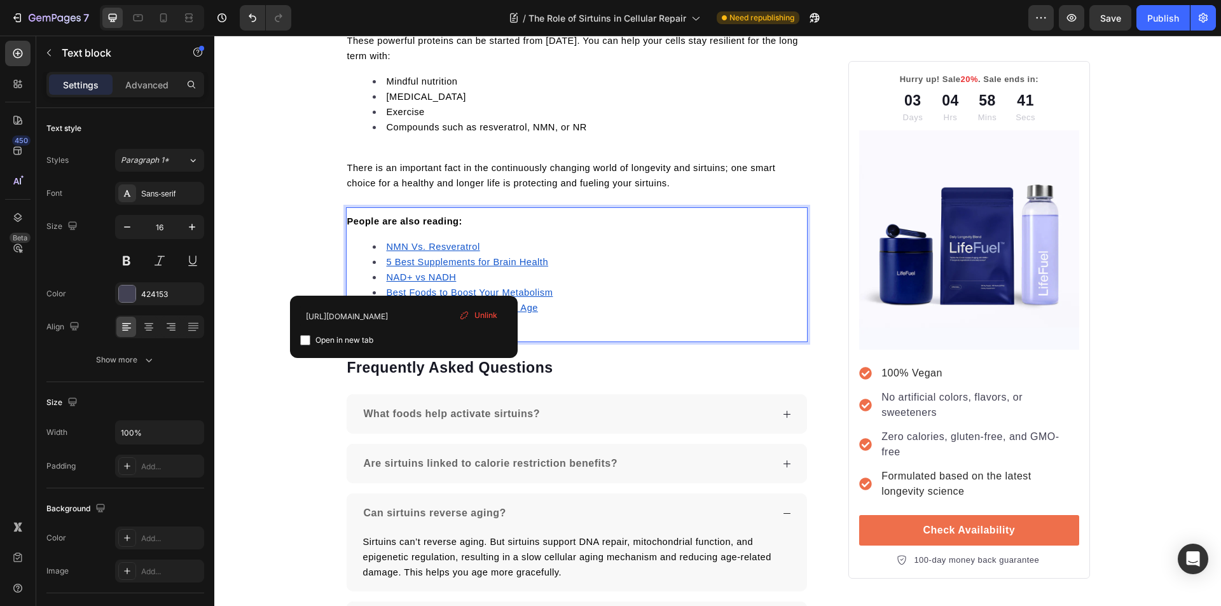
click at [302, 341] on input "checkbox" at bounding box center [305, 340] width 10 height 10
checkbox input "true"
click at [676, 184] on p "There is an important fact in the continuously changing world of longevity and …" at bounding box center [577, 175] width 460 height 31
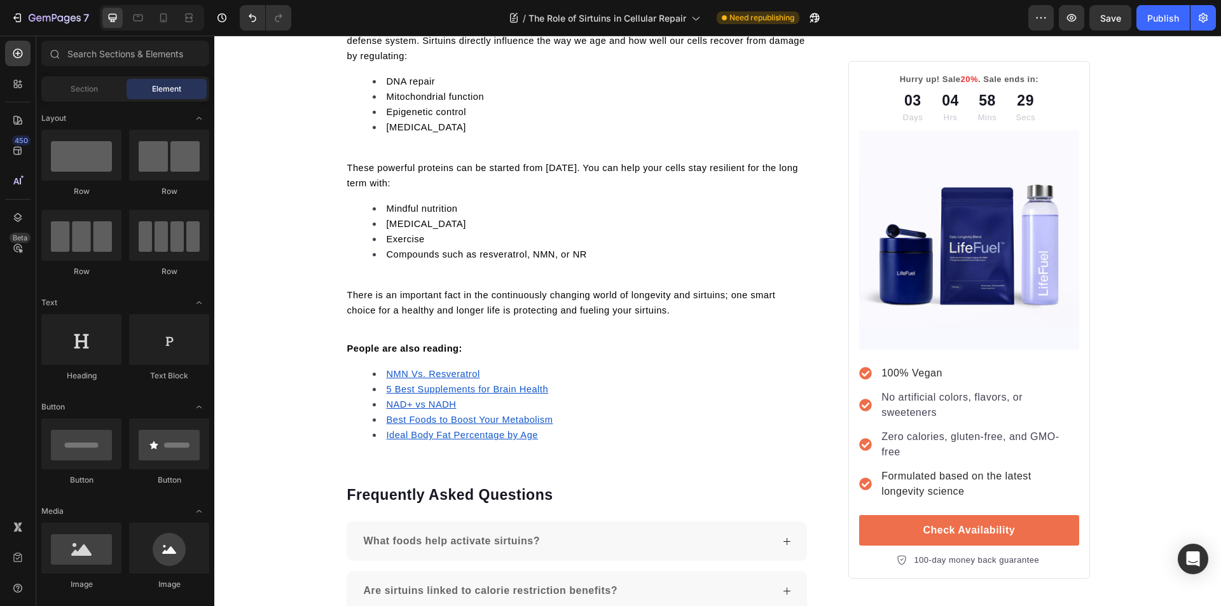
scroll to position [2512, 0]
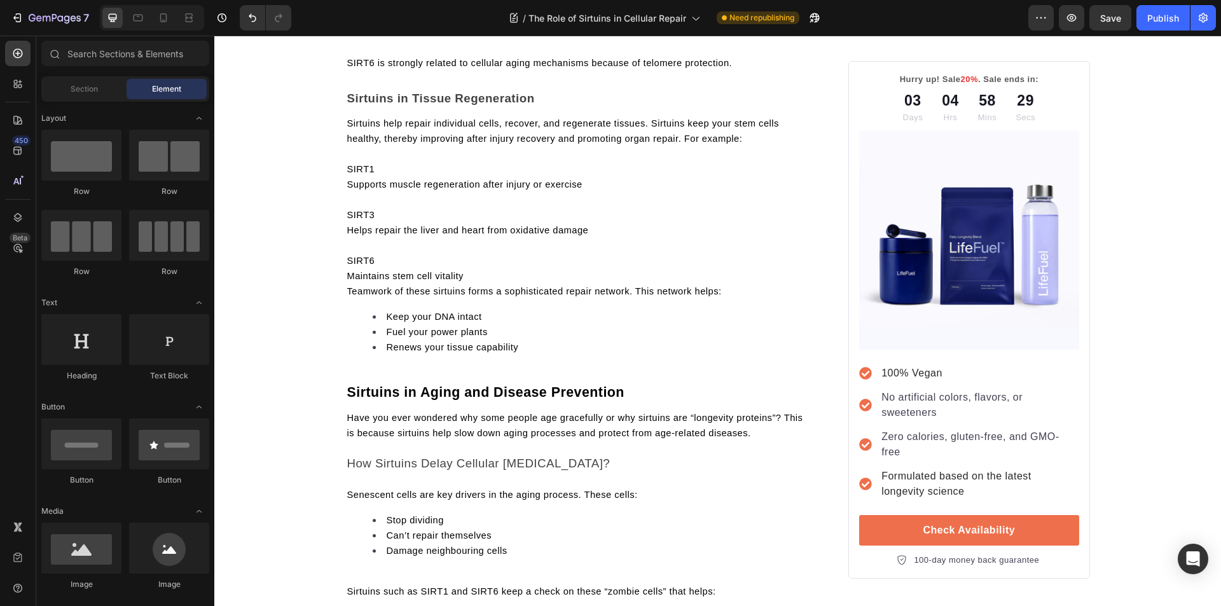
drag, startPoint x: 1006, startPoint y: 395, endPoint x: 1220, endPoint y: 11, distance: 439.7
click at [1220, 11] on div "7 Version history / The Role of Sirtuins in Cellular Repair Need republishing P…" at bounding box center [610, 18] width 1221 height 36
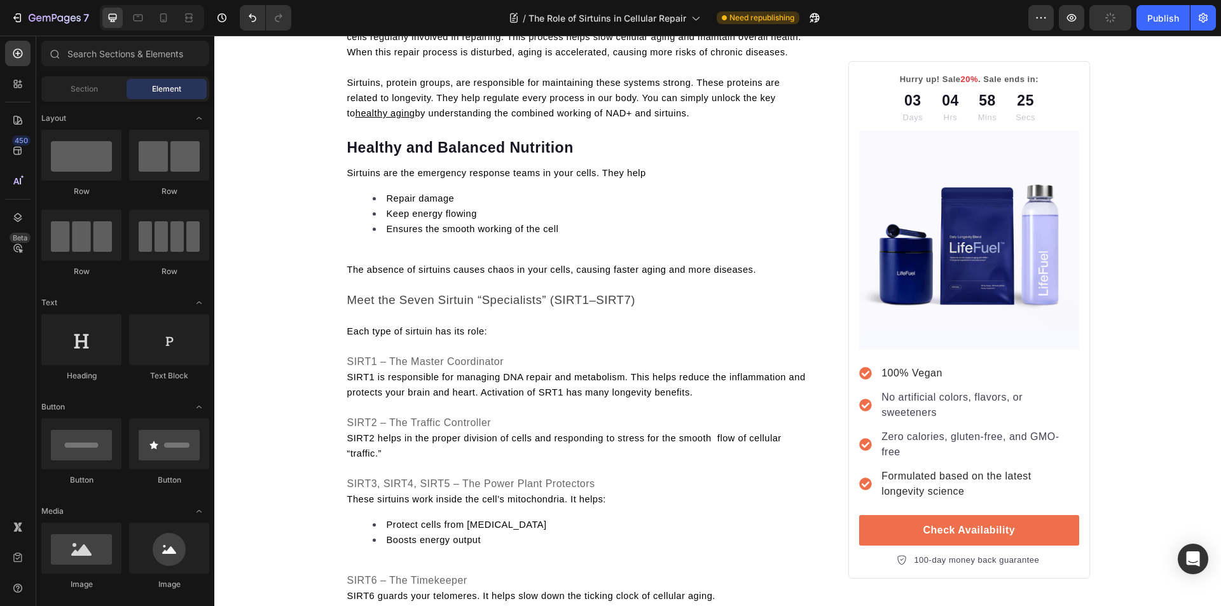
scroll to position [0, 0]
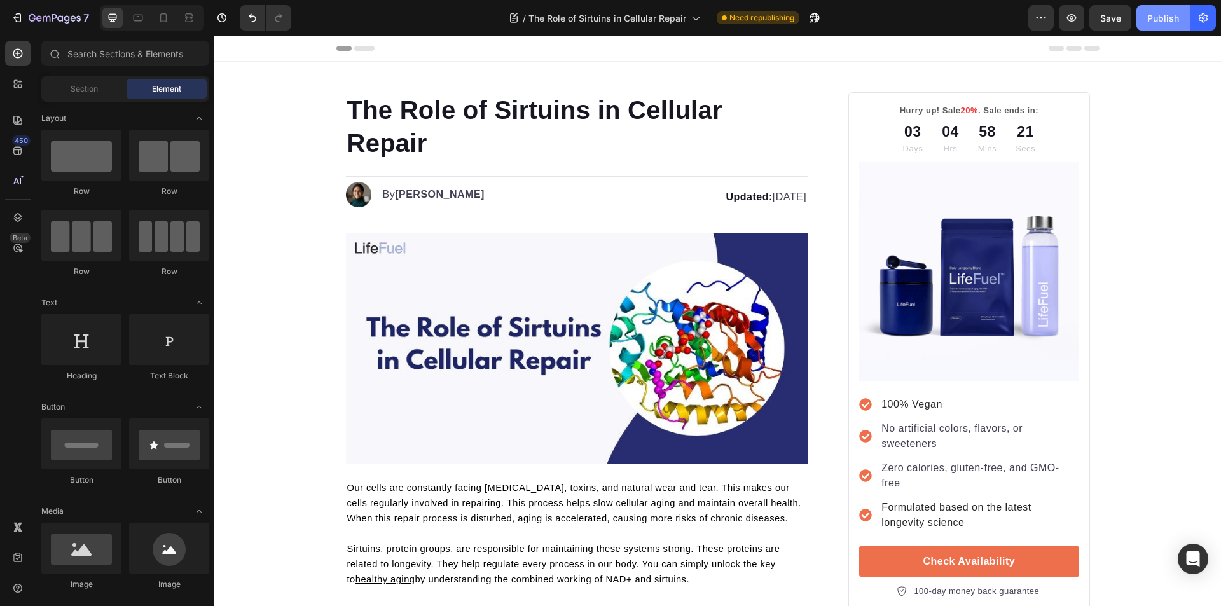
click at [1151, 25] on button "Publish" at bounding box center [1162, 17] width 53 height 25
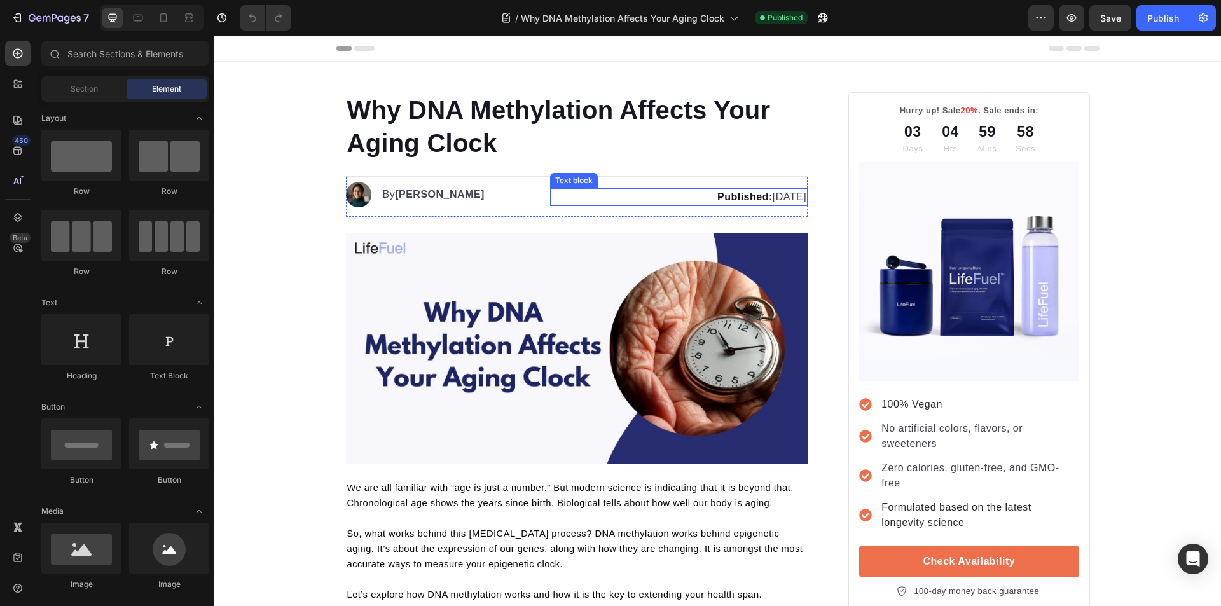
click at [751, 196] on p "Published: [DATE]" at bounding box center [678, 196] width 255 height 15
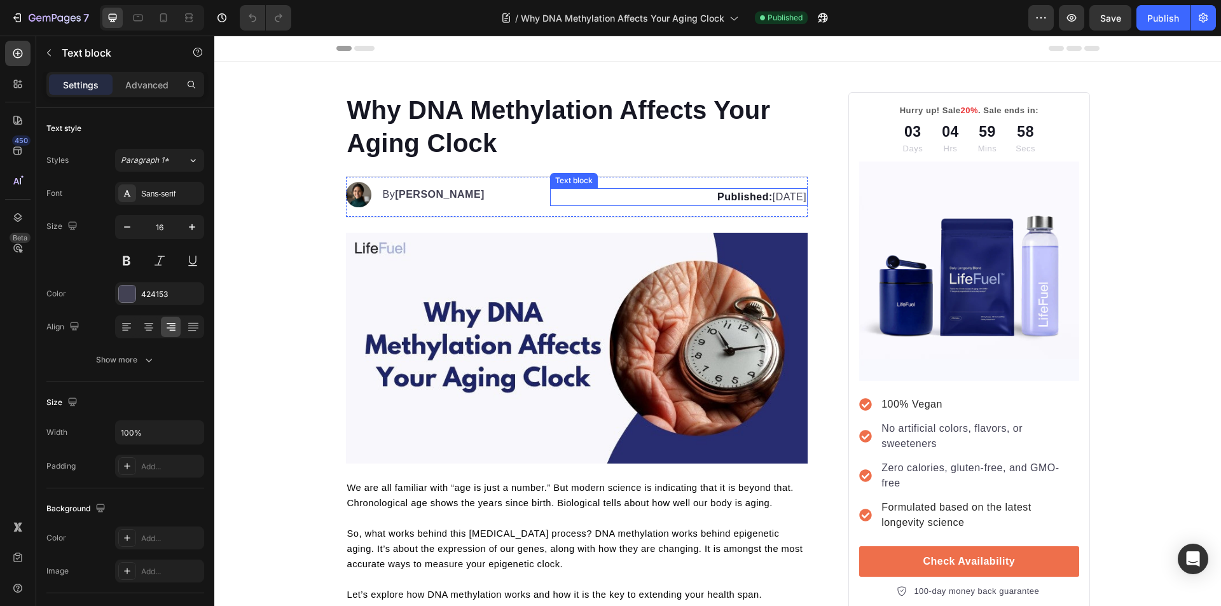
click at [755, 196] on p "Published: [DATE]" at bounding box center [678, 196] width 255 height 15
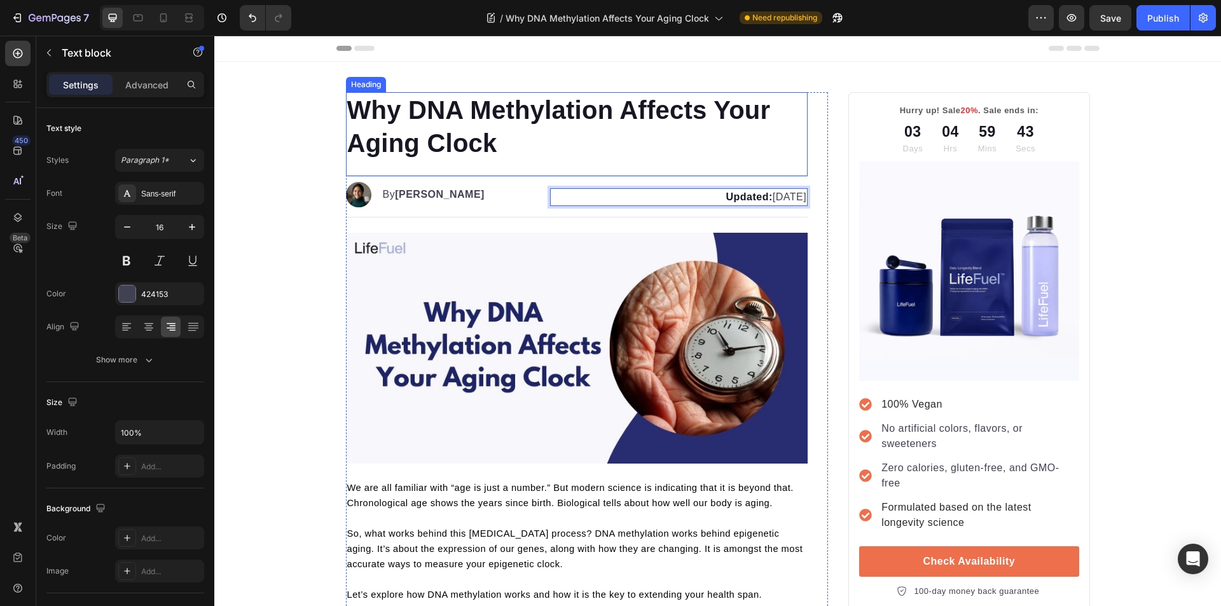
click at [510, 137] on h1 "Why DNA Methylation Affects Your Aging Clock" at bounding box center [577, 126] width 462 height 69
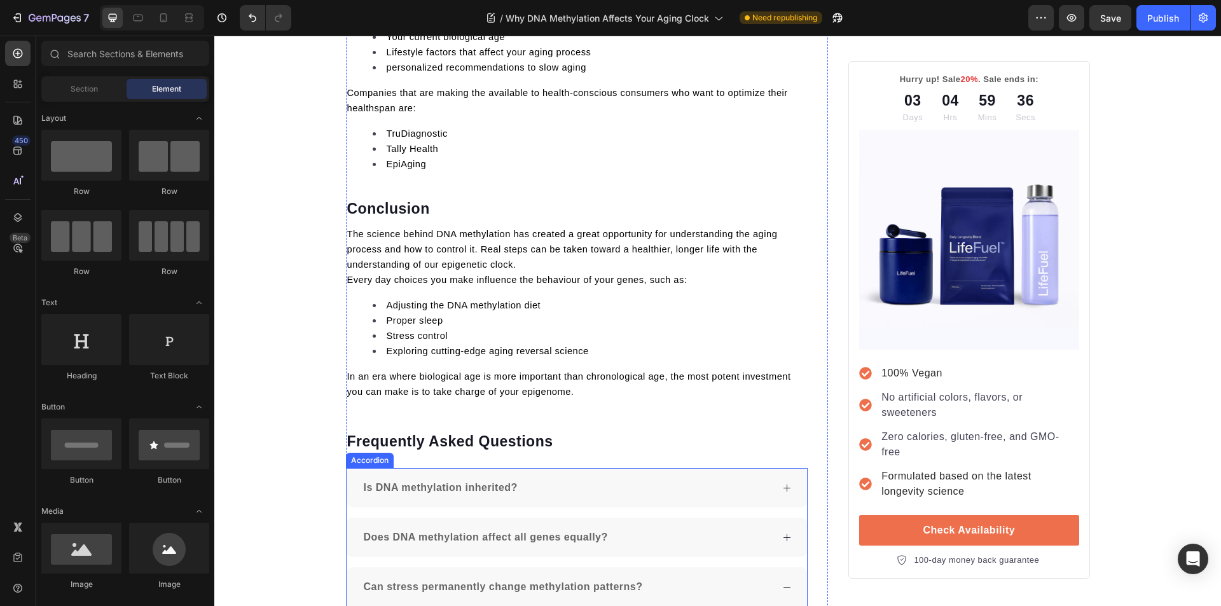
scroll to position [3240, 0]
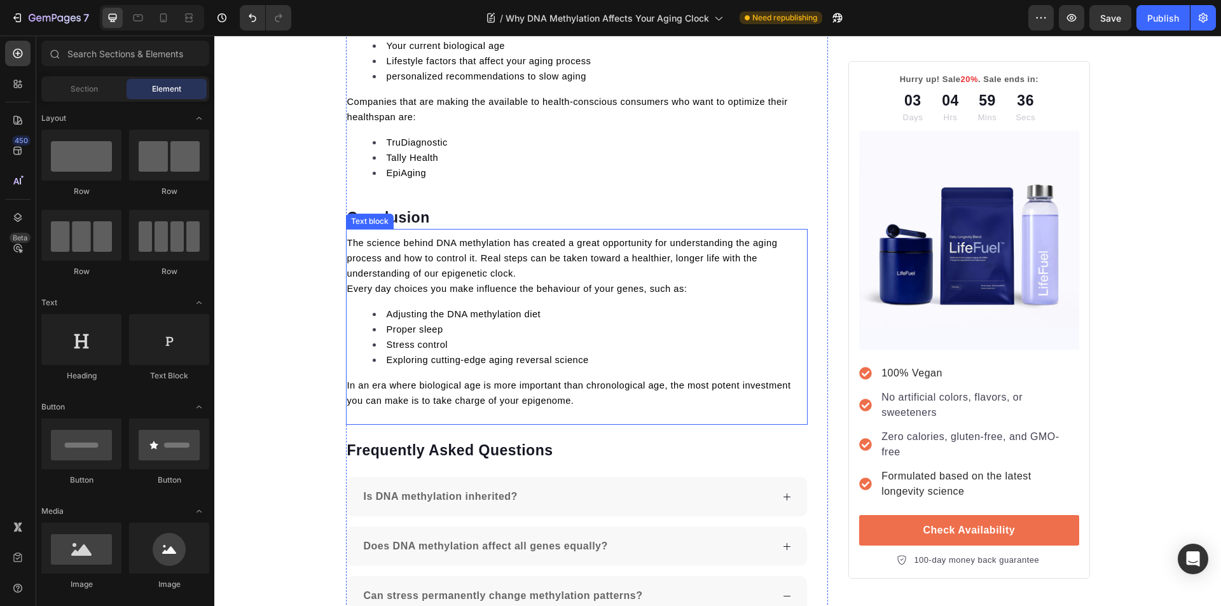
click at [511, 298] on div "The science behind DNA methylation has created a great opportunity for understa…" at bounding box center [577, 321] width 462 height 175
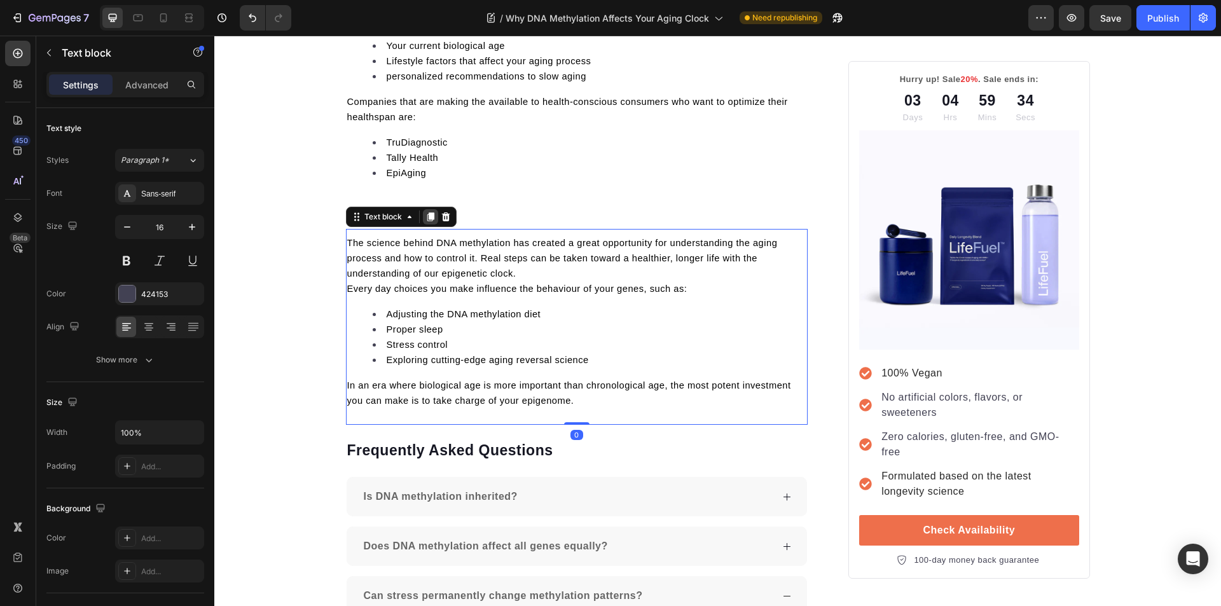
click at [427, 216] on icon at bounding box center [430, 217] width 7 height 9
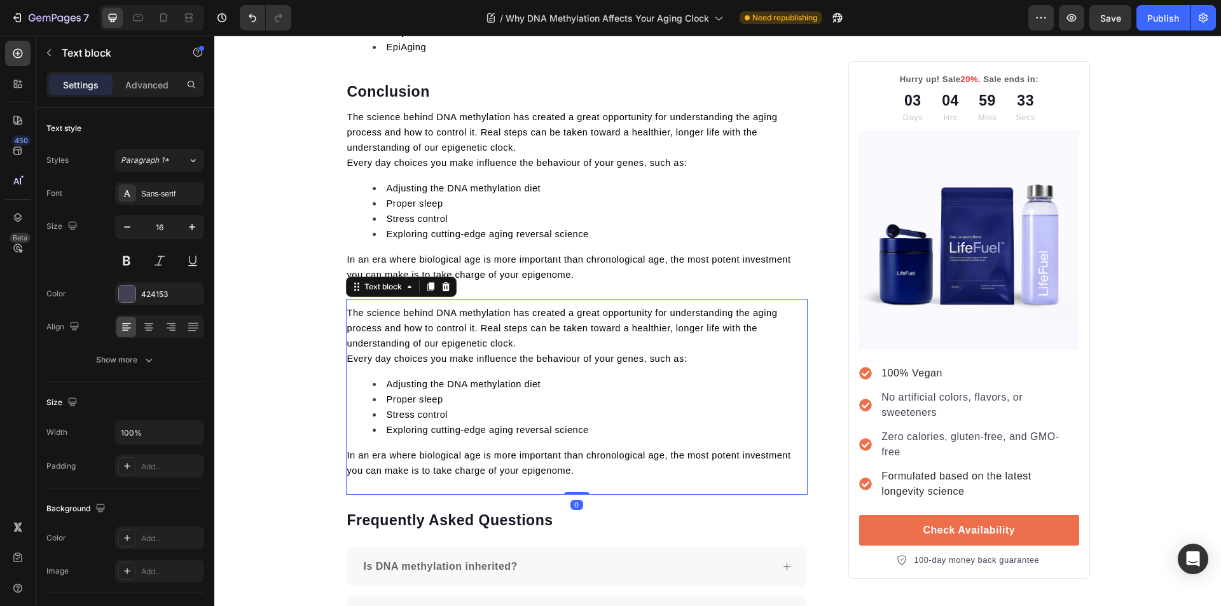
scroll to position [3367, 0]
click at [580, 470] on p "In an era where biological age is more important than chronological age, the mo…" at bounding box center [577, 461] width 460 height 31
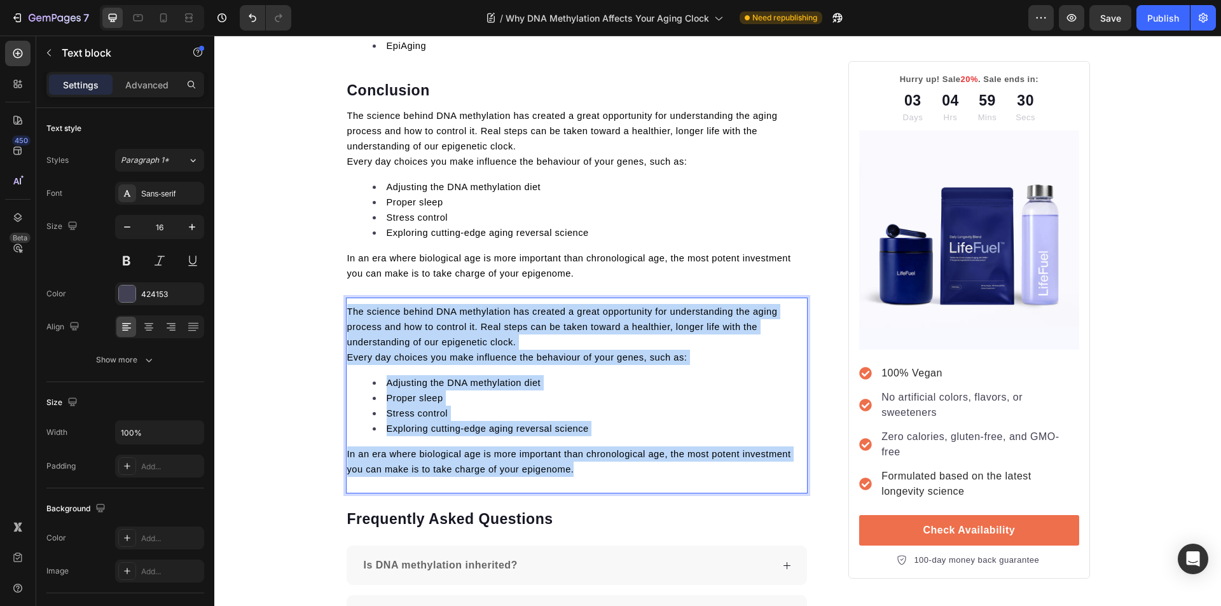
drag, startPoint x: 580, startPoint y: 470, endPoint x: 343, endPoint y: 313, distance: 283.9
click at [346, 313] on div "The science behind DNA methylation has created a great opportunity for understa…" at bounding box center [577, 390] width 462 height 175
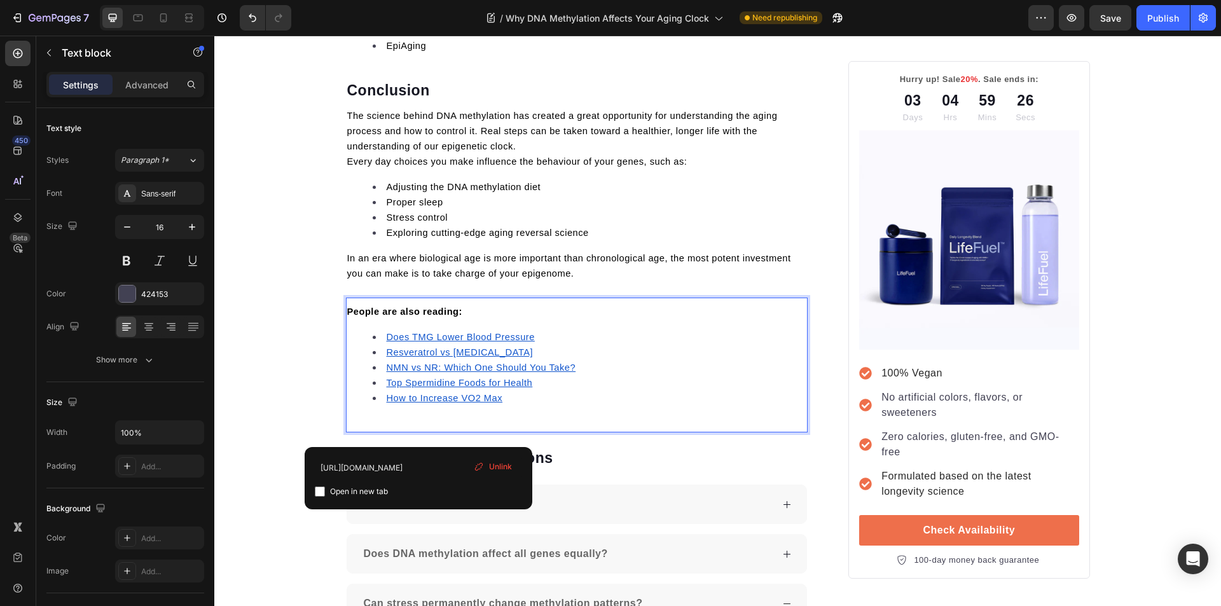
click at [420, 400] on u "How to Increase VO2 Max" at bounding box center [445, 398] width 116 height 10
click at [320, 493] on input "checkbox" at bounding box center [320, 491] width 10 height 10
checkbox input "true"
click at [402, 385] on u "Top Spermidine Foods for Health" at bounding box center [460, 383] width 146 height 10
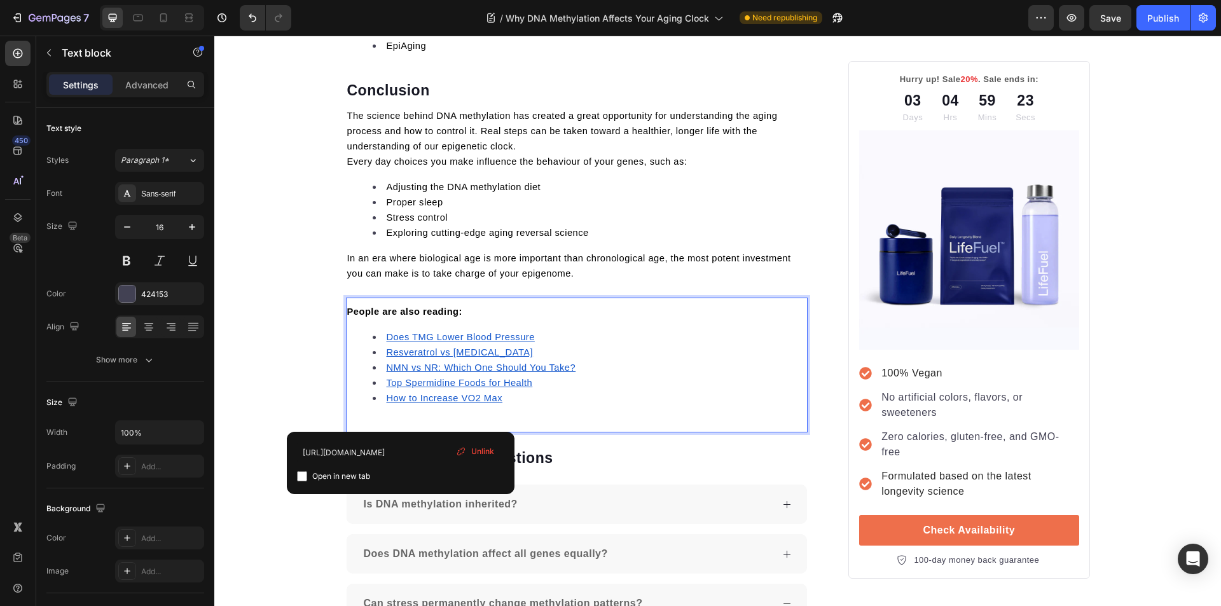
click at [299, 475] on input "checkbox" at bounding box center [302, 476] width 10 height 10
checkbox input "true"
click at [400, 369] on u "NMN vs NR: Which One Should You Take?" at bounding box center [481, 367] width 189 height 10
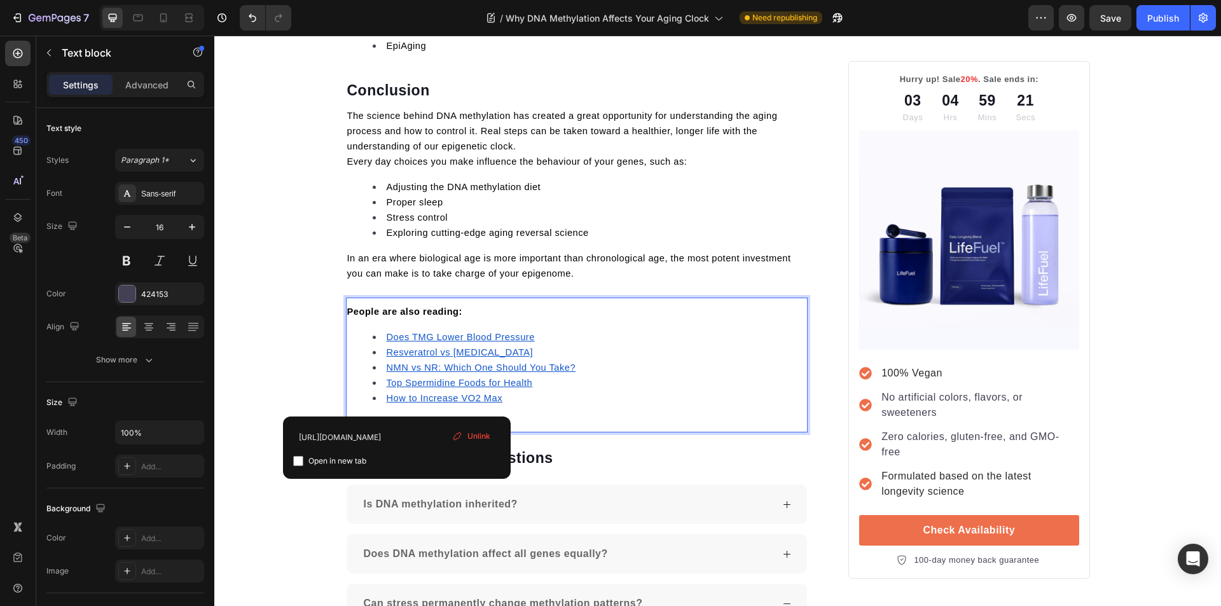
click at [298, 460] on input "checkbox" at bounding box center [298, 461] width 10 height 10
checkbox input "true"
click at [408, 353] on u "Resveratrol vs Retinol" at bounding box center [460, 352] width 147 height 10
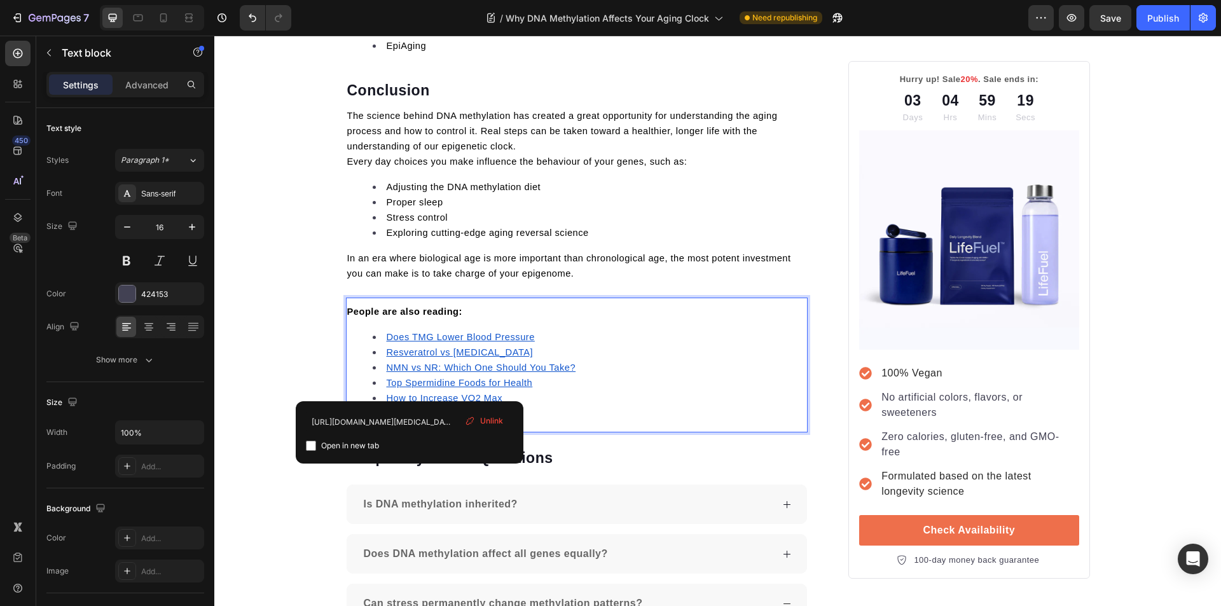
click at [312, 448] on input "checkbox" at bounding box center [311, 446] width 10 height 10
checkbox input "true"
click at [423, 339] on u "Does TMG Lower Blood Pressure" at bounding box center [461, 337] width 148 height 10
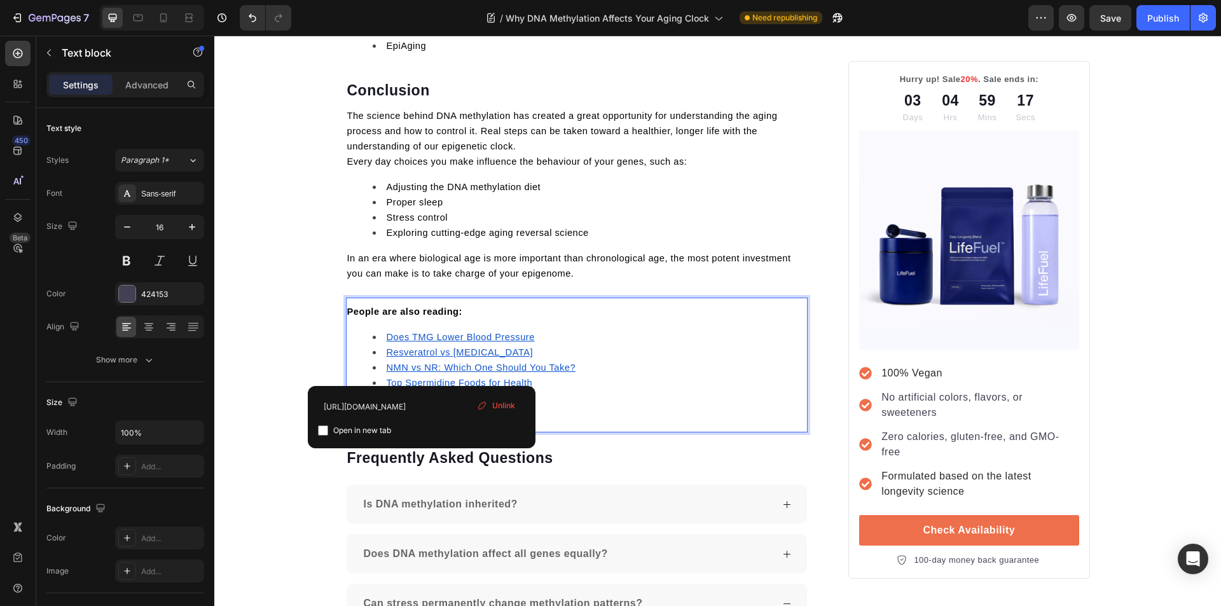
click at [321, 431] on input "checkbox" at bounding box center [323, 430] width 10 height 10
checkbox input "true"
click at [601, 235] on li "Exploring cutting-edge aging reversal science" at bounding box center [590, 232] width 434 height 15
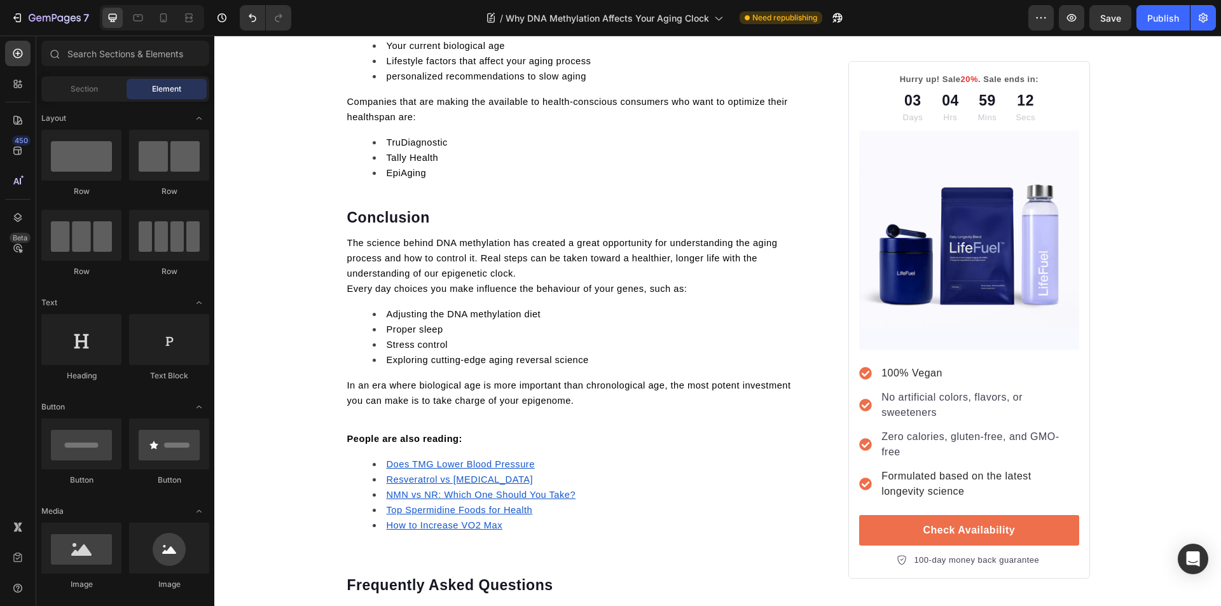
scroll to position [0, 0]
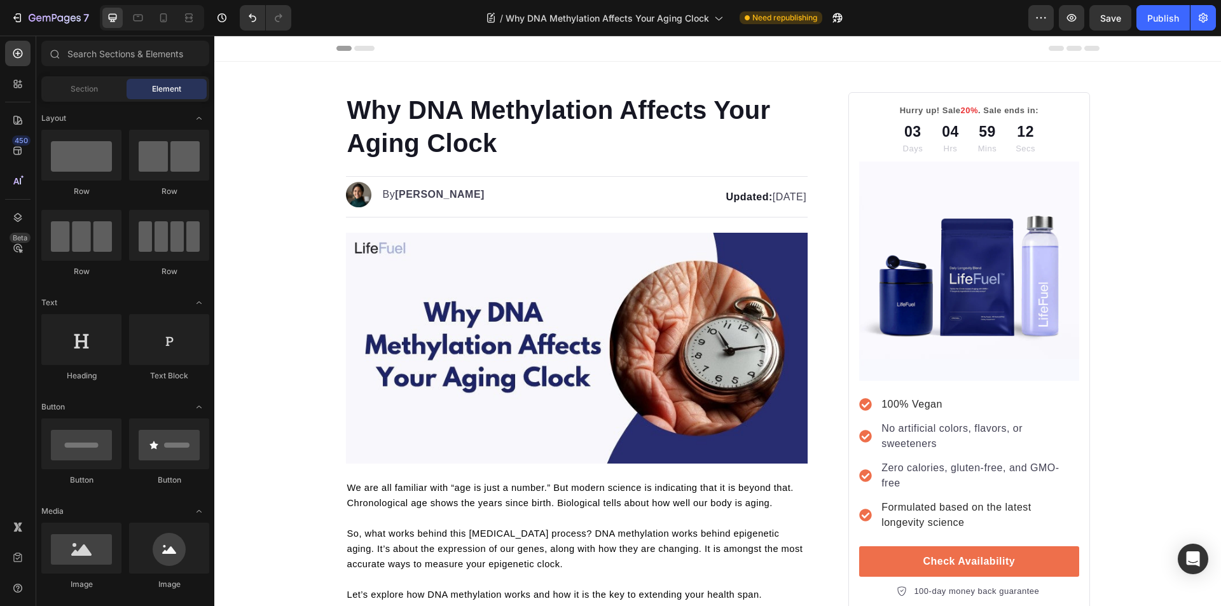
click at [1220, 12] on div "7 Version history / Why DNA Methylation Affects Your Aging Clock Need republish…" at bounding box center [610, 18] width 1221 height 36
click at [1156, 21] on div "Publish" at bounding box center [1163, 17] width 32 height 13
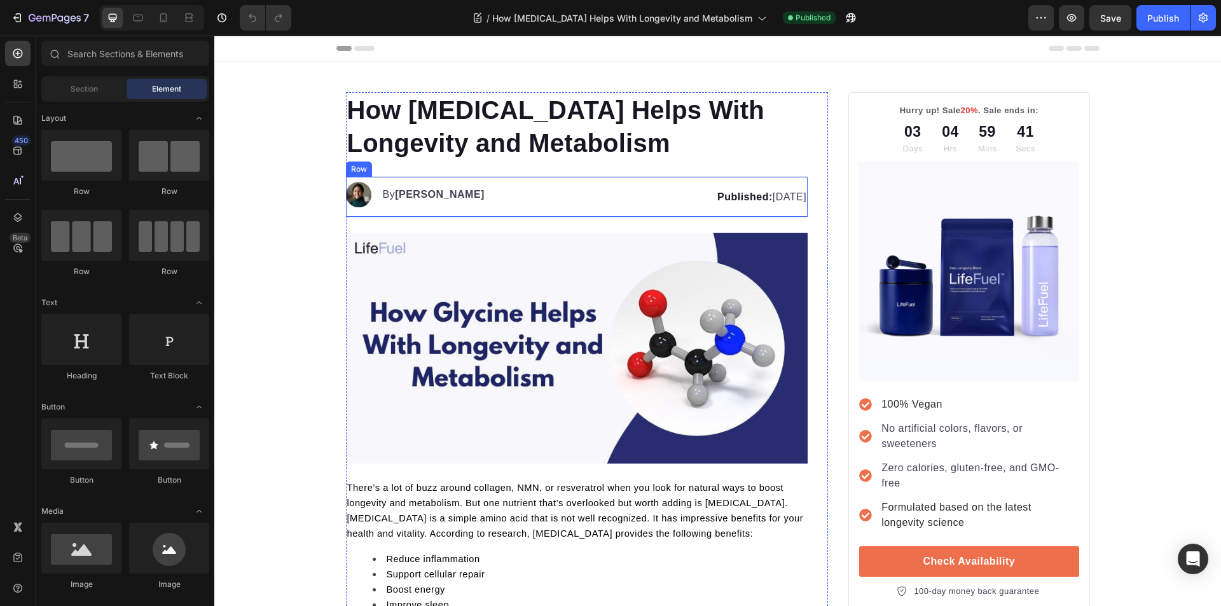
click at [764, 197] on p "Published: [DATE]" at bounding box center [678, 196] width 255 height 15
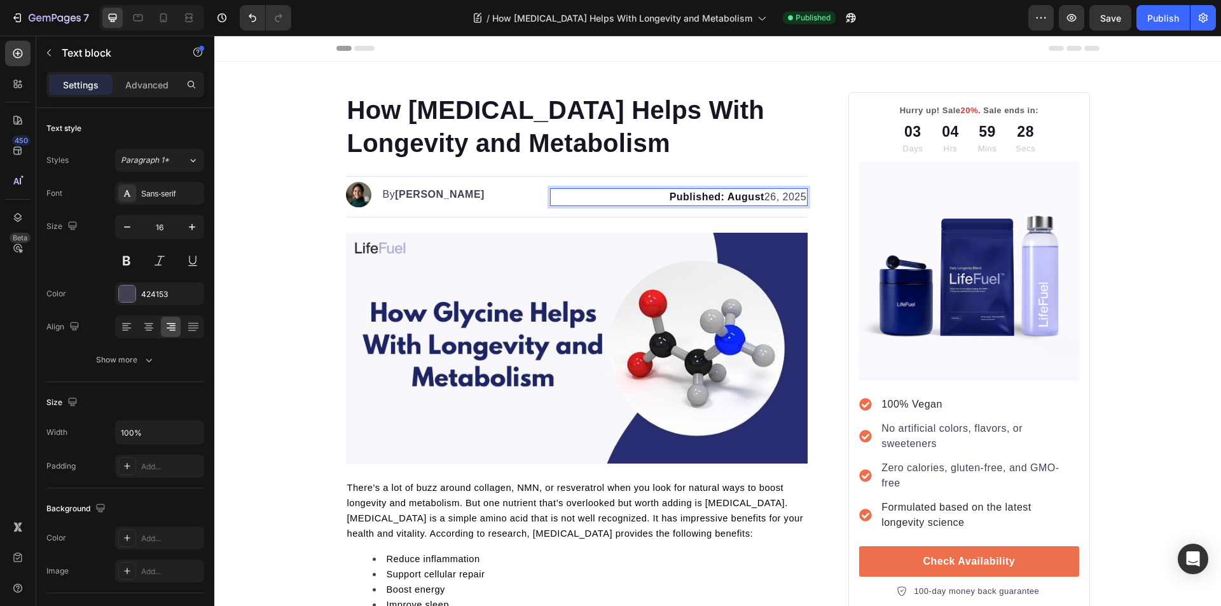
click at [714, 196] on strong "Published: August" at bounding box center [716, 196] width 95 height 11
click at [754, 199] on strong "Updated: August" at bounding box center [721, 196] width 86 height 11
click at [760, 199] on p "Updated: [DATE]" at bounding box center [678, 196] width 255 height 15
drag, startPoint x: 755, startPoint y: 198, endPoint x: 721, endPoint y: 200, distance: 34.4
click at [721, 200] on strong "Updated: August" at bounding box center [721, 196] width 86 height 11
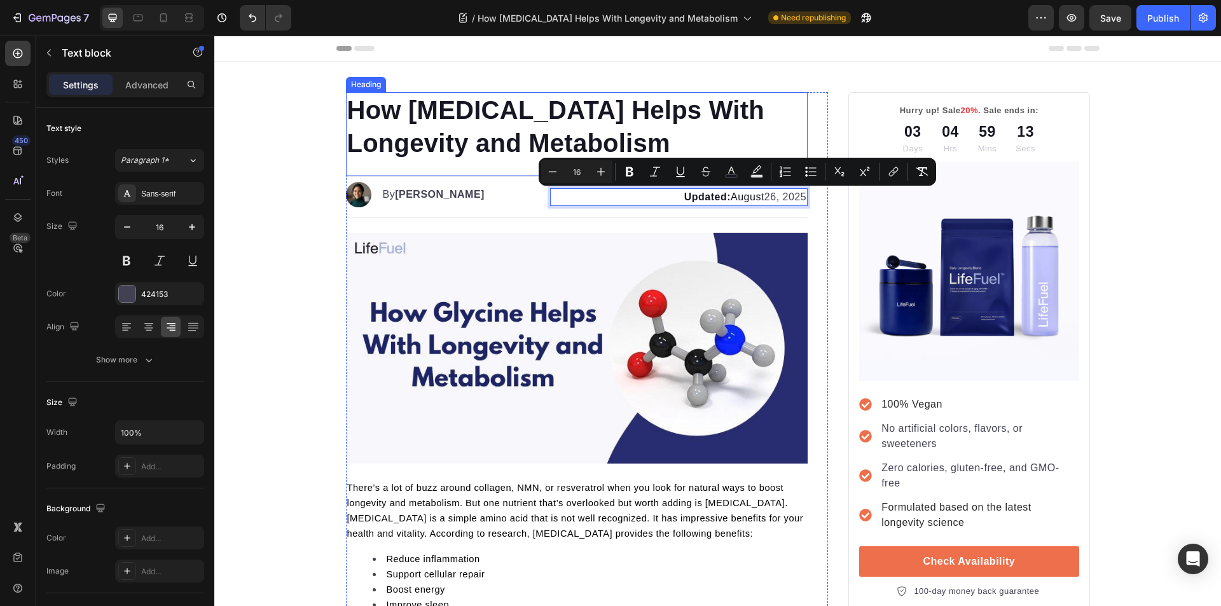
drag, startPoint x: 545, startPoint y: 136, endPoint x: 570, endPoint y: 148, distance: 27.6
click at [545, 135] on h1 "How [MEDICAL_DATA] Helps With Longevity and Metabolism" at bounding box center [577, 126] width 462 height 69
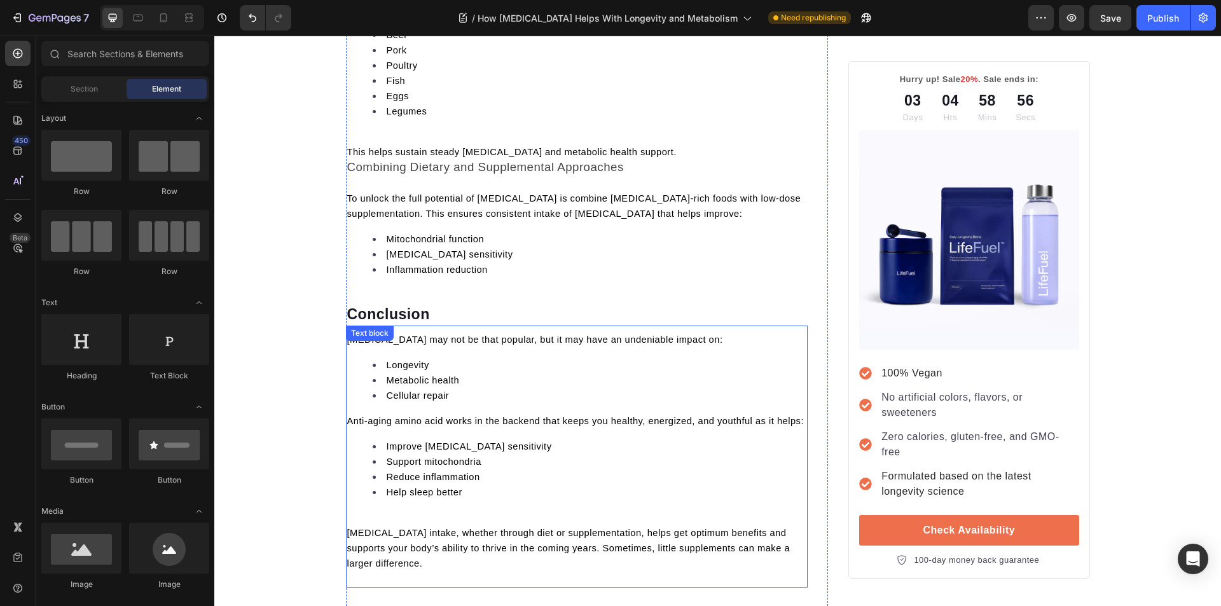
scroll to position [4169, 0]
click at [505, 389] on li "Cellular repair" at bounding box center [590, 396] width 434 height 15
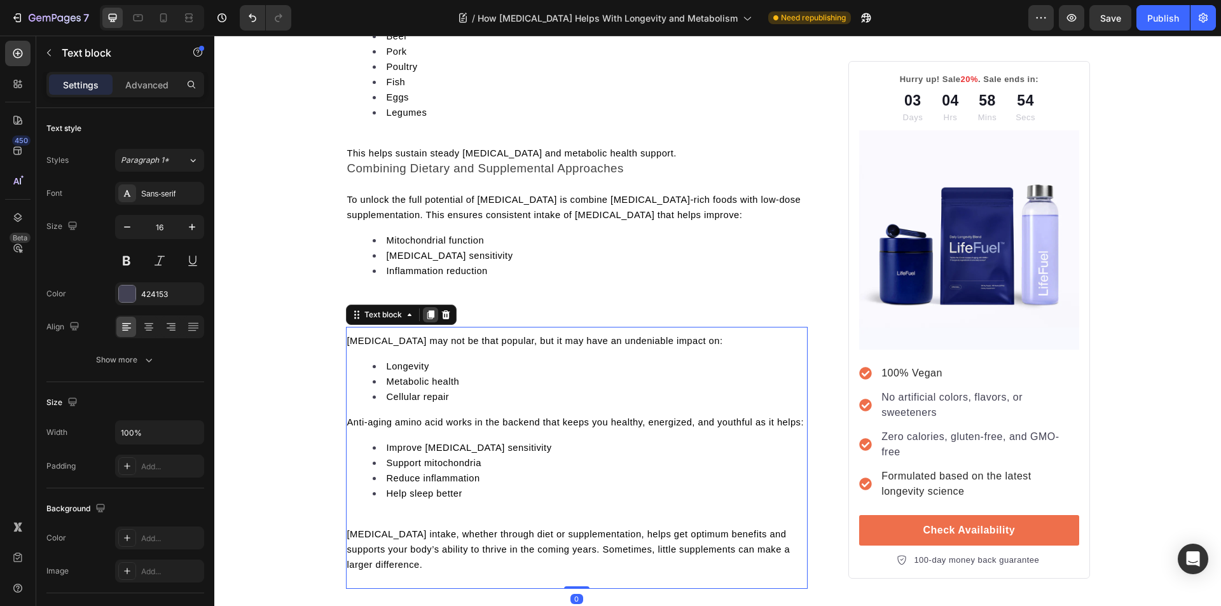
click at [429, 310] on icon at bounding box center [430, 314] width 7 height 9
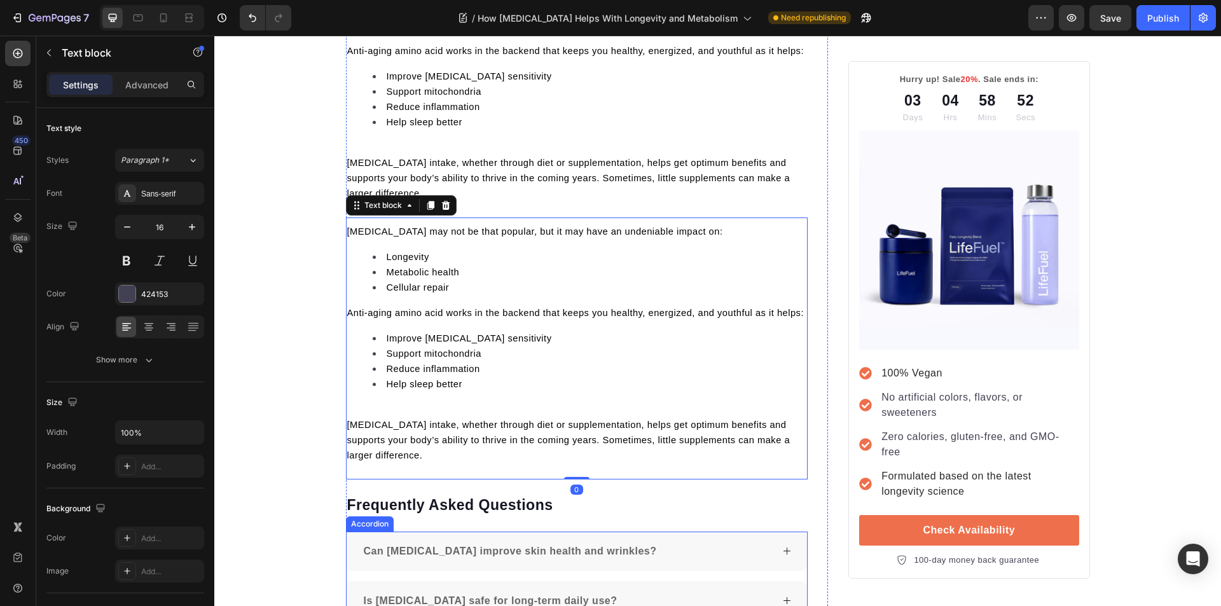
scroll to position [4477, 0]
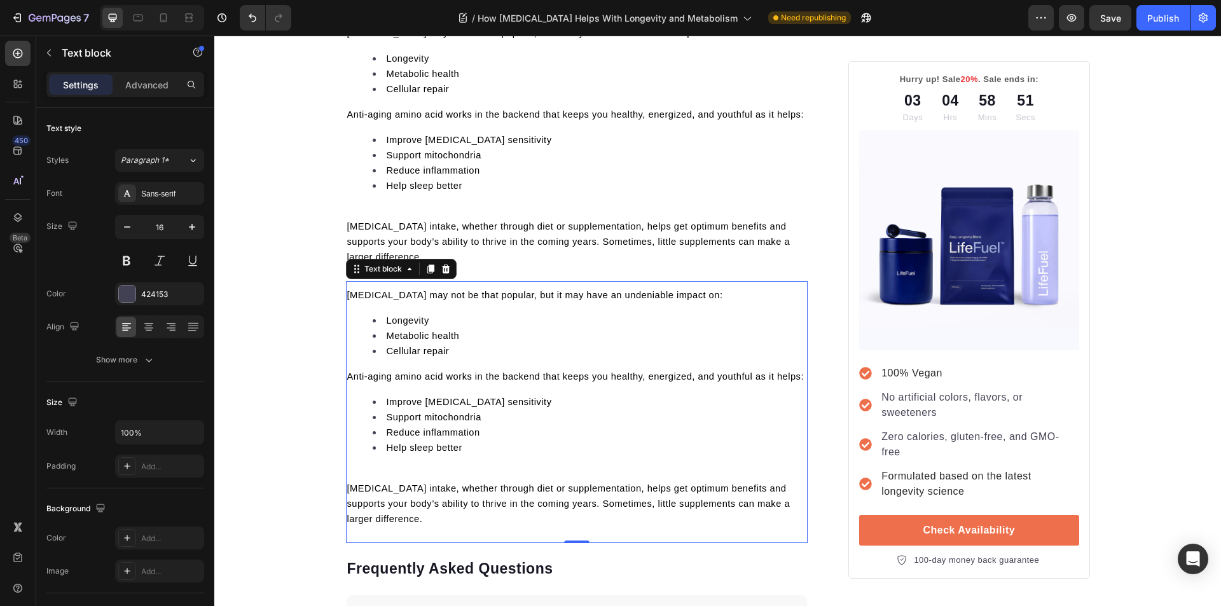
click at [456, 481] on p "Glycine intake, whether through diet or supplementation, helps get optimum bene…" at bounding box center [577, 504] width 460 height 46
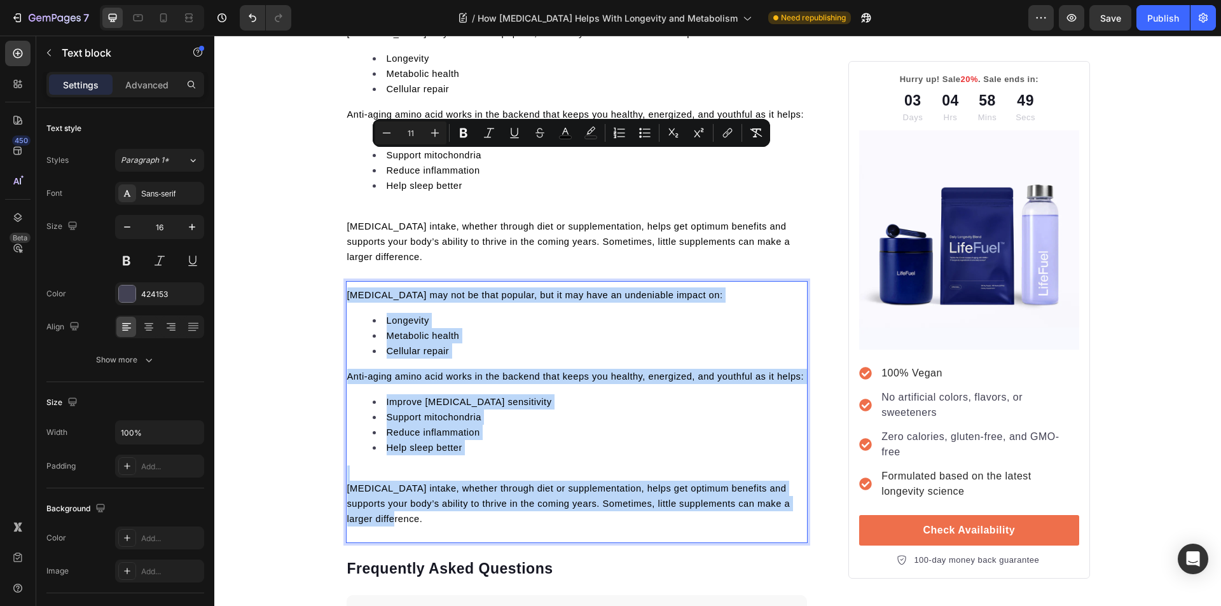
drag, startPoint x: 456, startPoint y: 381, endPoint x: 345, endPoint y: 161, distance: 245.6
click at [346, 286] on div "Glycine may not be that popular, but it may have an undeniable impact on: Longe…" at bounding box center [577, 407] width 462 height 242
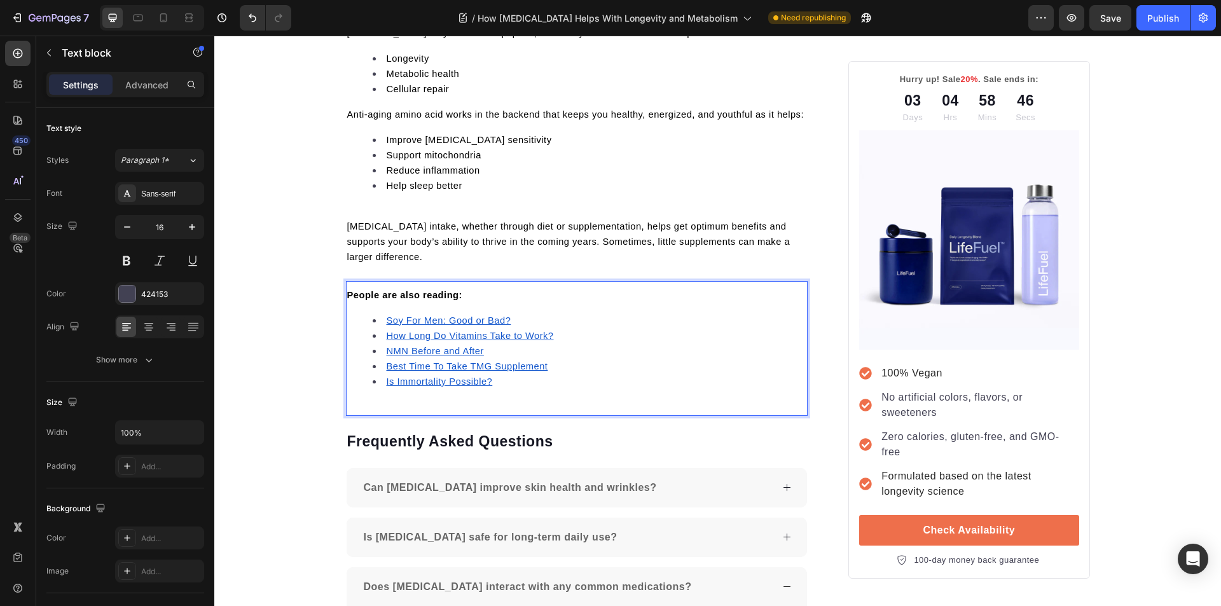
click at [421, 376] on u "Is Immortality Possible?" at bounding box center [440, 381] width 106 height 10
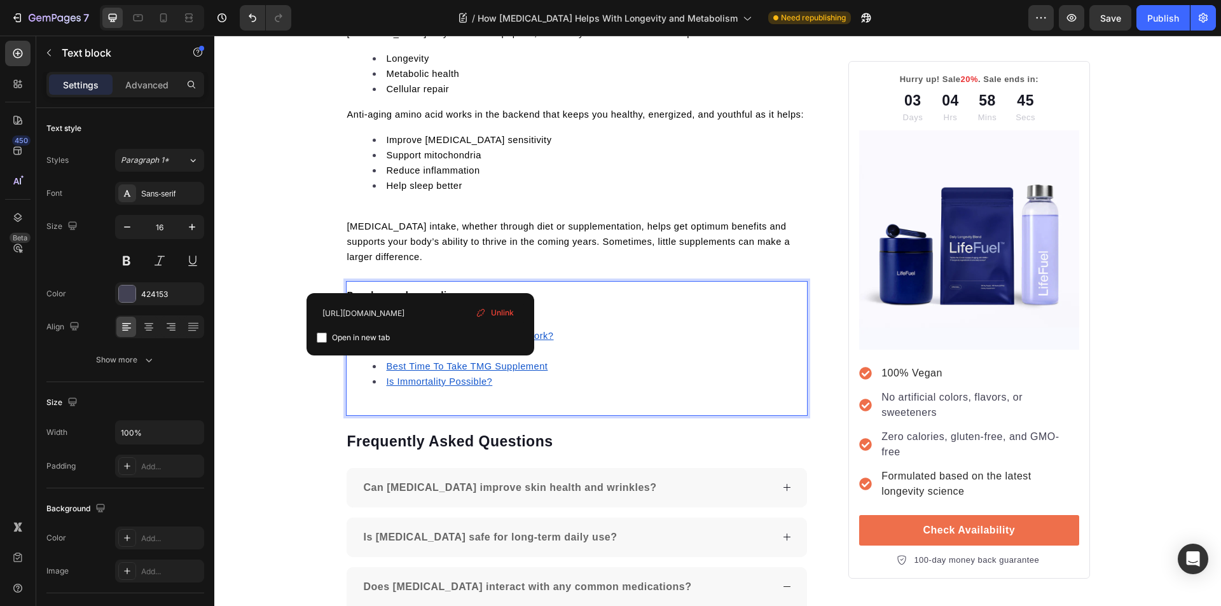
click at [319, 339] on input "checkbox" at bounding box center [322, 337] width 10 height 10
checkbox input "true"
click at [407, 361] on u "Best Time To Take TMG Supplement" at bounding box center [467, 366] width 161 height 10
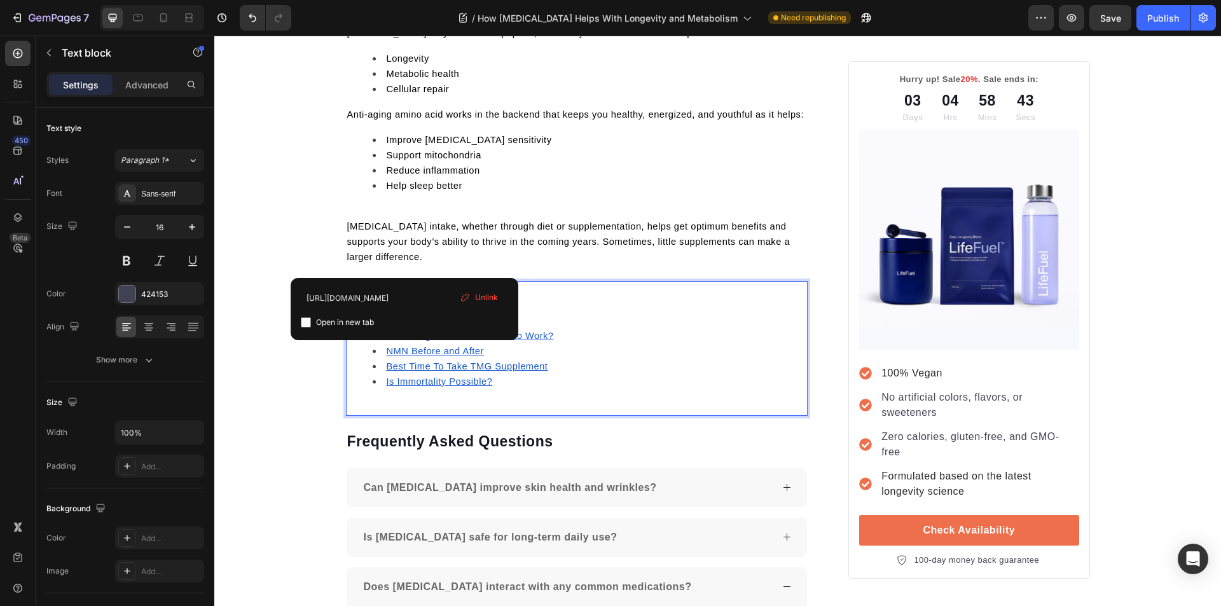
click at [308, 321] on input "checkbox" at bounding box center [306, 322] width 10 height 10
checkbox input "true"
click at [407, 346] on u "NMN Before and After" at bounding box center [435, 351] width 97 height 10
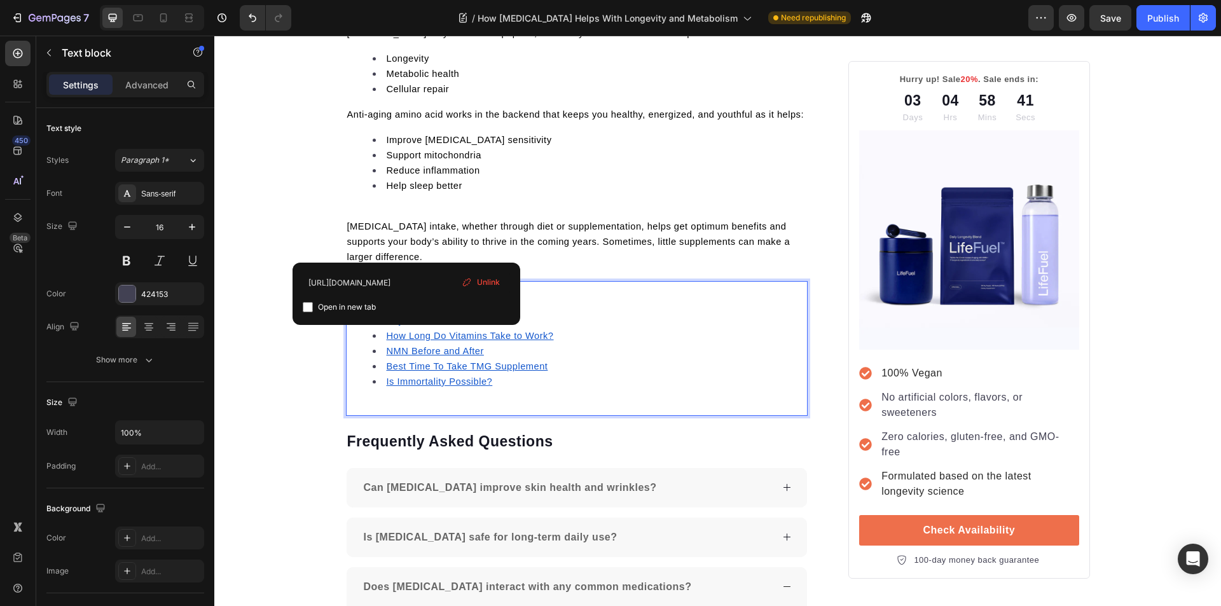
click at [307, 310] on input "checkbox" at bounding box center [308, 307] width 10 height 10
checkbox input "true"
click at [408, 331] on u "How Long Do Vitamins Take to Work?" at bounding box center [470, 336] width 167 height 10
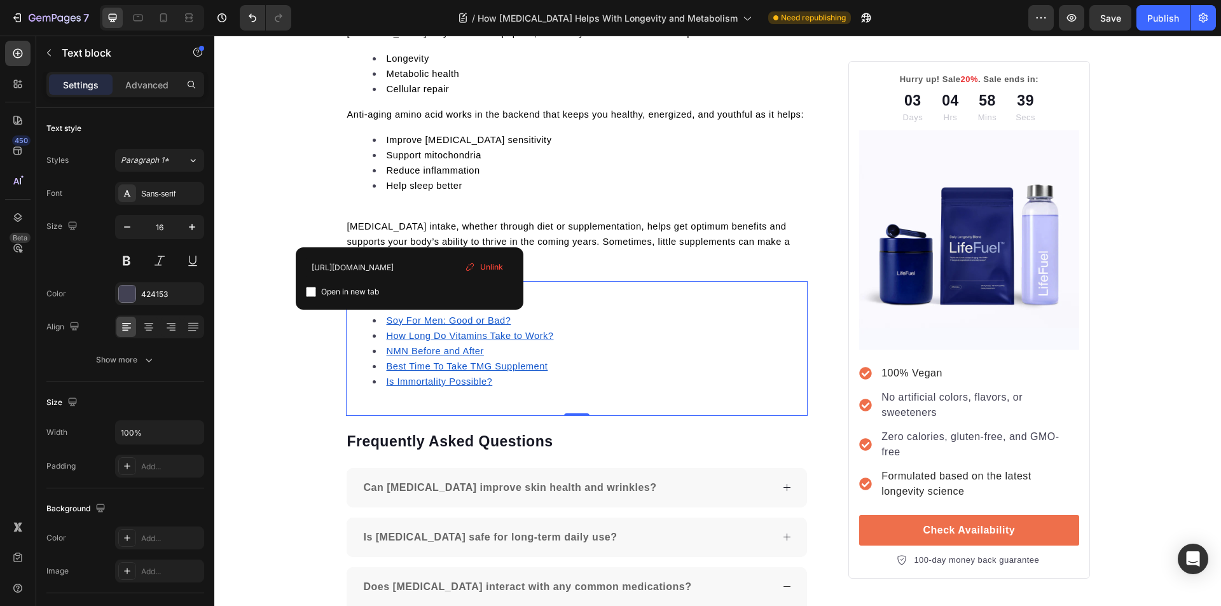
click at [311, 292] on input "checkbox" at bounding box center [311, 292] width 10 height 10
checkbox input "true"
click at [409, 315] on u "Soy For Men: Good or Bad?" at bounding box center [449, 320] width 125 height 10
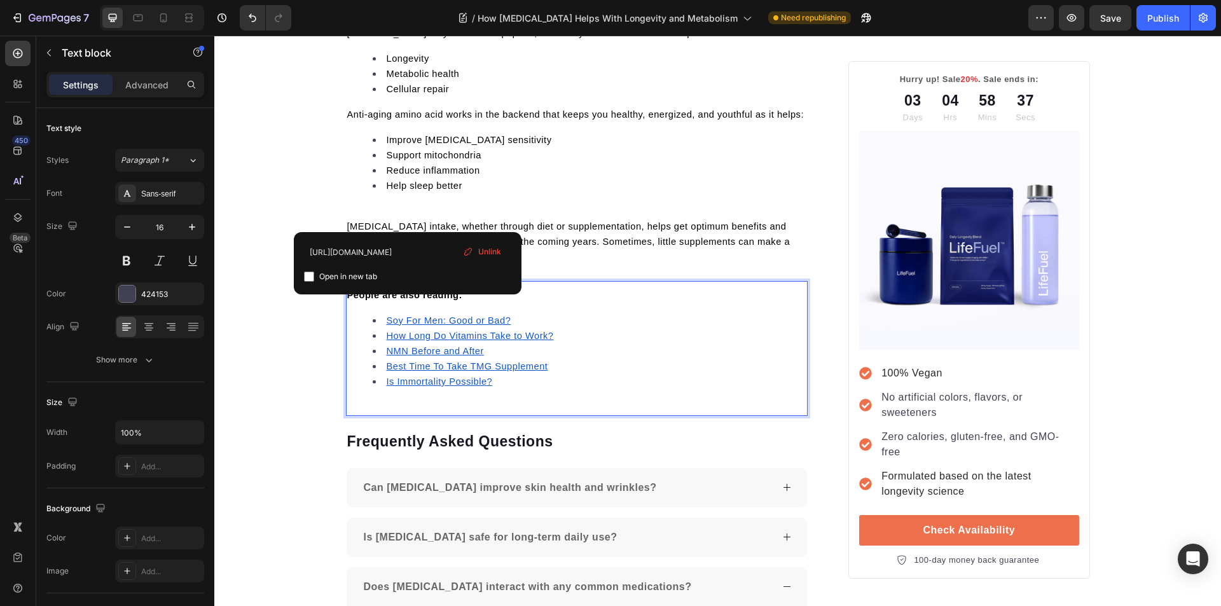
click at [311, 278] on input "checkbox" at bounding box center [309, 276] width 10 height 10
checkbox input "true"
click at [517, 219] on p "Glycine intake, whether through diet or supplementation, helps get optimum bene…" at bounding box center [577, 242] width 460 height 46
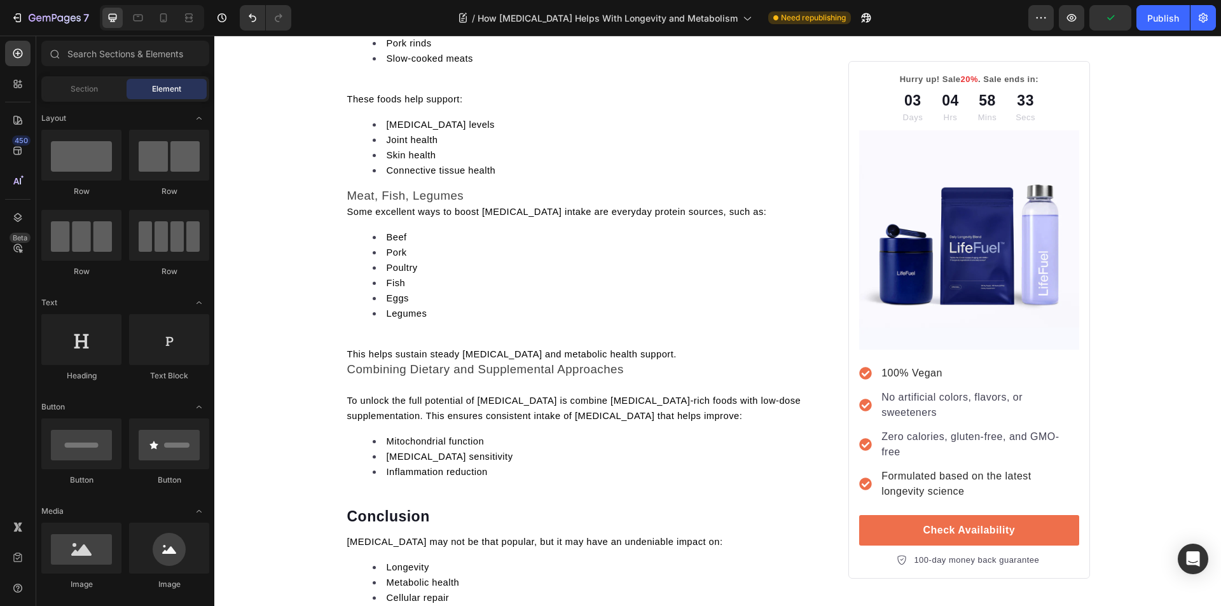
scroll to position [0, 0]
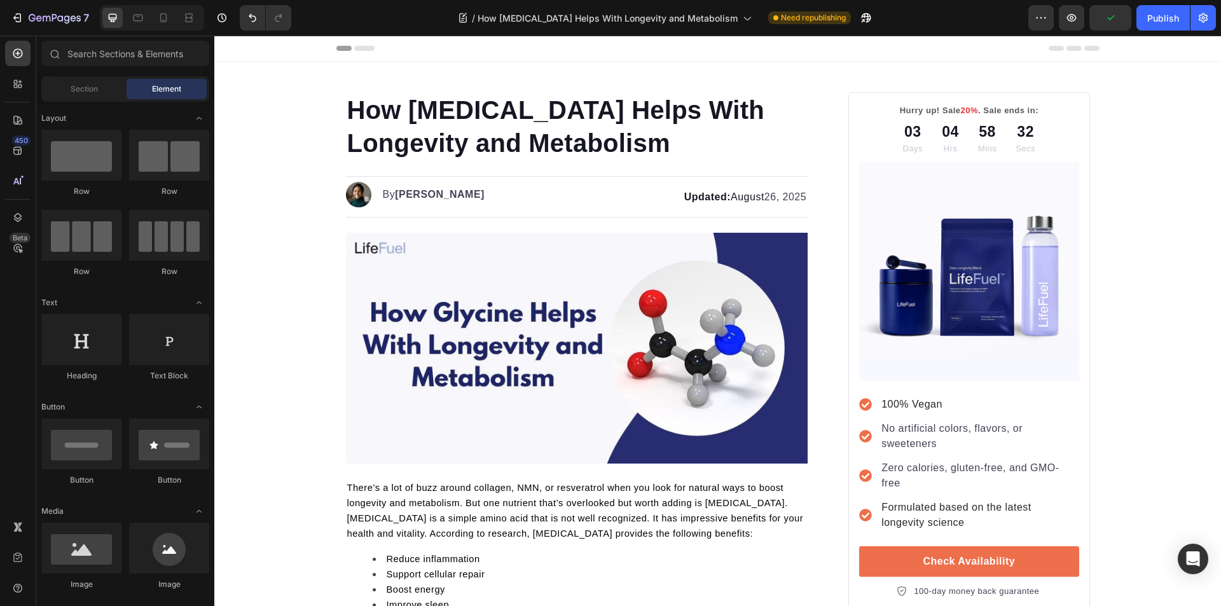
drag, startPoint x: 1215, startPoint y: 485, endPoint x: 1359, endPoint y: 69, distance: 440.5
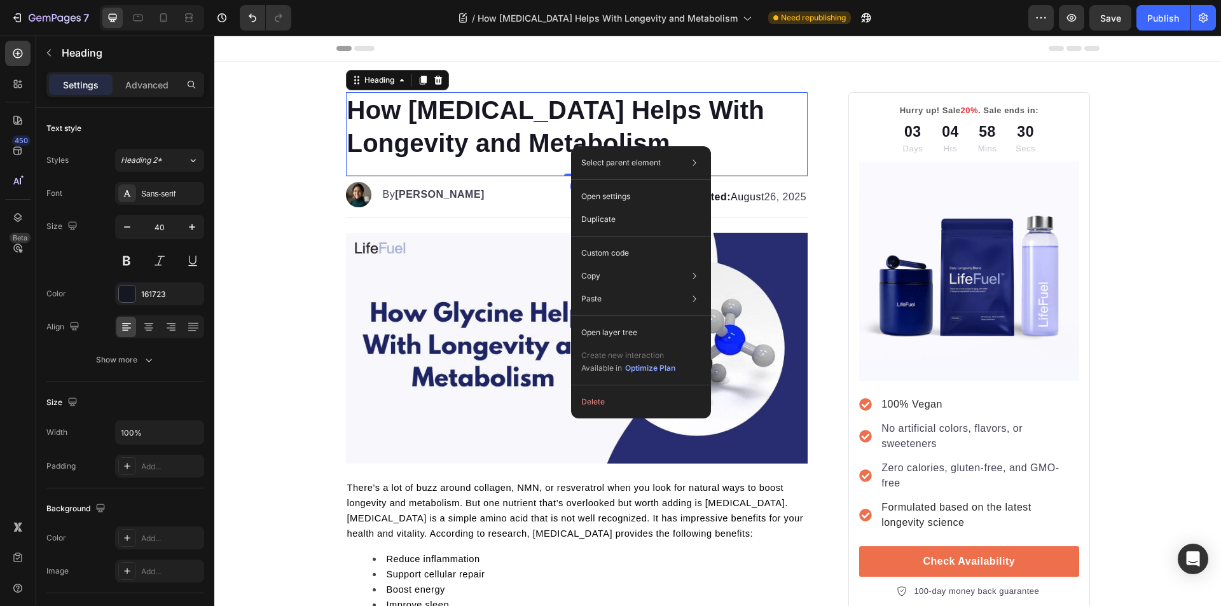
click at [549, 146] on h1 "How [MEDICAL_DATA] Helps With Longevity and Metabolism" at bounding box center [577, 126] width 462 height 69
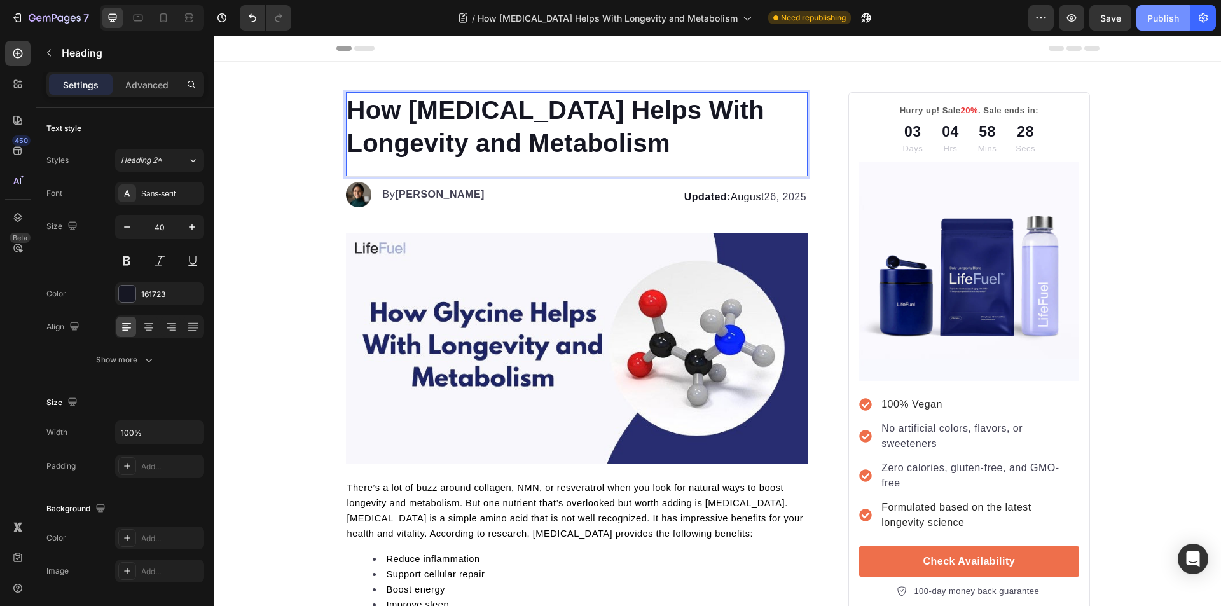
click at [1146, 22] on button "Publish" at bounding box center [1162, 17] width 53 height 25
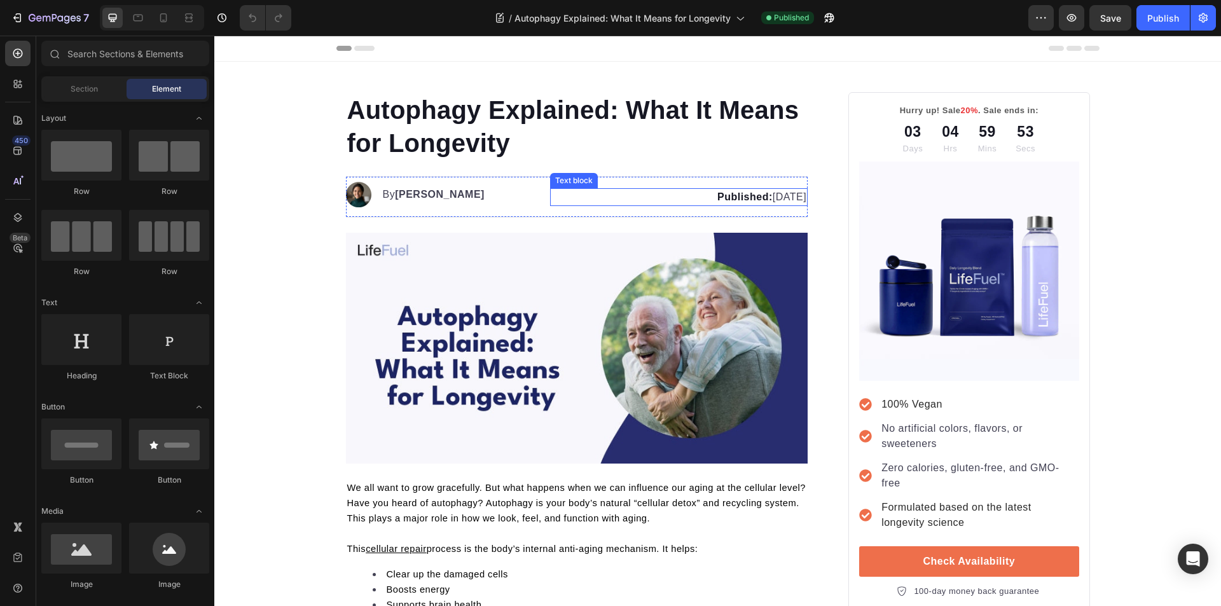
click at [739, 198] on p "Published: [DATE]" at bounding box center [678, 196] width 255 height 15
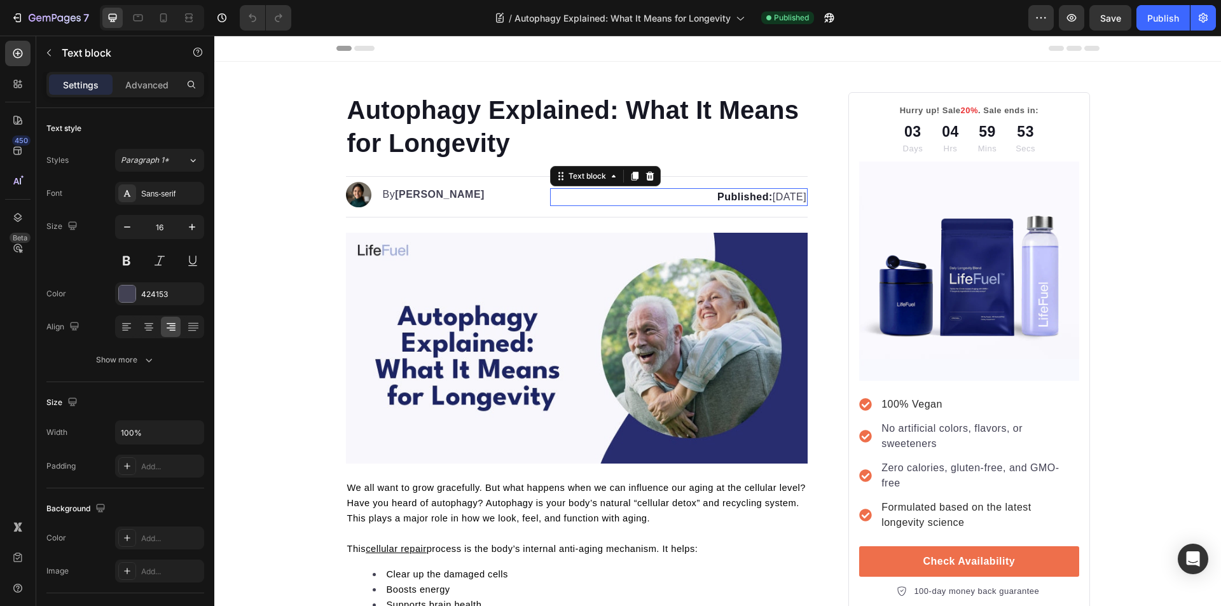
click at [752, 200] on p "Published: [DATE]" at bounding box center [678, 196] width 255 height 15
click at [756, 200] on p "Published: [DATE]" at bounding box center [678, 196] width 255 height 15
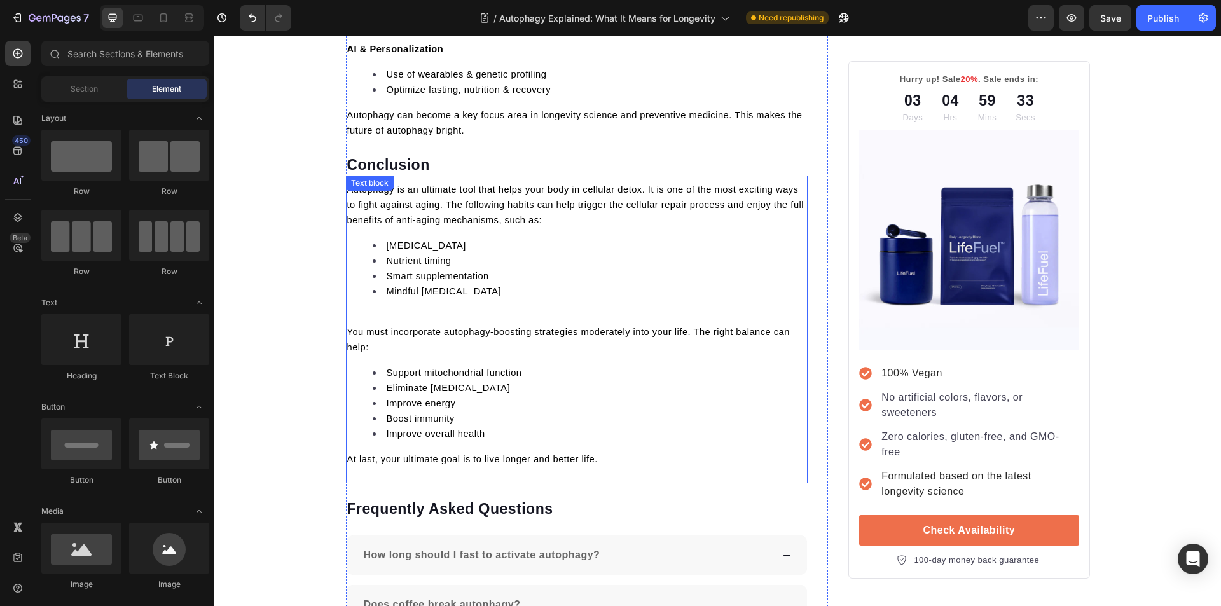
scroll to position [3775, 0]
click at [538, 273] on li "Smart supplementation" at bounding box center [590, 276] width 434 height 15
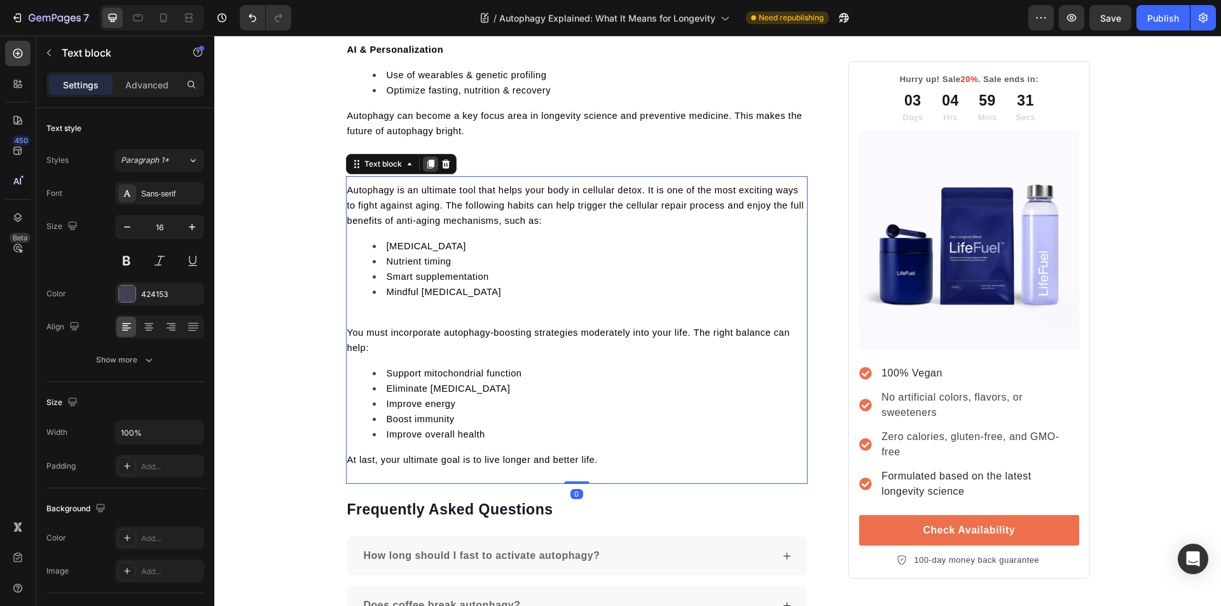
click at [423, 156] on div at bounding box center [430, 163] width 15 height 15
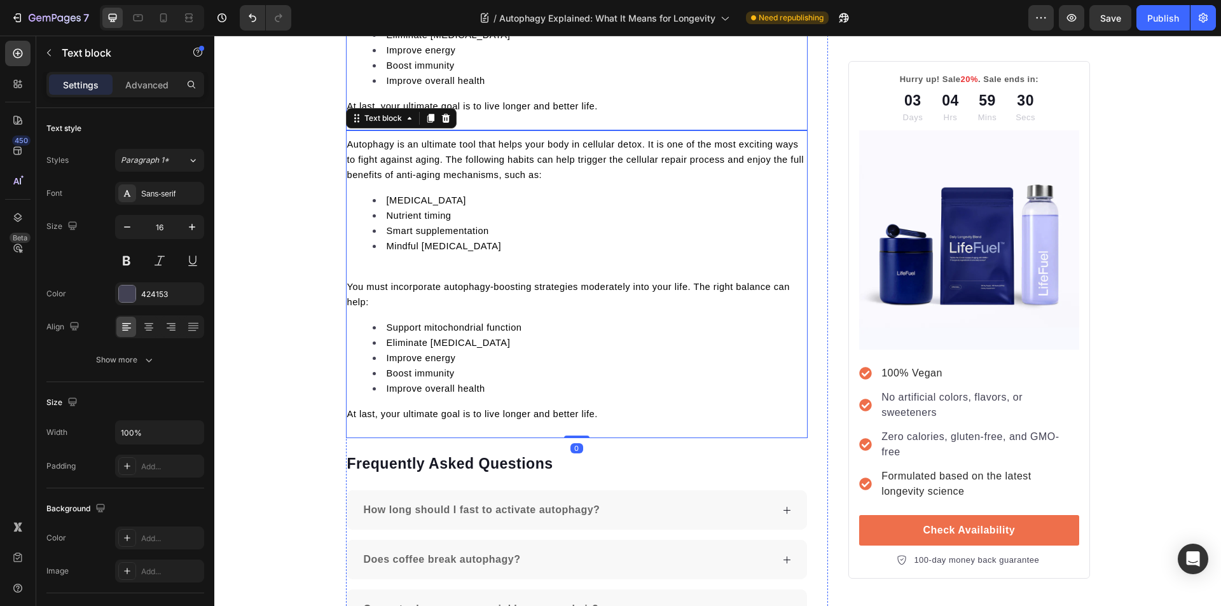
scroll to position [4179, 0]
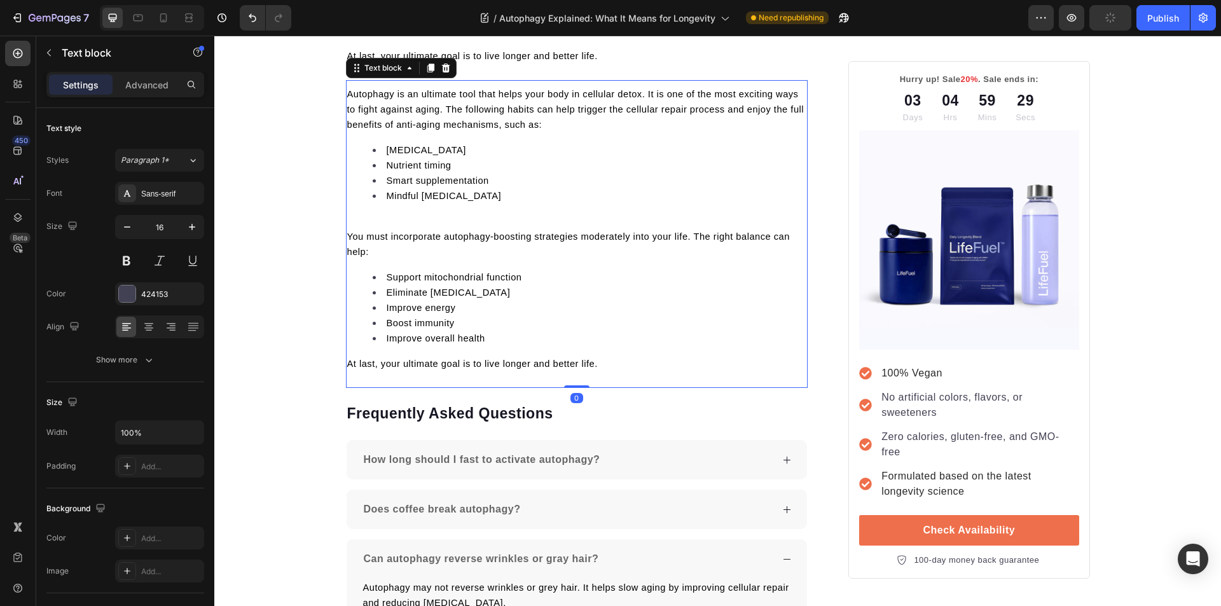
click at [619, 364] on p "At last, your ultimate goal is to live longer and better life." at bounding box center [577, 363] width 460 height 15
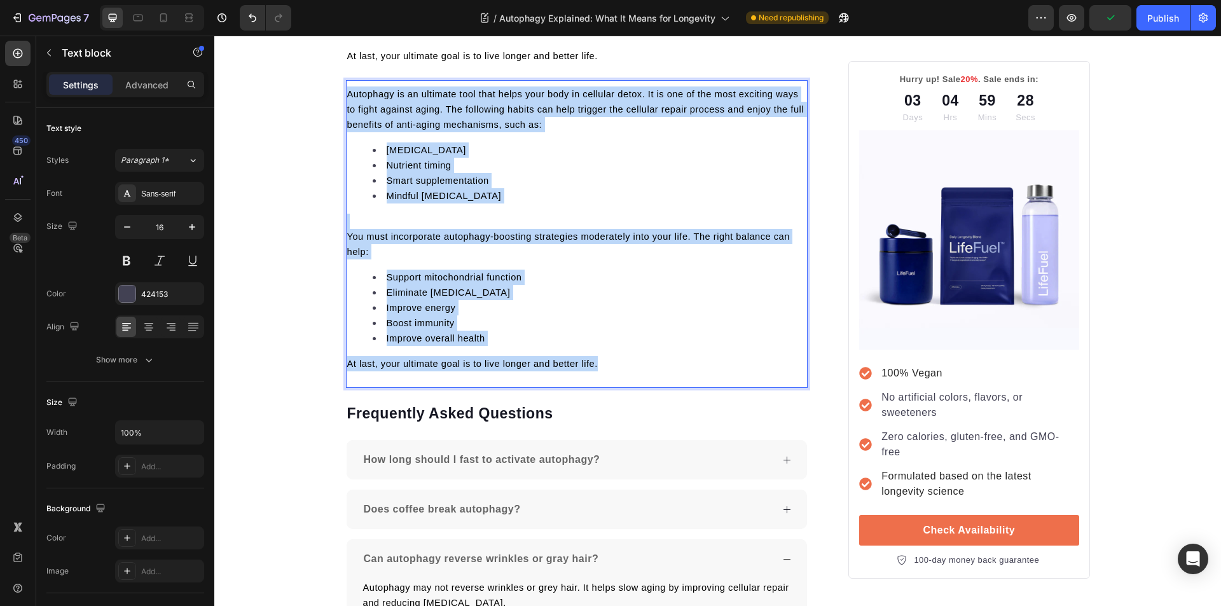
drag, startPoint x: 617, startPoint y: 364, endPoint x: 343, endPoint y: 98, distance: 382.6
click at [346, 98] on div "Autophagy is an ultimate tool that helps your body in cellular detox. It is one…" at bounding box center [577, 228] width 462 height 287
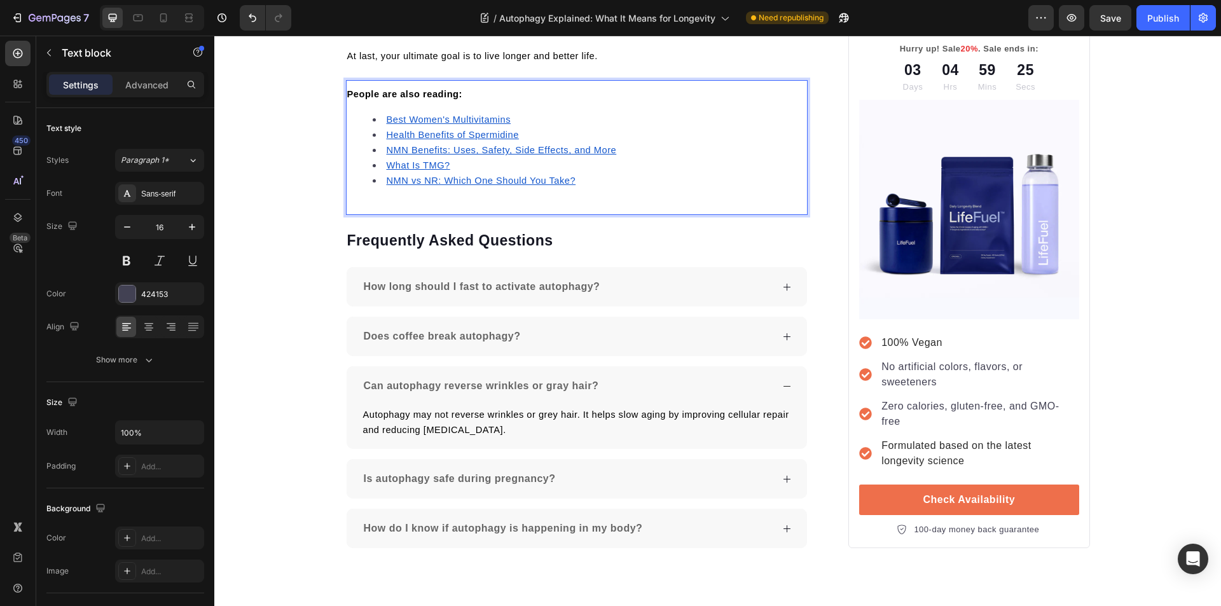
click at [418, 183] on u "NMN vs NR: Which One Should You Take?" at bounding box center [481, 180] width 189 height 10
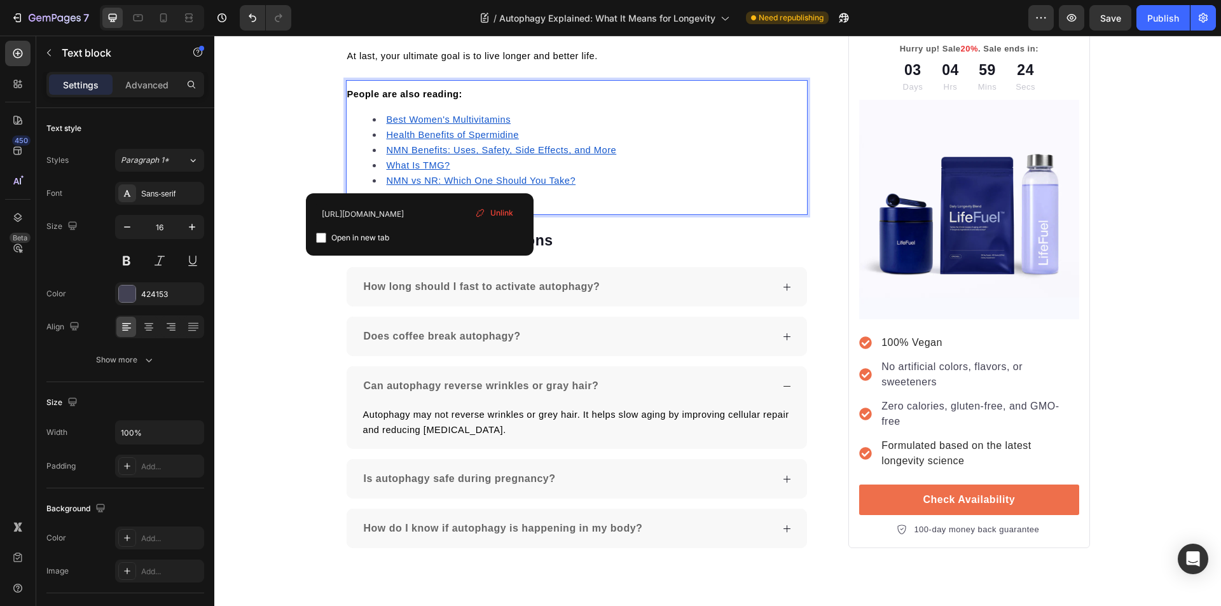
click at [320, 233] on input "checkbox" at bounding box center [321, 238] width 10 height 10
checkbox input "true"
click at [402, 168] on u "What Is TMG?" at bounding box center [419, 165] width 64 height 10
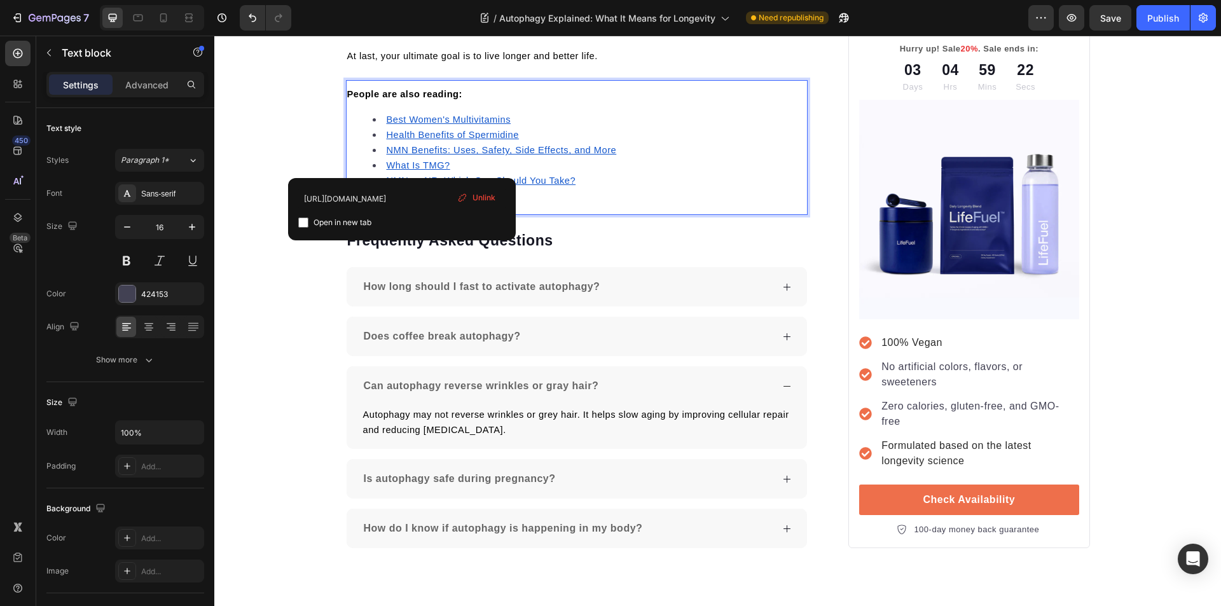
click at [299, 224] on input "checkbox" at bounding box center [303, 222] width 10 height 10
checkbox input "true"
click at [407, 152] on u "NMN Benefits: Uses, Safety, Side Effects, and More" at bounding box center [502, 150] width 230 height 10
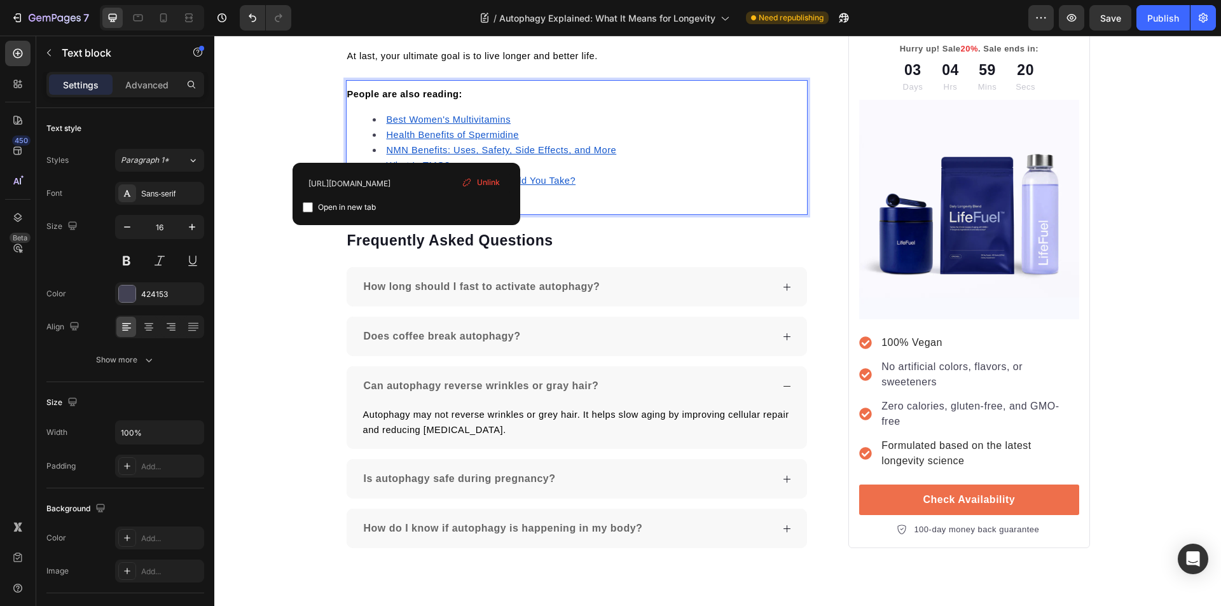
click at [308, 204] on input "checkbox" at bounding box center [308, 207] width 10 height 10
checkbox input "true"
click at [426, 130] on u "Health Benefits of Spermidine" at bounding box center [453, 135] width 132 height 10
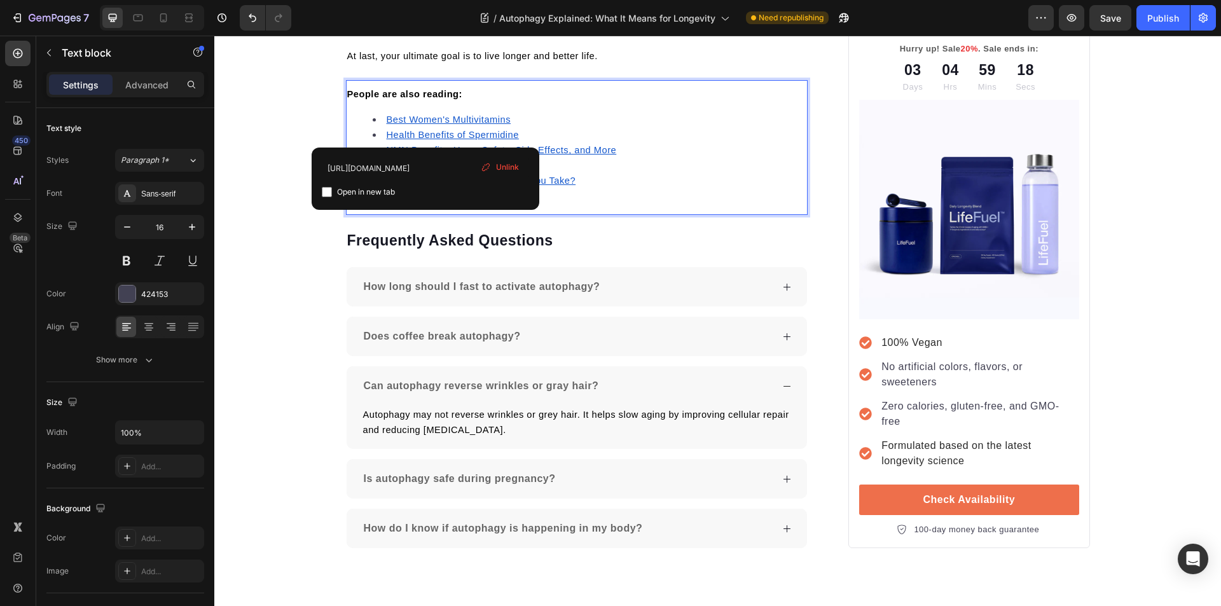
click at [328, 193] on input "checkbox" at bounding box center [327, 192] width 10 height 10
checkbox input "true"
click at [420, 118] on u "Best Women's Multivitamins" at bounding box center [449, 119] width 125 height 10
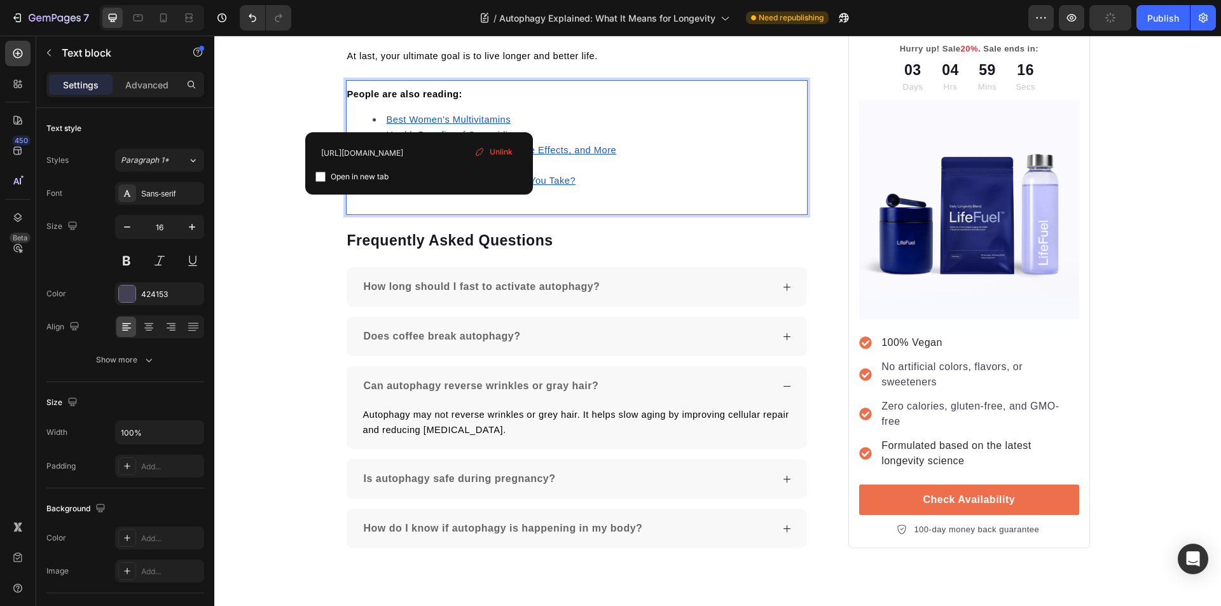
click at [322, 177] on input "checkbox" at bounding box center [320, 177] width 10 height 10
checkbox input "true"
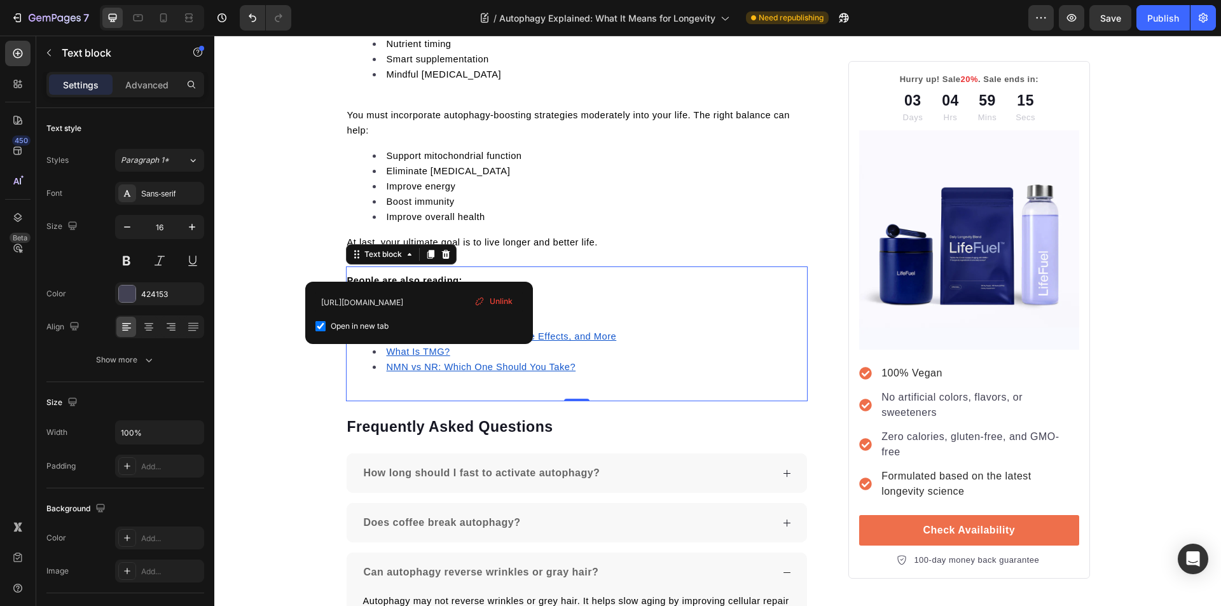
scroll to position [3988, 0]
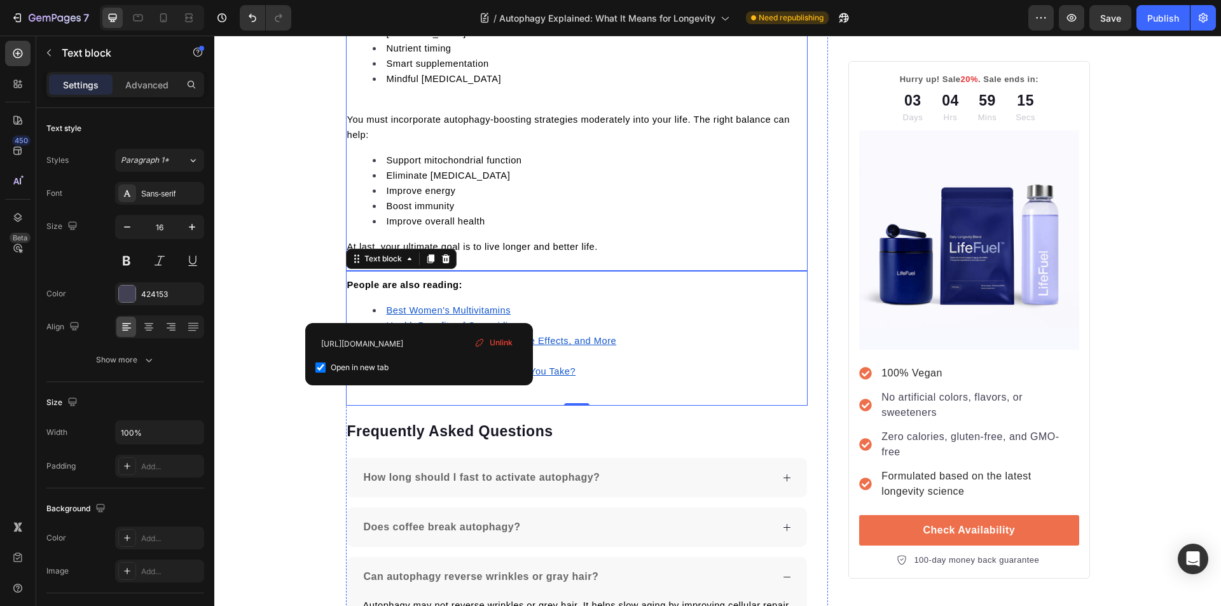
click at [542, 200] on li "Boost immunity" at bounding box center [590, 205] width 434 height 15
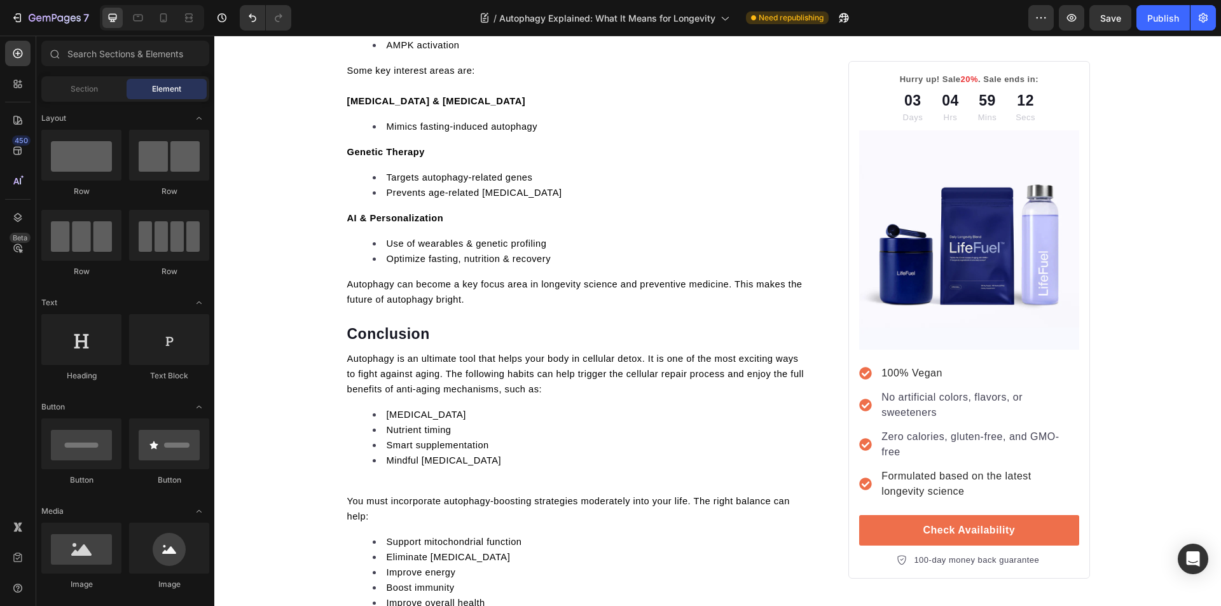
scroll to position [0, 0]
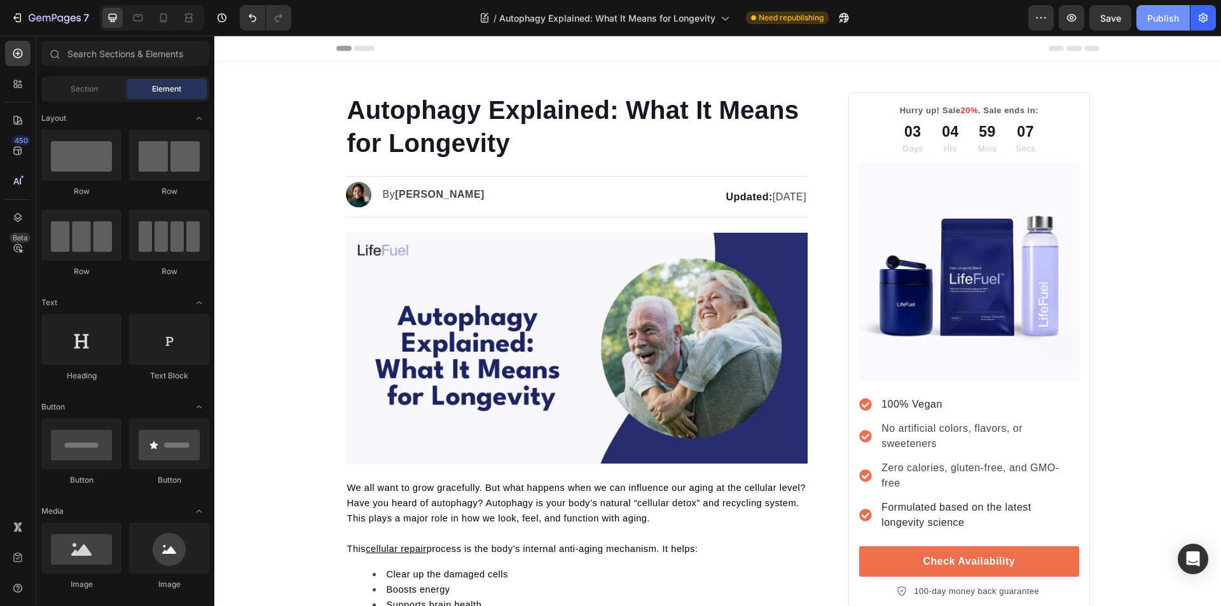
click at [1168, 24] on div "Publish" at bounding box center [1163, 17] width 32 height 13
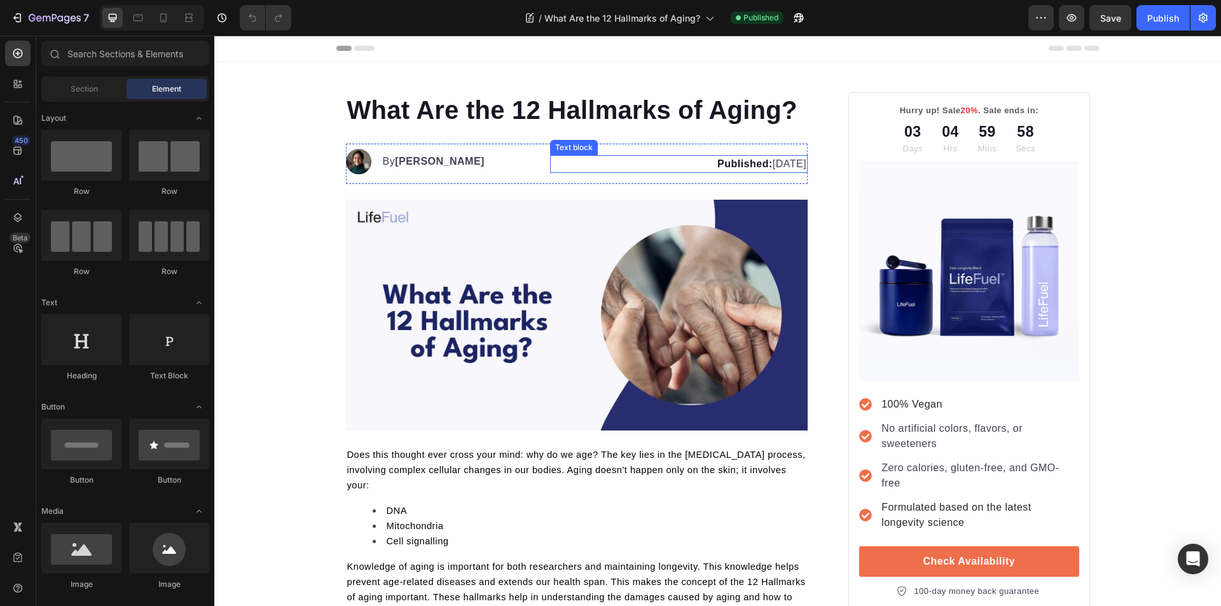
click at [746, 166] on p "Published: [DATE]" at bounding box center [678, 163] width 255 height 15
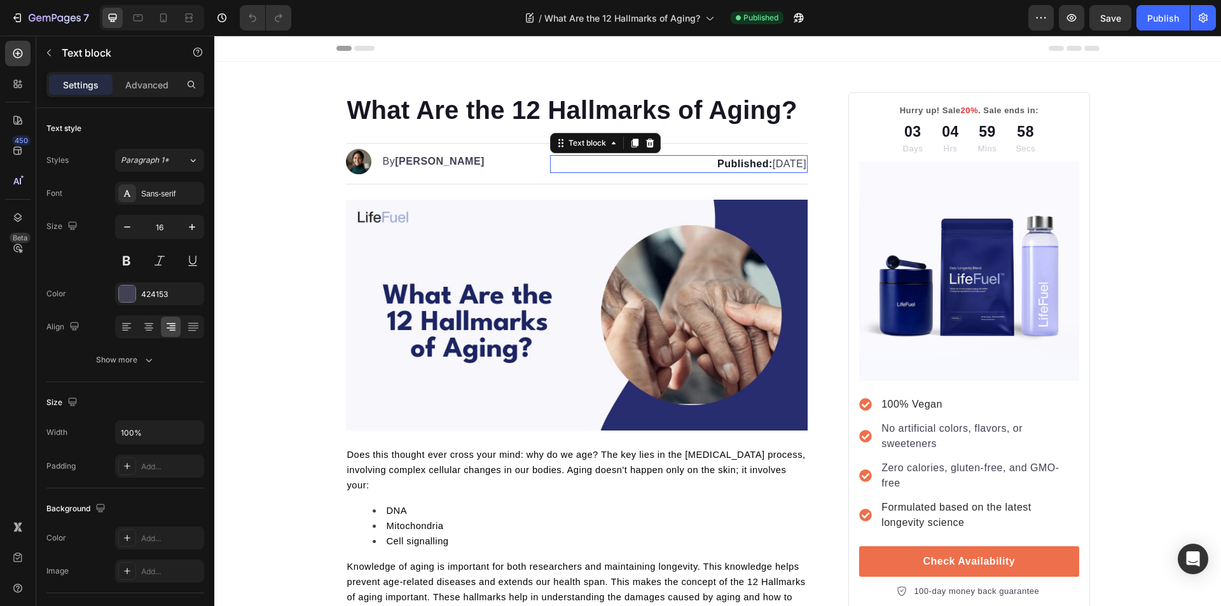
click at [766, 169] on p "Published: [DATE]" at bounding box center [678, 163] width 255 height 15
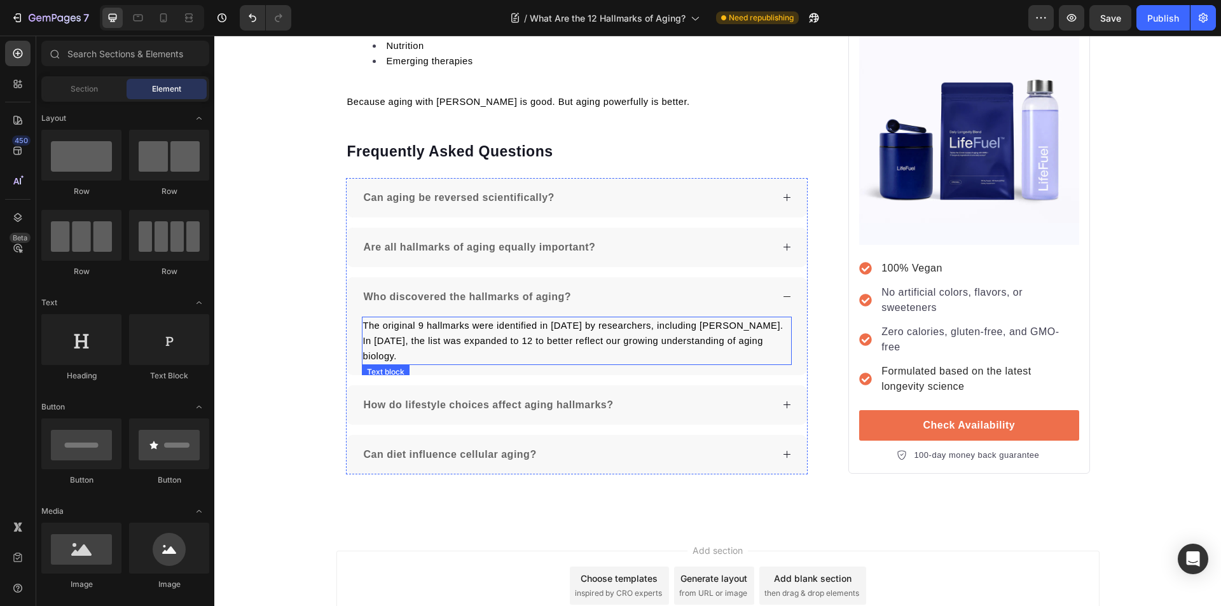
scroll to position [3441, 0]
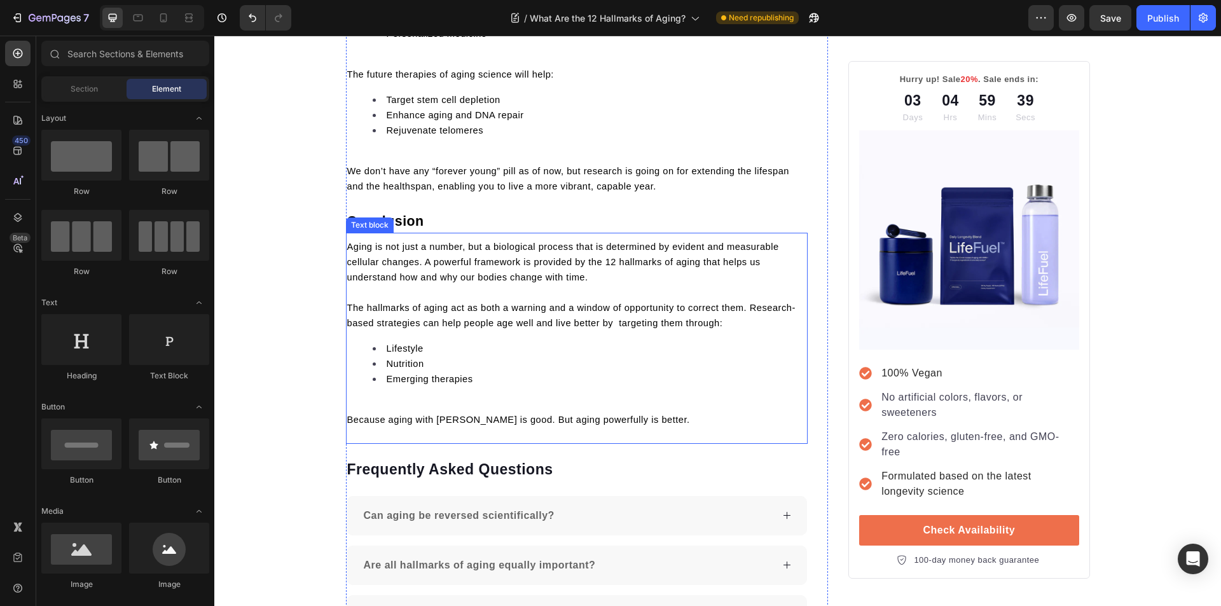
click at [496, 246] on span "Aging is not just a number, but a biological process that is determined by evid…" at bounding box center [563, 262] width 432 height 41
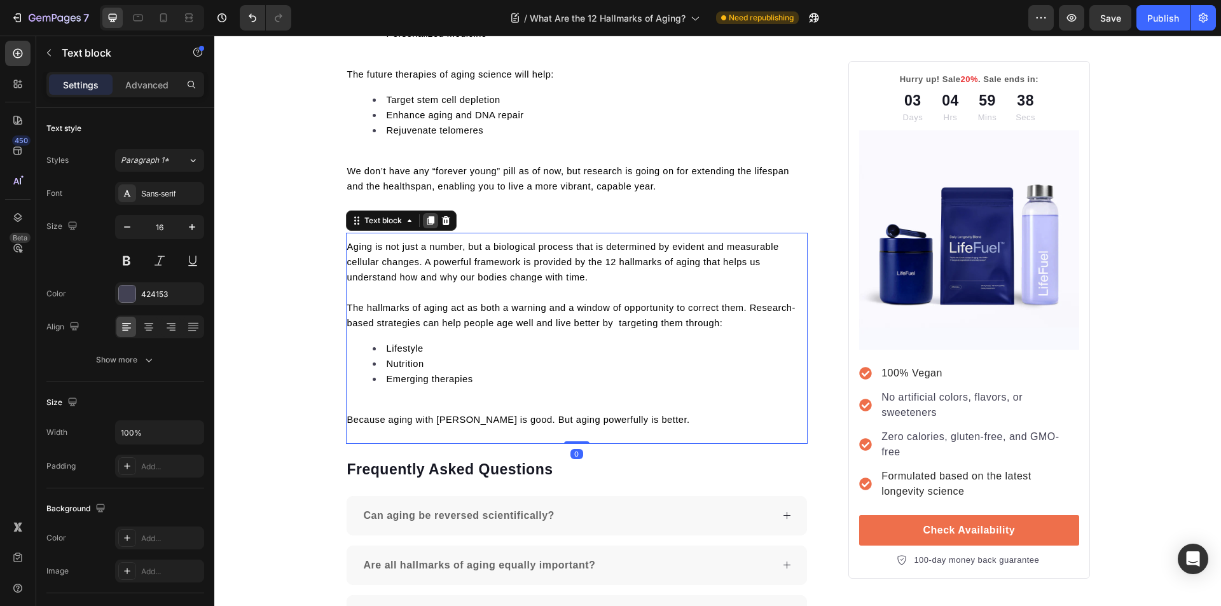
click at [427, 222] on icon at bounding box center [430, 220] width 7 height 9
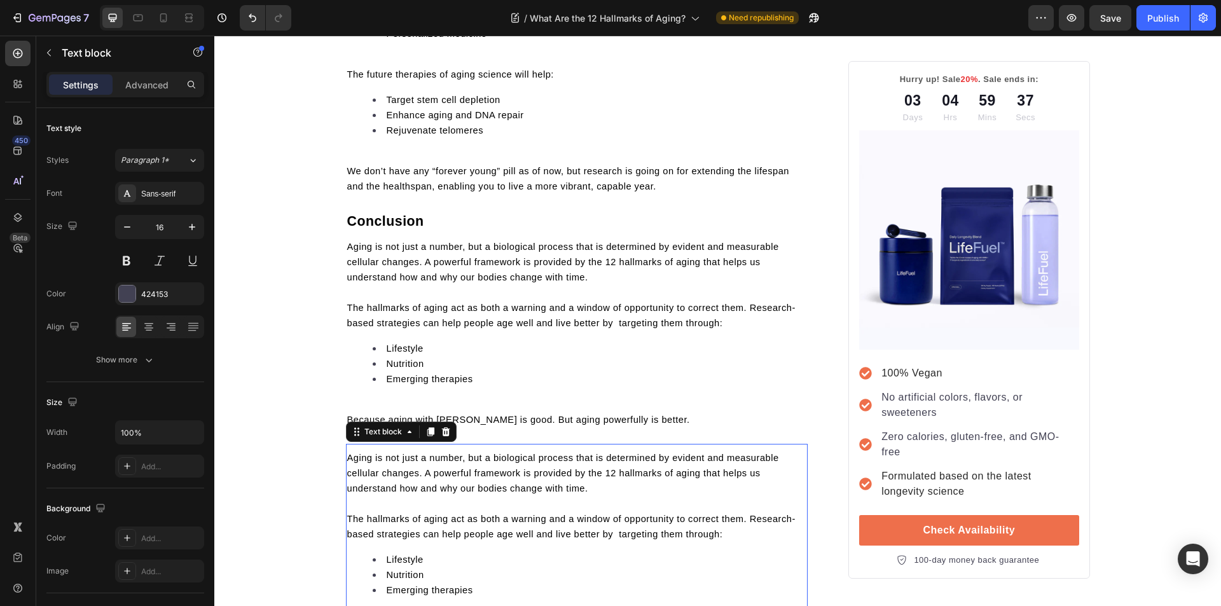
scroll to position [3568, 0]
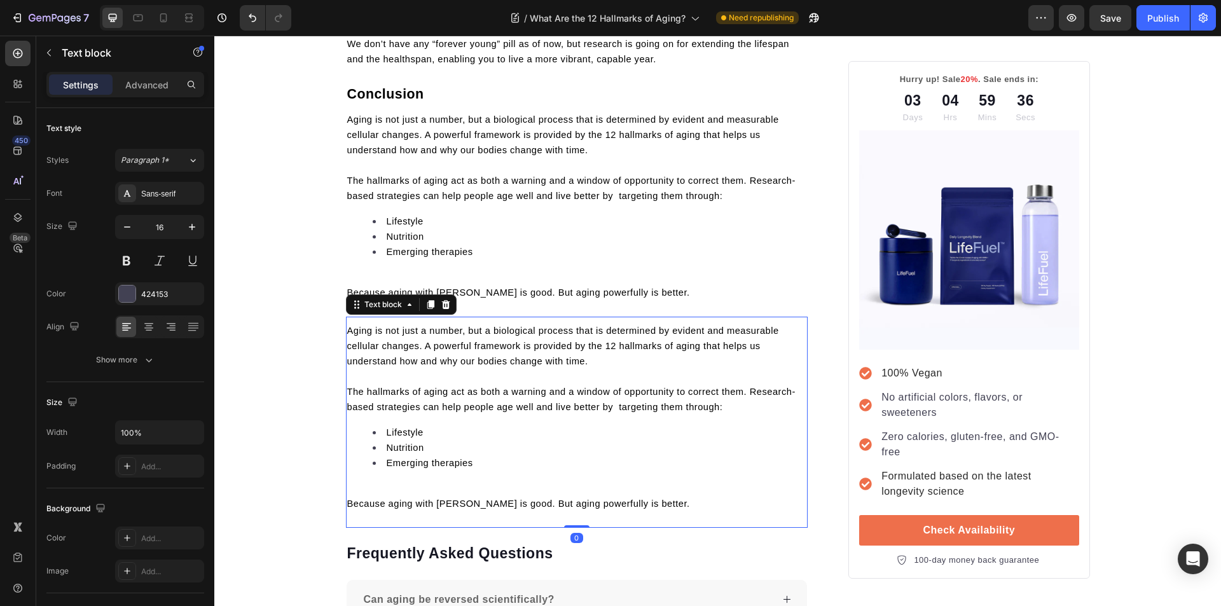
click at [659, 505] on p "Because aging with grace is good. But aging powerfully is better." at bounding box center [577, 503] width 460 height 15
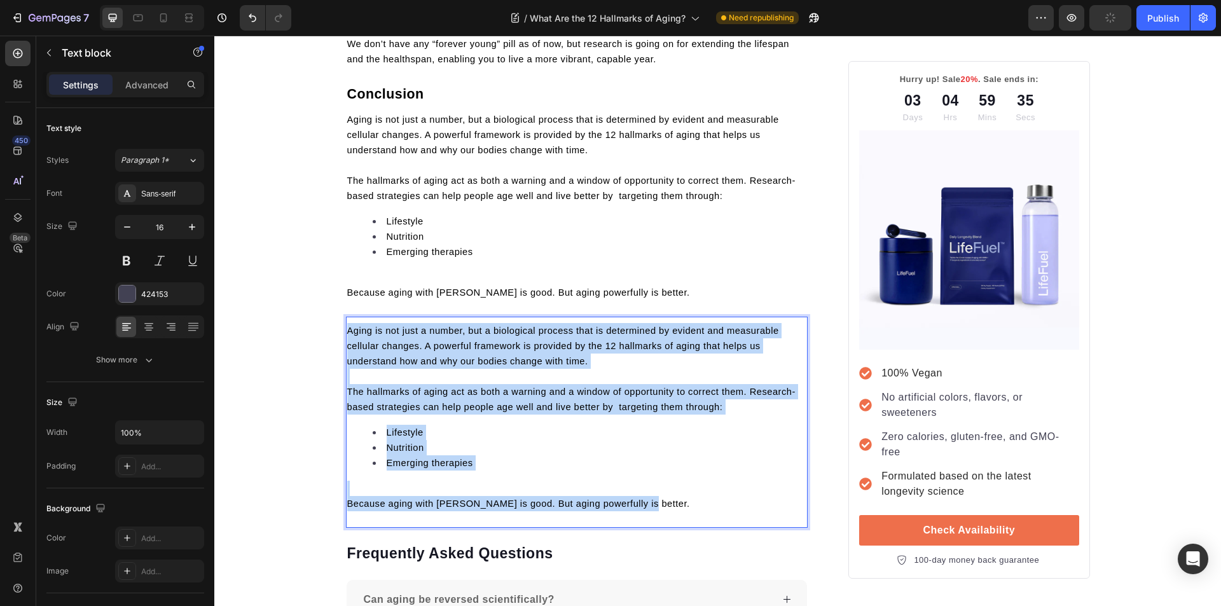
drag, startPoint x: 659, startPoint y: 505, endPoint x: 344, endPoint y: 334, distance: 359.0
click at [346, 334] on div "Aging is not just a number, but a biological process that is determined by evid…" at bounding box center [577, 417] width 462 height 191
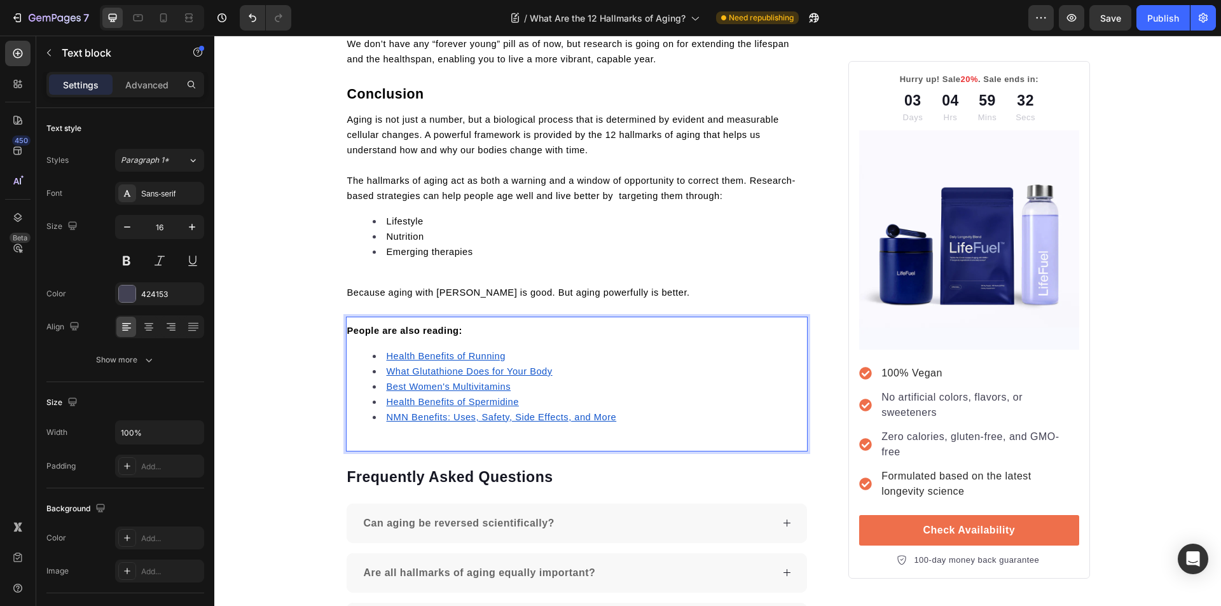
click at [419, 416] on u "NMN Benefits: Uses, Safety, Side Effects, and More" at bounding box center [502, 417] width 230 height 10
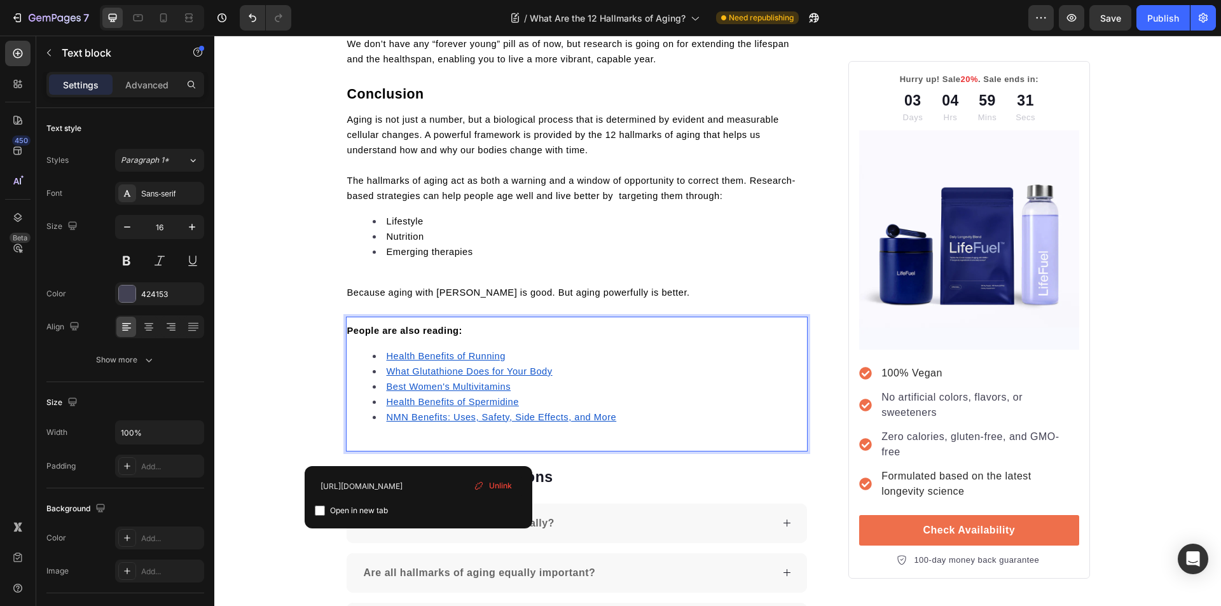
click at [320, 509] on input "checkbox" at bounding box center [320, 510] width 10 height 10
checkbox input "true"
click at [412, 402] on u "Health Benefits of Spermidine" at bounding box center [453, 402] width 132 height 10
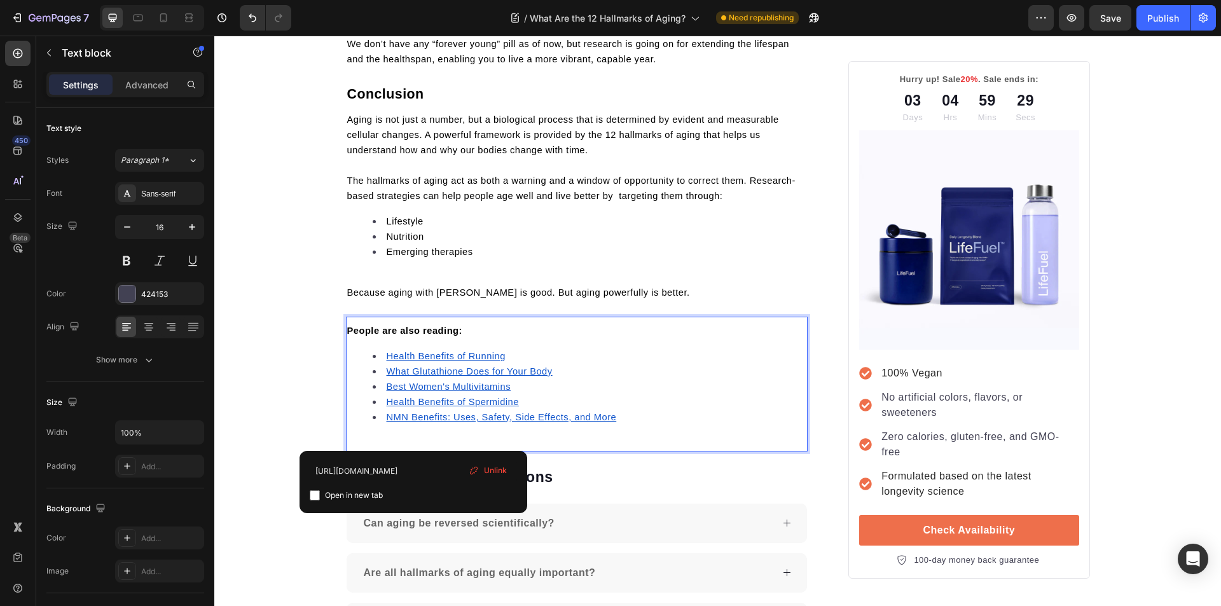
click at [313, 499] on input "checkbox" at bounding box center [315, 495] width 10 height 10
checkbox input "true"
click at [404, 387] on u "Best Women's Multivitamins" at bounding box center [449, 386] width 125 height 10
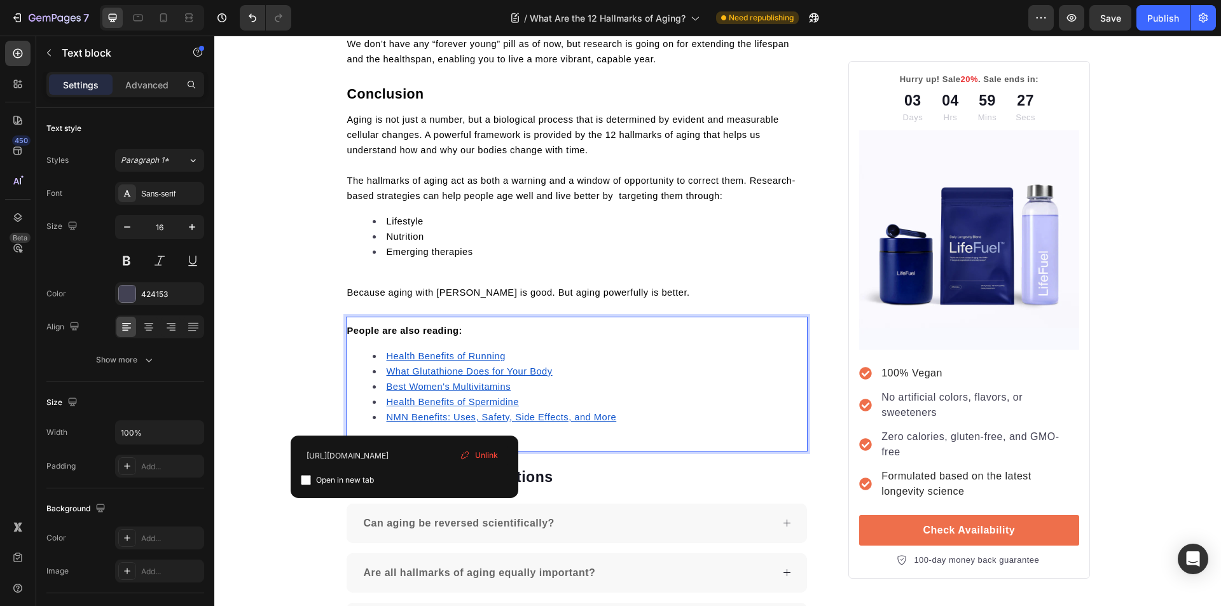
click at [303, 485] on div "Open in new tab" at bounding box center [404, 479] width 207 height 15
checkbox input "true"
click at [399, 373] on u "What Glutathione Does for Your Body" at bounding box center [470, 371] width 166 height 10
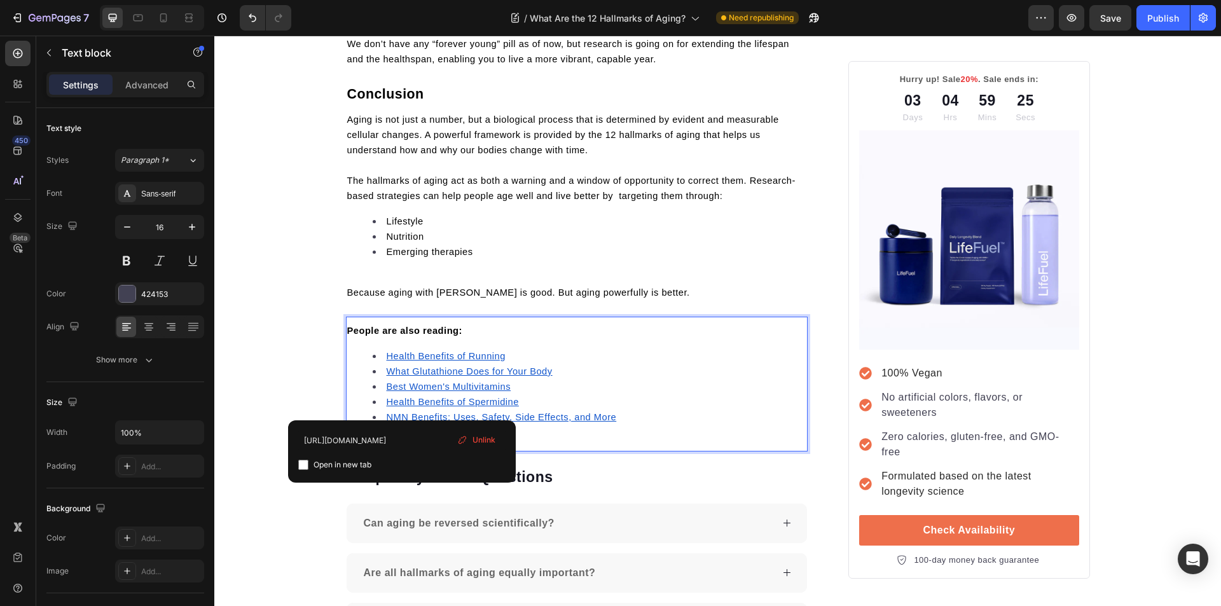
click at [302, 463] on input "checkbox" at bounding box center [303, 465] width 10 height 10
checkbox input "true"
click at [395, 352] on u "Health Benefits of Running" at bounding box center [446, 356] width 119 height 10
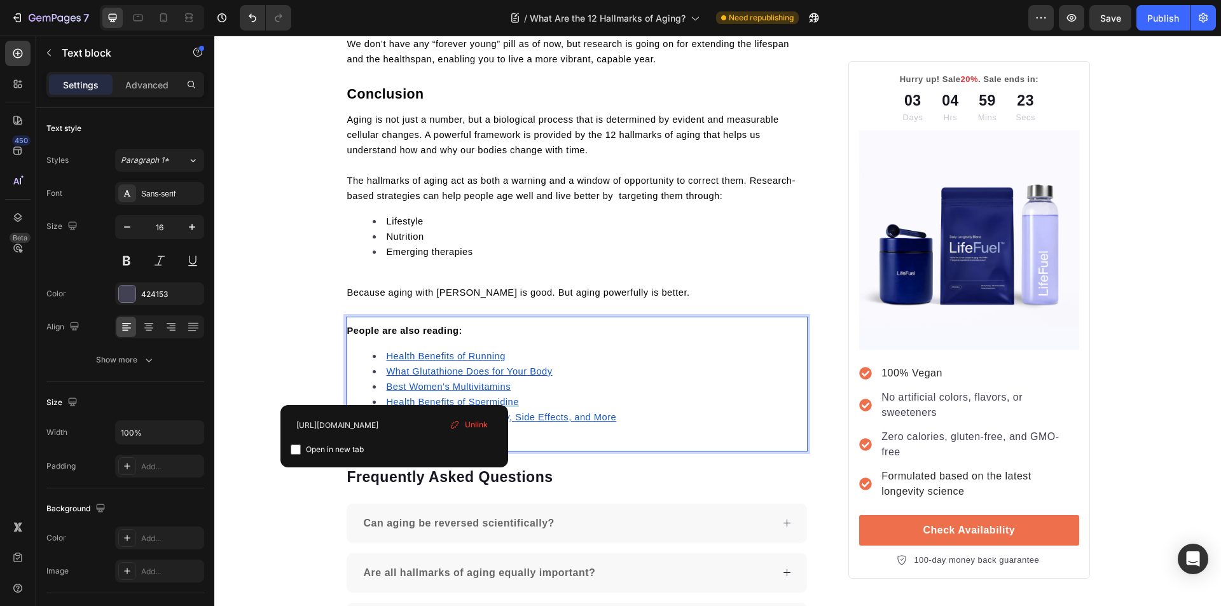
click at [294, 452] on input "checkbox" at bounding box center [296, 449] width 10 height 10
checkbox input "true"
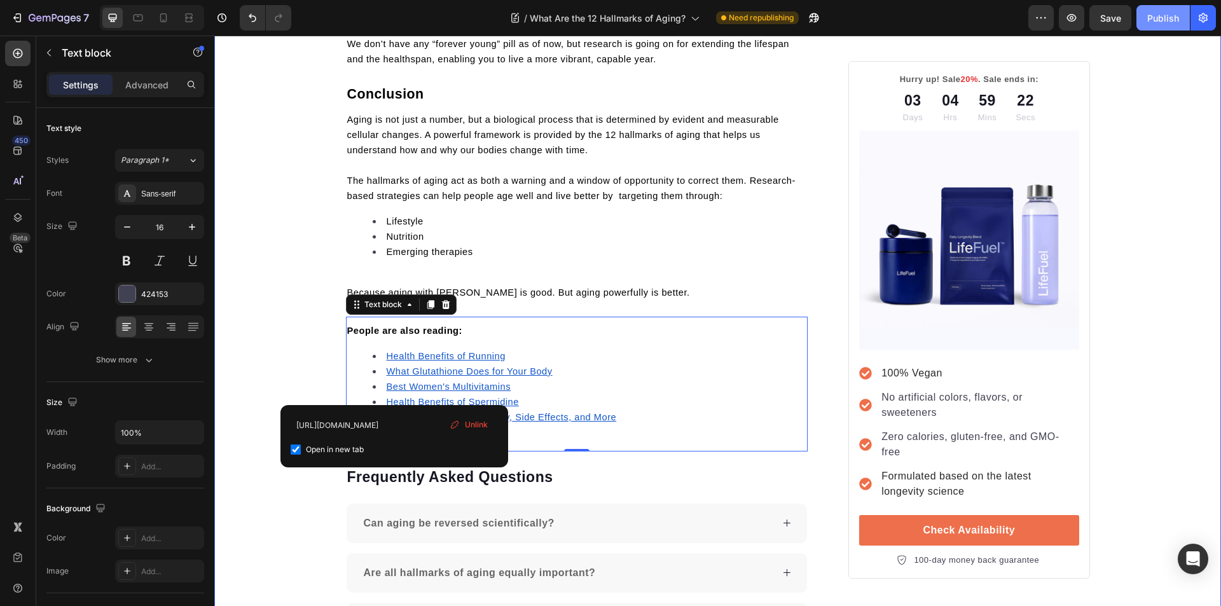
click at [1154, 26] on button "Publish" at bounding box center [1162, 17] width 53 height 25
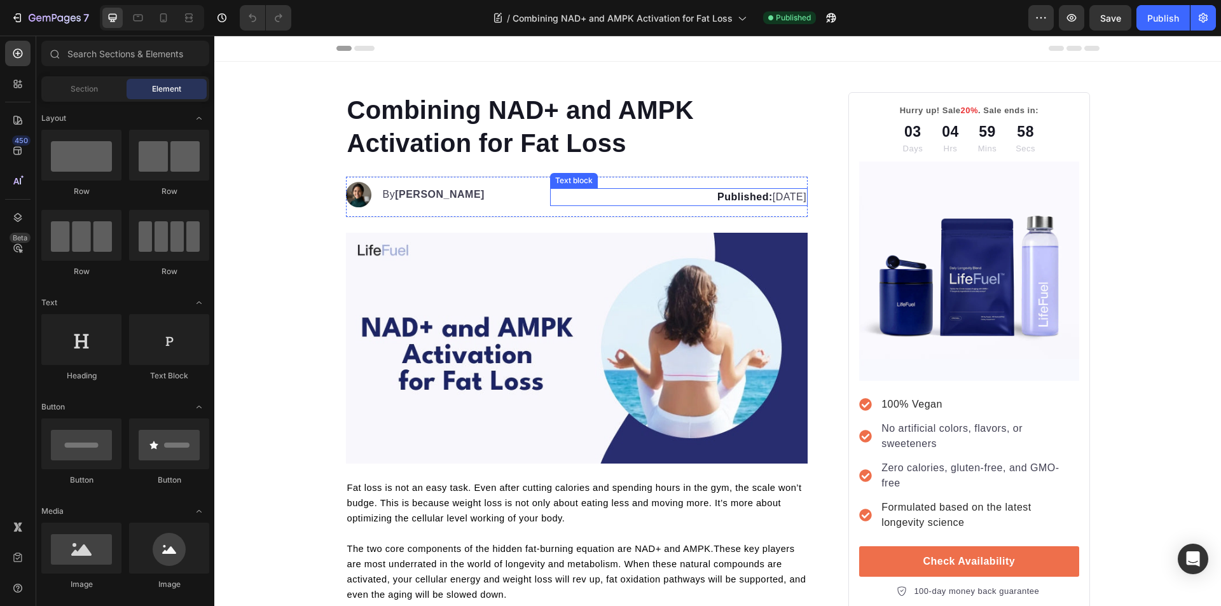
click at [770, 198] on p "Published: [DATE]" at bounding box center [678, 196] width 255 height 15
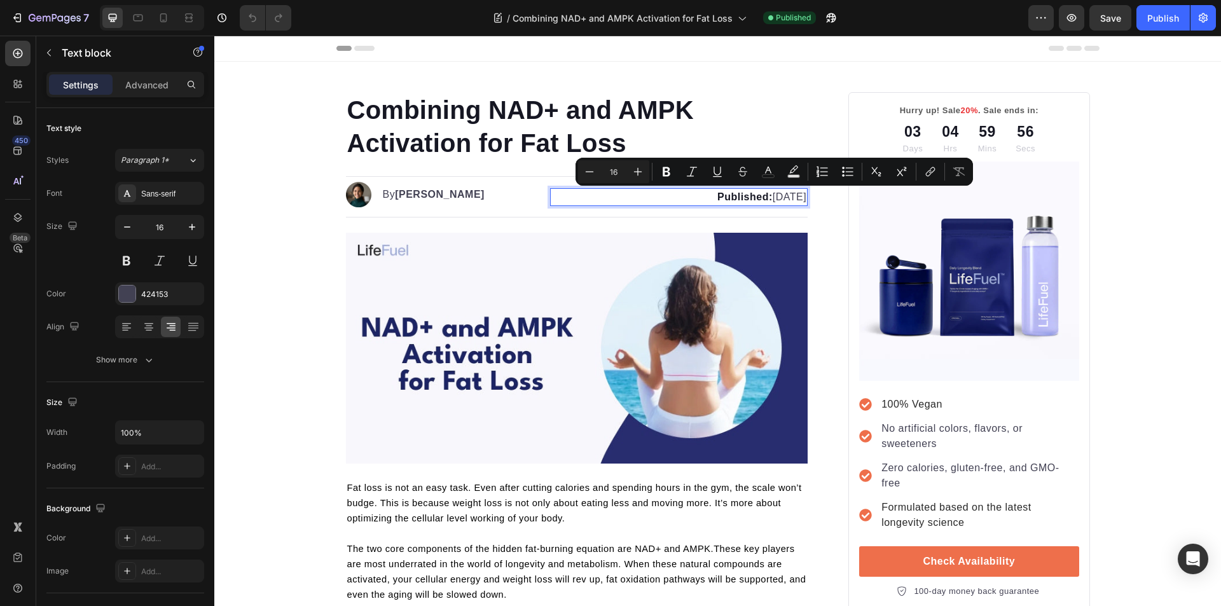
click at [214, 36] on div at bounding box center [214, 36] width 0 height 0
click at [770, 197] on p "Published: [DATE]" at bounding box center [678, 196] width 255 height 15
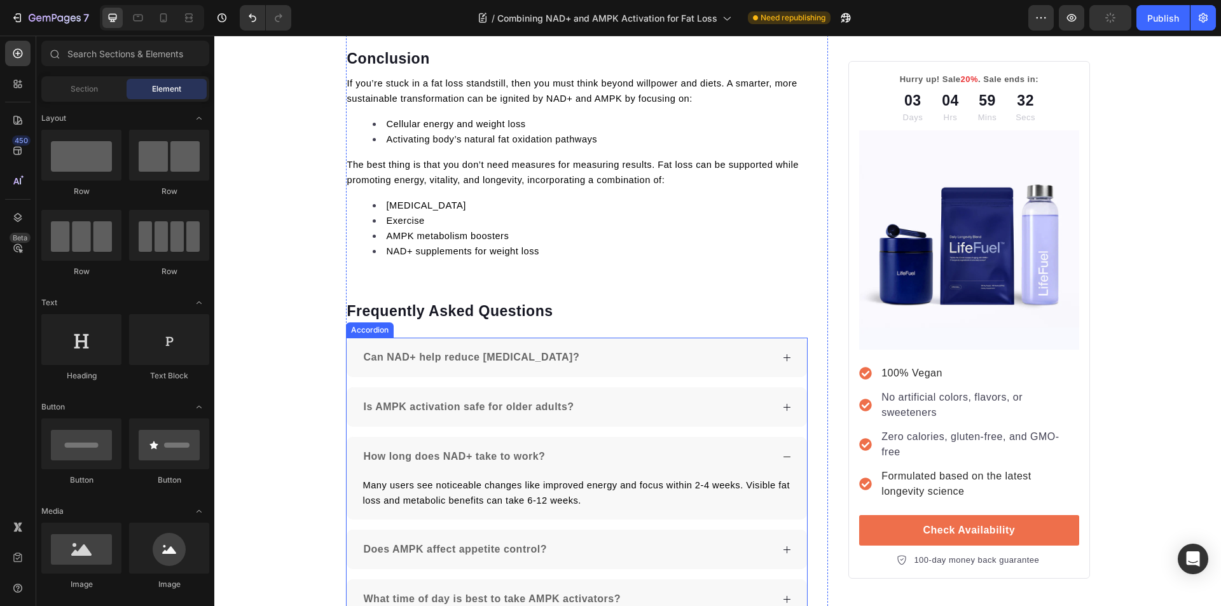
scroll to position [4203, 0]
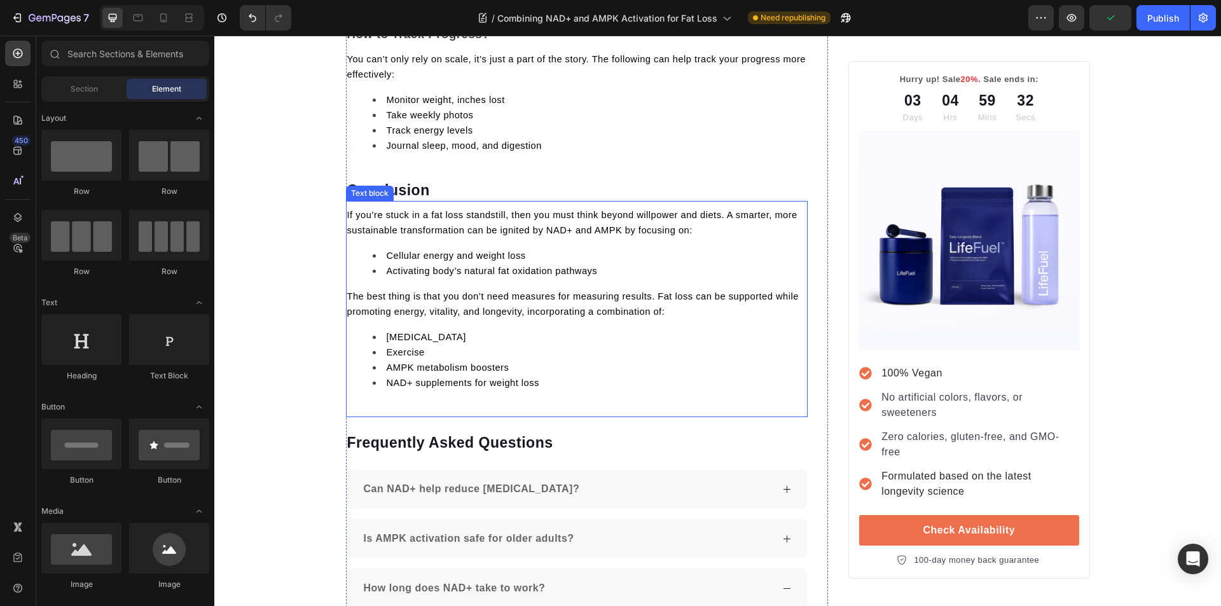
click at [464, 292] on span "The best thing is that you don’t need measures for measuring results. Fat loss …" at bounding box center [572, 303] width 451 height 25
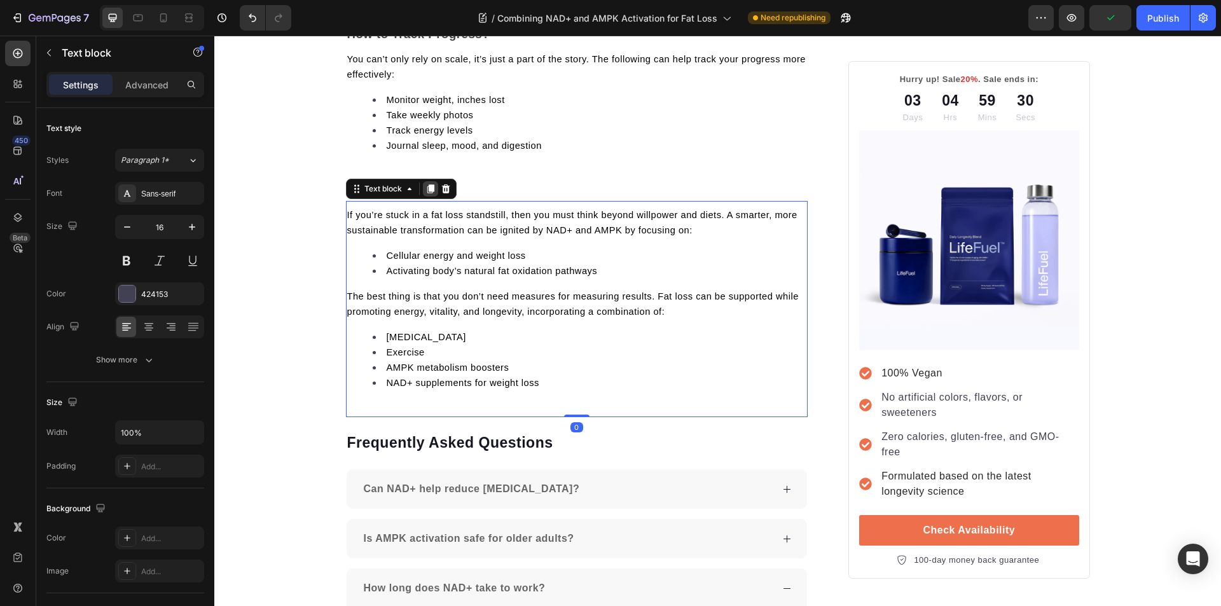
click at [427, 185] on icon at bounding box center [430, 189] width 7 height 9
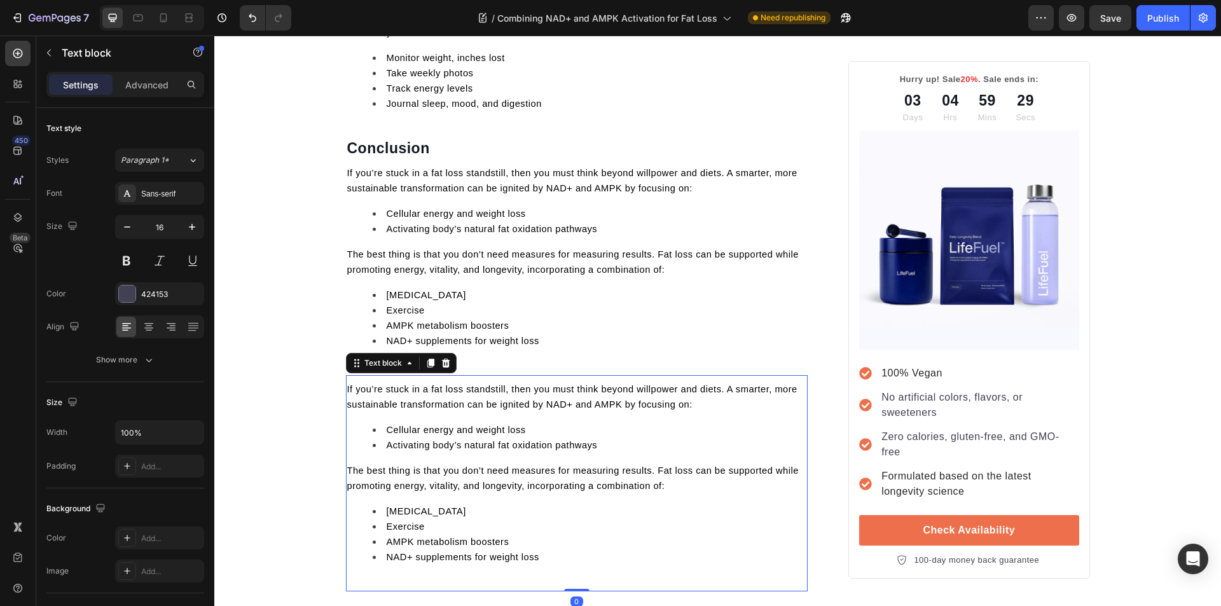
scroll to position [4267, 0]
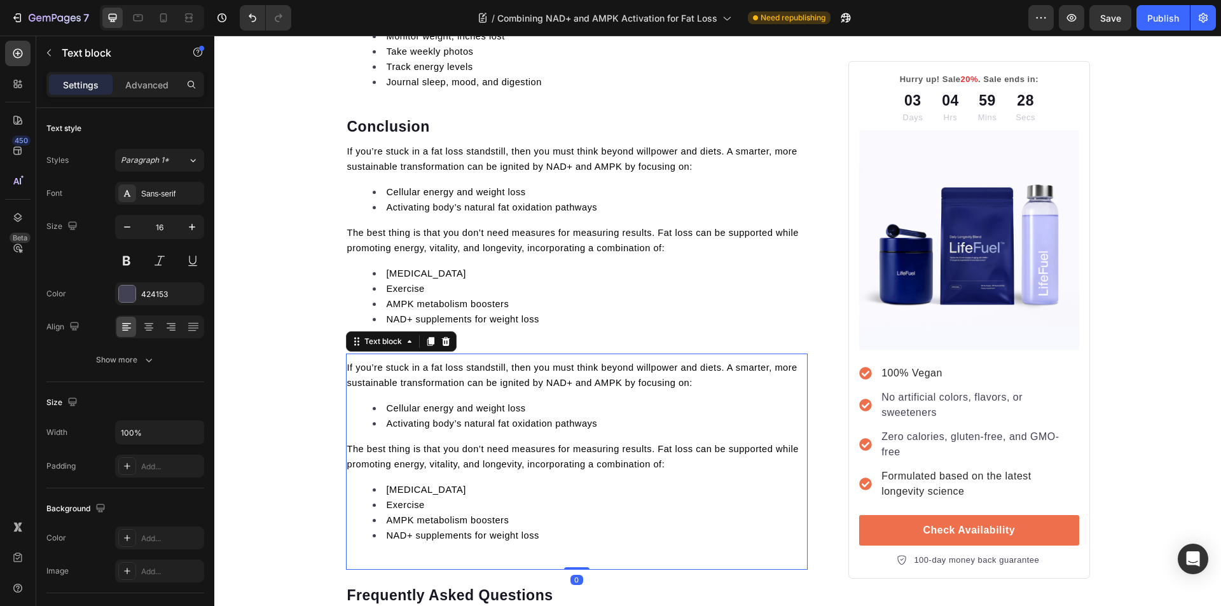
click at [557, 528] on li "NAD+ supplements for weight loss" at bounding box center [590, 535] width 434 height 15
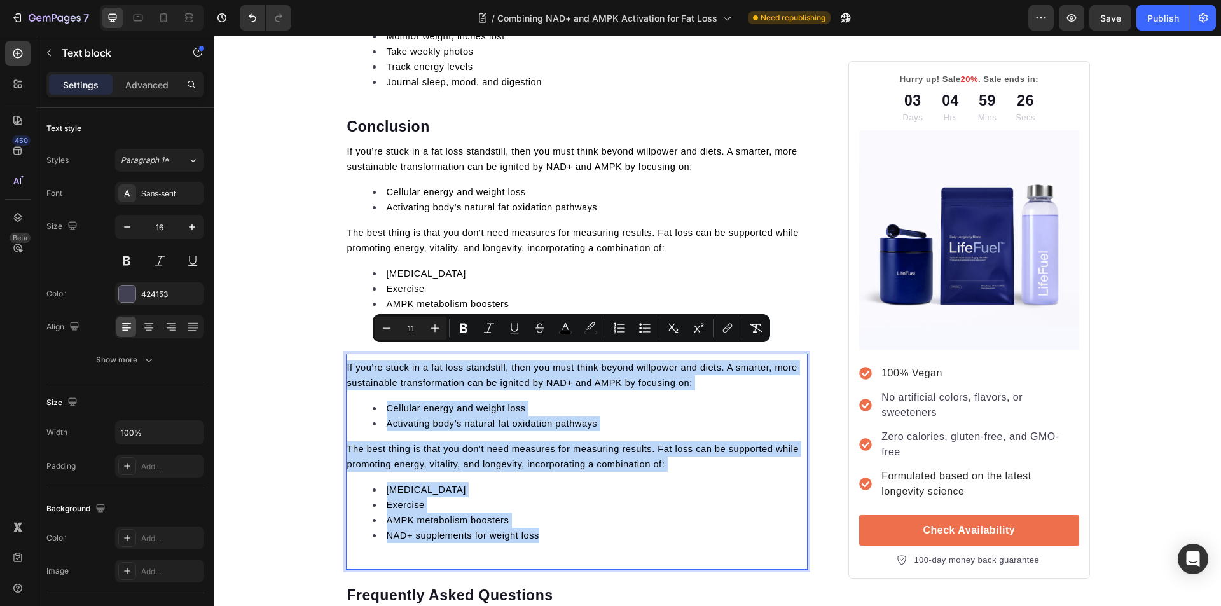
drag, startPoint x: 557, startPoint y: 523, endPoint x: 341, endPoint y: 353, distance: 274.8
click at [346, 359] on div "If you’re stuck in a fat loss standstill, then you must think beyond willpower …" at bounding box center [577, 457] width 462 height 196
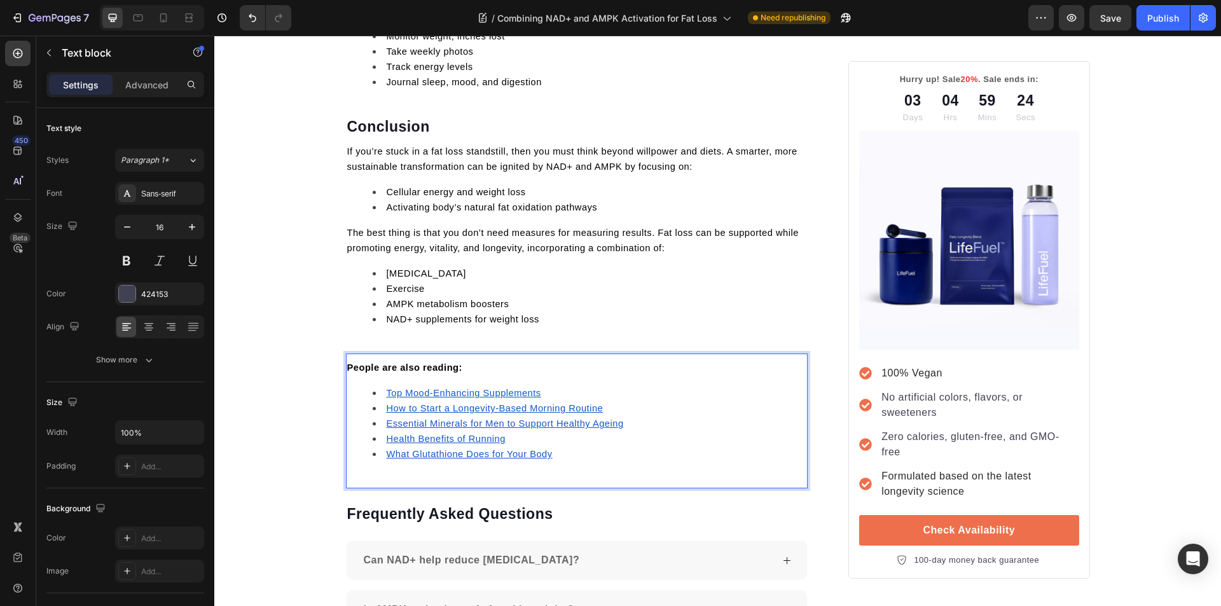
click at [434, 449] on u "What Glutathione Does for Your Body" at bounding box center [470, 454] width 166 height 10
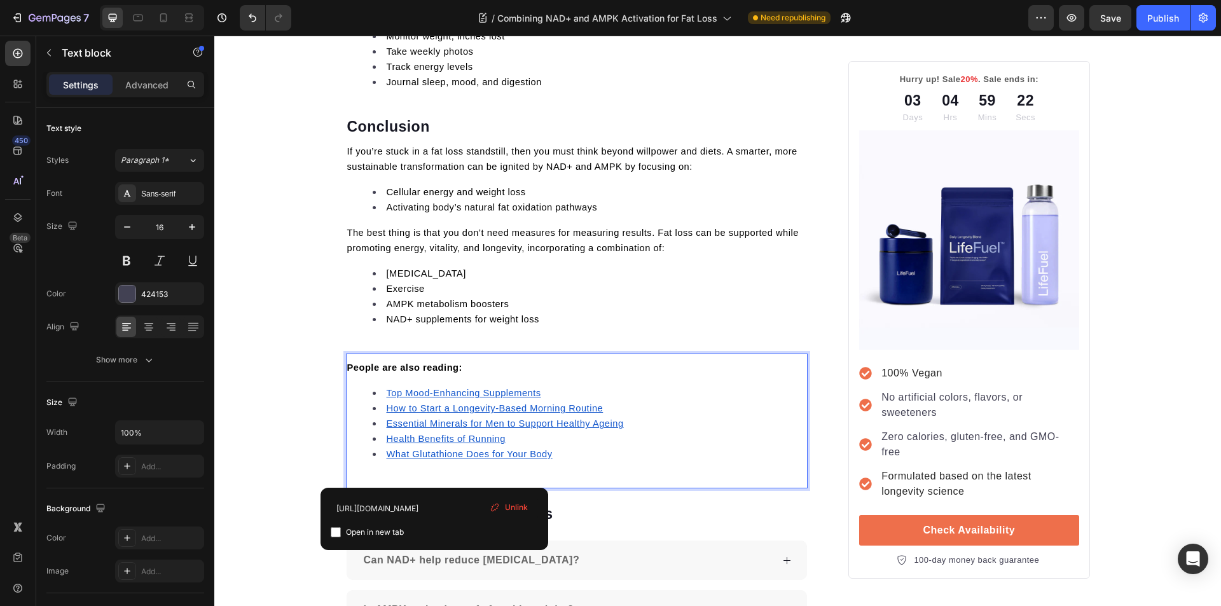
click at [338, 533] on input "checkbox" at bounding box center [336, 532] width 10 height 10
checkbox input "true"
click at [426, 434] on u "Health Benefits of Running" at bounding box center [446, 439] width 119 height 10
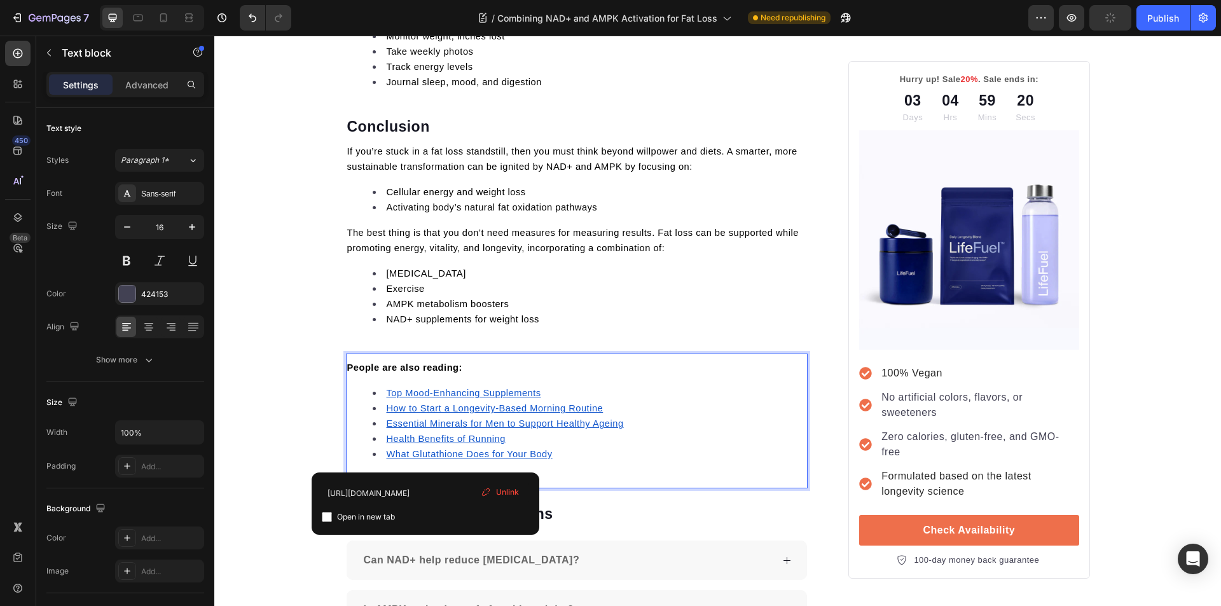
click at [329, 519] on input "checkbox" at bounding box center [327, 517] width 10 height 10
checkbox input "true"
click at [426, 418] on u "Essential Minerals for Men to Support Healthy Ageing" at bounding box center [505, 423] width 237 height 10
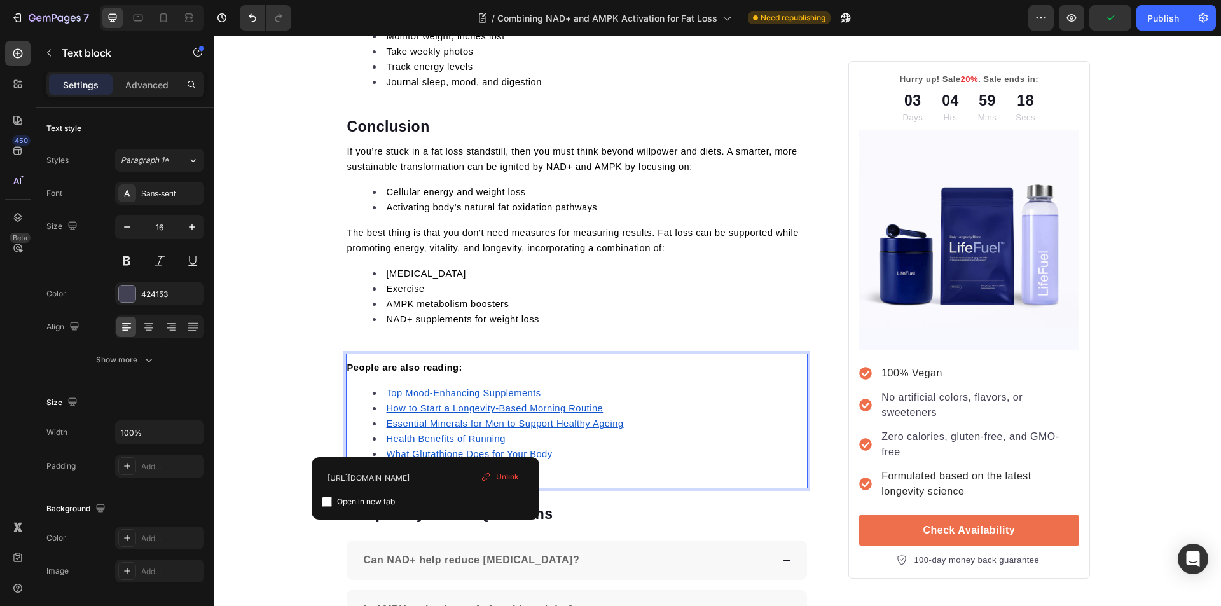
click at [328, 500] on input "checkbox" at bounding box center [327, 501] width 10 height 10
checkbox input "true"
click at [429, 403] on u "How to Start a Longevity-Based Morning Routine" at bounding box center [495, 408] width 217 height 10
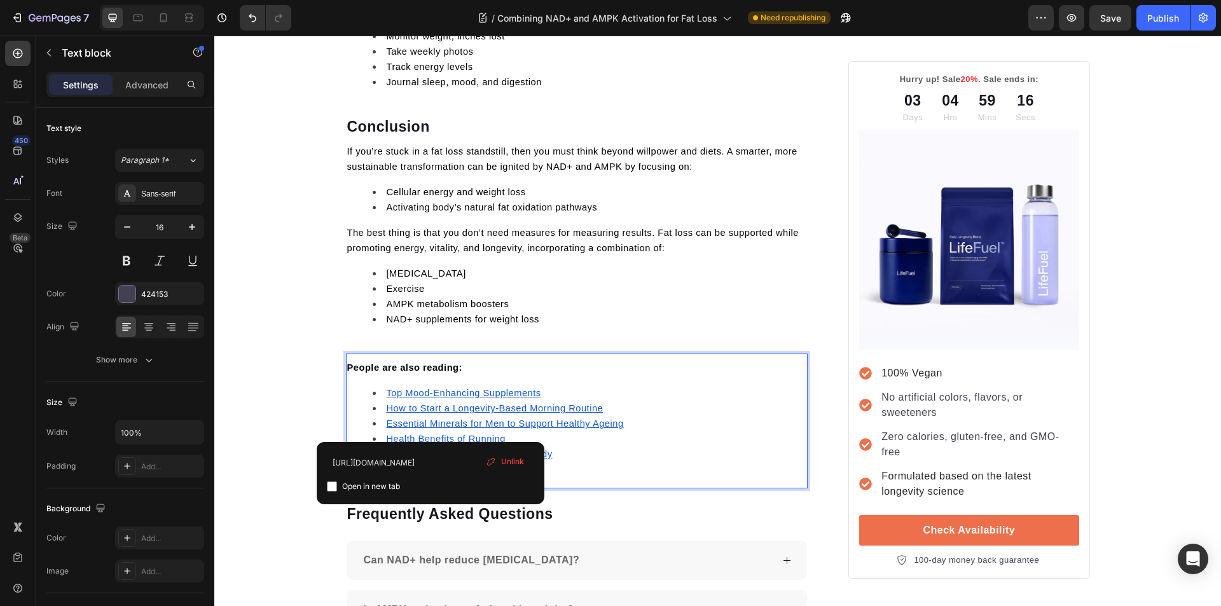
click at [329, 484] on input "checkbox" at bounding box center [332, 486] width 10 height 10
checkbox input "true"
click at [443, 388] on u "Top Mood-Enhancing Supplements" at bounding box center [464, 393] width 154 height 10
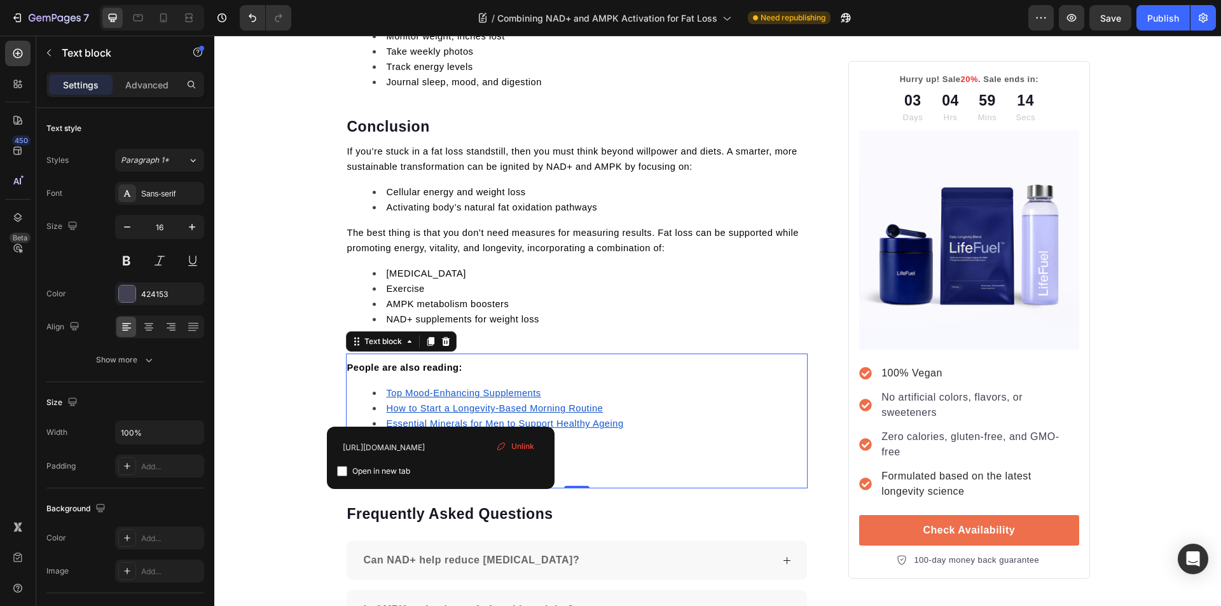
click at [343, 471] on input "checkbox" at bounding box center [342, 471] width 10 height 10
checkbox input "true"
click at [585, 312] on li "NAD+ supplements for weight loss" at bounding box center [590, 319] width 434 height 15
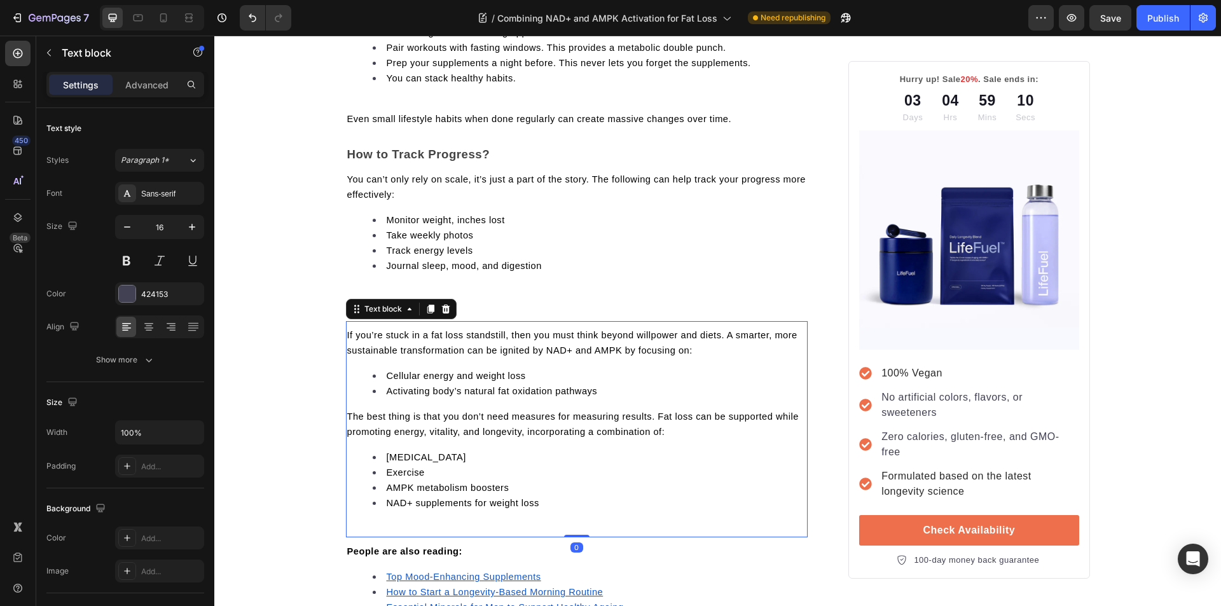
scroll to position [4076, 0]
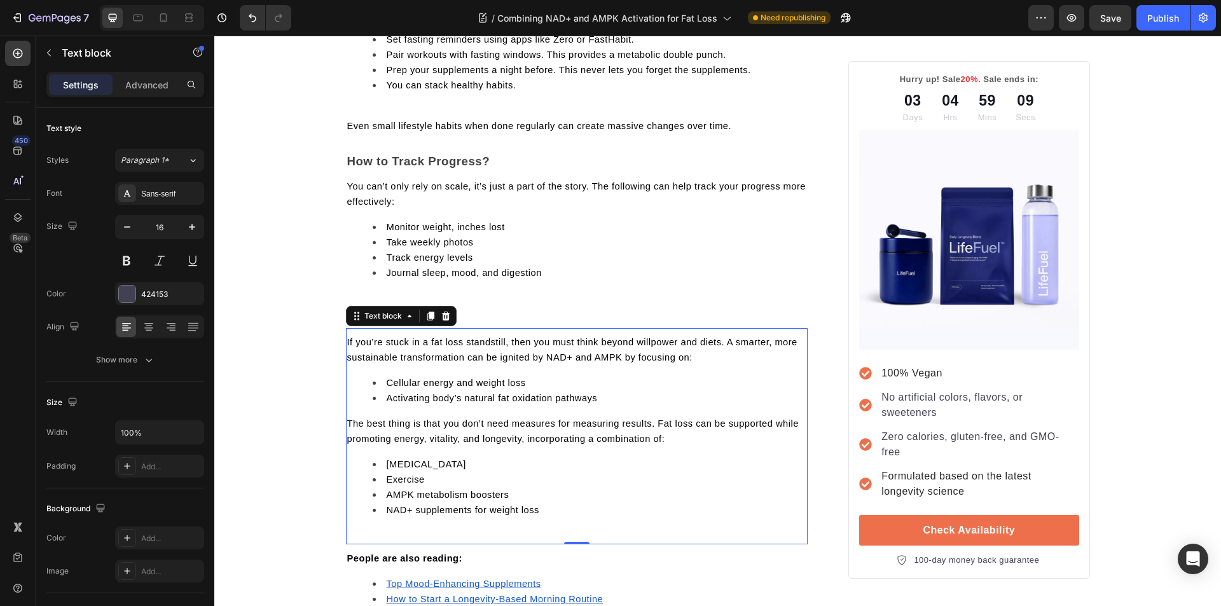
click at [579, 456] on li "Intermittent fasting" at bounding box center [590, 463] width 434 height 15
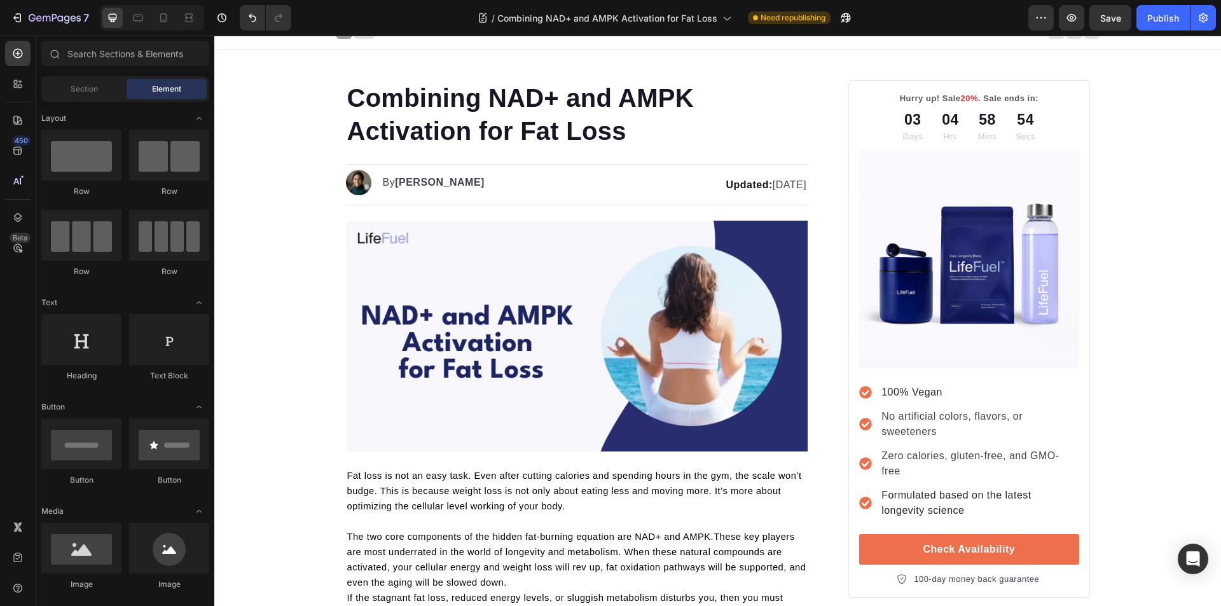
scroll to position [0, 0]
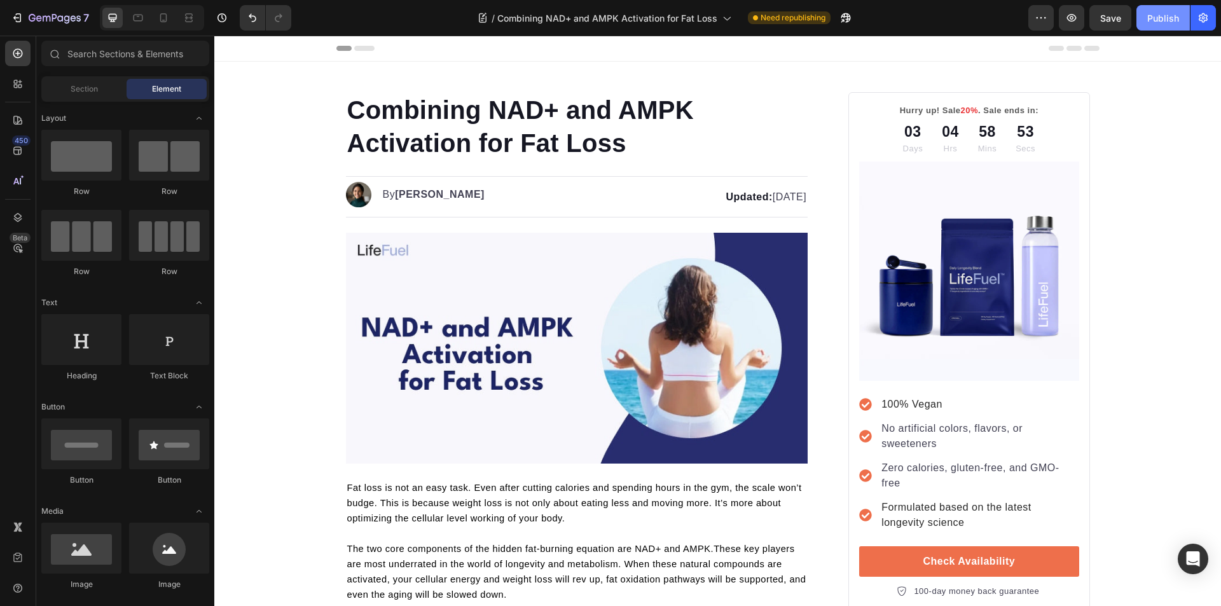
click at [1155, 20] on div "Publish" at bounding box center [1163, 17] width 32 height 13
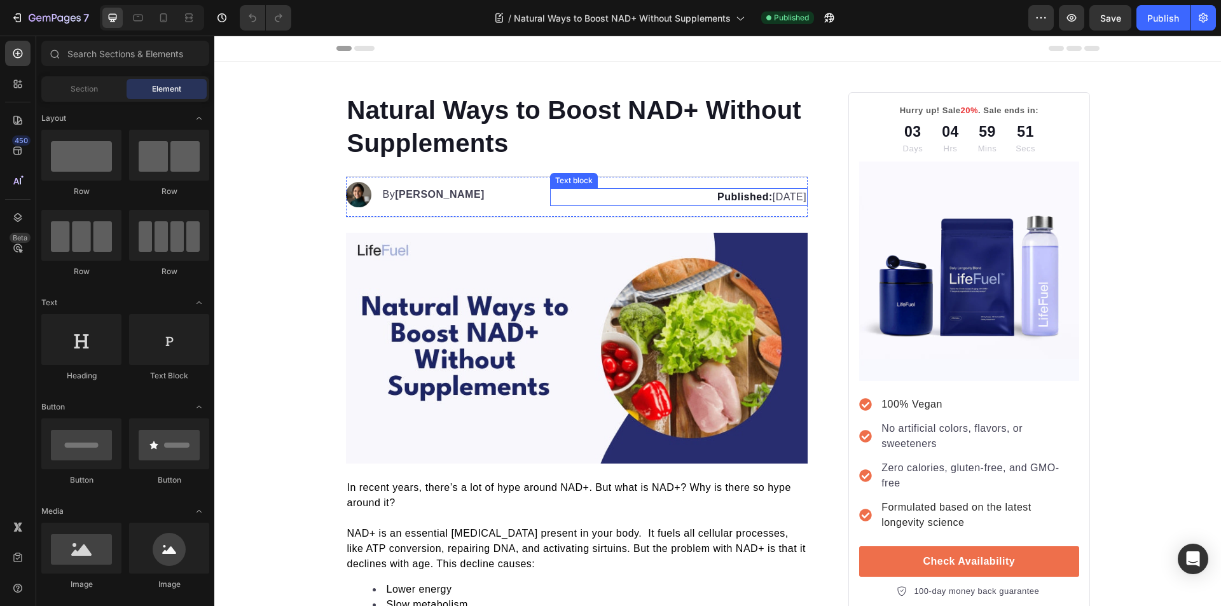
click at [770, 202] on p "Published: [DATE]" at bounding box center [678, 196] width 255 height 15
click at [747, 196] on p "Published: [DATE]" at bounding box center [678, 196] width 255 height 15
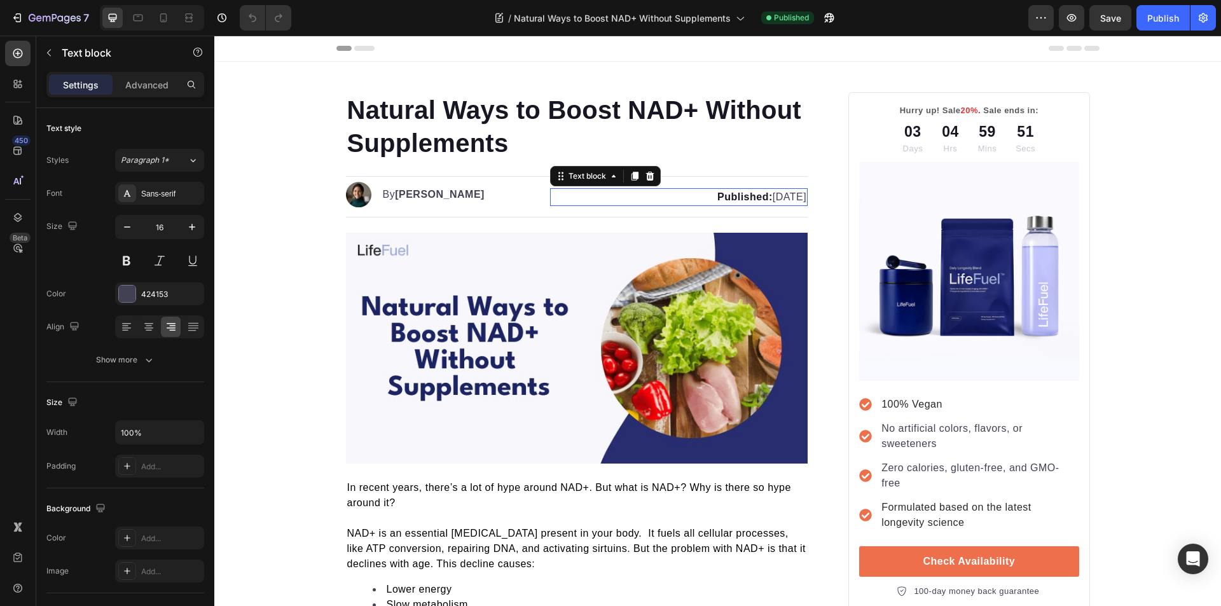
click at [755, 196] on p "Published: [DATE]" at bounding box center [678, 196] width 255 height 15
click at [717, 199] on strong "Published:" at bounding box center [744, 196] width 55 height 11
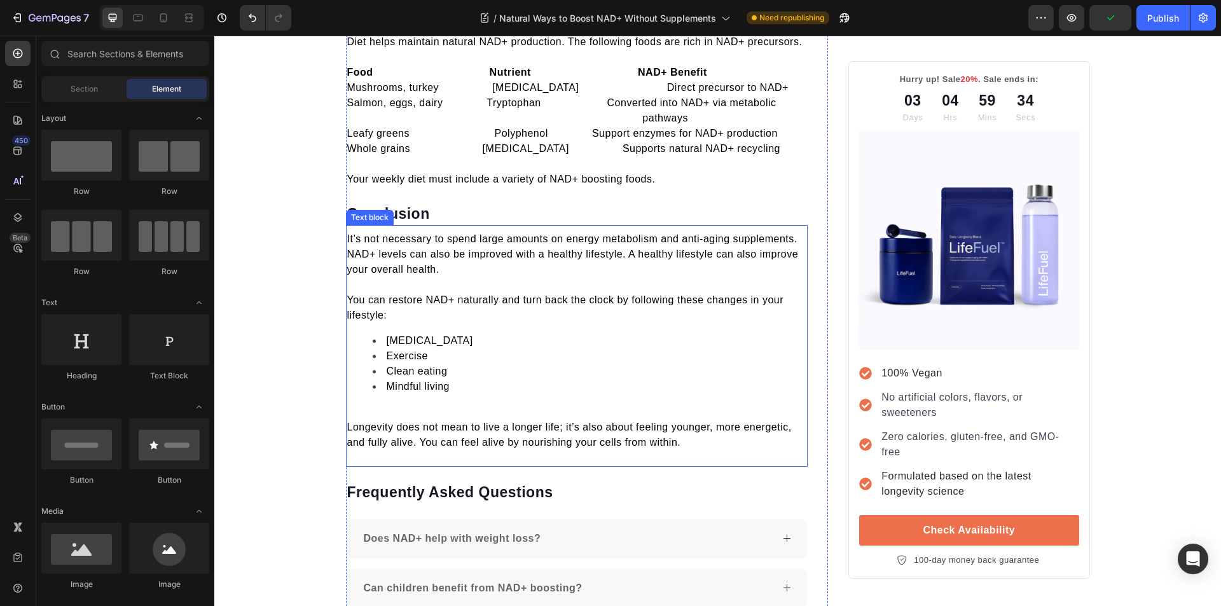
scroll to position [4028, 0]
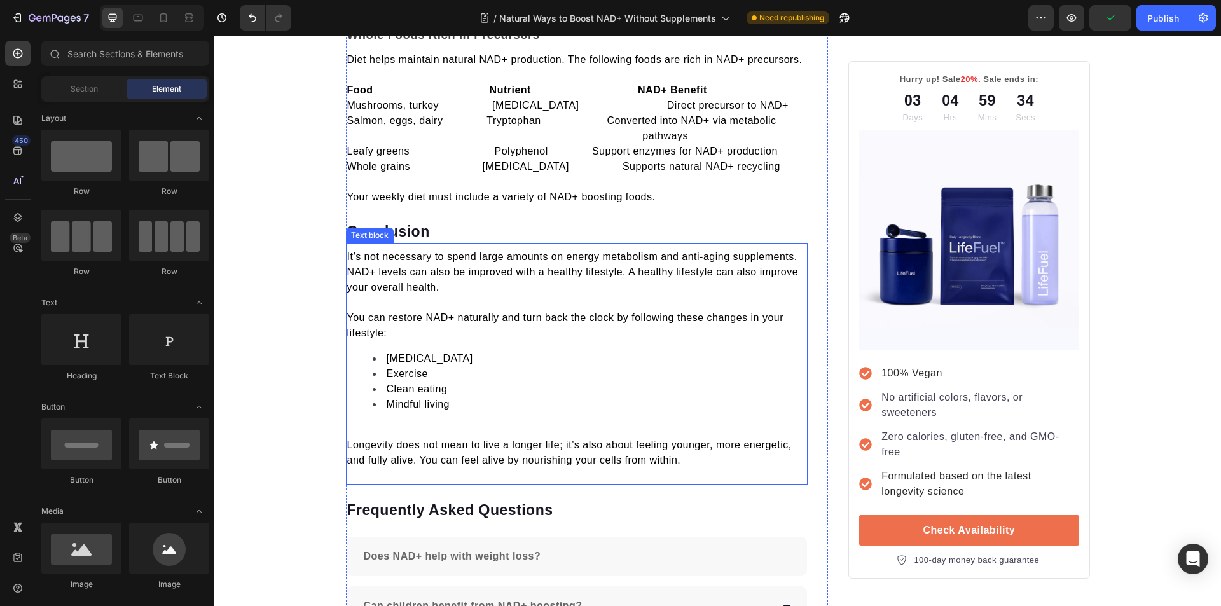
click at [563, 312] on span "You can restore NAD+ naturally and turn back the clock by following these chang…" at bounding box center [565, 325] width 437 height 26
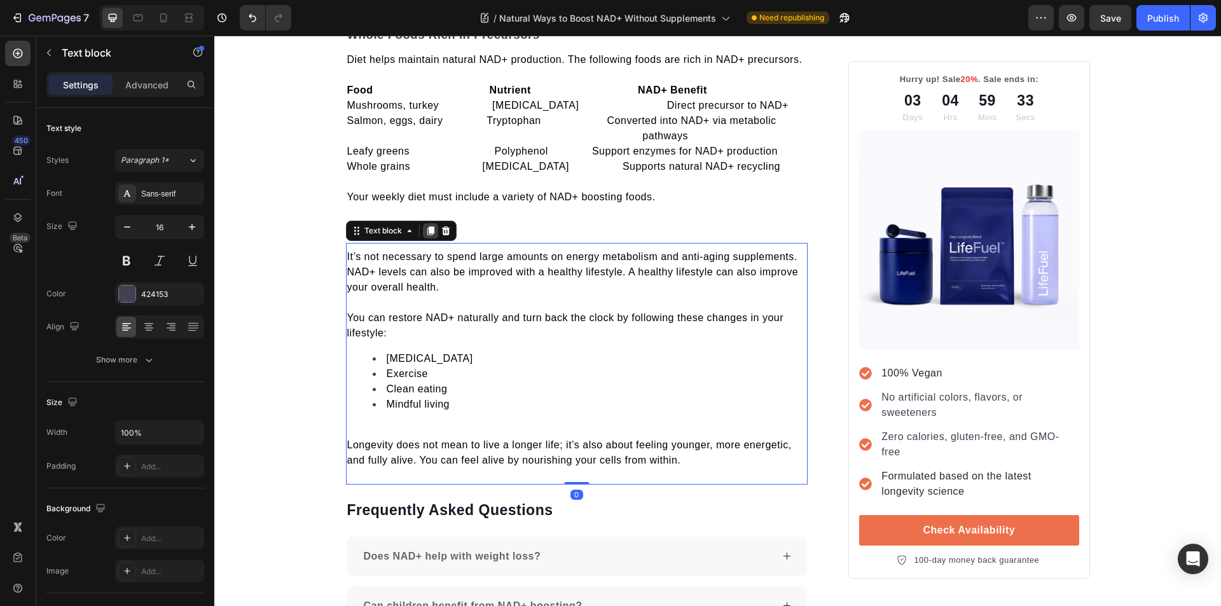
click at [429, 229] on icon at bounding box center [430, 230] width 7 height 9
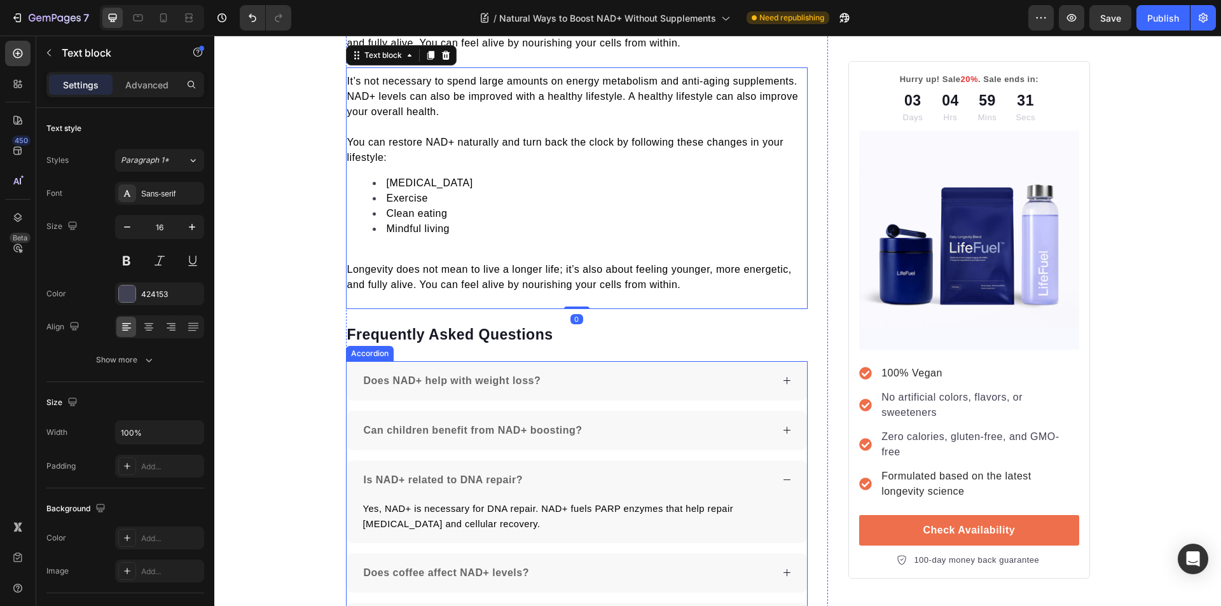
scroll to position [4333, 0]
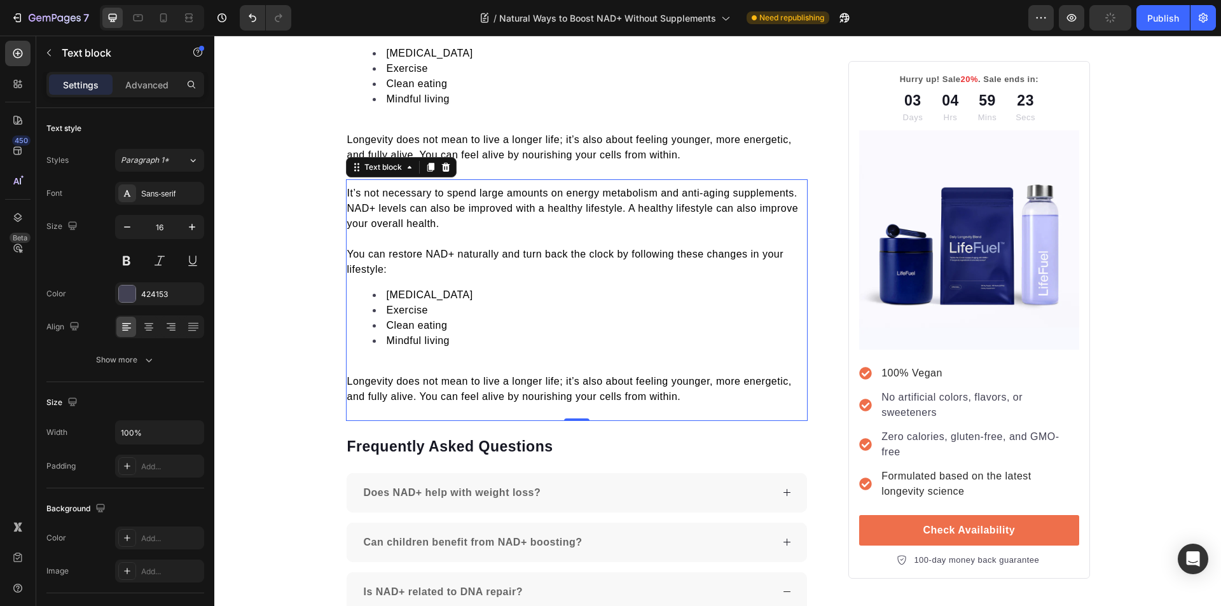
click at [692, 397] on p "Longevity does not mean to live a longer life; it’s also about feeling younger,…" at bounding box center [577, 389] width 460 height 31
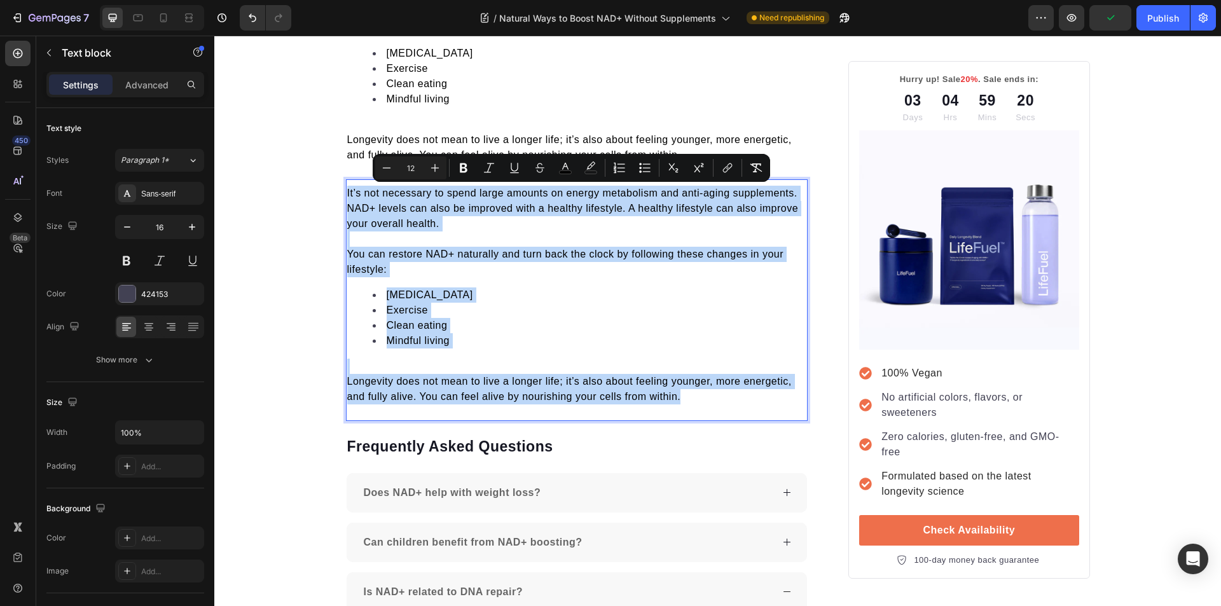
drag, startPoint x: 692, startPoint y: 397, endPoint x: 343, endPoint y: 196, distance: 401.8
click at [346, 196] on div "It’s not necessary to spend large amounts on energy metabolism and anti-aging s…" at bounding box center [577, 294] width 462 height 221
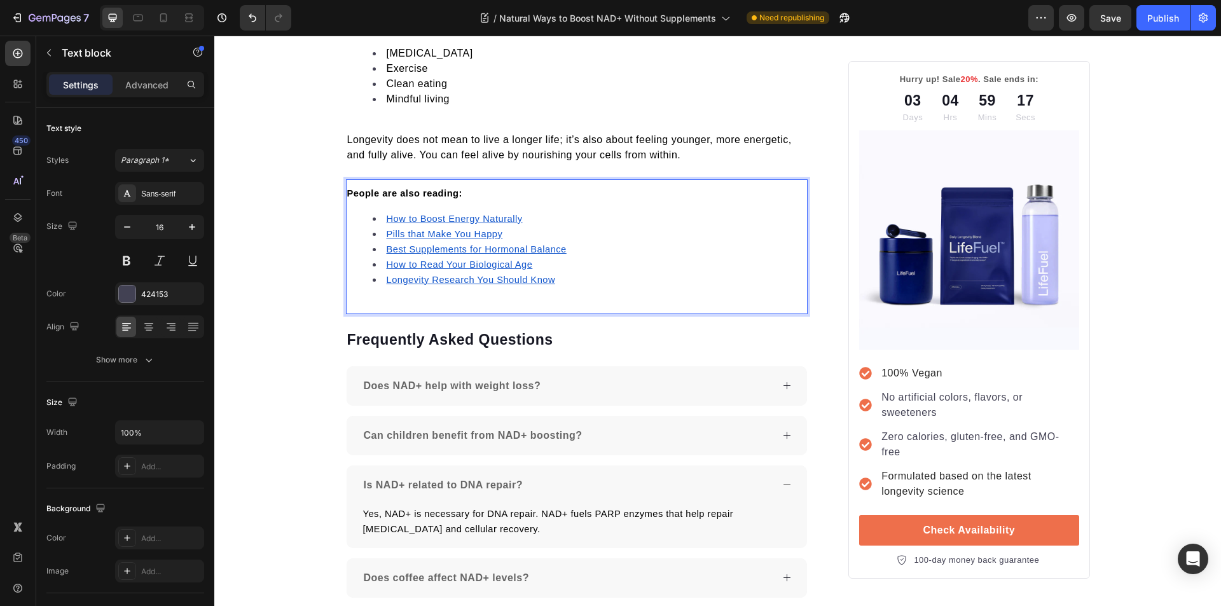
click at [410, 278] on u "Longevity Research You Should Know" at bounding box center [471, 280] width 169 height 10
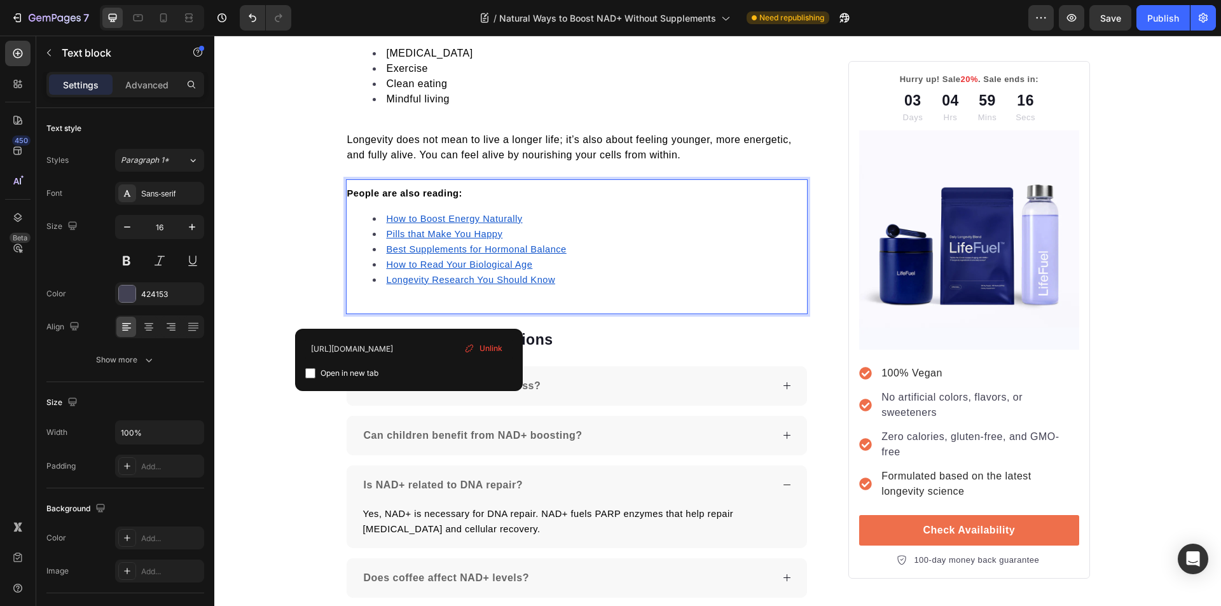
click at [305, 370] on input "checkbox" at bounding box center [310, 373] width 10 height 10
checkbox input "true"
click at [424, 263] on u "How to Read Your Biological Age" at bounding box center [460, 264] width 146 height 10
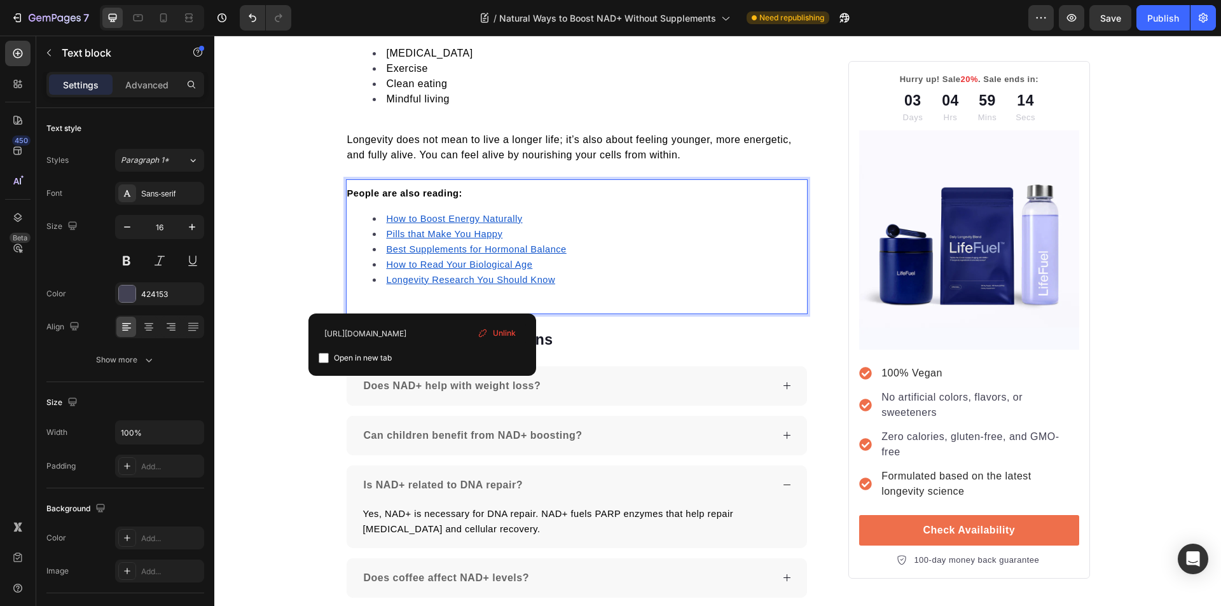
click at [324, 359] on input "checkbox" at bounding box center [323, 358] width 10 height 10
checkbox input "true"
click at [434, 249] on u "Best Supplements for Hormonal Balance" at bounding box center [477, 249] width 180 height 10
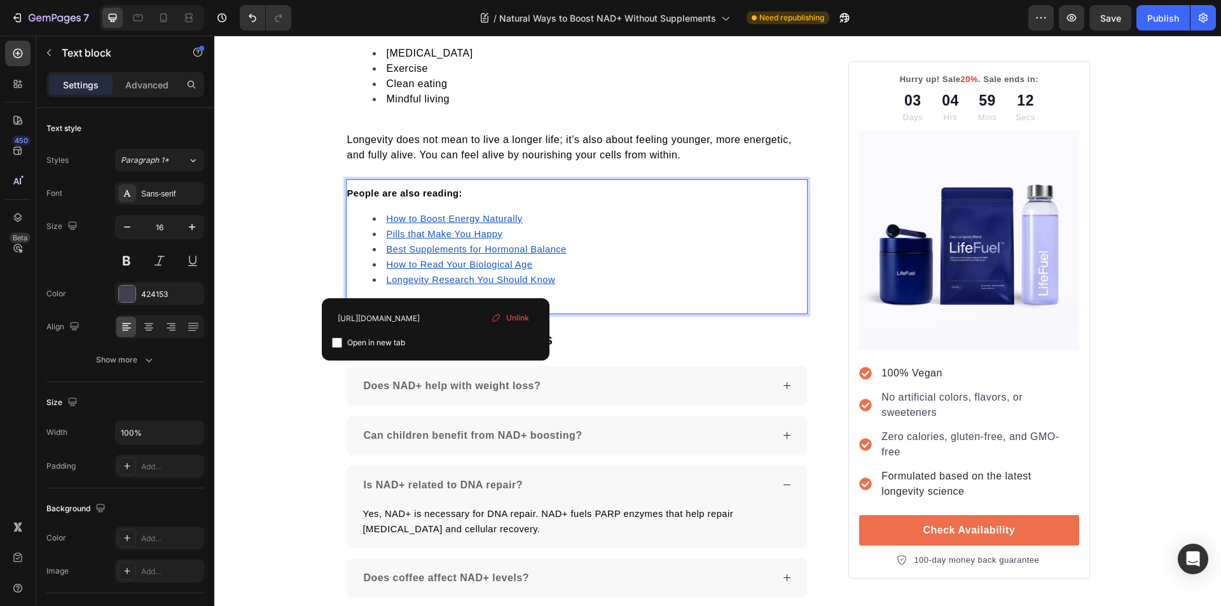
click at [339, 345] on input "checkbox" at bounding box center [337, 343] width 10 height 10
checkbox input "true"
click at [427, 236] on u "Pills that Make You Happy" at bounding box center [445, 234] width 116 height 10
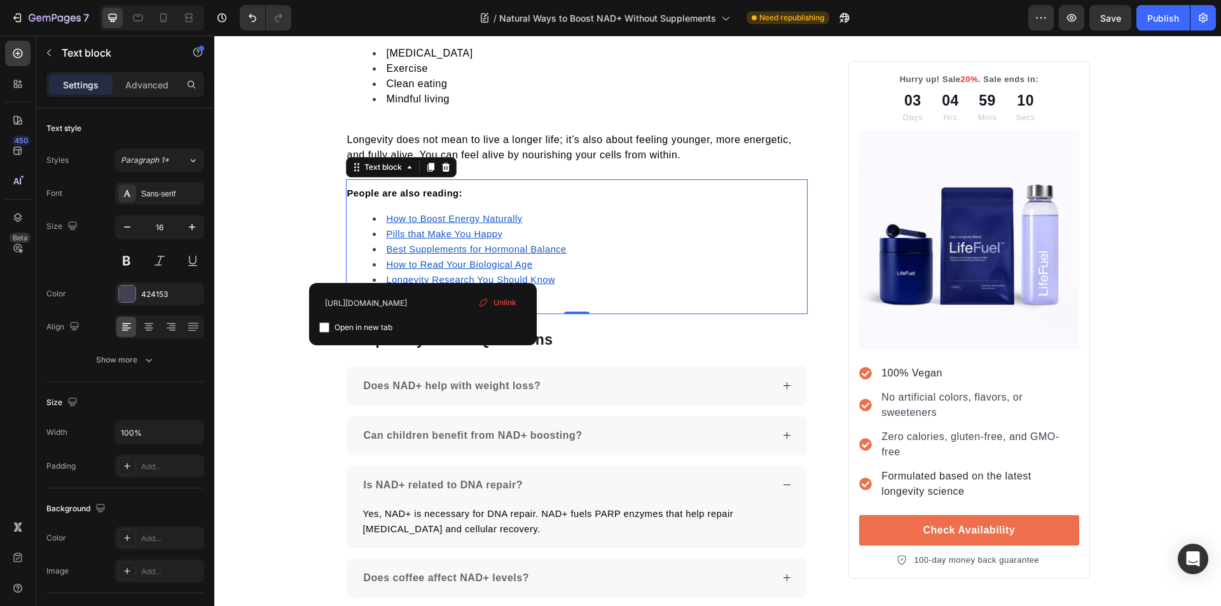
click at [324, 329] on input "checkbox" at bounding box center [324, 327] width 10 height 10
checkbox input "true"
click at [413, 220] on u "How to Boost Energy Naturally" at bounding box center [455, 219] width 136 height 10
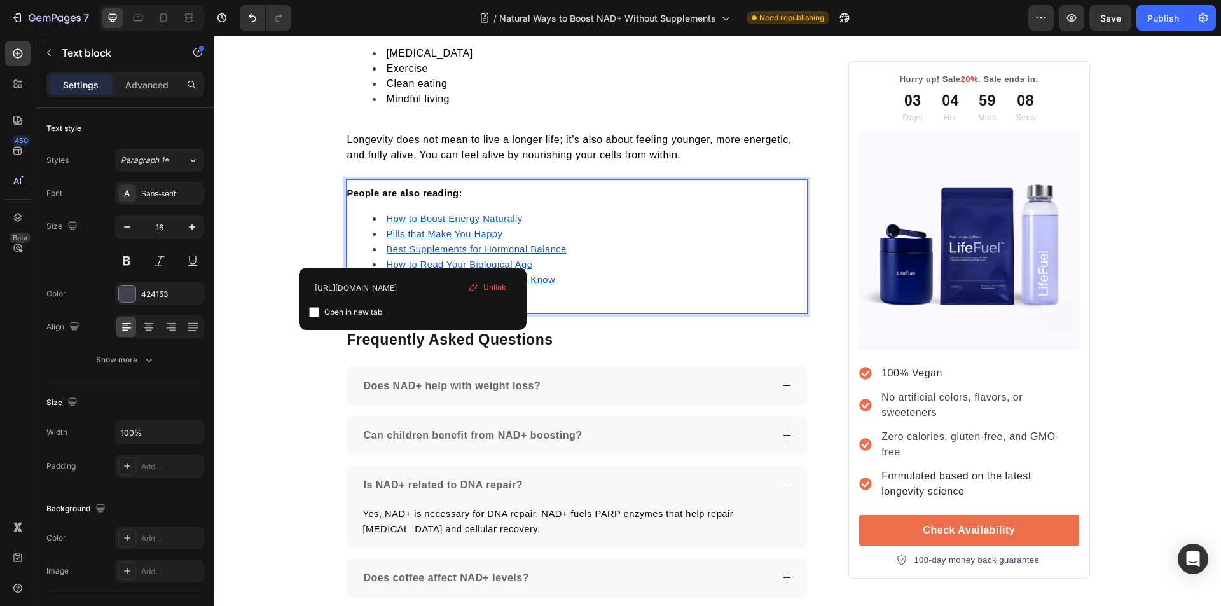
click at [312, 310] on input "checkbox" at bounding box center [314, 312] width 10 height 10
checkbox input "true"
click at [694, 154] on p "Longevity does not mean to live a longer life; it’s also about feeling younger,…" at bounding box center [577, 147] width 460 height 31
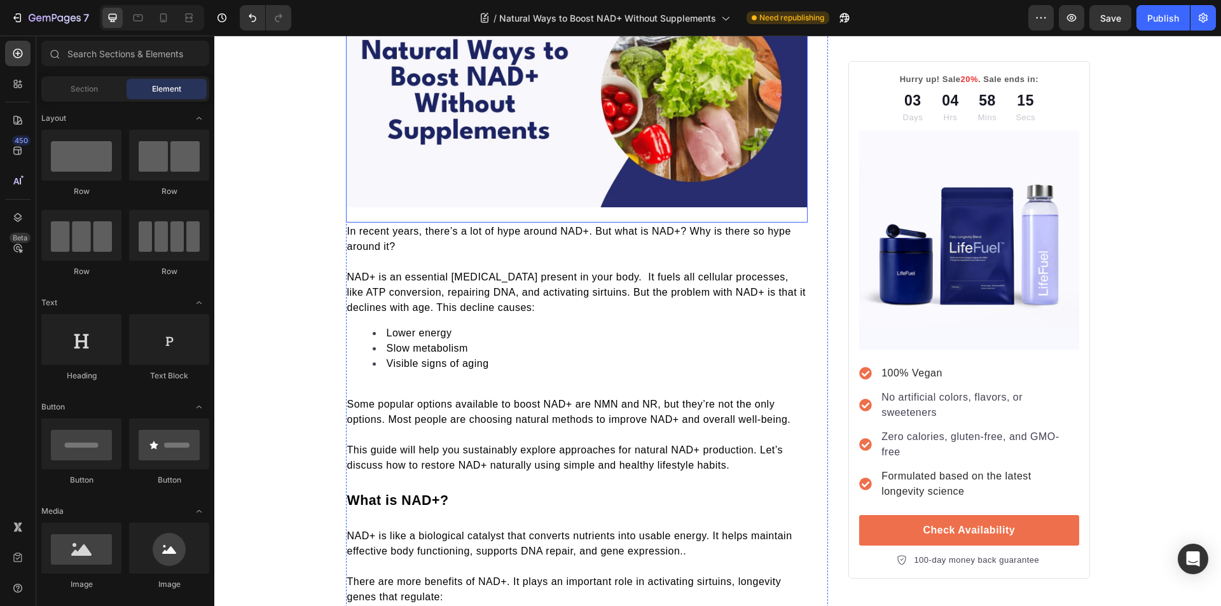
scroll to position [0, 0]
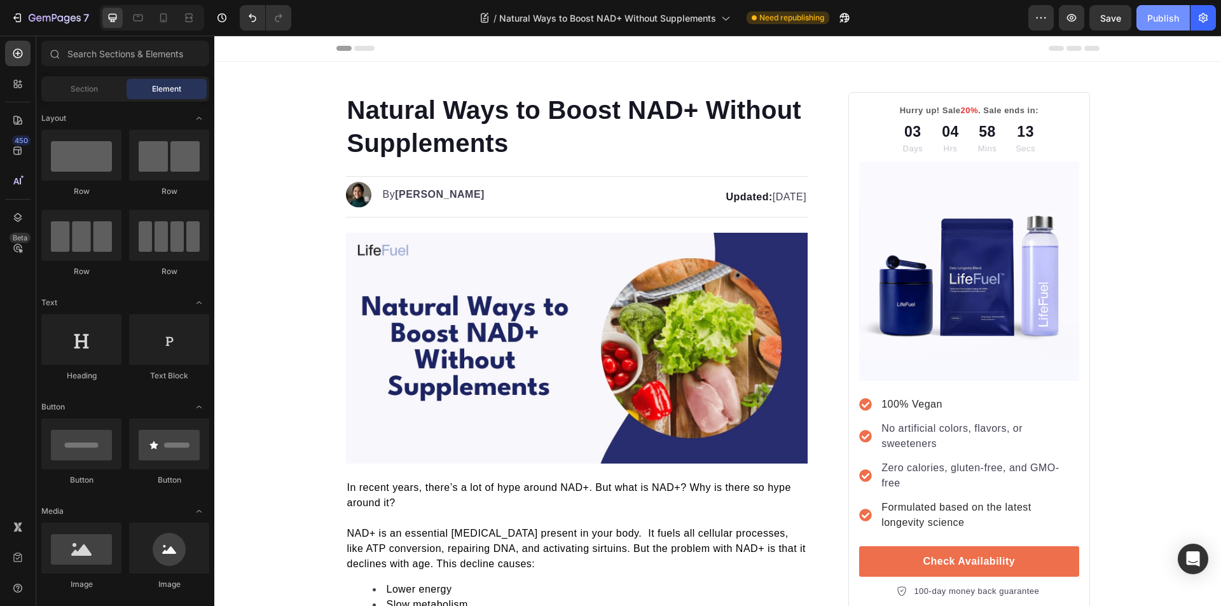
click at [1154, 24] on div "Publish" at bounding box center [1163, 17] width 32 height 13
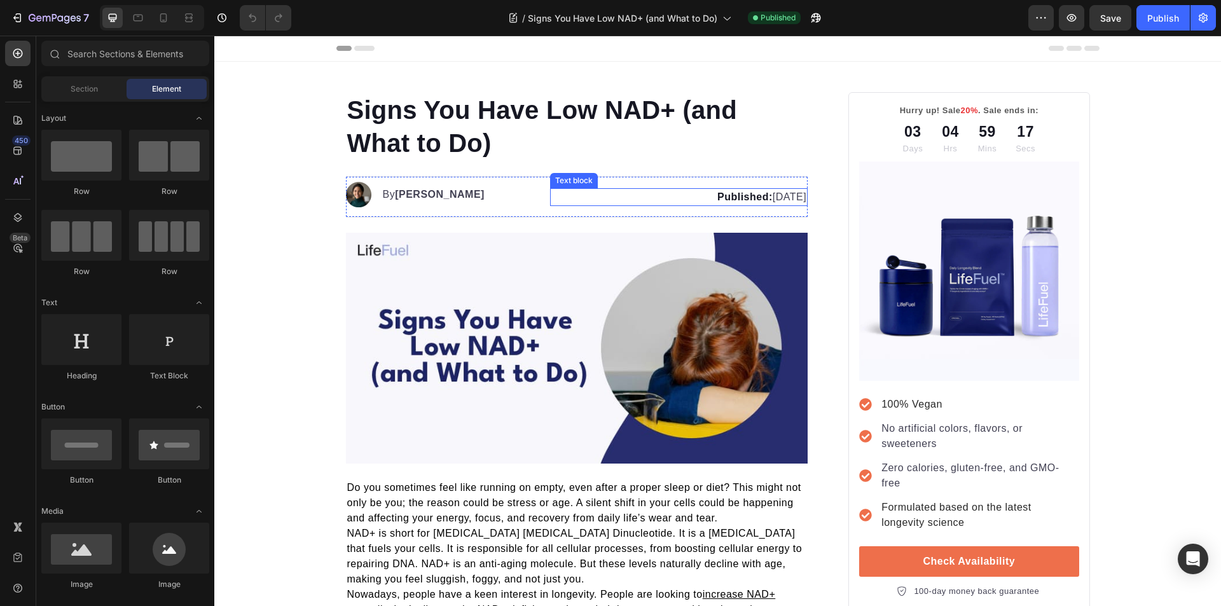
click at [758, 199] on p "Published: [DATE]" at bounding box center [678, 196] width 255 height 15
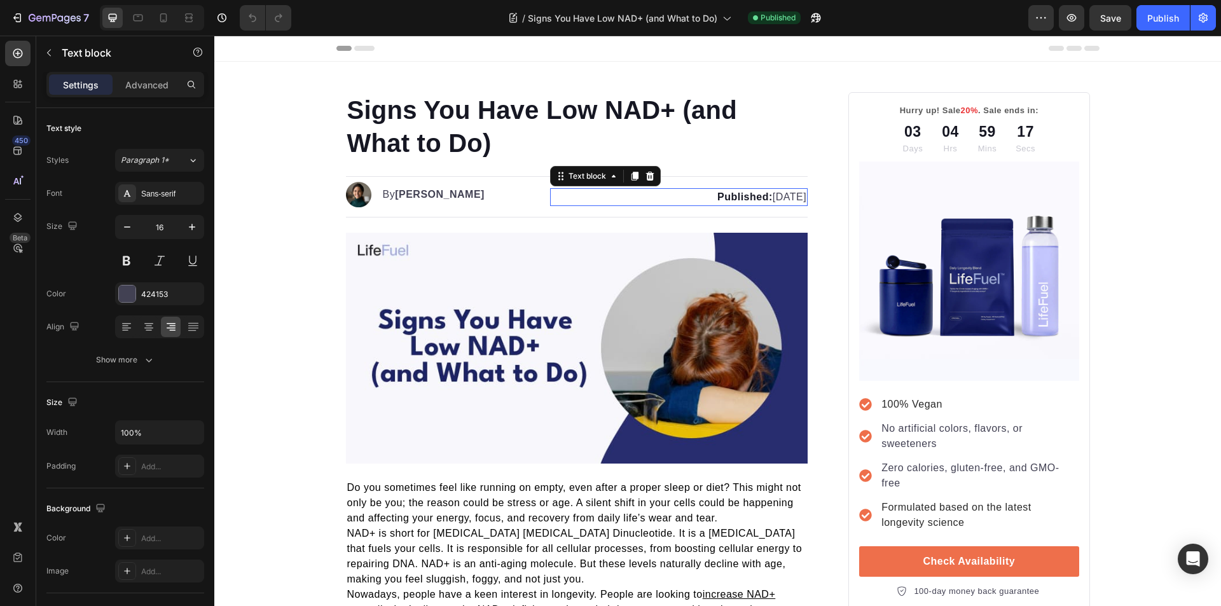
click at [767, 199] on p "Published: [DATE]" at bounding box center [678, 196] width 255 height 15
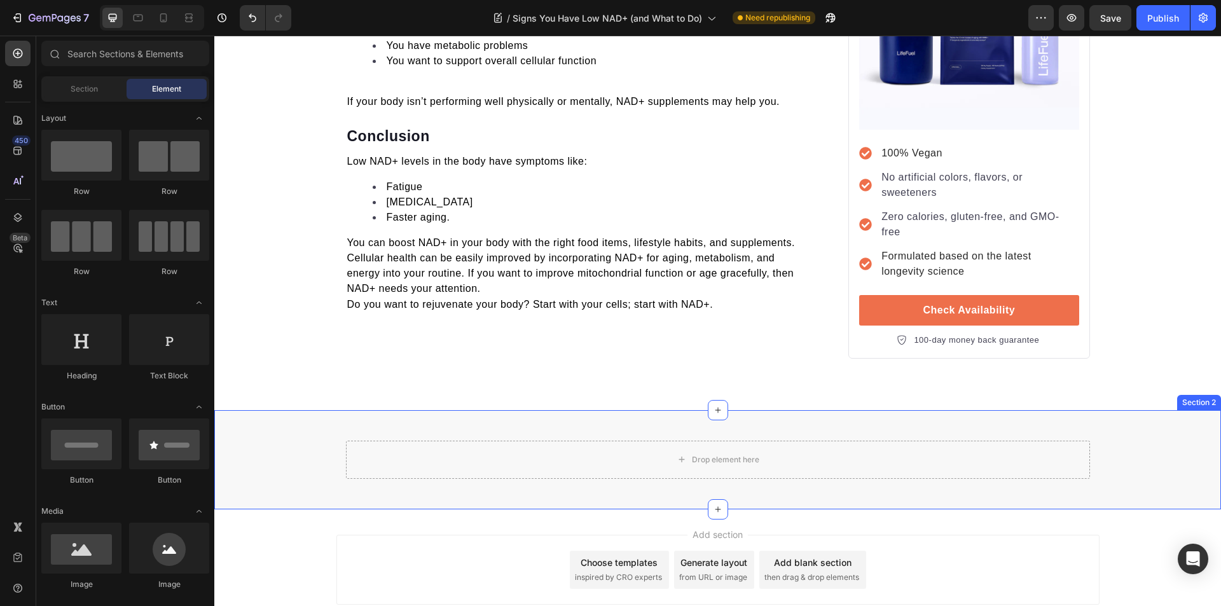
scroll to position [3380, 0]
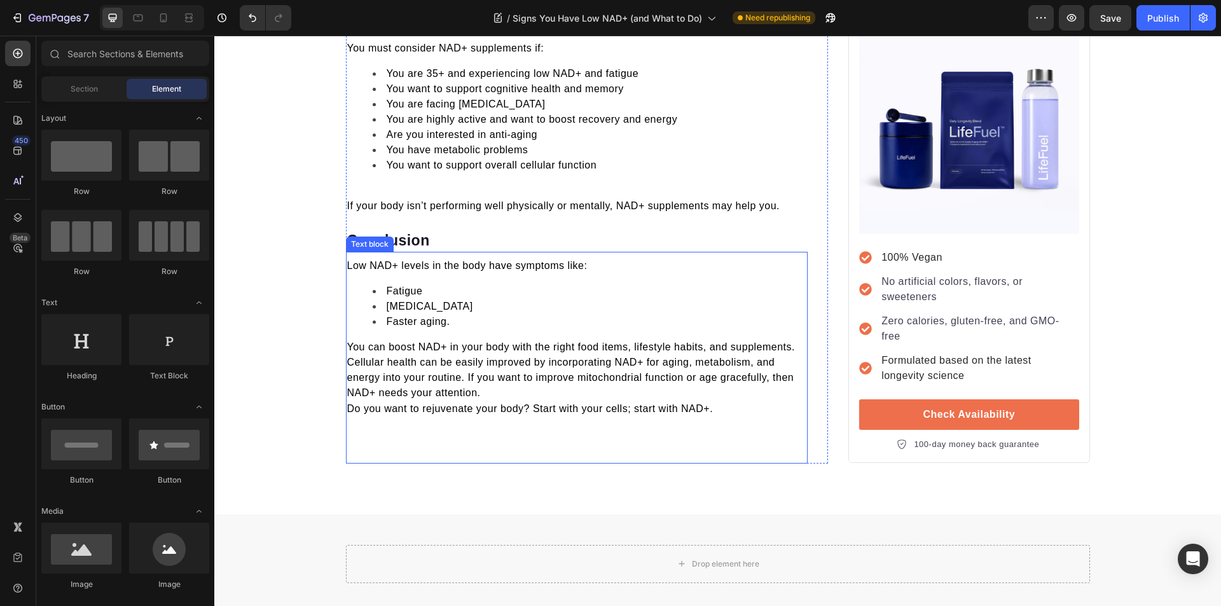
click at [498, 288] on li "Fatigue" at bounding box center [590, 291] width 434 height 15
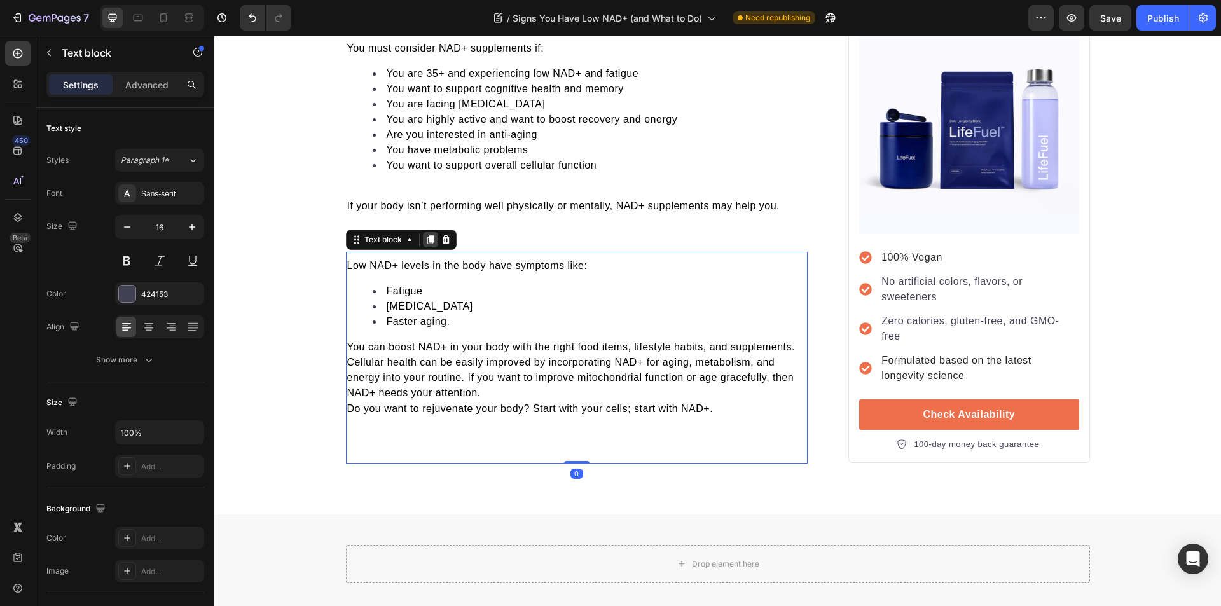
click at [425, 240] on icon at bounding box center [430, 240] width 10 height 10
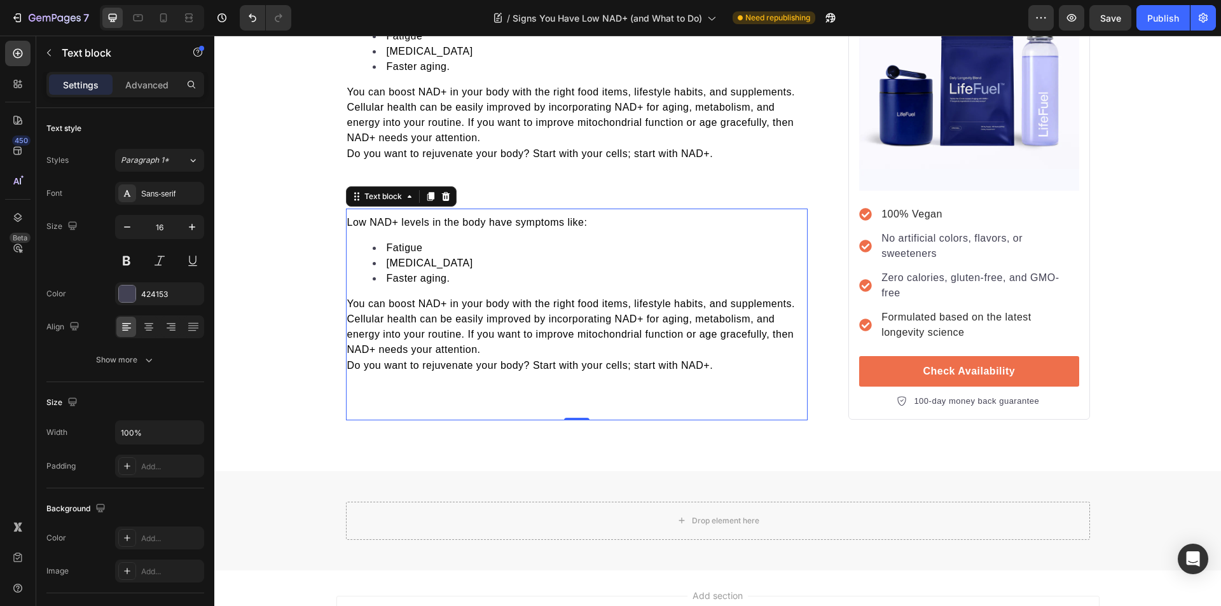
scroll to position [3700, 0]
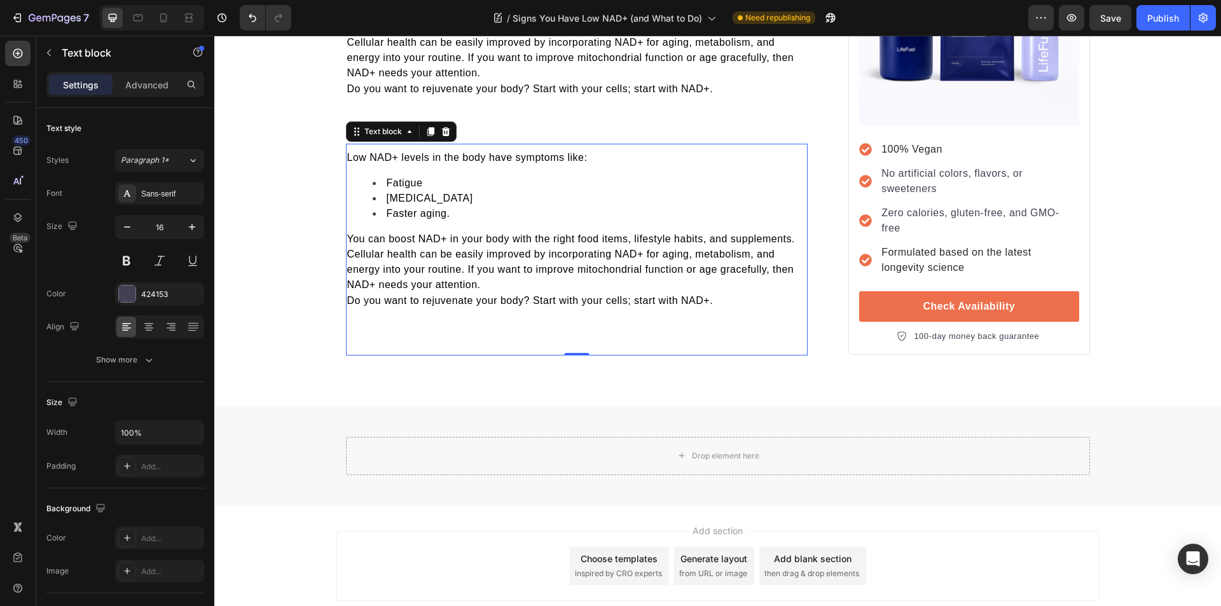
click at [722, 310] on p at bounding box center [577, 315] width 460 height 15
click at [720, 306] on p "Do you want to rejuvenate your body? Start with your cells; start with NAD+." at bounding box center [577, 300] width 460 height 16
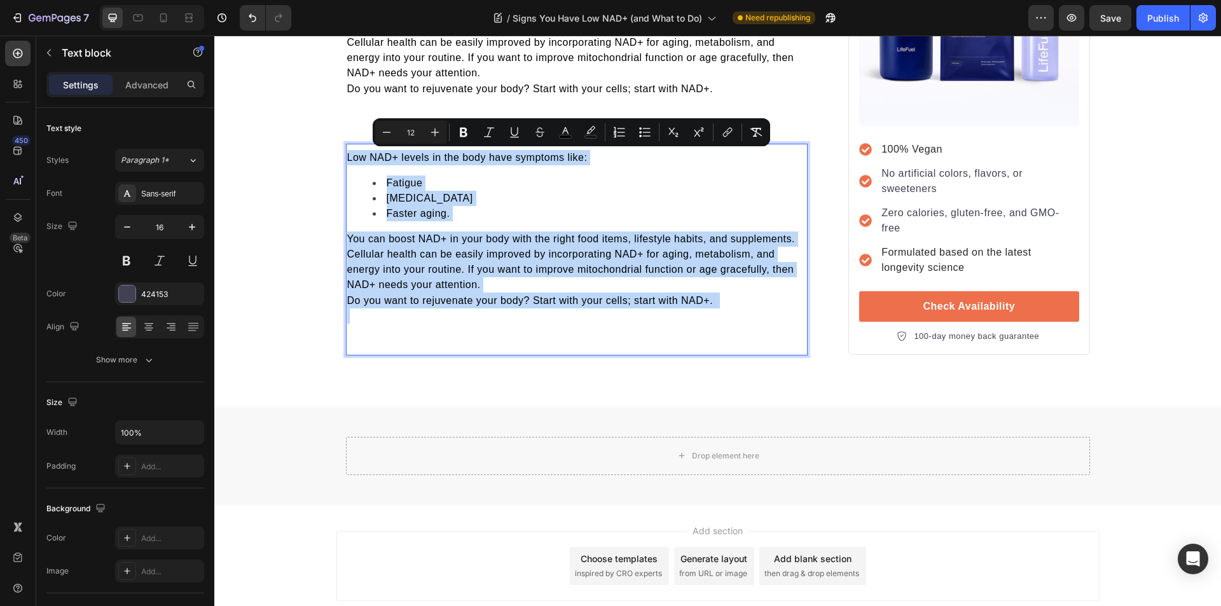
drag, startPoint x: 720, startPoint y: 306, endPoint x: 346, endPoint y: 156, distance: 402.8
click at [346, 156] on div "Low NAD+ levels in the body have symptoms like: Fatigue [MEDICAL_DATA] Faster a…" at bounding box center [577, 244] width 462 height 191
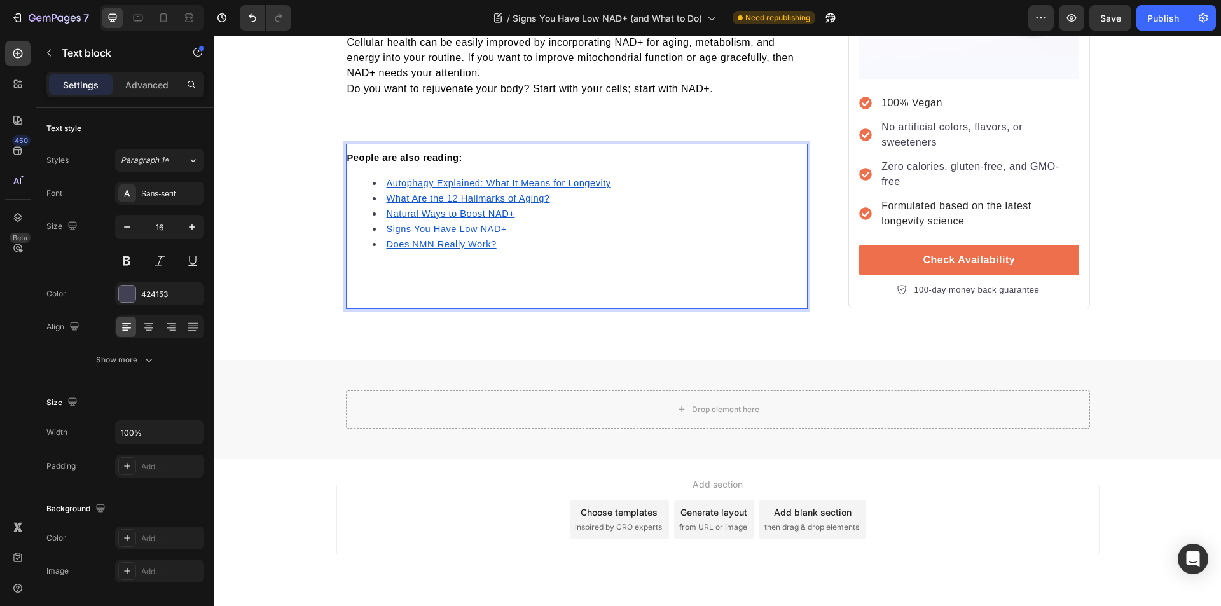
click at [418, 271] on p "Rich Text Editor. Editing area: main" at bounding box center [577, 269] width 460 height 15
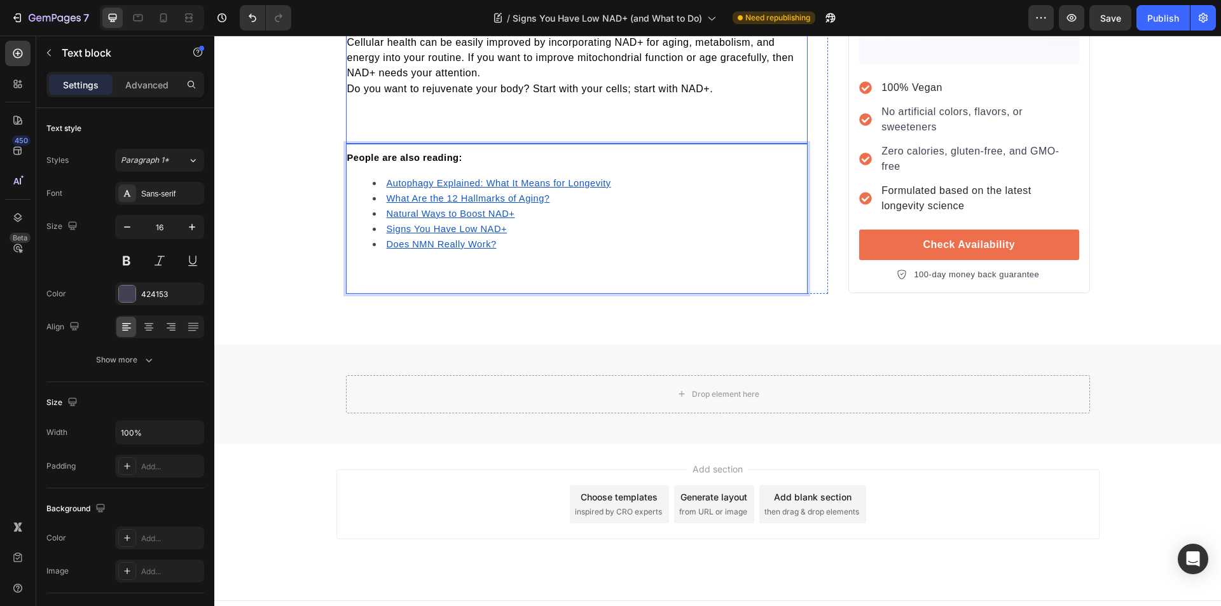
click at [381, 101] on p at bounding box center [577, 104] width 460 height 15
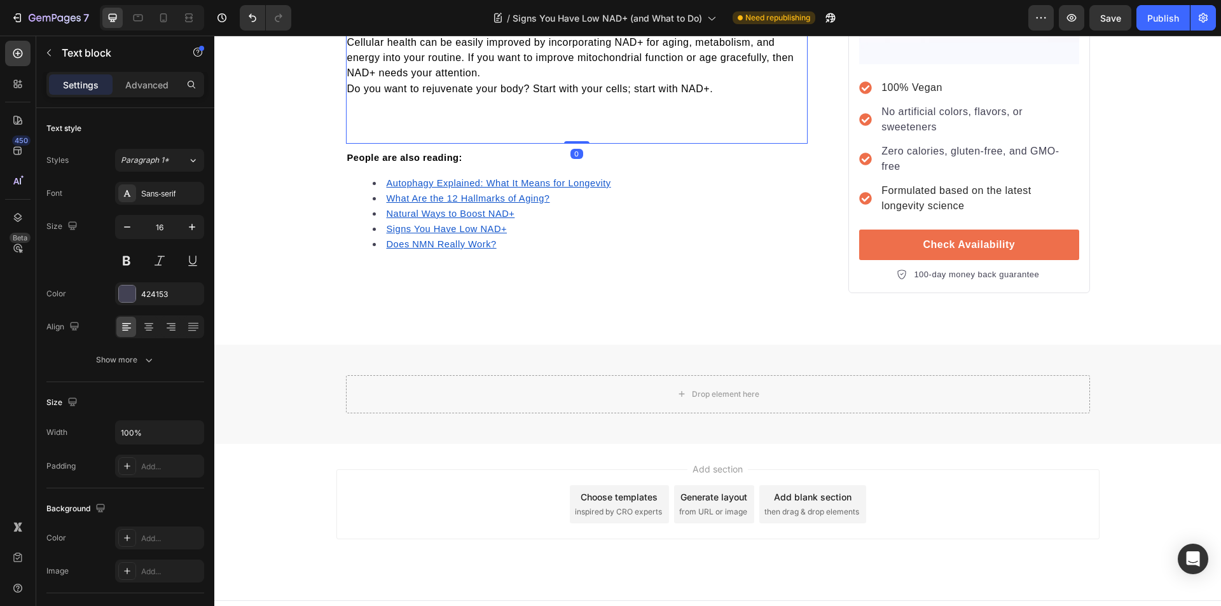
click at [385, 113] on p at bounding box center [577, 119] width 460 height 15
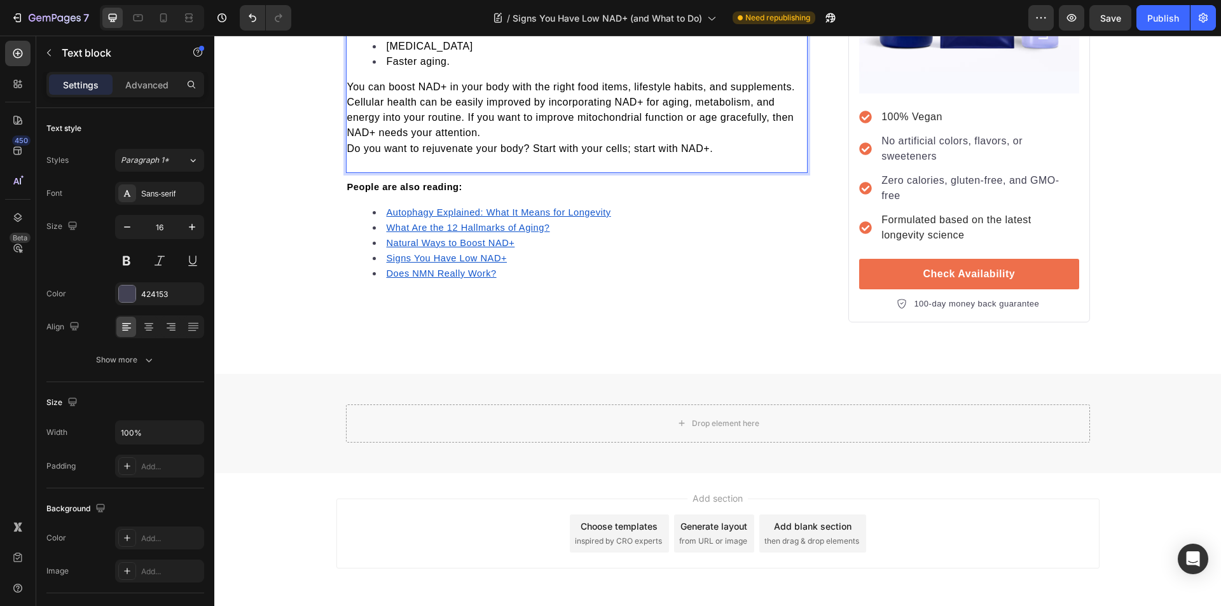
scroll to position [3563, 0]
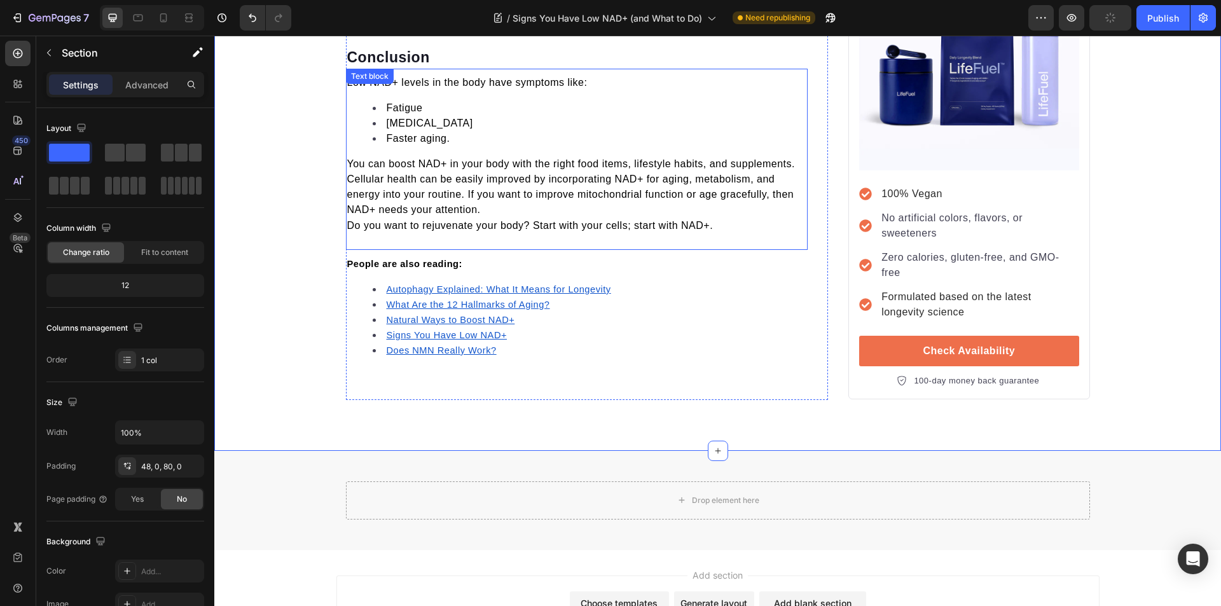
click at [451, 224] on span "Do you want to rejuvenate your body? Start with your cells; start with NAD+." at bounding box center [530, 225] width 366 height 11
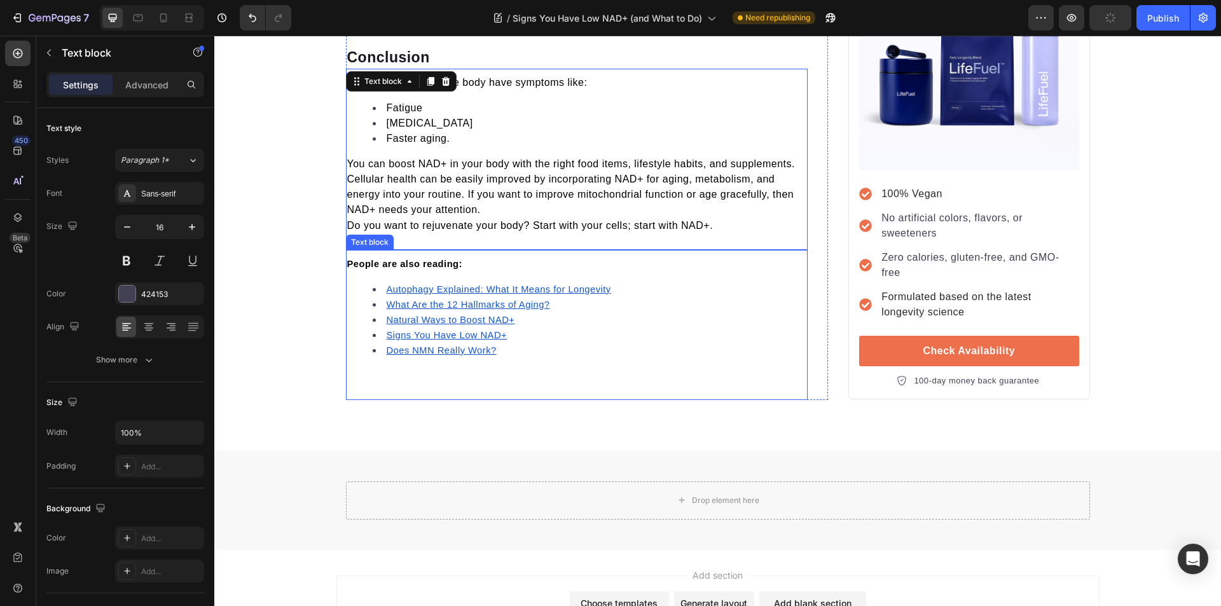
click at [577, 351] on li "Does NMN Really Work? ⁠⁠⁠⁠⁠⁠⁠" at bounding box center [590, 350] width 434 height 15
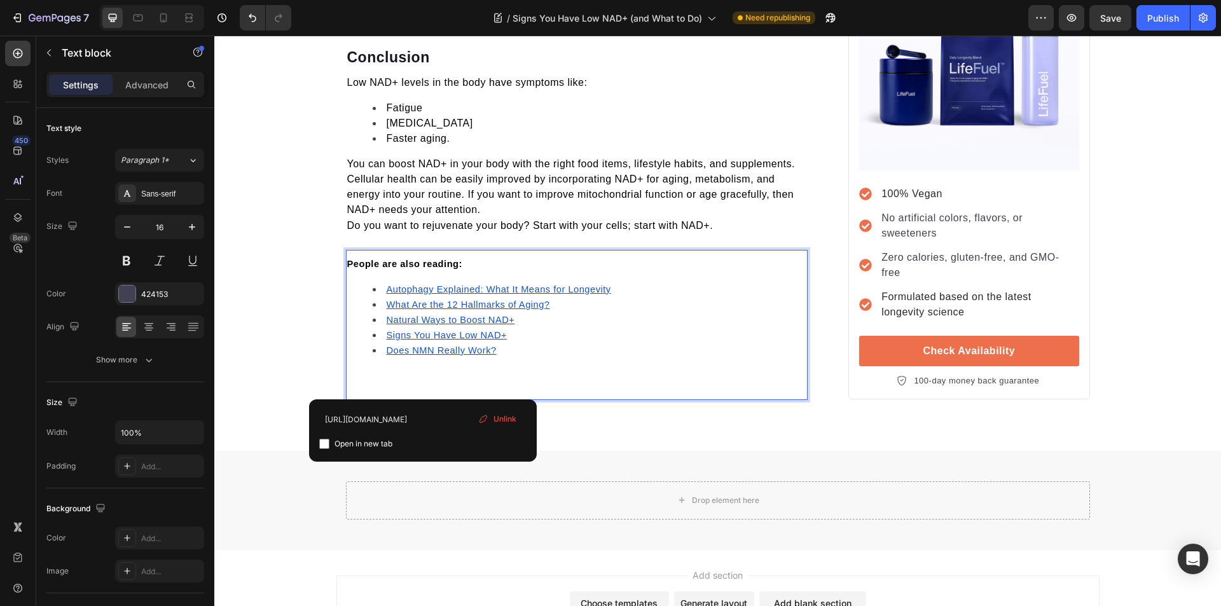
click at [422, 347] on u "Does NMN Really Work?" at bounding box center [442, 350] width 110 height 10
click at [328, 442] on input "checkbox" at bounding box center [324, 444] width 10 height 10
checkbox input "true"
click at [413, 331] on u "Signs You Have Low NAD+" at bounding box center [447, 335] width 121 height 10
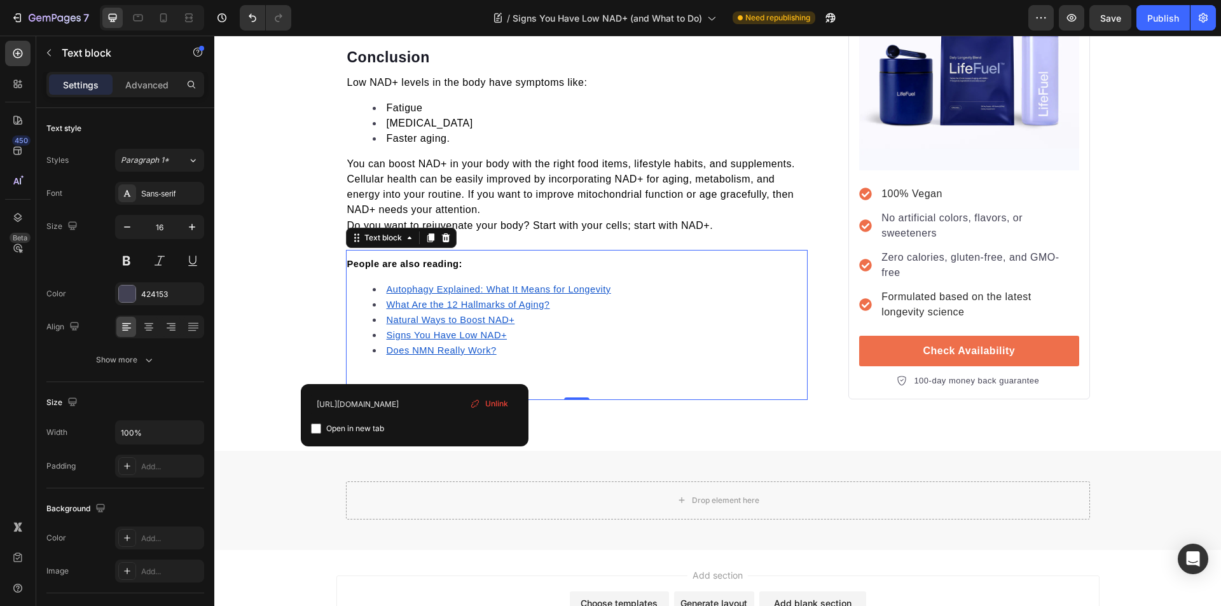
click at [310, 427] on div "https://trylifefuel.com/blogs/news/signs-you-have-low-nad Open in new tab Unlink" at bounding box center [415, 415] width 228 height 62
click at [317, 426] on input "checkbox" at bounding box center [316, 428] width 10 height 10
checkbox input "true"
click at [434, 322] on u "Natural Ways to Boost NAD+" at bounding box center [451, 320] width 128 height 10
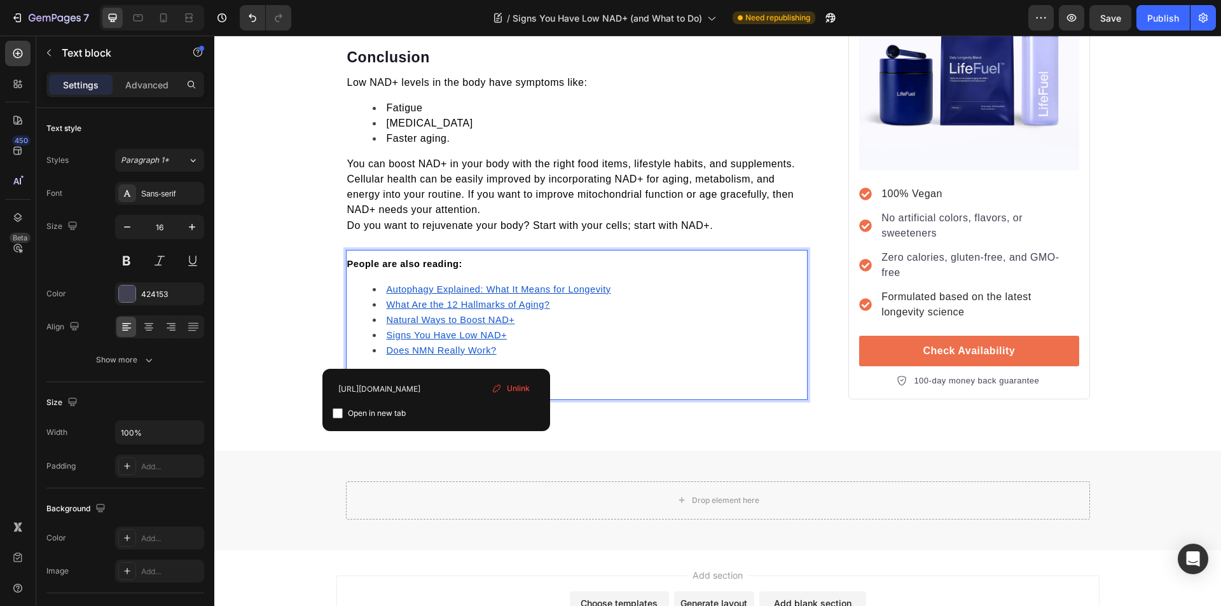
click at [336, 414] on input "checkbox" at bounding box center [337, 413] width 10 height 10
checkbox input "true"
click at [420, 305] on u "What Are the 12 Hallmarks of Aging?" at bounding box center [468, 304] width 163 height 10
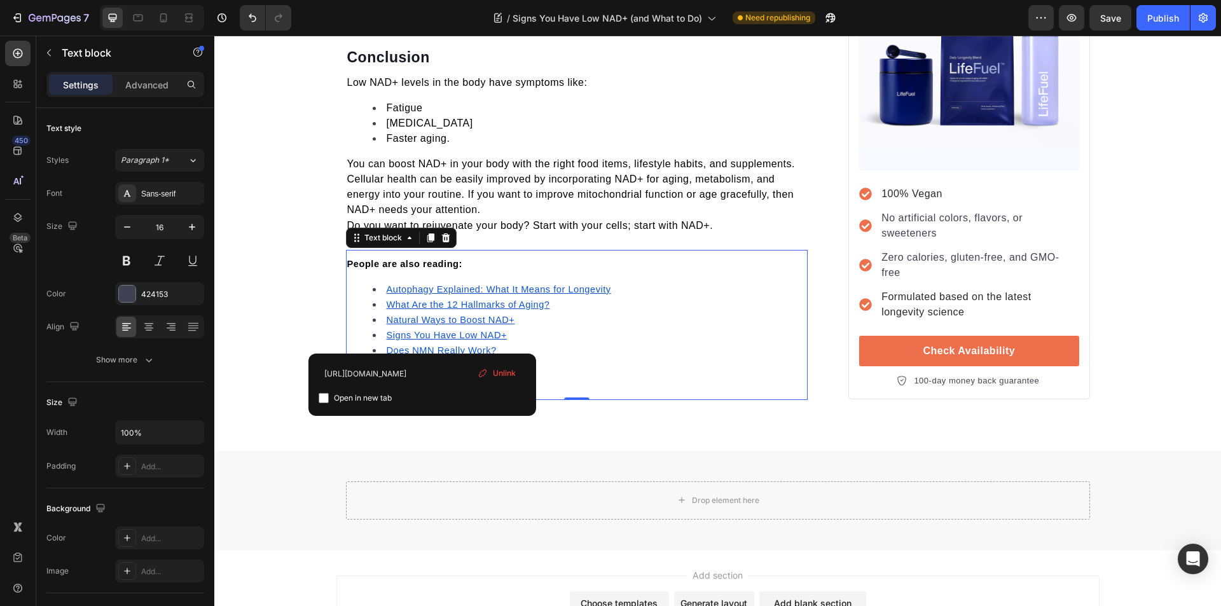
click at [327, 398] on input "checkbox" at bounding box center [323, 398] width 10 height 10
checkbox input "true"
click at [423, 291] on u "Autophagy Explained: What It Means for Longevity" at bounding box center [499, 289] width 224 height 10
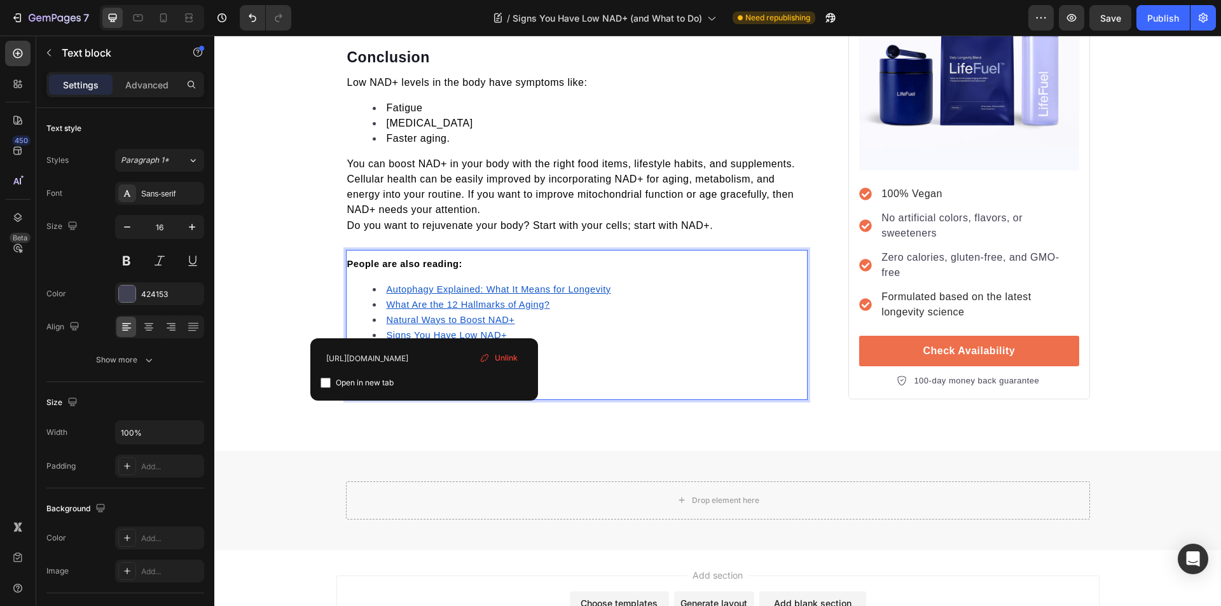
click at [328, 384] on input "checkbox" at bounding box center [325, 383] width 10 height 10
checkbox input "true"
drag, startPoint x: 516, startPoint y: 214, endPoint x: 490, endPoint y: 210, distance: 26.4
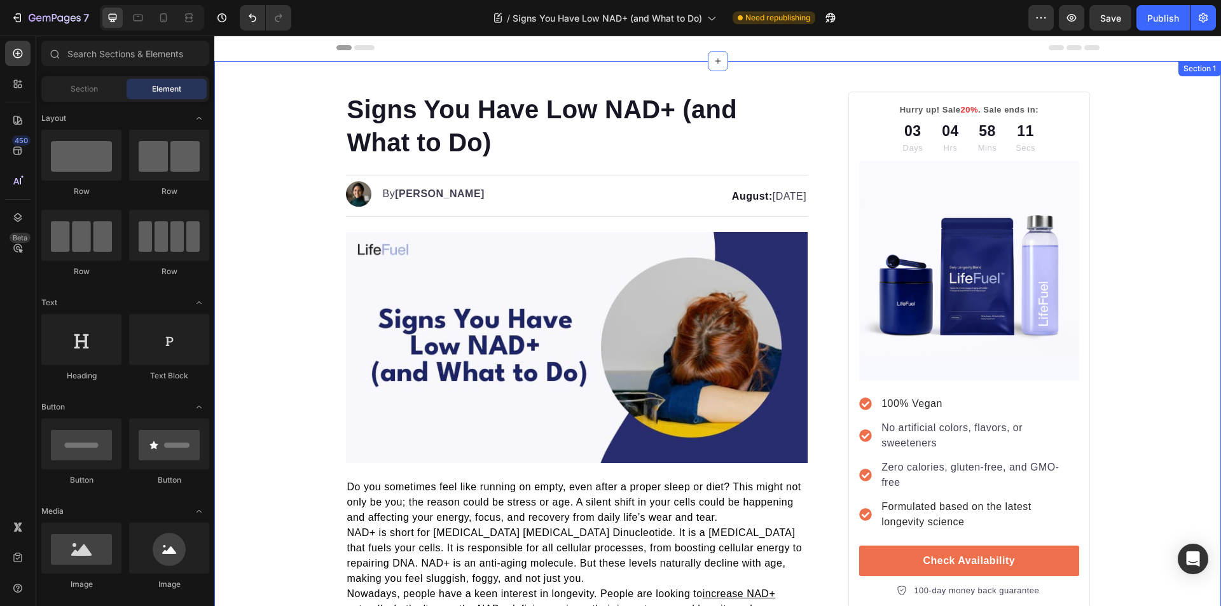
scroll to position [0, 0]
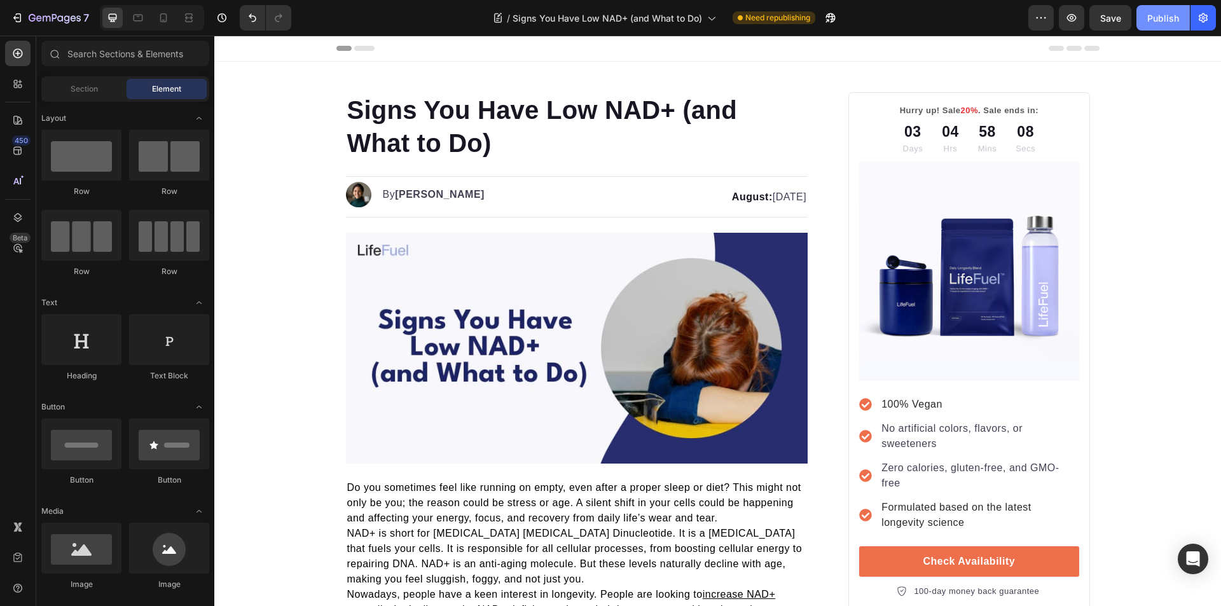
click at [1158, 20] on div "Publish" at bounding box center [1163, 17] width 32 height 13
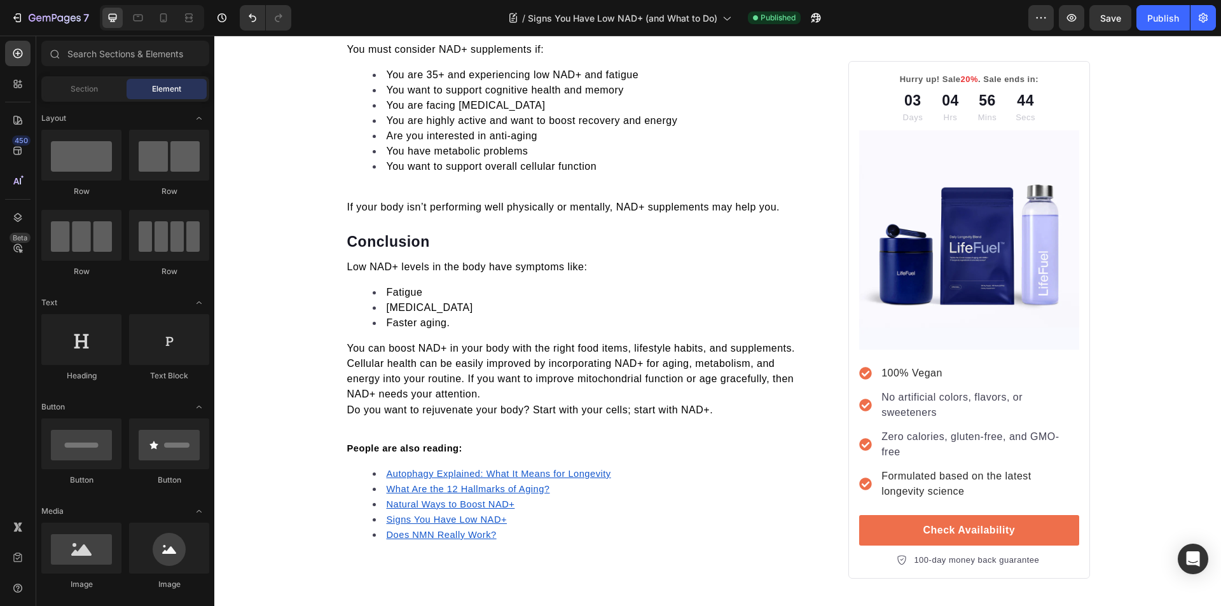
scroll to position [3374, 0]
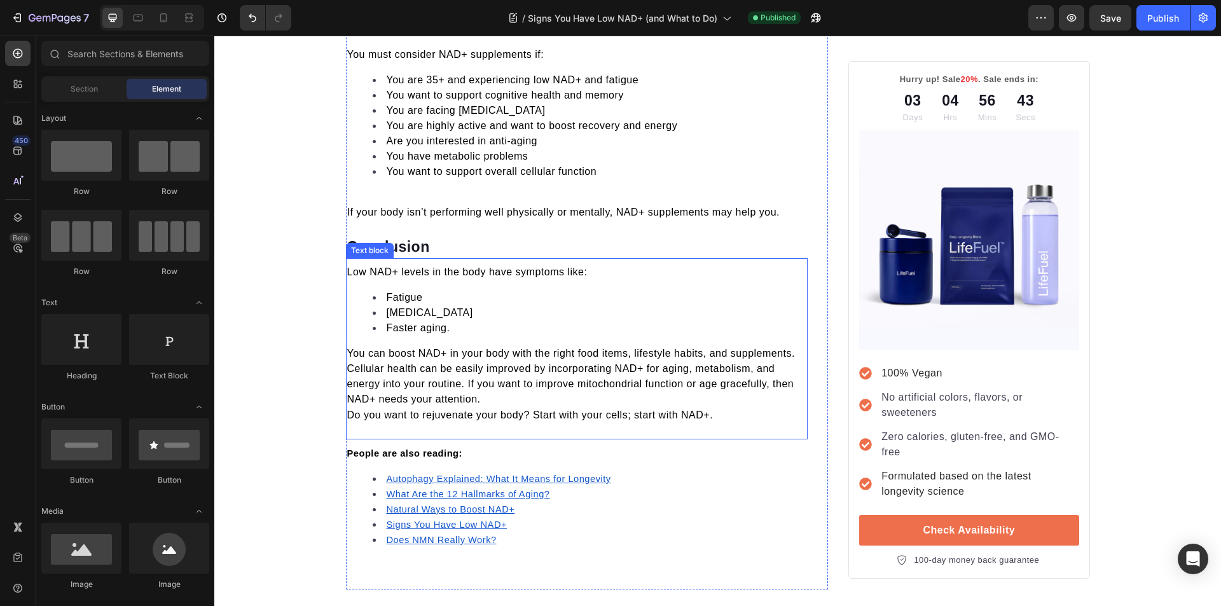
click at [599, 399] on p "Cellular health can be easily improved by incorporating NAD+ for aging, metabol…" at bounding box center [577, 384] width 460 height 46
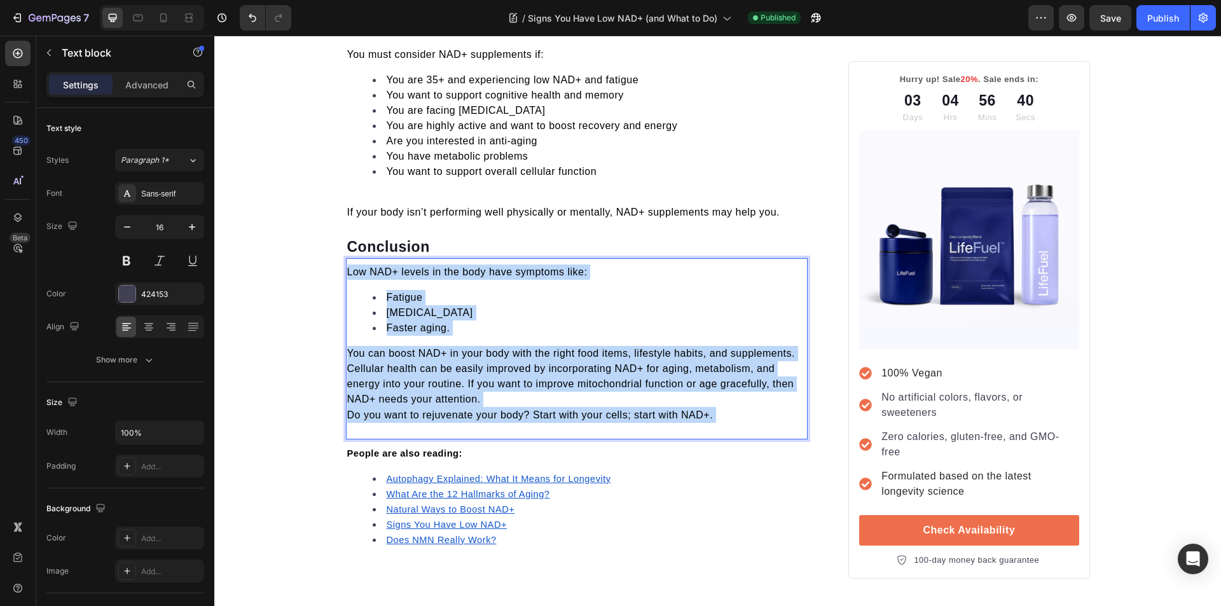
drag, startPoint x: 716, startPoint y: 417, endPoint x: 342, endPoint y: 270, distance: 401.8
click at [346, 270] on div "Low NAD+ levels in the body have symptoms like: Fatigue Brain fog Faster aging.…" at bounding box center [577, 343] width 462 height 161
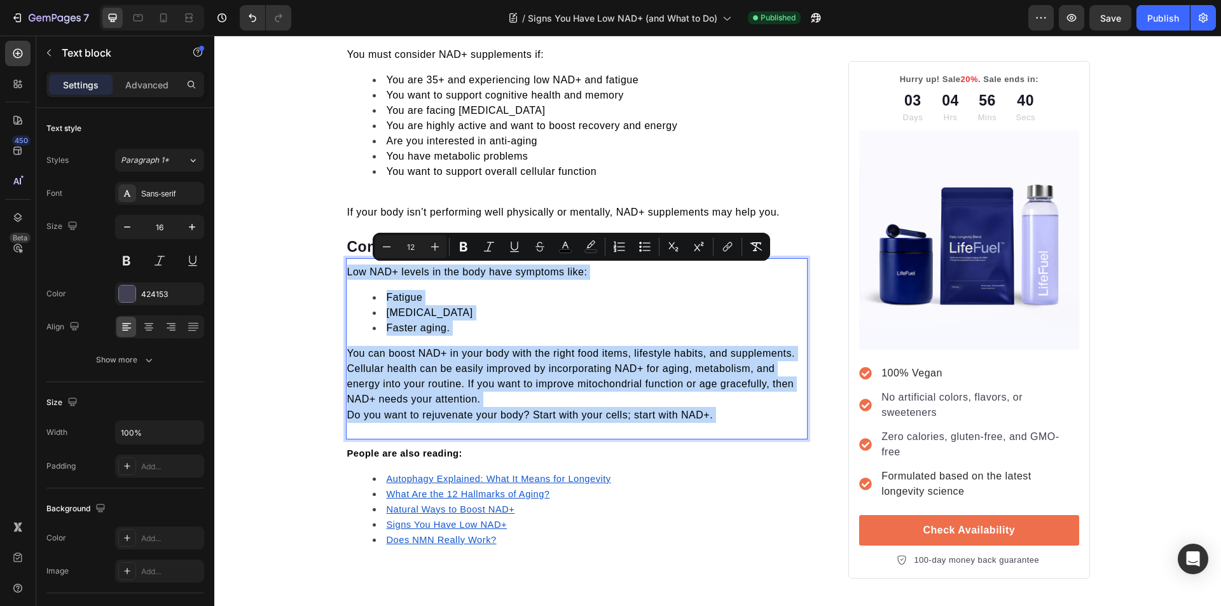
copy div "Low NAD+ levels in the body have symptoms like: Fatigue Brain fog Faster aging.…"
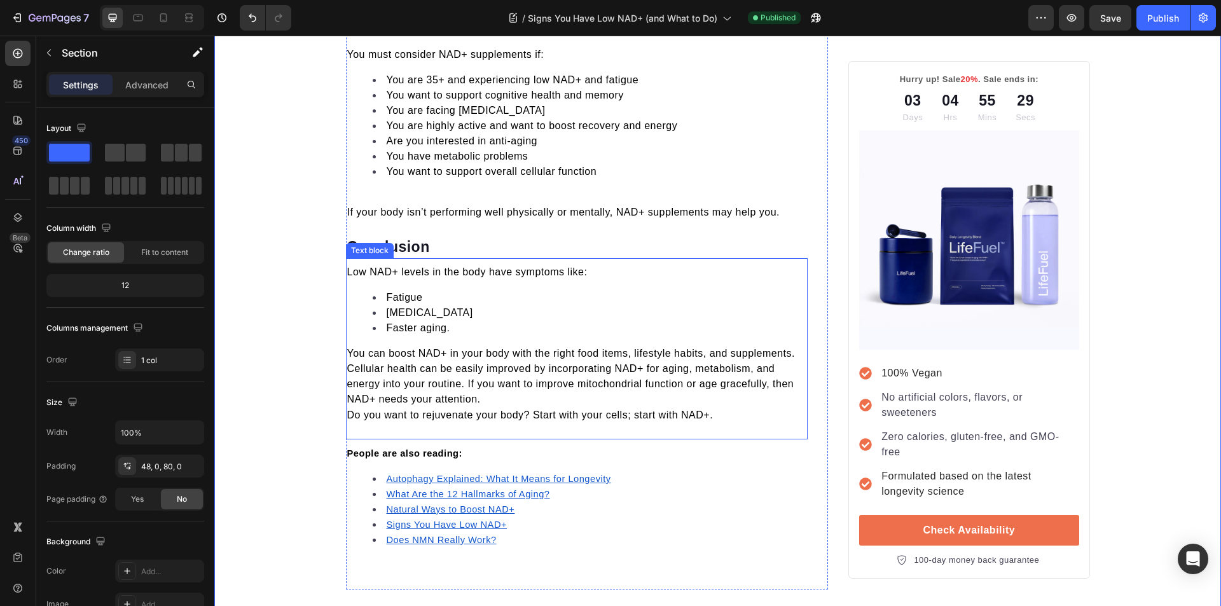
scroll to position [3501, 0]
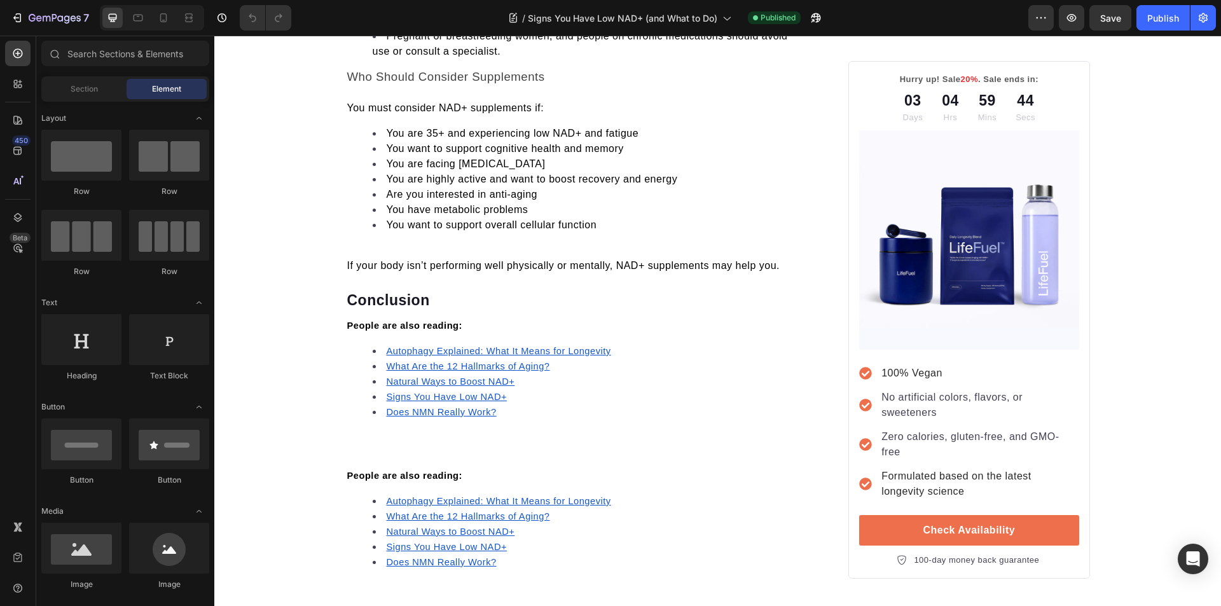
scroll to position [3507, 0]
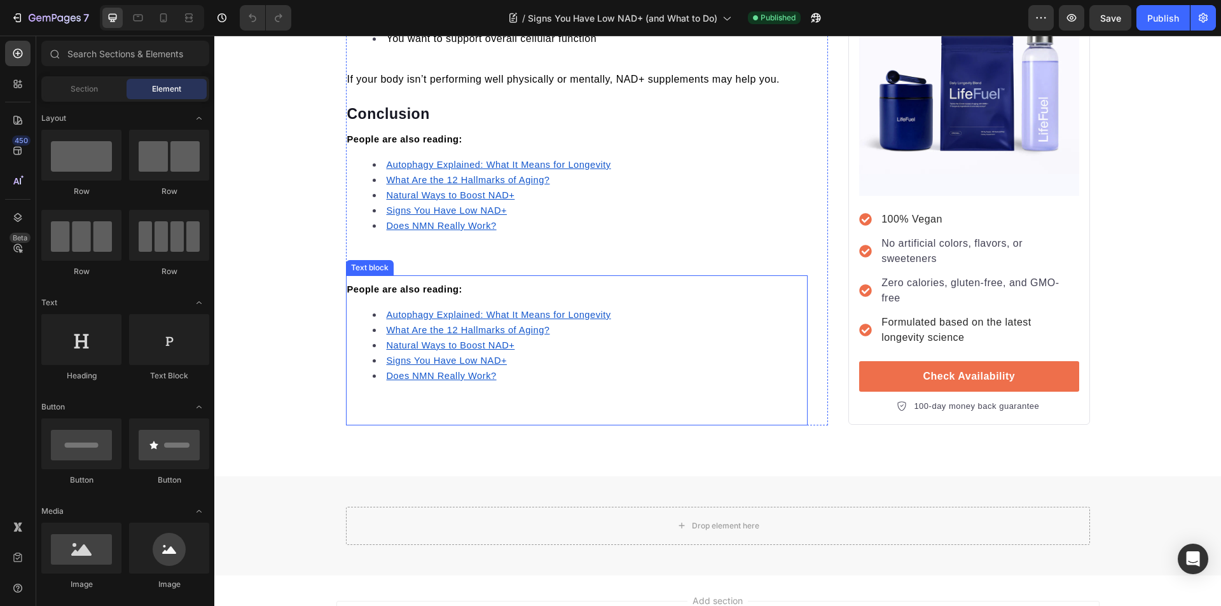
click at [535, 233] on div "People are also reading: Autophagy Explained: What It Means for Longevity What …" at bounding box center [577, 195] width 462 height 130
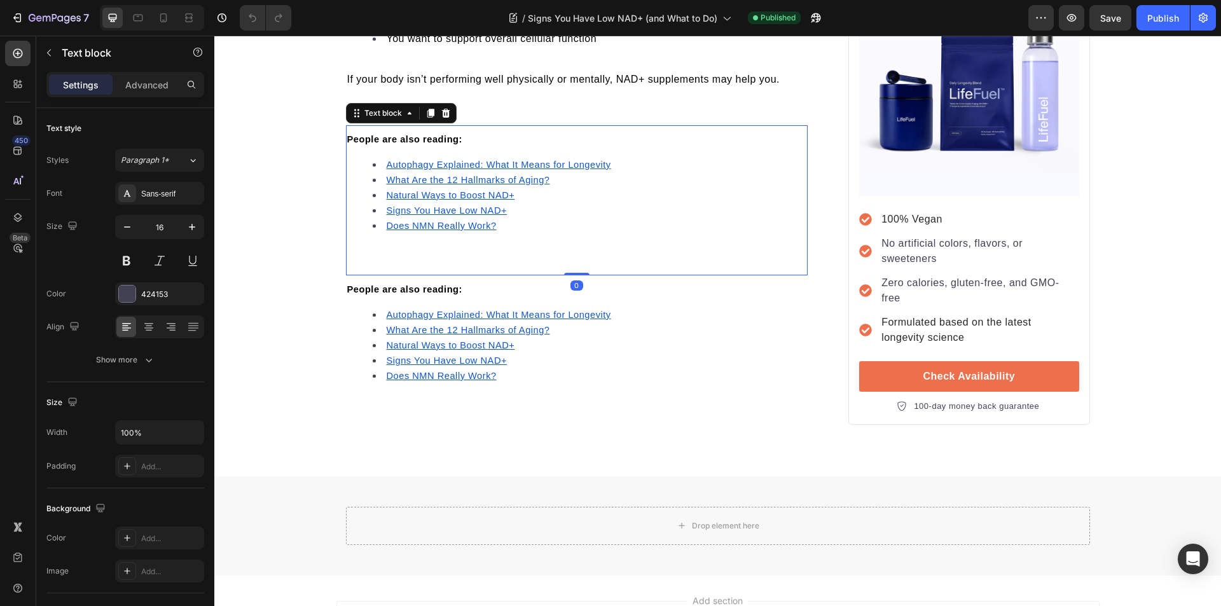
click at [535, 233] on div "People are also reading: Autophagy Explained: What It Means for Longevity What …" at bounding box center [577, 195] width 462 height 130
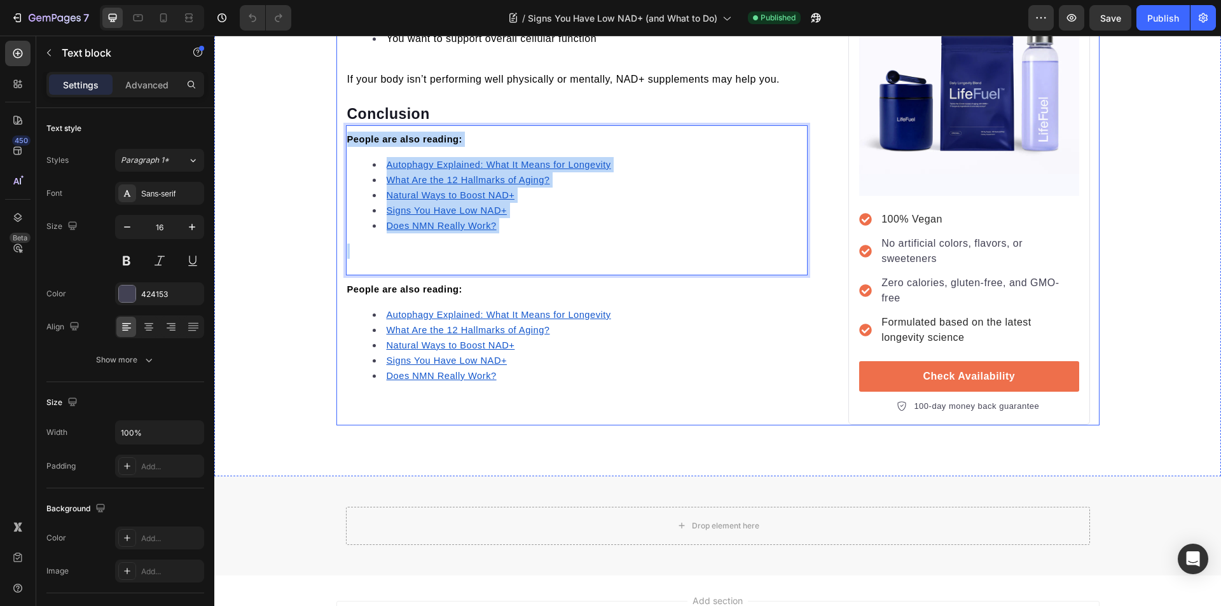
drag, startPoint x: 535, startPoint y: 233, endPoint x: 338, endPoint y: 139, distance: 218.7
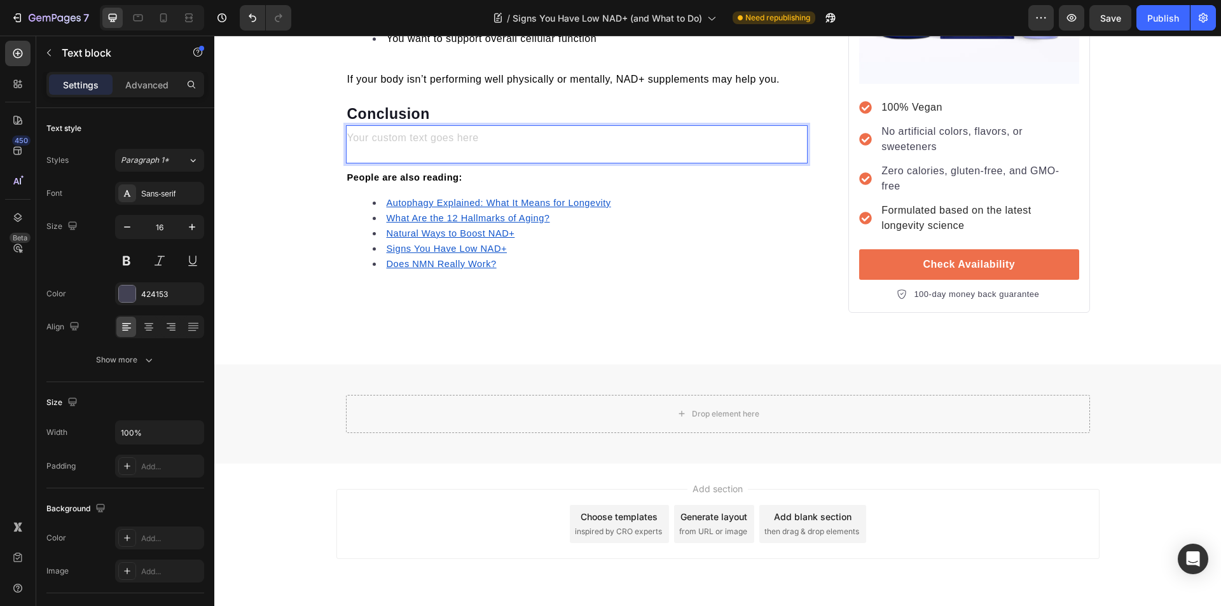
click at [401, 143] on div "Rich Text Editor. Editing area: main" at bounding box center [577, 139] width 462 height 18
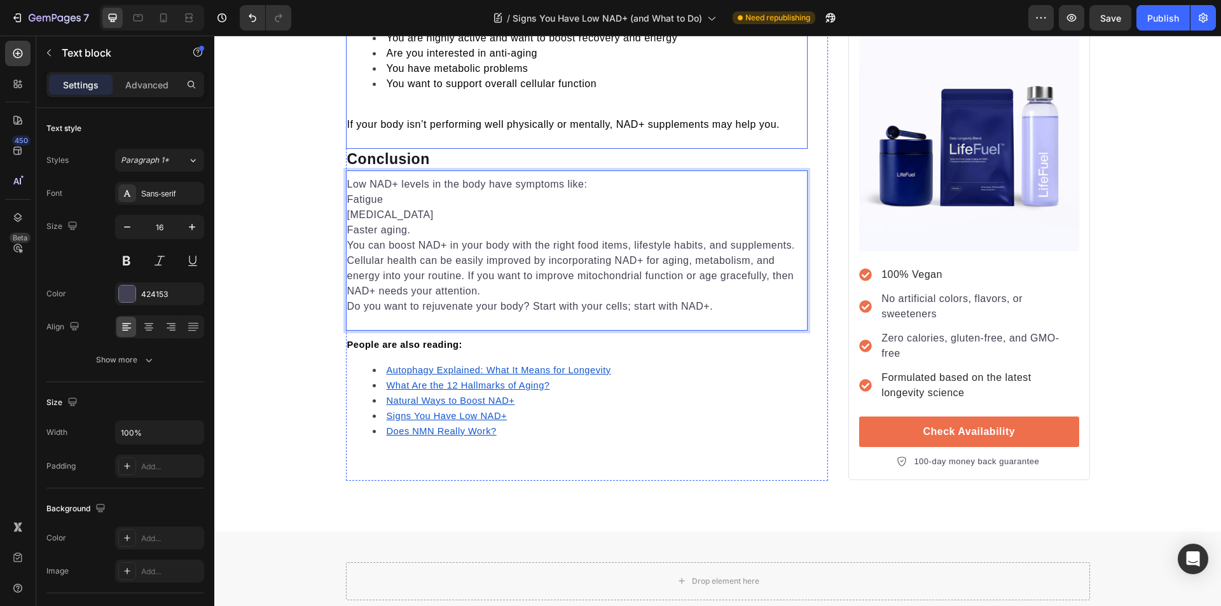
scroll to position [3380, 0]
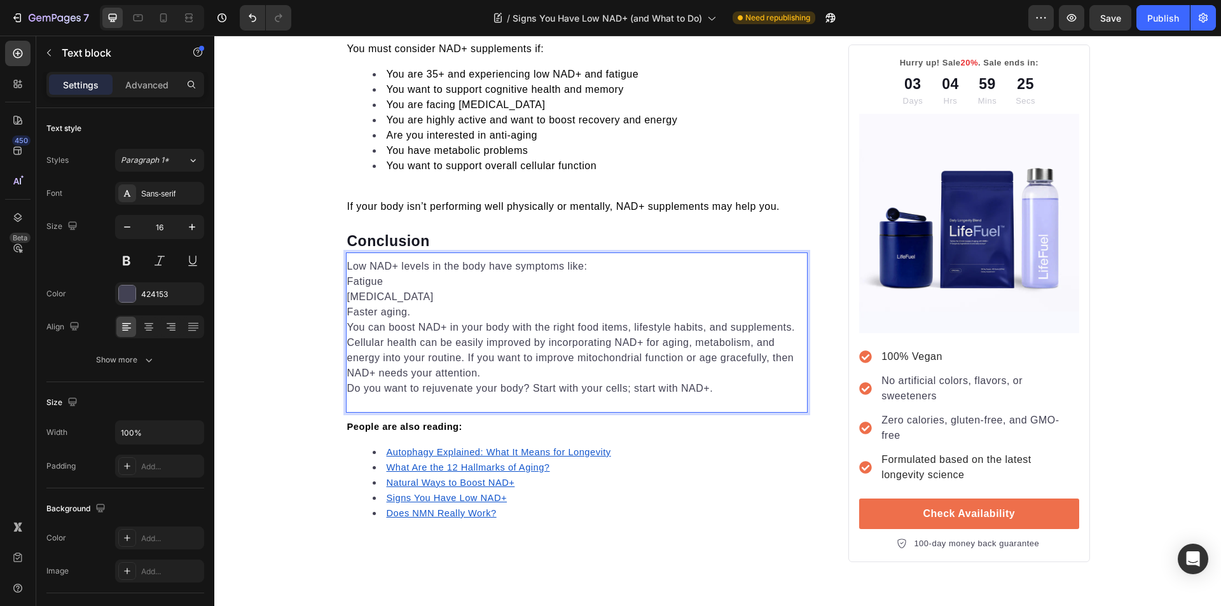
click at [598, 268] on p "Low NAD+ levels in the body have symptoms like:" at bounding box center [577, 266] width 460 height 15
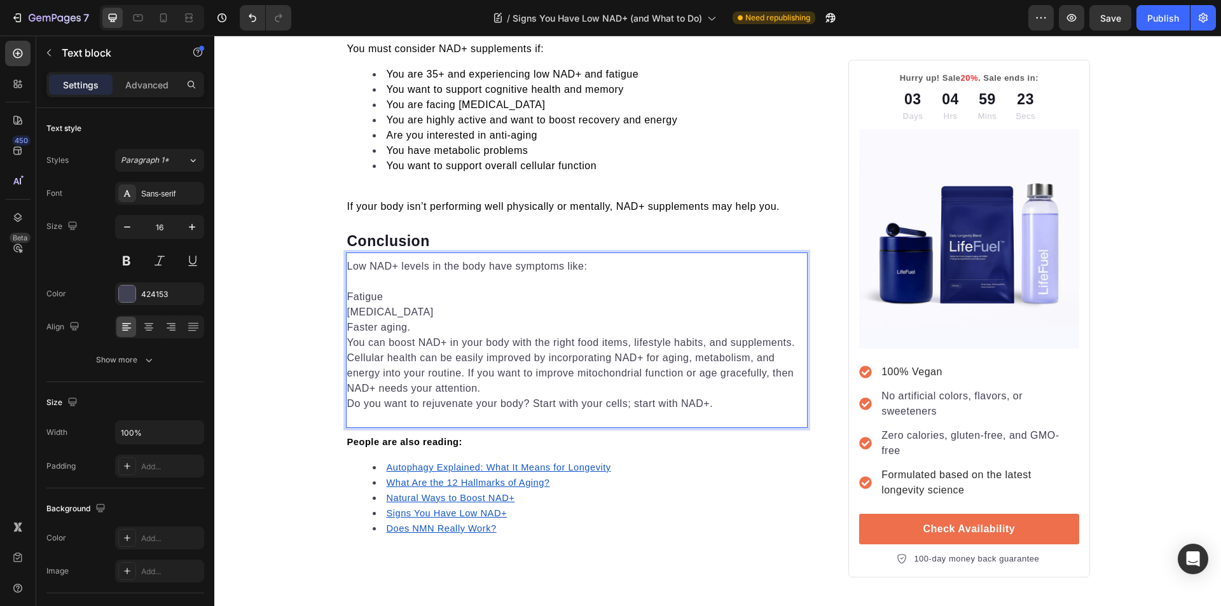
click at [429, 325] on p "Fatigue Brain fog Faster aging." at bounding box center [577, 312] width 460 height 46
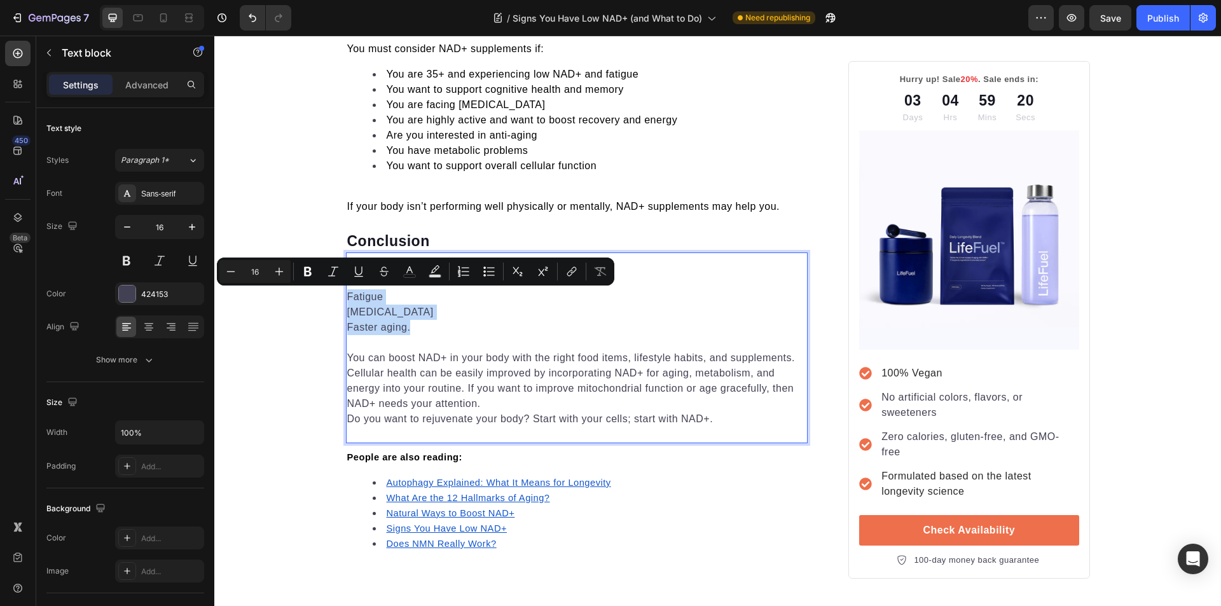
drag, startPoint x: 423, startPoint y: 331, endPoint x: 342, endPoint y: 297, distance: 87.5
click at [347, 297] on p "Fatigue Brain fog Faster aging." at bounding box center [577, 312] width 460 height 46
click at [492, 270] on icon "Editor contextual toolbar" at bounding box center [489, 271] width 13 height 13
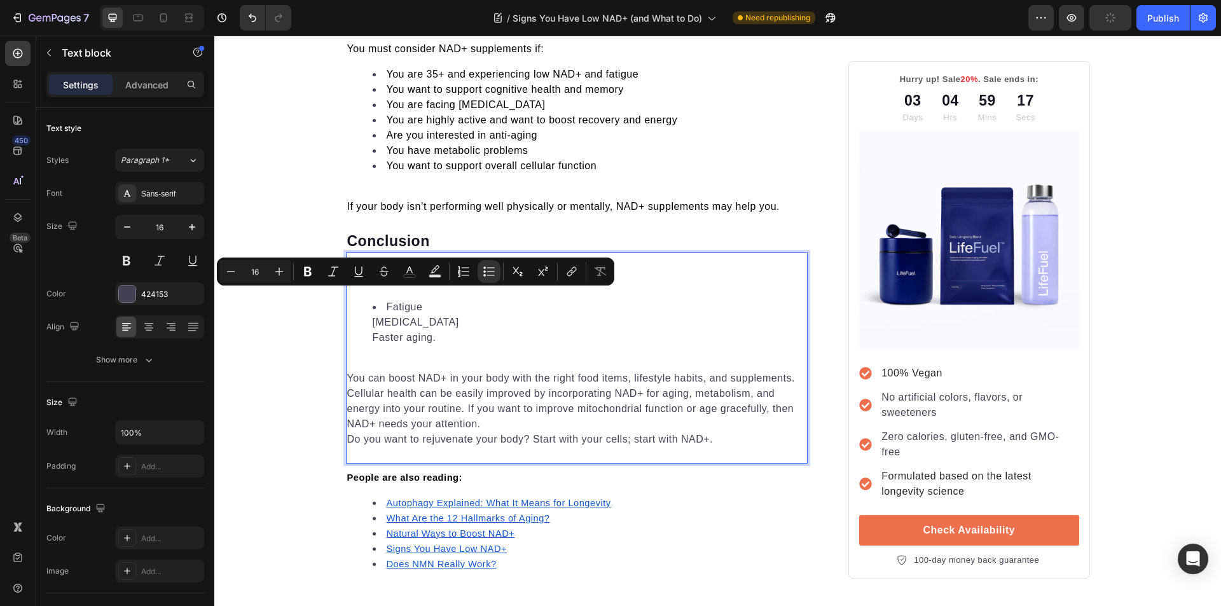
click at [472, 352] on div "Low NAD+ levels in the body have symptoms like: Fatigue Brain fog Faster aging.…" at bounding box center [577, 352] width 462 height 191
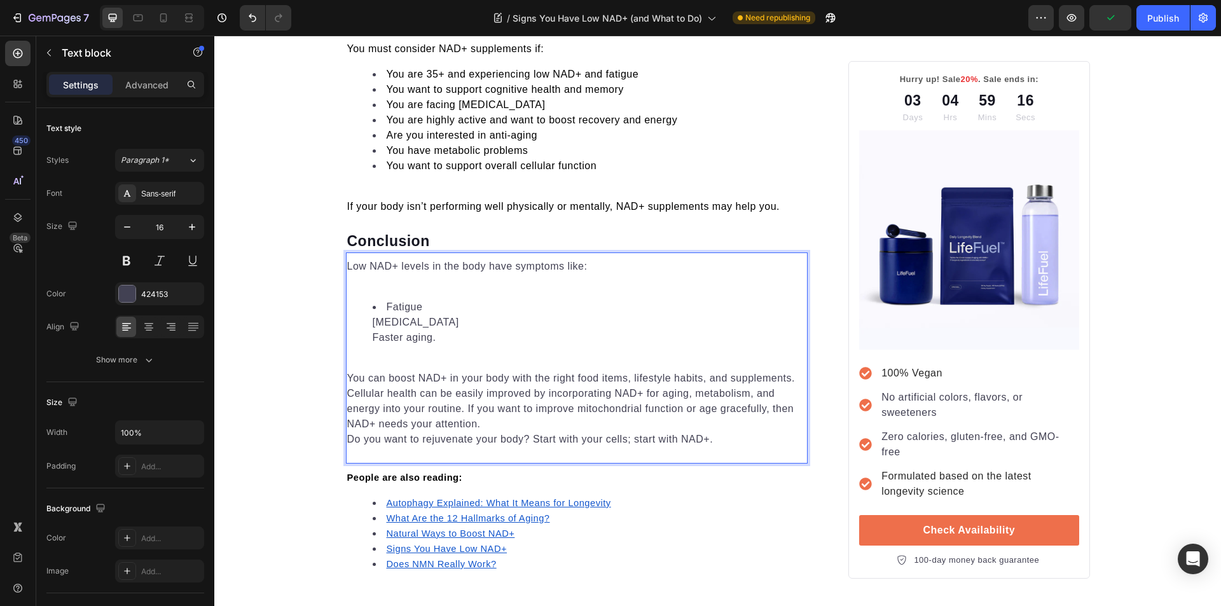
click at [361, 289] on p "Rich Text Editor. Editing area: main" at bounding box center [577, 281] width 460 height 15
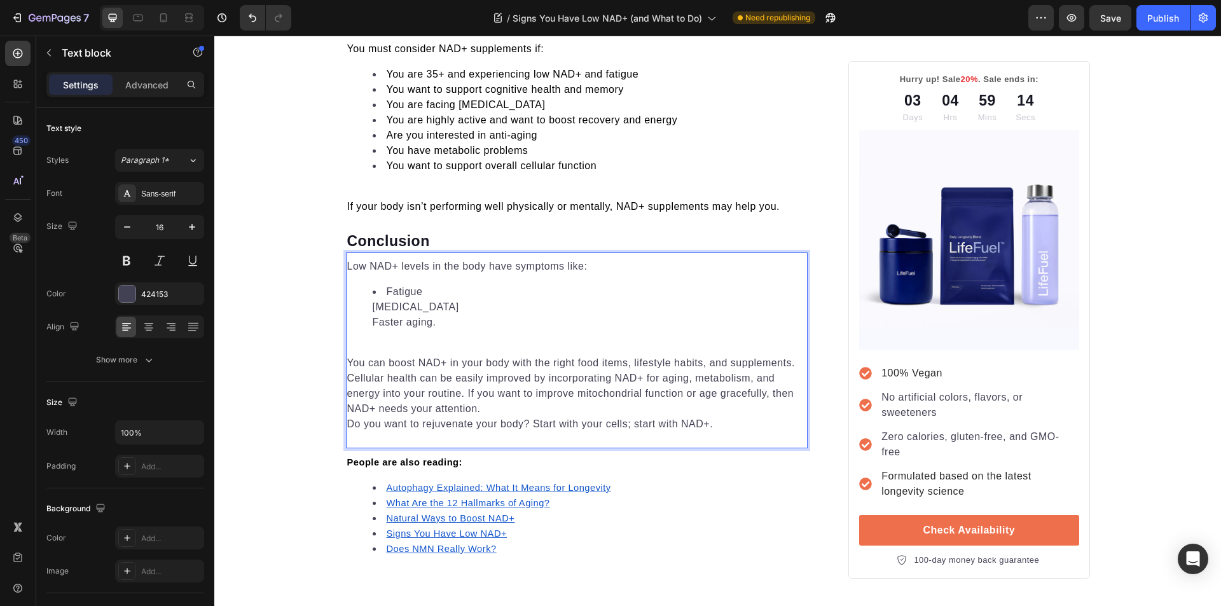
click at [428, 289] on li "Fatigue Brain fog Faster aging." at bounding box center [590, 307] width 434 height 46
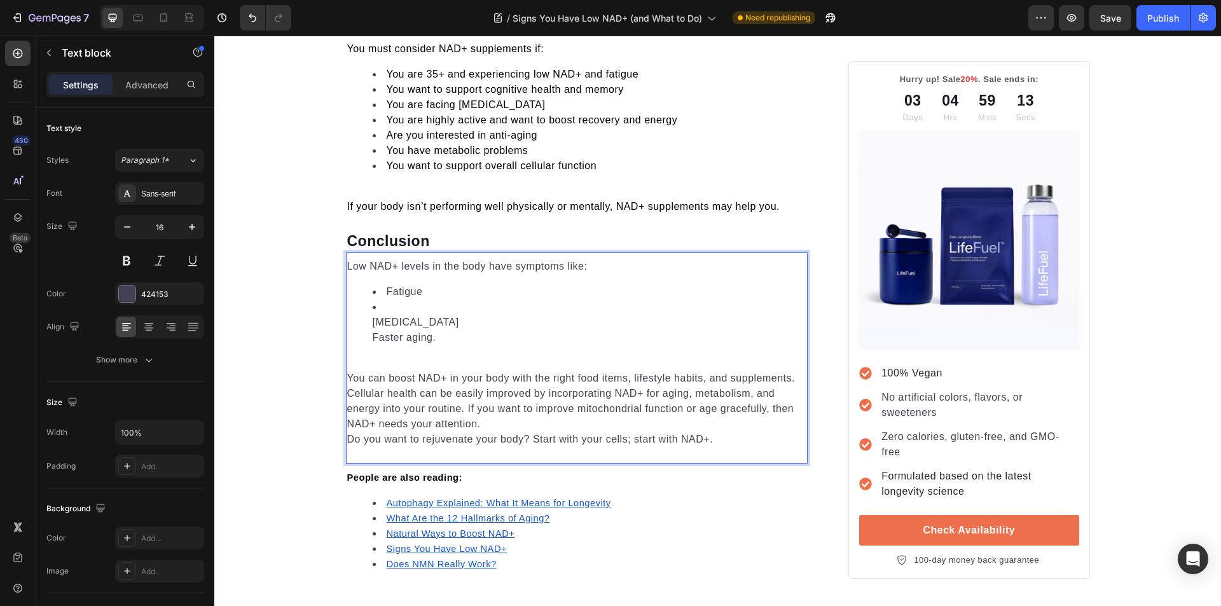
click at [365, 324] on ul "Fatigue ⁠⁠⁠⁠⁠⁠⁠ Brain fog Faster aging." at bounding box center [577, 314] width 460 height 61
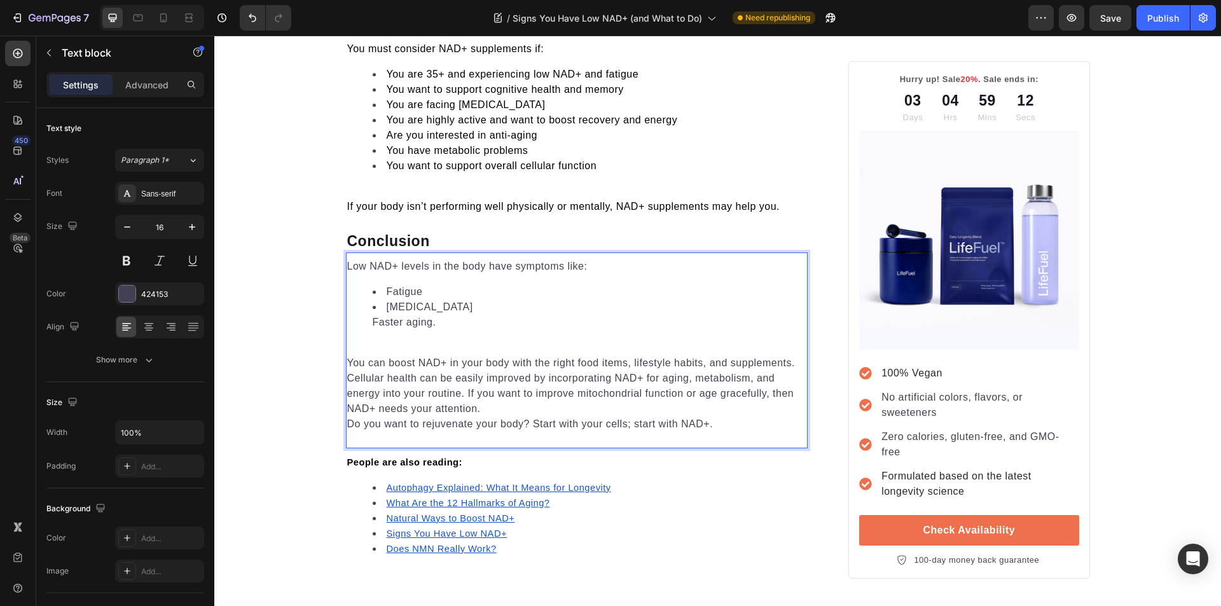
click at [438, 309] on li "Brain fog Faster aging." at bounding box center [590, 314] width 434 height 31
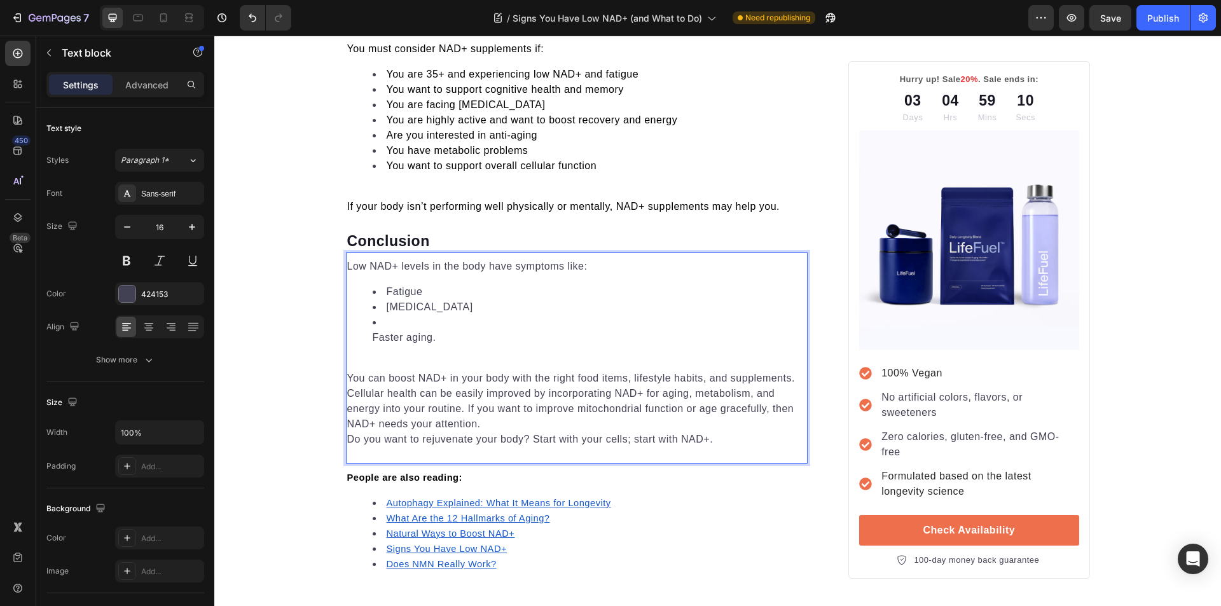
click at [365, 336] on ul "Fatigue Brain fog ⁠⁠⁠⁠⁠⁠⁠ Faster aging." at bounding box center [577, 314] width 460 height 61
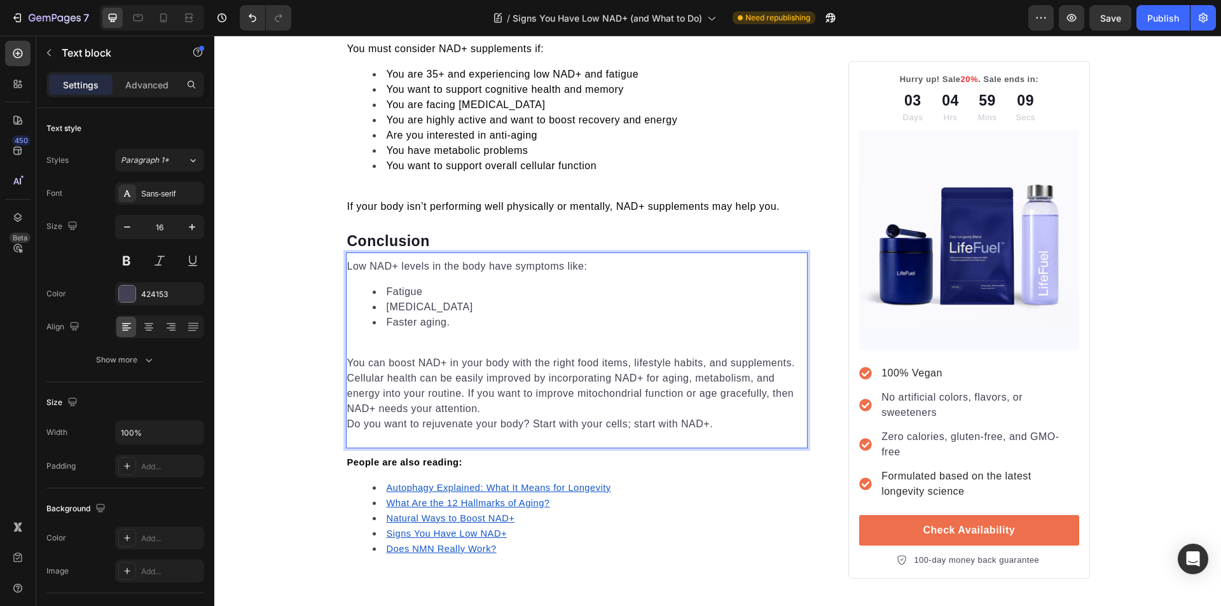
click at [373, 346] on p "Rich Text Editor. Editing area: main" at bounding box center [577, 347] width 460 height 15
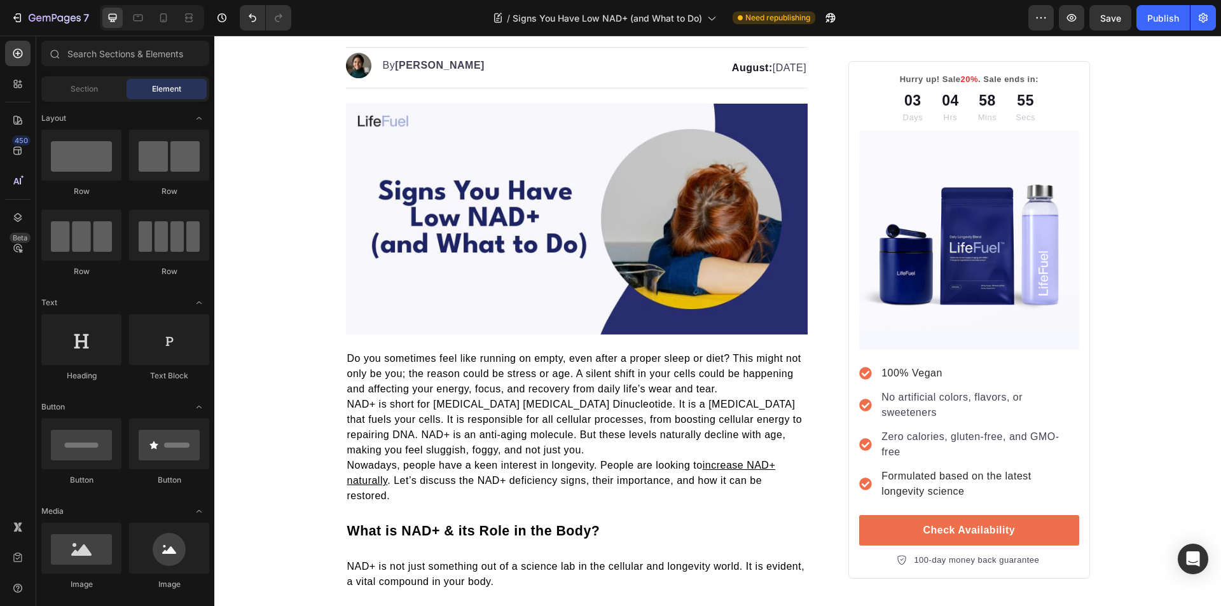
scroll to position [0, 0]
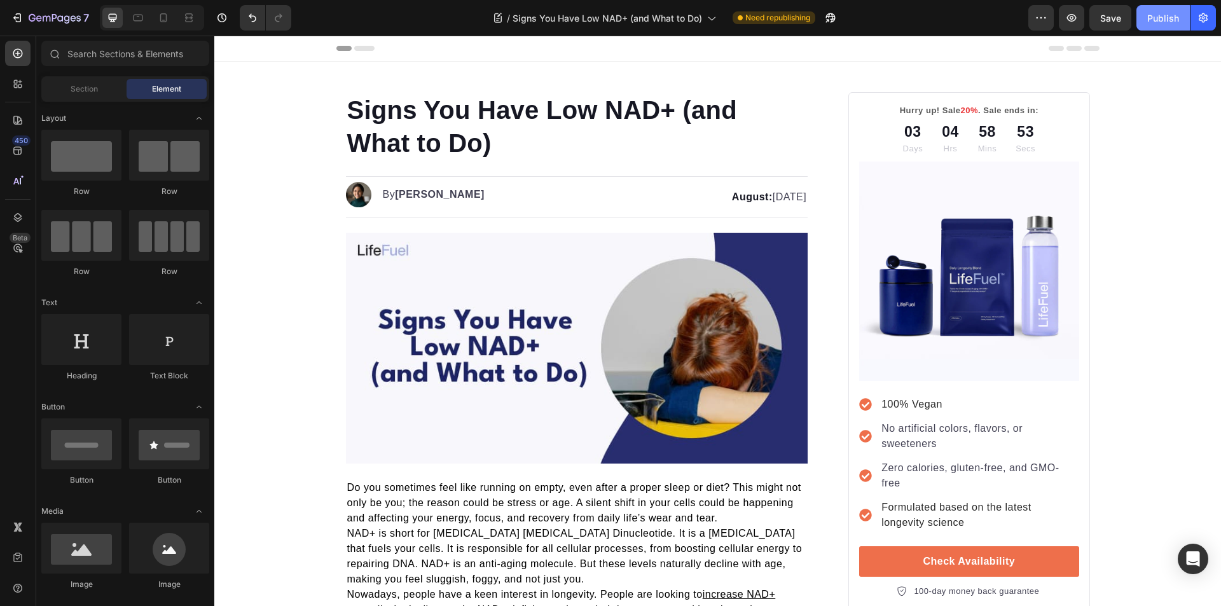
click at [1164, 22] on div "Publish" at bounding box center [1163, 17] width 32 height 13
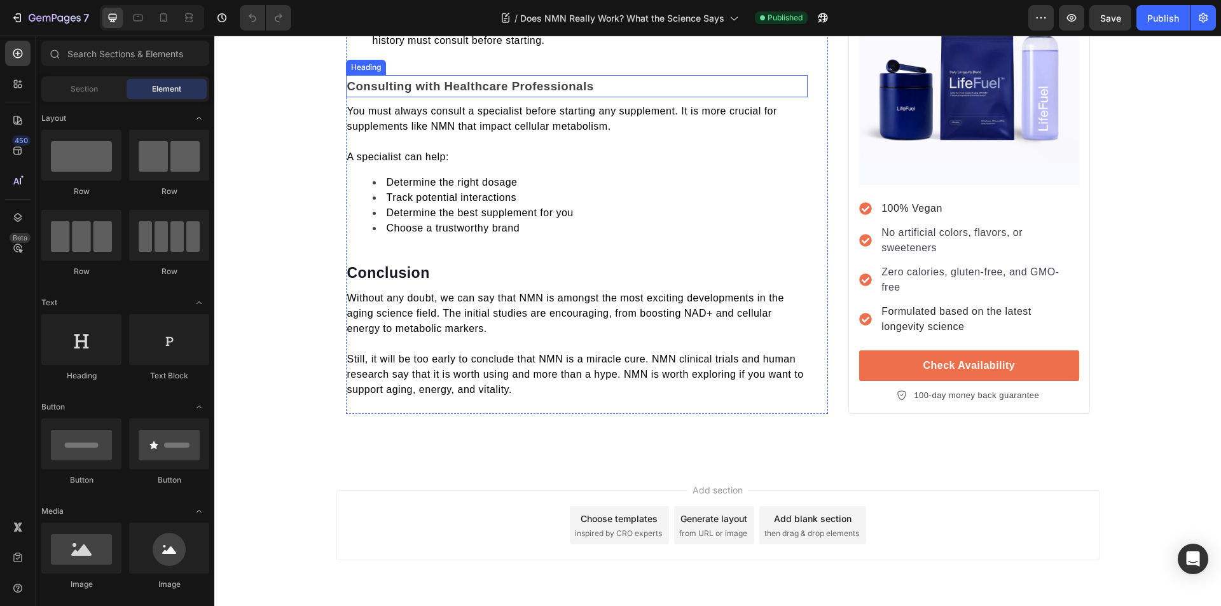
scroll to position [3514, 0]
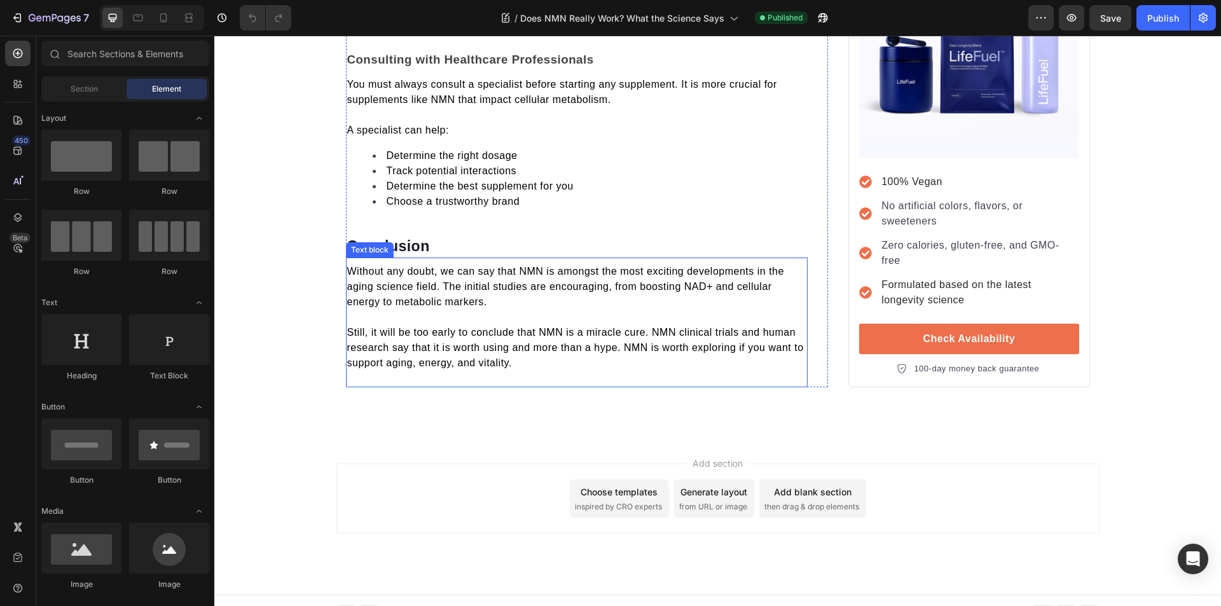
click at [483, 310] on p at bounding box center [577, 317] width 460 height 15
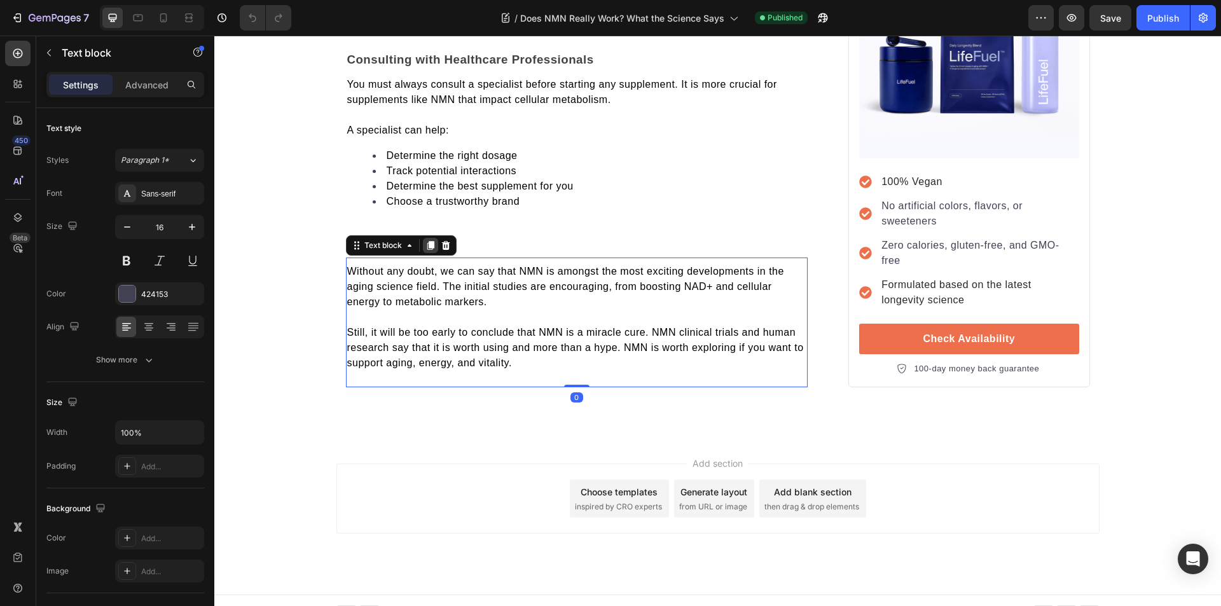
click at [427, 241] on icon at bounding box center [430, 245] width 7 height 9
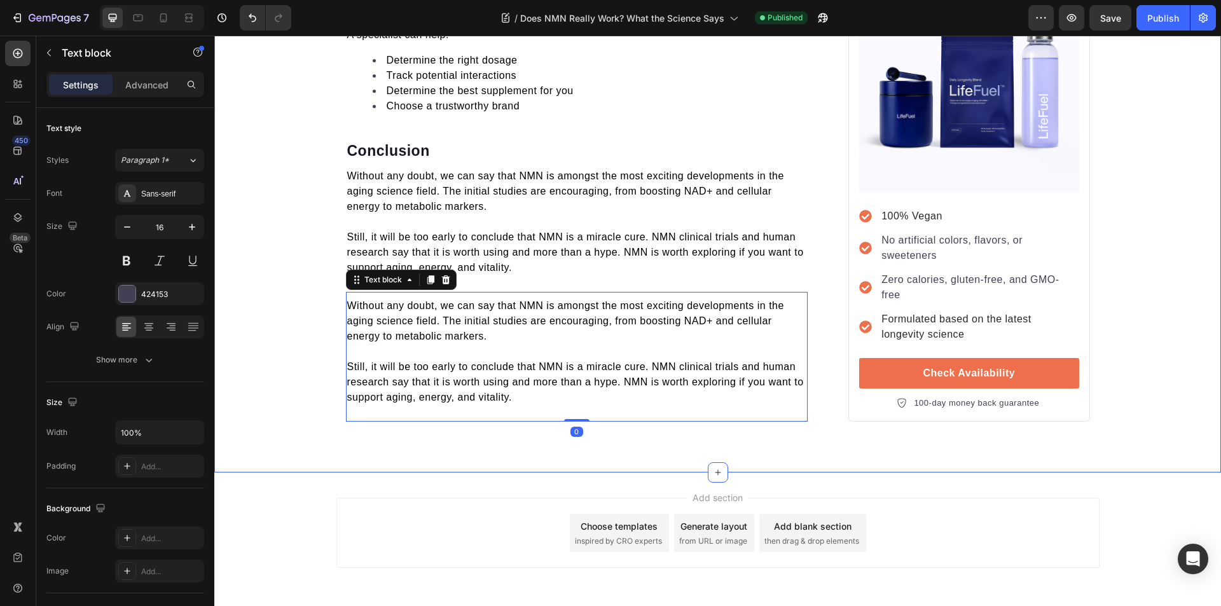
scroll to position [3641, 0]
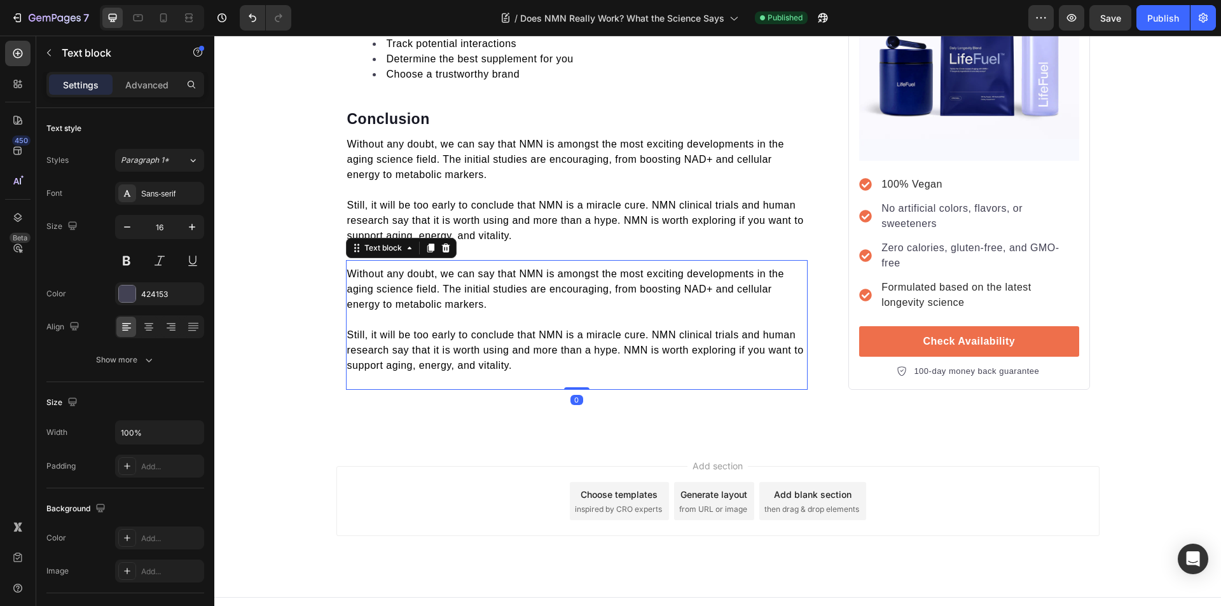
click at [517, 350] on p "Still, it will be too early to conclude that NMN is a miracle cure. NMN clinica…" at bounding box center [577, 350] width 460 height 46
drag, startPoint x: 517, startPoint y: 350, endPoint x: 343, endPoint y: 259, distance: 197.0
click at [346, 265] on div "Without any doubt, we can say that NMN is amongst the most exciting development…" at bounding box center [577, 319] width 462 height 109
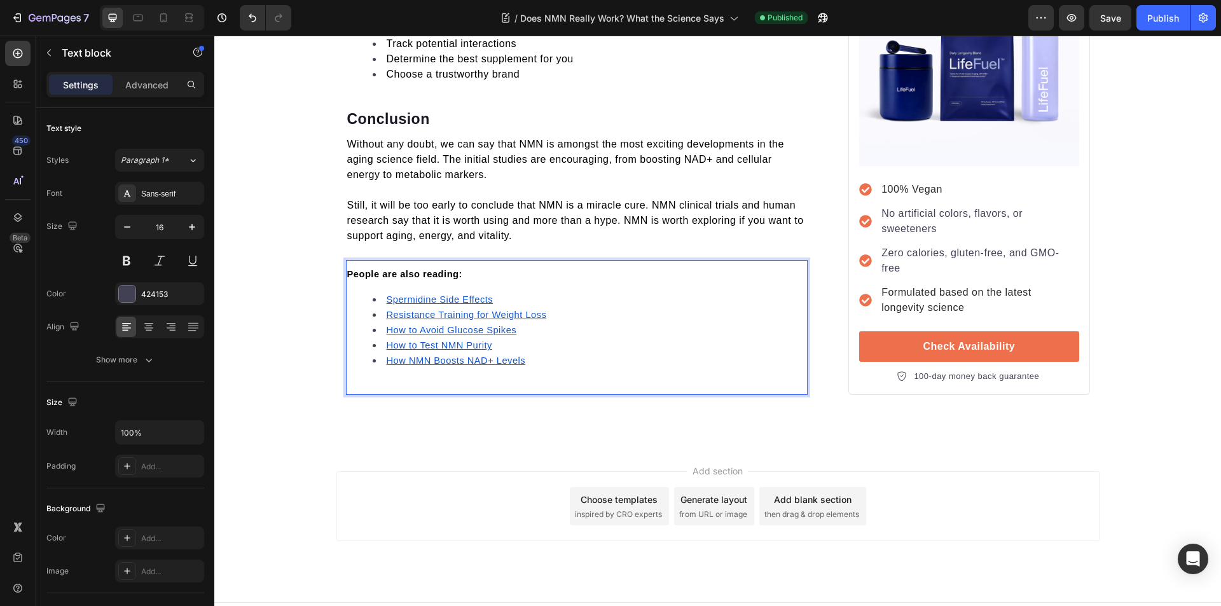
click at [393, 269] on strong "People are also reading:" at bounding box center [404, 274] width 115 height 10
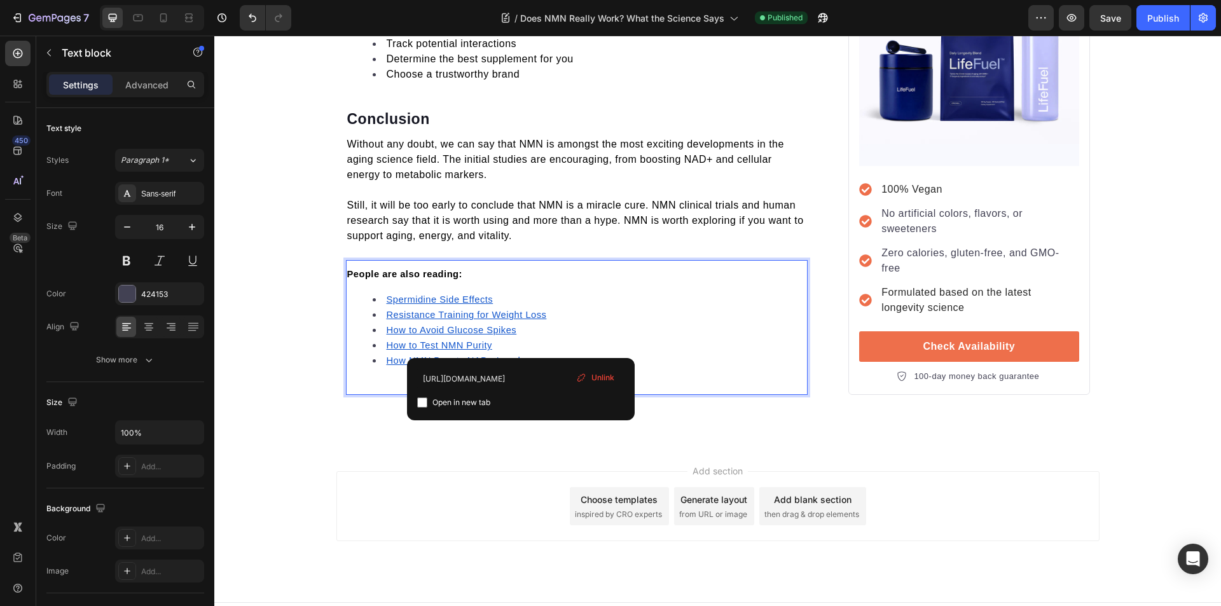
click at [411, 355] on u "How NMN Boosts NAD+ Levels" at bounding box center [456, 360] width 139 height 10
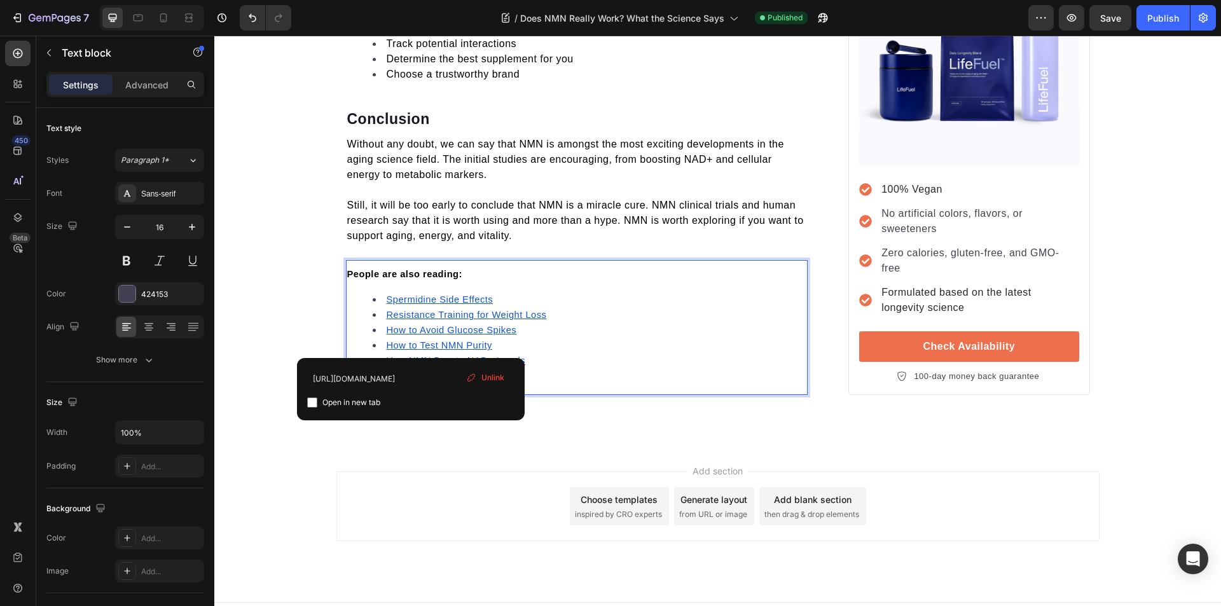
click at [310, 402] on input "checkbox" at bounding box center [312, 402] width 10 height 10
checkbox input "true"
click at [411, 340] on u "How to Test NMN Purity" at bounding box center [440, 345] width 106 height 10
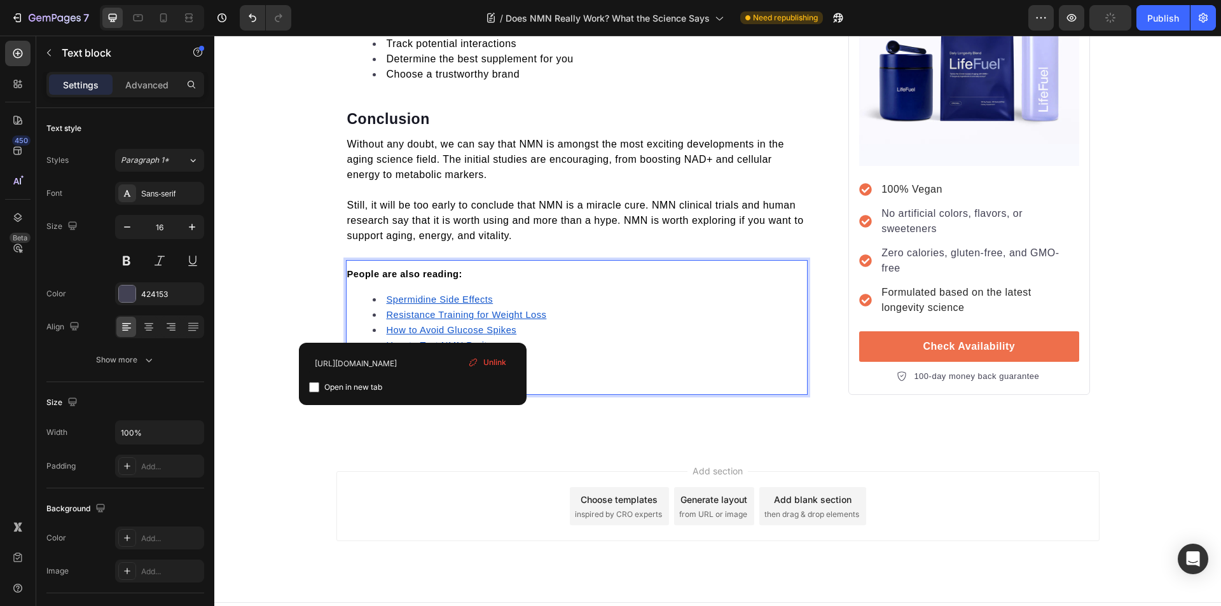
click at [314, 390] on input "checkbox" at bounding box center [314, 387] width 10 height 10
checkbox input "true"
click at [410, 325] on u "How to Avoid Glucose Spikes" at bounding box center [452, 330] width 130 height 10
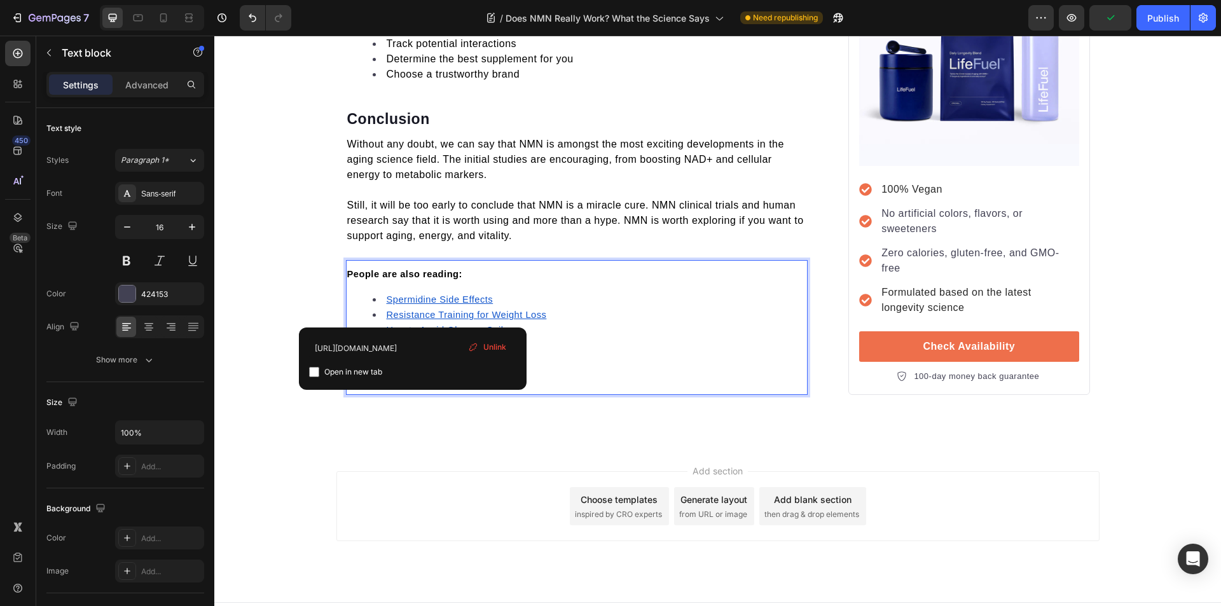
click at [316, 371] on input "checkbox" at bounding box center [314, 372] width 10 height 10
checkbox input "true"
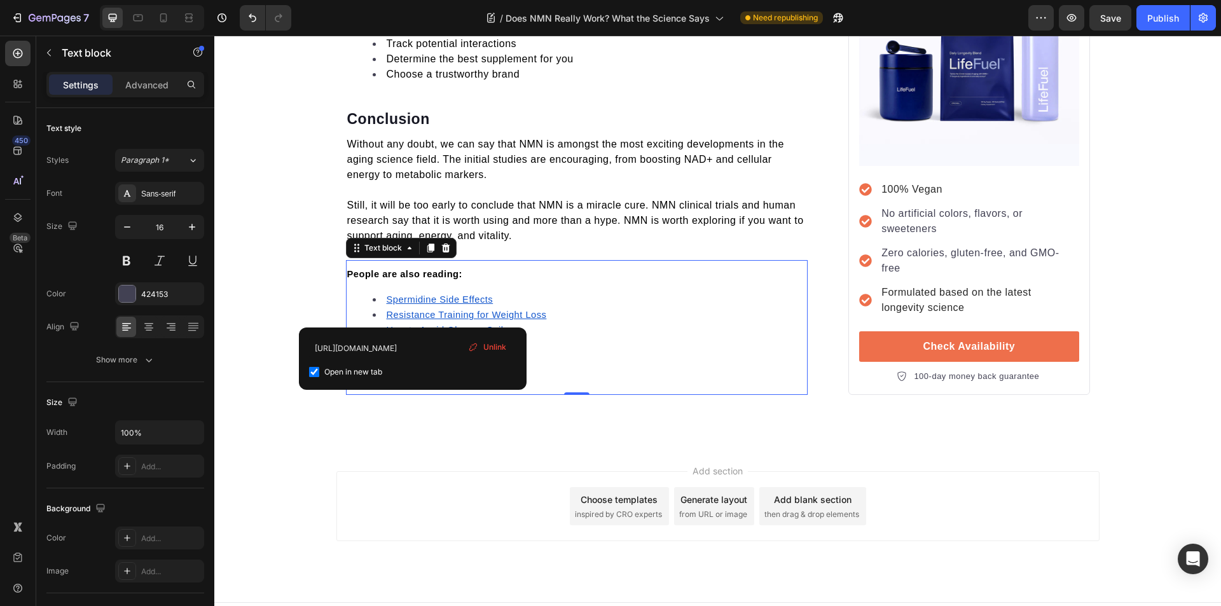
click at [411, 310] on u "Resistance Training for Weight Loss" at bounding box center [467, 315] width 160 height 10
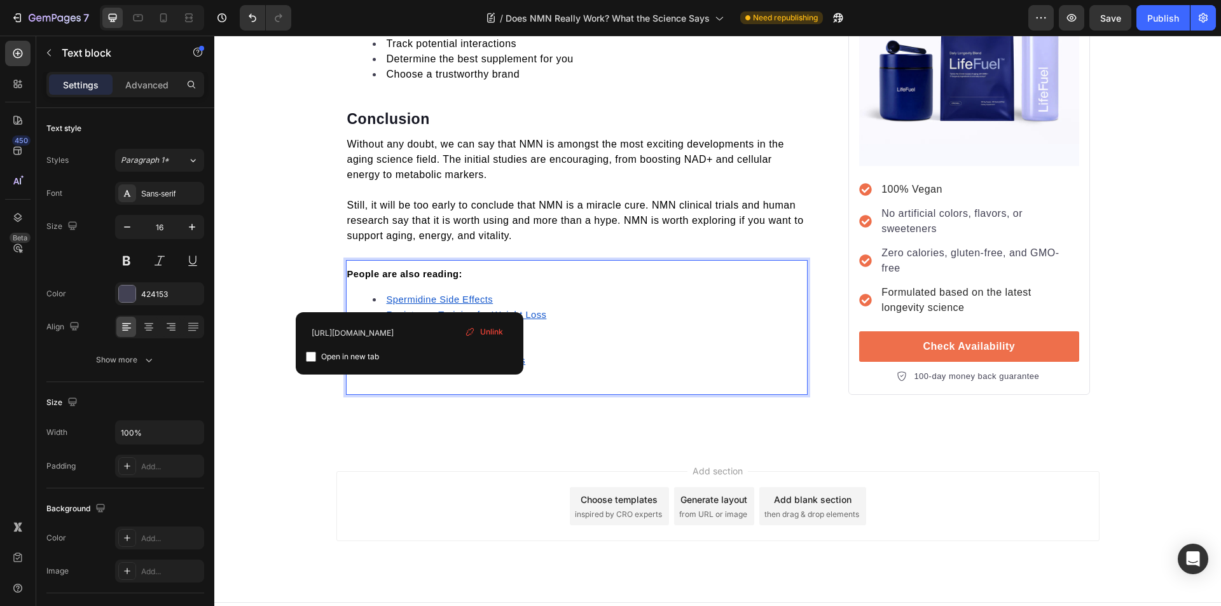
click at [310, 356] on input "checkbox" at bounding box center [311, 357] width 10 height 10
checkbox input "true"
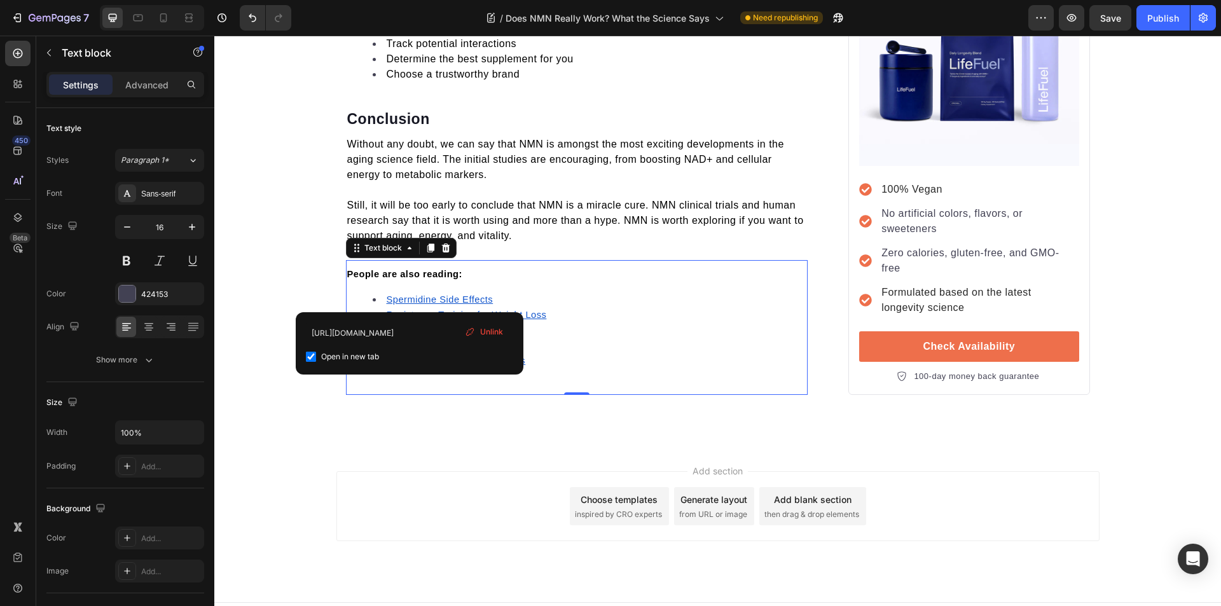
click at [416, 294] on u "Spermidine Side Effects" at bounding box center [440, 299] width 107 height 10
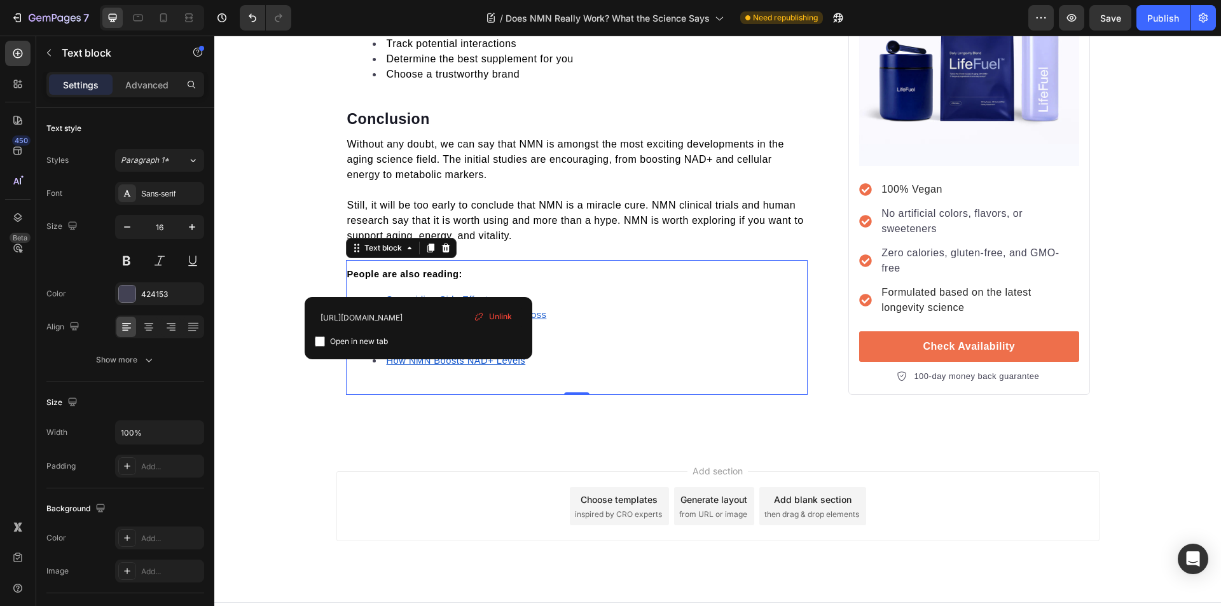
click at [322, 341] on input "checkbox" at bounding box center [320, 341] width 10 height 10
checkbox input "true"
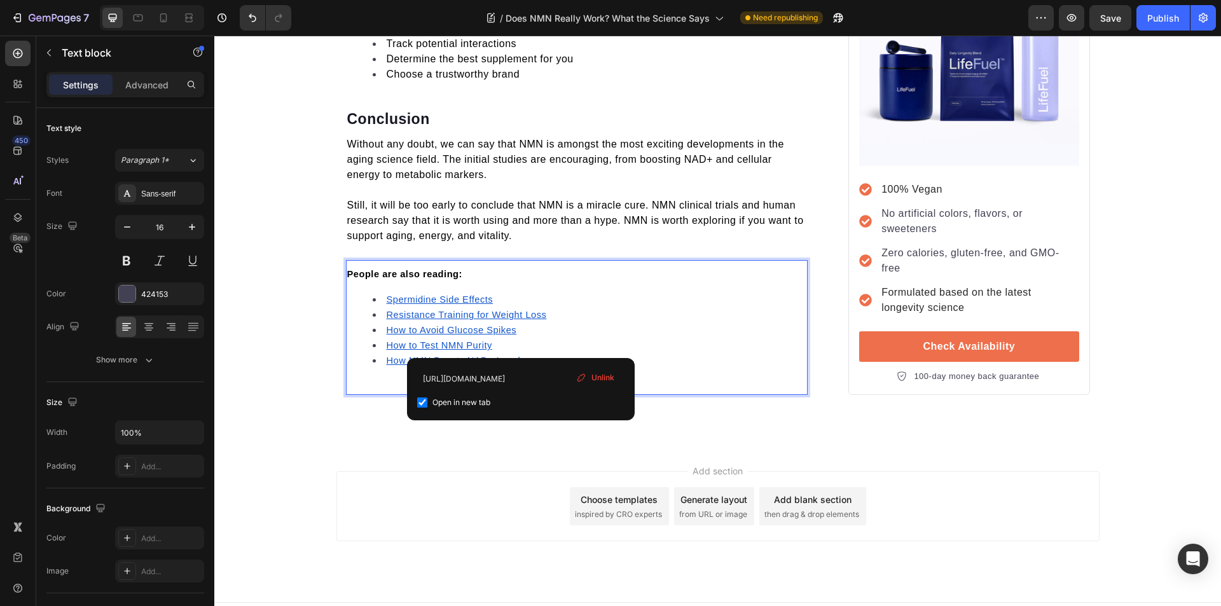
drag, startPoint x: 569, startPoint y: 338, endPoint x: 552, endPoint y: 345, distance: 18.5
click at [552, 353] on li "How NMN Boosts NAD+ Levels ⁠⁠⁠⁠⁠⁠⁠" at bounding box center [590, 360] width 434 height 15
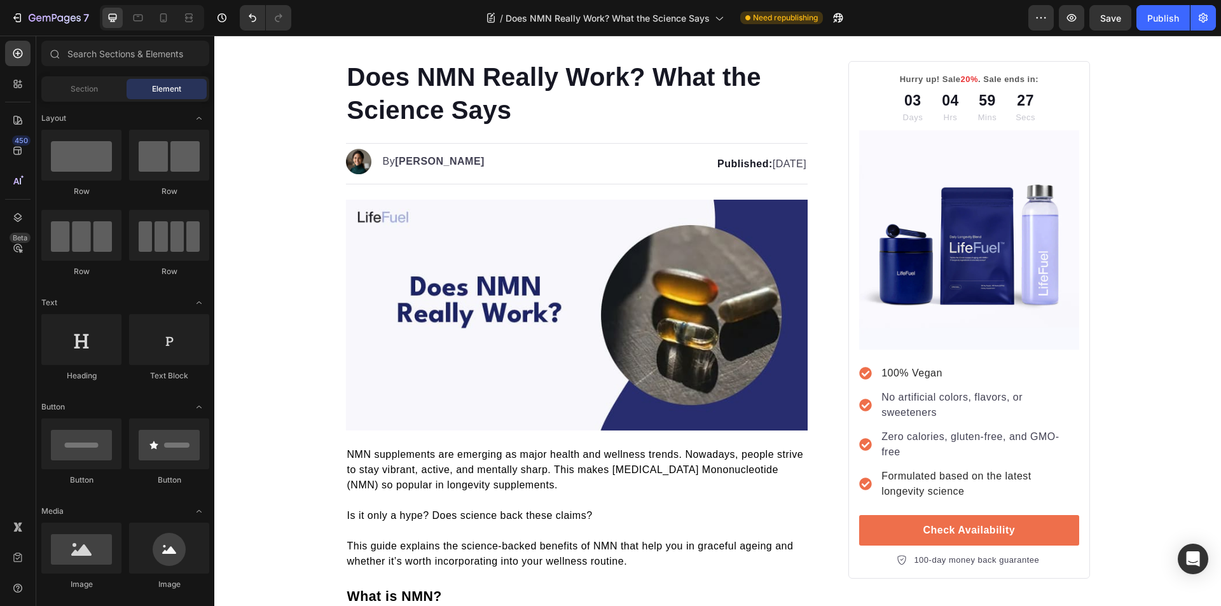
scroll to position [0, 0]
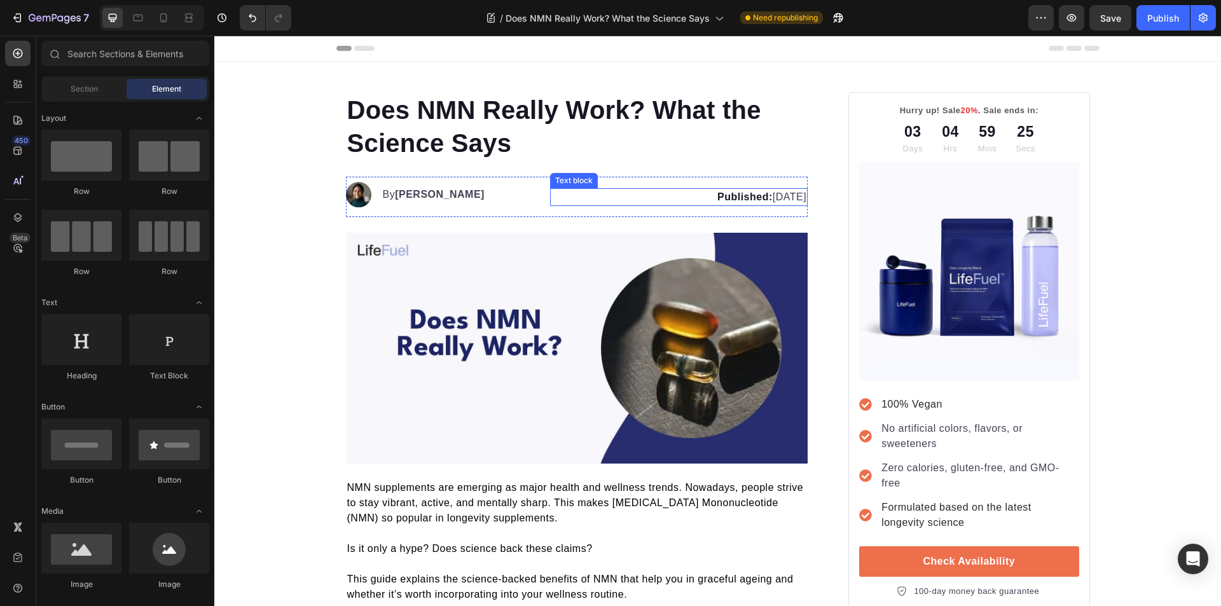
click at [745, 203] on p "Published: July 9, 2025" at bounding box center [678, 196] width 255 height 15
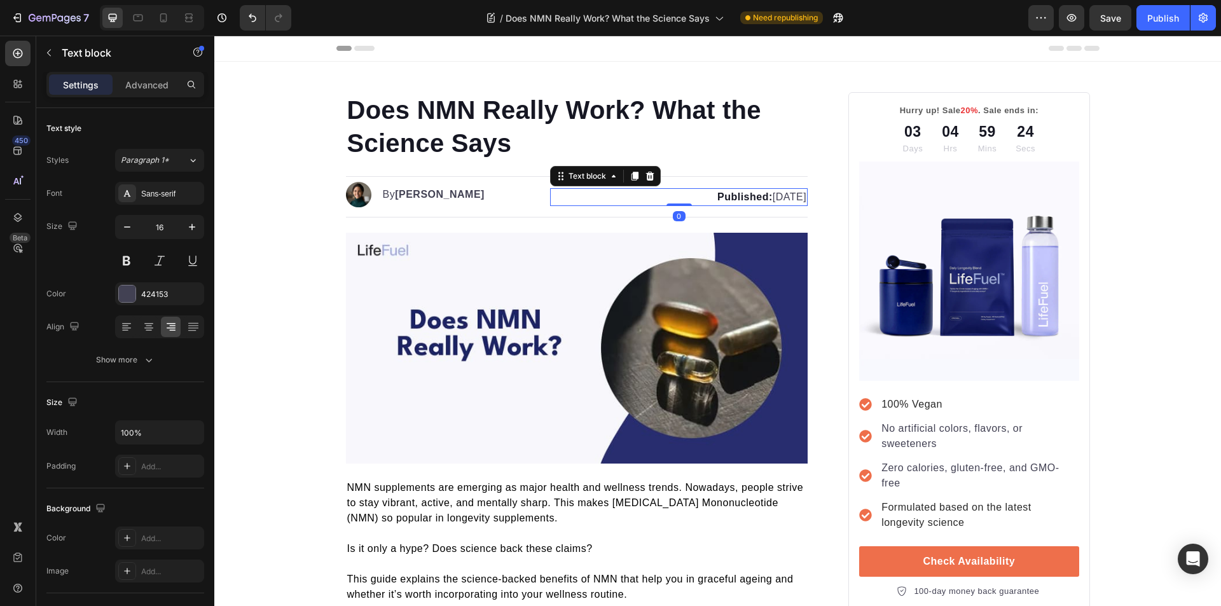
click at [768, 198] on p "Published: July 9, 2025" at bounding box center [678, 196] width 255 height 15
click at [214, 36] on div at bounding box center [214, 36] width 0 height 0
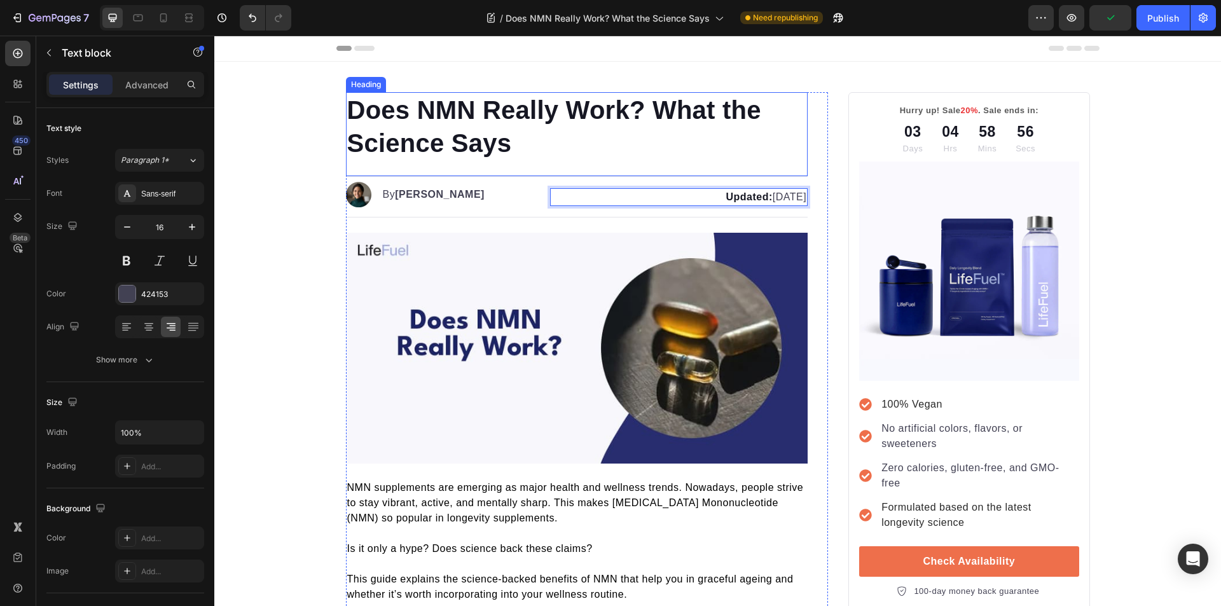
click at [527, 152] on h1 "Does NMN Really Work? What the Science Says" at bounding box center [577, 126] width 462 height 69
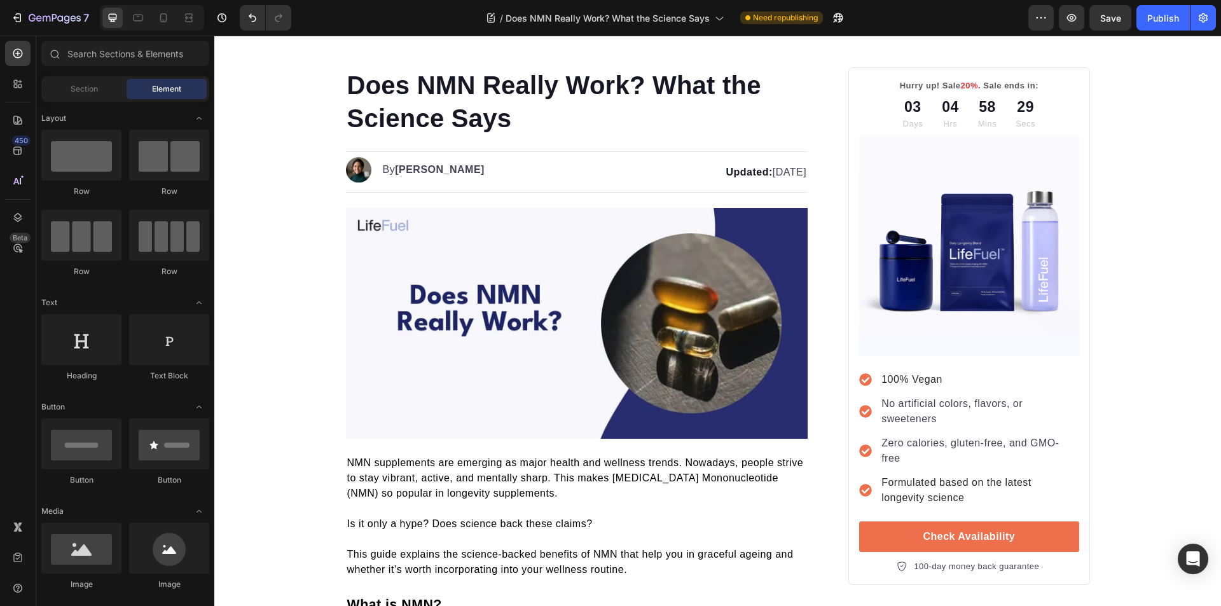
scroll to position [15, 0]
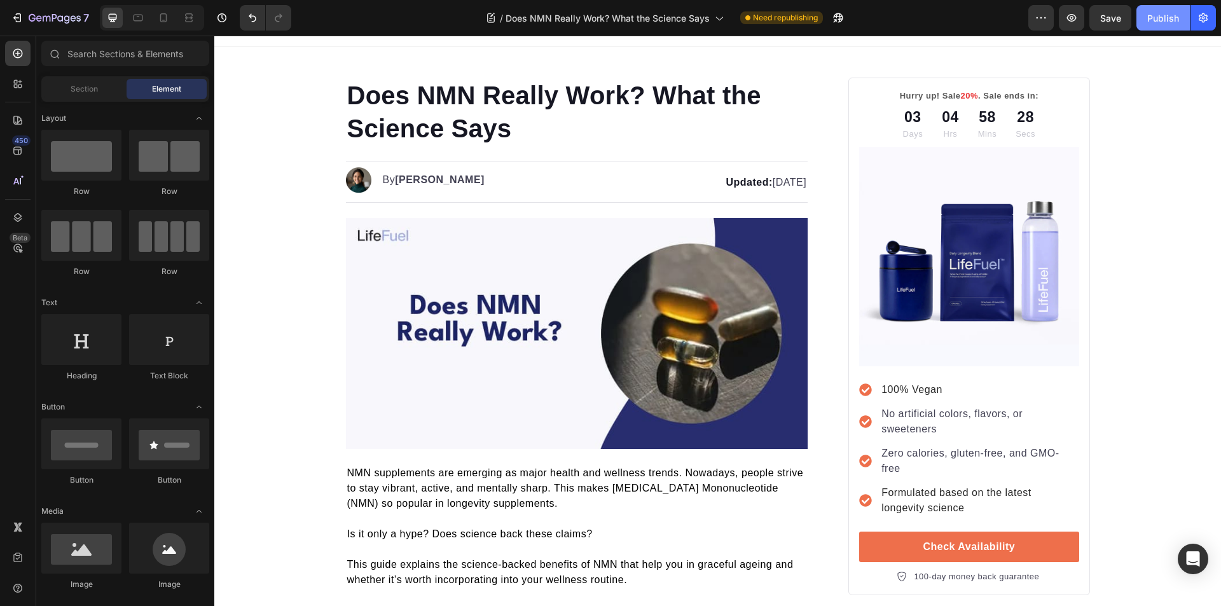
click at [1149, 15] on div "Publish" at bounding box center [1163, 17] width 32 height 13
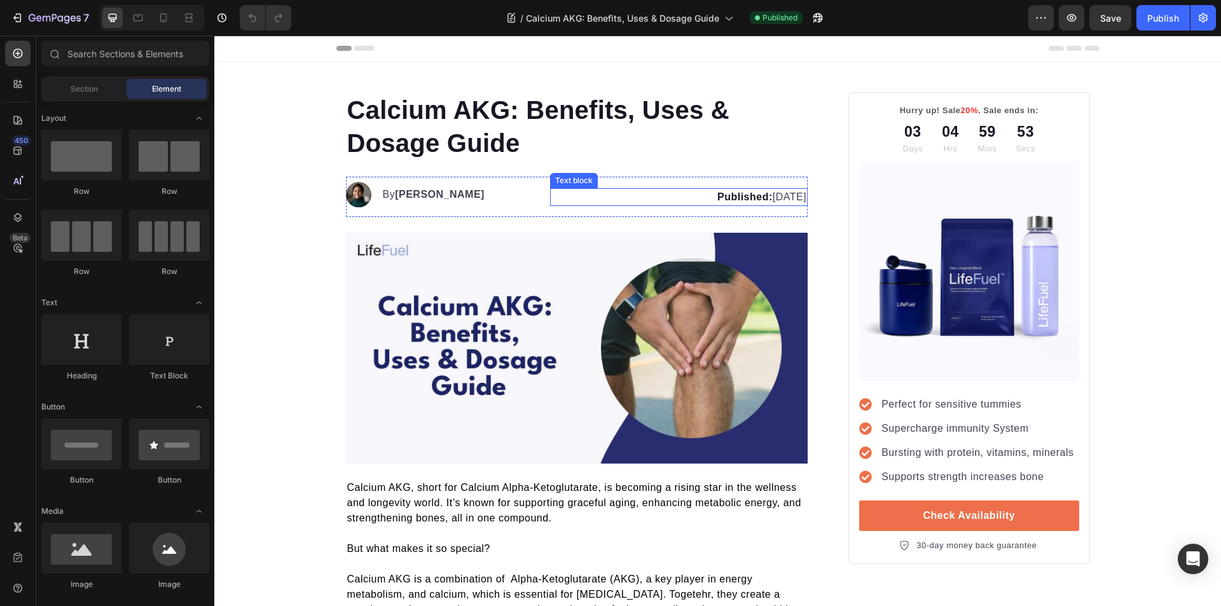
click at [773, 193] on p "Published: [DATE]" at bounding box center [678, 196] width 255 height 15
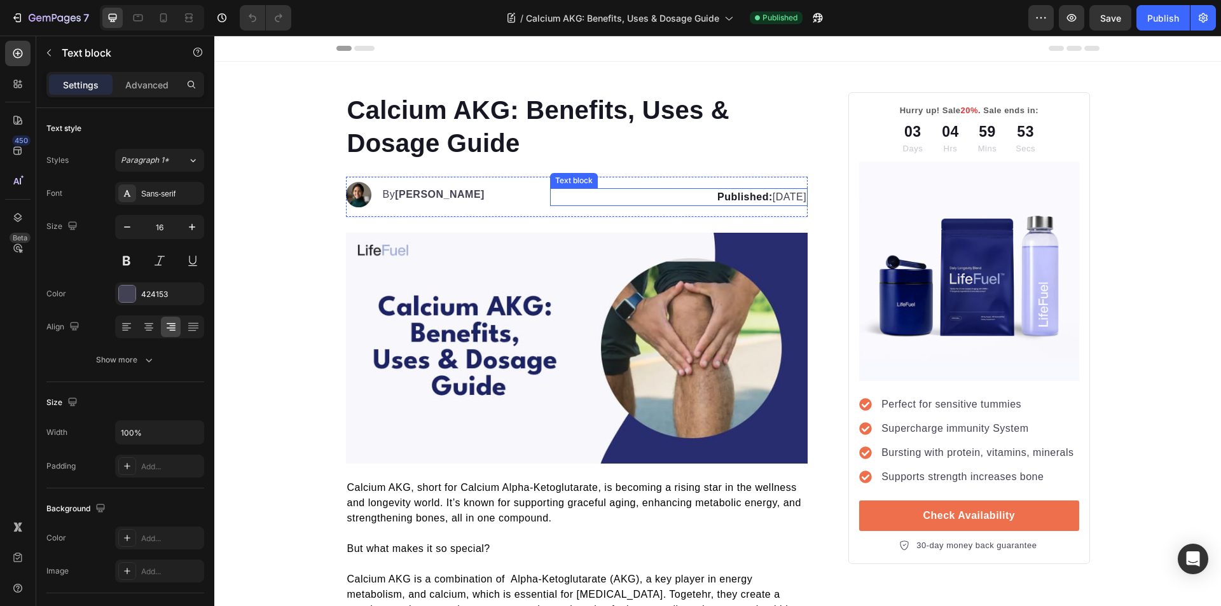
click at [765, 197] on p "Published: [DATE]" at bounding box center [678, 196] width 255 height 15
click at [214, 36] on div at bounding box center [214, 36] width 0 height 0
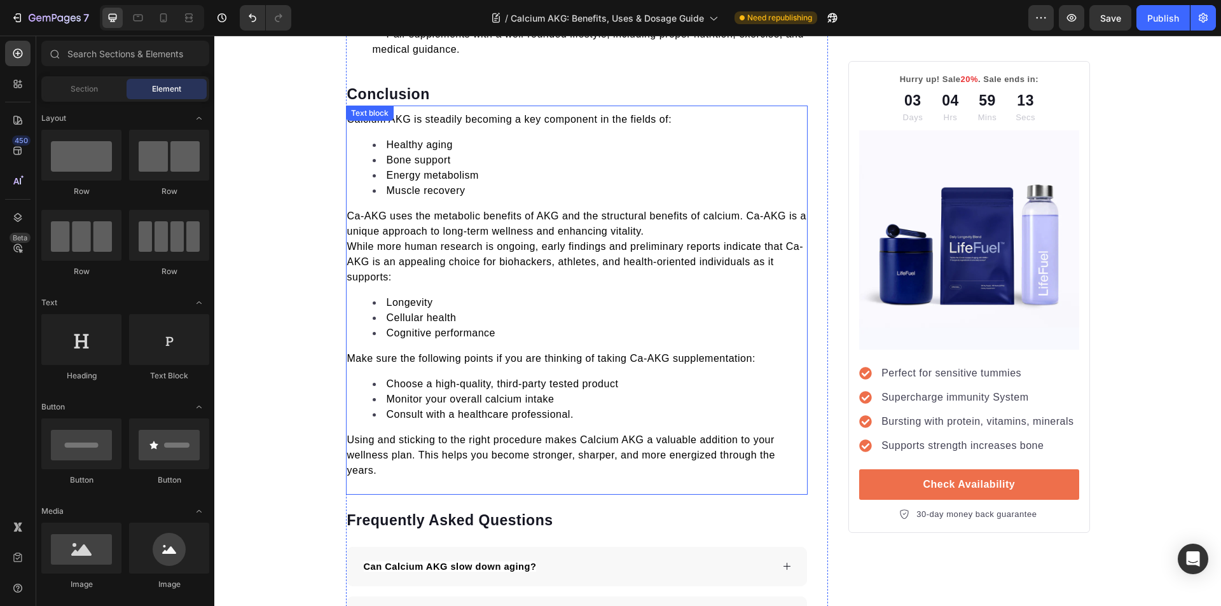
scroll to position [4043, 0]
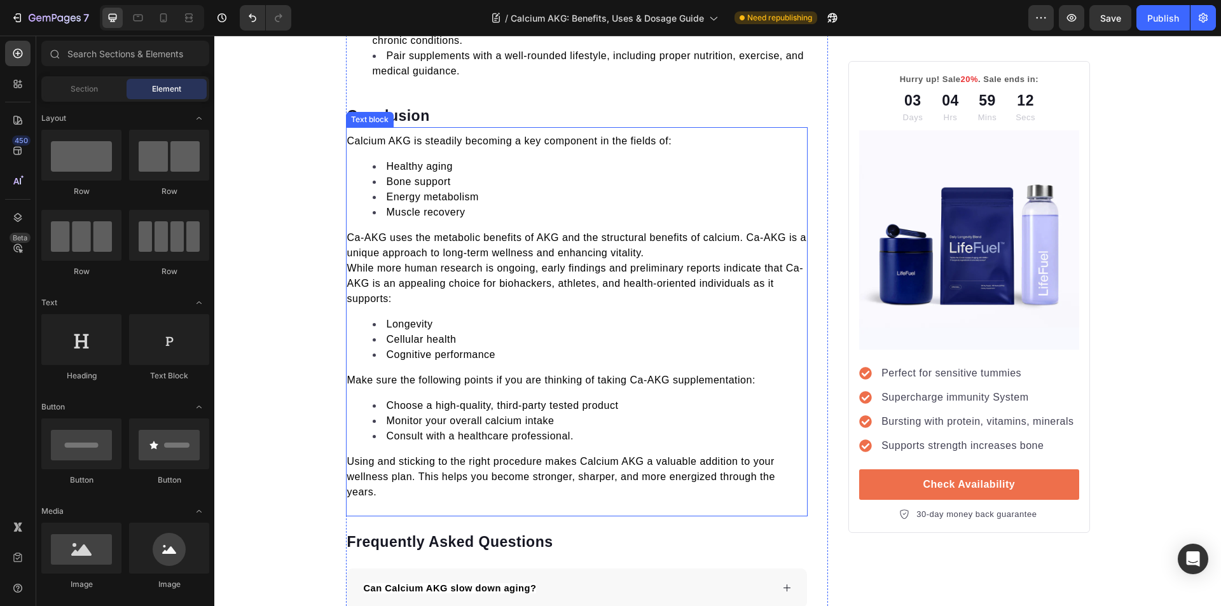
click at [438, 185] on span "Bone support" at bounding box center [419, 181] width 64 height 11
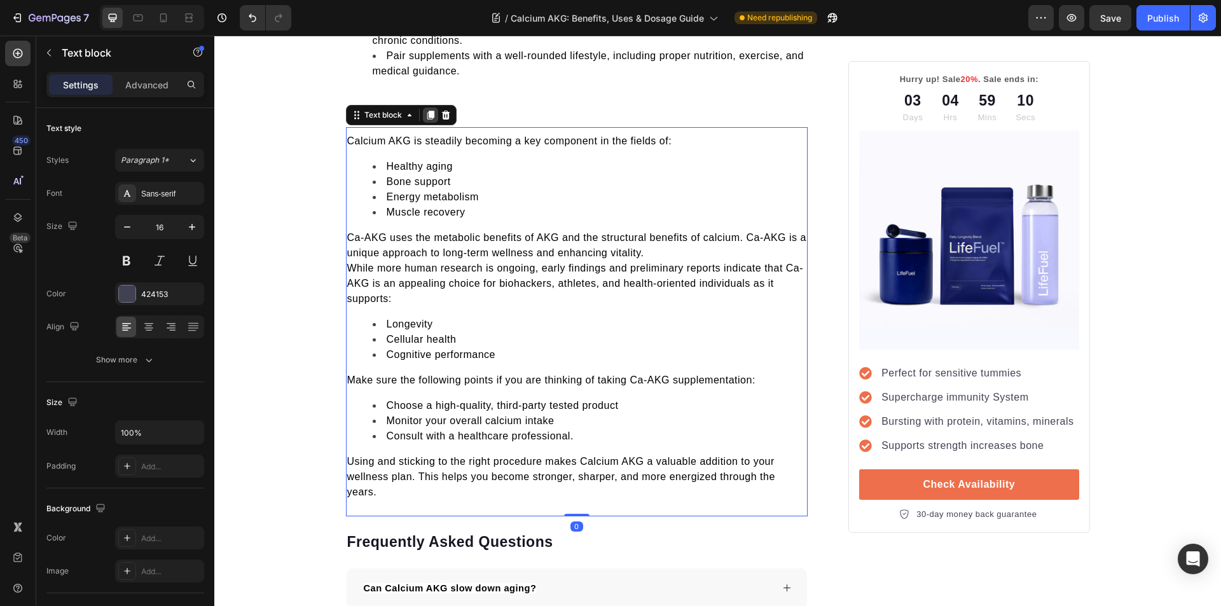
click at [427, 115] on icon at bounding box center [430, 115] width 7 height 9
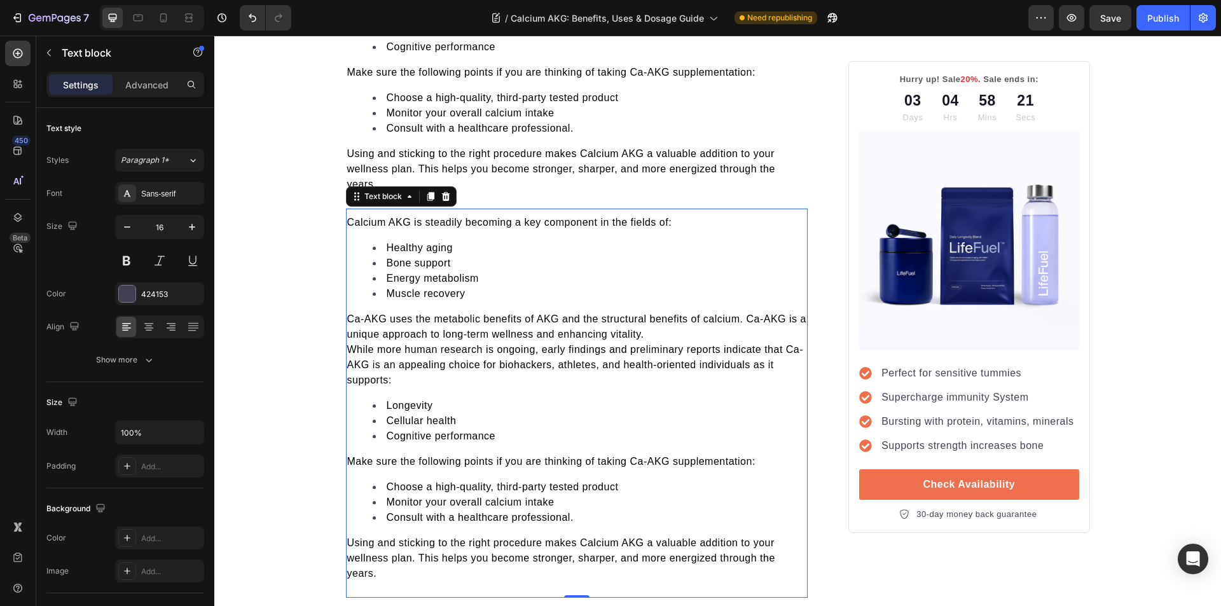
scroll to position [4352, 0]
click at [404, 572] on p "Using and sticking to the right procedure makes Calcium AKG a valuable addition…" at bounding box center [577, 557] width 460 height 46
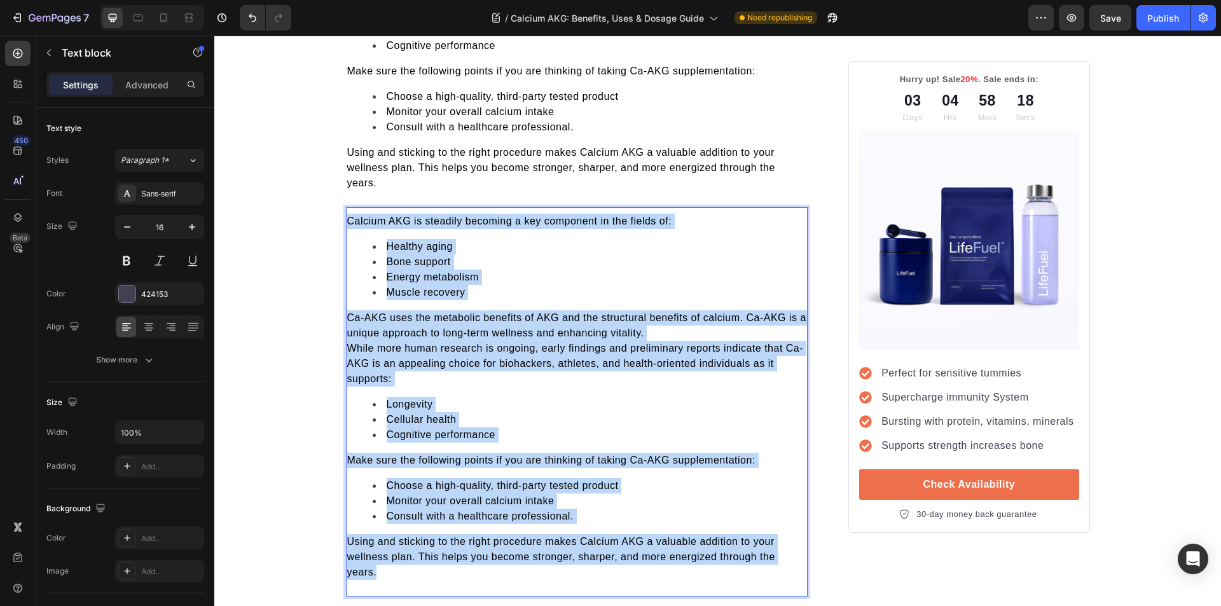
drag, startPoint x: 403, startPoint y: 572, endPoint x: 343, endPoint y: 224, distance: 352.9
click at [346, 224] on div "Calcium AKG is steadily becoming a key component in the fields of: Healthy agin…" at bounding box center [577, 396] width 462 height 369
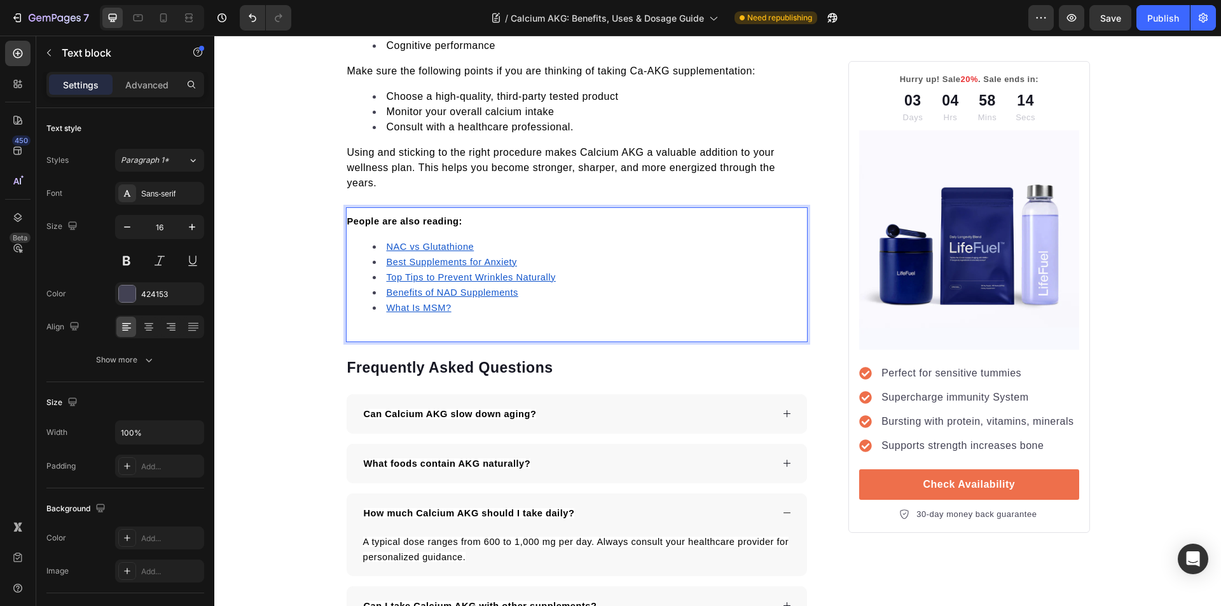
click at [420, 306] on u "What Is MSM?" at bounding box center [419, 308] width 65 height 10
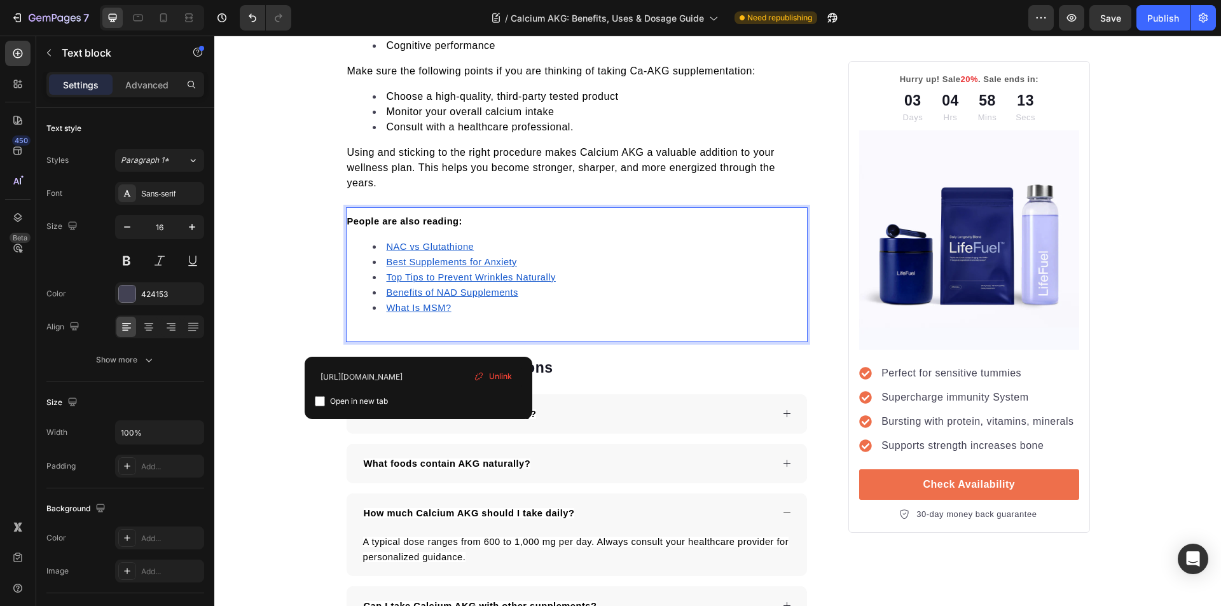
click at [319, 404] on input "checkbox" at bounding box center [320, 401] width 10 height 10
checkbox input "true"
click at [401, 291] on u "Benefits of NAD Supplements" at bounding box center [453, 292] width 132 height 10
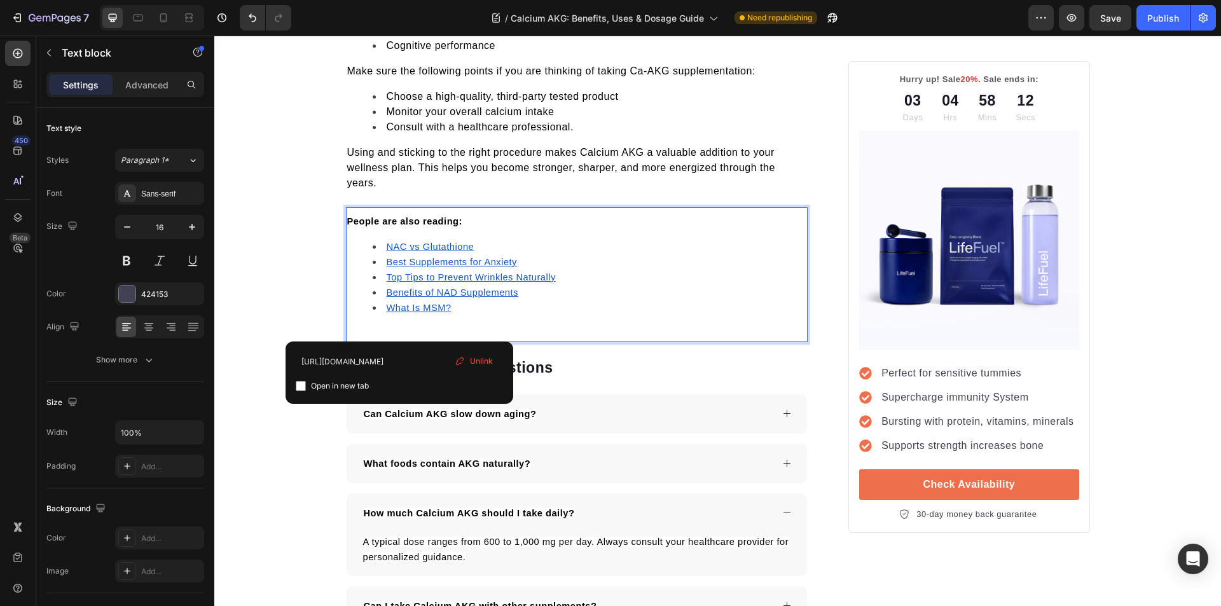
click at [300, 385] on input "checkbox" at bounding box center [301, 386] width 10 height 10
checkbox input "true"
click at [412, 277] on u "Top Tips to Prevent Wrinkles Naturally" at bounding box center [471, 277] width 169 height 10
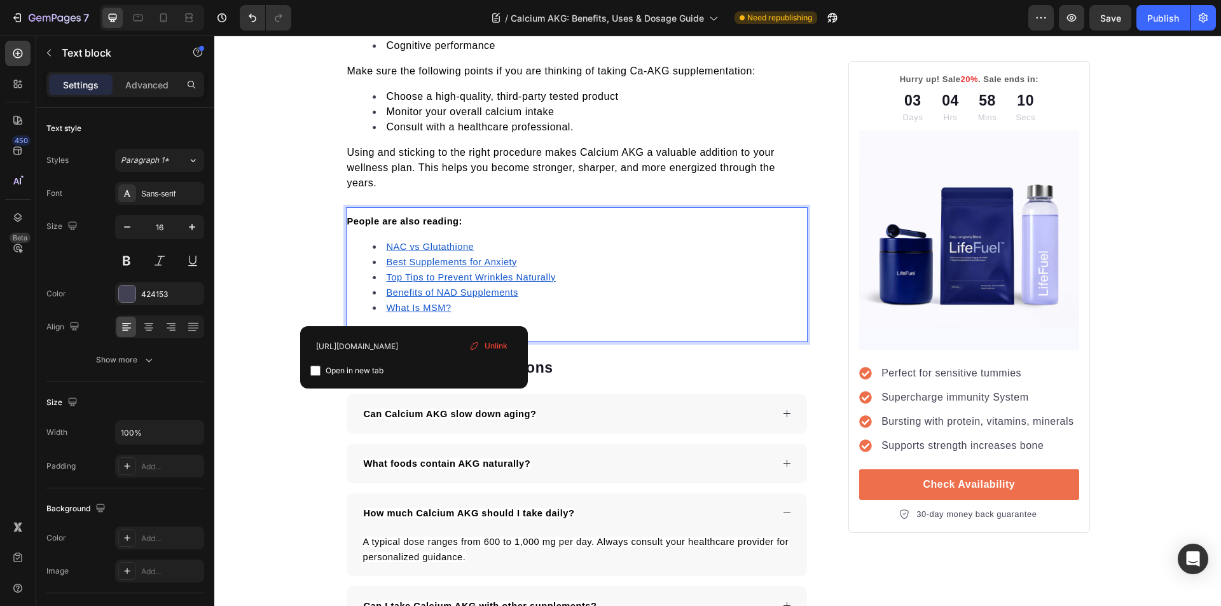
click at [315, 373] on input "checkbox" at bounding box center [315, 371] width 10 height 10
checkbox input "true"
click at [425, 262] on u "Best Supplements for Anxiety" at bounding box center [452, 262] width 130 height 10
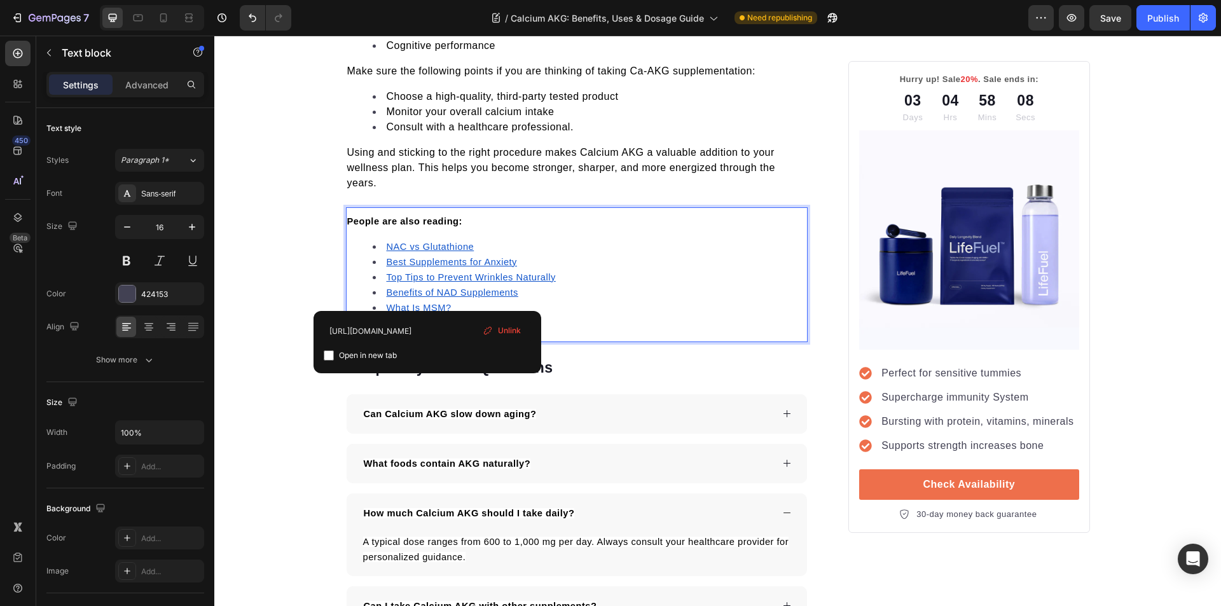
click at [329, 353] on input "checkbox" at bounding box center [329, 355] width 10 height 10
checkbox input "true"
click at [419, 249] on u "NAC vs Glutathione" at bounding box center [431, 247] width 88 height 10
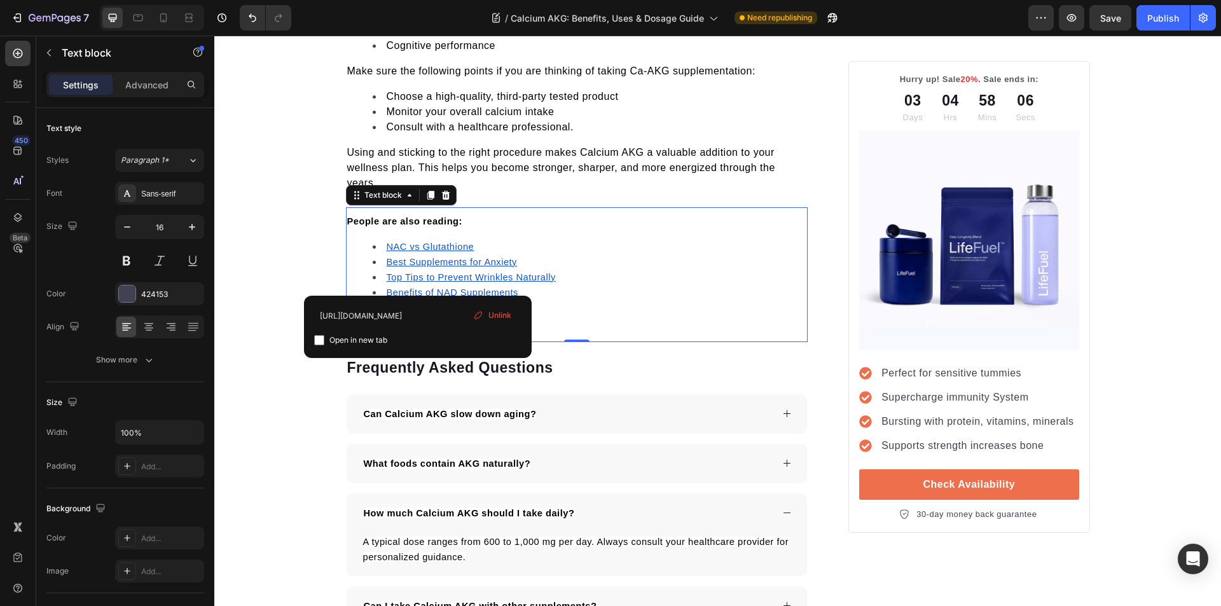
click at [319, 341] on input "checkbox" at bounding box center [319, 340] width 10 height 10
checkbox input "true"
click at [506, 188] on p "Using and sticking to the right procedure makes Calcium AKG a valuable addition…" at bounding box center [577, 168] width 460 height 46
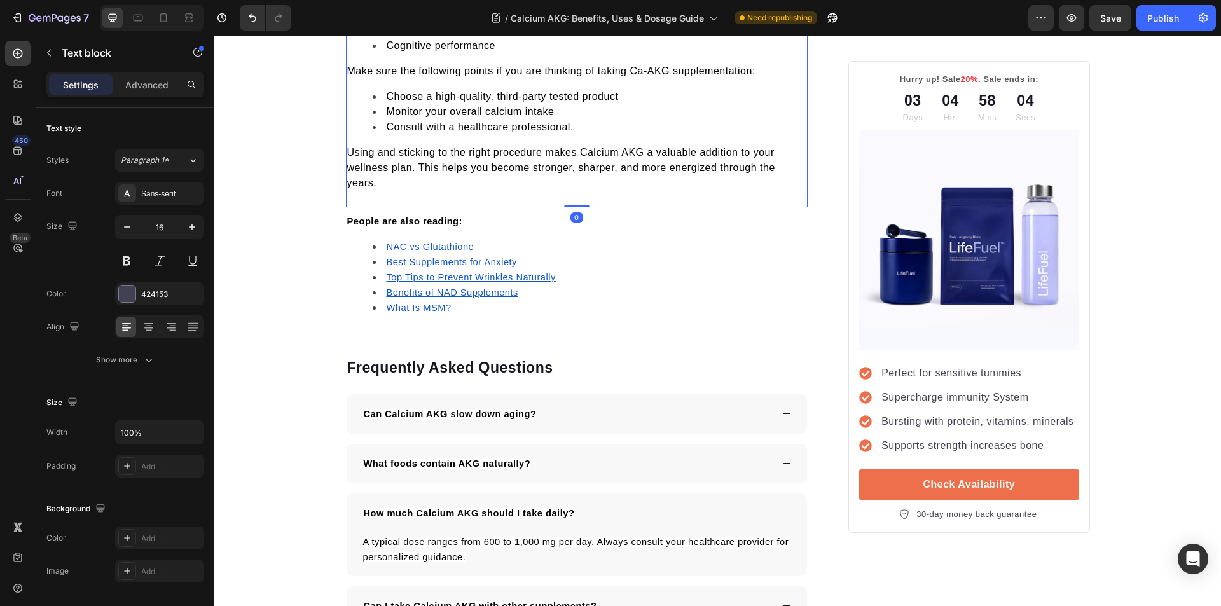
click at [420, 183] on p "Using and sticking to the right procedure makes Calcium AKG a valuable addition…" at bounding box center [577, 168] width 460 height 46
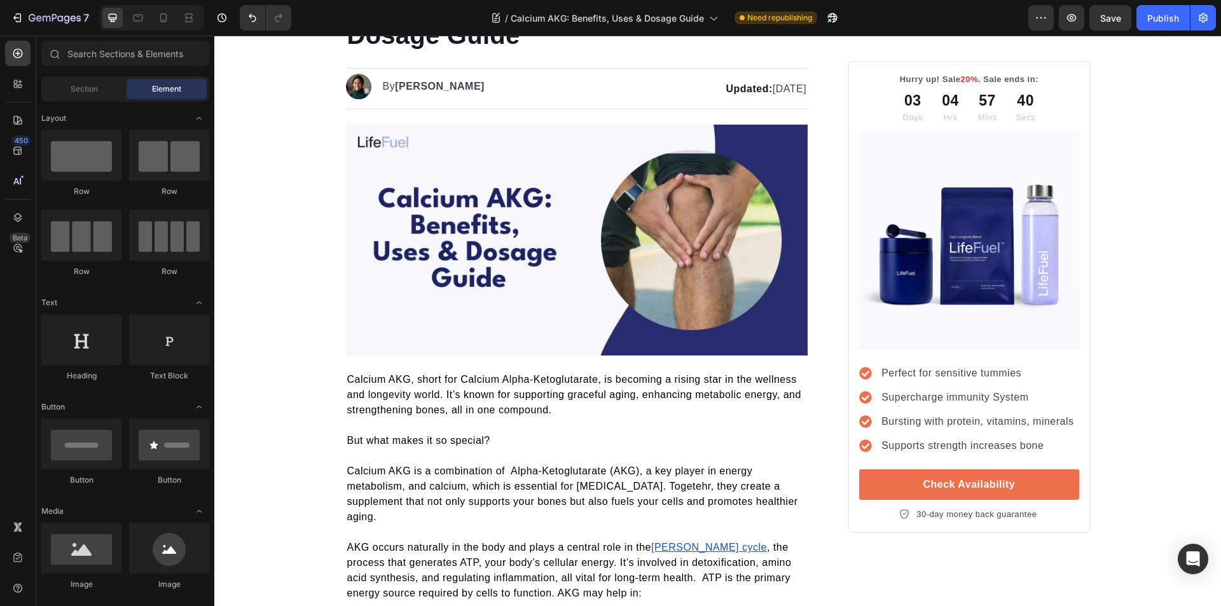
scroll to position [0, 0]
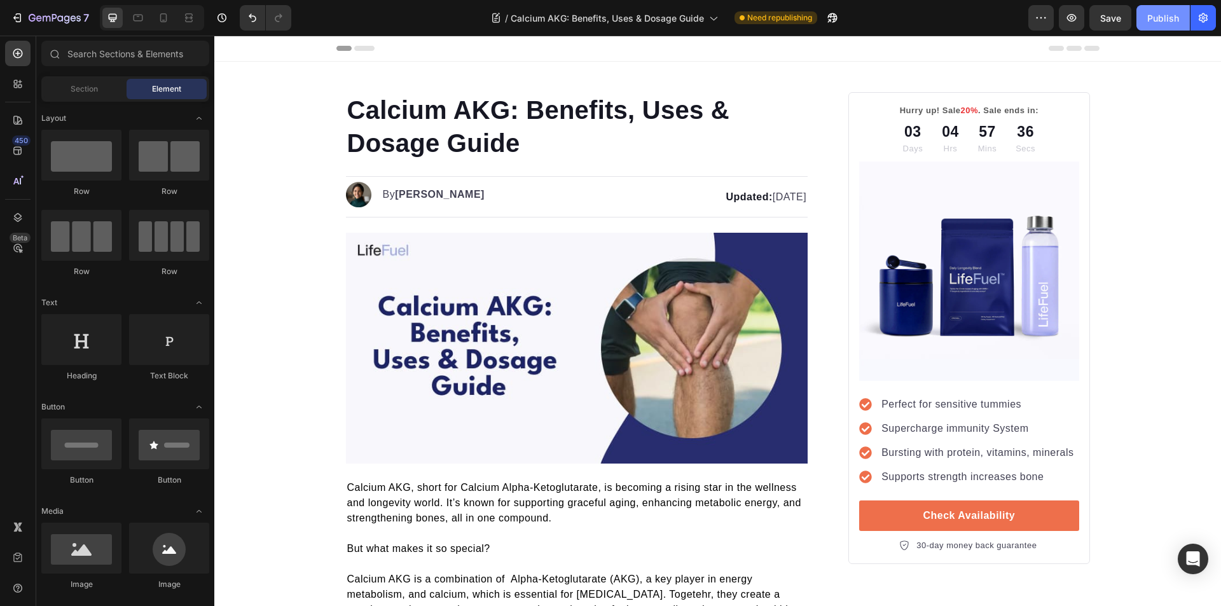
click at [1160, 19] on div "Publish" at bounding box center [1163, 17] width 32 height 13
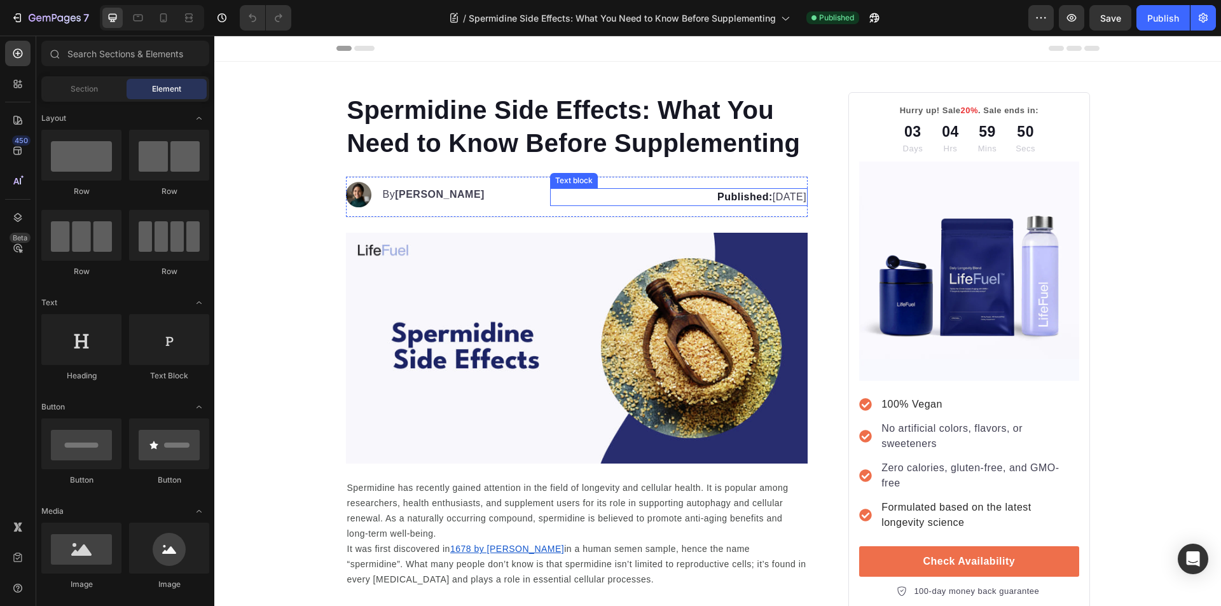
click at [774, 196] on p "Published: [DATE]" at bounding box center [678, 196] width 255 height 15
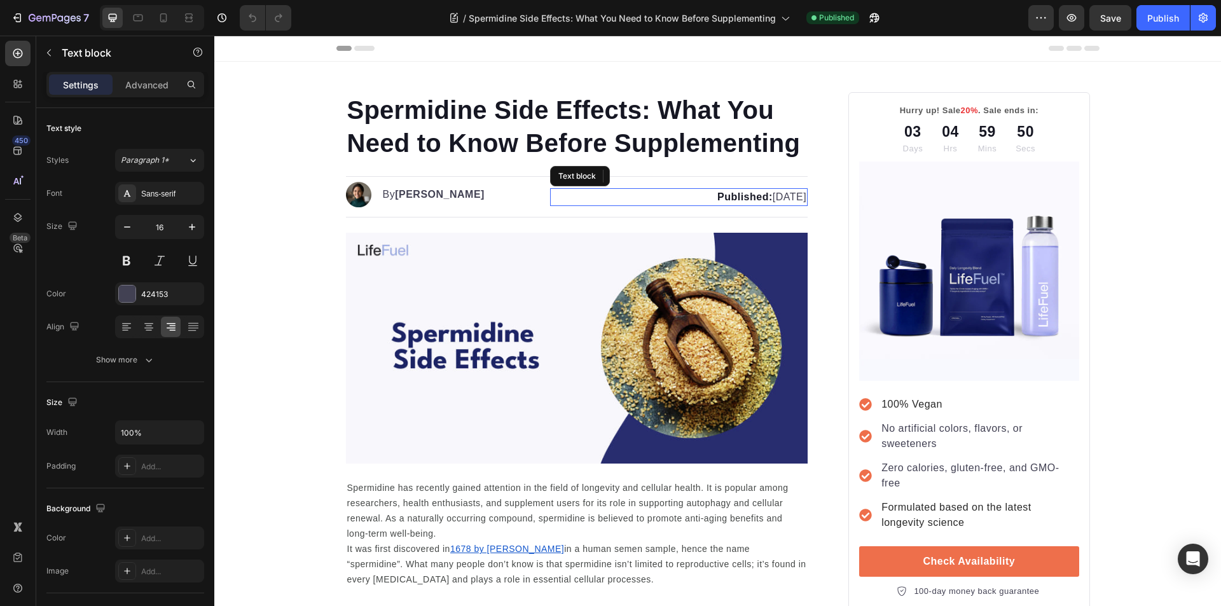
click at [767, 196] on p "Published: [DATE]" at bounding box center [678, 196] width 255 height 15
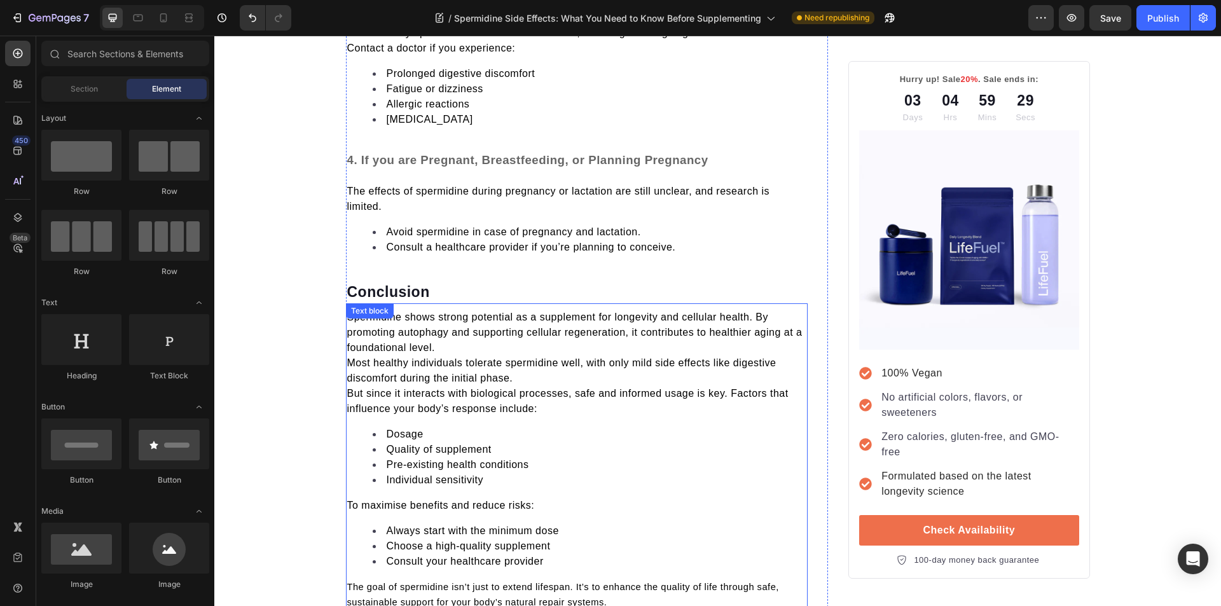
scroll to position [5548, 0]
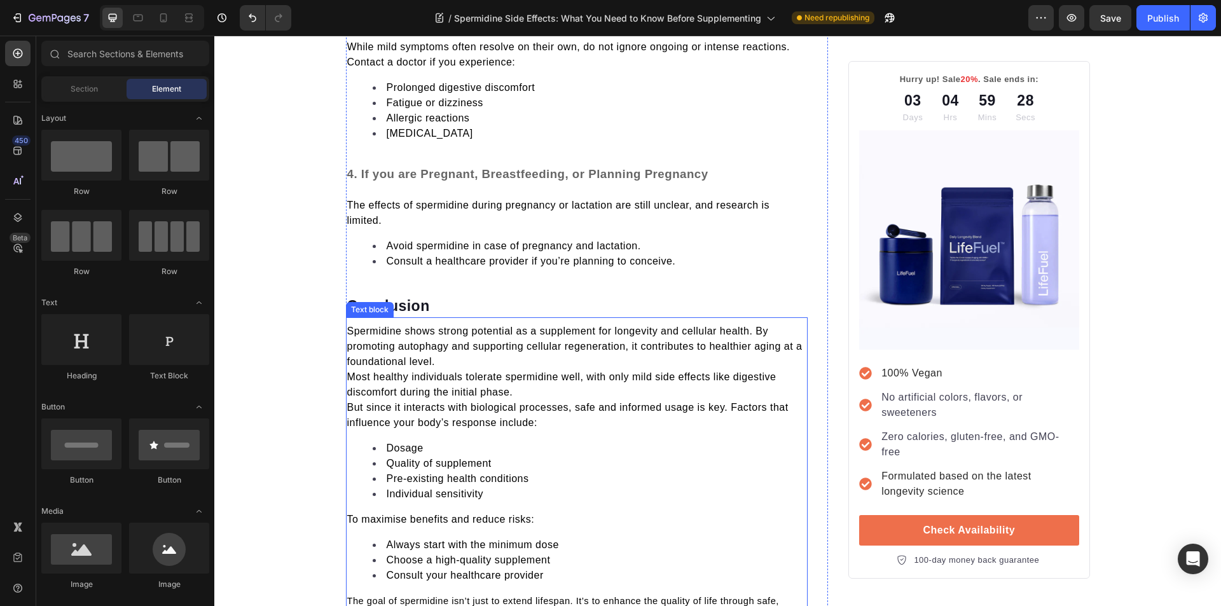
click at [591, 414] on p "But since it interacts with biological processes, safe and informed usage is ke…" at bounding box center [577, 415] width 460 height 31
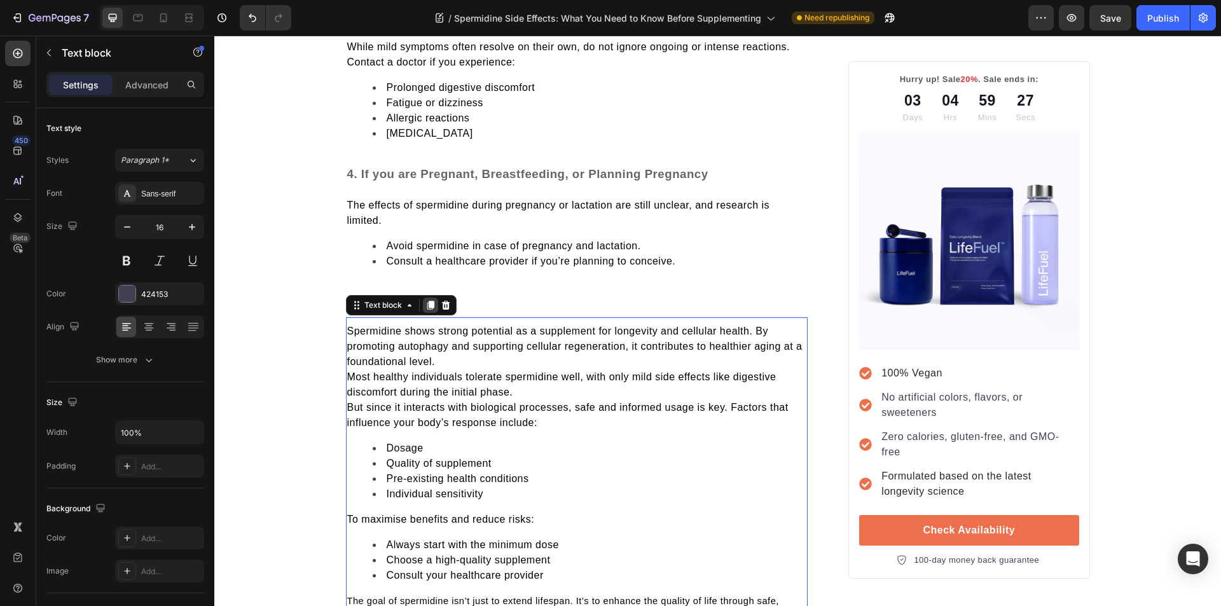
click at [427, 305] on icon at bounding box center [430, 305] width 7 height 9
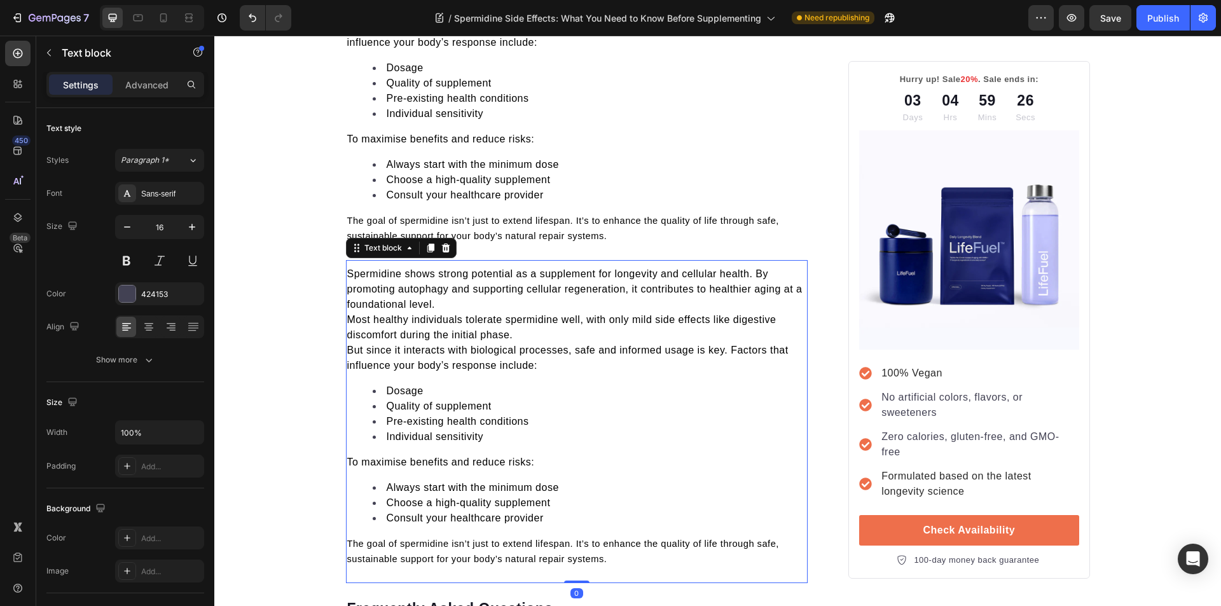
scroll to position [6108, 0]
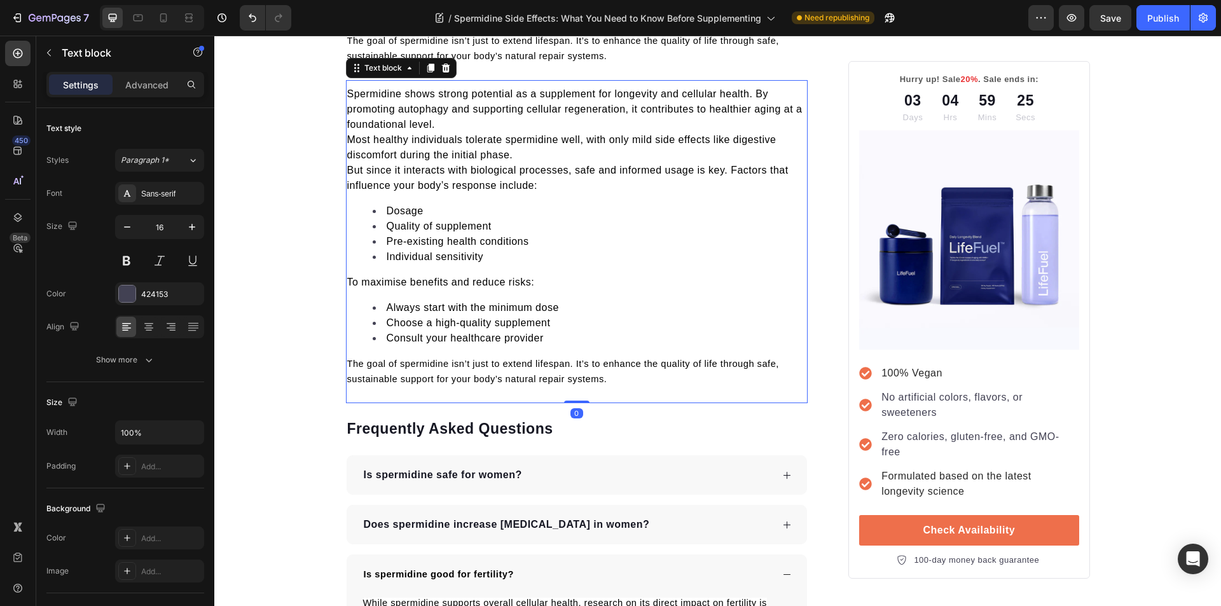
click at [620, 381] on p "The goal of spermidine isn’t just to extend lifespan. It’s to enhance the quali…" at bounding box center [577, 371] width 460 height 31
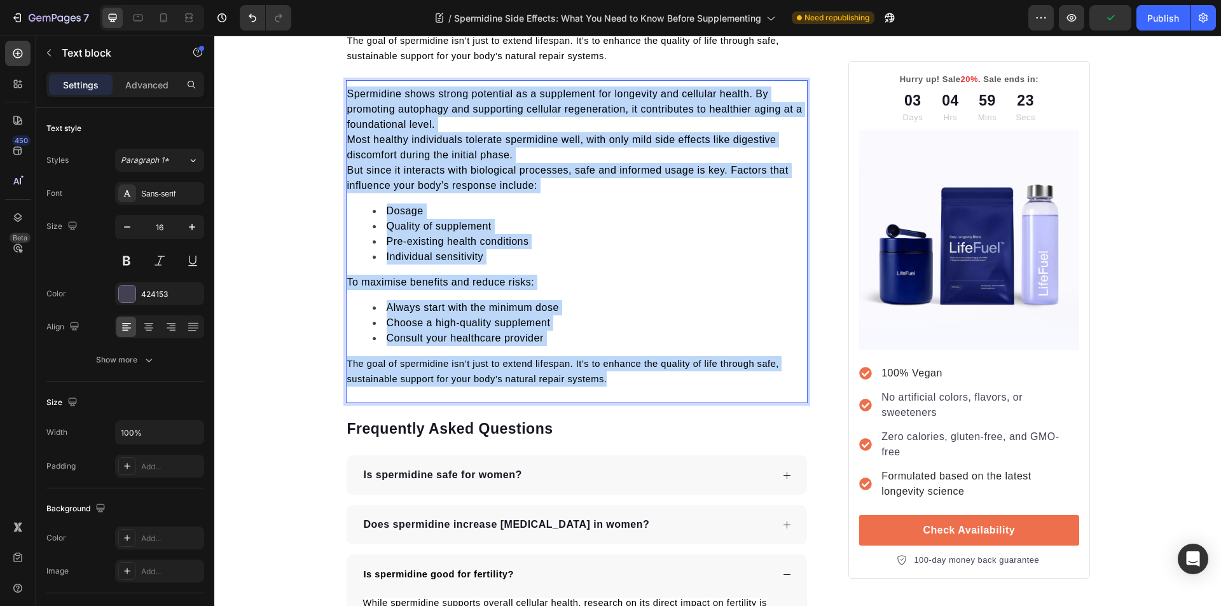
drag, startPoint x: 614, startPoint y: 381, endPoint x: 343, endPoint y: 97, distance: 393.0
click at [346, 97] on div "Spermidine shows strong potential as a supplement for longevity and cellular he…" at bounding box center [577, 236] width 462 height 303
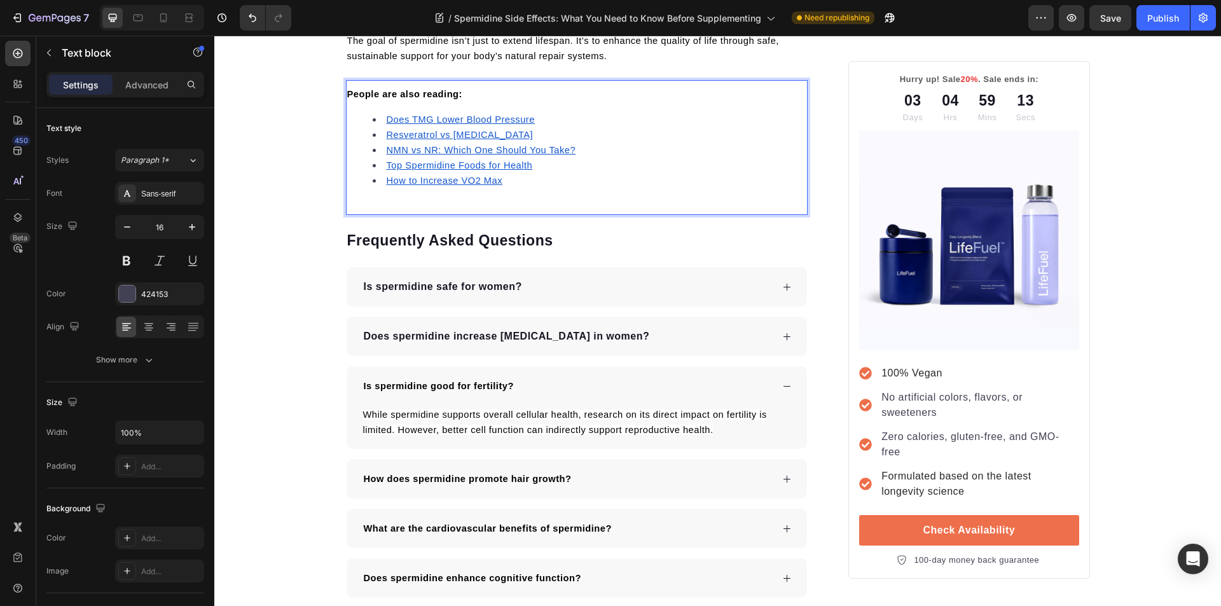
click at [414, 185] on u "How to Increase VO2 Max" at bounding box center [445, 180] width 116 height 10
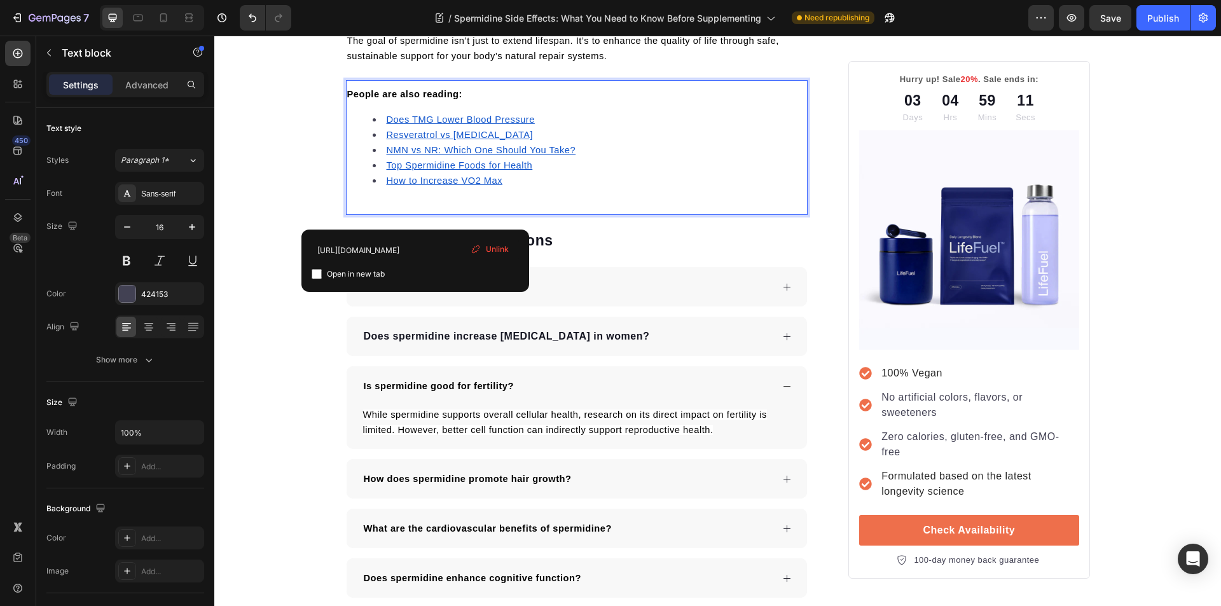
click at [317, 268] on div "Open in new tab" at bounding box center [415, 273] width 207 height 15
checkbox input "true"
click at [399, 167] on u "Top Spermidine Foods for Health" at bounding box center [460, 165] width 146 height 10
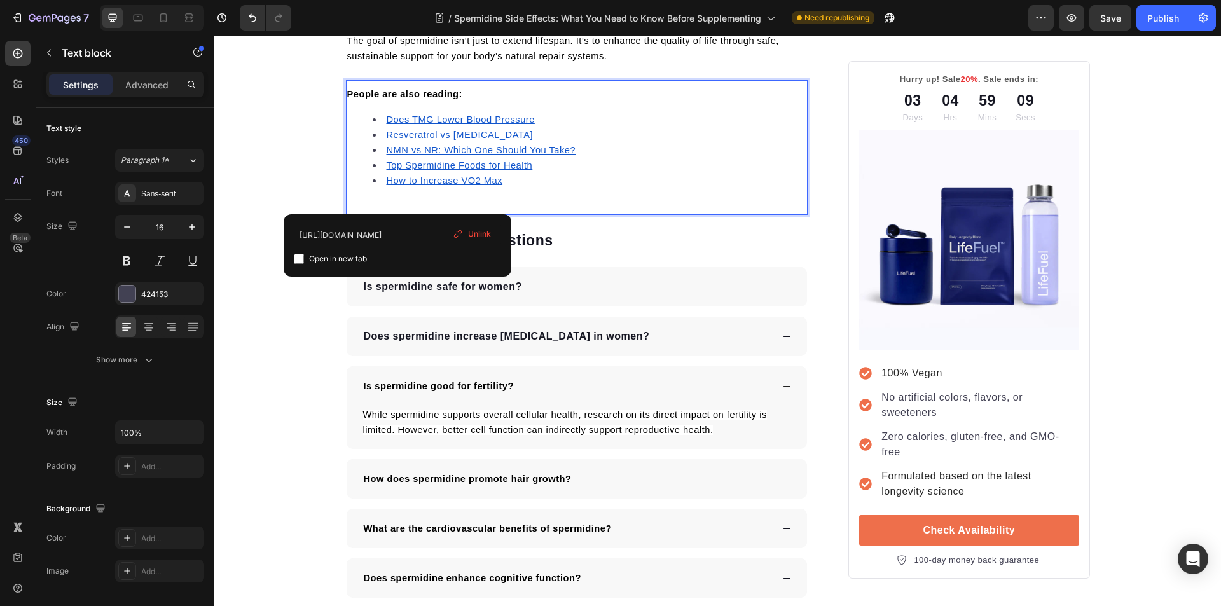
click at [296, 257] on input "checkbox" at bounding box center [299, 259] width 10 height 10
checkbox input "true"
click at [423, 148] on u "NMN vs NR: Which One Should You Take?" at bounding box center [481, 150] width 189 height 10
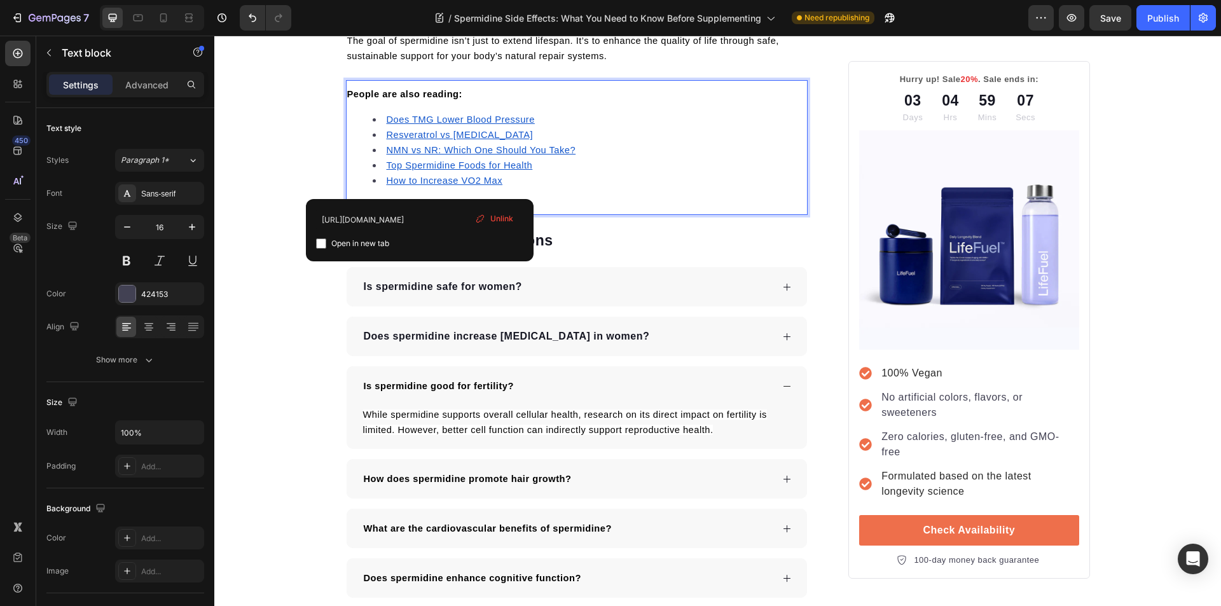
click at [322, 243] on input "checkbox" at bounding box center [321, 243] width 10 height 10
checkbox input "true"
click at [416, 130] on u "Resveratrol vs [MEDICAL_DATA]" at bounding box center [460, 135] width 147 height 10
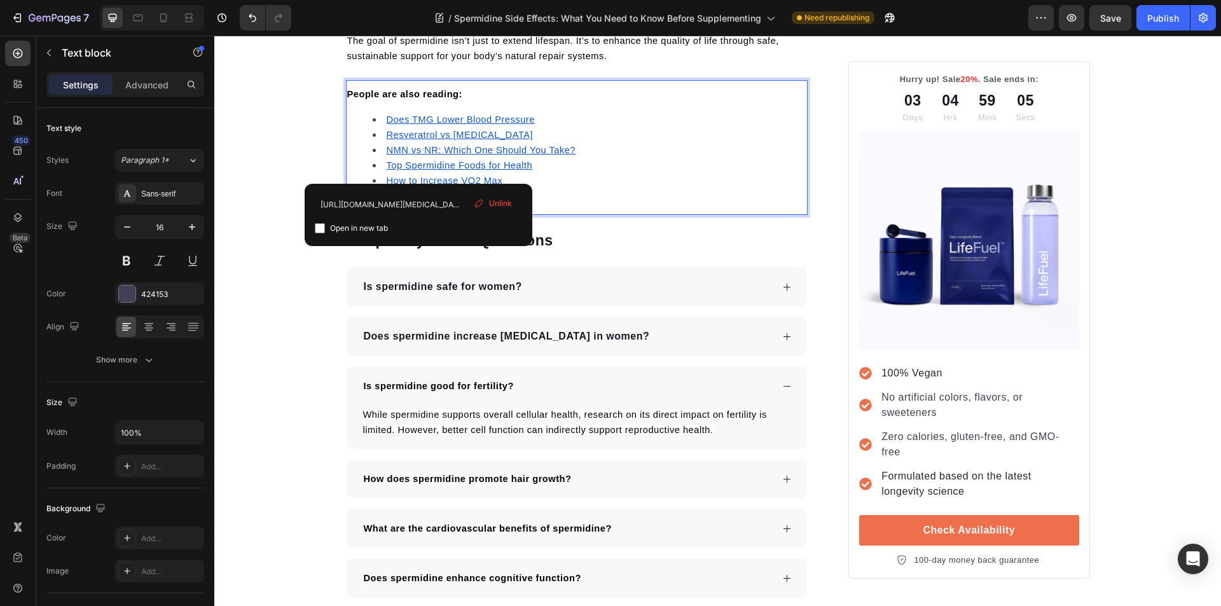
click at [322, 229] on input "checkbox" at bounding box center [320, 228] width 10 height 10
checkbox input "true"
click at [421, 117] on u "Does TMG Lower Blood Pressure" at bounding box center [461, 119] width 148 height 10
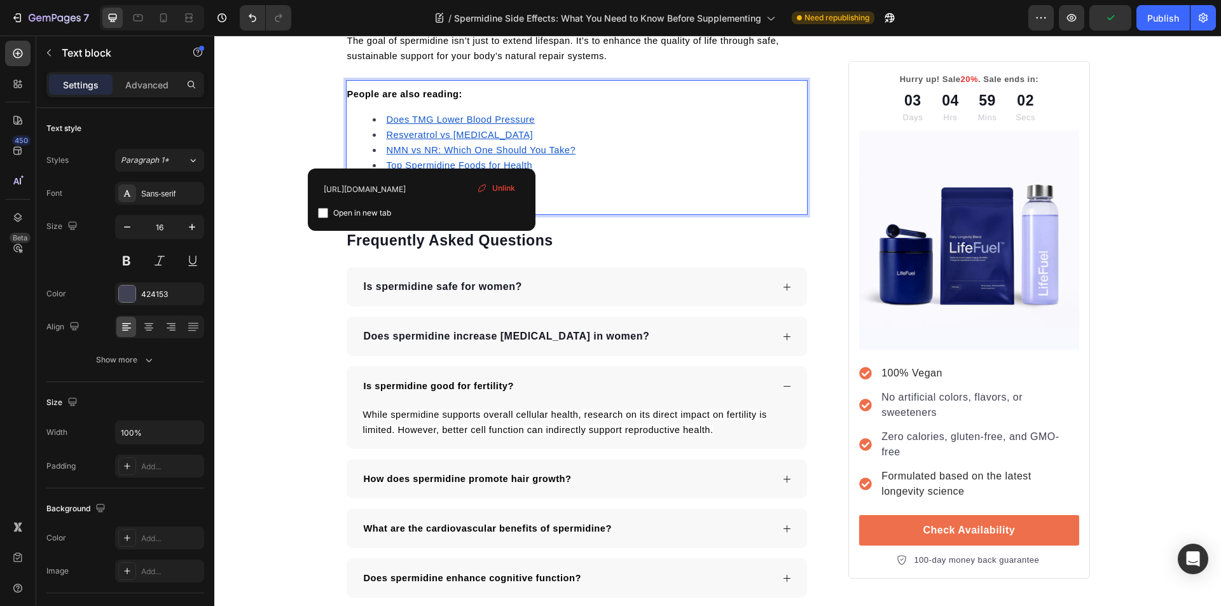
click at [321, 214] on input "checkbox" at bounding box center [323, 213] width 10 height 10
checkbox input "true"
click at [612, 59] on p "The goal of spermidine isn’t just to extend lifespan. It’s to enhance the quali…" at bounding box center [577, 48] width 460 height 31
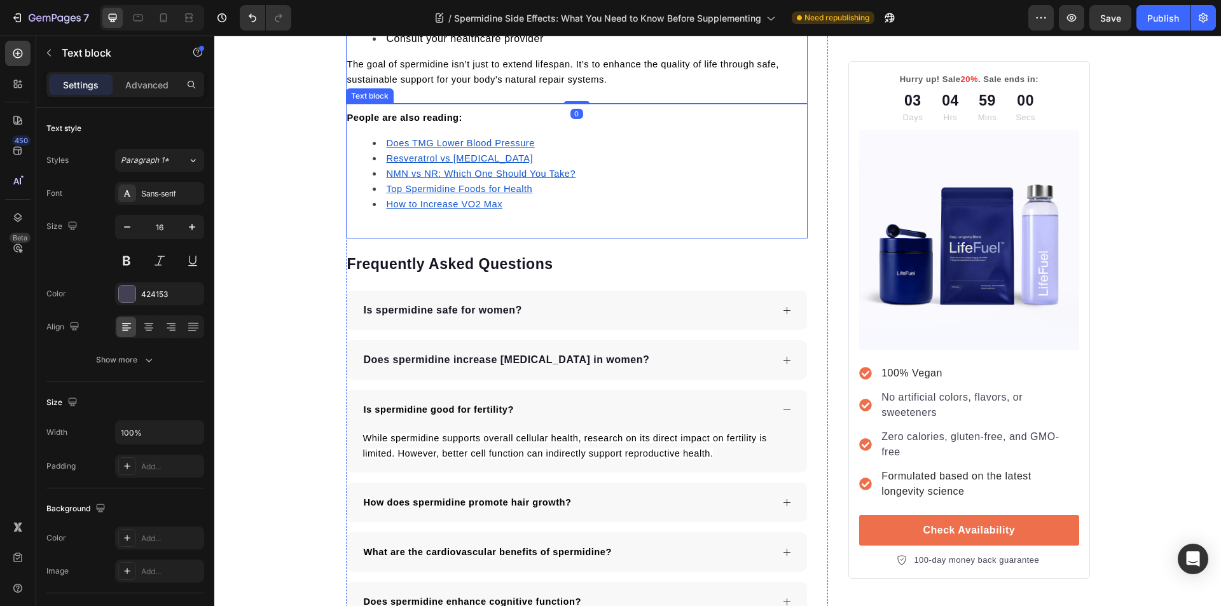
scroll to position [6044, 0]
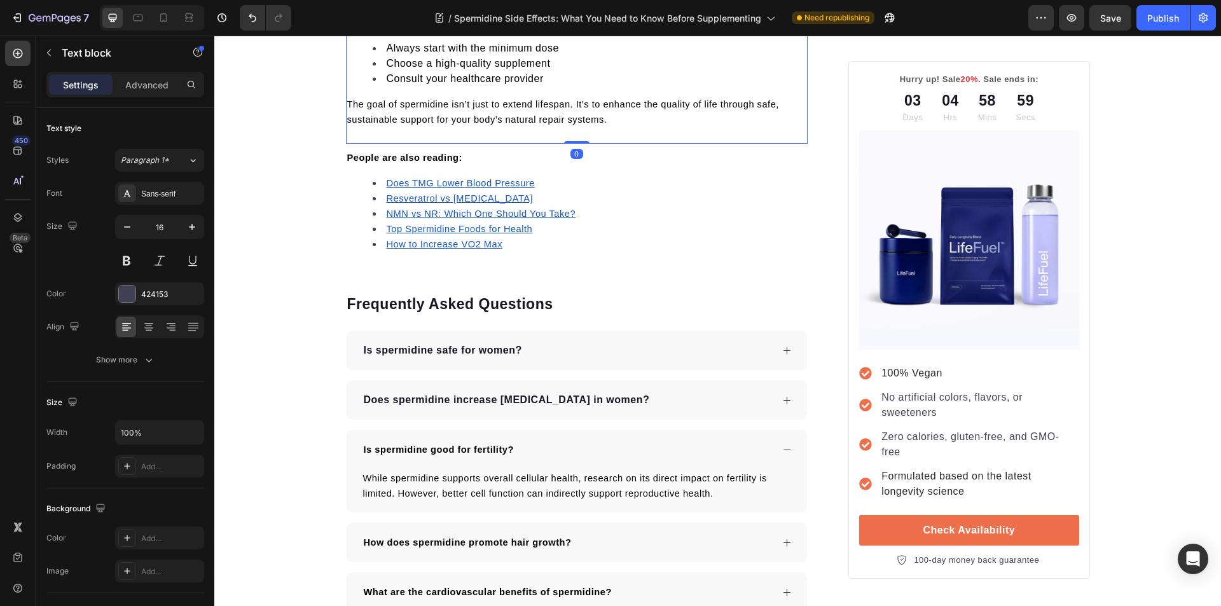
click at [613, 118] on p "The goal of spermidine isn’t just to extend lifespan. It’s to enhance the quali…" at bounding box center [577, 112] width 460 height 31
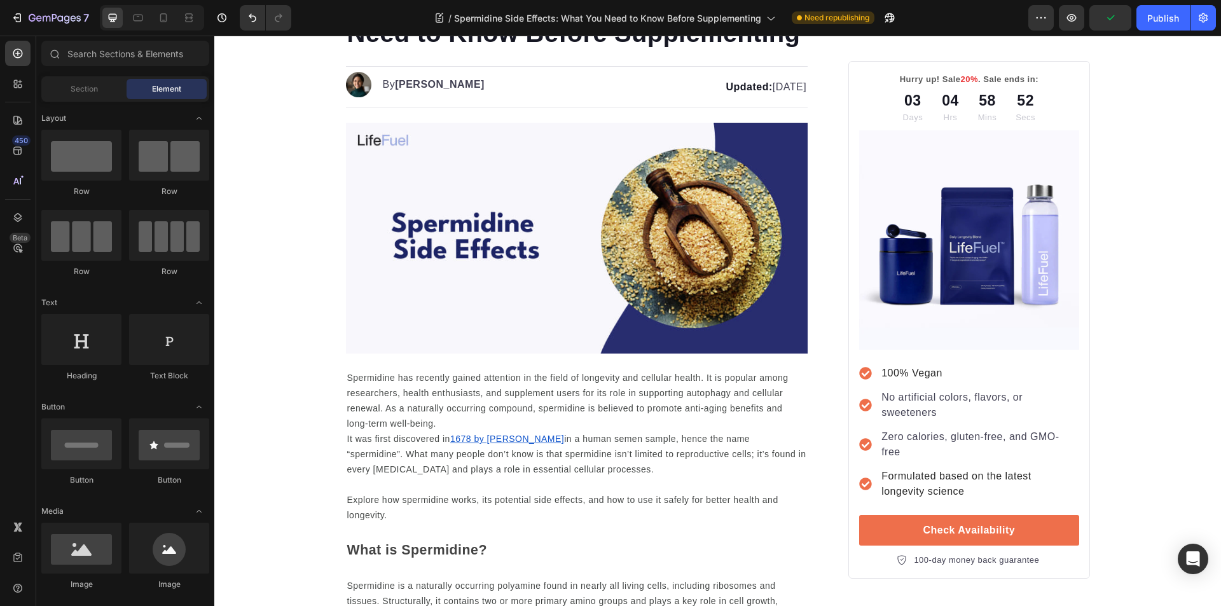
scroll to position [0, 0]
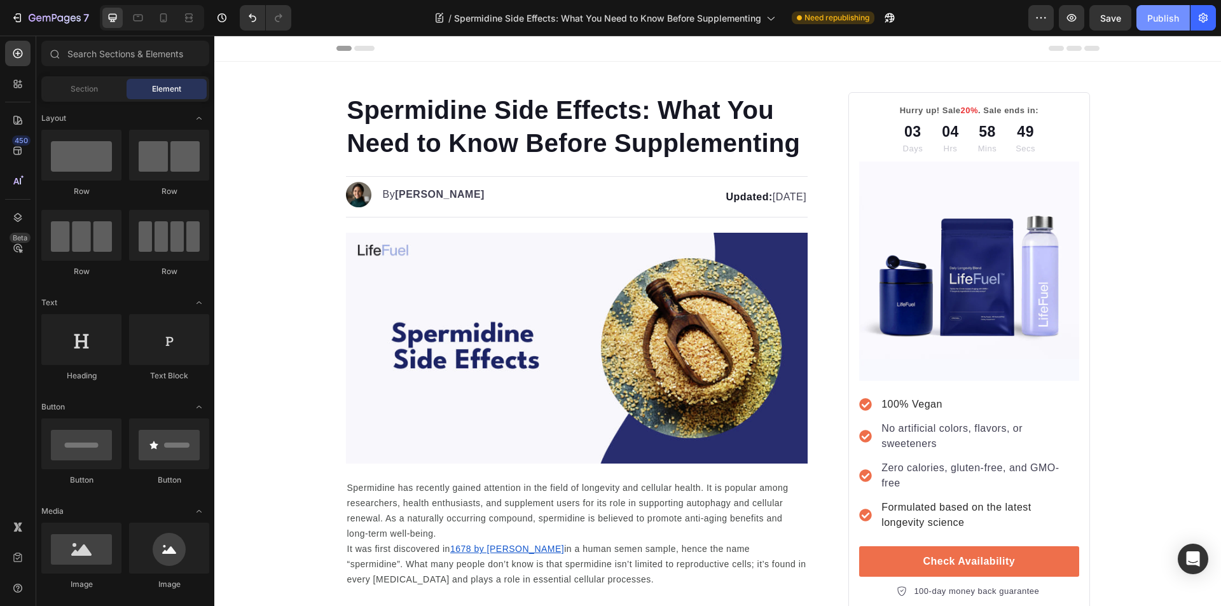
click at [1140, 15] on button "Publish" at bounding box center [1162, 17] width 53 height 25
